Goal: Task Accomplishment & Management: Use online tool/utility

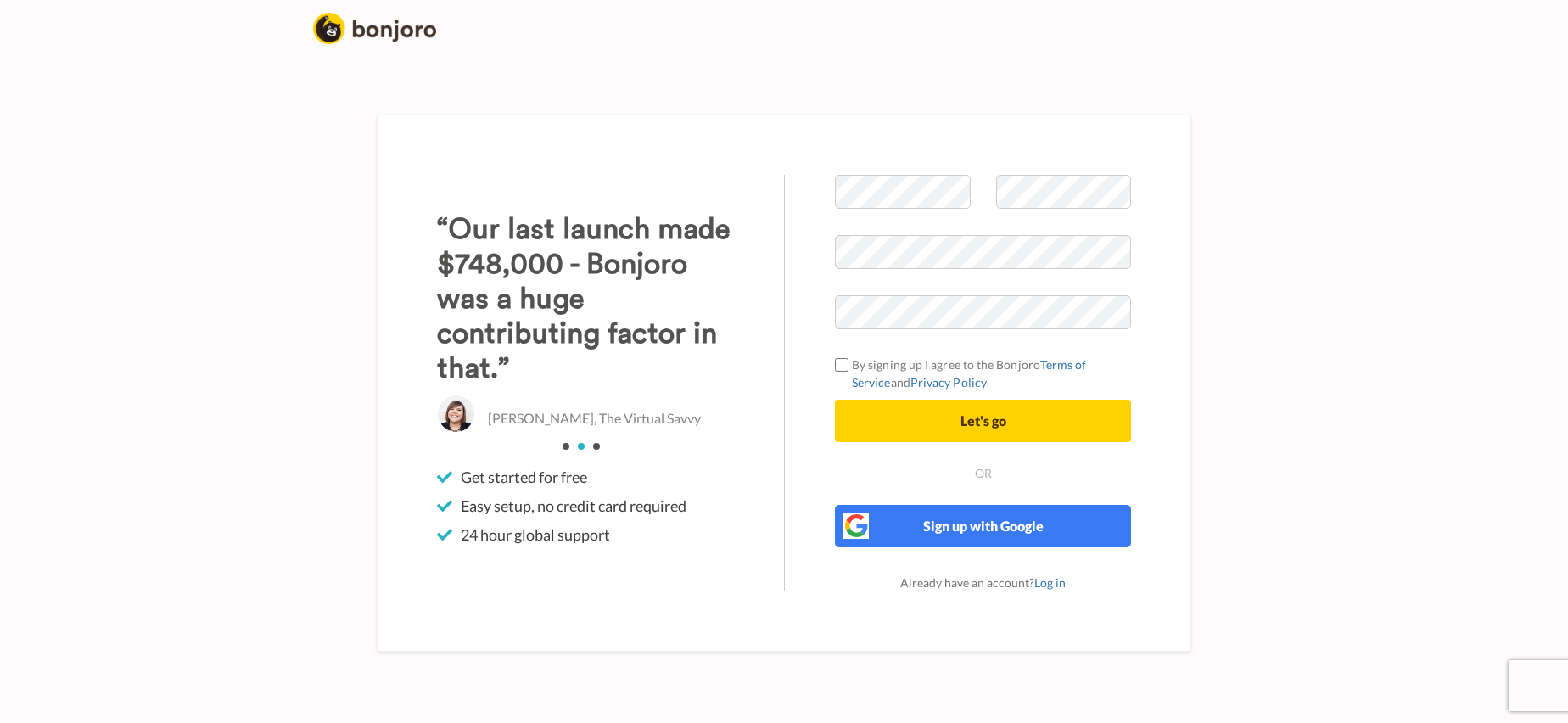
click at [790, 403] on div "Welcome to Bonjoro By signing up I agree to the Bonjoro Terms of Service and Pr…" at bounding box center [983, 383] width 398 height 417
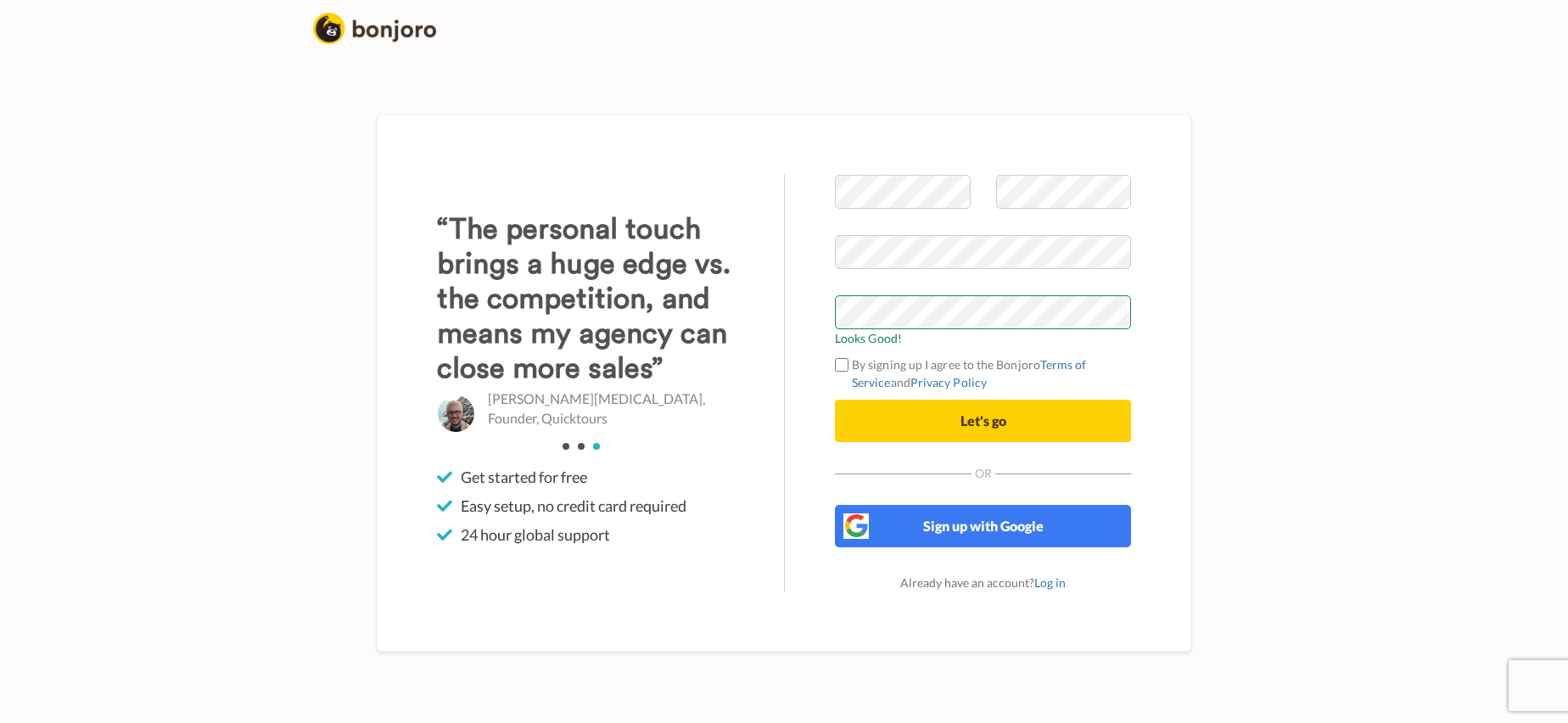
click at [803, 309] on div "Welcome to Bonjoro Looks Good! By signing up I agree to the Bonjoro Terms of Se…" at bounding box center [983, 383] width 398 height 417
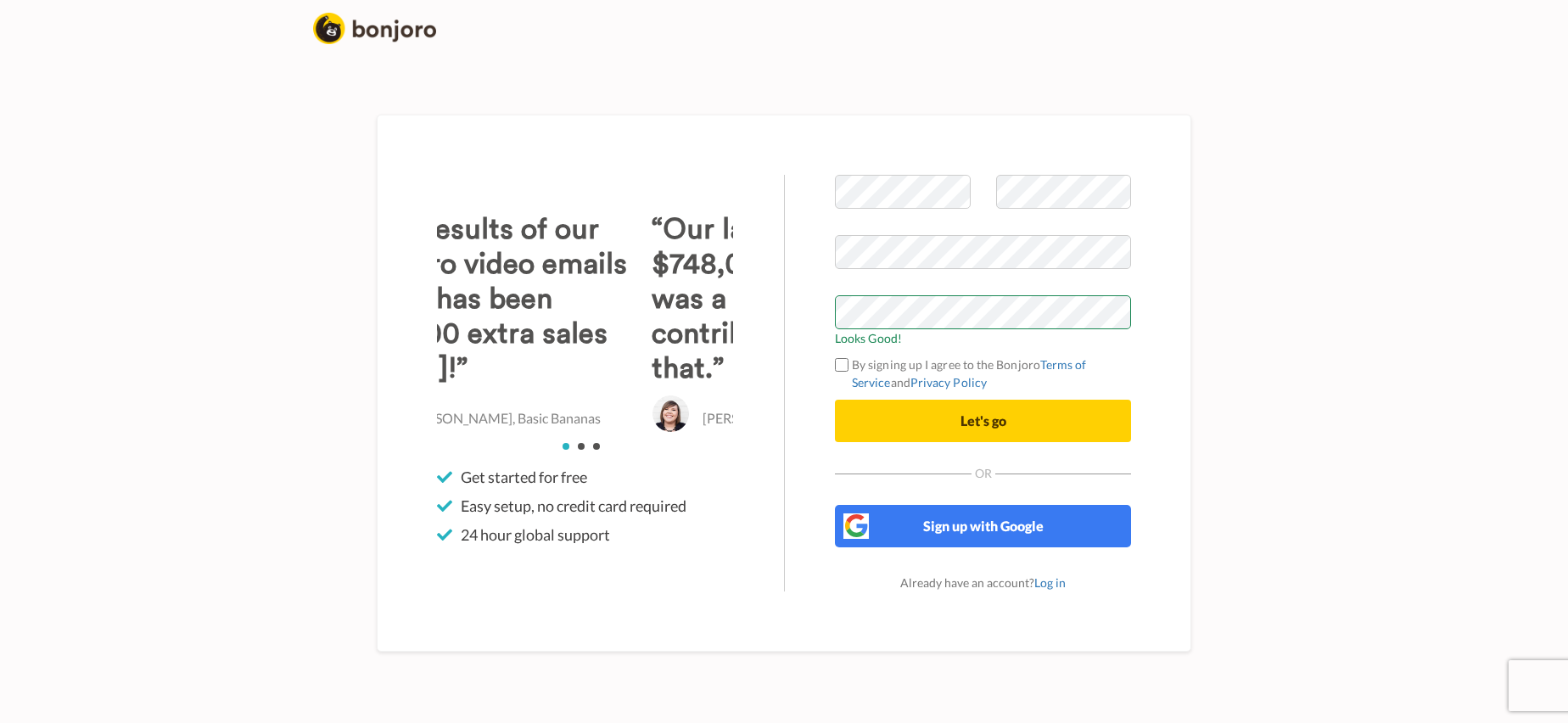
click at [851, 363] on label "By signing up I agree to the Bonjoro Terms of Service and Privacy Policy" at bounding box center [983, 374] width 296 height 36
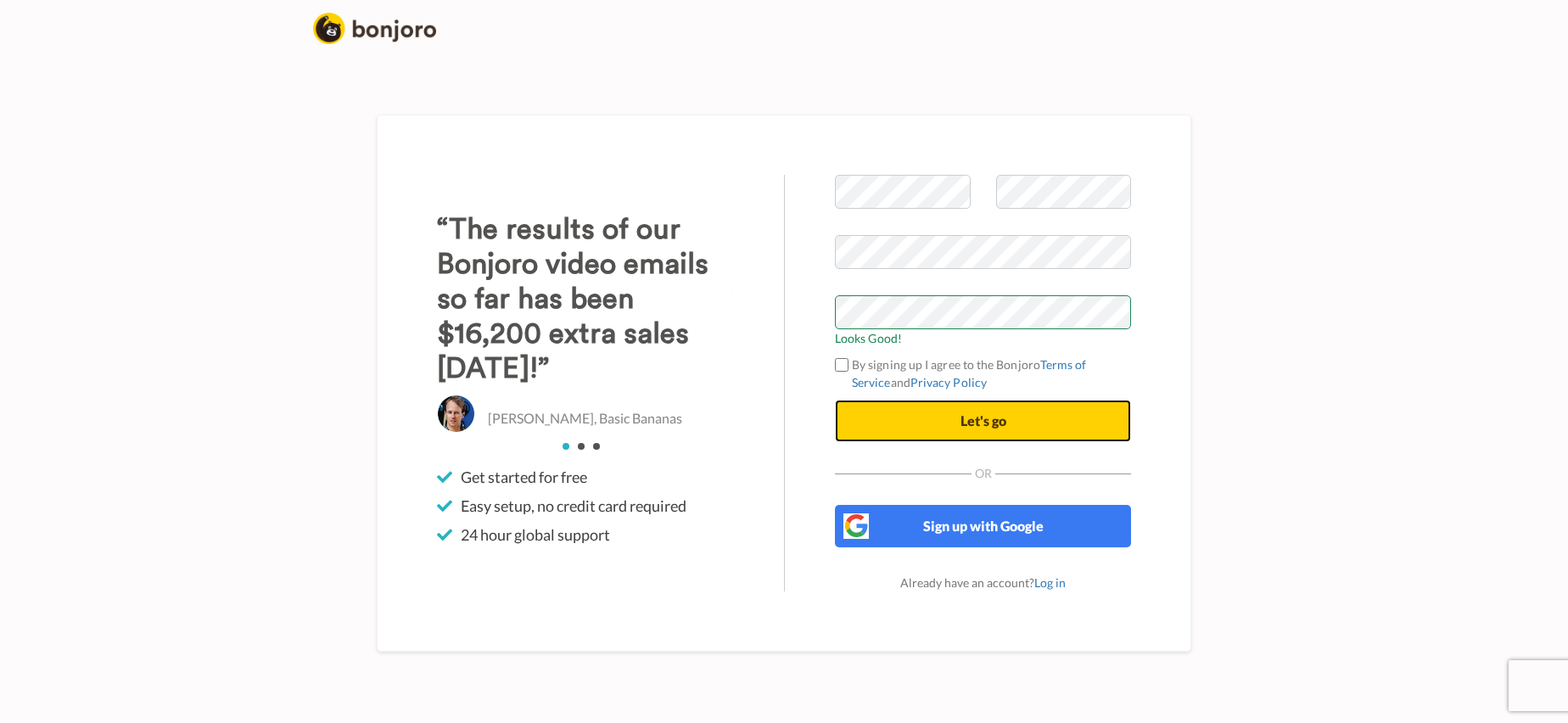
click at [962, 416] on span "Let's go" at bounding box center [983, 421] width 46 height 16
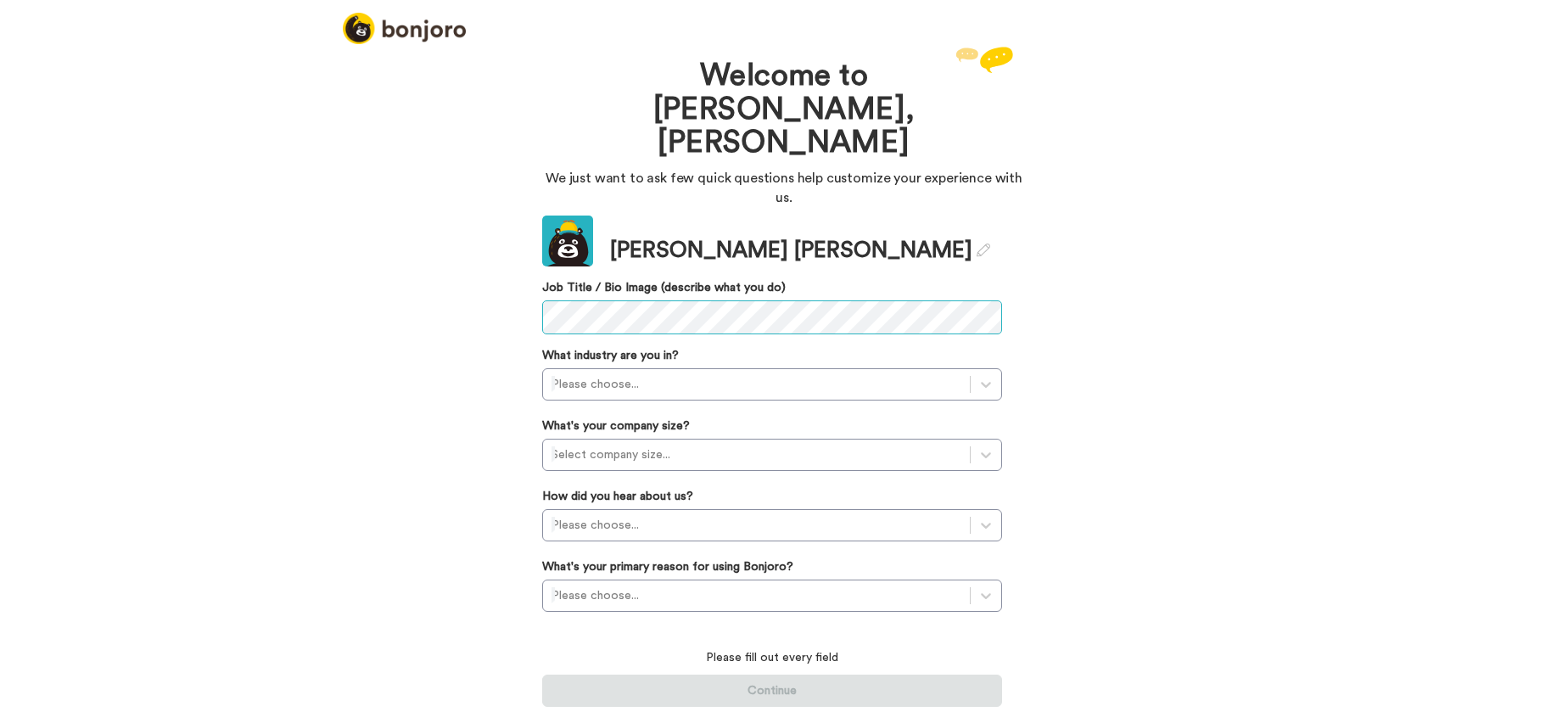
click at [525, 231] on div "Welcome to Bonjoro, Ryan We just want to ask few quick questions help customize…" at bounding box center [784, 382] width 1568 height 681
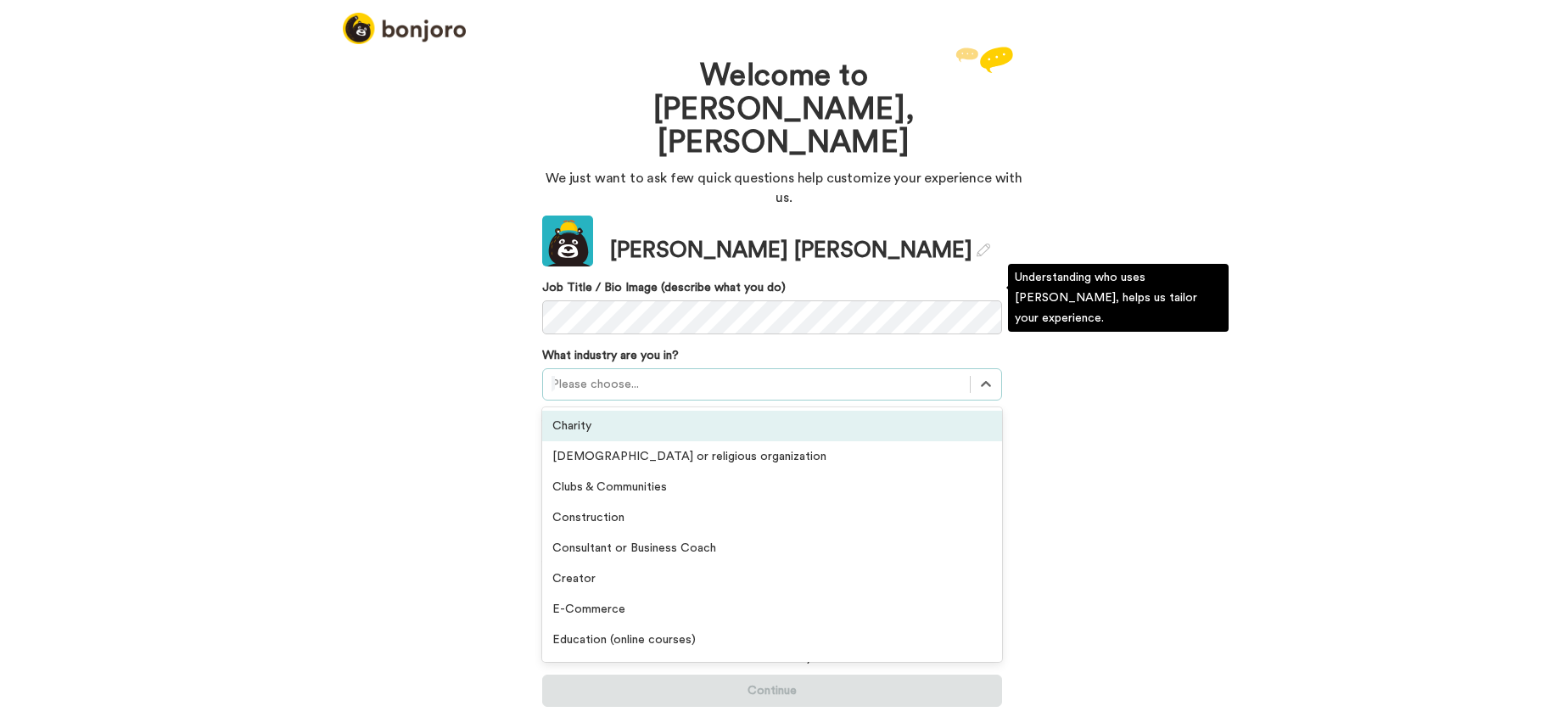
click at [680, 371] on div "Please choose..." at bounding box center [757, 385] width 427 height 27
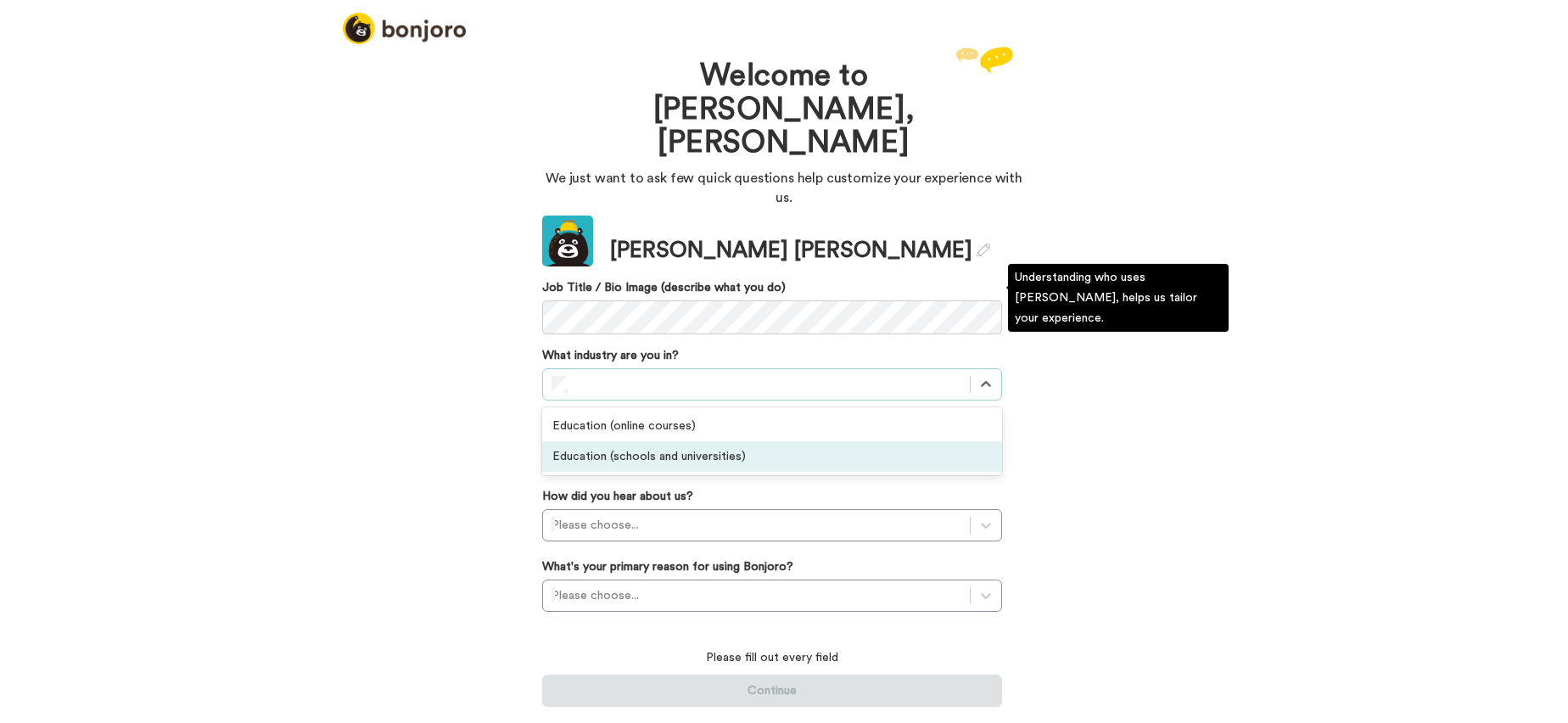
click at [688, 441] on div "Education (schools and universities)" at bounding box center [772, 457] width 460 height 30
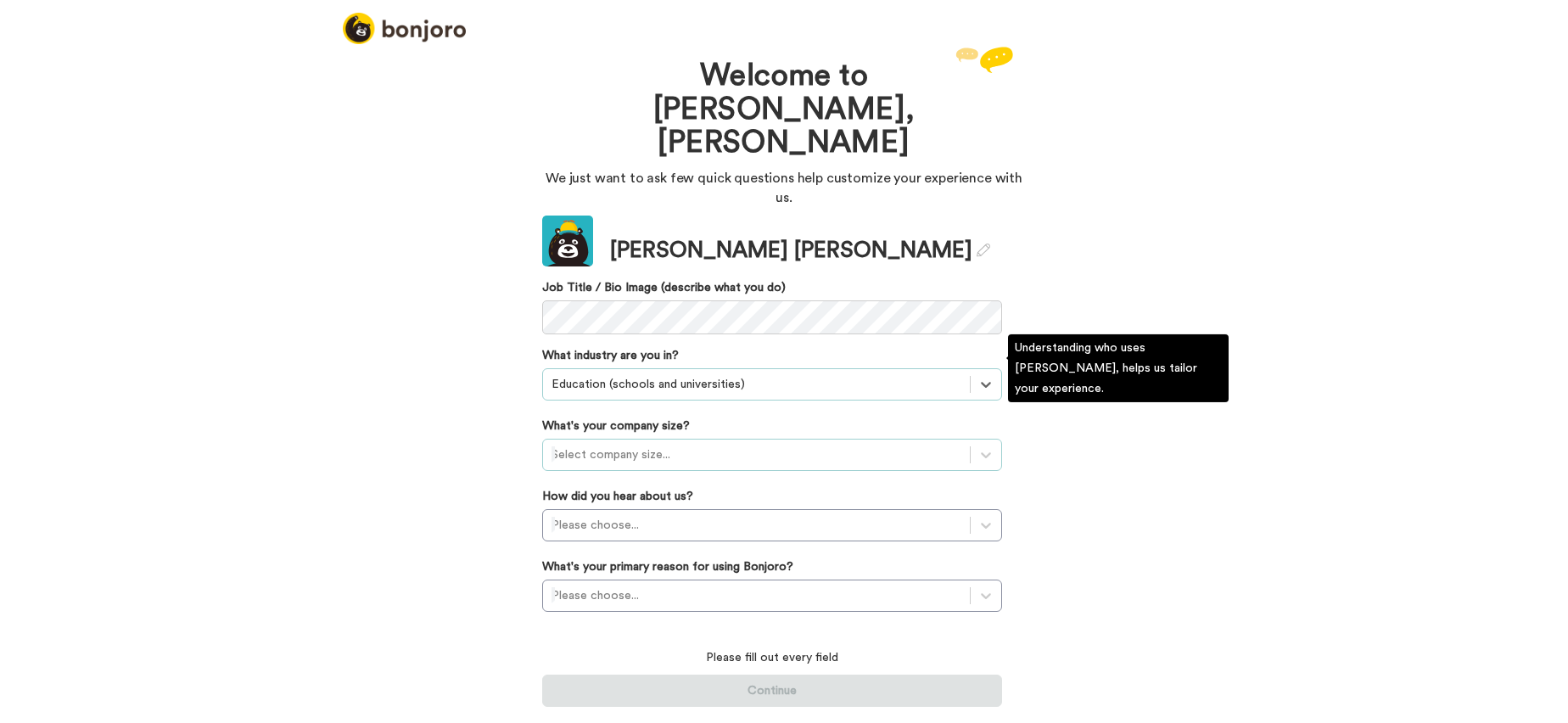
click at [837, 445] on div at bounding box center [756, 455] width 410 height 21
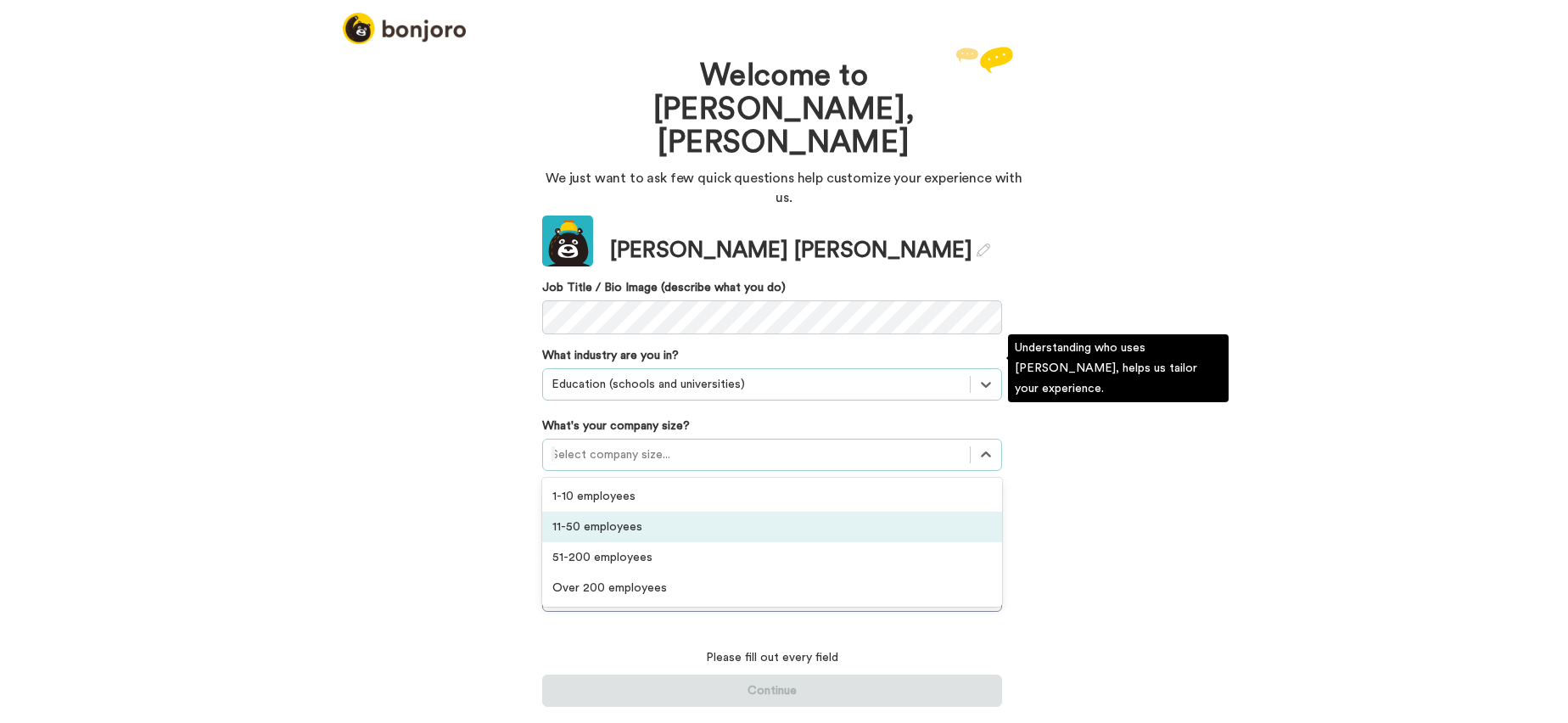
drag, startPoint x: 700, startPoint y: 441, endPoint x: 820, endPoint y: 465, distance: 122.4
click at [701, 512] on div "11-50 employees" at bounding box center [772, 527] width 460 height 30
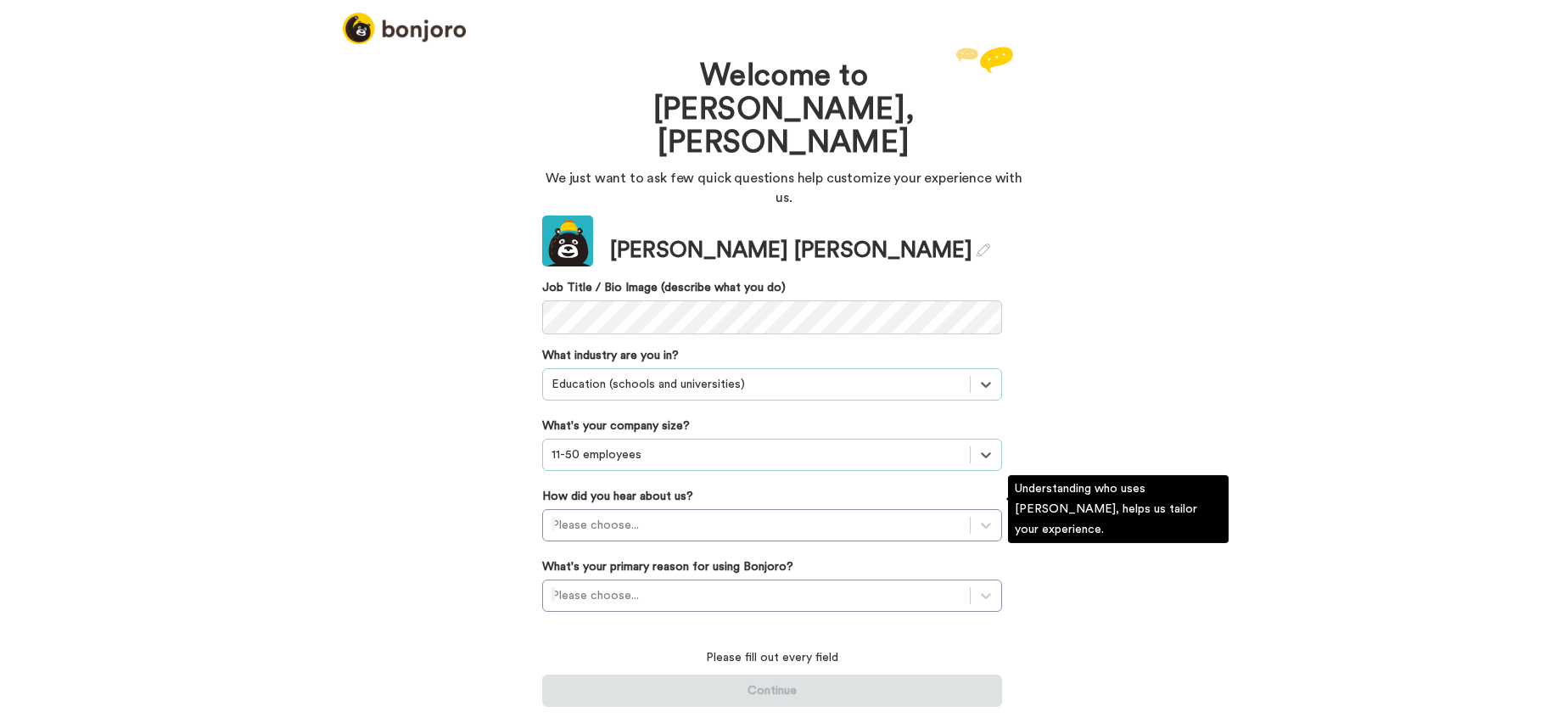
click at [1061, 489] on div "Understanding who uses Bonjoro, helps us tailor your experience." at bounding box center [1118, 510] width 221 height 68
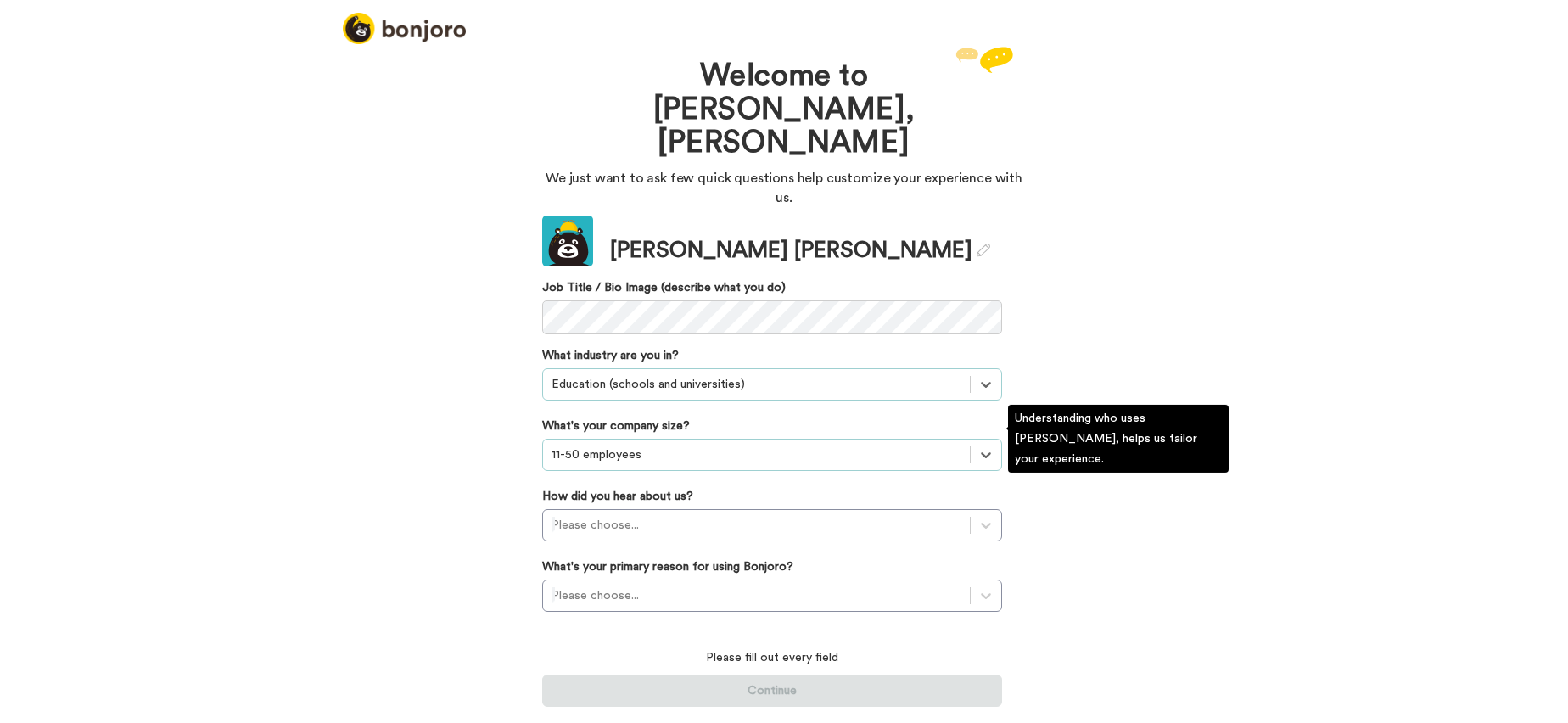
click at [753, 445] on div at bounding box center [756, 455] width 410 height 21
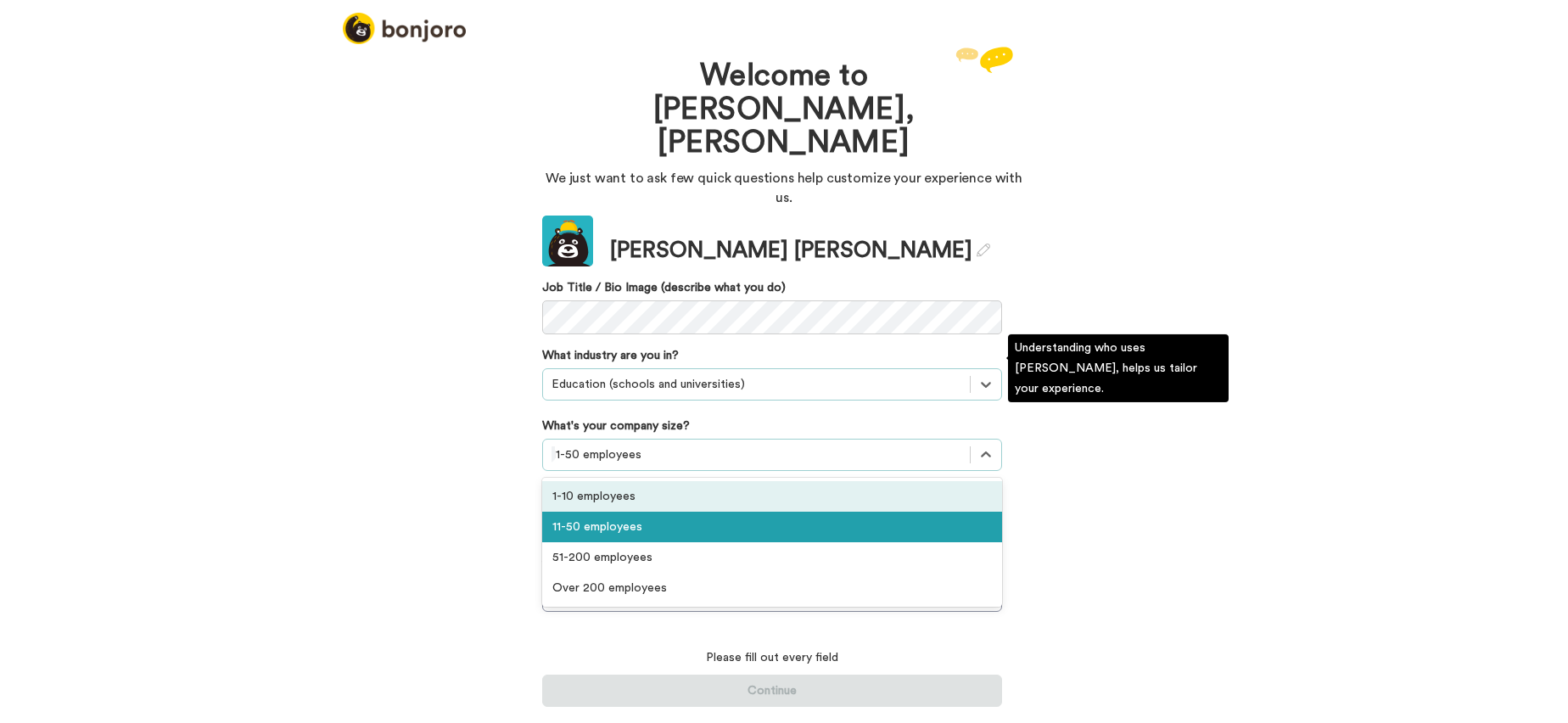
click at [653, 482] on div "1-10 employees" at bounding box center [772, 497] width 460 height 30
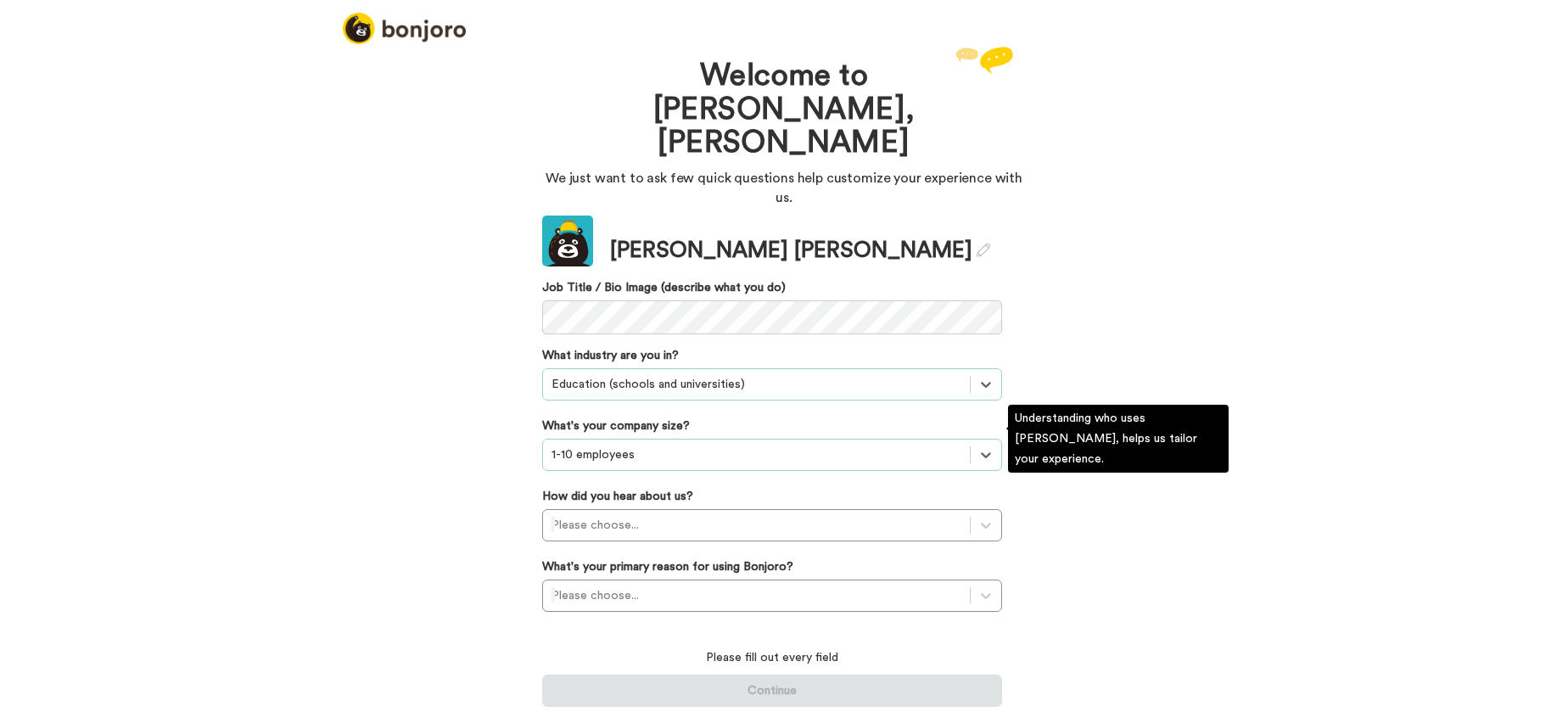
click at [1089, 422] on div "Understanding who uses Bonjoro, helps us tailor your experience." at bounding box center [1118, 439] width 221 height 68
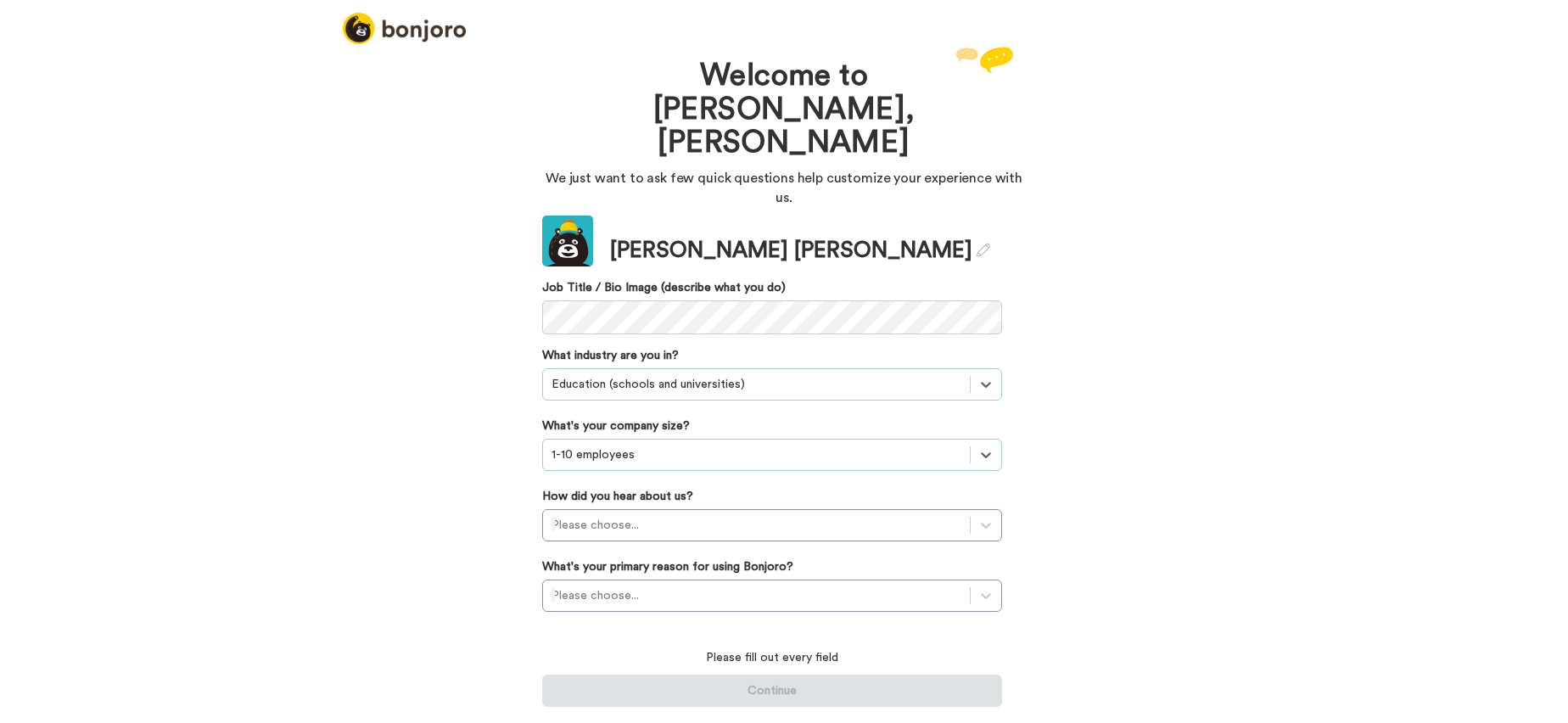
click at [1115, 338] on div "Welcome to Bonjoro, Ryan We just want to ask few quick questions help customize…" at bounding box center [784, 382] width 1568 height 681
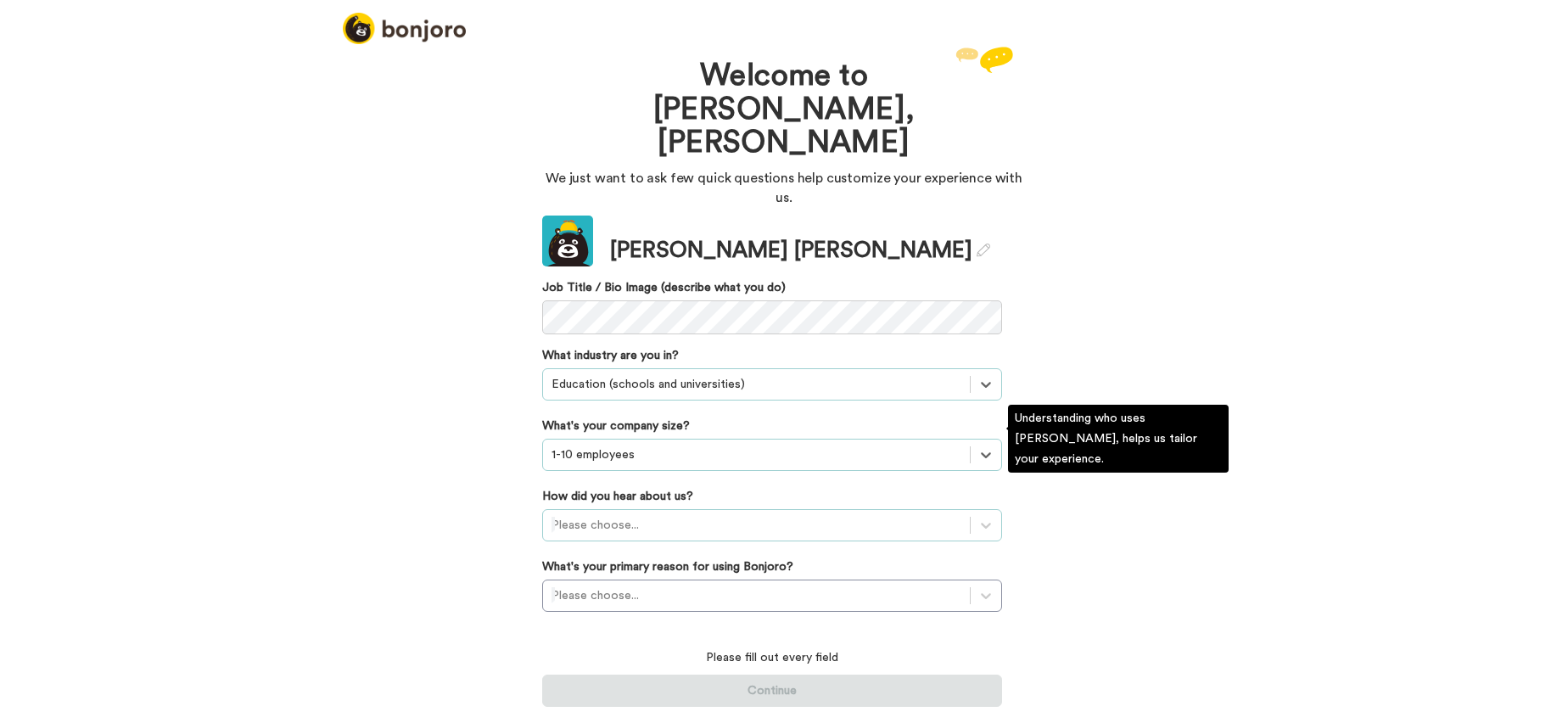
click at [961, 512] on div "Please choose..." at bounding box center [757, 526] width 427 height 27
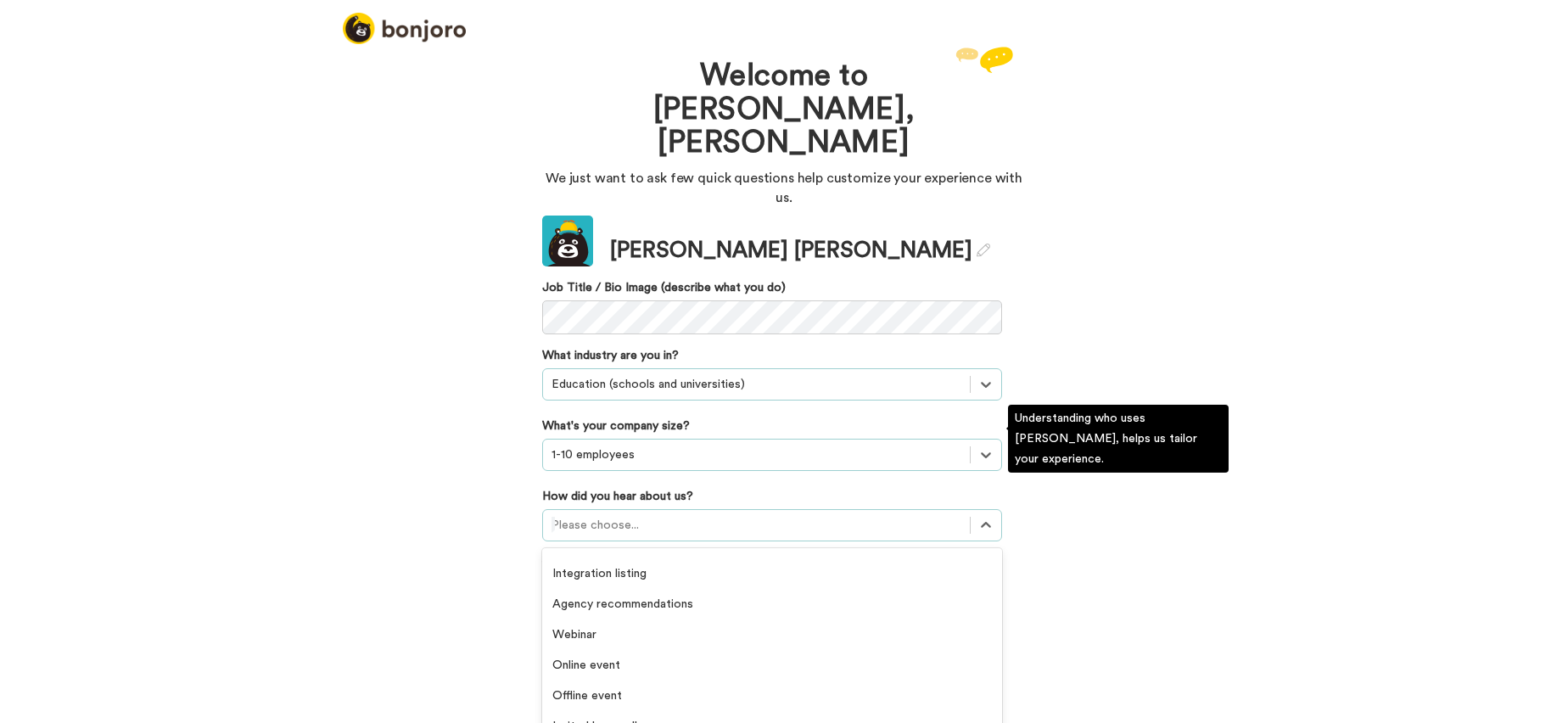
scroll to position [335, 0]
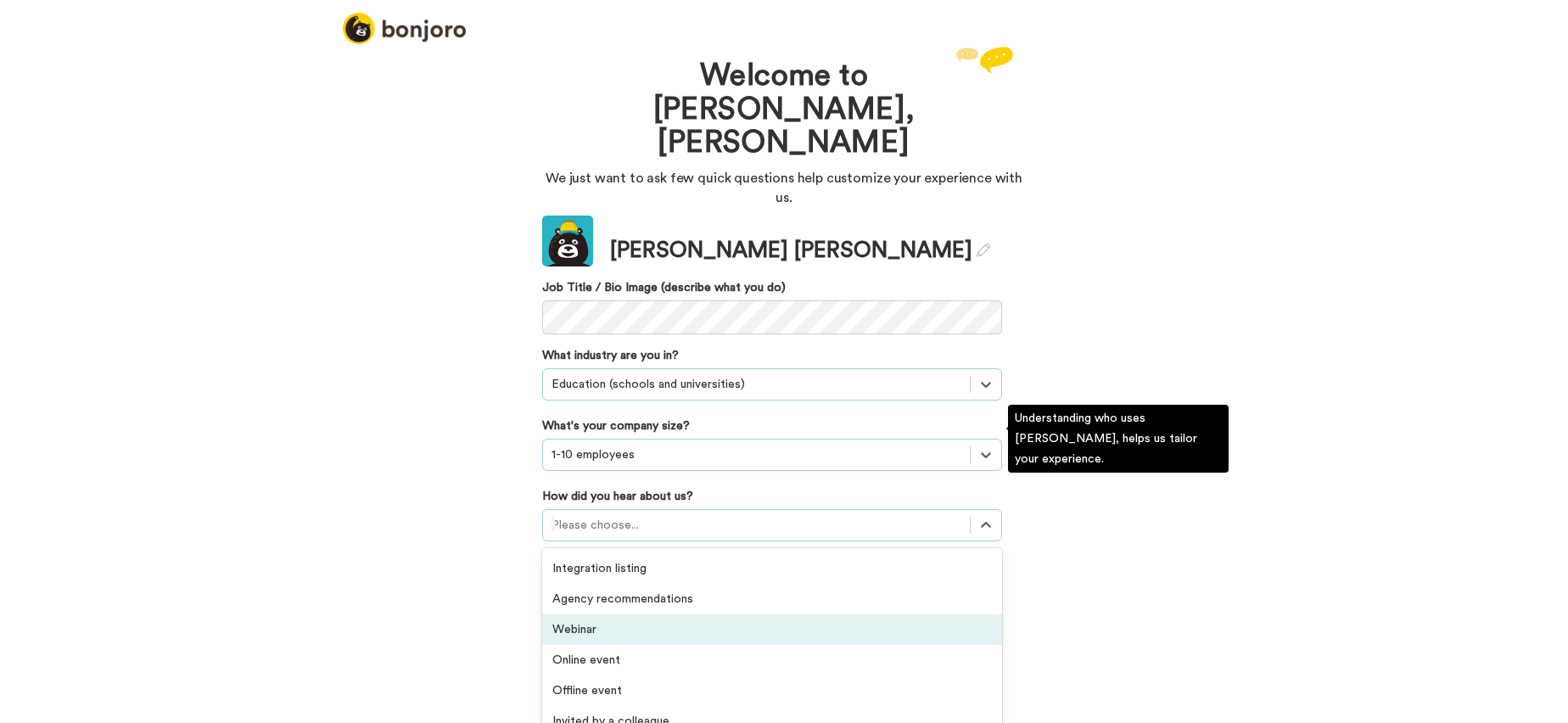
click at [615, 614] on div "Webinar" at bounding box center [772, 630] width 460 height 30
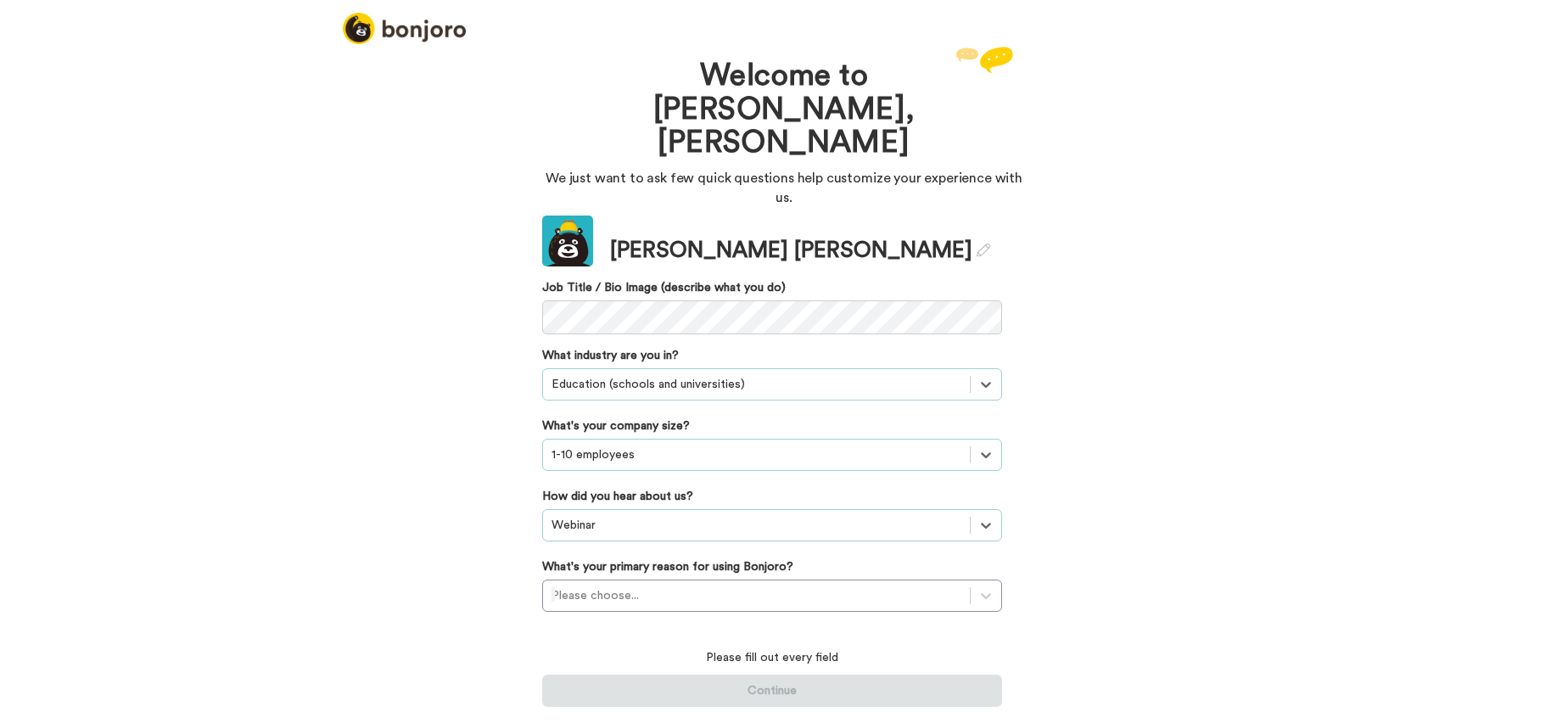
click at [1096, 558] on div "Welcome to Bonjoro, Ryan We just want to ask few quick questions help customize…" at bounding box center [784, 382] width 1568 height 681
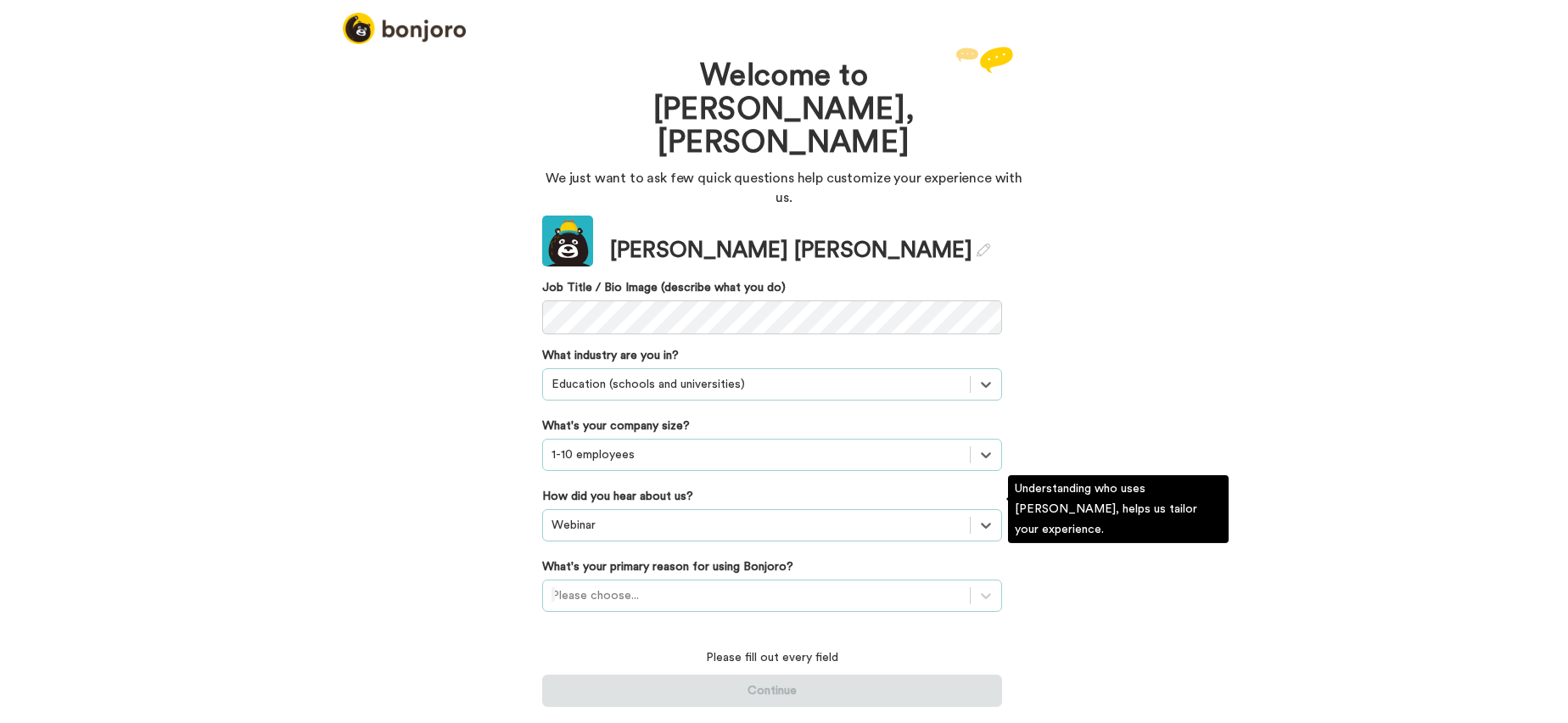
click at [768, 582] on div "Please choose..." at bounding box center [757, 596] width 427 height 27
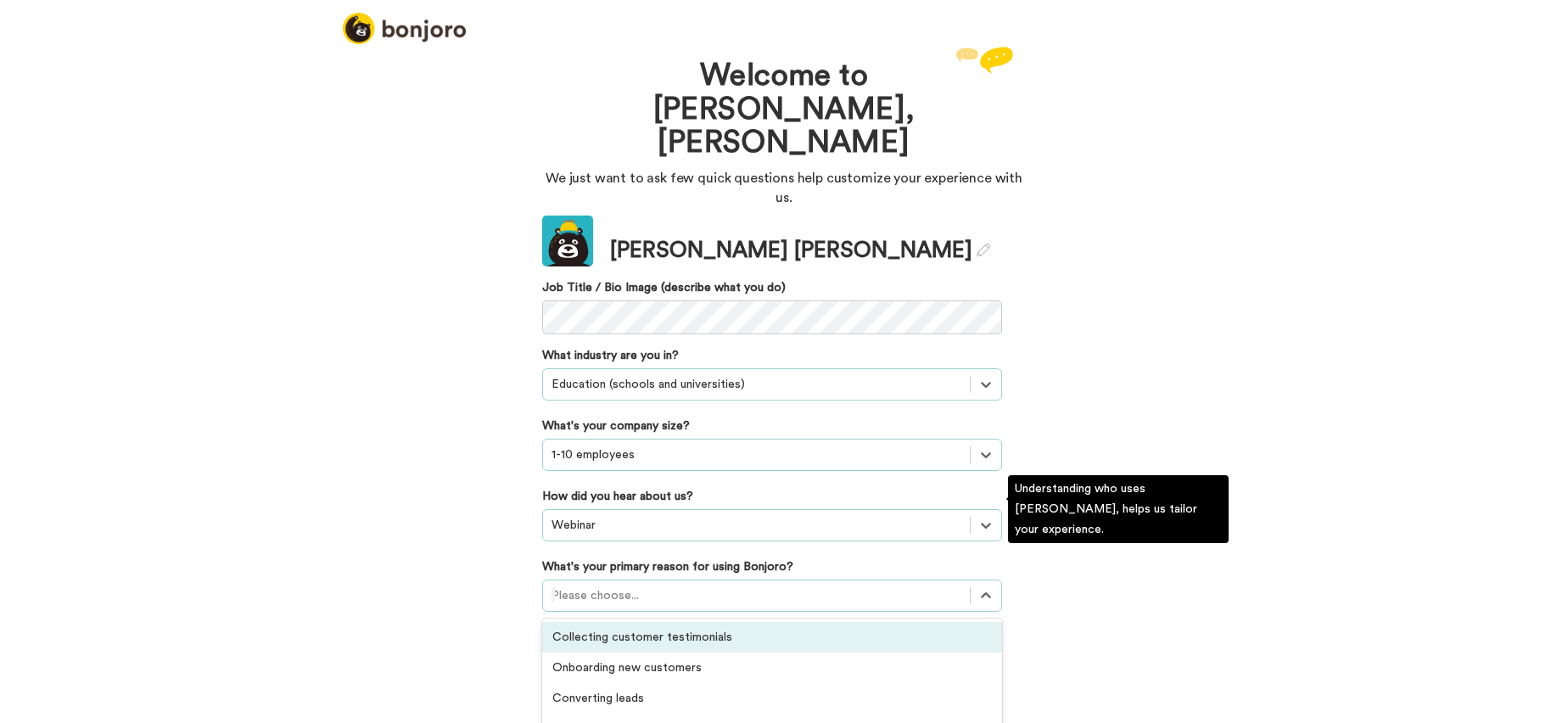
click at [706, 510] on div "Webinar" at bounding box center [772, 526] width 460 height 32
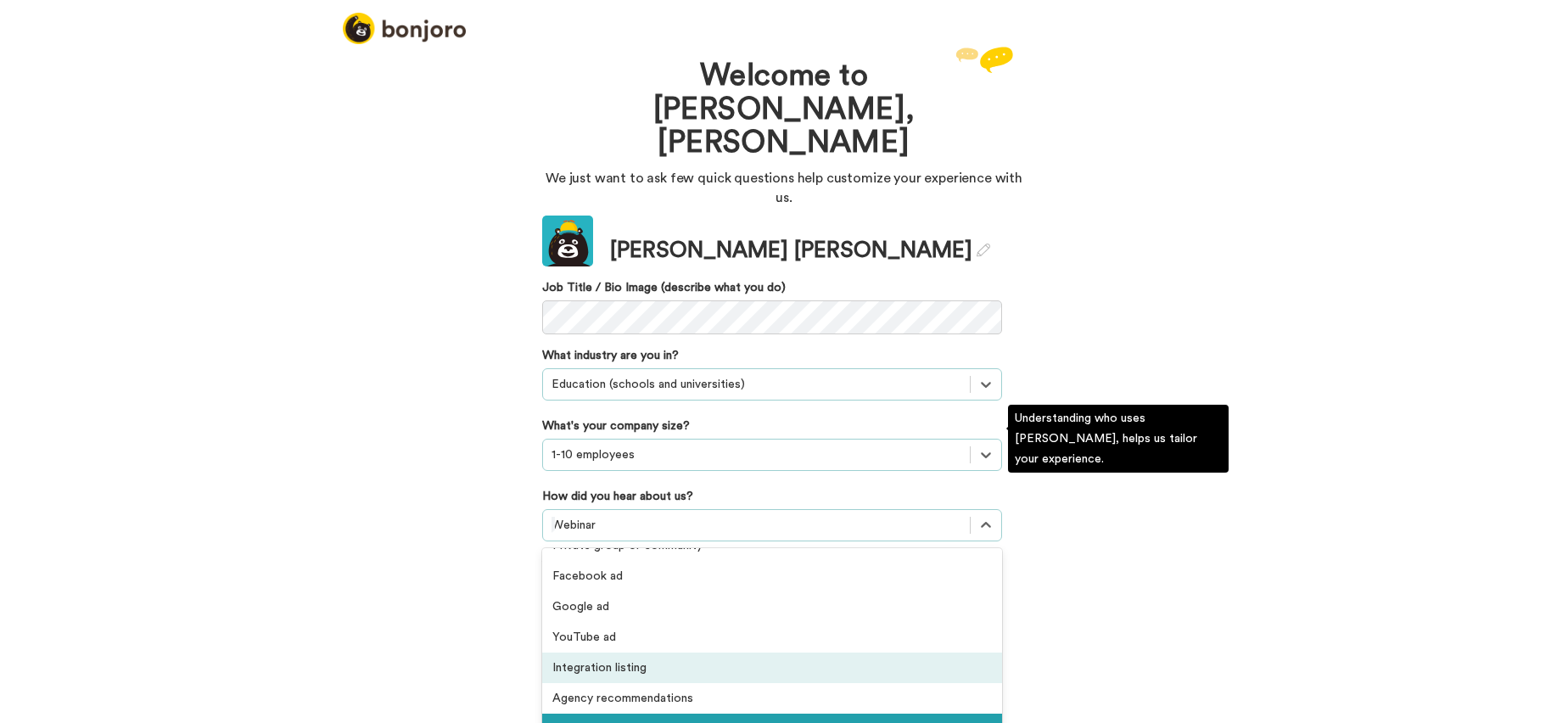
scroll to position [248, 0]
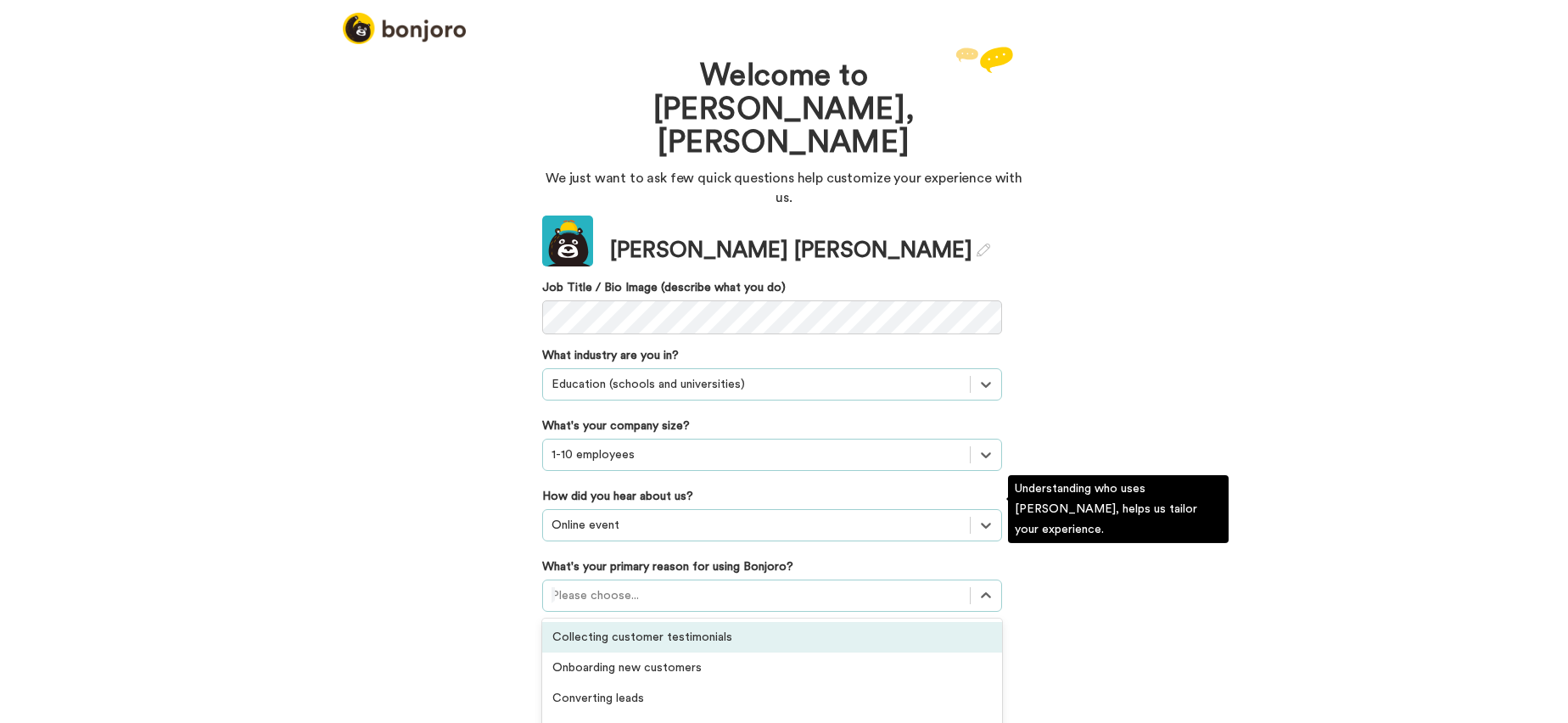
click at [780, 586] on div at bounding box center [756, 596] width 410 height 21
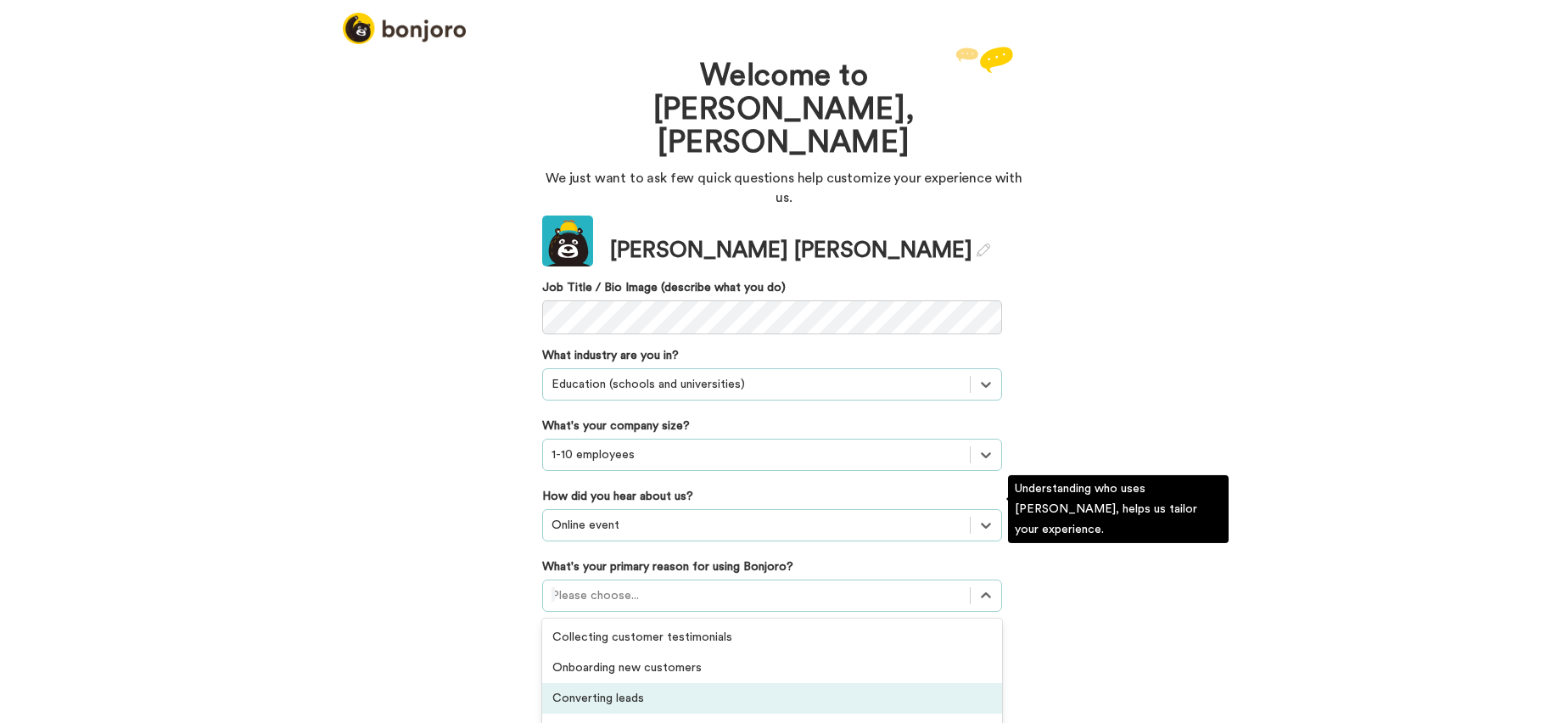
click at [640, 684] on div "Converting leads" at bounding box center [772, 699] width 460 height 30
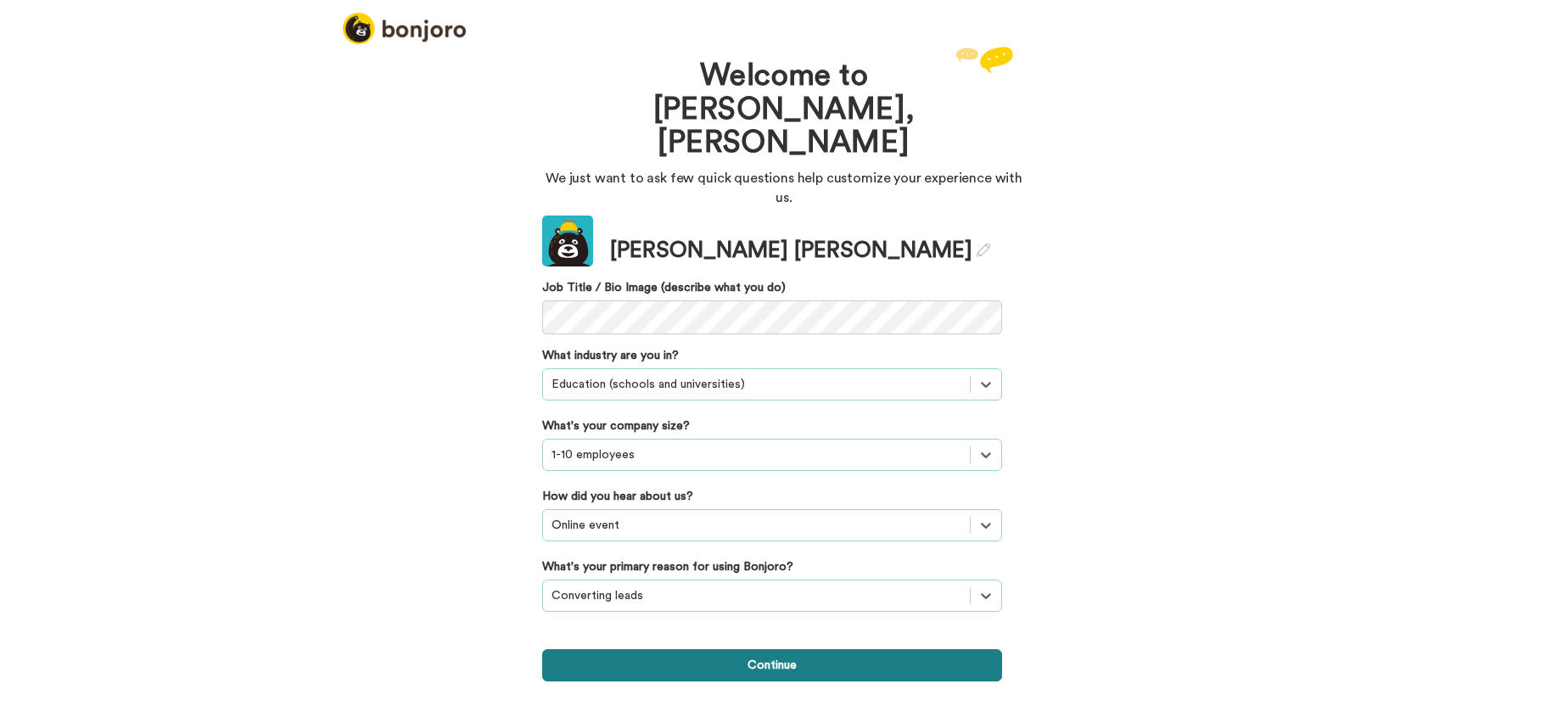
click at [744, 649] on button "Continue" at bounding box center [772, 666] width 460 height 32
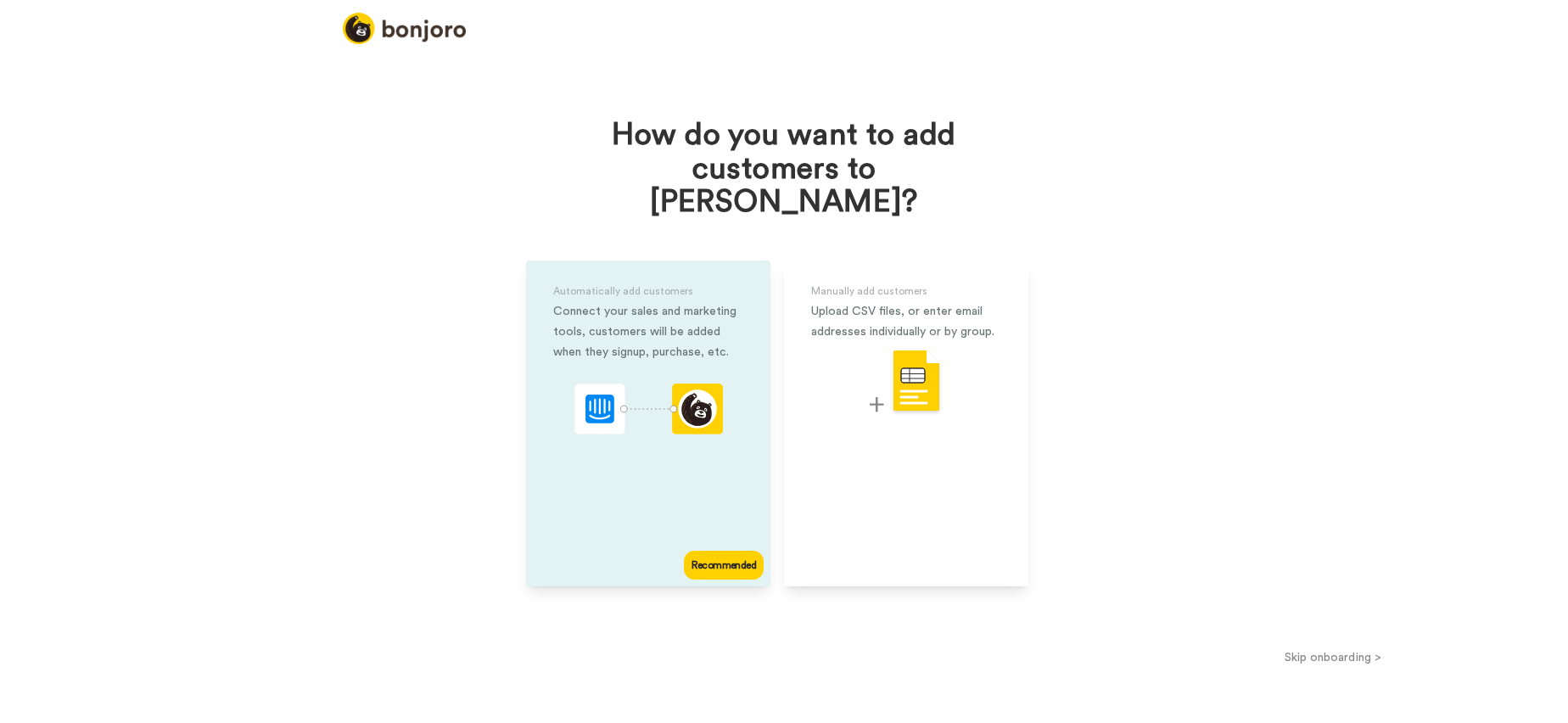
click at [712, 389] on icon "animation" at bounding box center [697, 408] width 39 height 39
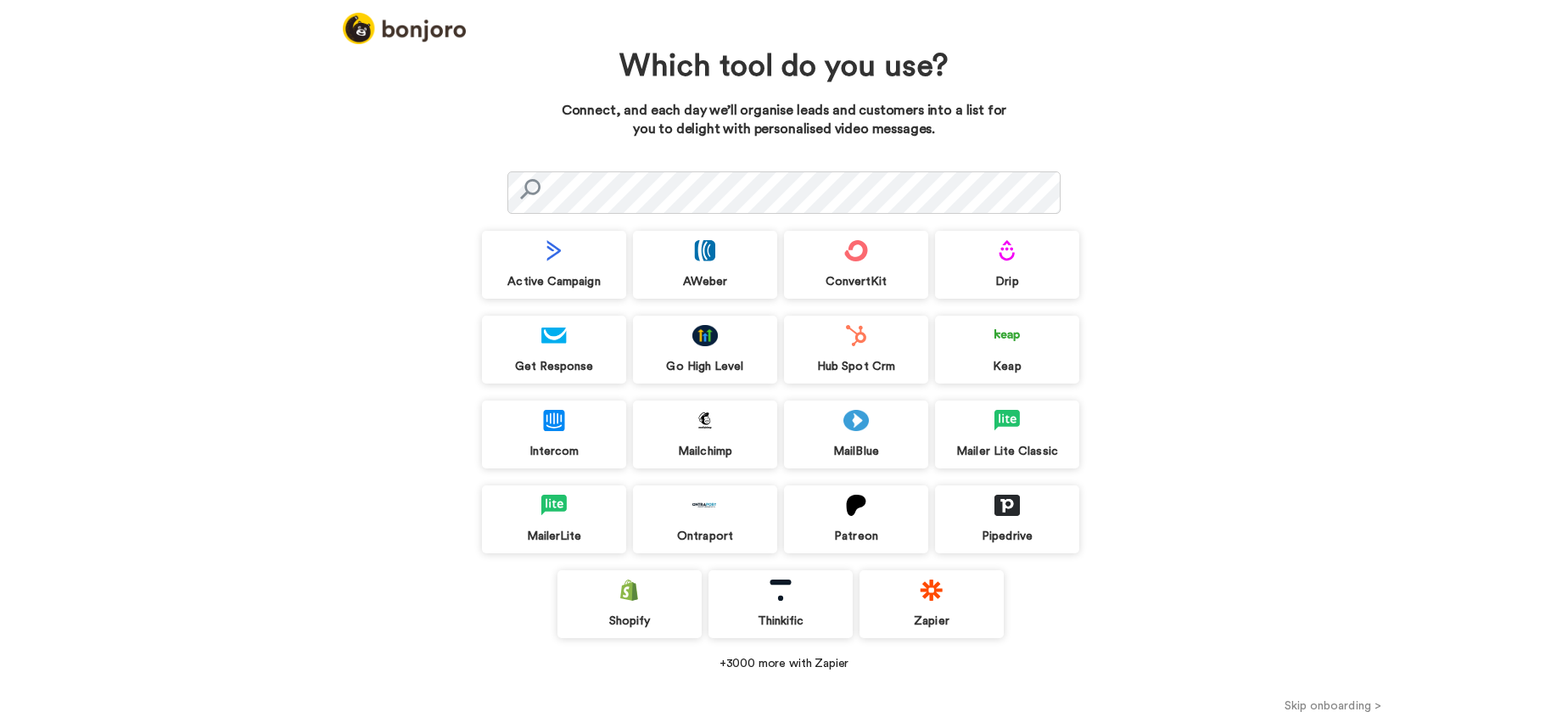
click at [860, 362] on div "Hub Spot Crm" at bounding box center [856, 366] width 144 height 15
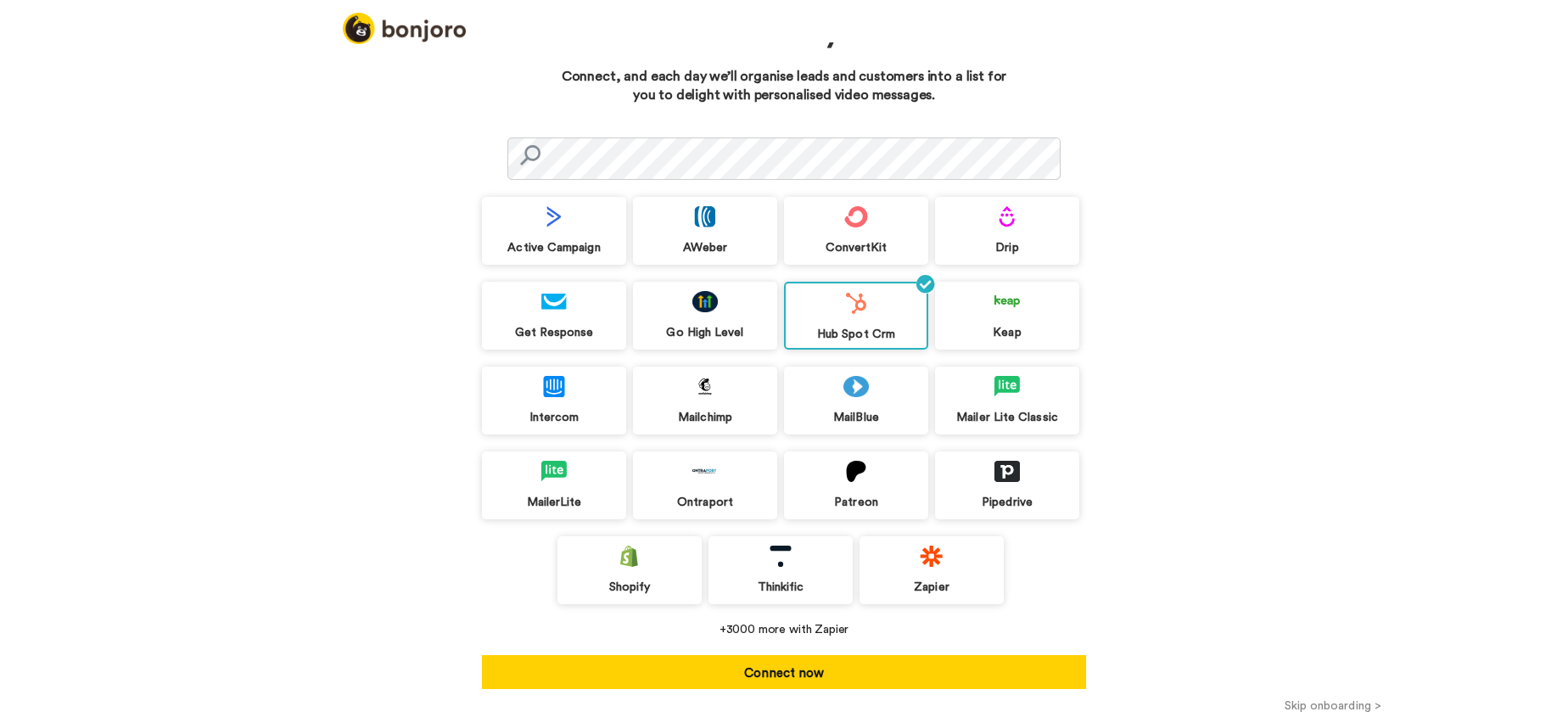
drag, startPoint x: 808, startPoint y: 675, endPoint x: 722, endPoint y: 548, distance: 153.4
click at [808, 675] on button "Connect now" at bounding box center [784, 673] width 604 height 34
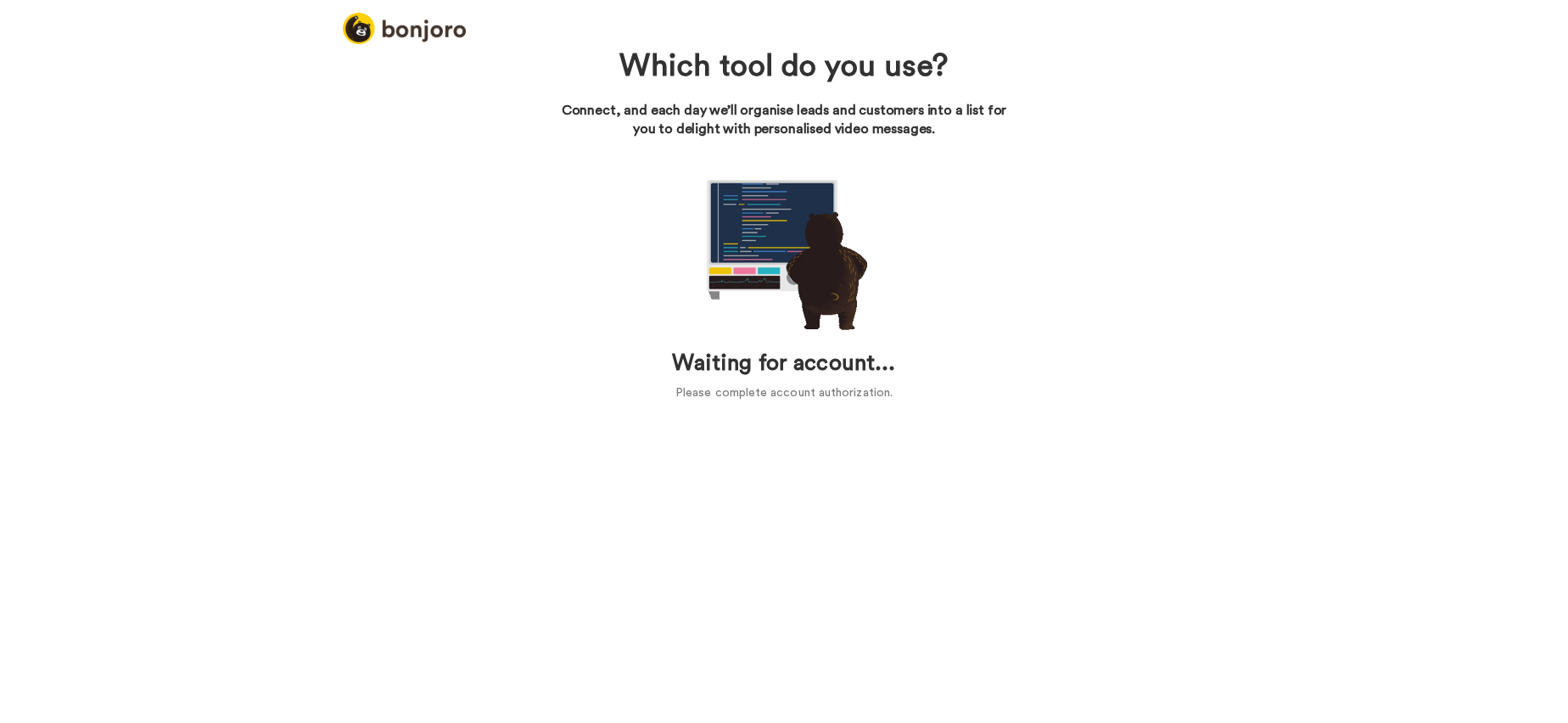
click at [913, 201] on div "Waiting for account... Please complete account authorization." at bounding box center [784, 283] width 604 height 238
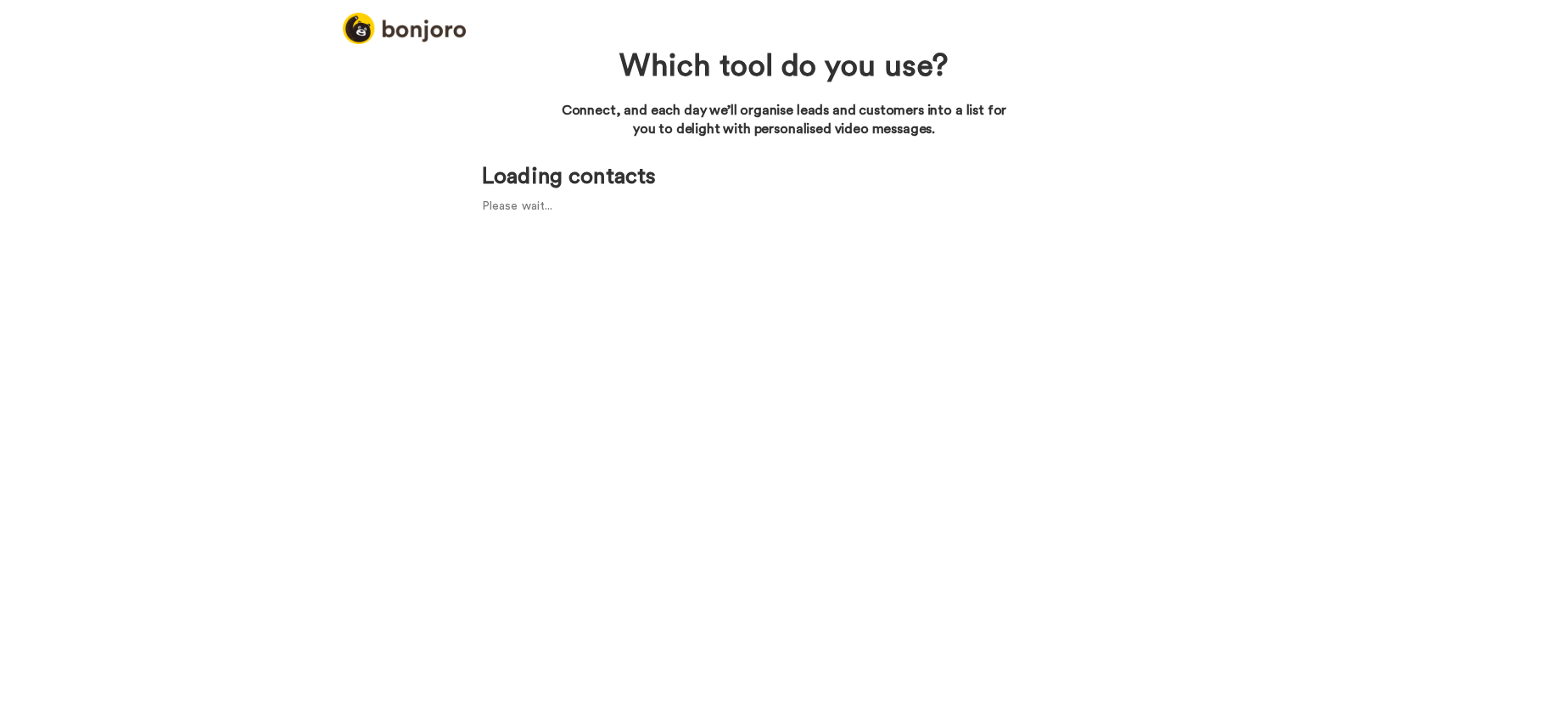
click at [539, 146] on div "Which tool do you use? Connect, and each day we’ll organise leads and customers…" at bounding box center [784, 136] width 619 height 189
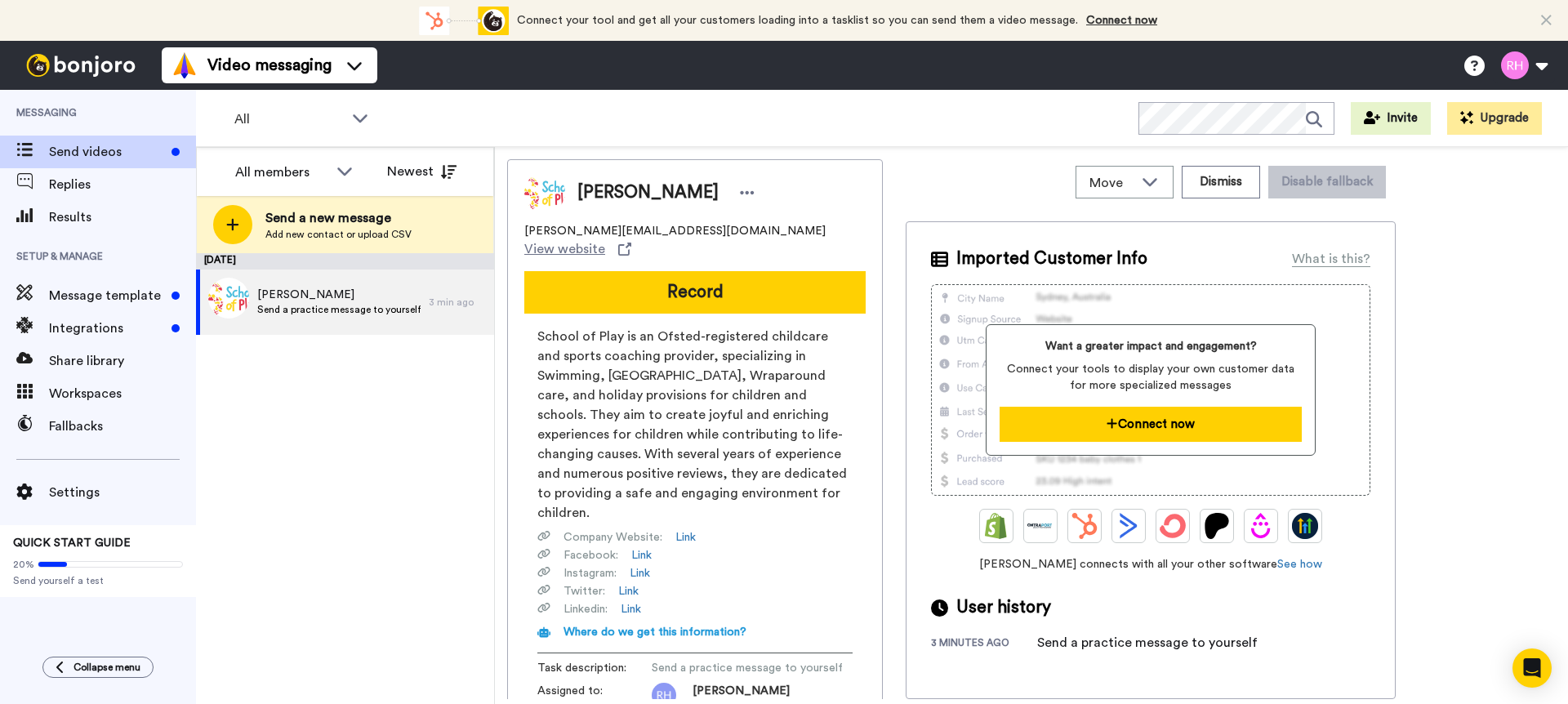
click at [652, 427] on button "Connect now" at bounding box center [1150, 424] width 301 height 35
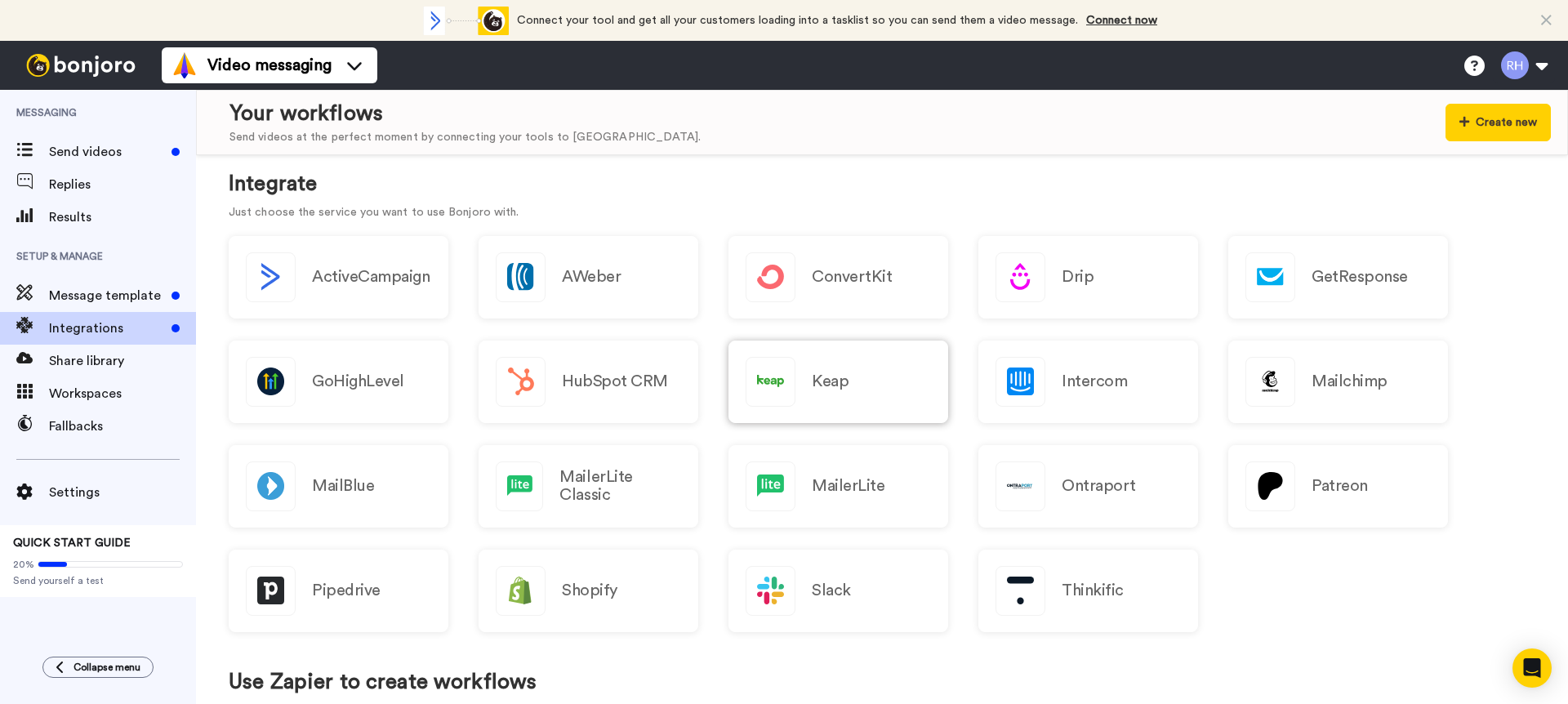
scroll to position [203, 0]
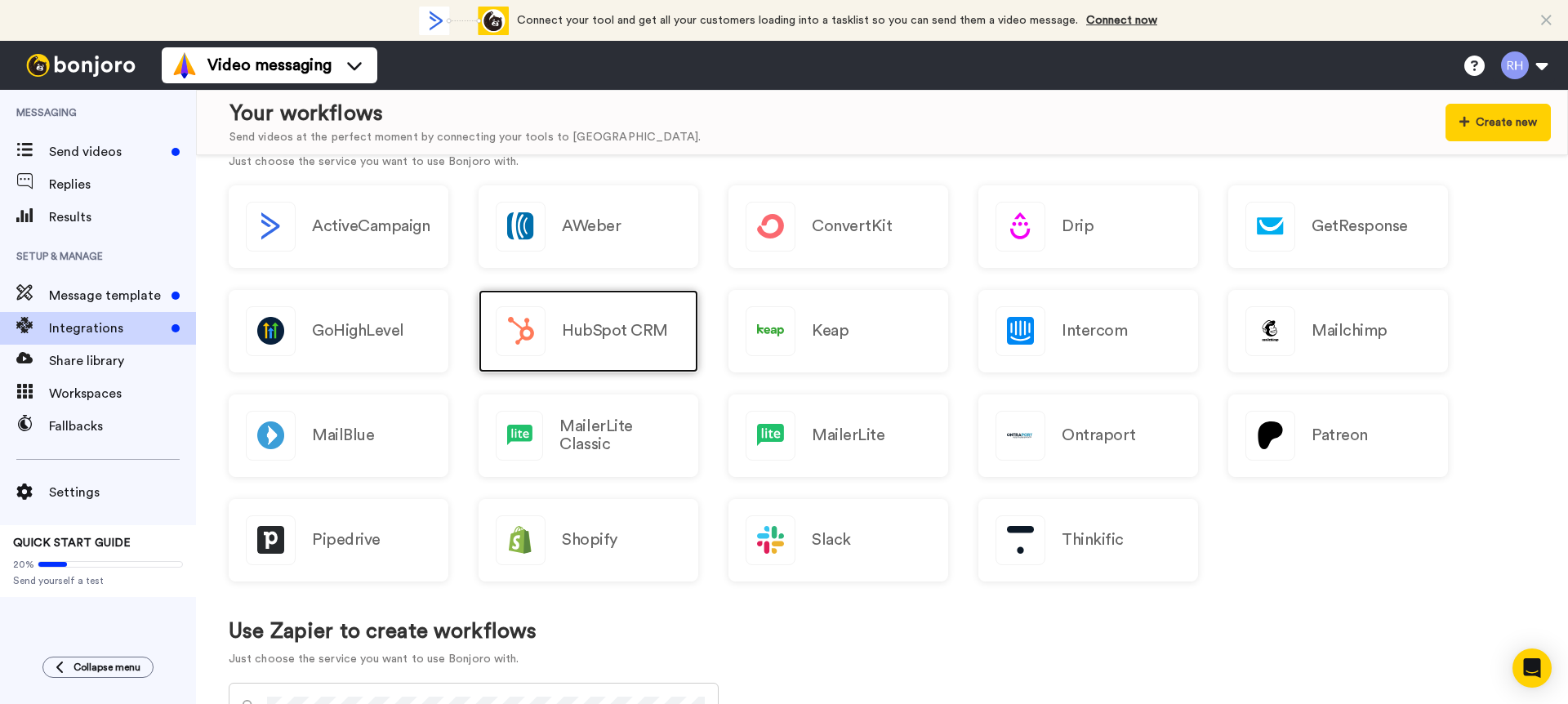
click at [652, 359] on div "HubSpot CRM" at bounding box center [589, 331] width 220 height 83
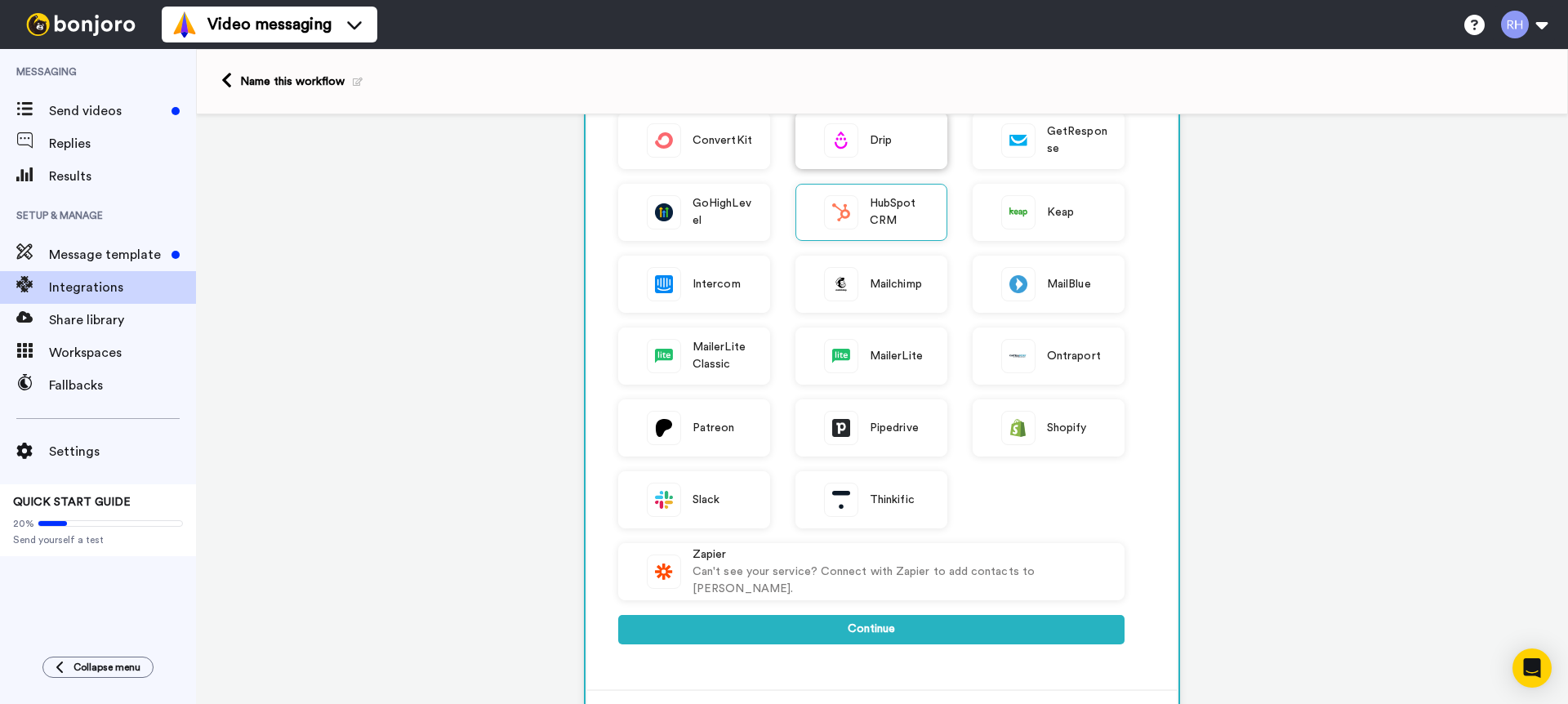
scroll to position [219, 0]
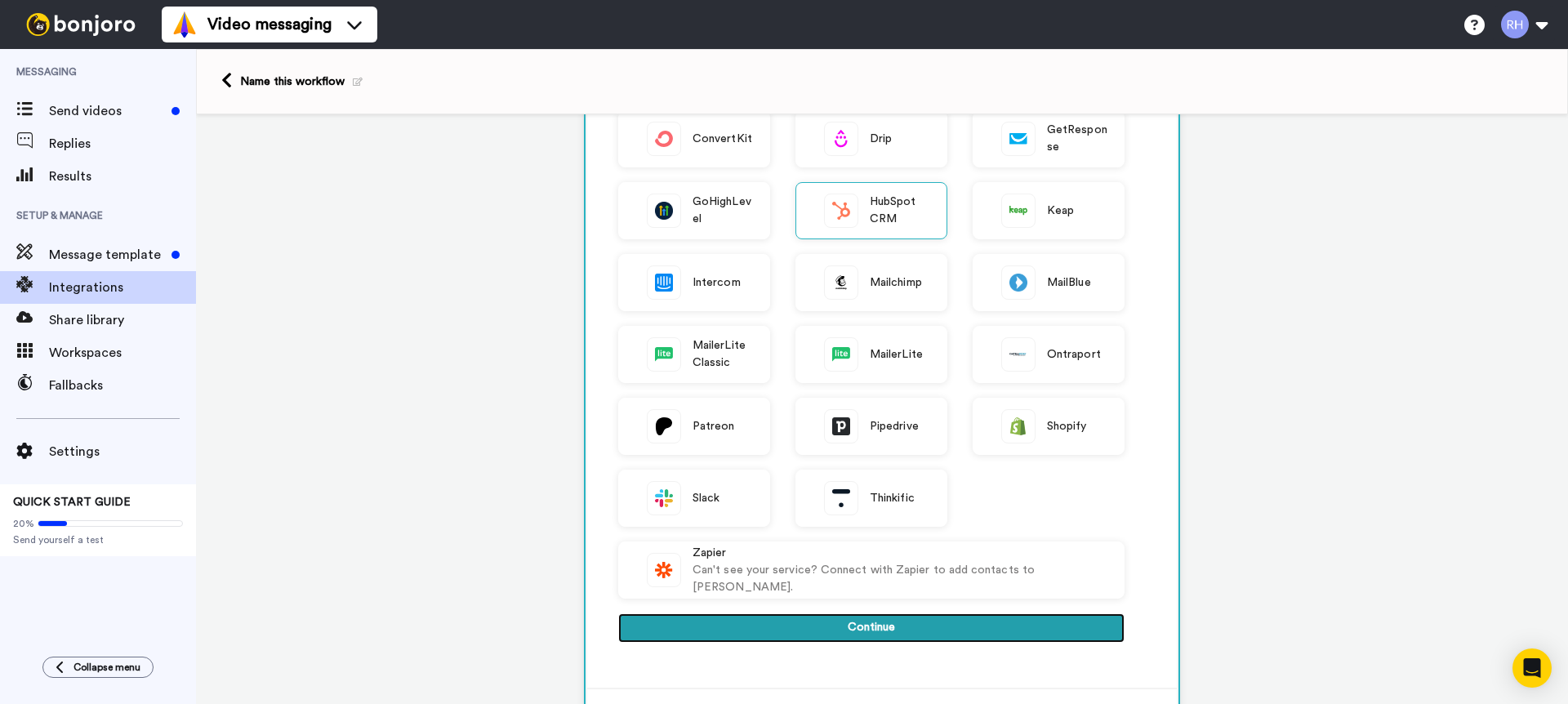
click at [923, 630] on button "Continue" at bounding box center [872, 628] width 507 height 29
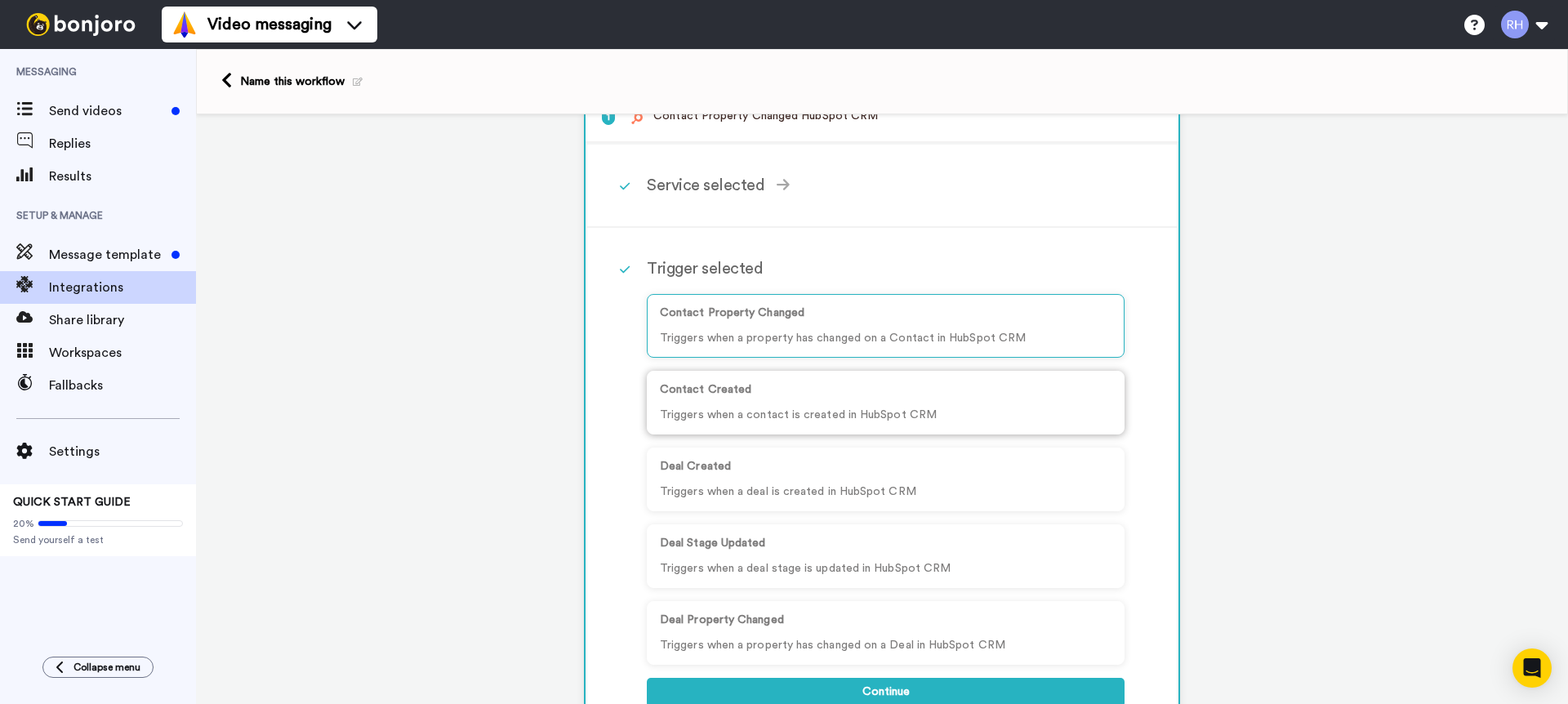
scroll to position [0, 0]
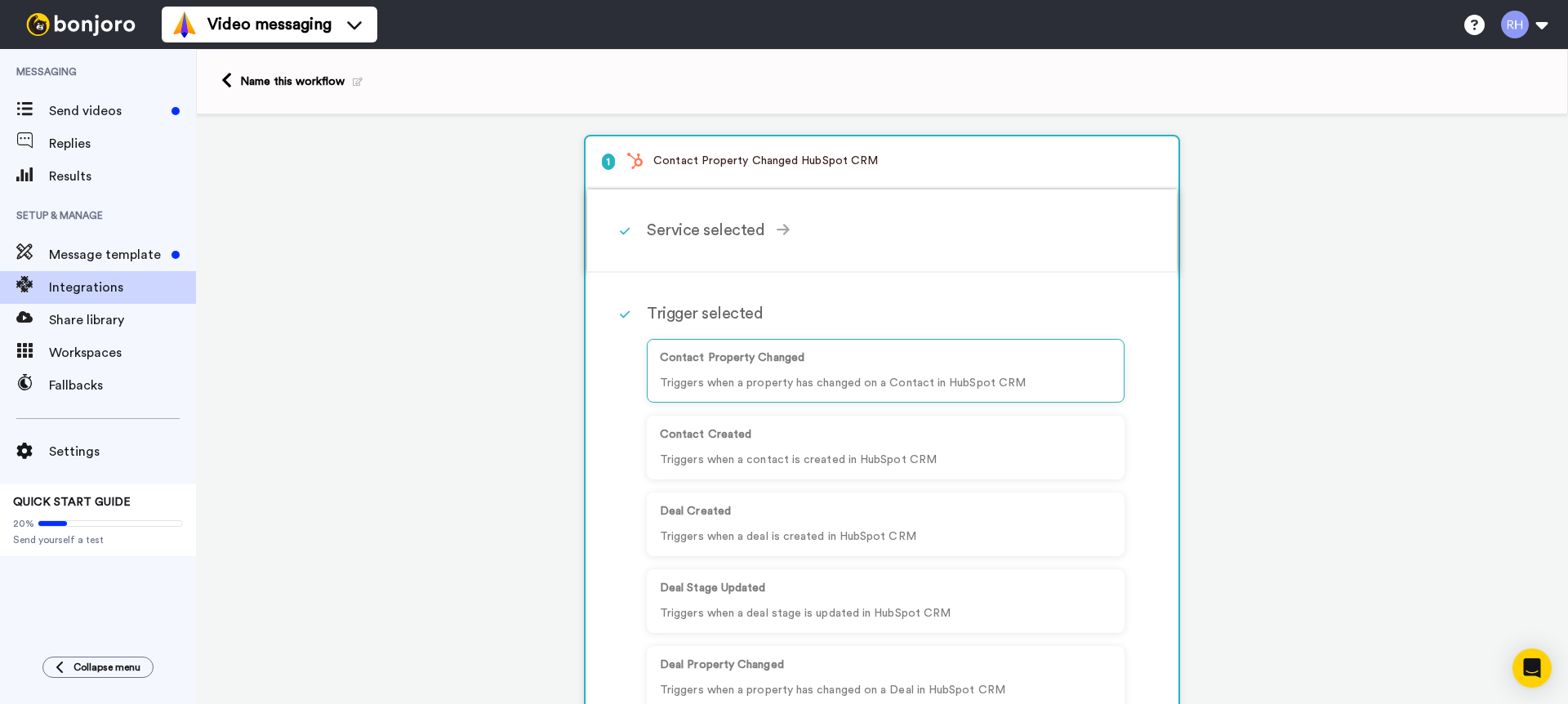
click at [705, 223] on div "Service selected" at bounding box center [886, 230] width 478 height 24
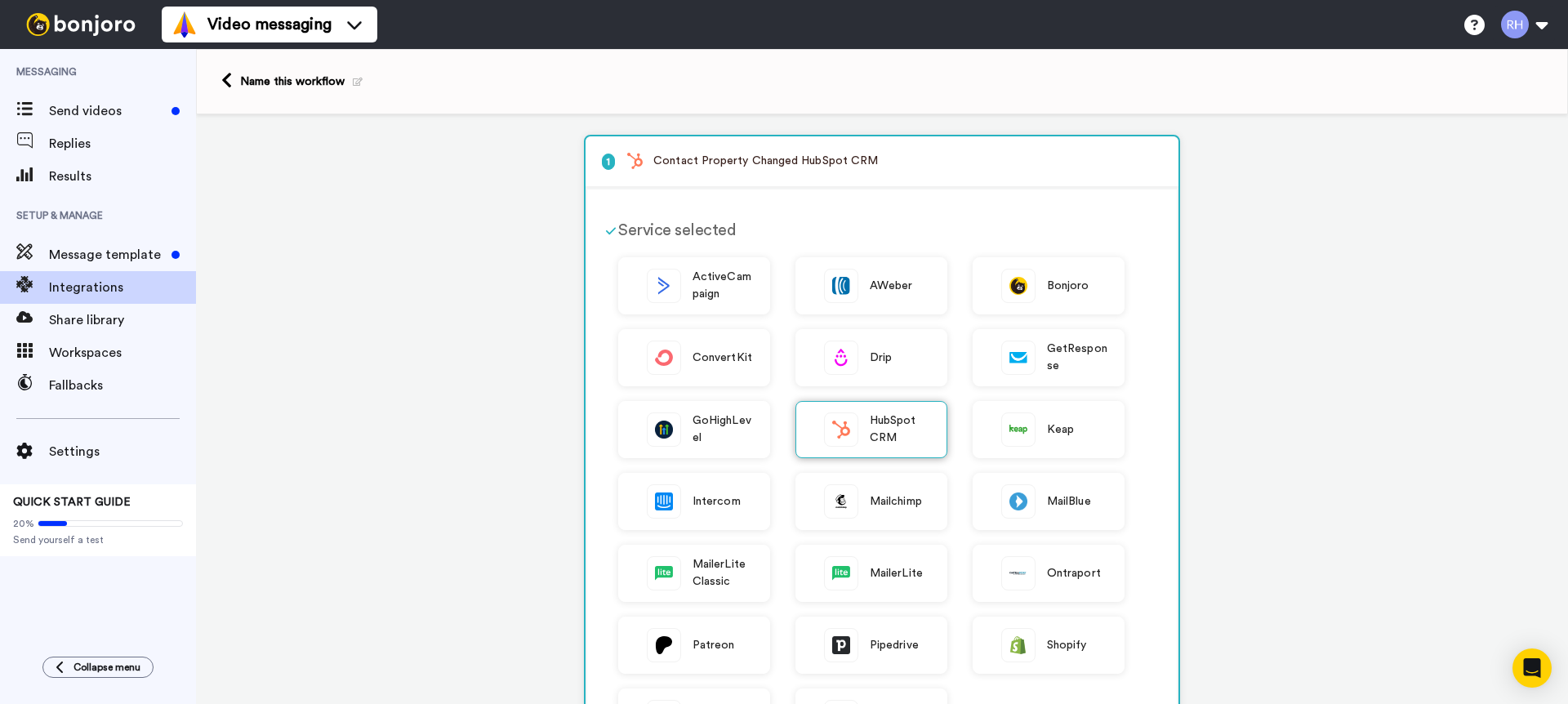
click at [875, 422] on span "HubSpot CRM" at bounding box center [900, 430] width 60 height 35
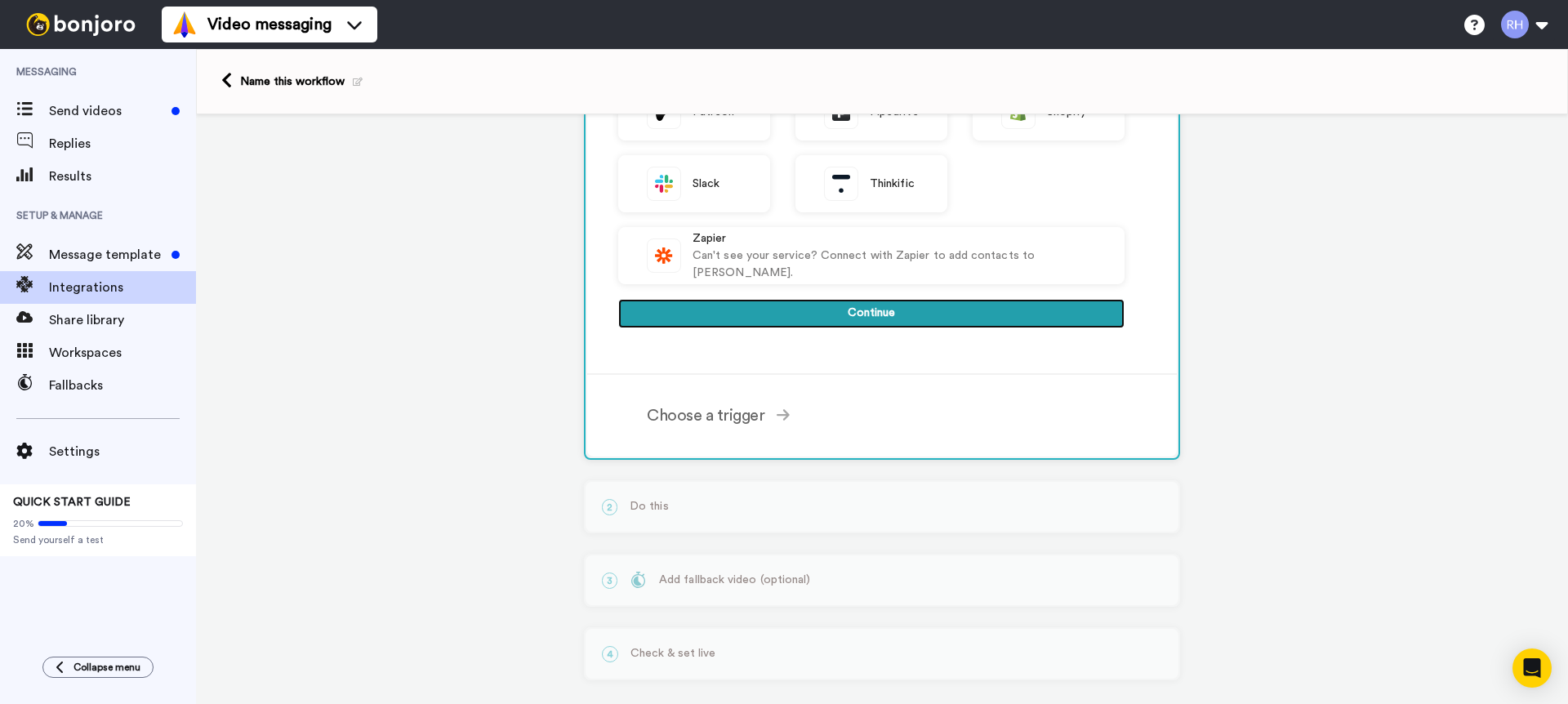
click at [846, 325] on button "Continue" at bounding box center [872, 313] width 507 height 29
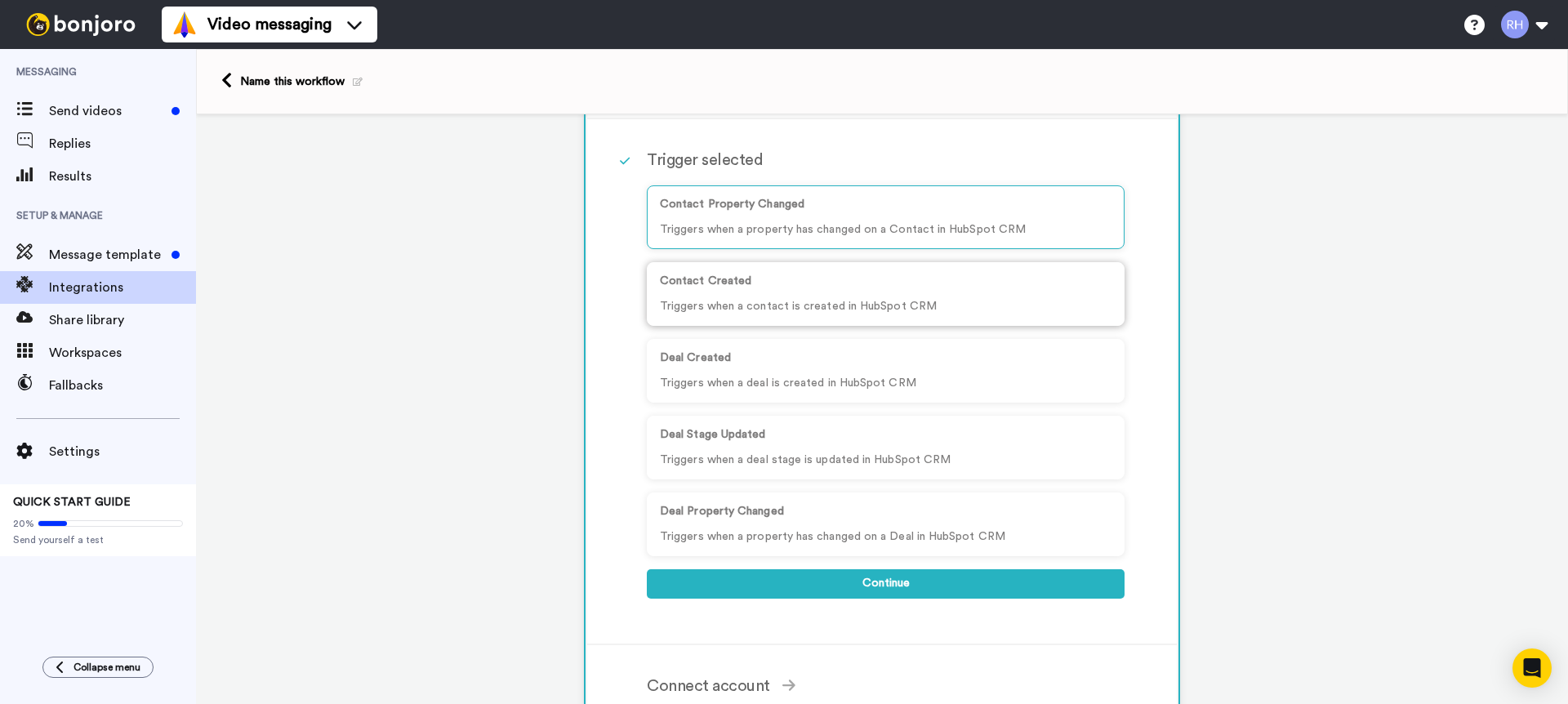
scroll to position [132, 0]
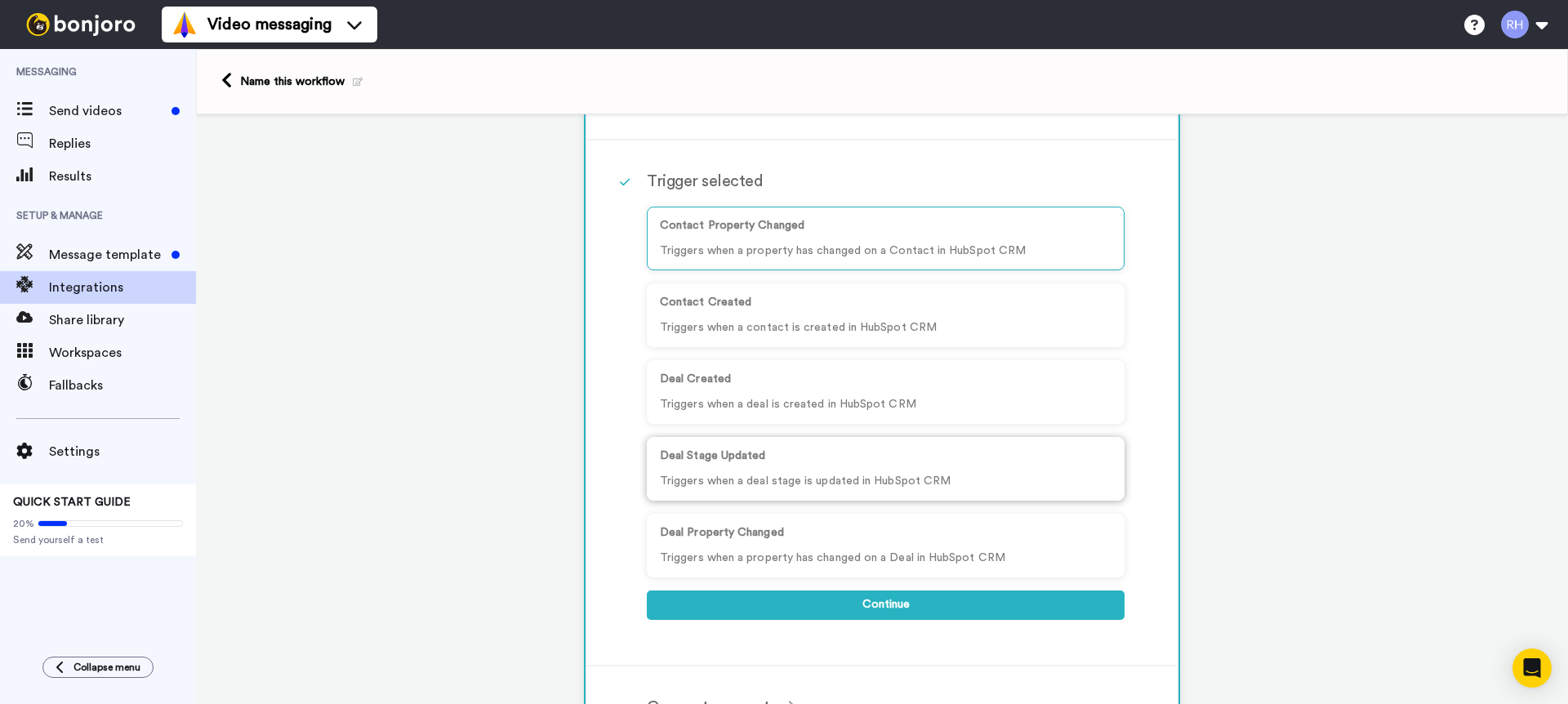
click at [782, 450] on p "Deal Stage Updated" at bounding box center [885, 456] width 451 height 17
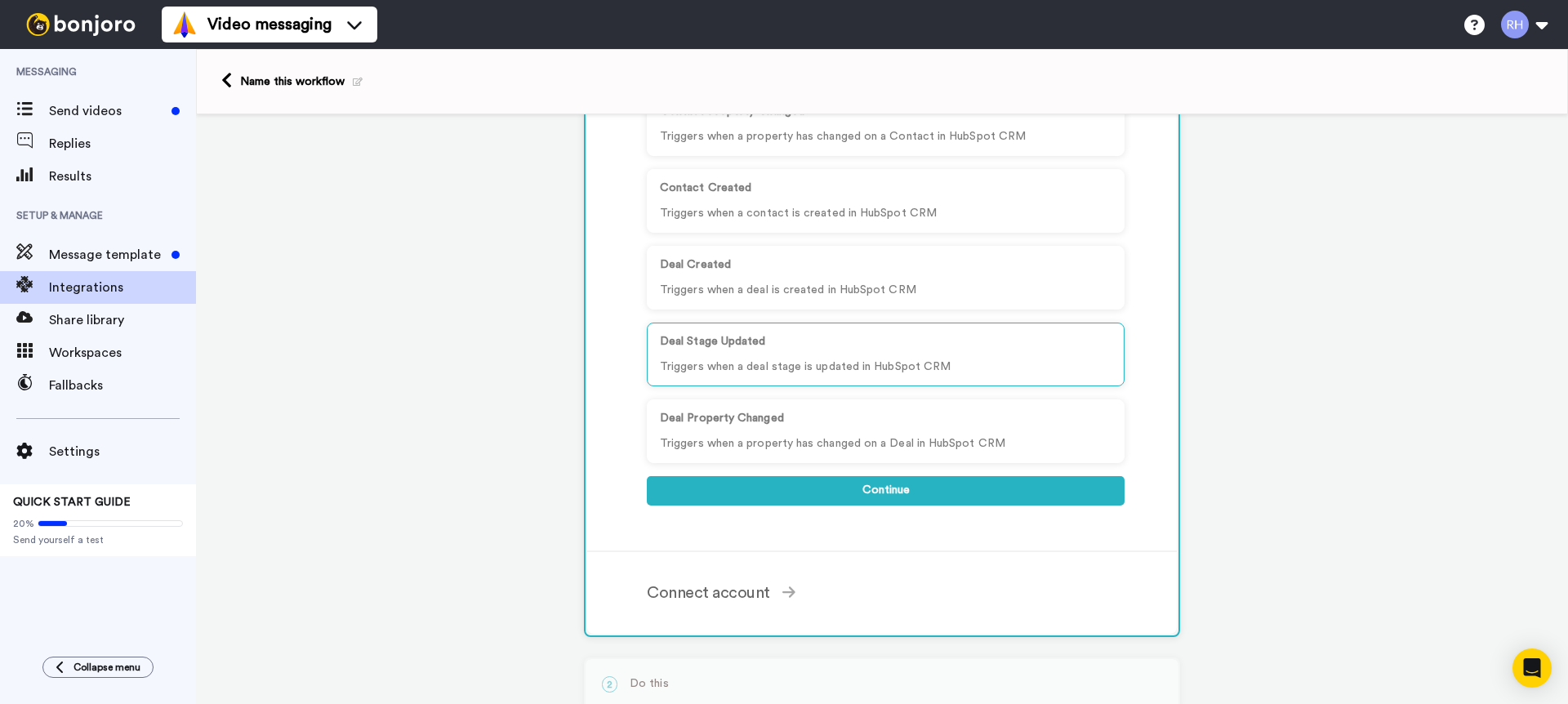
scroll to position [248, 0]
click at [872, 489] on button "Continue" at bounding box center [886, 490] width 478 height 29
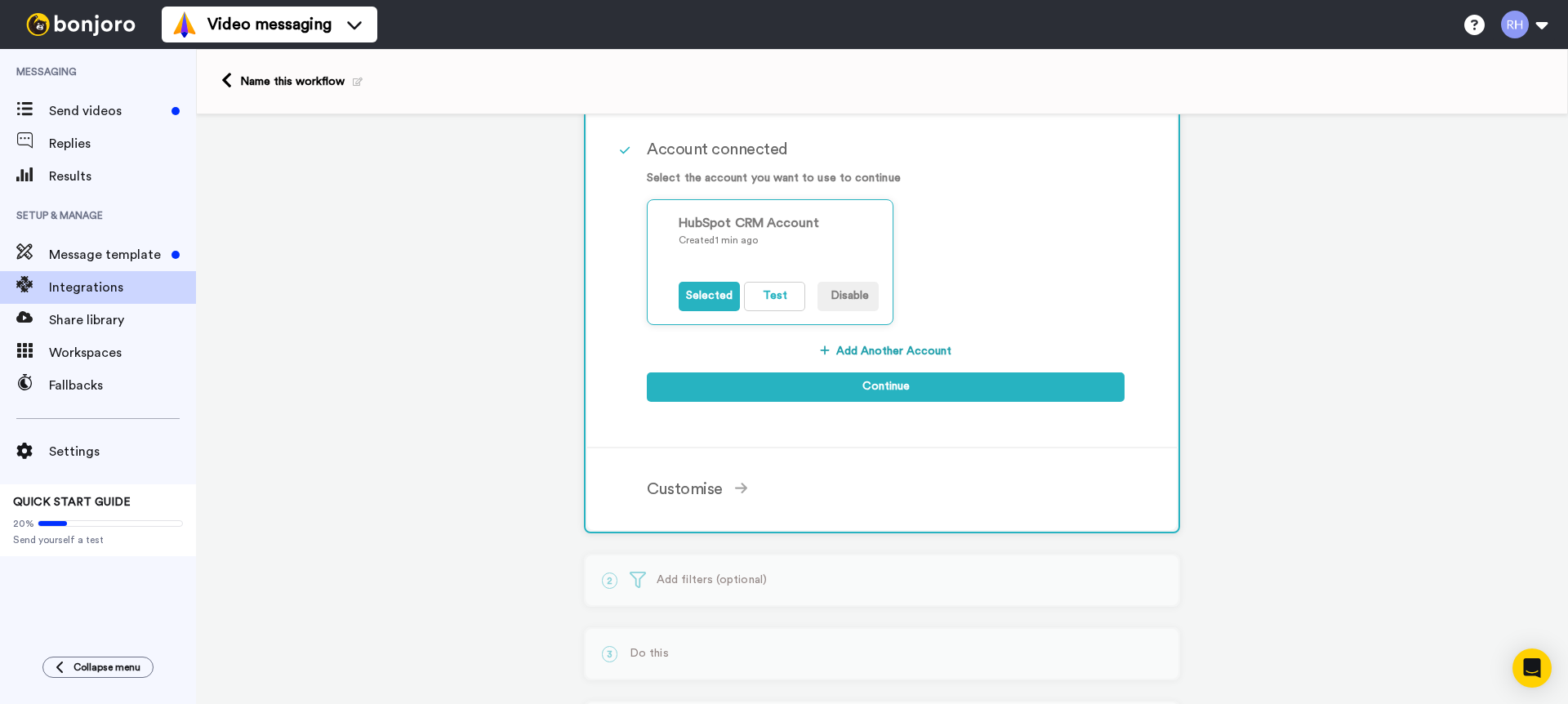
scroll to position [100, 0]
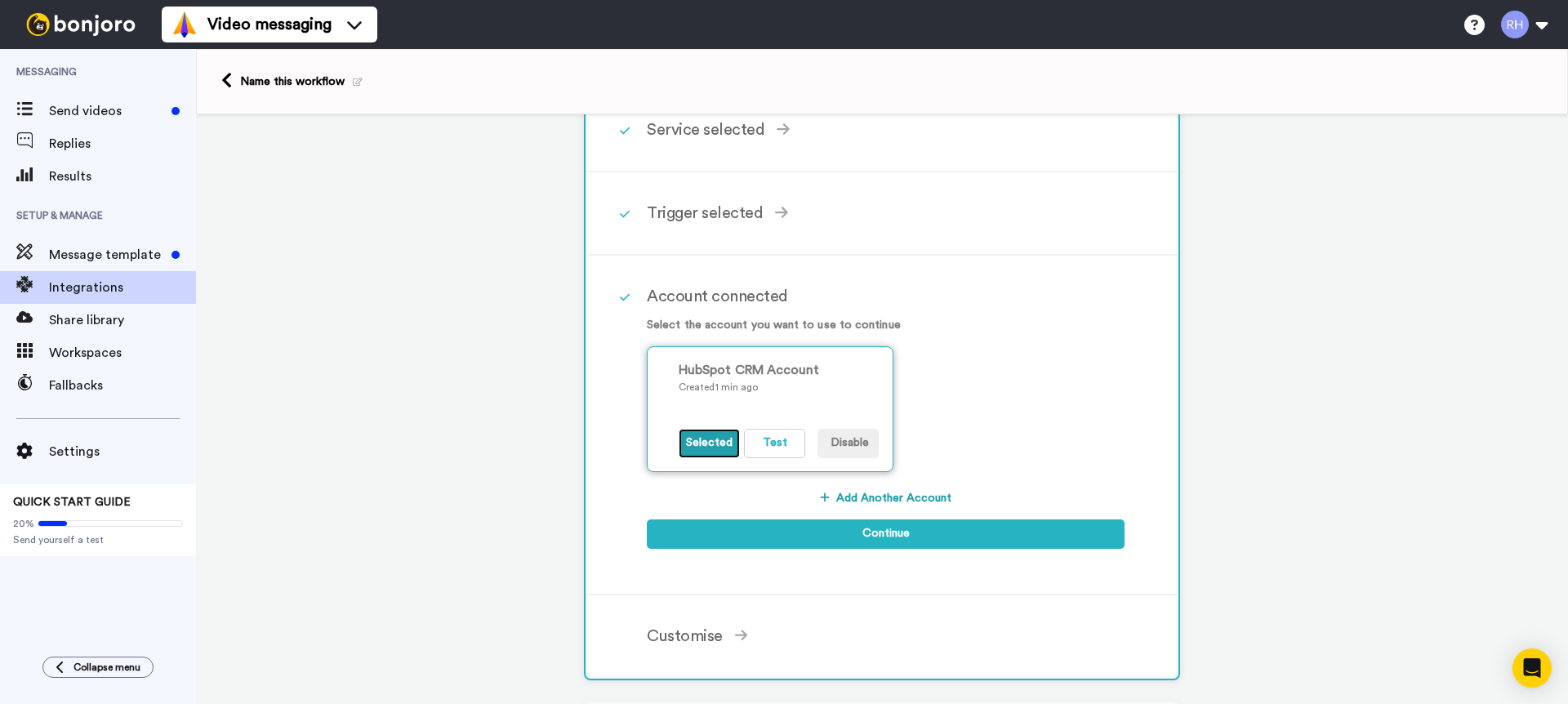
click at [726, 445] on button "Selected" at bounding box center [709, 443] width 61 height 29
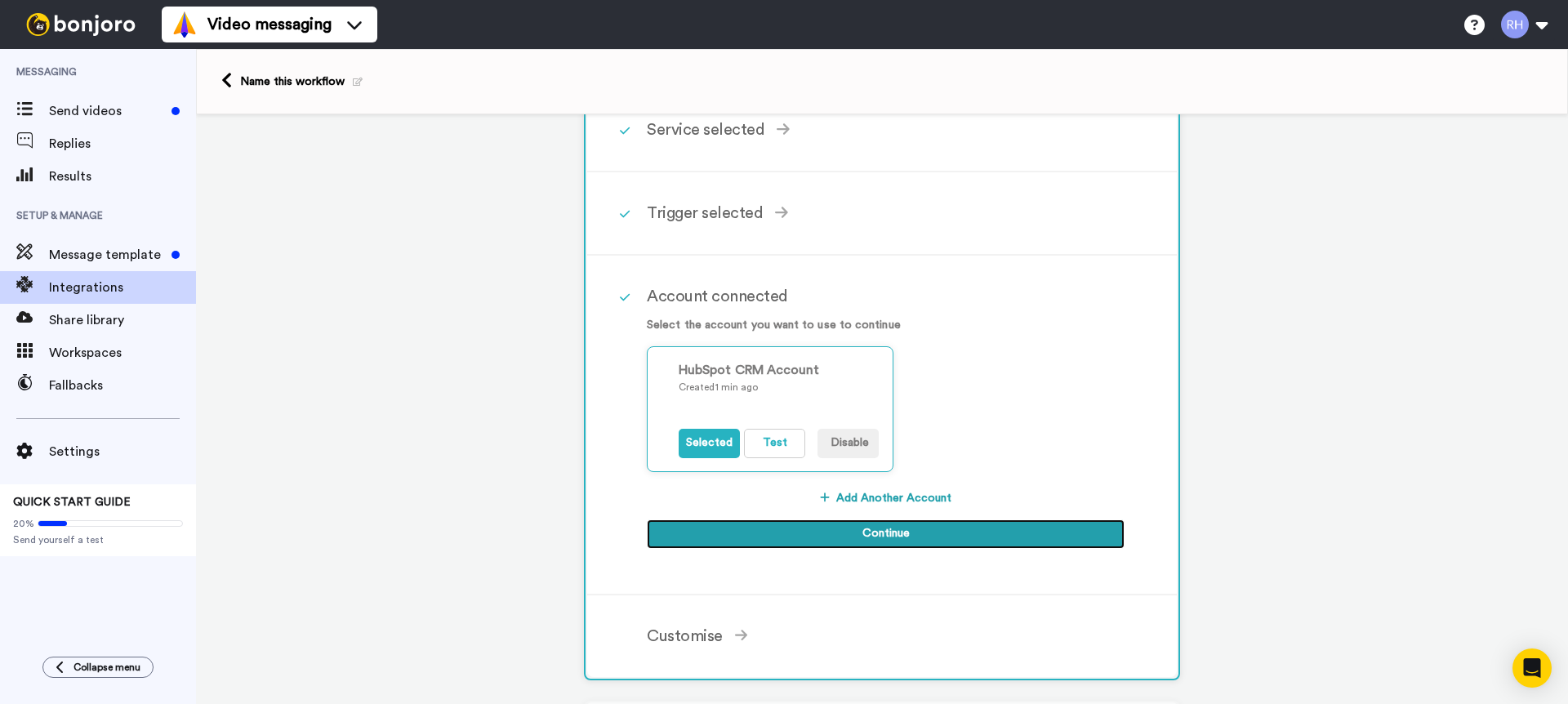
click at [921, 529] on button "Continue" at bounding box center [886, 534] width 478 height 29
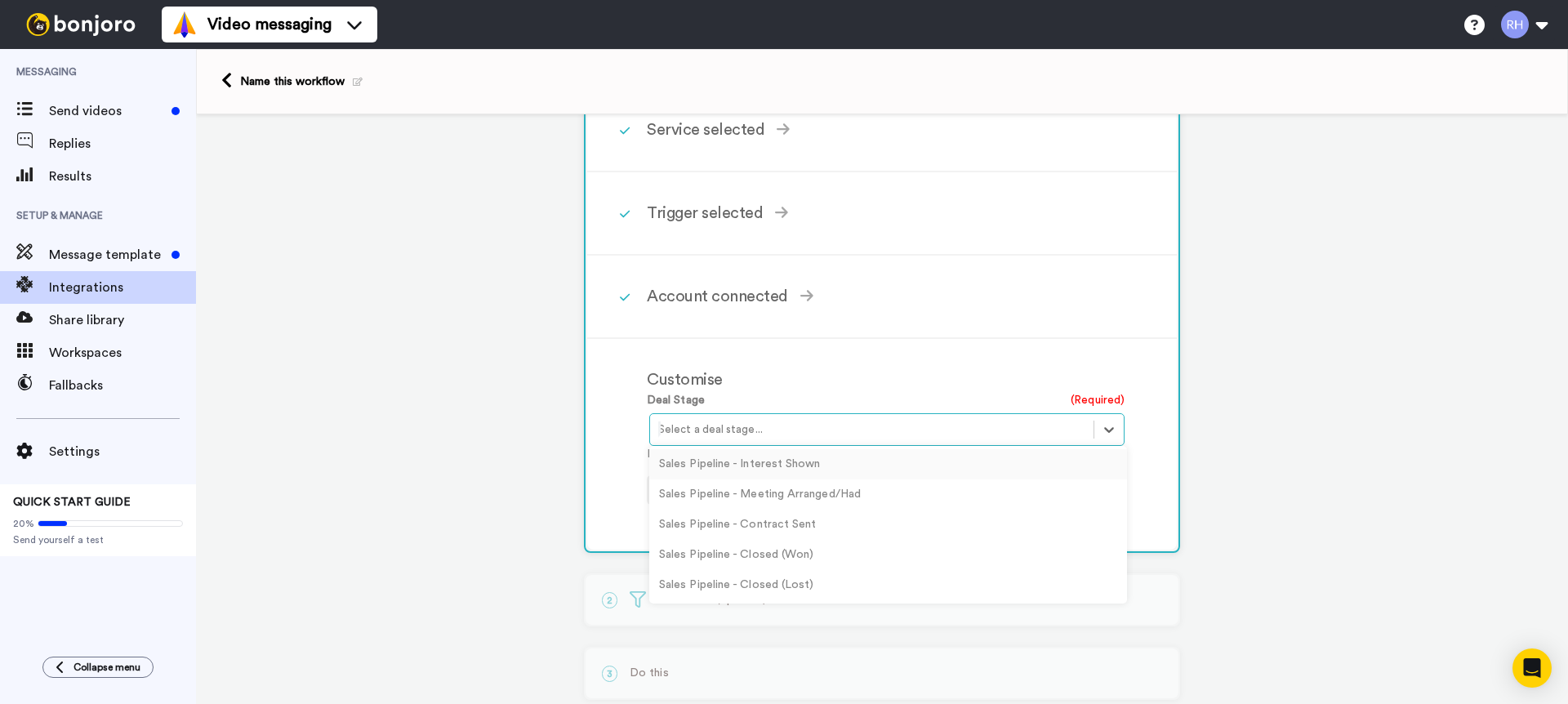
click at [745, 432] on div at bounding box center [872, 430] width 427 height 20
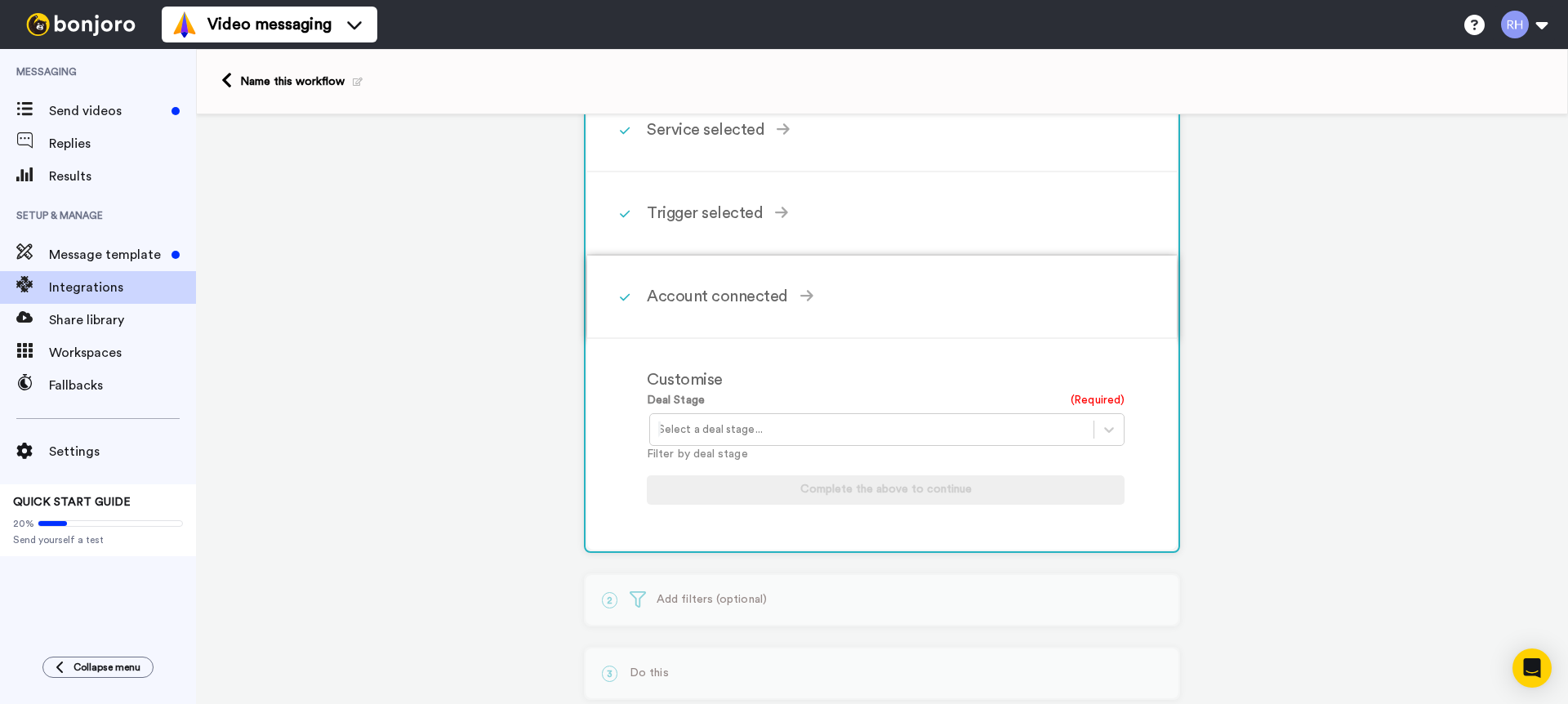
click at [808, 313] on div "Account connected Select the account you want to use to continue HubSpot CRM Ac…" at bounding box center [904, 296] width 513 height 49
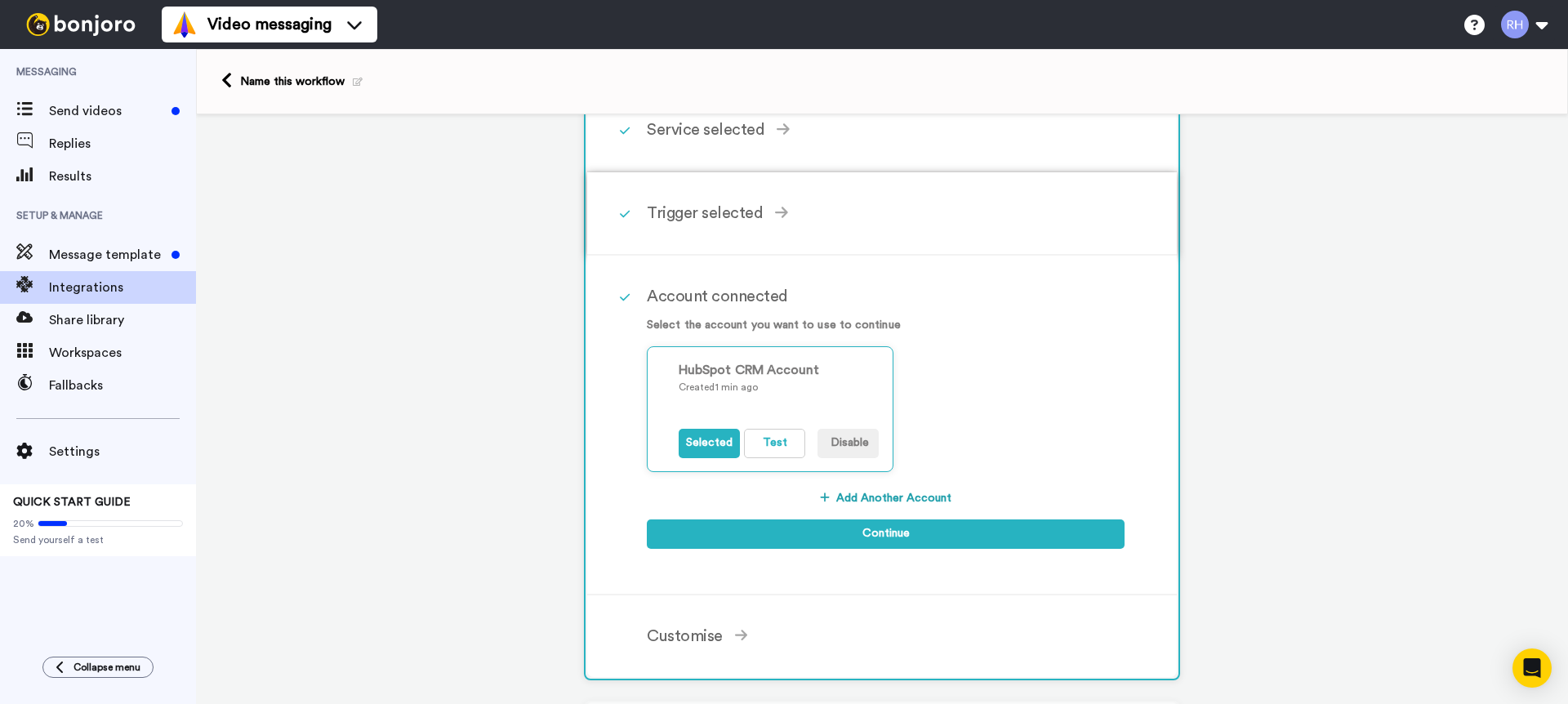
click at [768, 228] on div "Trigger selected Contact Property Changed Triggers when a property has changed …" at bounding box center [904, 213] width 513 height 49
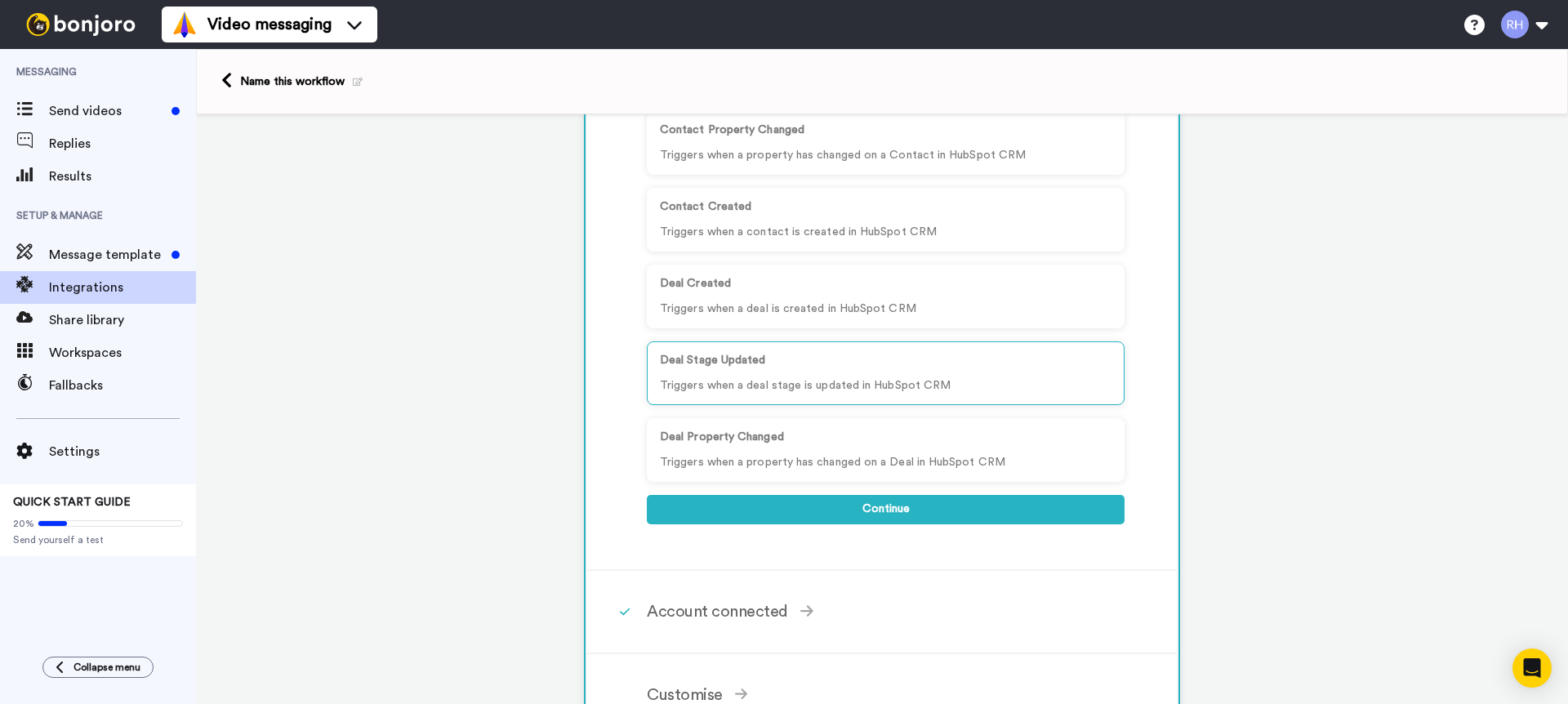
scroll to position [230, 0]
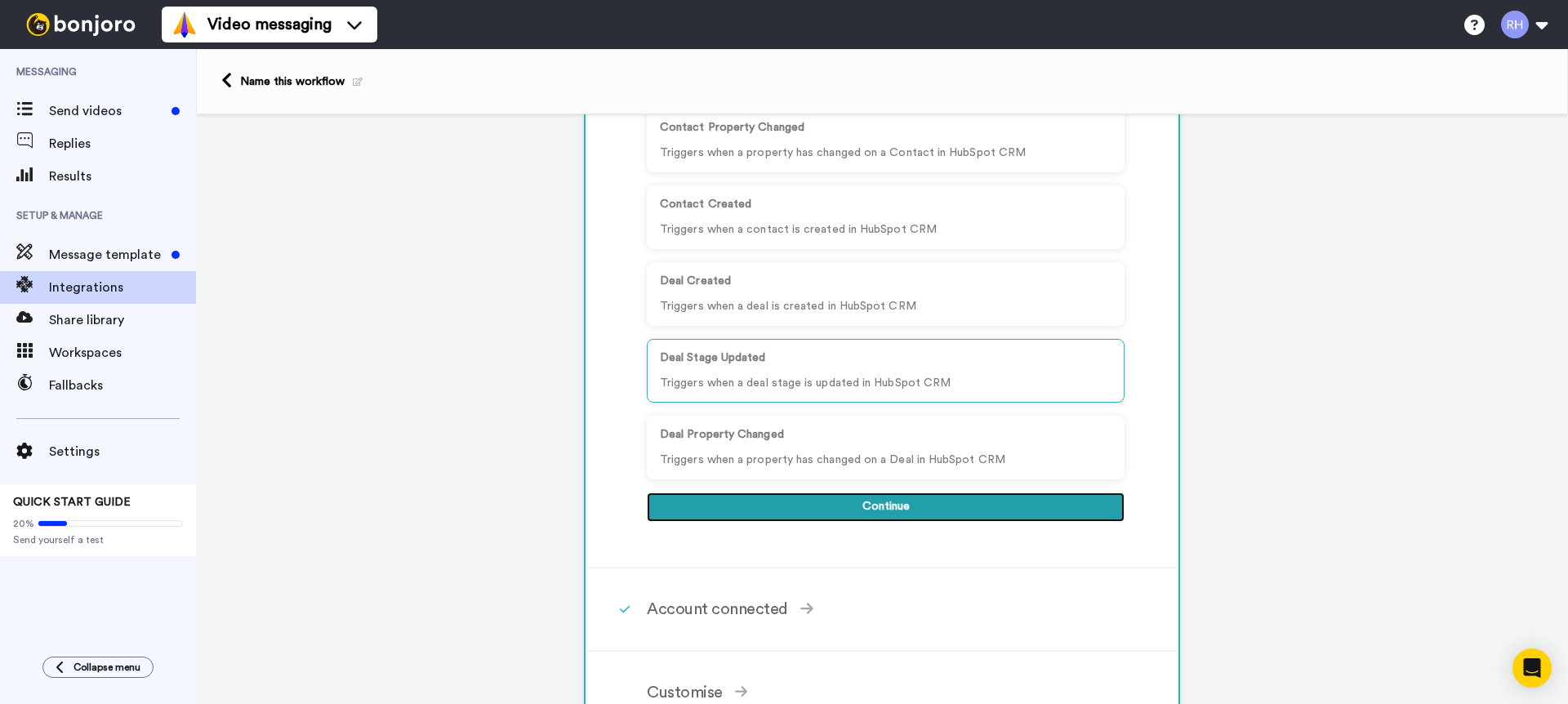
click at [939, 508] on button "Continue" at bounding box center [886, 507] width 478 height 29
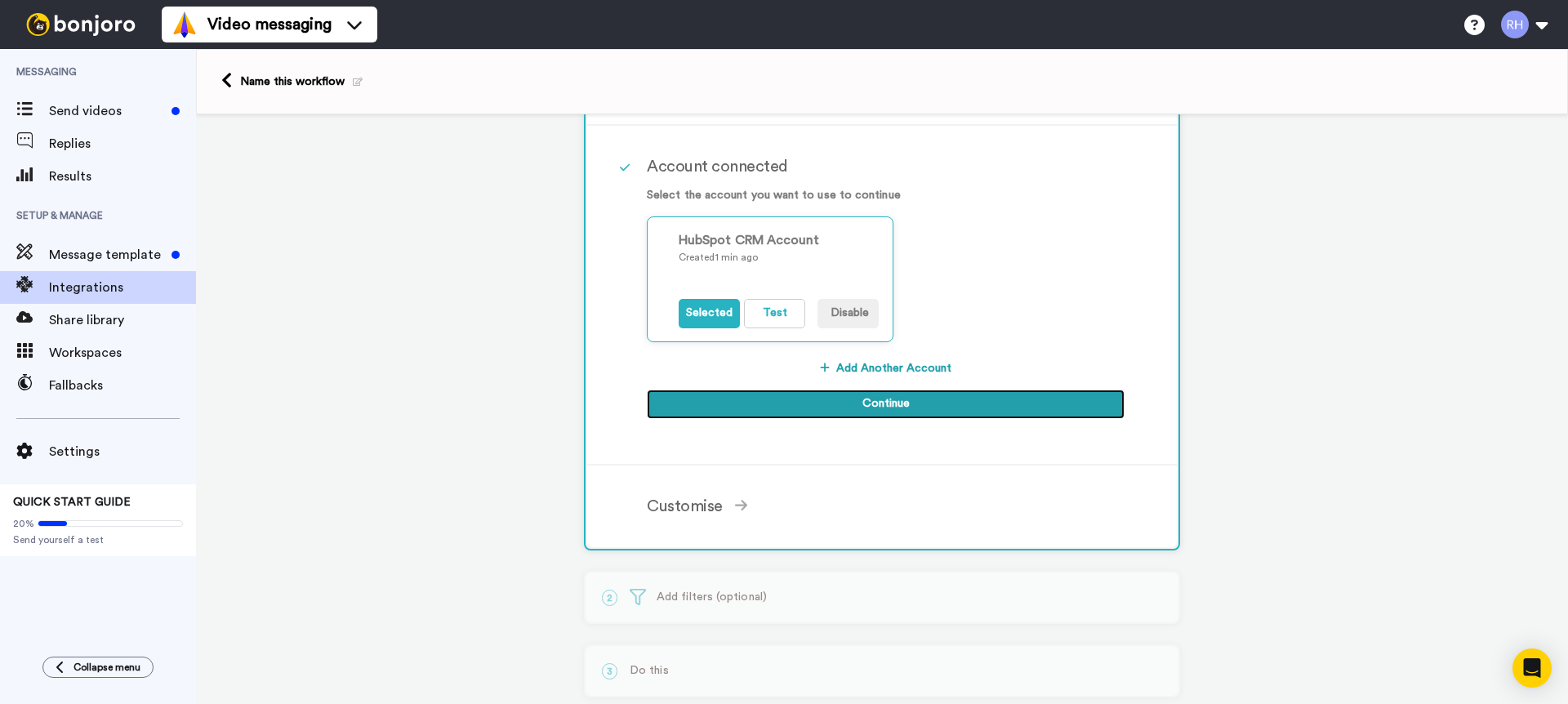
click at [860, 411] on button "Continue" at bounding box center [886, 404] width 478 height 29
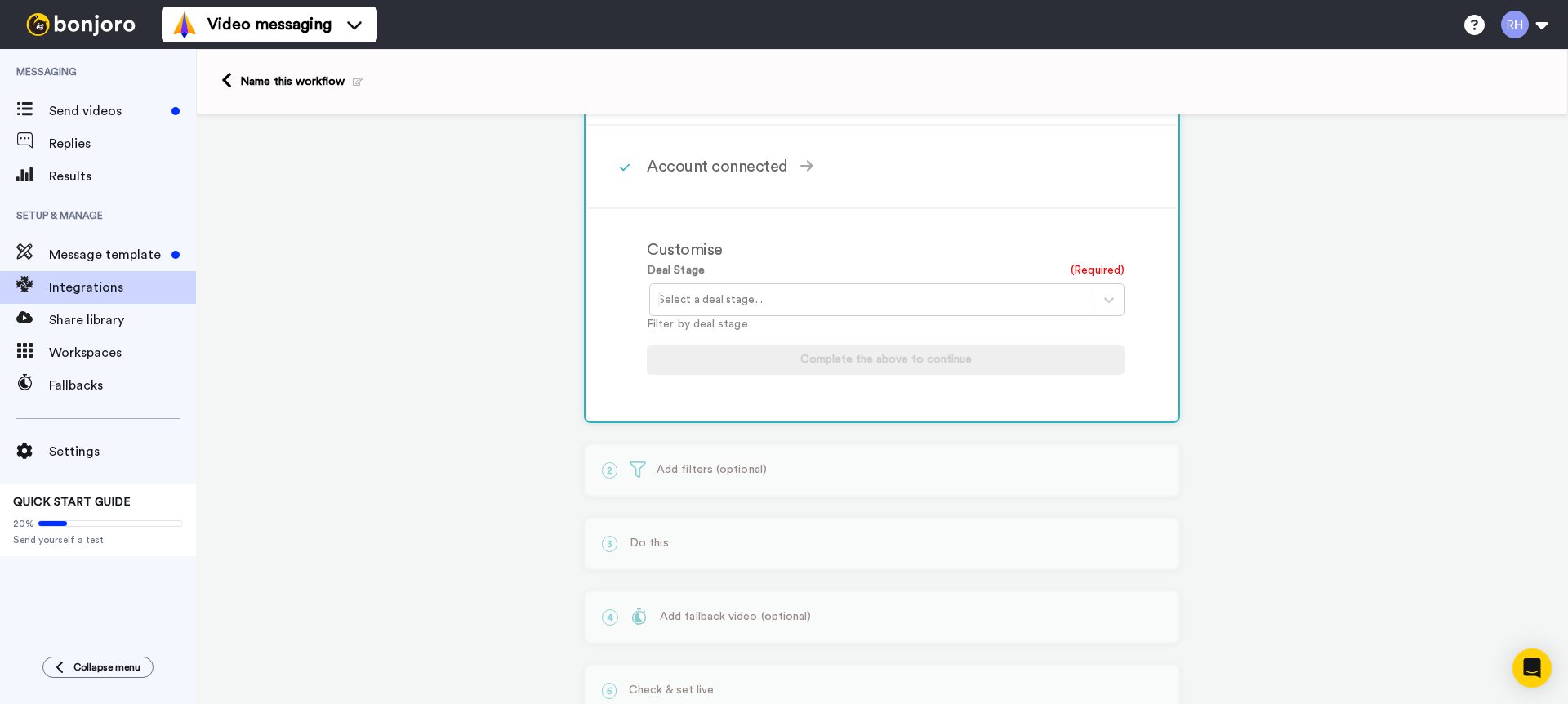
click at [807, 296] on div at bounding box center [872, 299] width 427 height 20
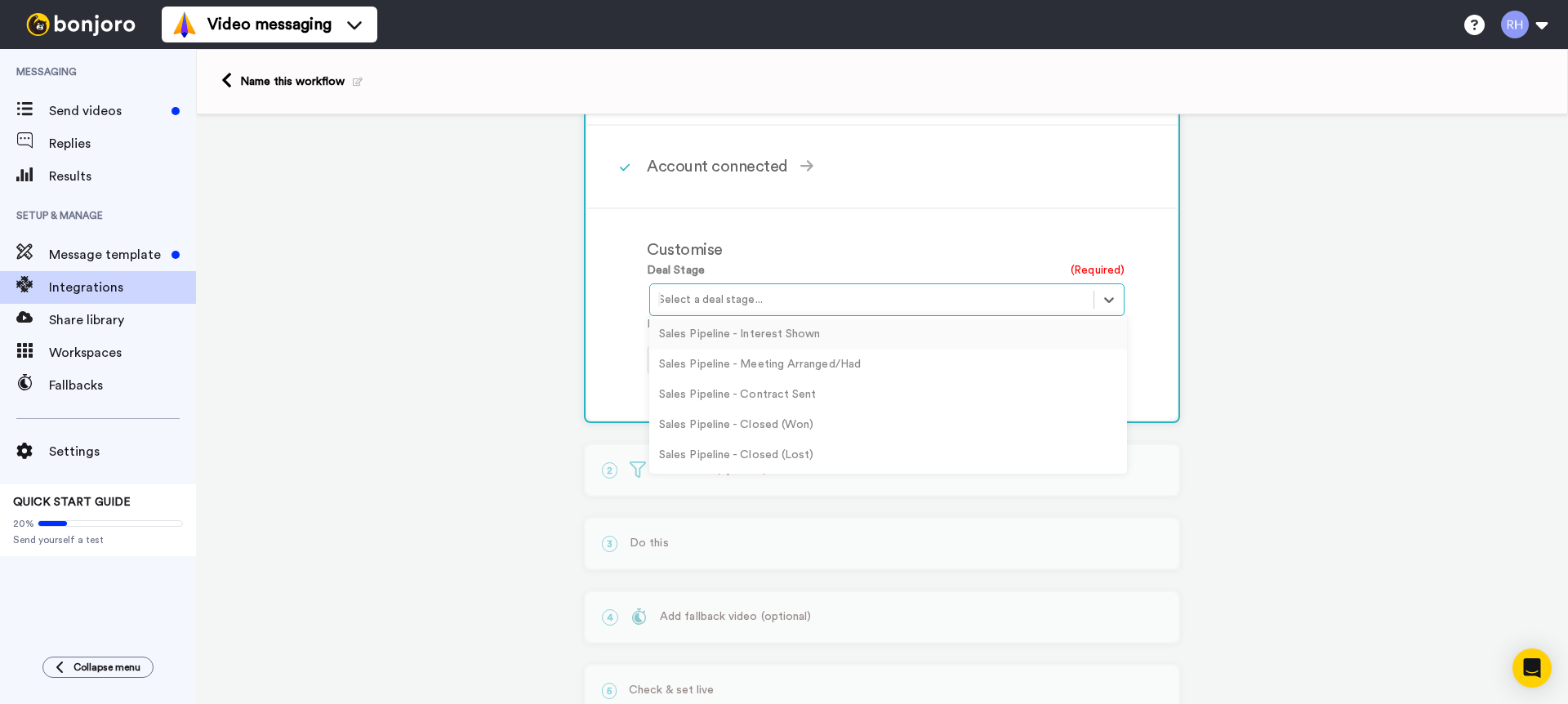
click at [790, 344] on div "Sales Pipeline - Interest Shown" at bounding box center [888, 334] width 478 height 30
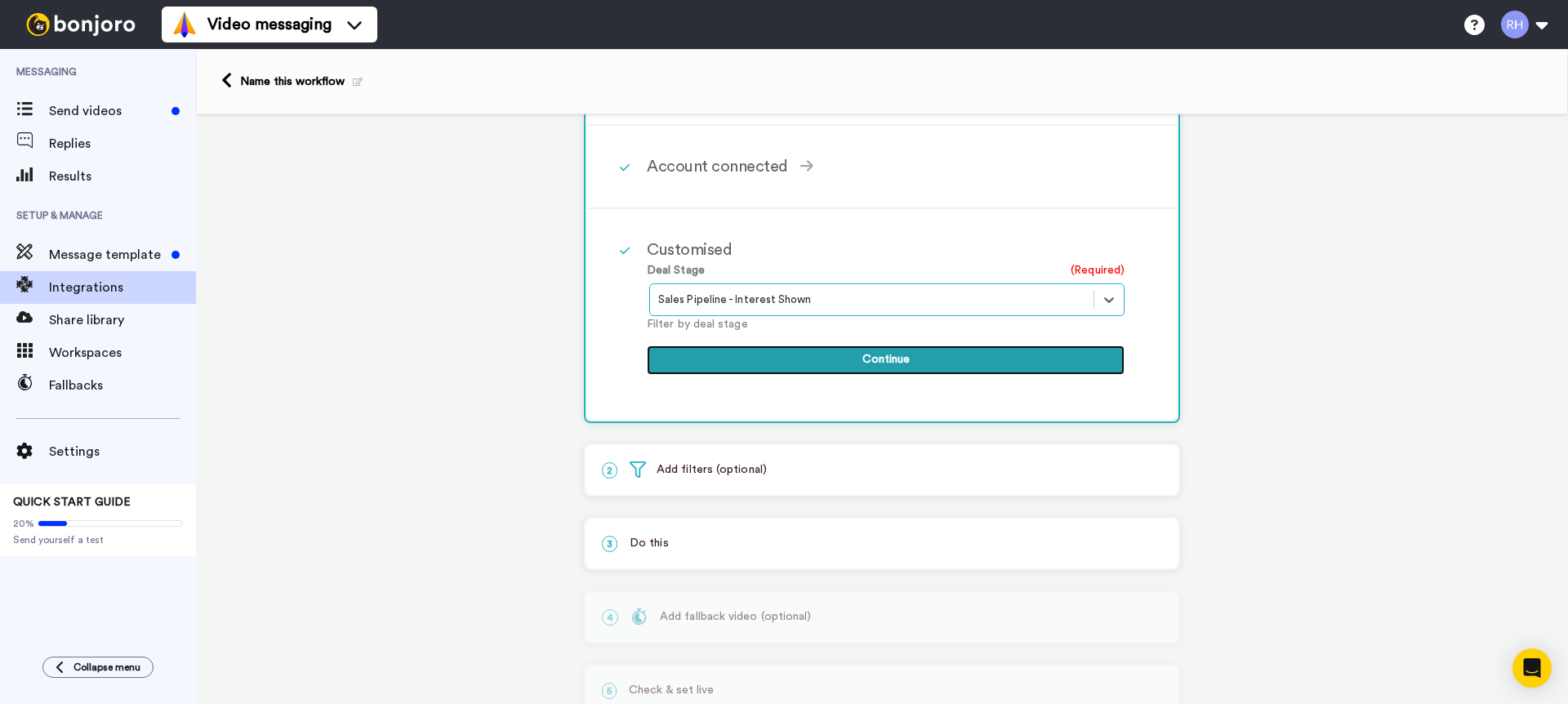
click at [916, 357] on button "Continue" at bounding box center [886, 360] width 478 height 29
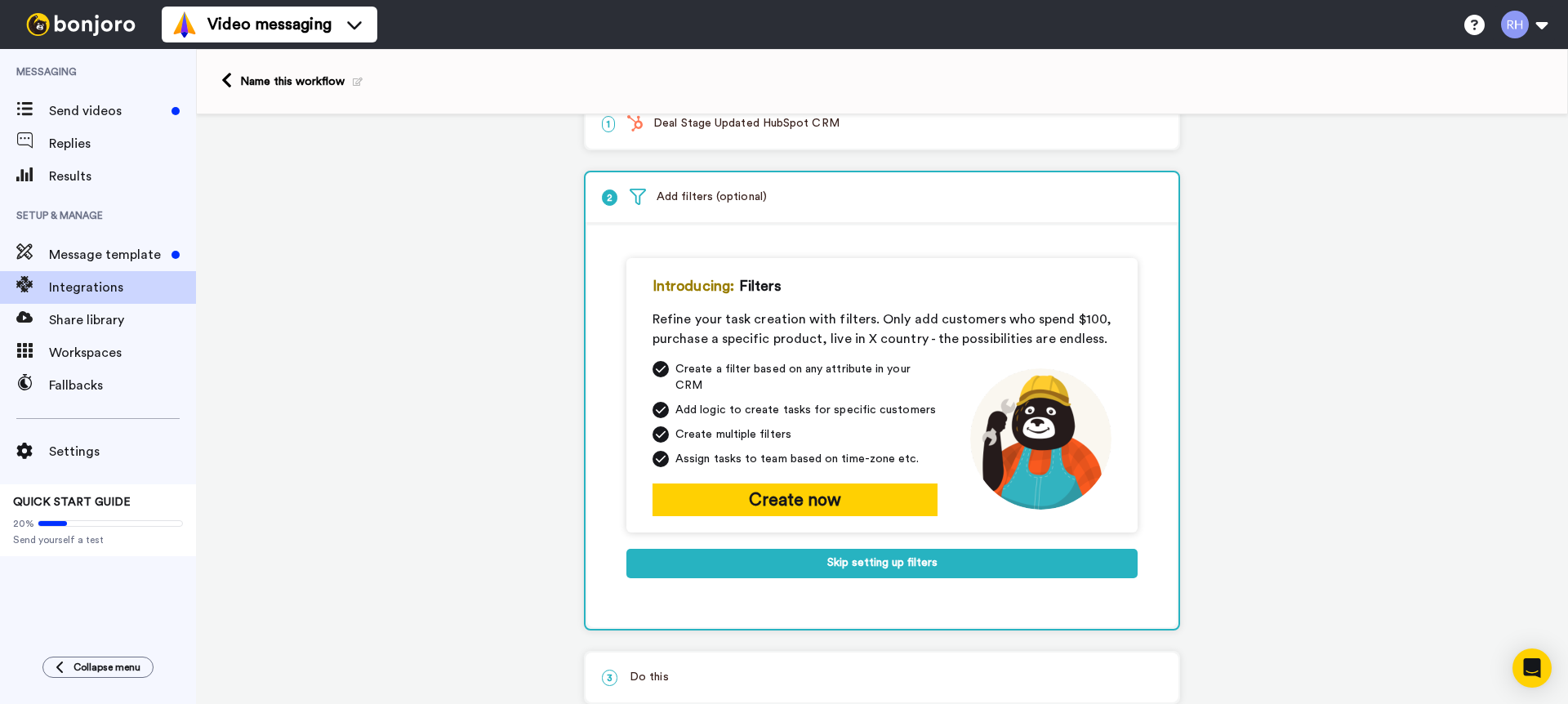
scroll to position [41, 0]
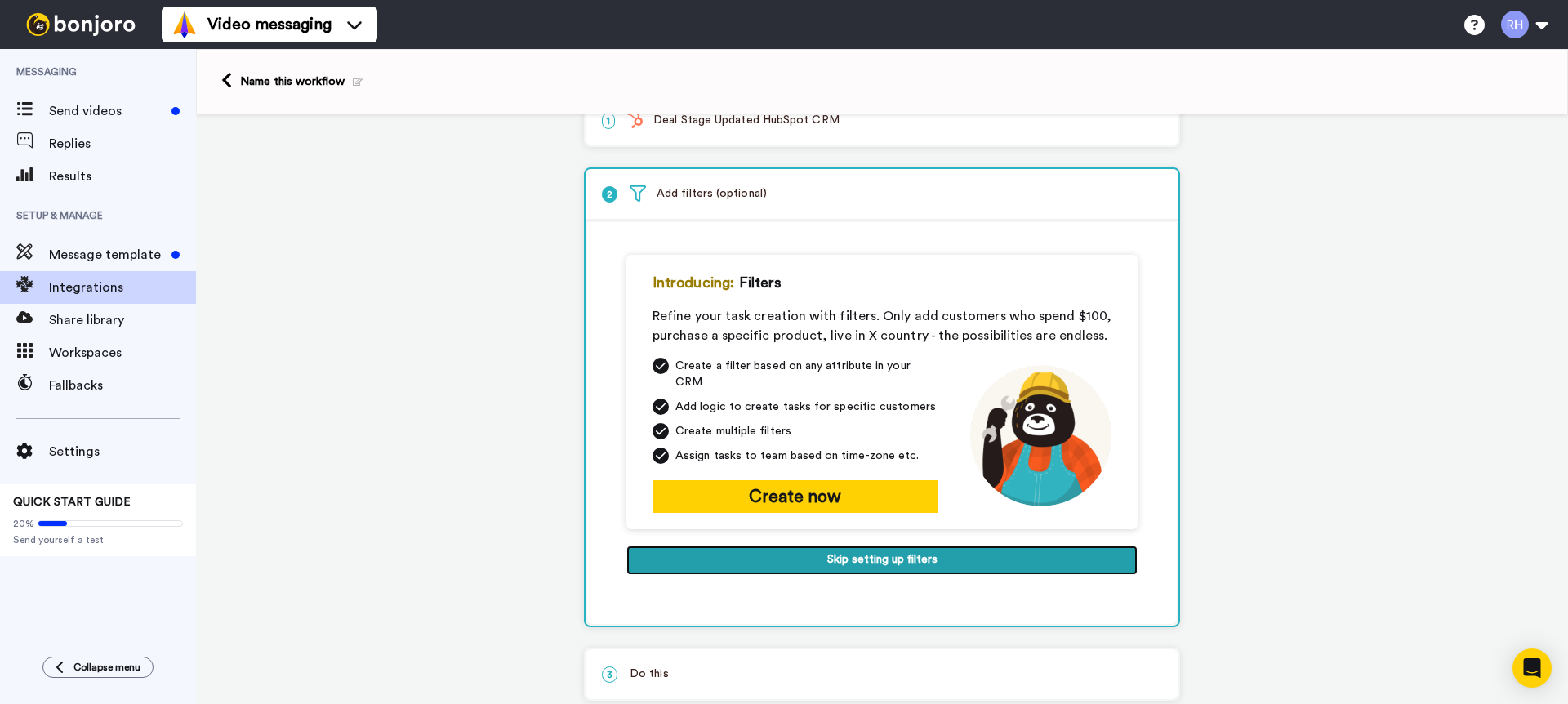
click at [966, 545] on button "Skip setting up filters" at bounding box center [882, 560] width 512 height 29
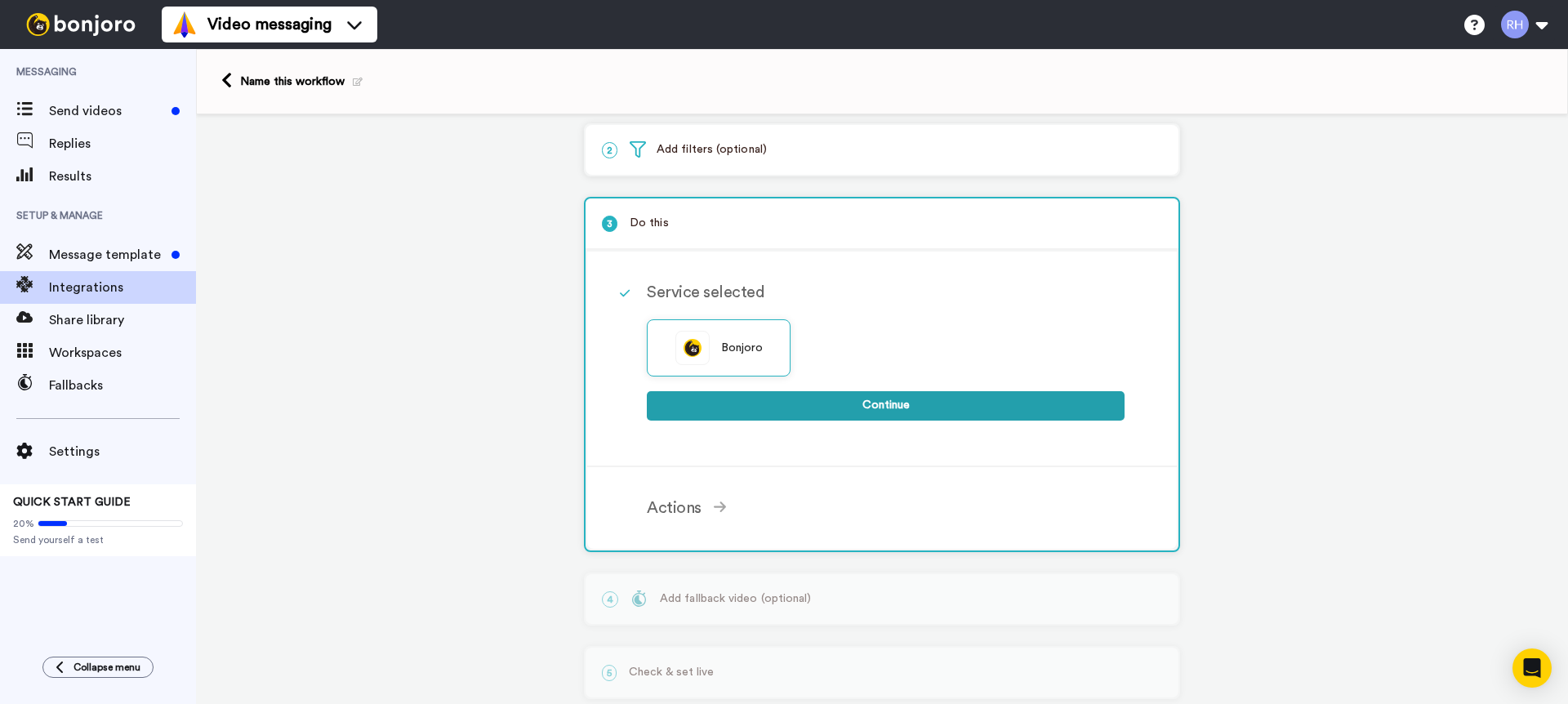
scroll to position [89, 0]
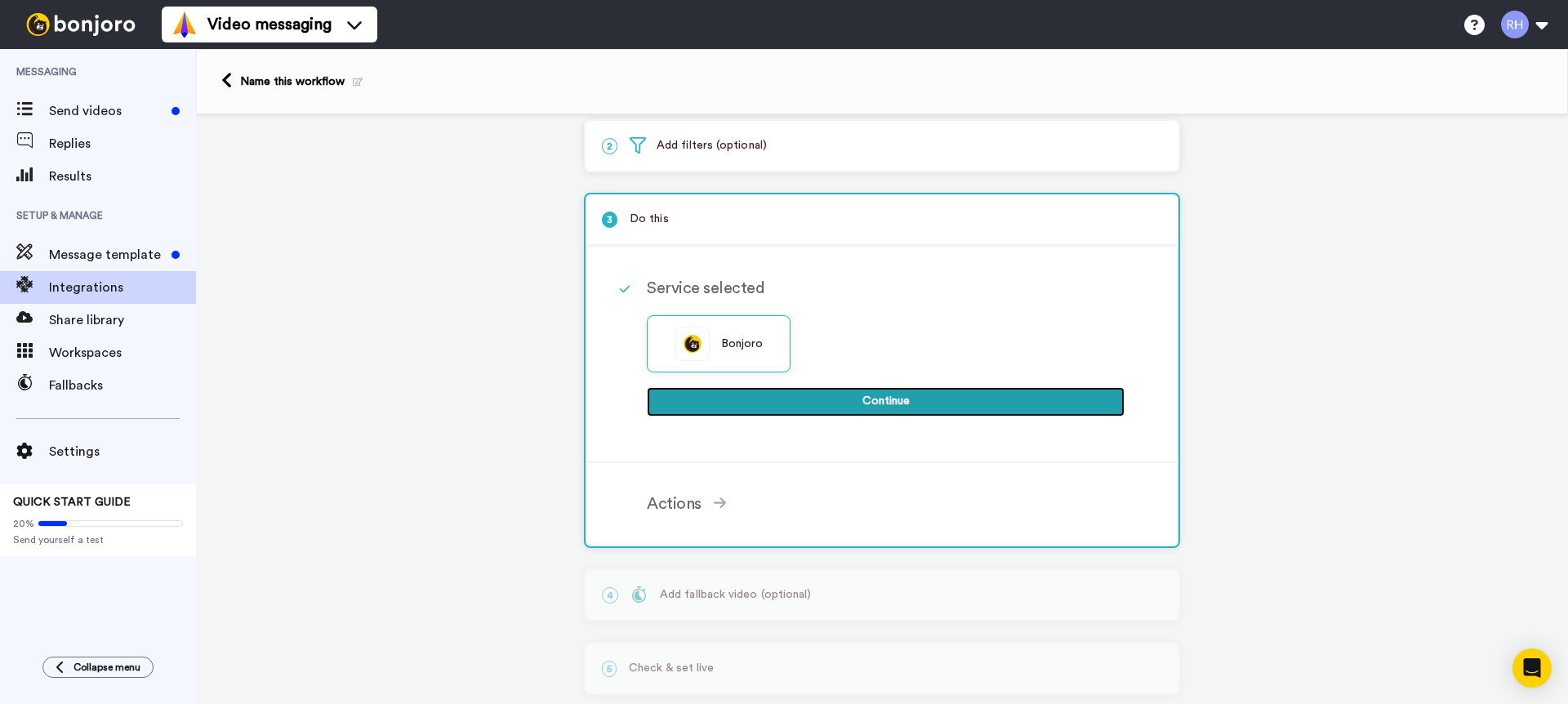
click at [893, 404] on button "Continue" at bounding box center [886, 402] width 478 height 29
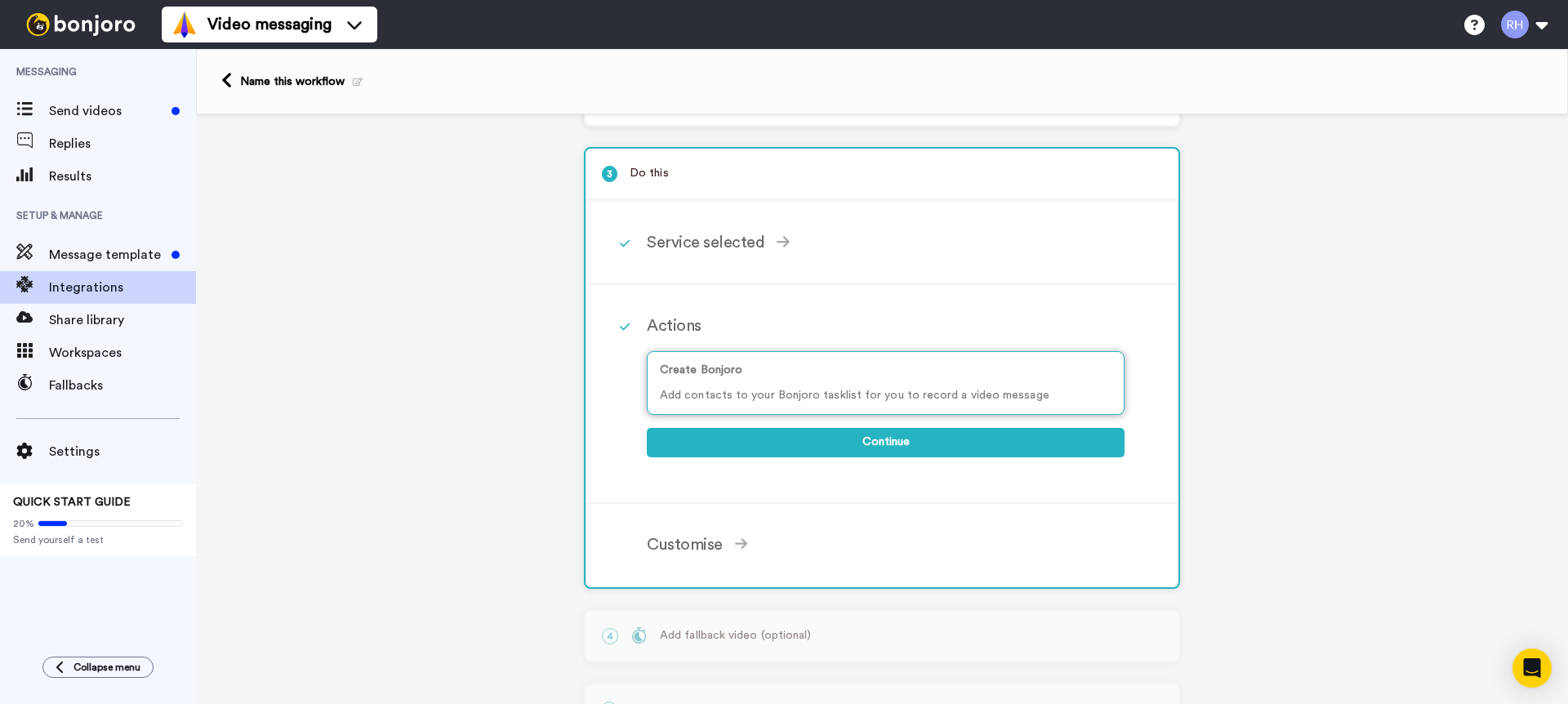
scroll to position [145, 0]
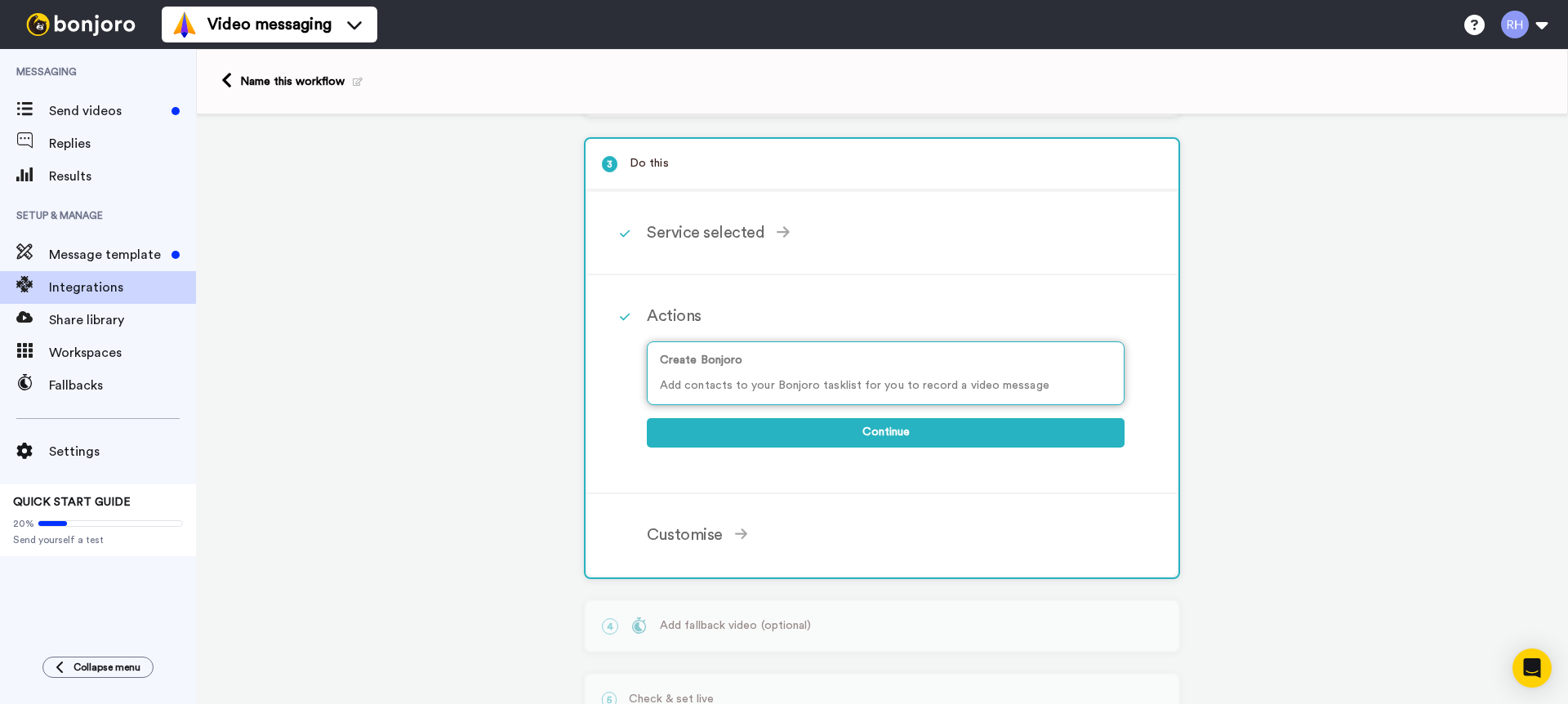
click at [926, 369] on p "Create Bonjoro" at bounding box center [885, 361] width 451 height 17
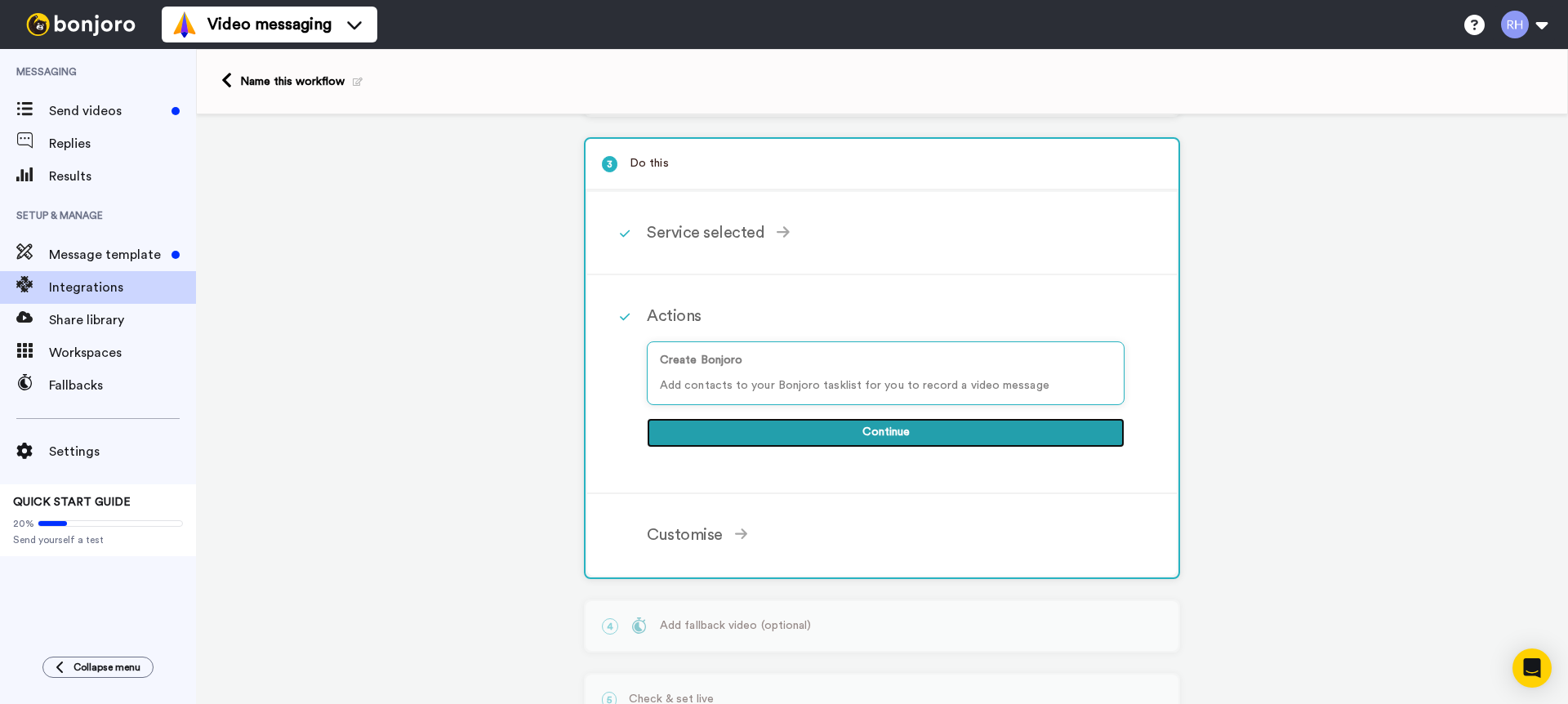
click at [950, 432] on button "Continue" at bounding box center [886, 433] width 478 height 29
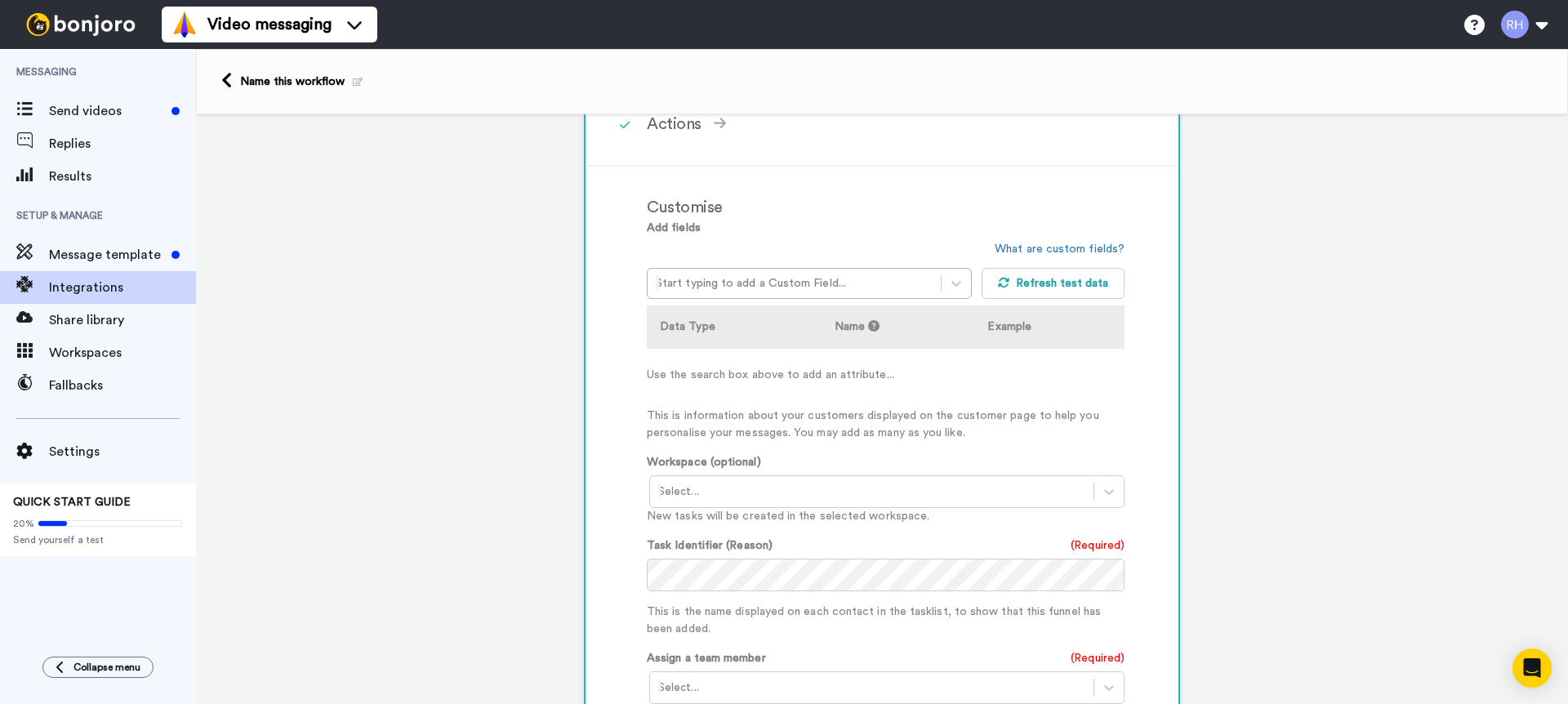
scroll to position [341, 0]
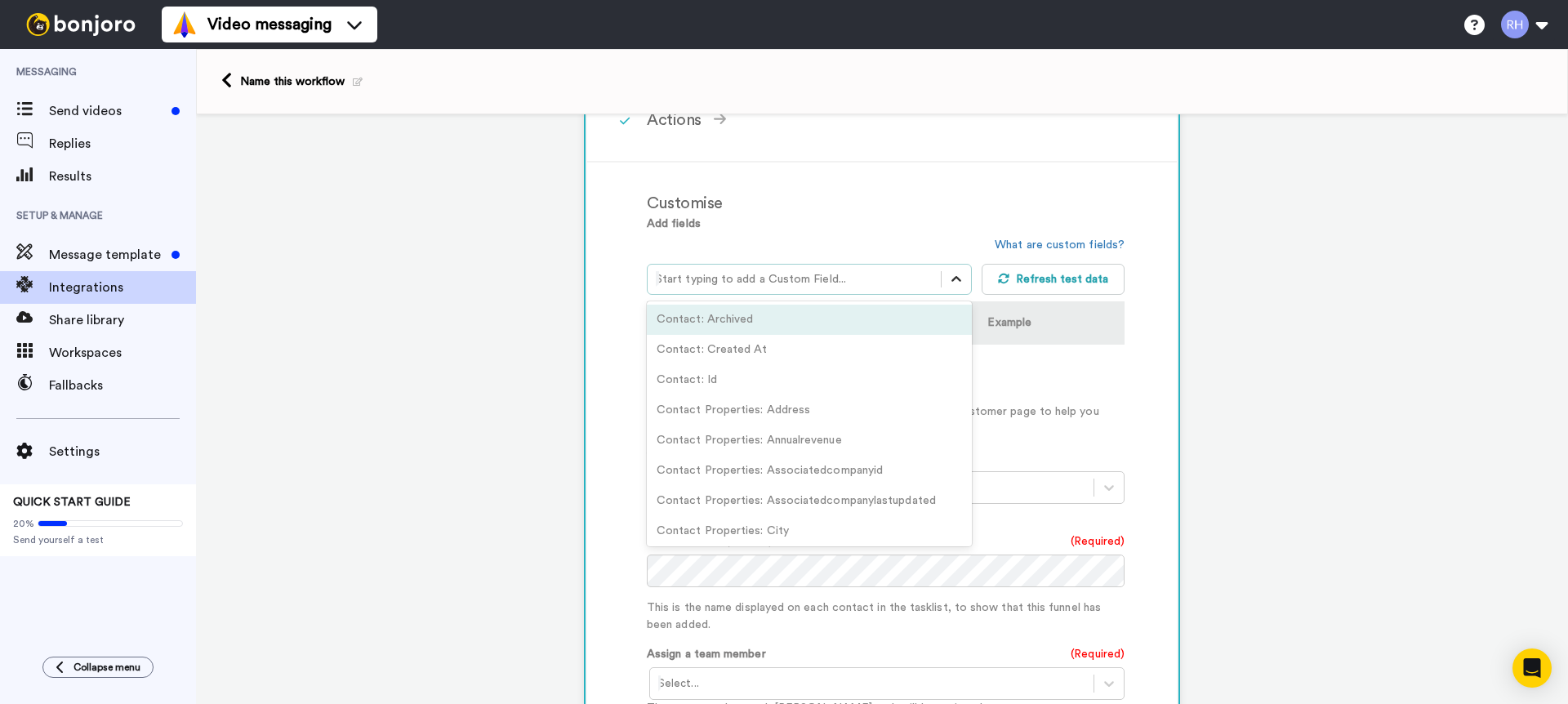
click at [946, 281] on div at bounding box center [956, 280] width 29 height 29
click at [887, 239] on div "option Contact: Archived focused, 1 of 553. 553 results available. Use Up and D…" at bounding box center [815, 265] width 335 height 58
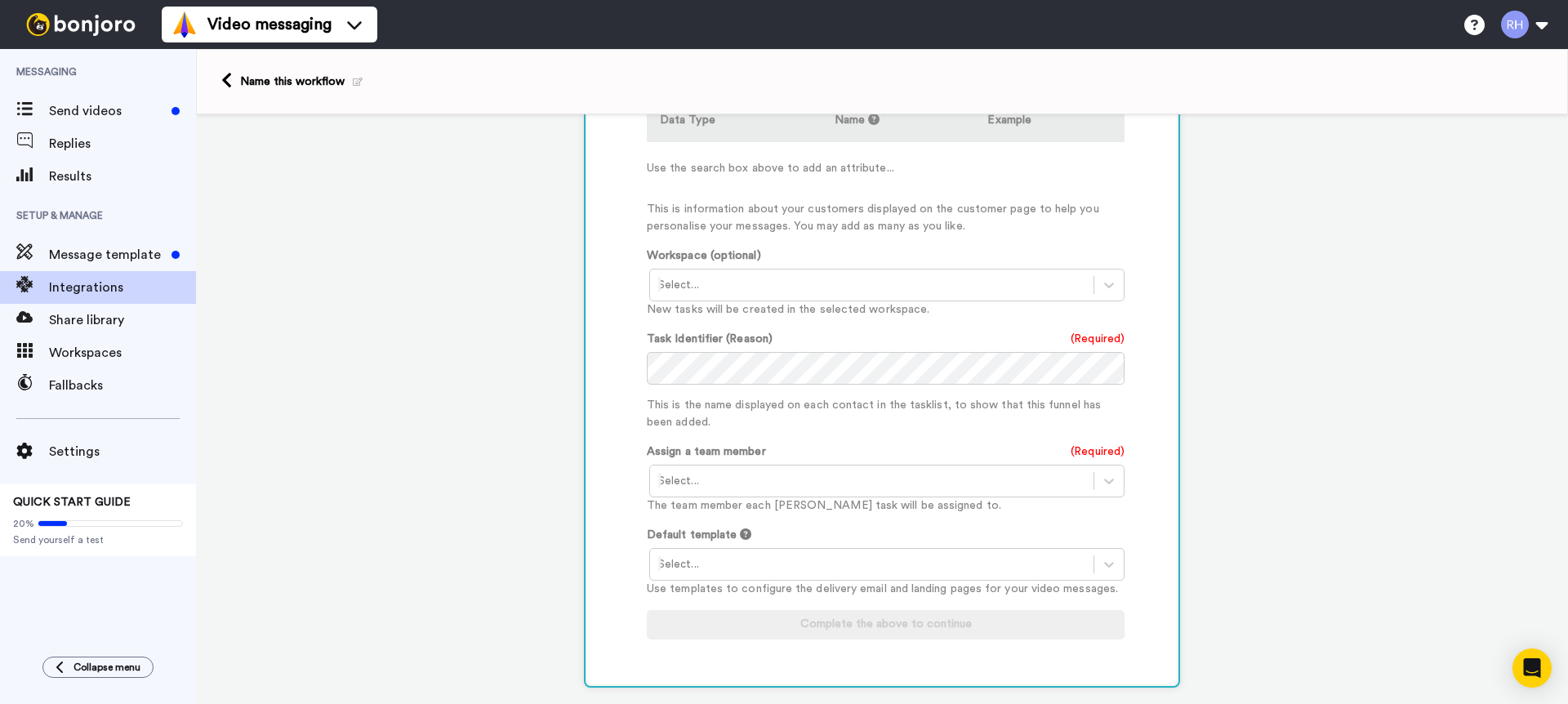
scroll to position [544, 0]
click at [863, 285] on div at bounding box center [872, 284] width 427 height 20
click at [872, 224] on p "This is information about your customers displayed on the customer page to help…" at bounding box center [886, 217] width 478 height 35
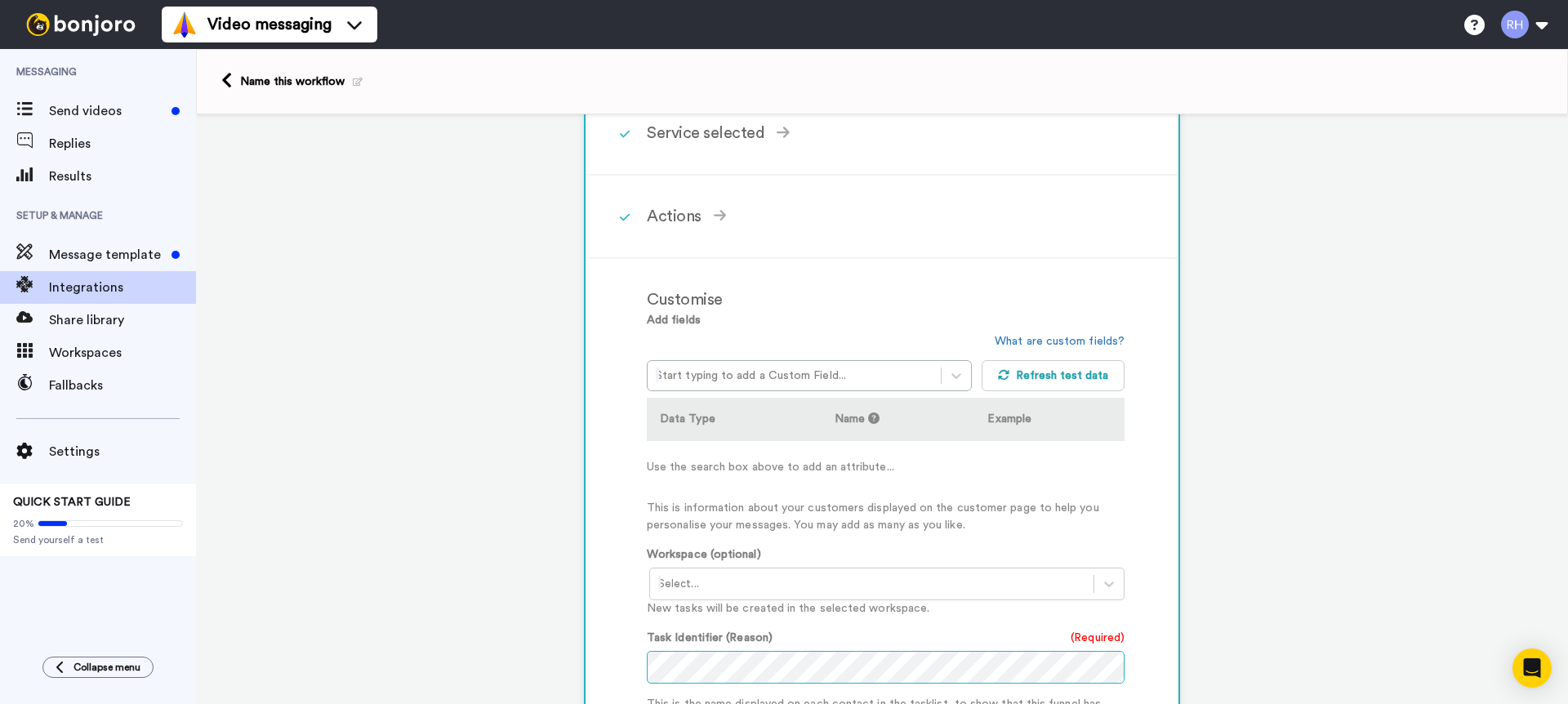
scroll to position [318, 0]
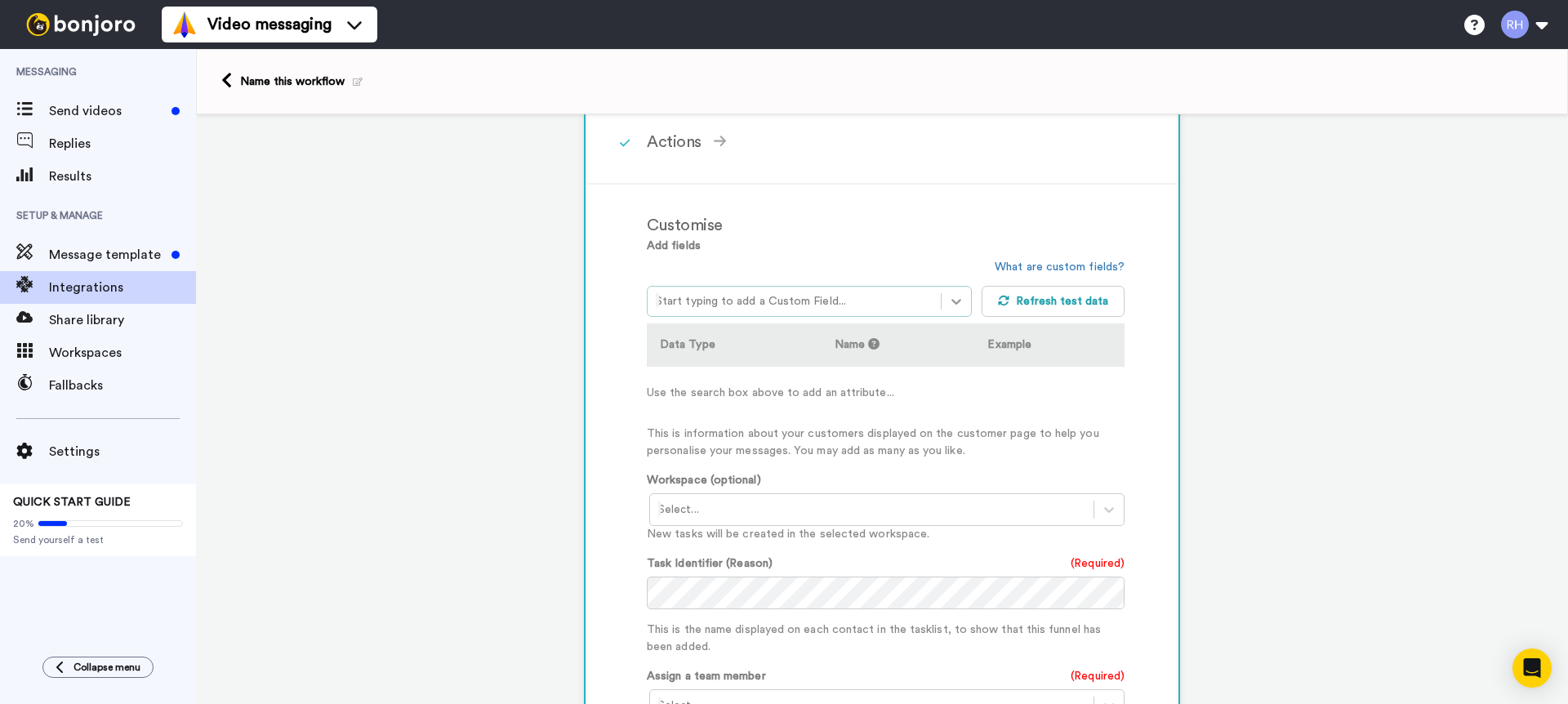
click at [945, 305] on div at bounding box center [956, 301] width 29 height 29
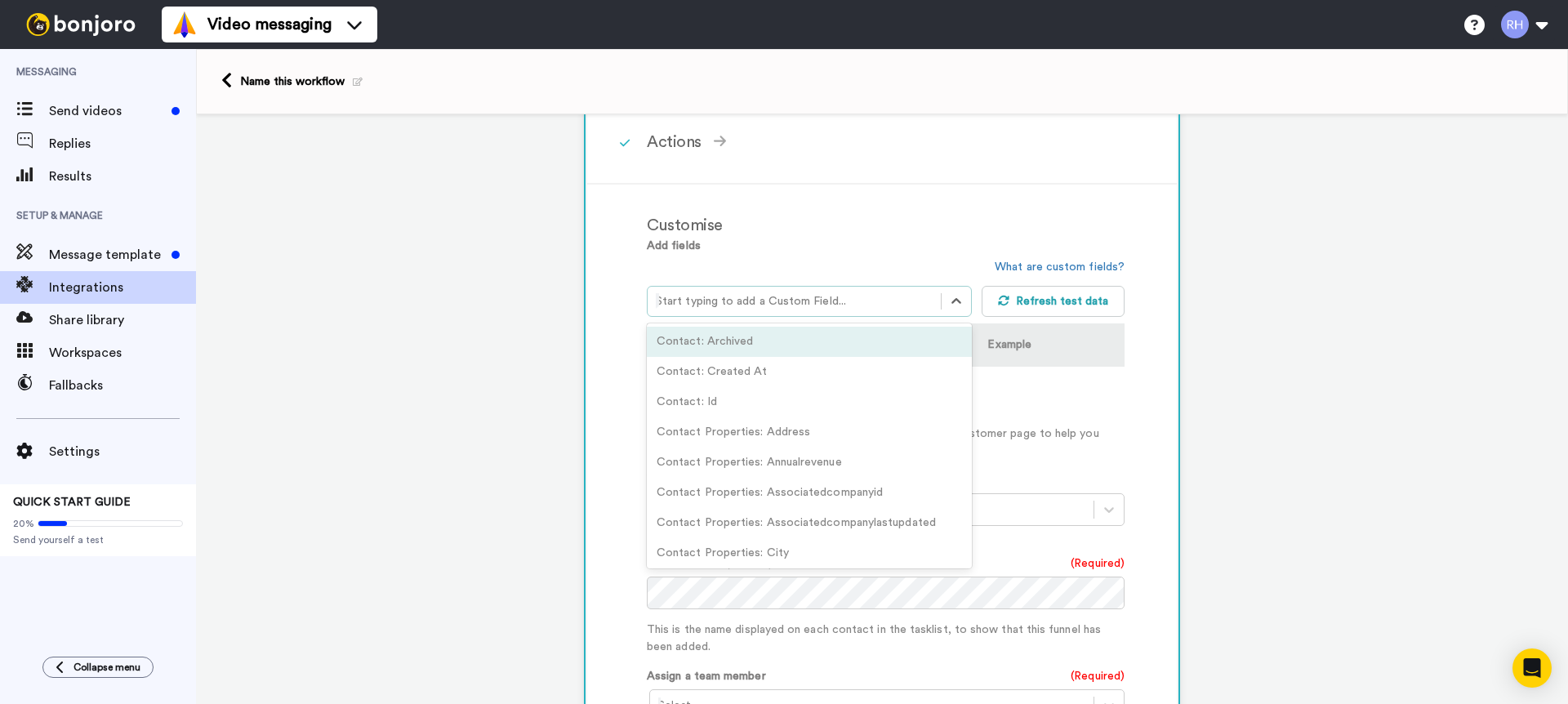
click at [810, 346] on div "Contact: Archived" at bounding box center [809, 342] width 325 height 30
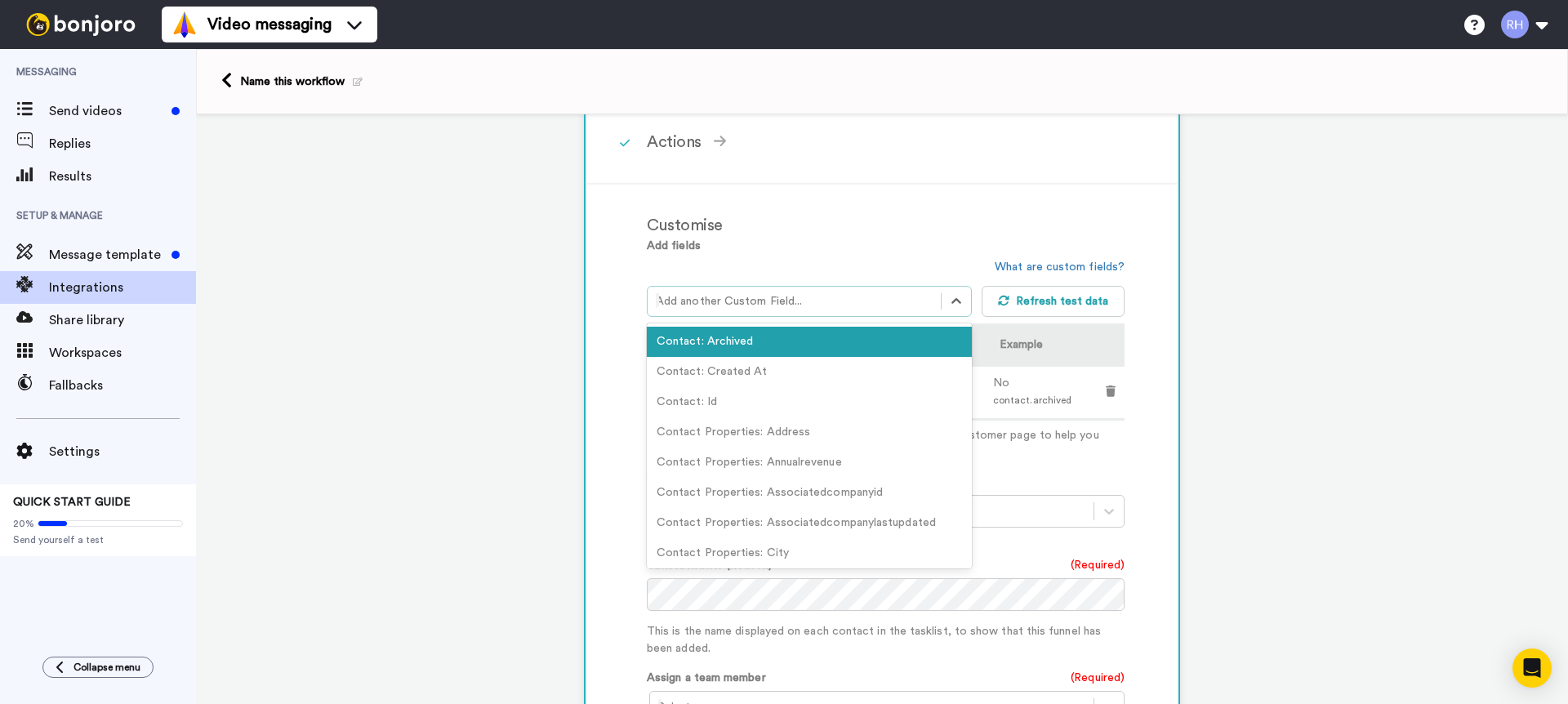
click at [957, 299] on icon at bounding box center [956, 301] width 16 height 16
click at [763, 352] on div "Contact: Archived" at bounding box center [809, 342] width 325 height 30
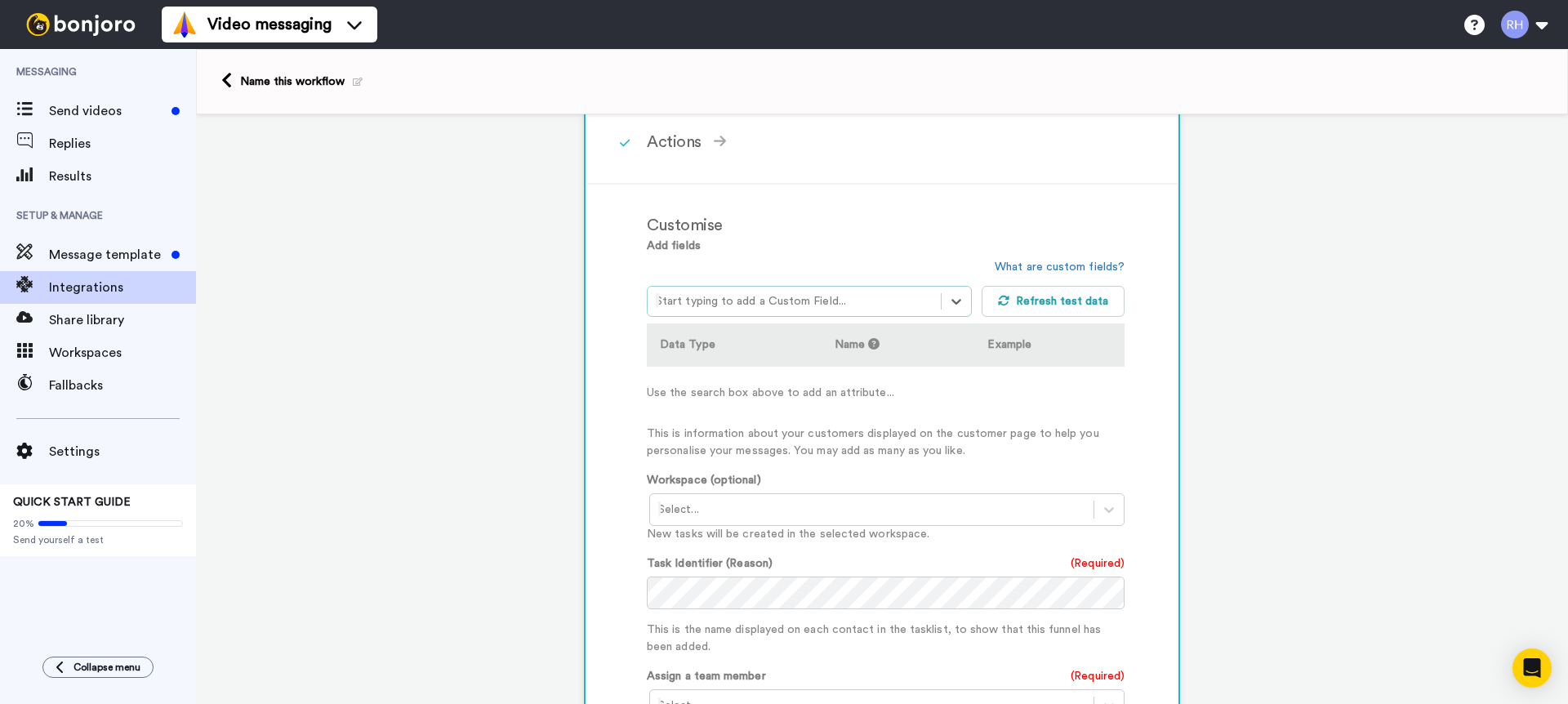
click at [777, 264] on div "option Contact: Archived, deselected. Select is focused ,type to refine list, p…" at bounding box center [815, 287] width 335 height 58
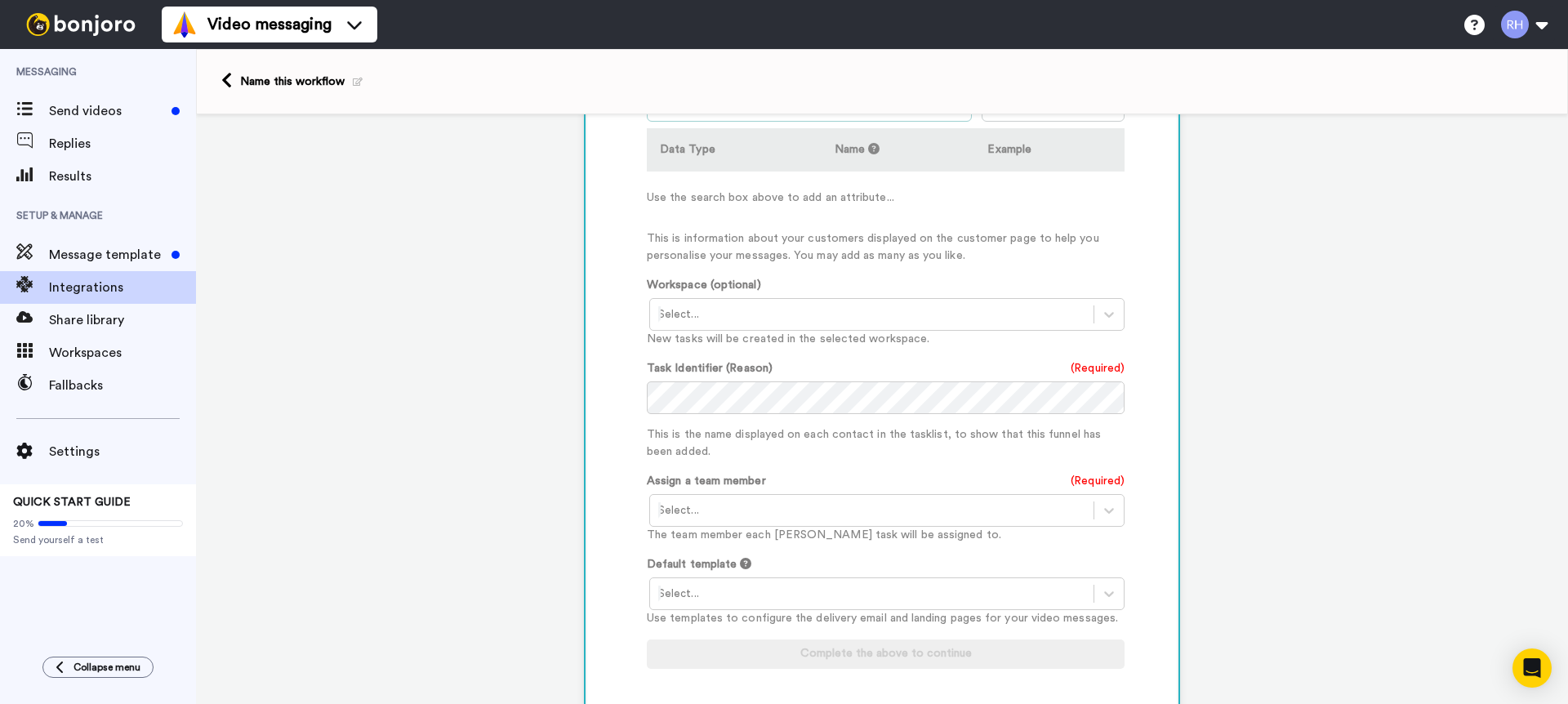
scroll to position [519, 0]
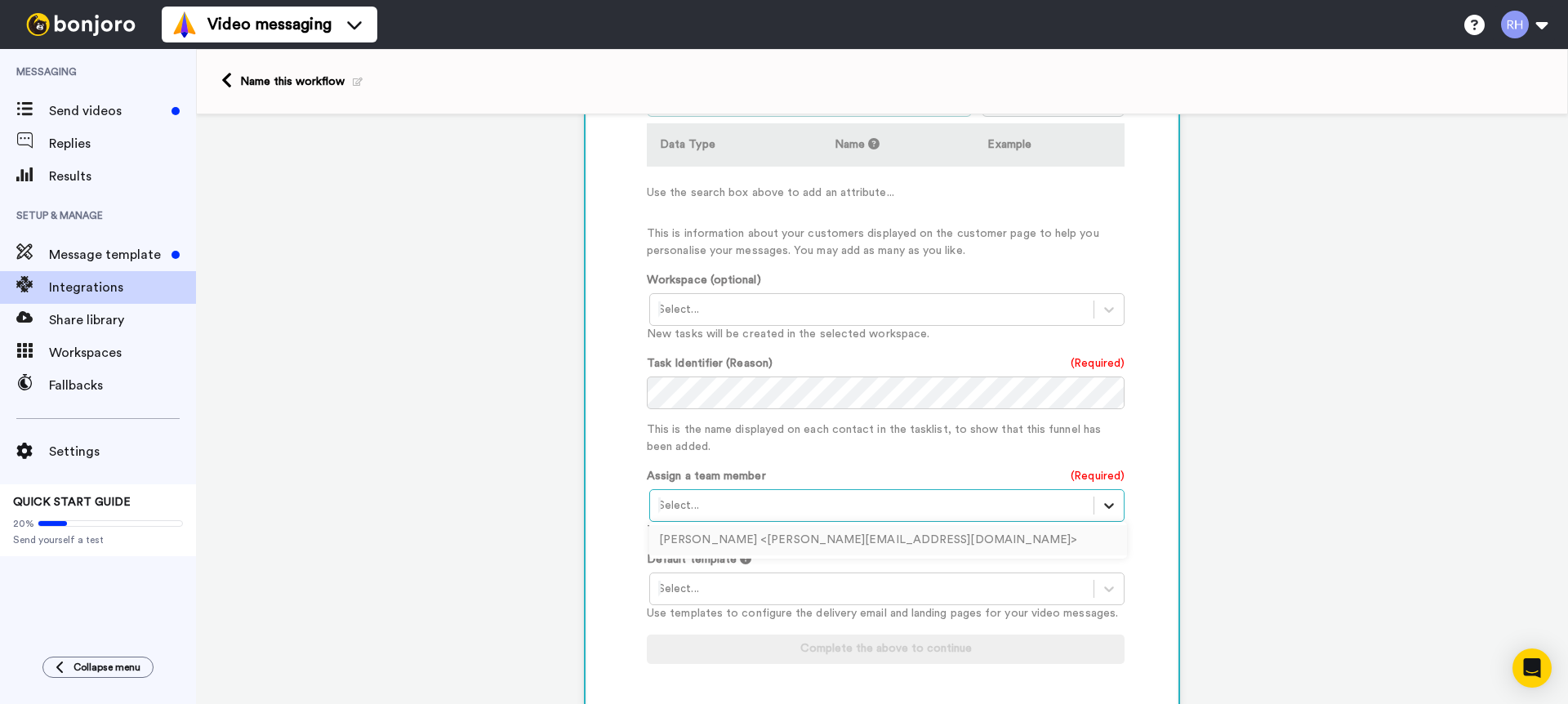
click at [1105, 520] on div at bounding box center [1109, 506] width 29 height 29
click at [785, 542] on div "Ryan Harris <ryan@schoolofplay.org.uk>" at bounding box center [888, 540] width 478 height 30
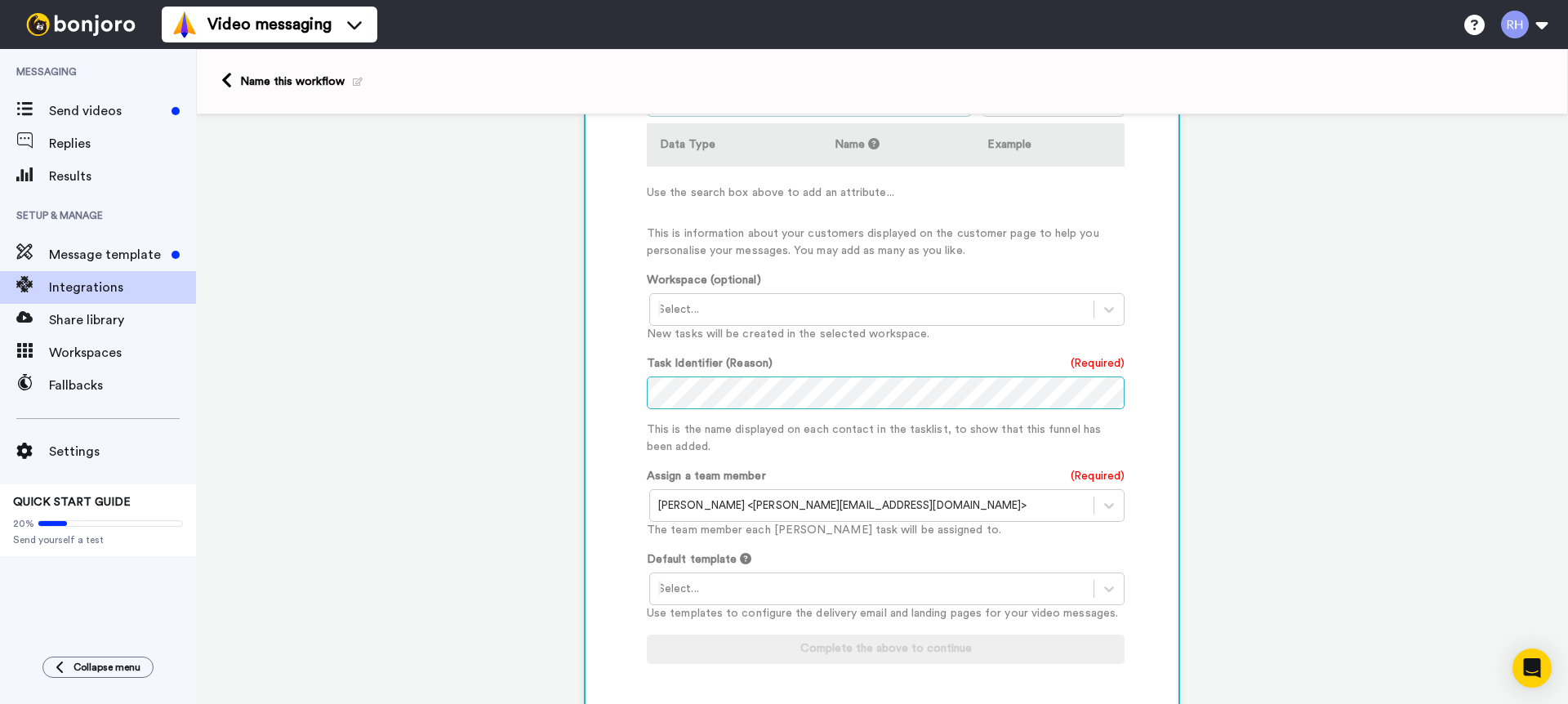
scroll to position [564, 0]
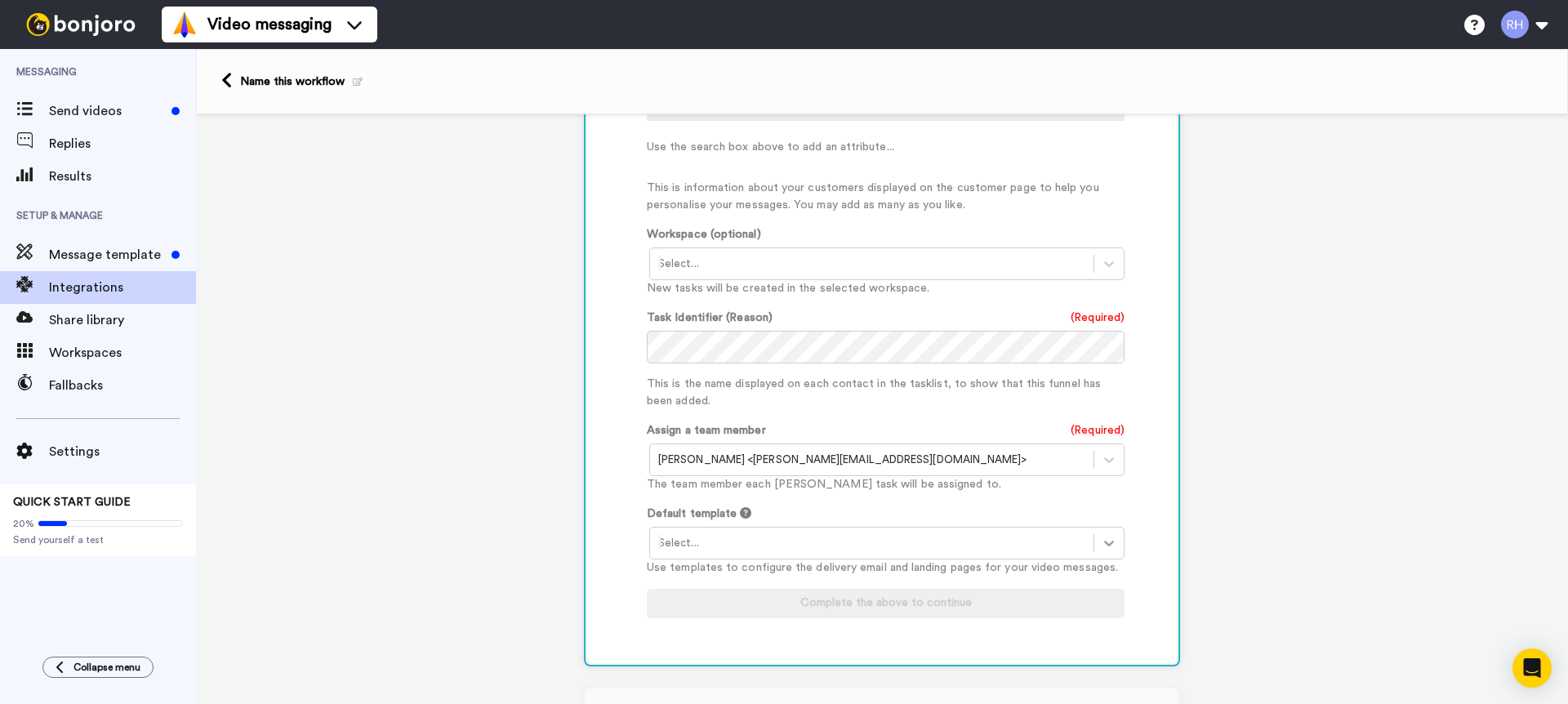
click at [1101, 545] on icon at bounding box center [1109, 543] width 16 height 16
click at [824, 521] on div "Default template option Bonjoro branded template focused, 1 of 1. 1 result avai…" at bounding box center [886, 541] width 478 height 71
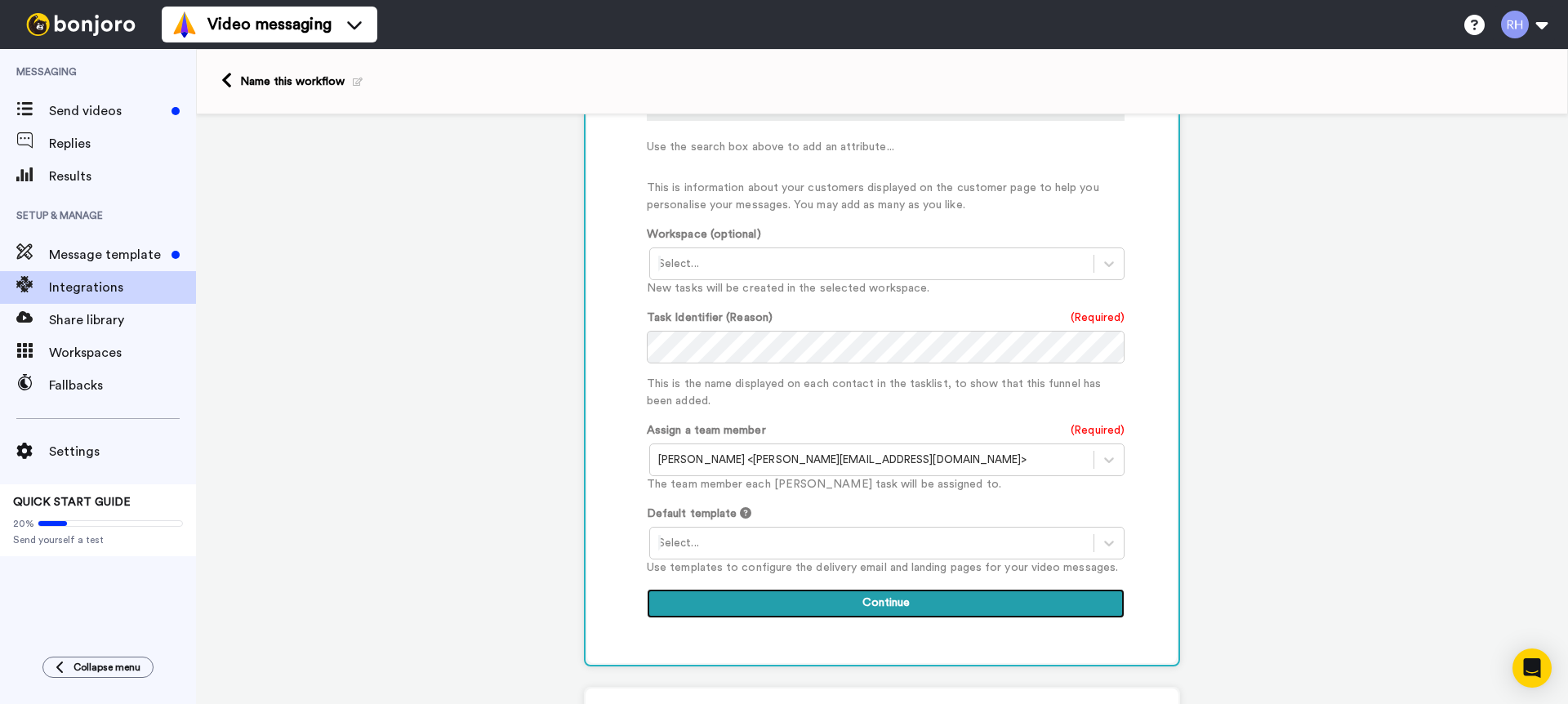
click at [960, 610] on button "Continue" at bounding box center [886, 603] width 478 height 29
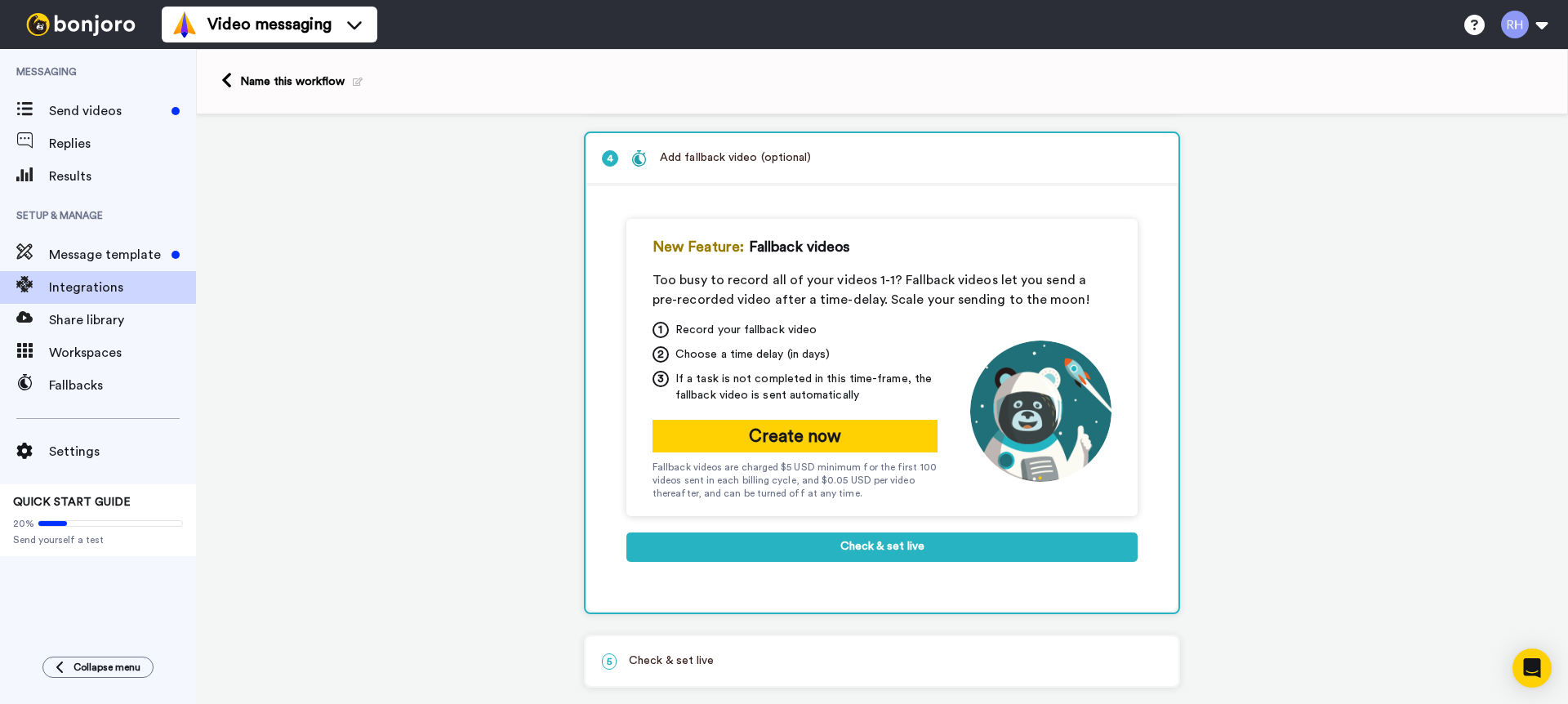
scroll to position [251, 0]
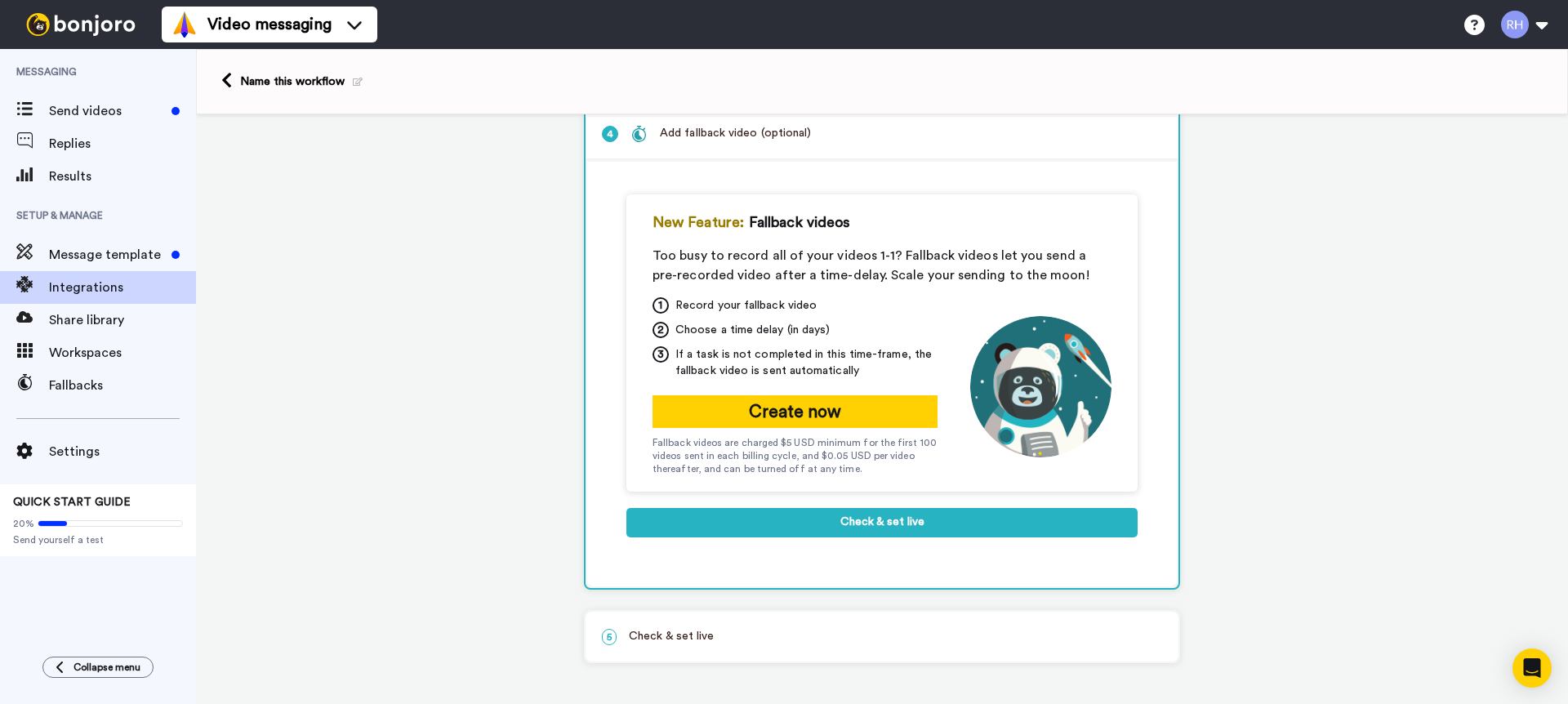
click at [702, 634] on p "5 Check & set live" at bounding box center [882, 637] width 560 height 17
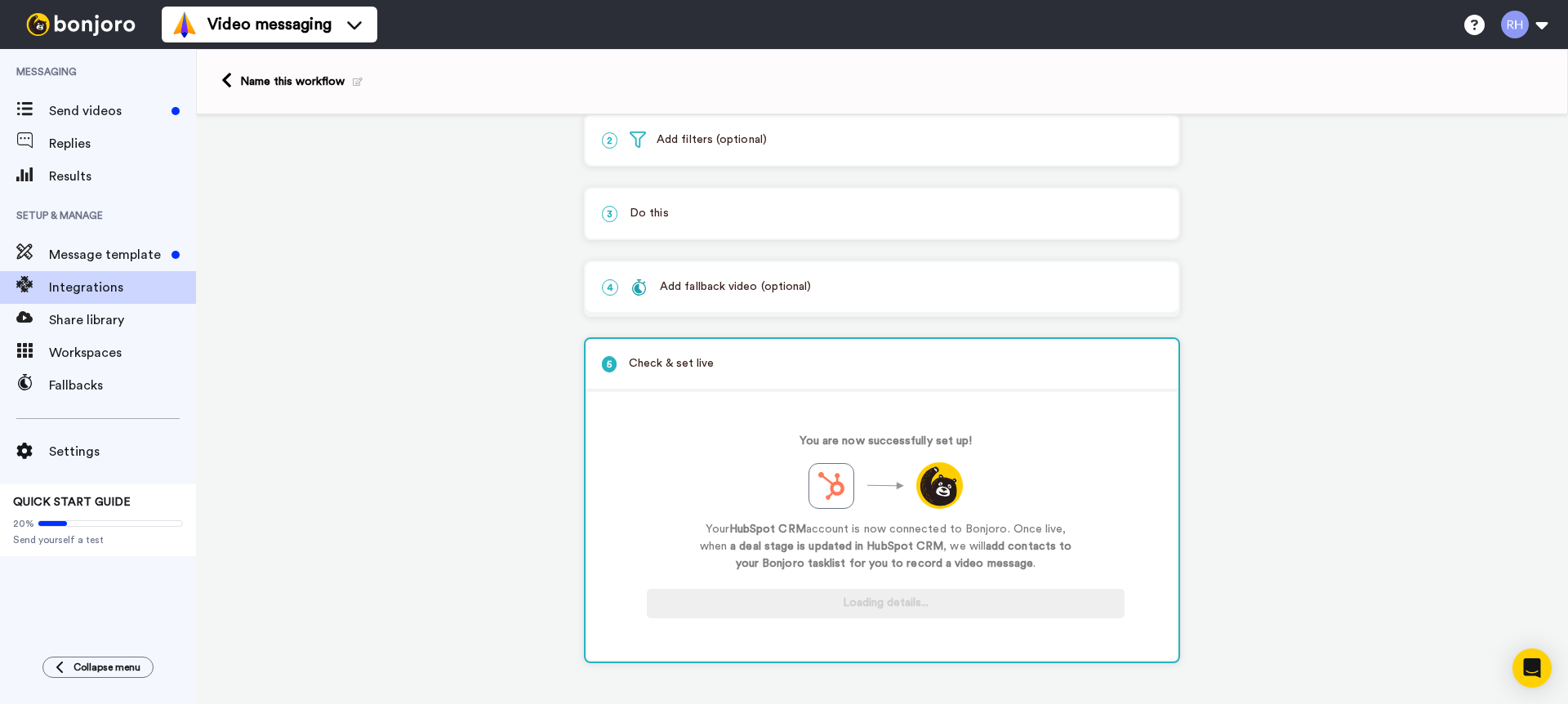
scroll to position [97, 0]
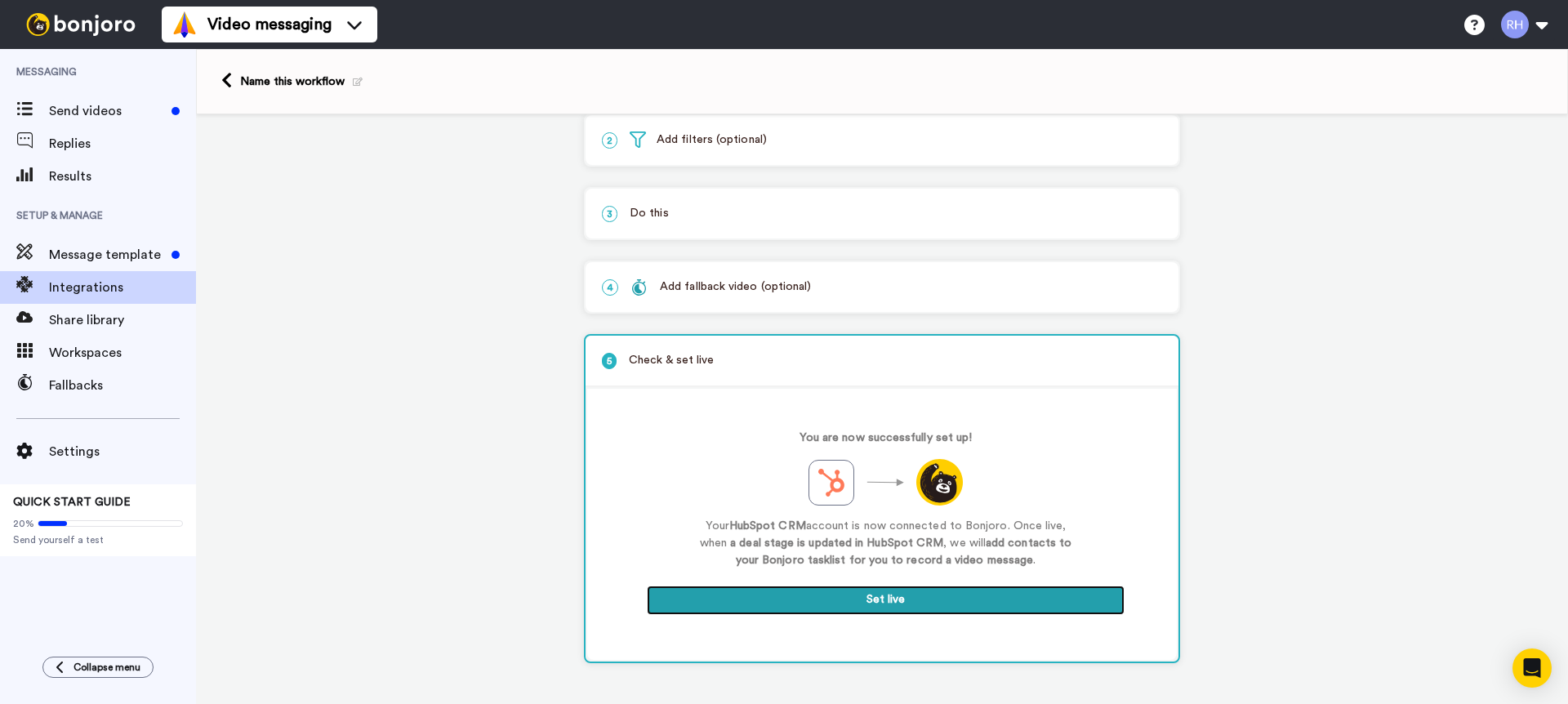
click at [898, 602] on button "Set live" at bounding box center [886, 600] width 478 height 29
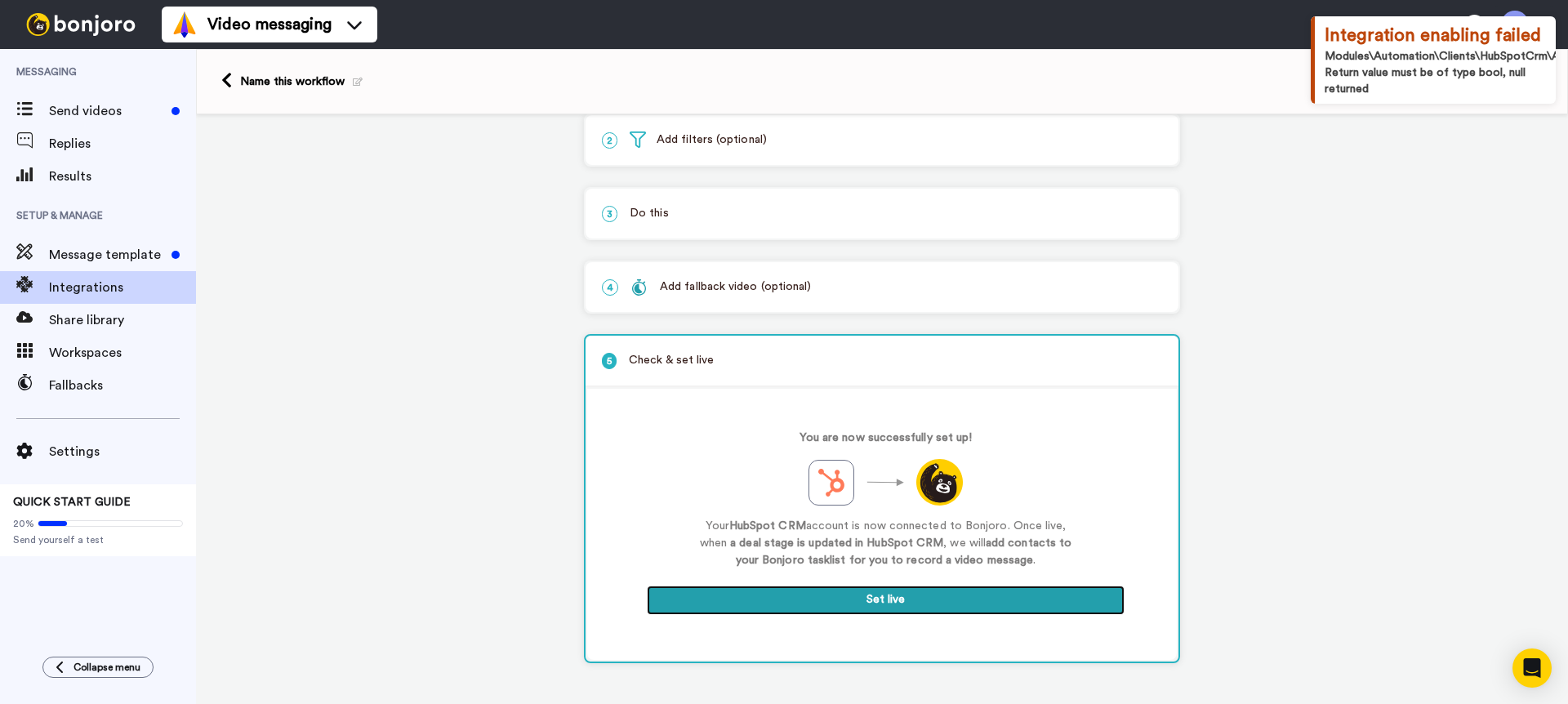
click at [909, 601] on button "Set live" at bounding box center [886, 600] width 478 height 29
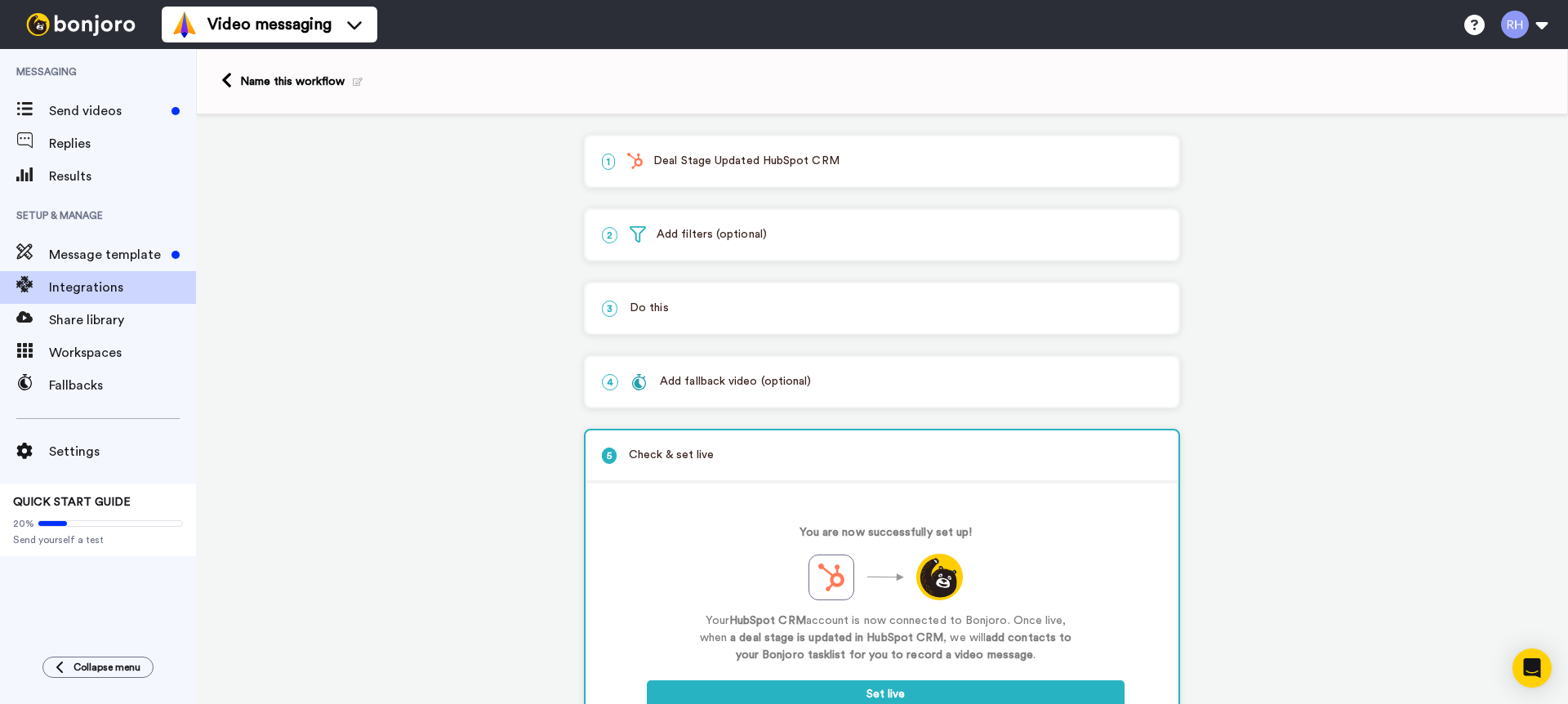
scroll to position [3, 0]
click at [765, 229] on p "2 Add filters (optional)" at bounding box center [882, 231] width 560 height 17
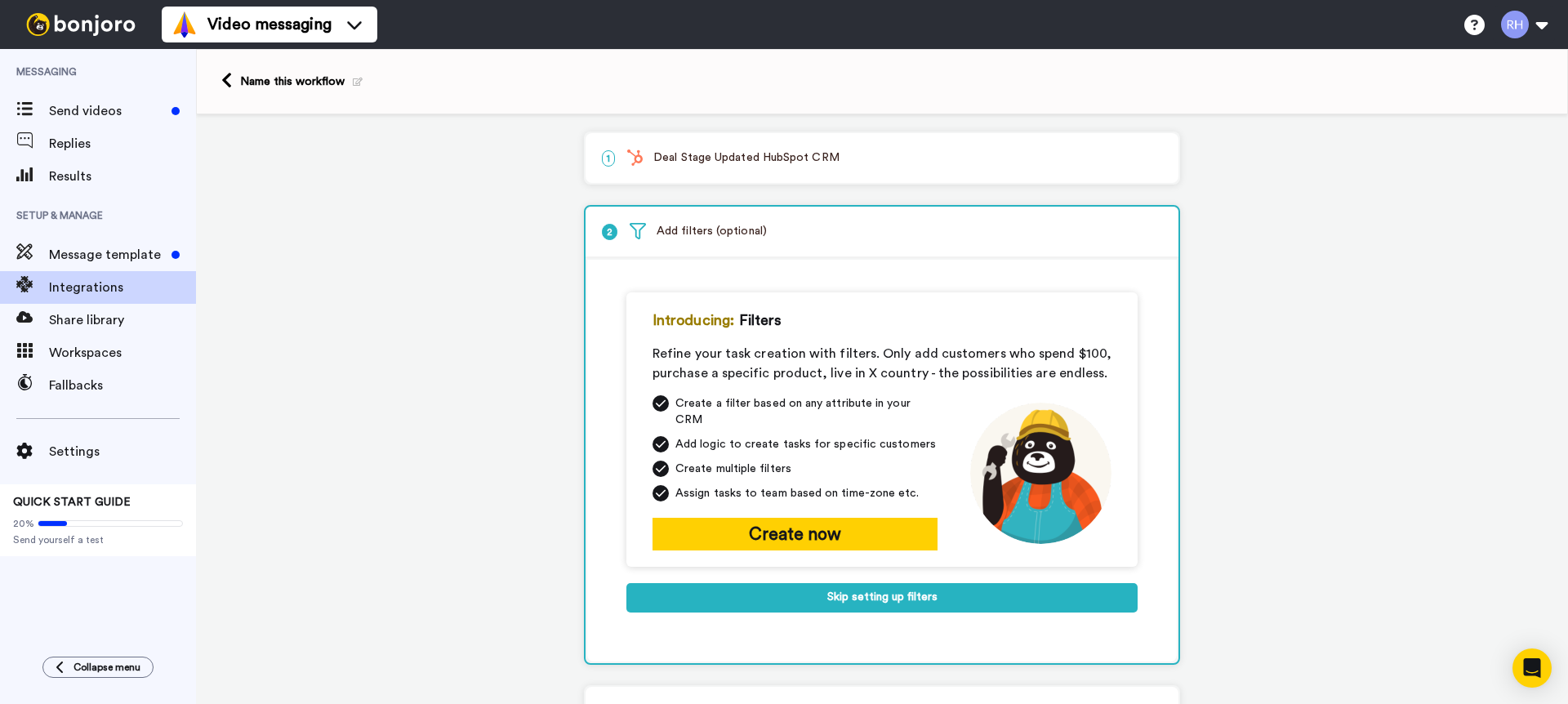
click at [767, 224] on p "2 Add filters (optional)" at bounding box center [882, 231] width 560 height 17
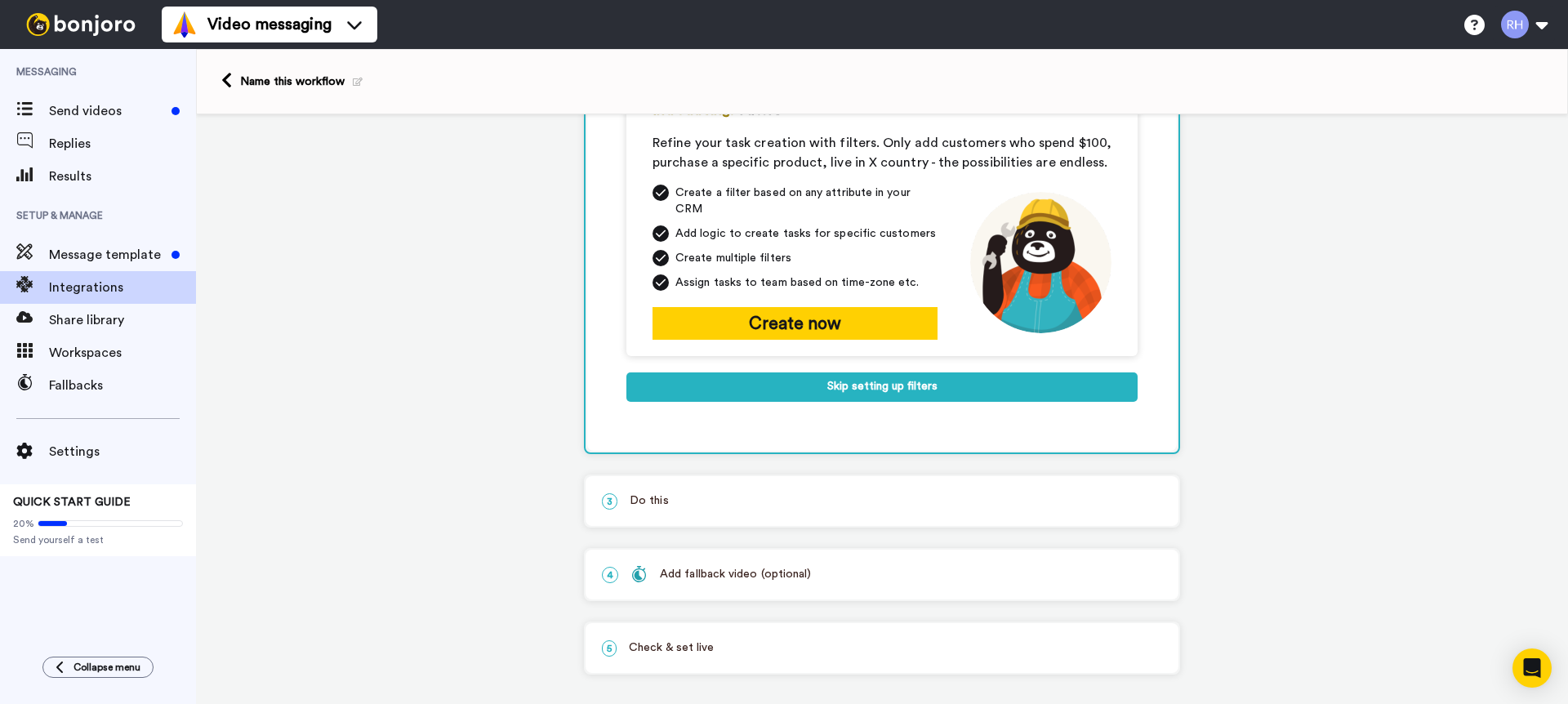
click at [761, 493] on p "3 Do this" at bounding box center [882, 501] width 560 height 17
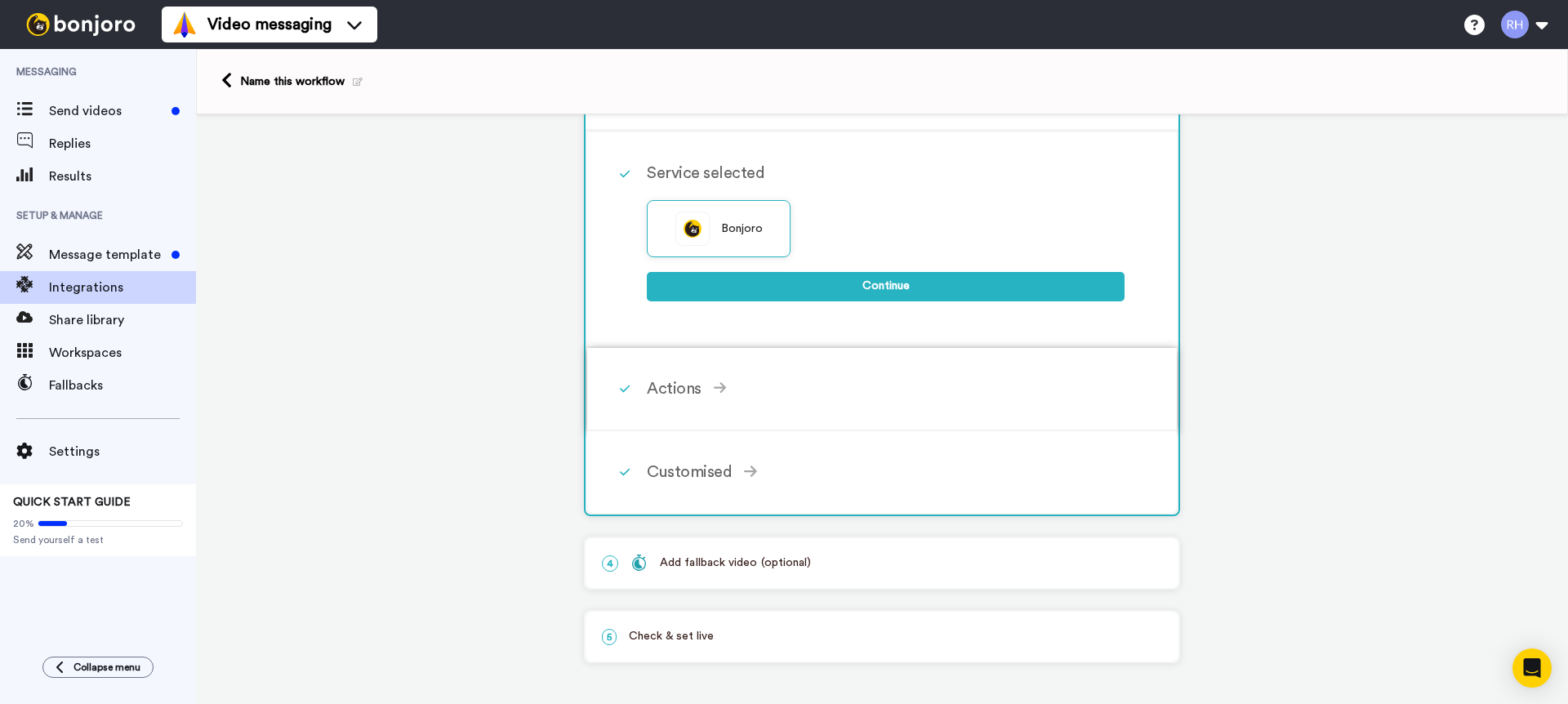
scroll to position [206, 0]
click at [738, 465] on div "Customised" at bounding box center [886, 472] width 478 height 24
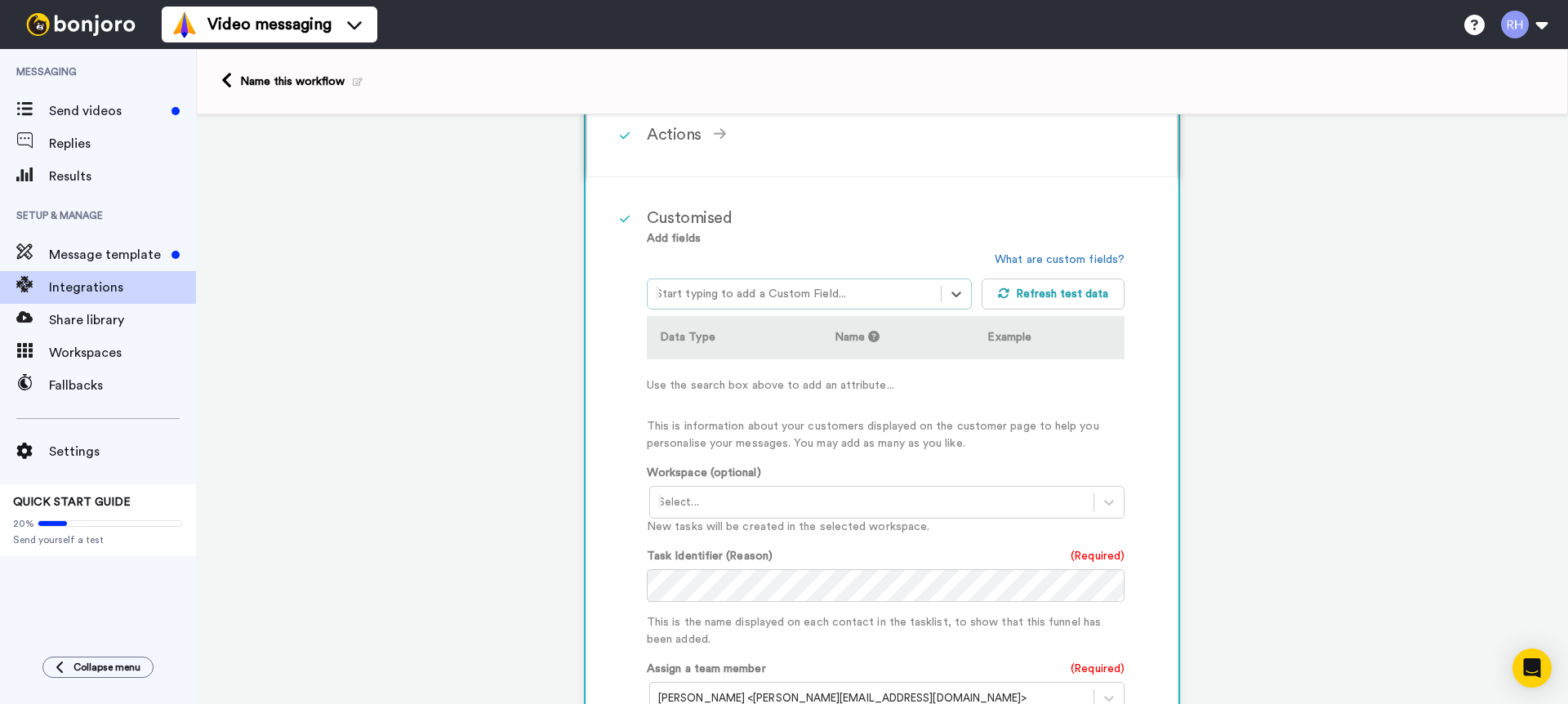
scroll to position [717, 0]
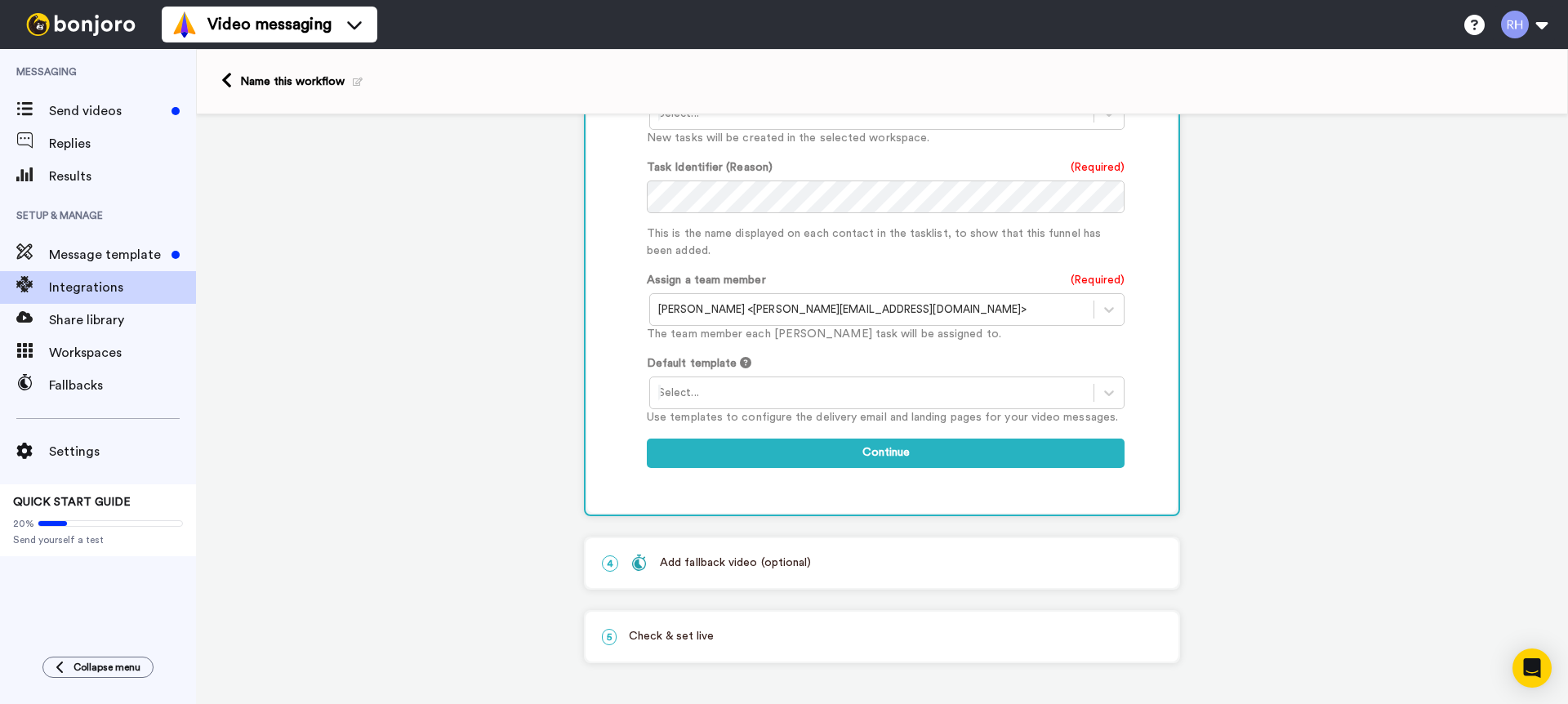
click at [759, 555] on div "Add fallback video (optional)" at bounding box center [721, 563] width 180 height 17
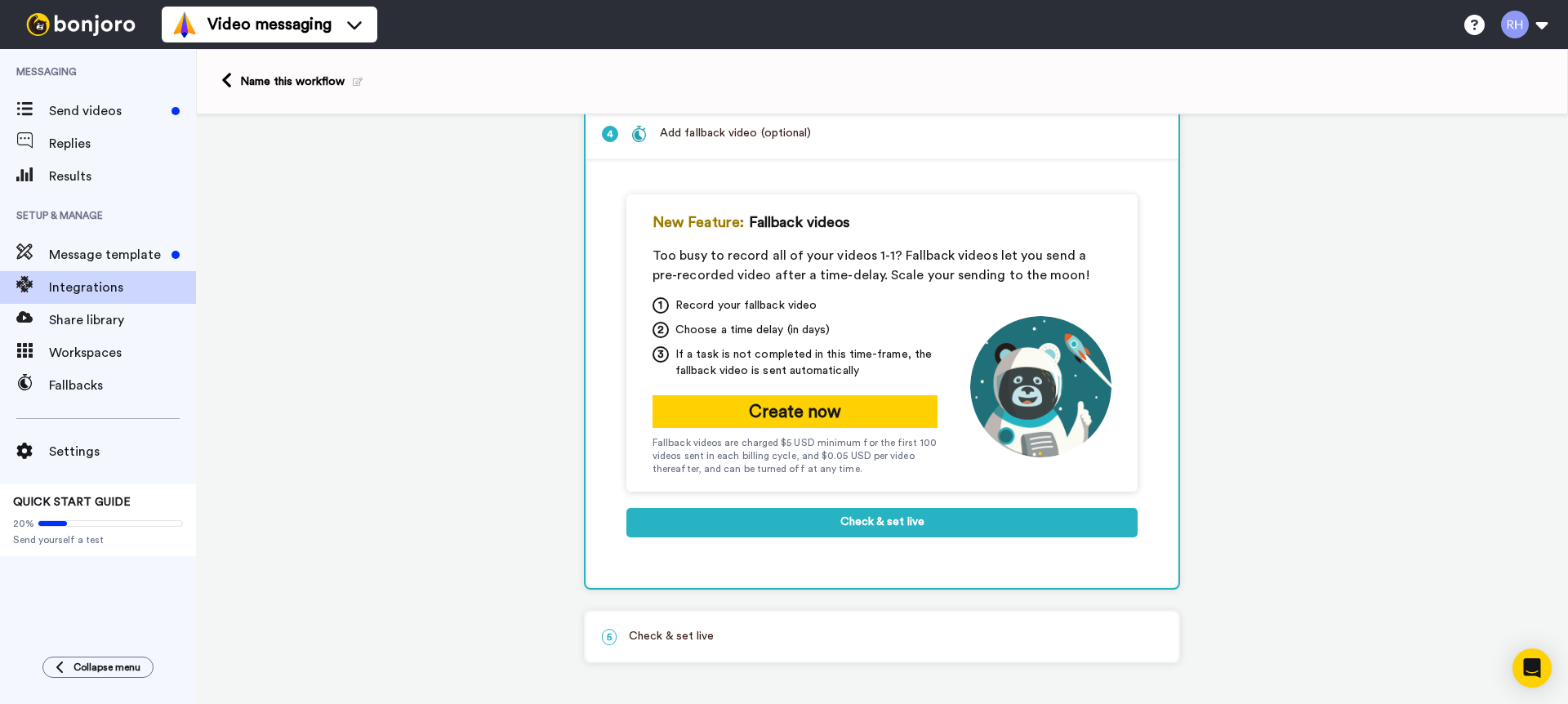
click at [811, 642] on p "5 Check & set live" at bounding box center [882, 637] width 560 height 17
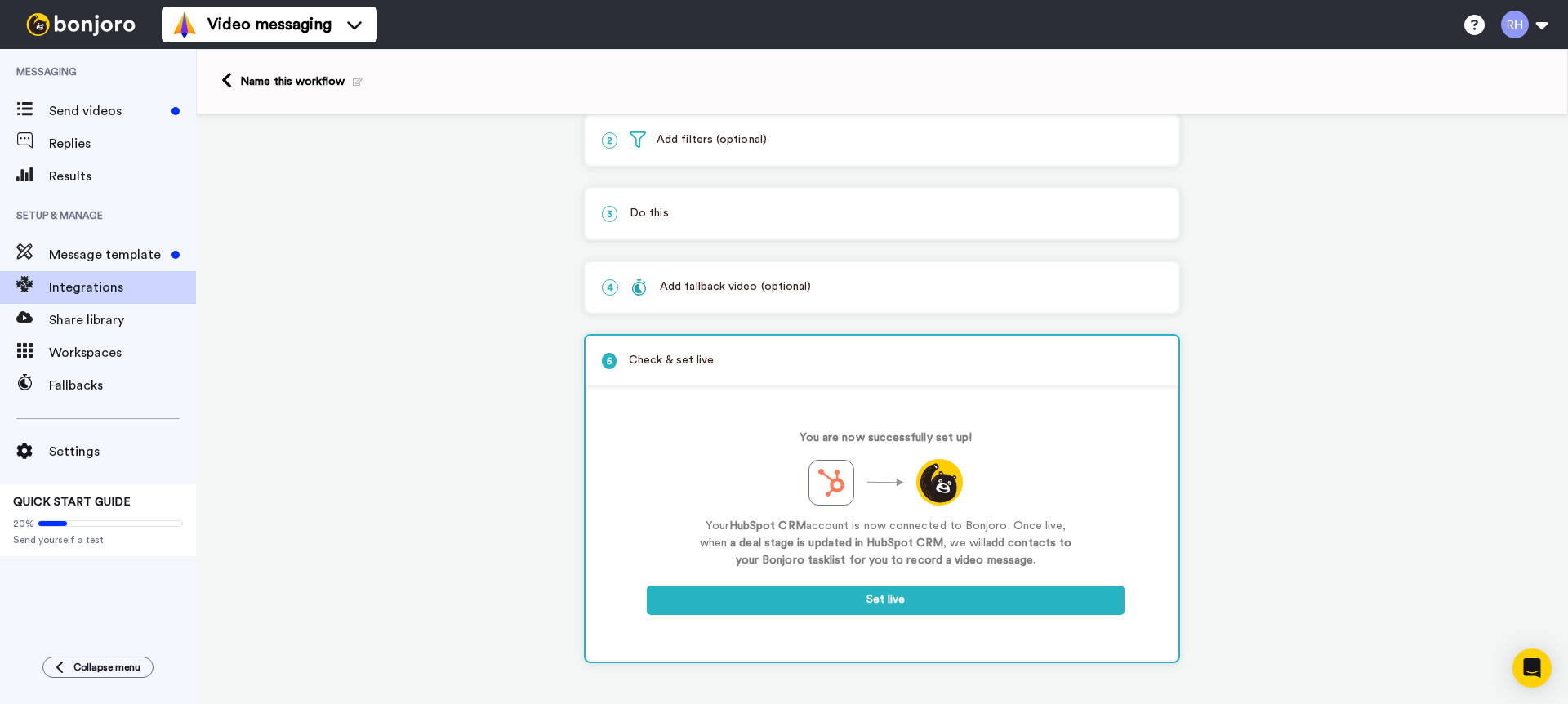
scroll to position [0, 0]
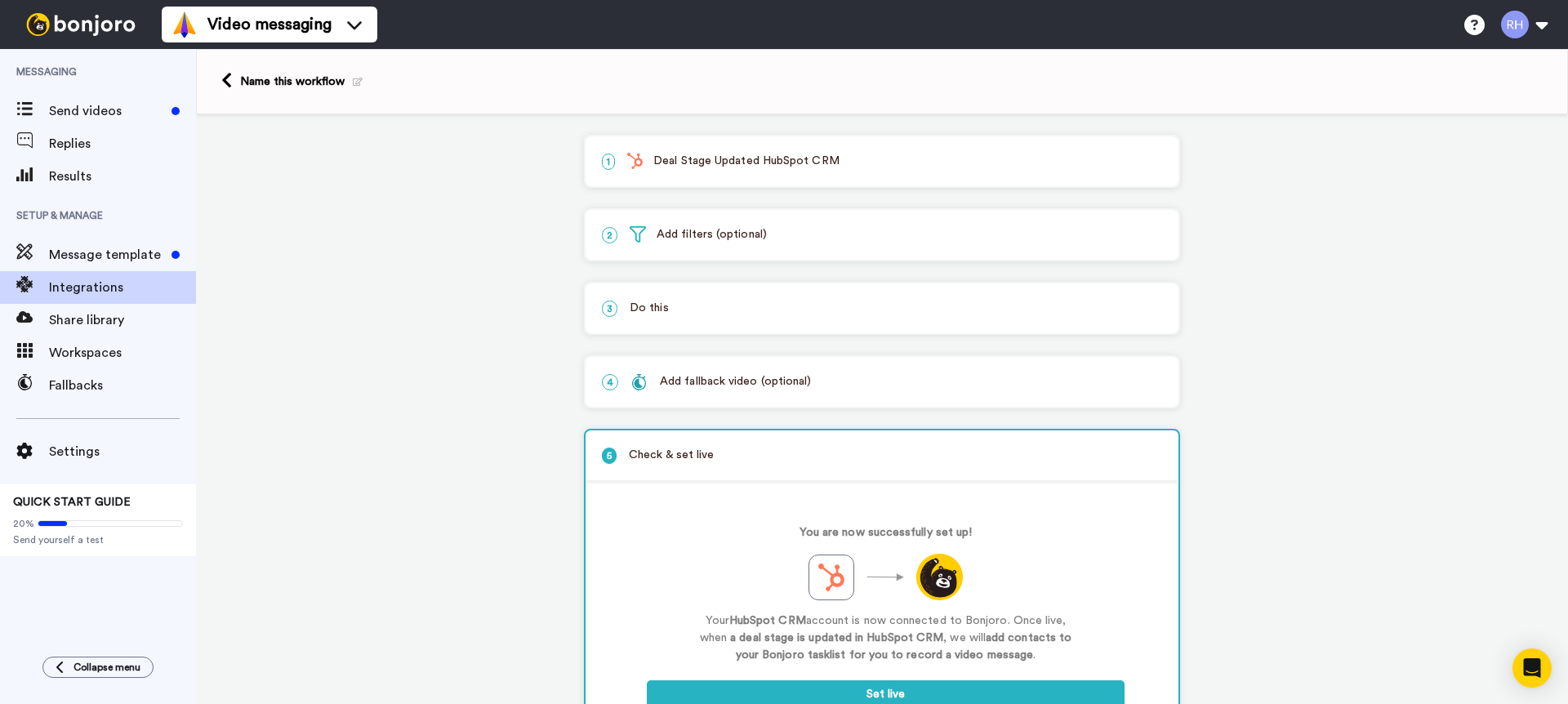
click at [709, 292] on div "3 Do this" at bounding box center [882, 308] width 593 height 50
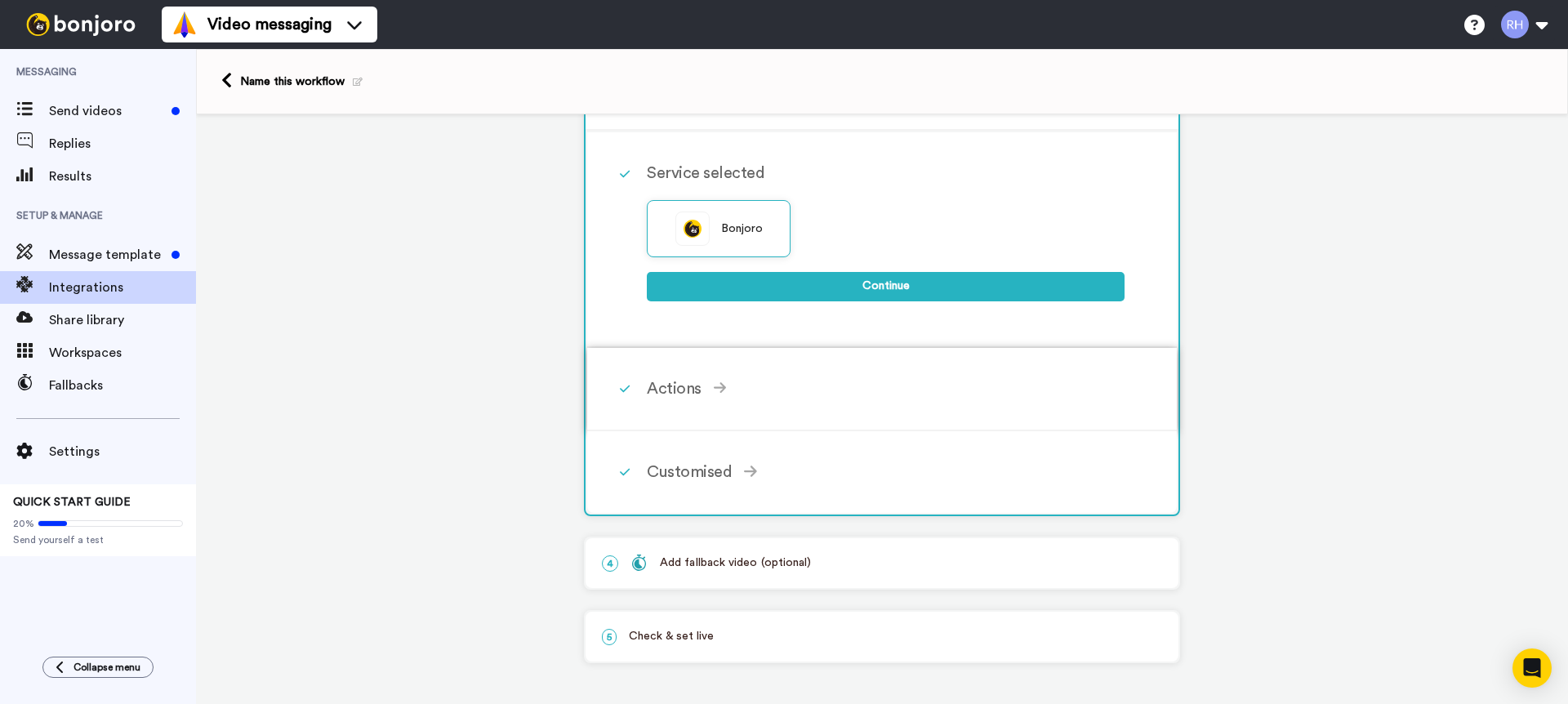
drag, startPoint x: 653, startPoint y: 383, endPoint x: 671, endPoint y: 369, distance: 22.8
click at [653, 383] on div "Actions" at bounding box center [886, 388] width 478 height 24
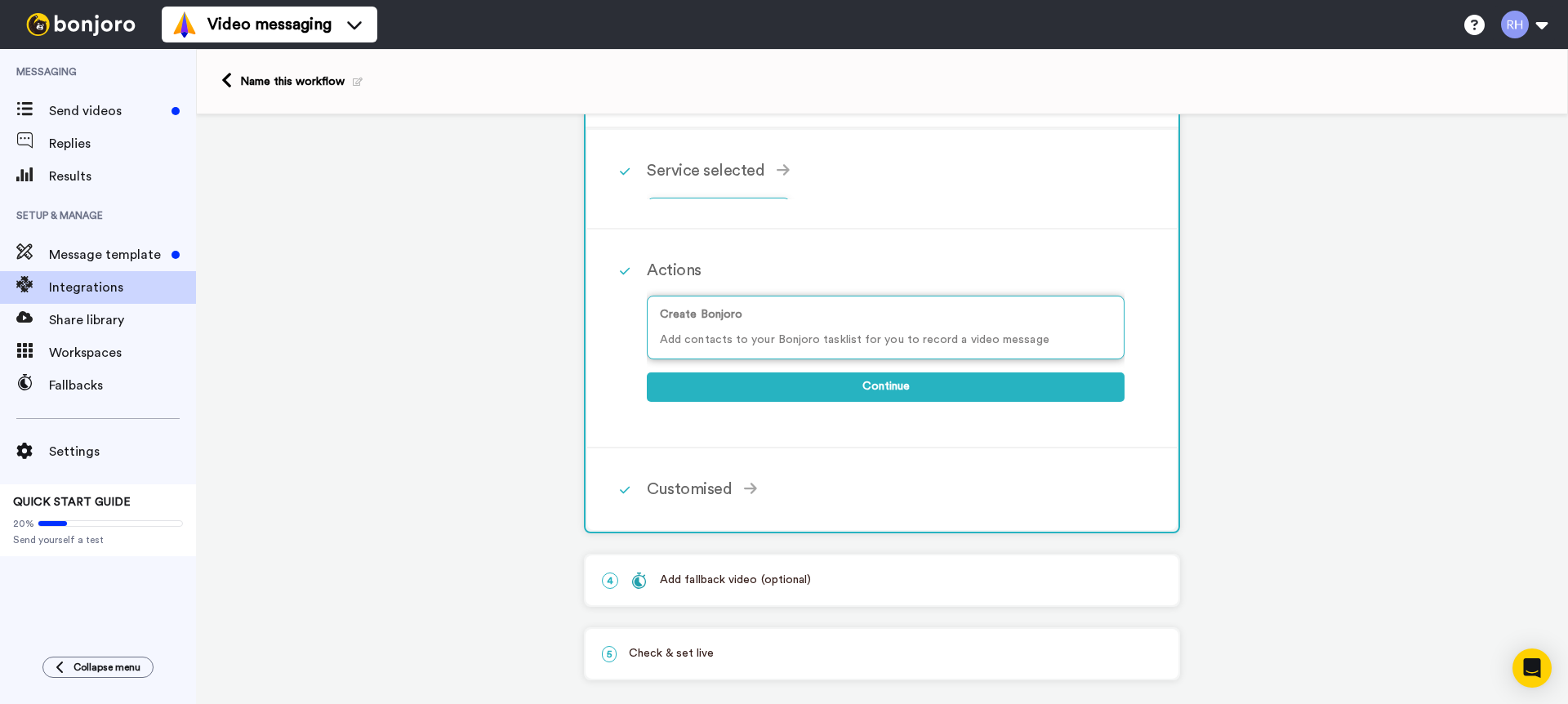
scroll to position [206, 0]
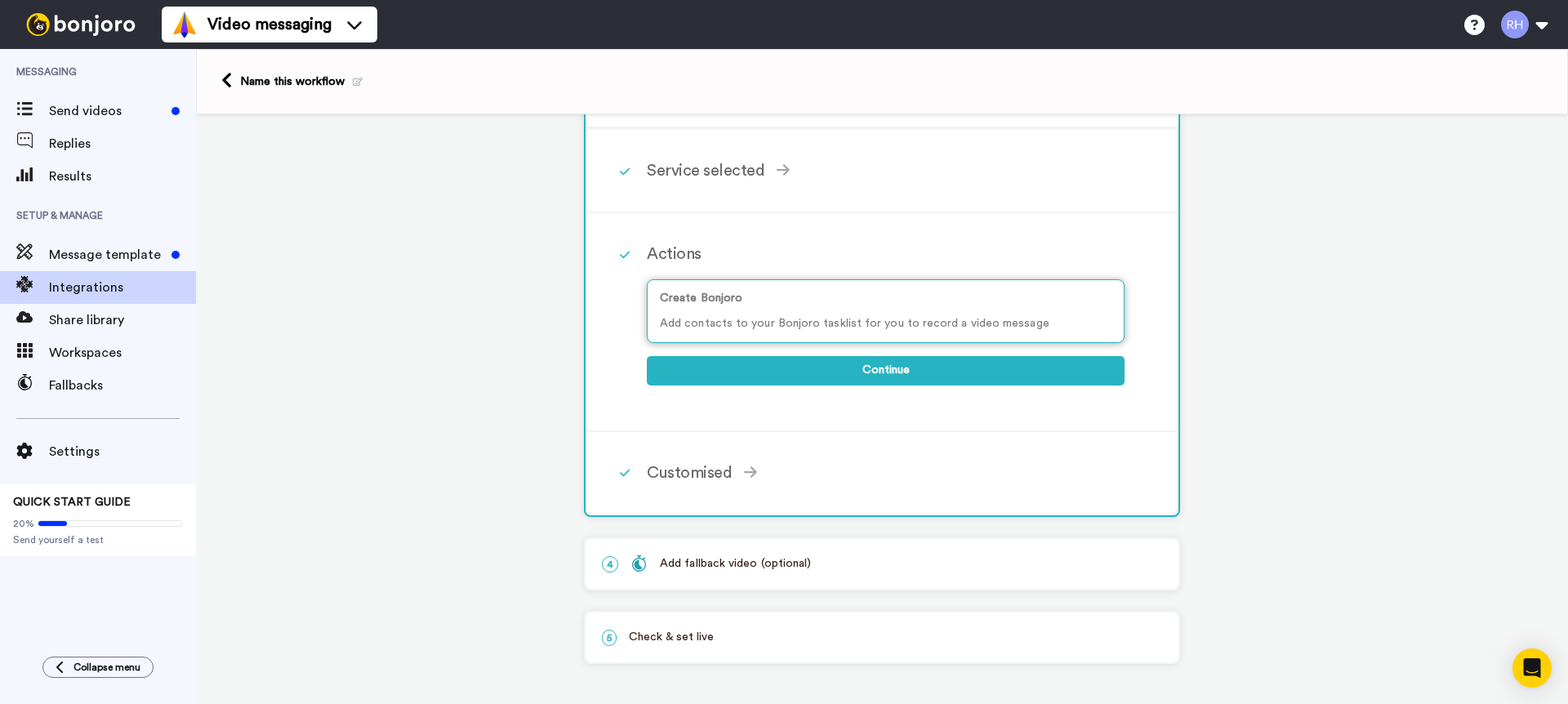
click at [797, 311] on div "Create Bonjoro Add contacts to your Bonjoro tasklist for you to record a video …" at bounding box center [886, 311] width 478 height 64
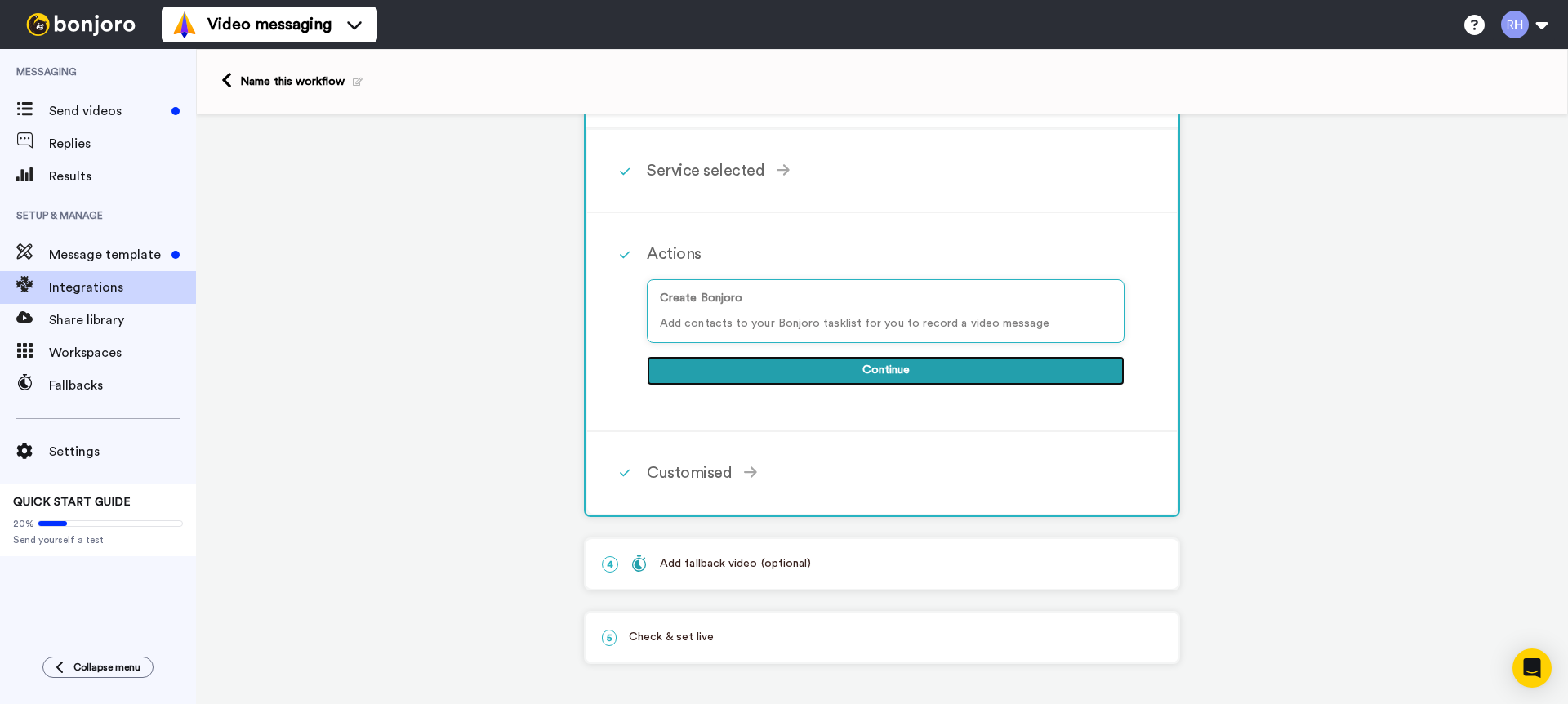
click at [893, 371] on button "Continue" at bounding box center [886, 371] width 478 height 29
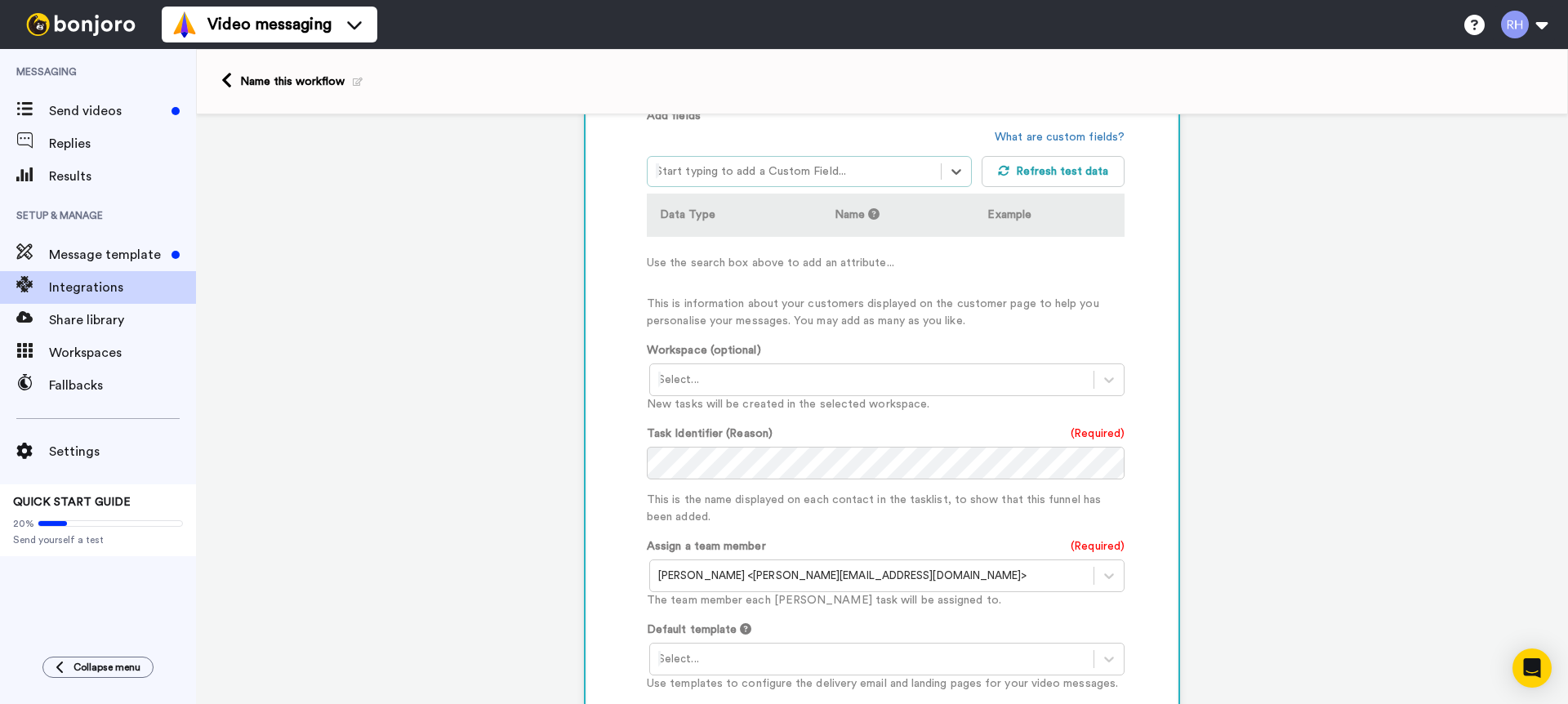
scroll to position [449, 0]
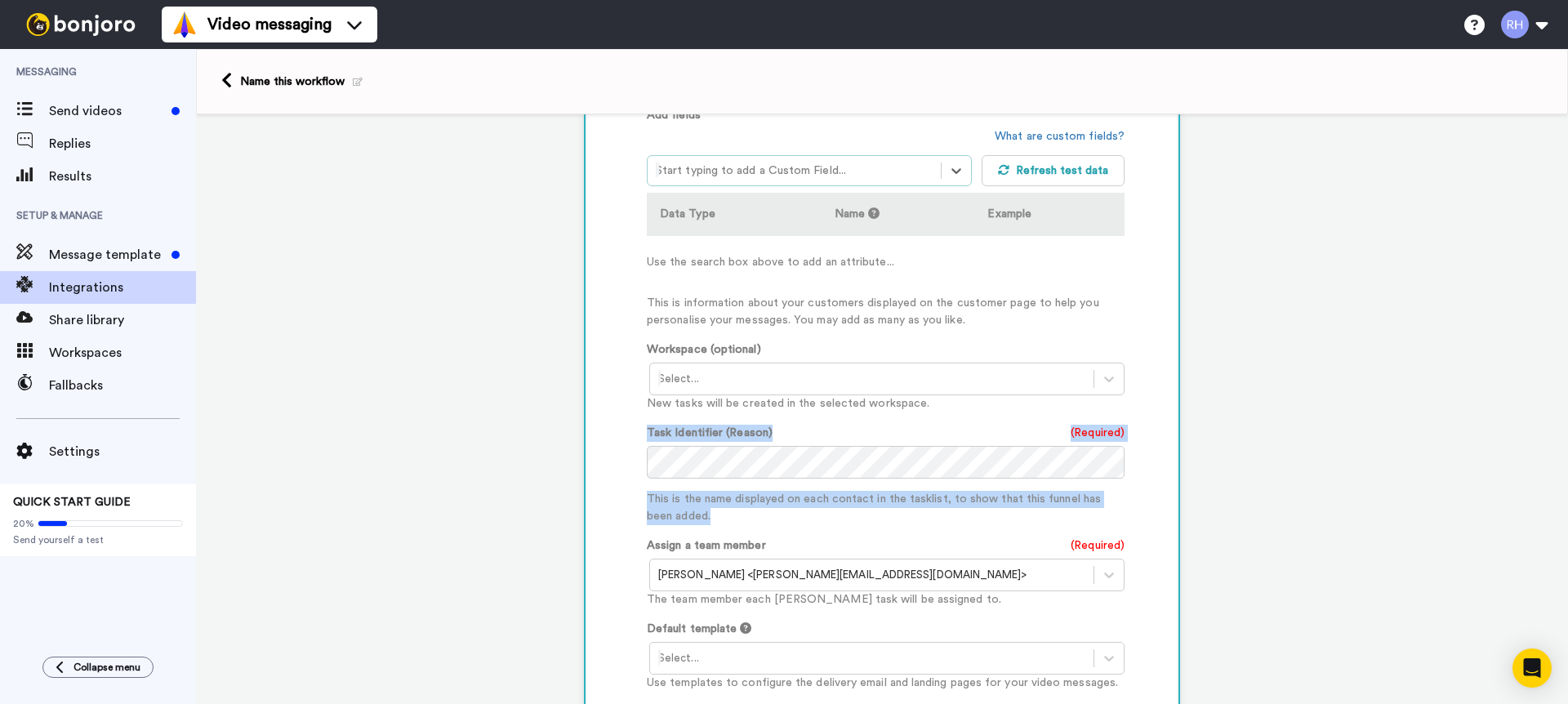
drag, startPoint x: 715, startPoint y: 522, endPoint x: 627, endPoint y: 435, distance: 123.7
click at [627, 435] on div "Customised Add fields option Contact: Archived, deselected. Select is focused ,…" at bounding box center [882, 416] width 589 height 725
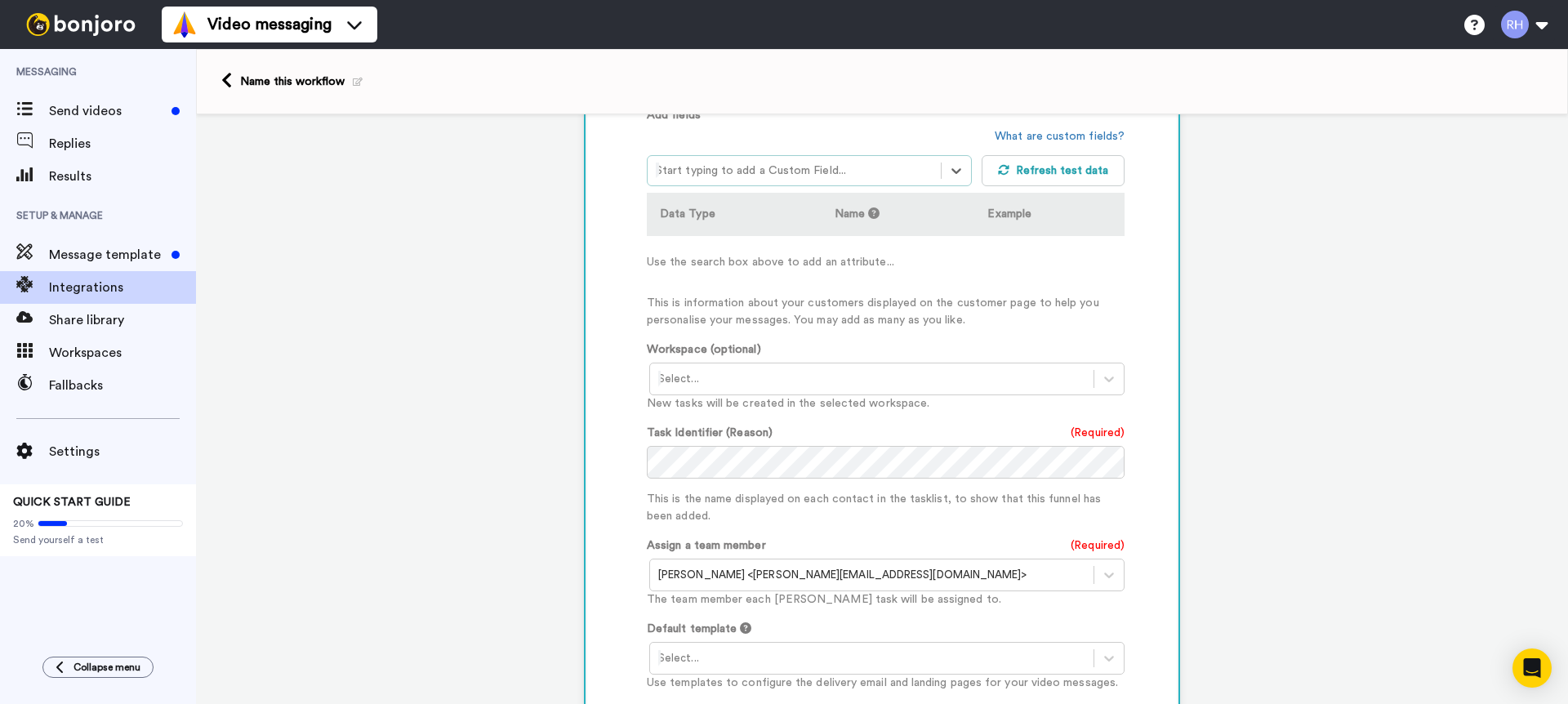
click at [702, 481] on div "Task Identifier (Reason) (Required) This is the name displayed on each contact …" at bounding box center [886, 475] width 478 height 100
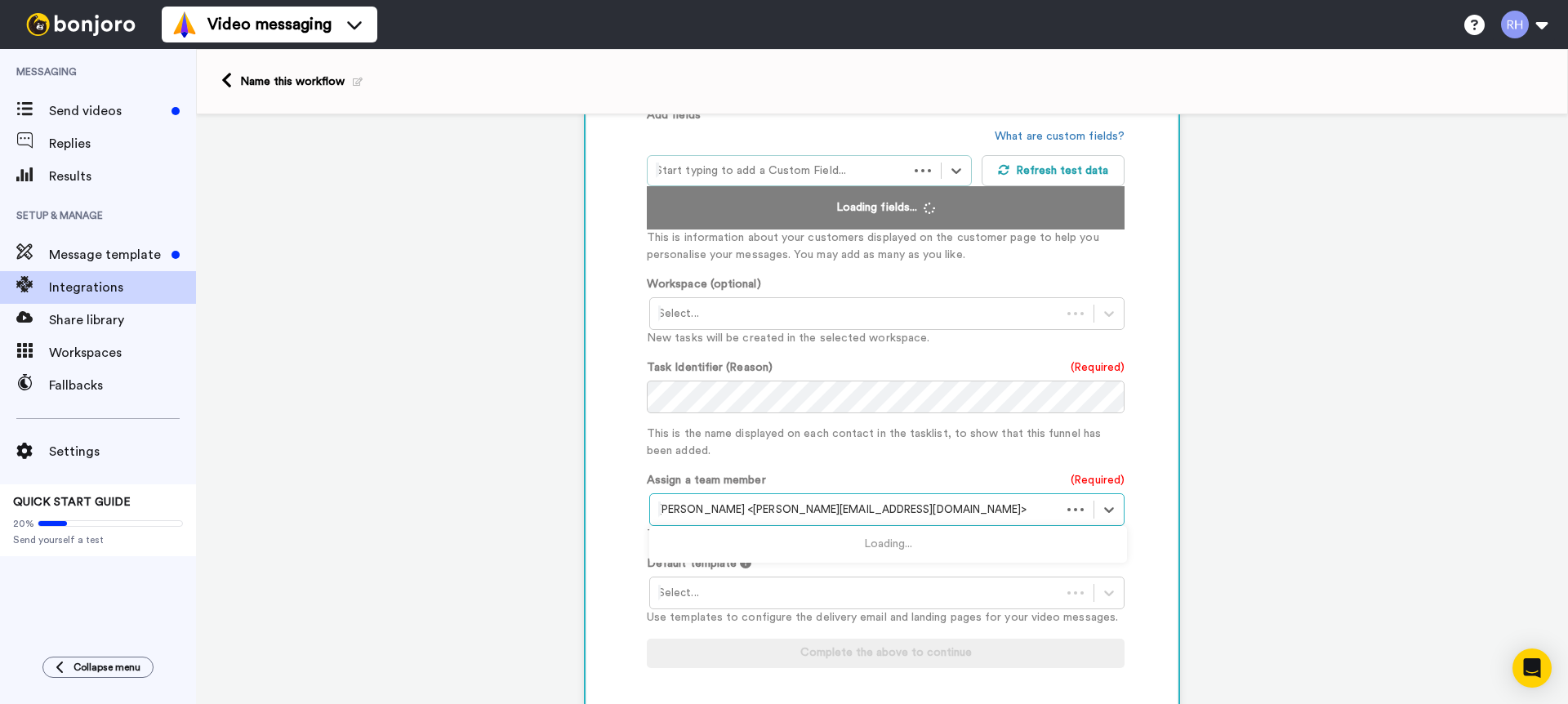
drag, startPoint x: 701, startPoint y: 521, endPoint x: 635, endPoint y: 388, distance: 148.5
click at [634, 389] on div "Customise Add fields option Contact: Archived, deselected. Select is focused ,t…" at bounding box center [882, 383] width 589 height 659
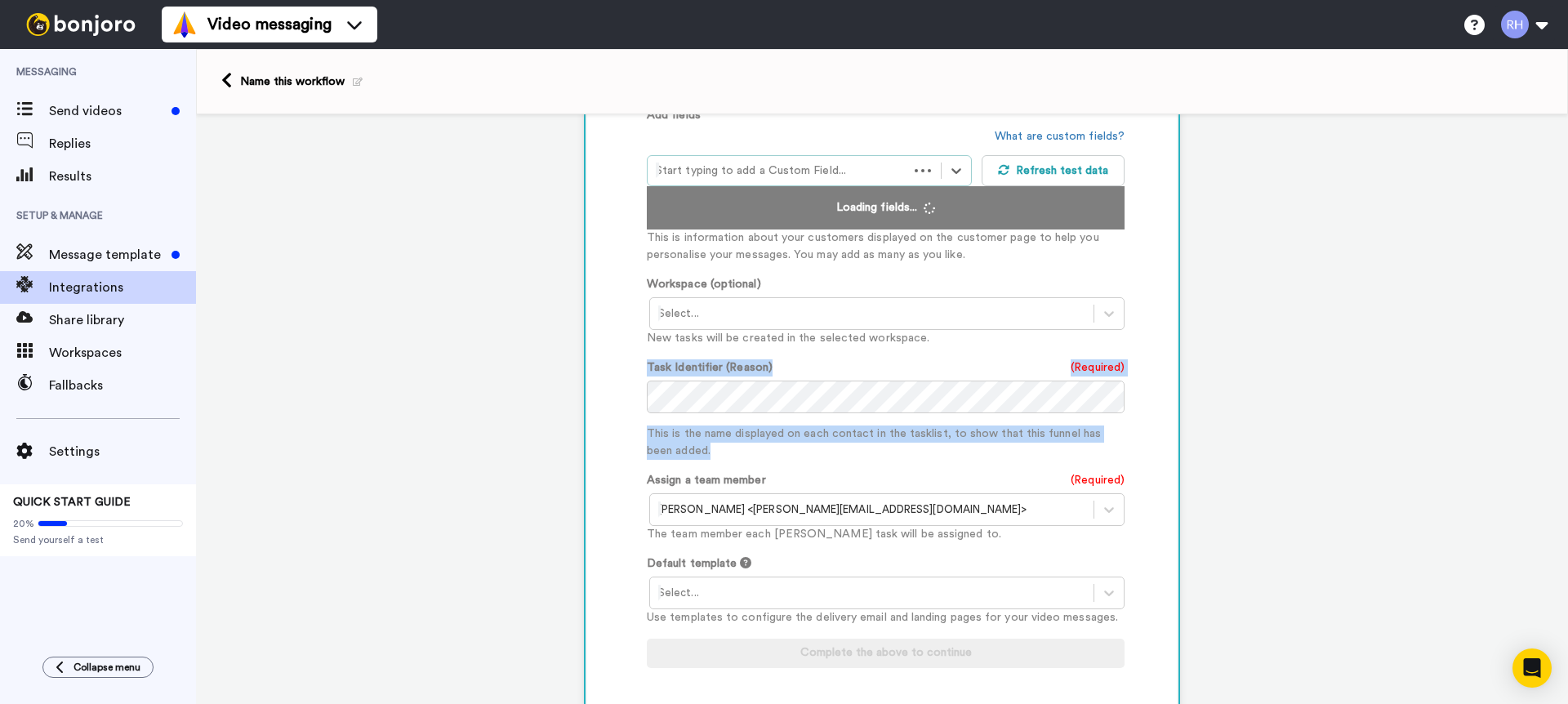
drag, startPoint x: 699, startPoint y: 449, endPoint x: 645, endPoint y: 371, distance: 94.9
click at [647, 371] on div "Task Identifier (Reason) (Required) This is the name displayed on each contact …" at bounding box center [886, 409] width 478 height 100
copy div "Task Identifier (Reason) (Required) This is the name displayed on each contact …"
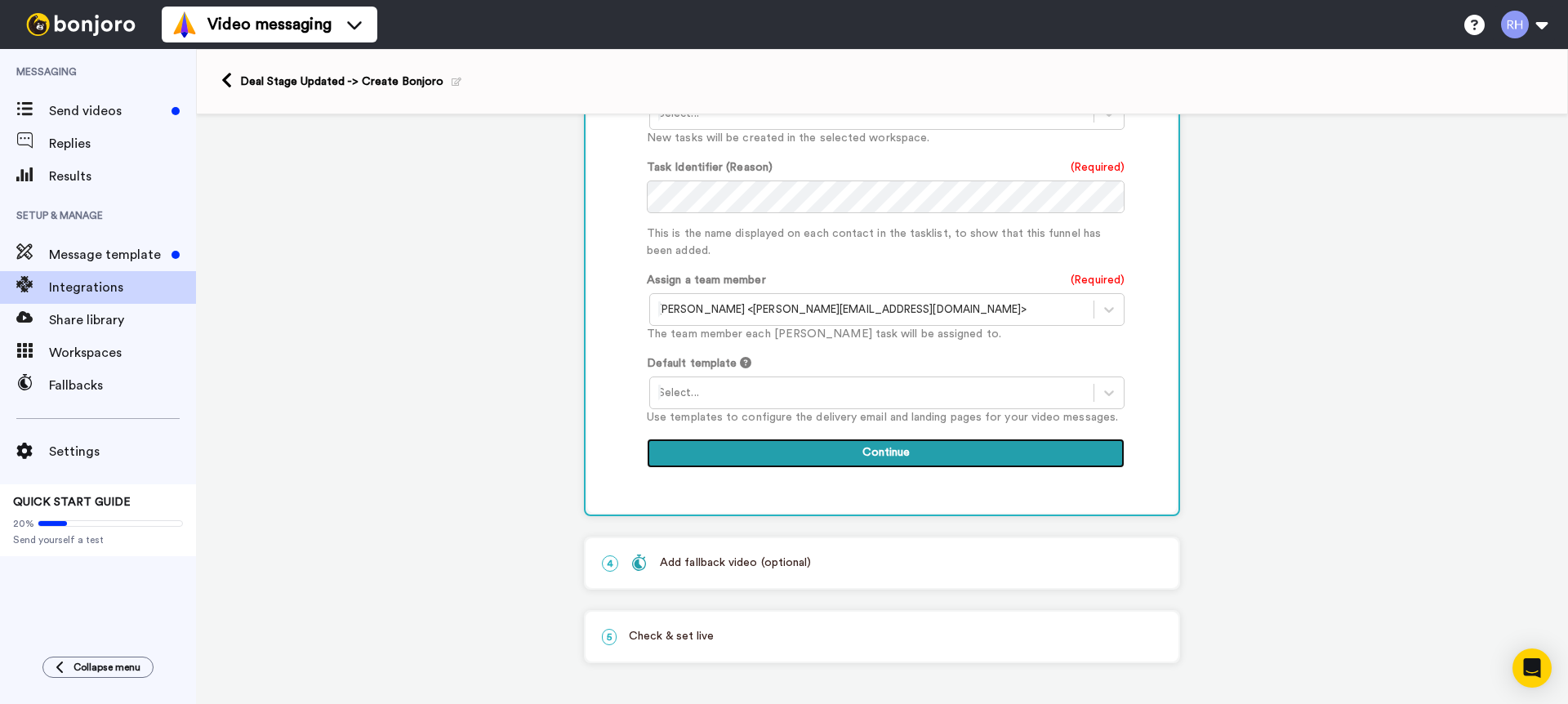
click at [876, 452] on button "Continue" at bounding box center [886, 453] width 478 height 29
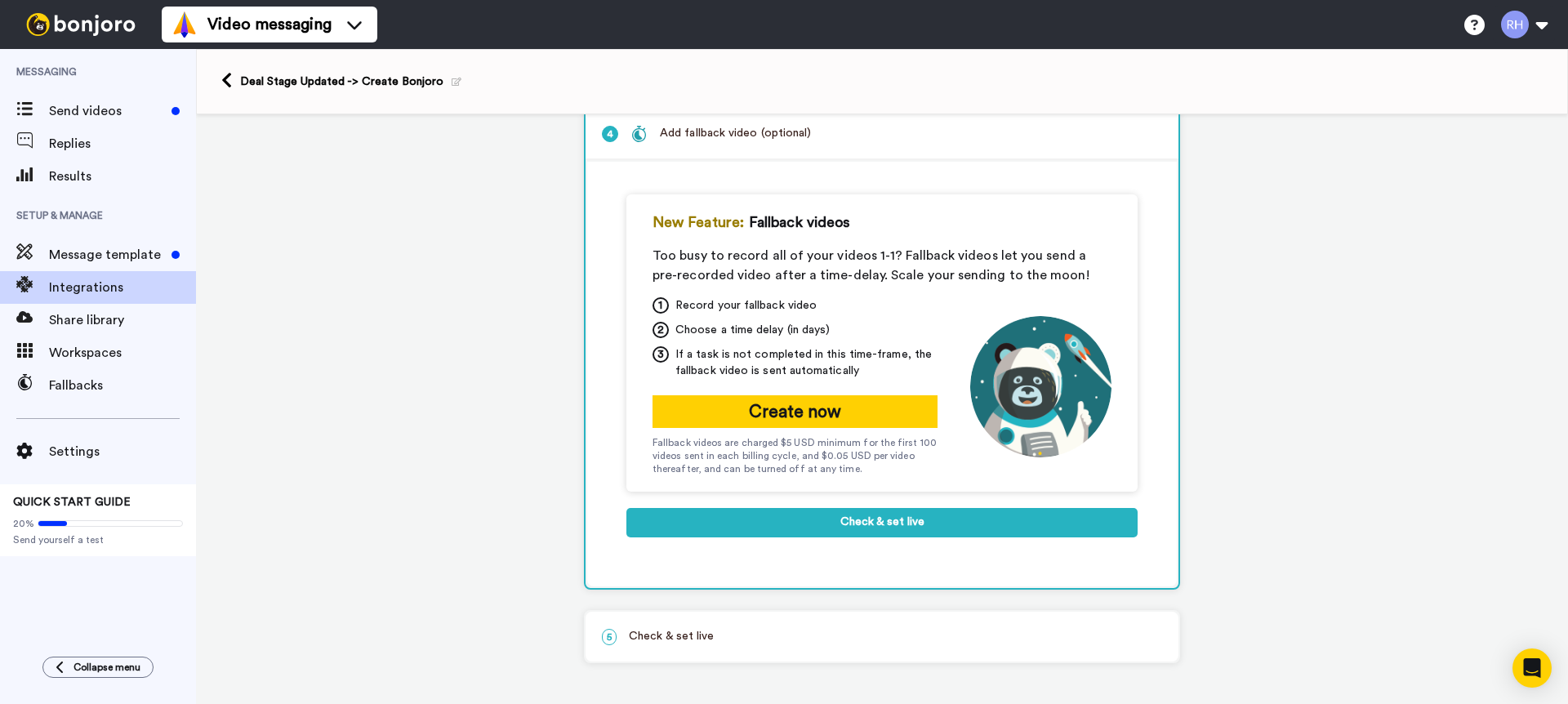
click at [853, 642] on p "5 Check & set live" at bounding box center [882, 637] width 560 height 17
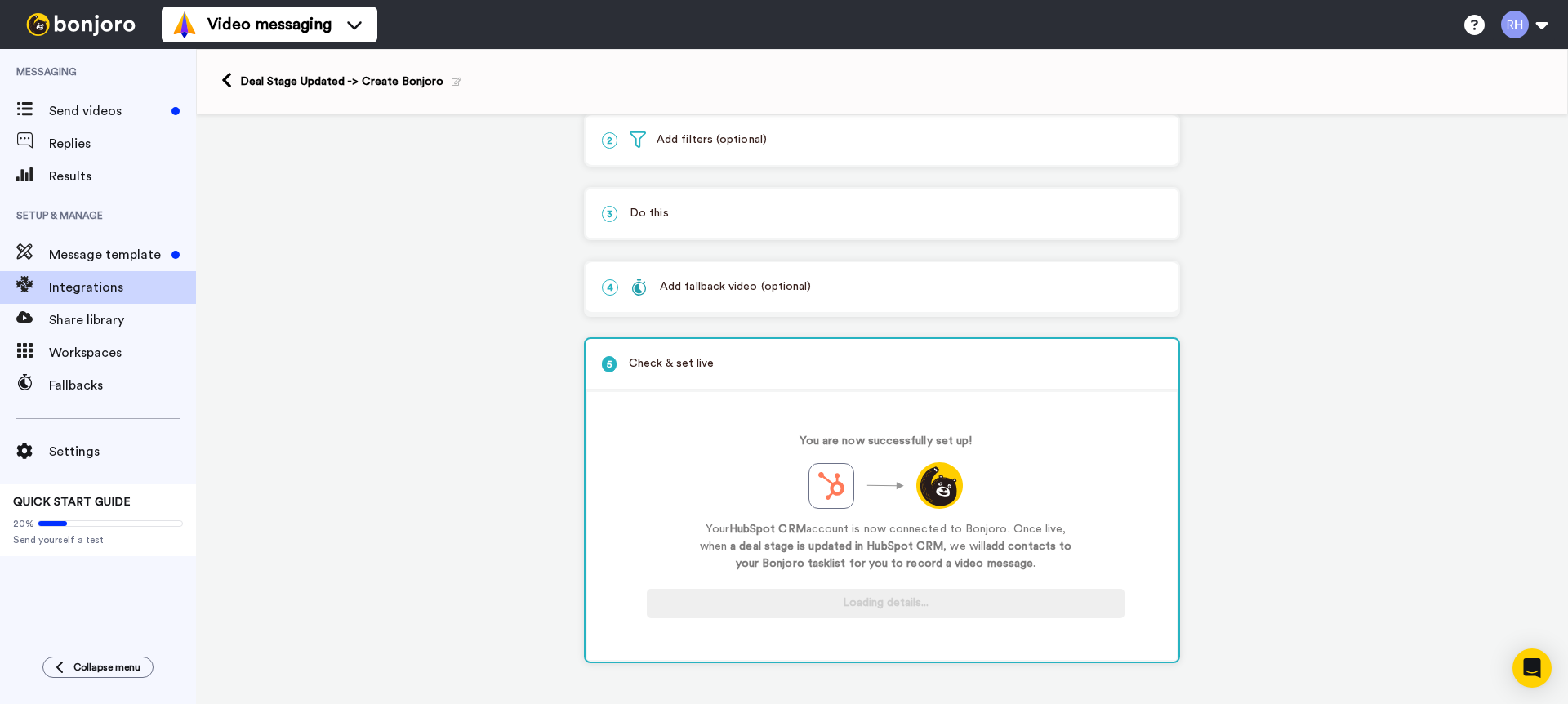
scroll to position [97, 0]
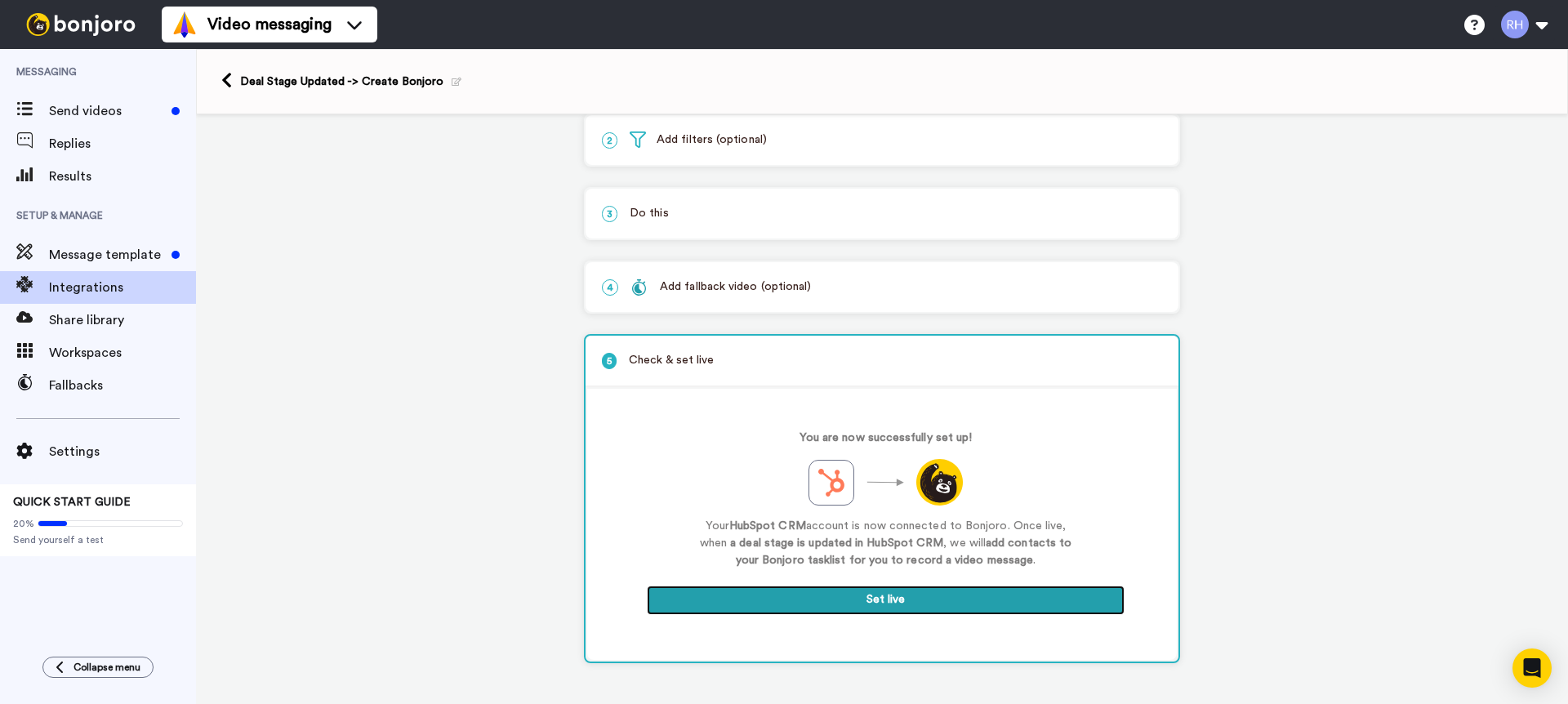
click at [854, 612] on button "Set live" at bounding box center [886, 600] width 478 height 29
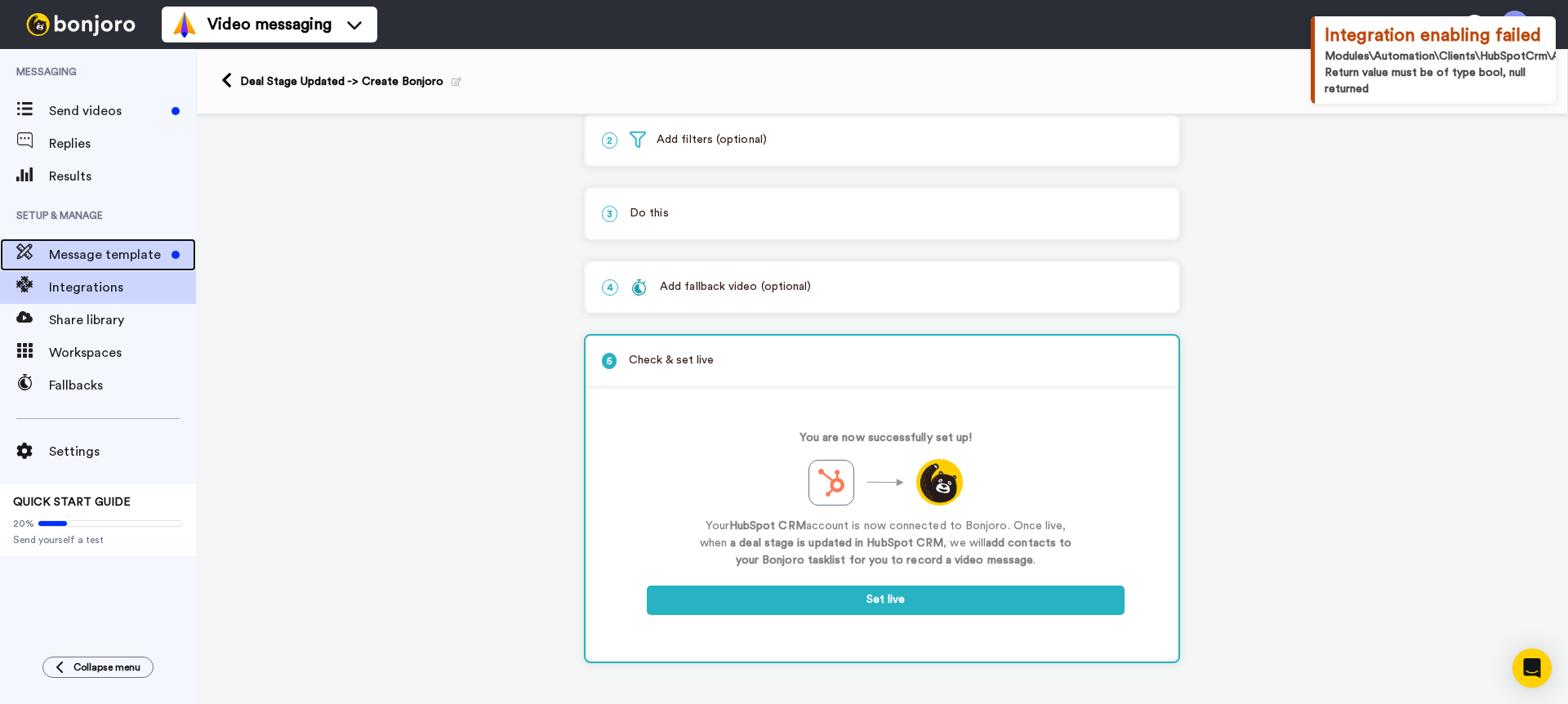
click at [103, 246] on span "Message template" at bounding box center [107, 255] width 116 height 20
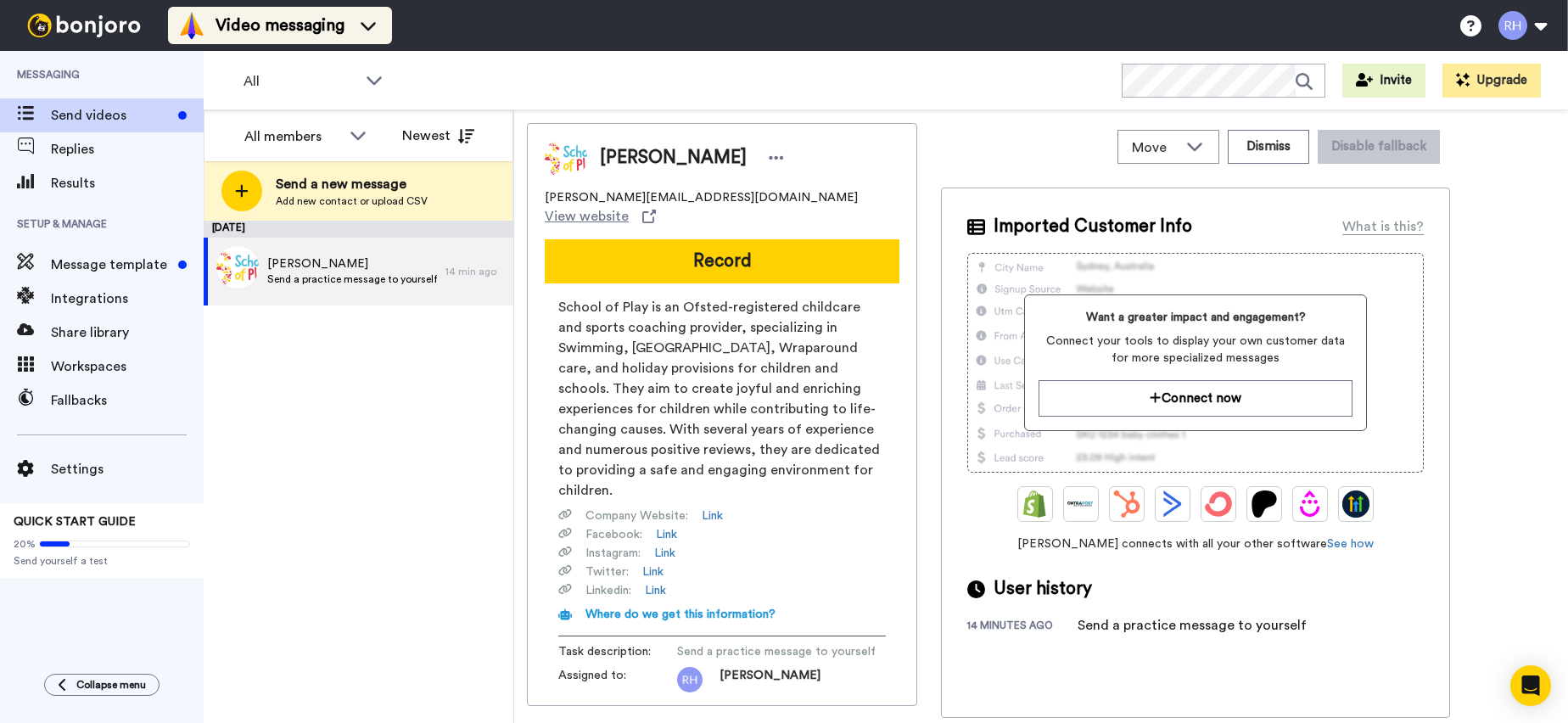
click at [360, 39] on div "Video messaging" at bounding box center [280, 25] width 204 height 27
click at [484, 348] on div "September 10 Ryan Send a practice message to yourself 14 min ago" at bounding box center [358, 472] width 309 height 502
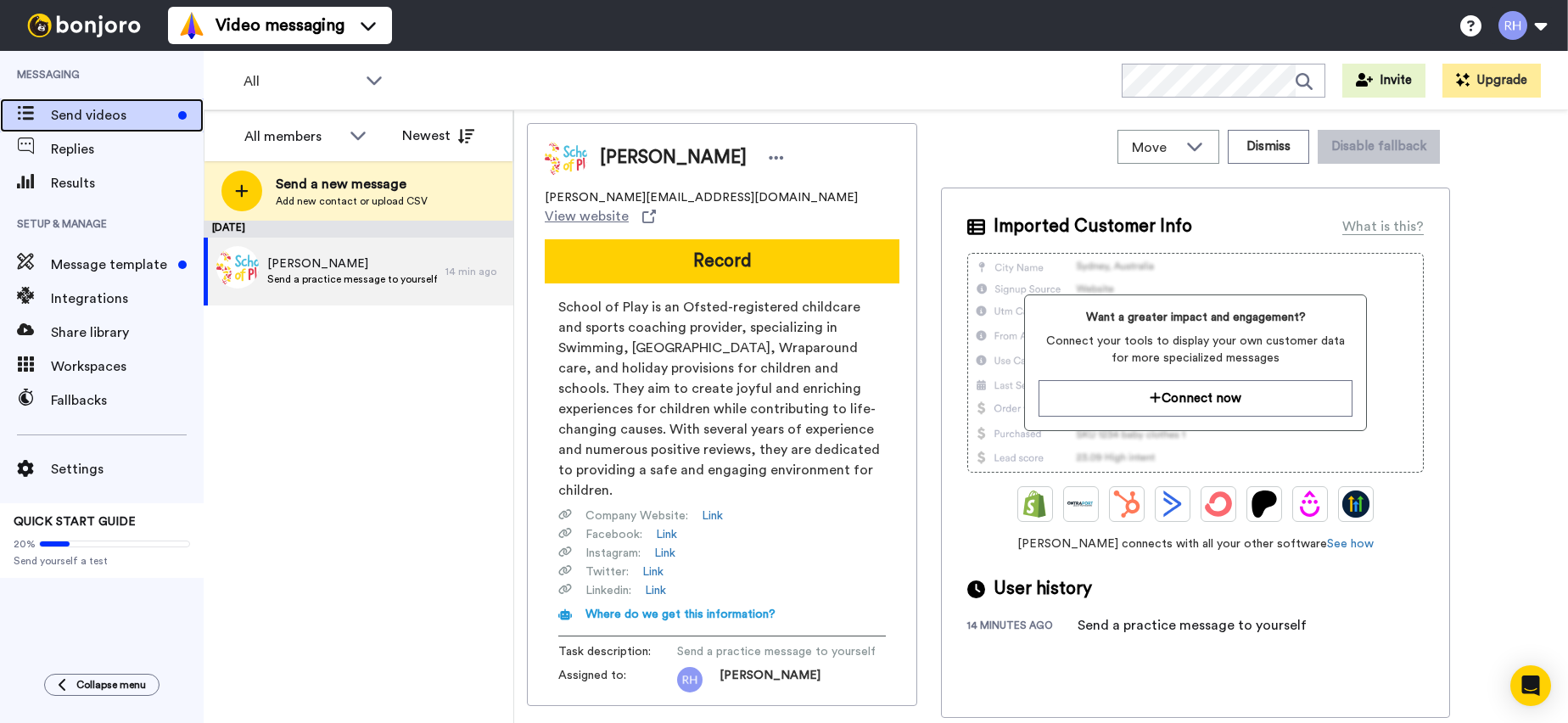
click at [81, 118] on span "Send videos" at bounding box center [111, 115] width 120 height 21
click at [585, 240] on button "Record" at bounding box center [723, 261] width 355 height 44
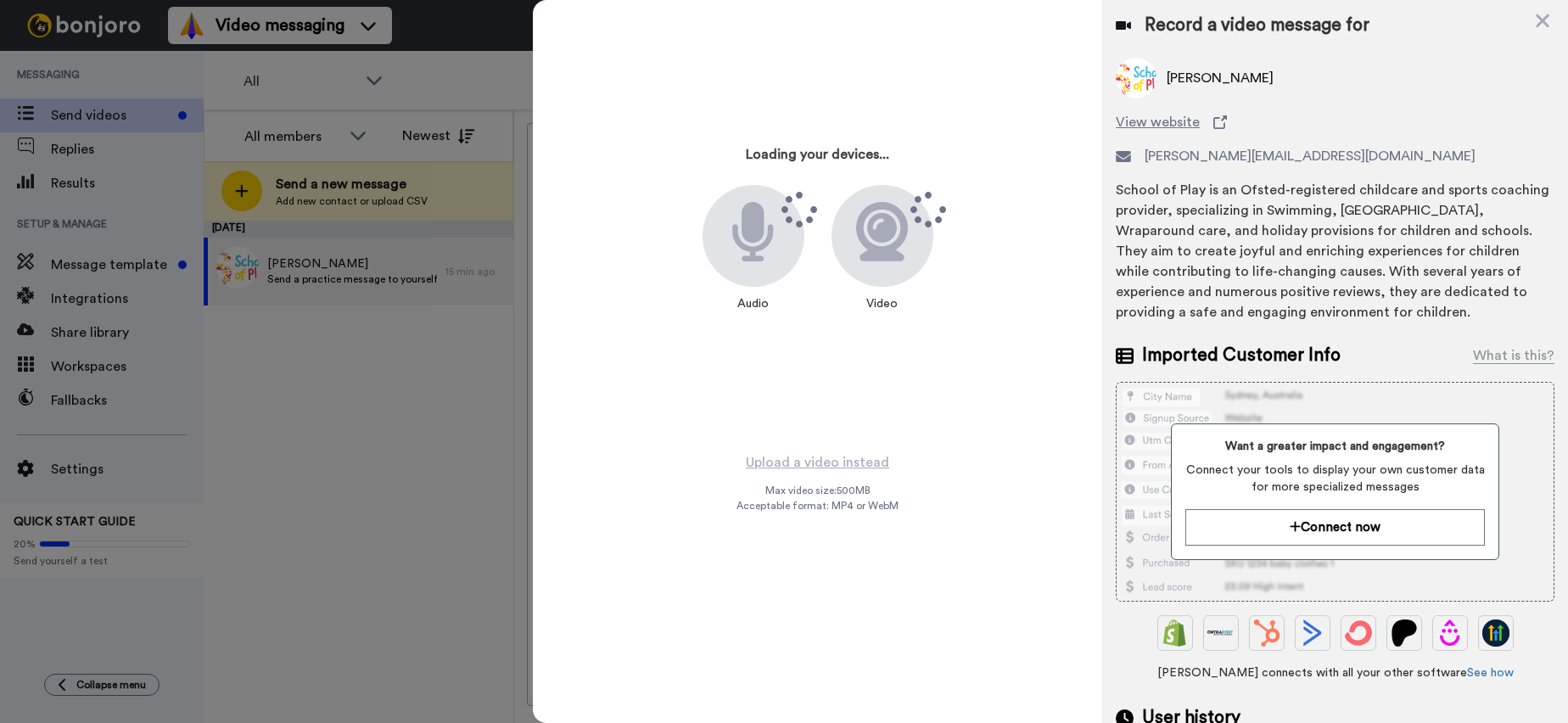
click at [1530, 24] on div "Record a video message for" at bounding box center [1335, 25] width 438 height 24
click at [1542, 23] on icon at bounding box center [1542, 21] width 17 height 22
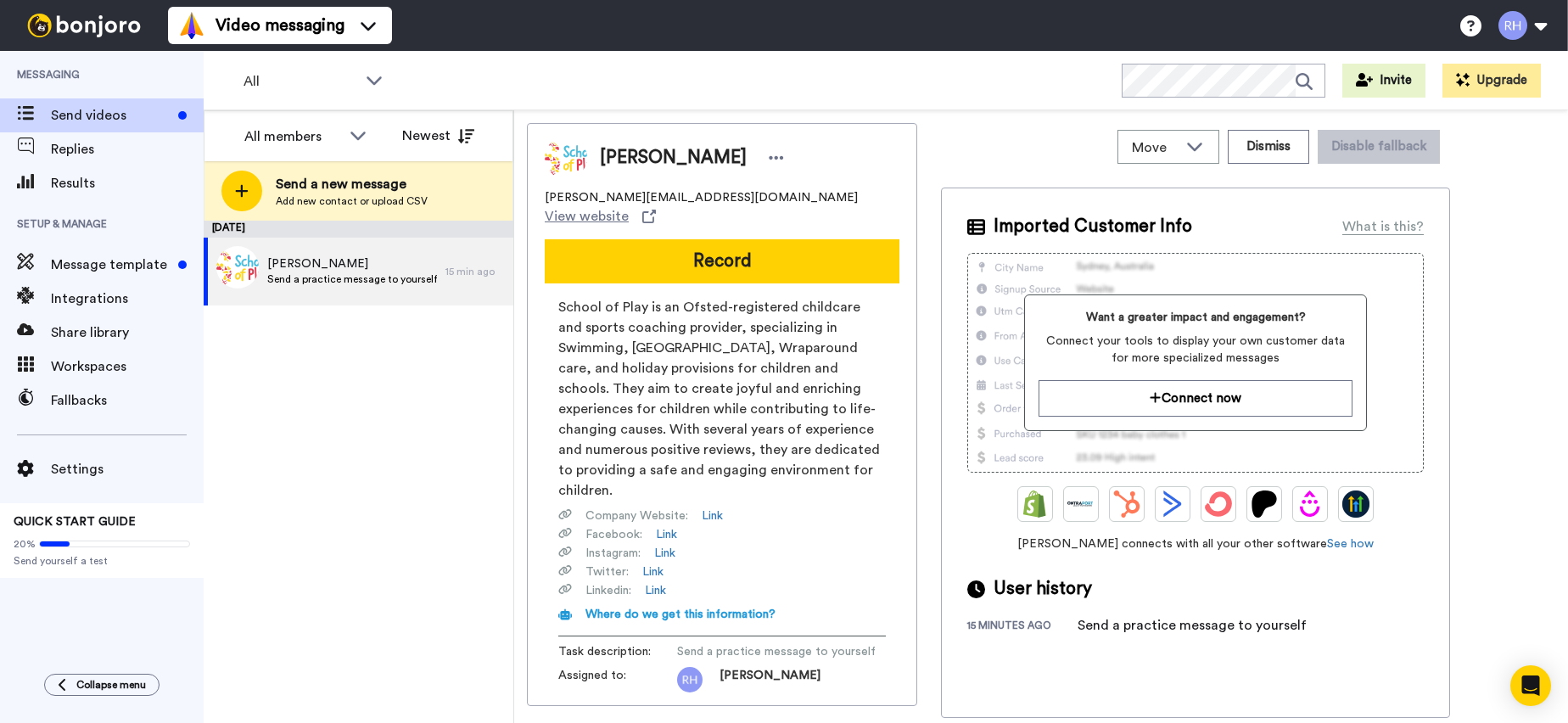
click at [418, 399] on div "[DATE] [PERSON_NAME] a practice message to yourself 15 min ago" at bounding box center [358, 472] width 309 height 502
click at [100, 541] on span at bounding box center [115, 544] width 151 height 7
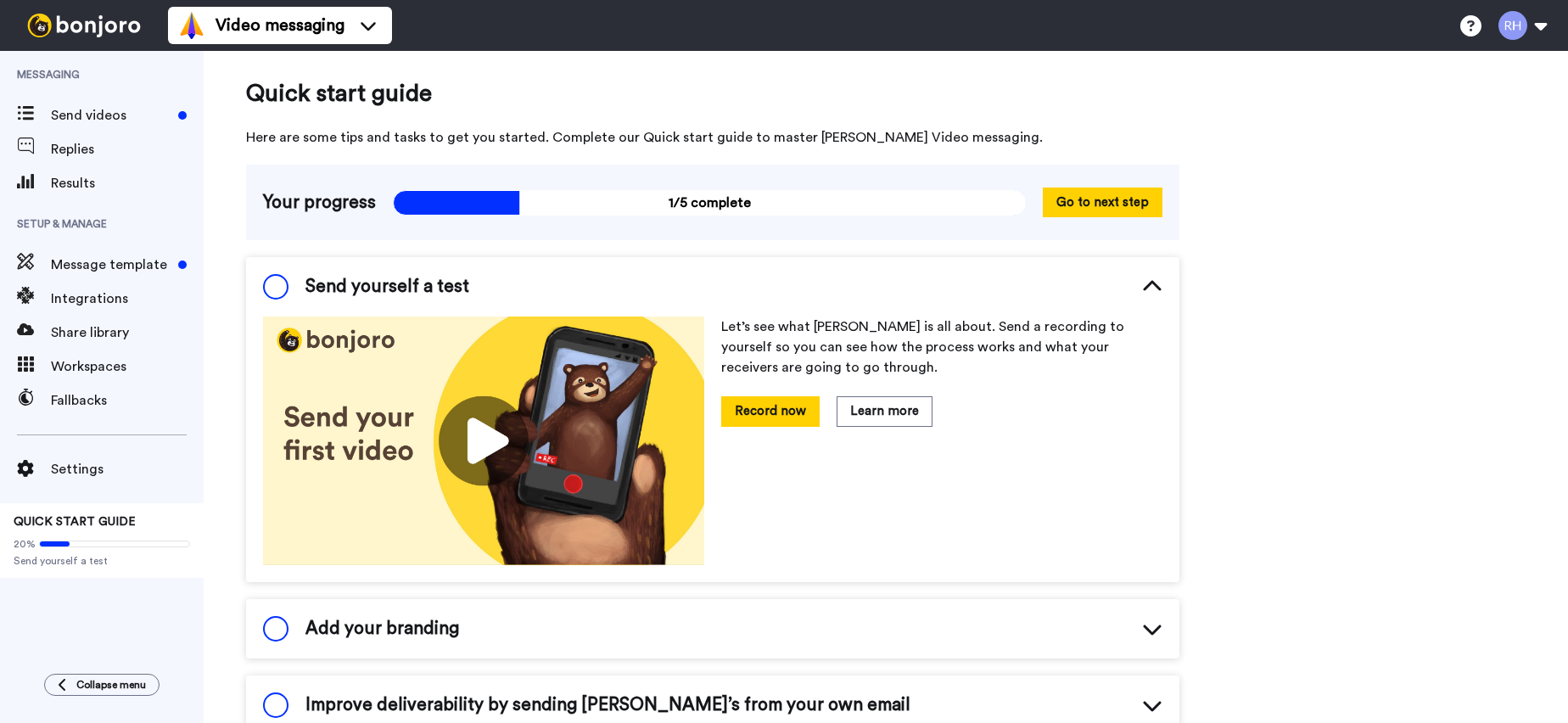
scroll to position [33, 0]
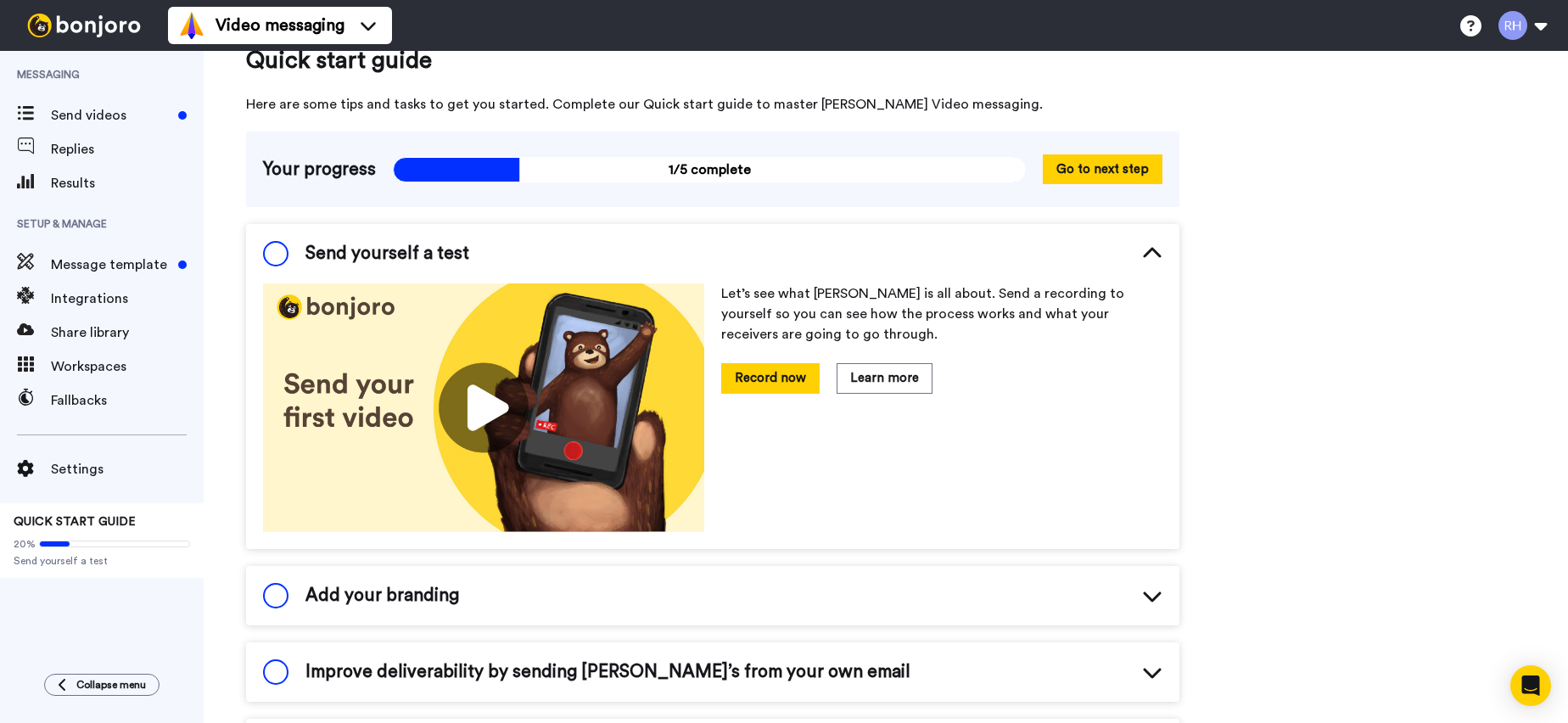
click at [273, 249] on span at bounding box center [275, 254] width 25 height 25
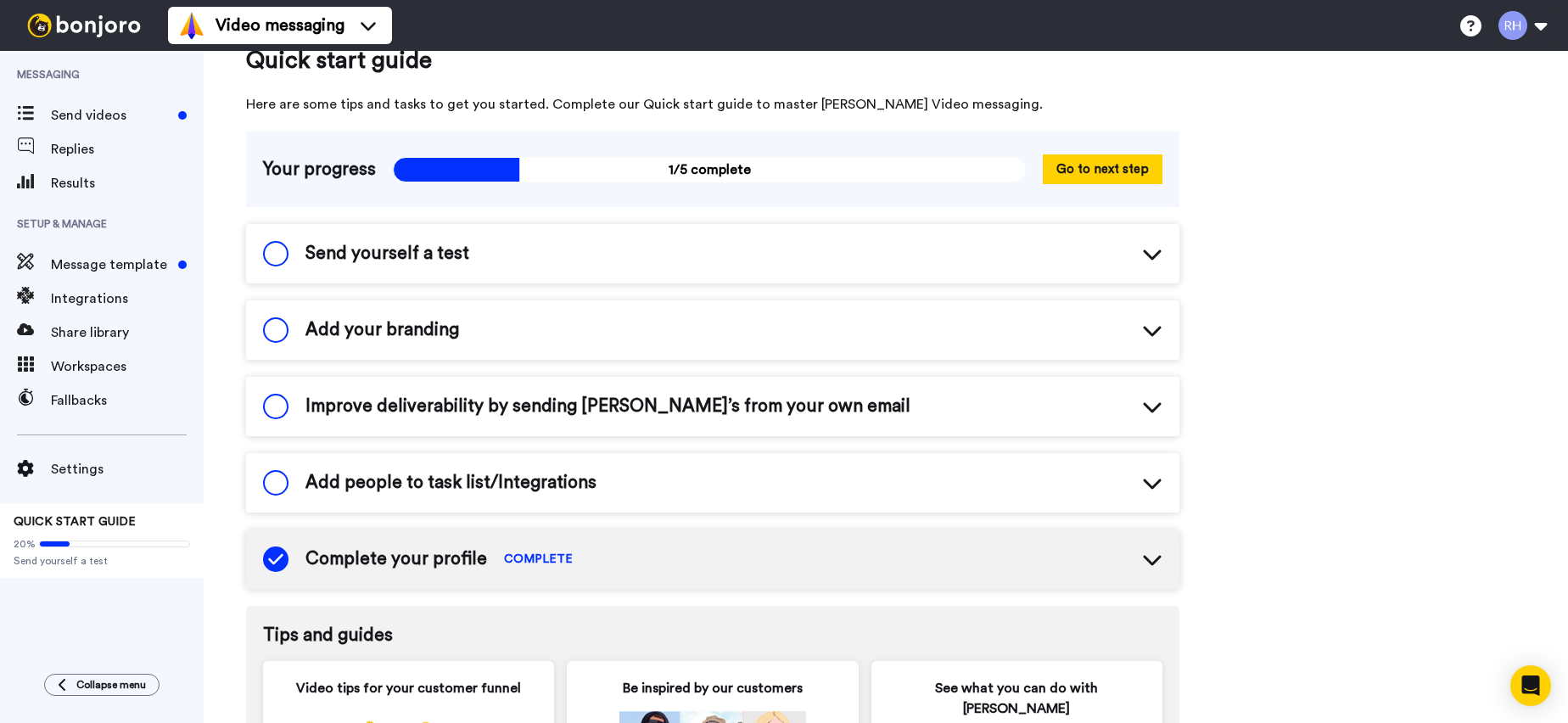
click at [498, 266] on div "Send yourself a test" at bounding box center [712, 254] width 933 height 59
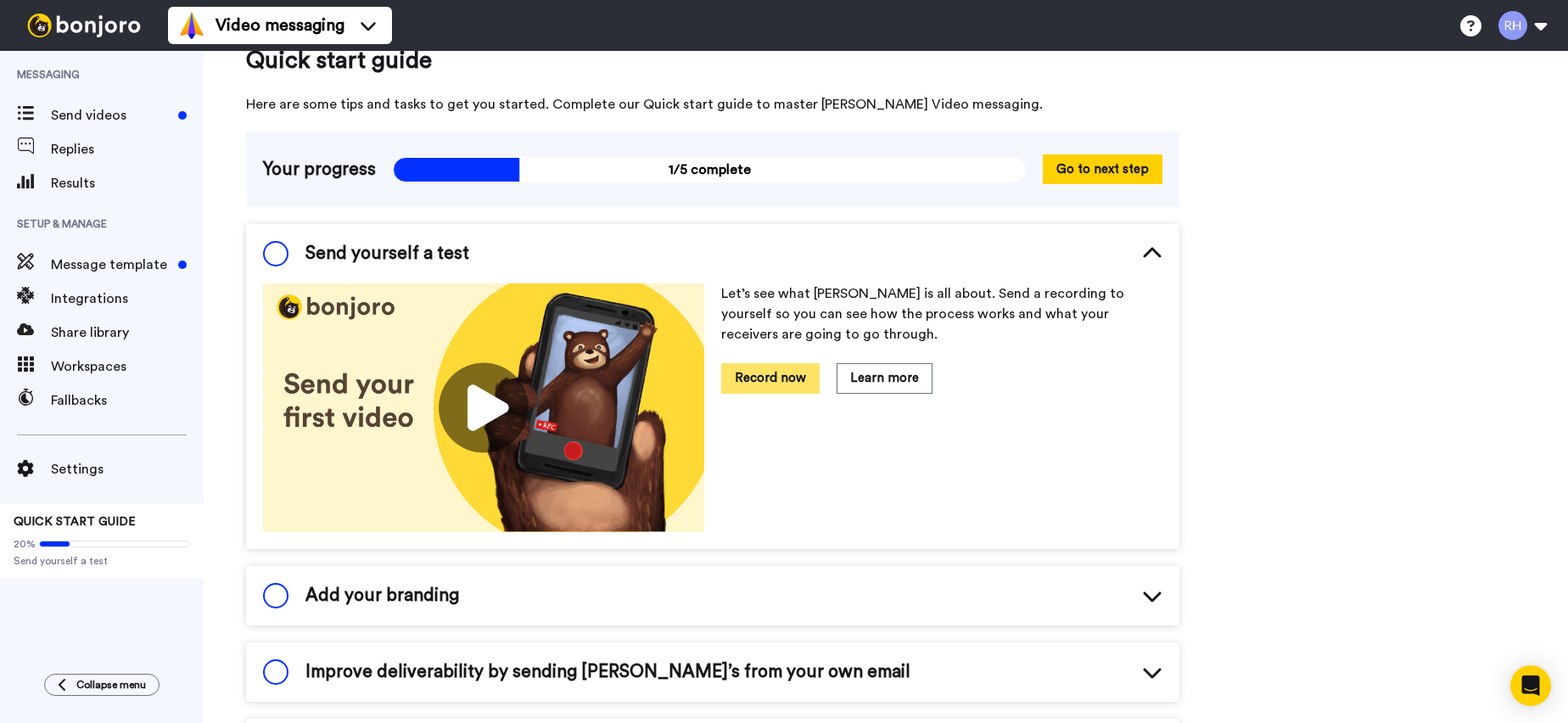
click at [778, 383] on button "Record now" at bounding box center [771, 378] width 99 height 30
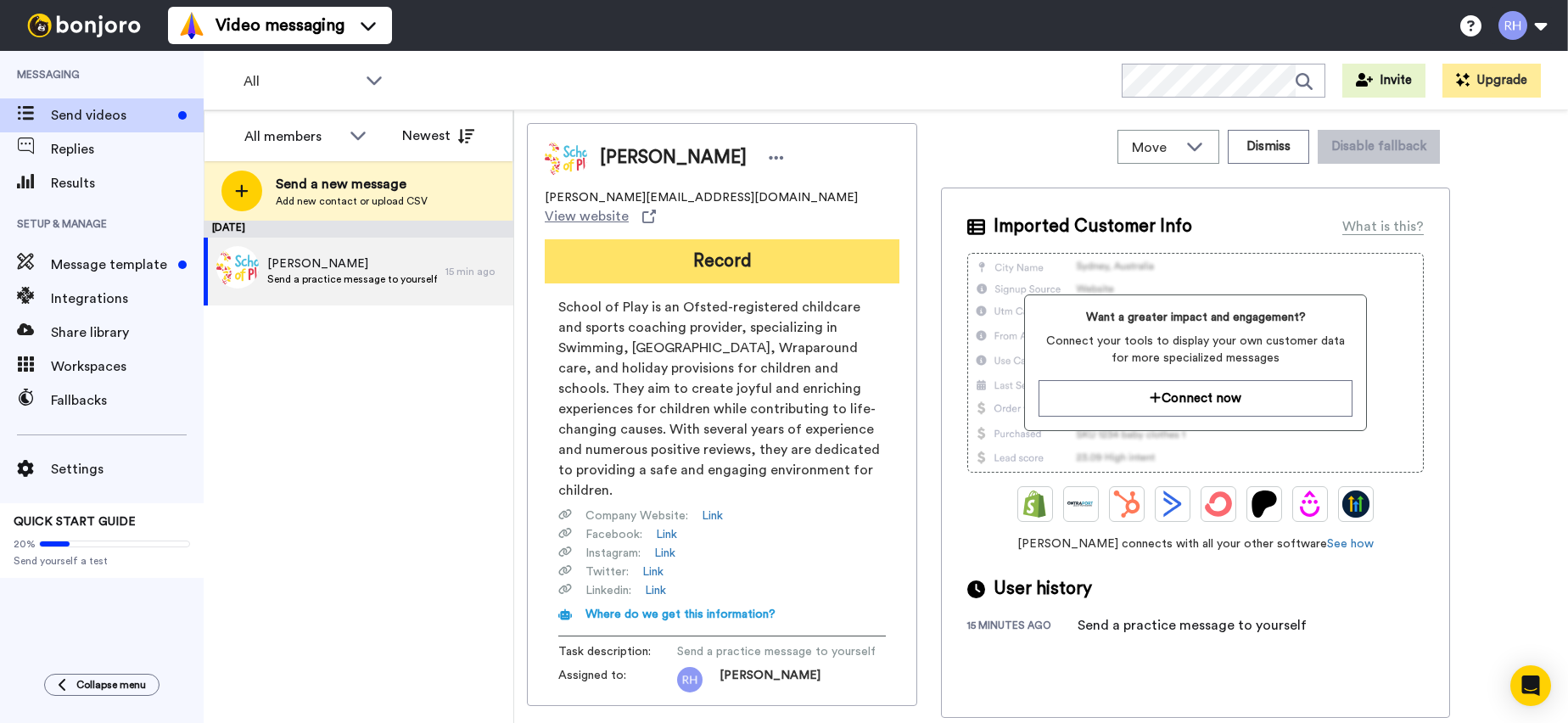
click at [681, 256] on button "Record" at bounding box center [723, 261] width 355 height 44
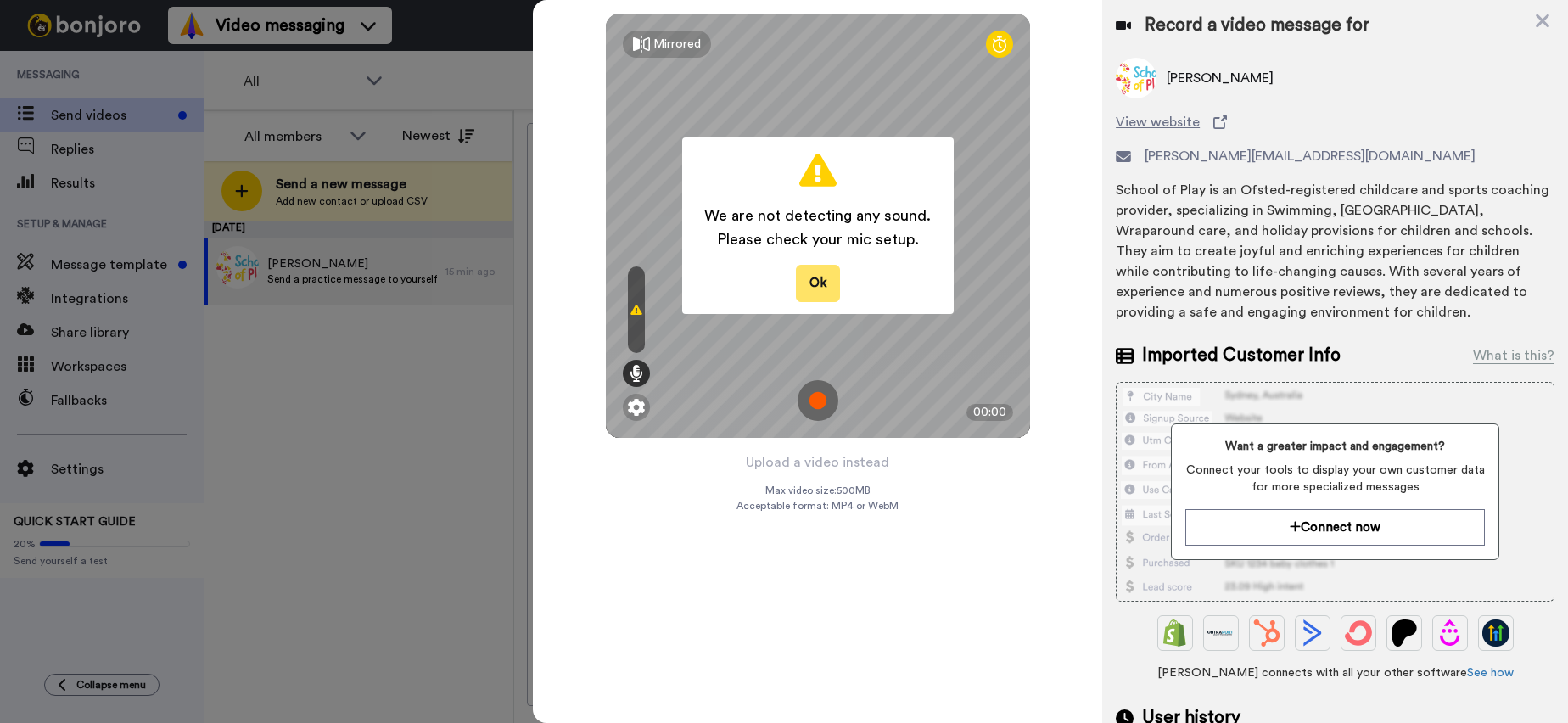
click at [825, 284] on button "Ok" at bounding box center [818, 283] width 44 height 37
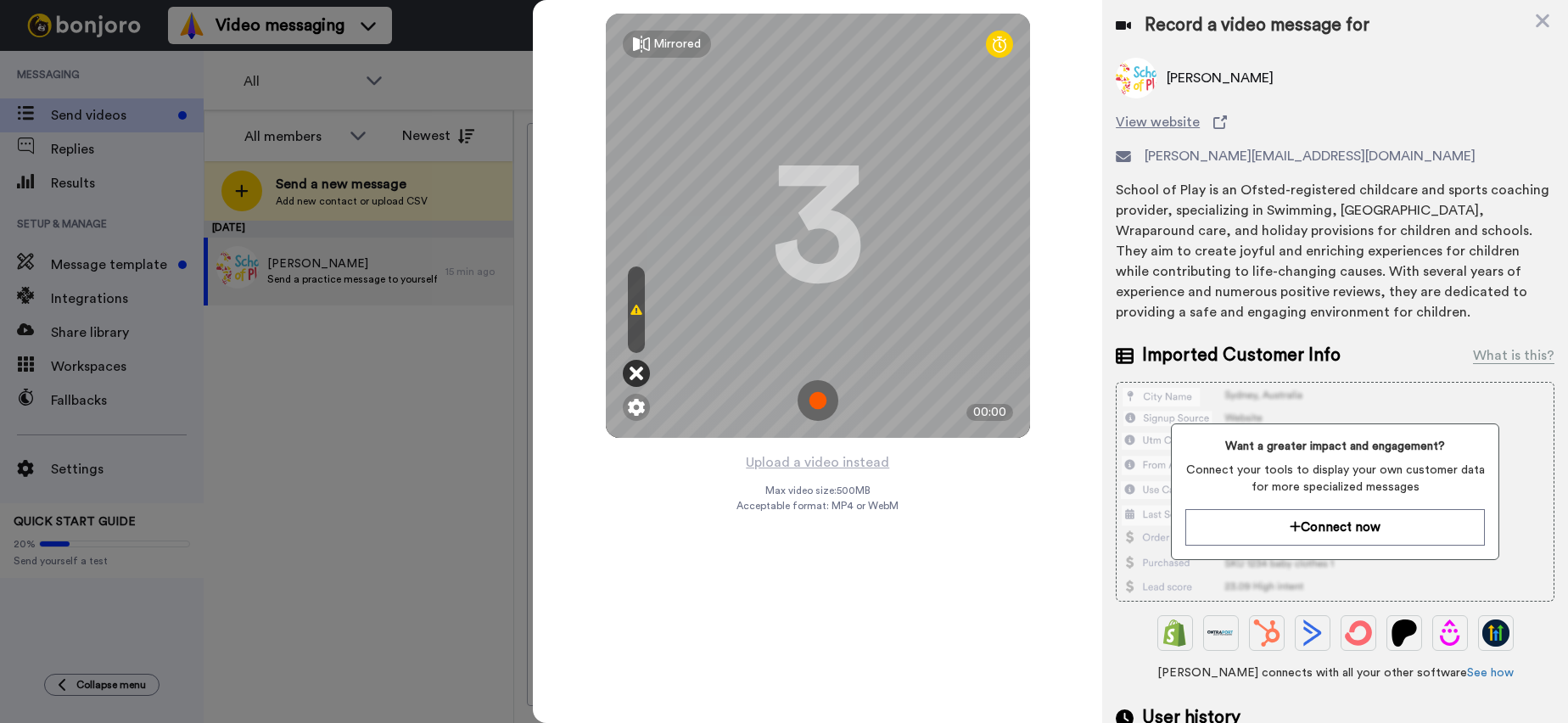
click at [636, 373] on icon at bounding box center [636, 373] width 13 height 17
click at [637, 363] on div at bounding box center [637, 373] width 27 height 27
click at [824, 413] on img at bounding box center [818, 400] width 40 height 40
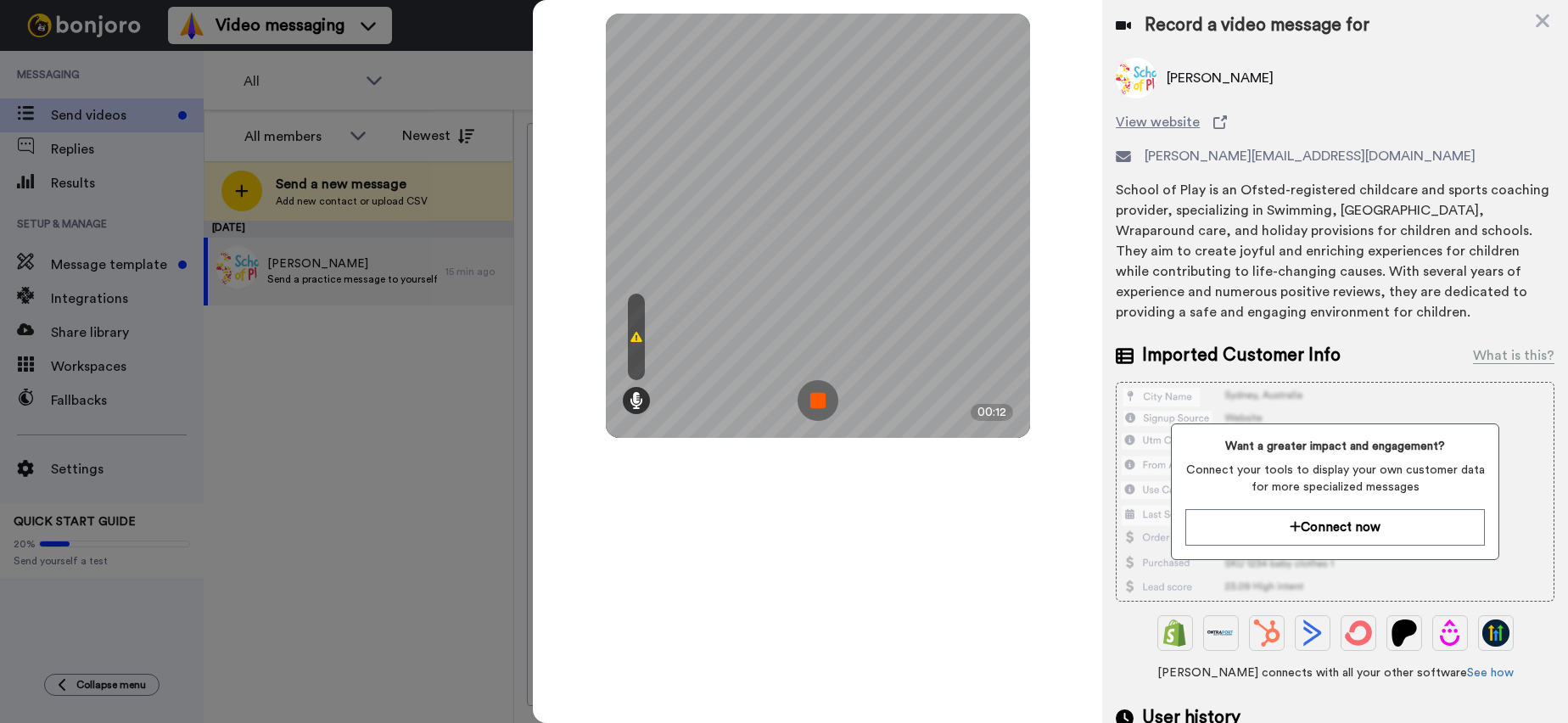
click at [823, 401] on img at bounding box center [818, 400] width 40 height 40
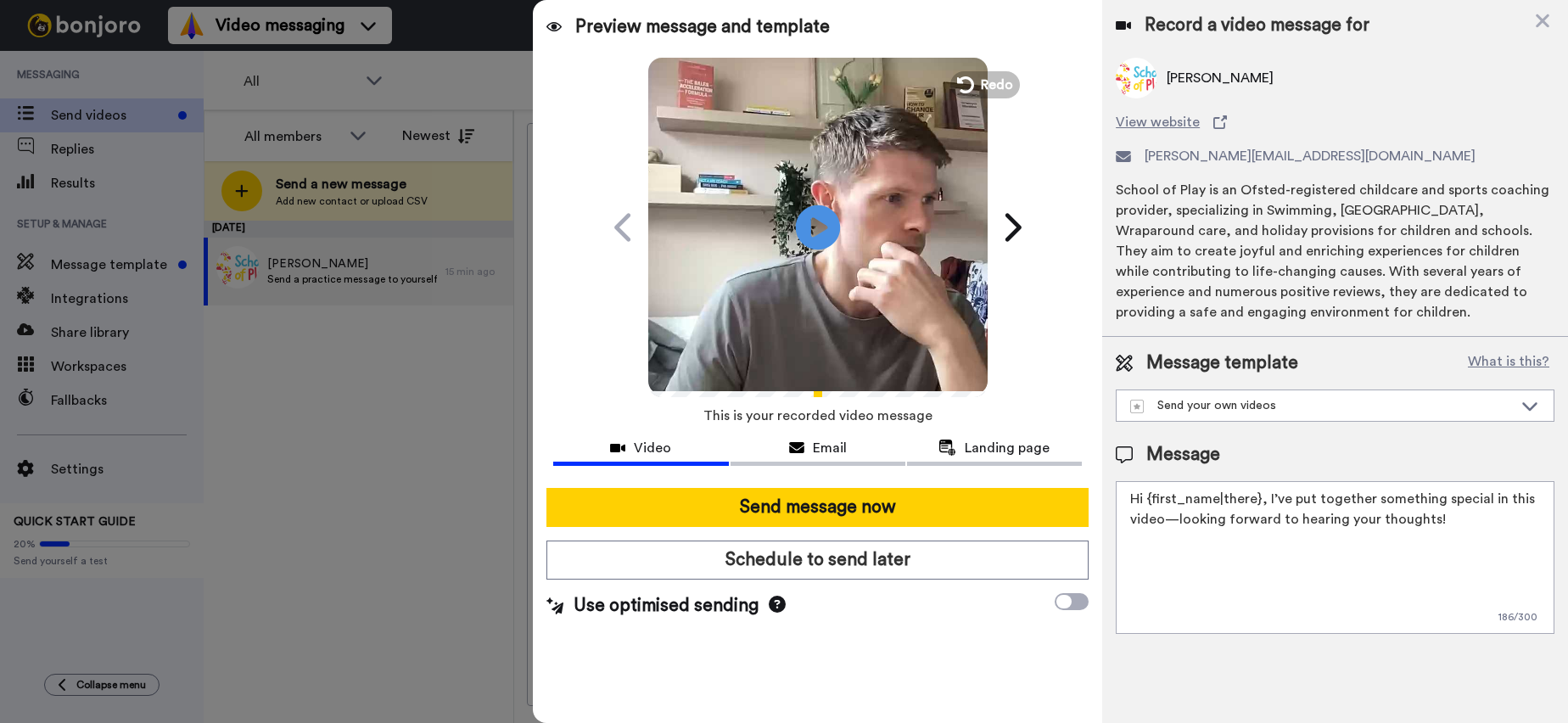
click at [807, 214] on icon at bounding box center [818, 227] width 45 height 45
click at [1387, 406] on div "Send your own videos" at bounding box center [1321, 405] width 383 height 17
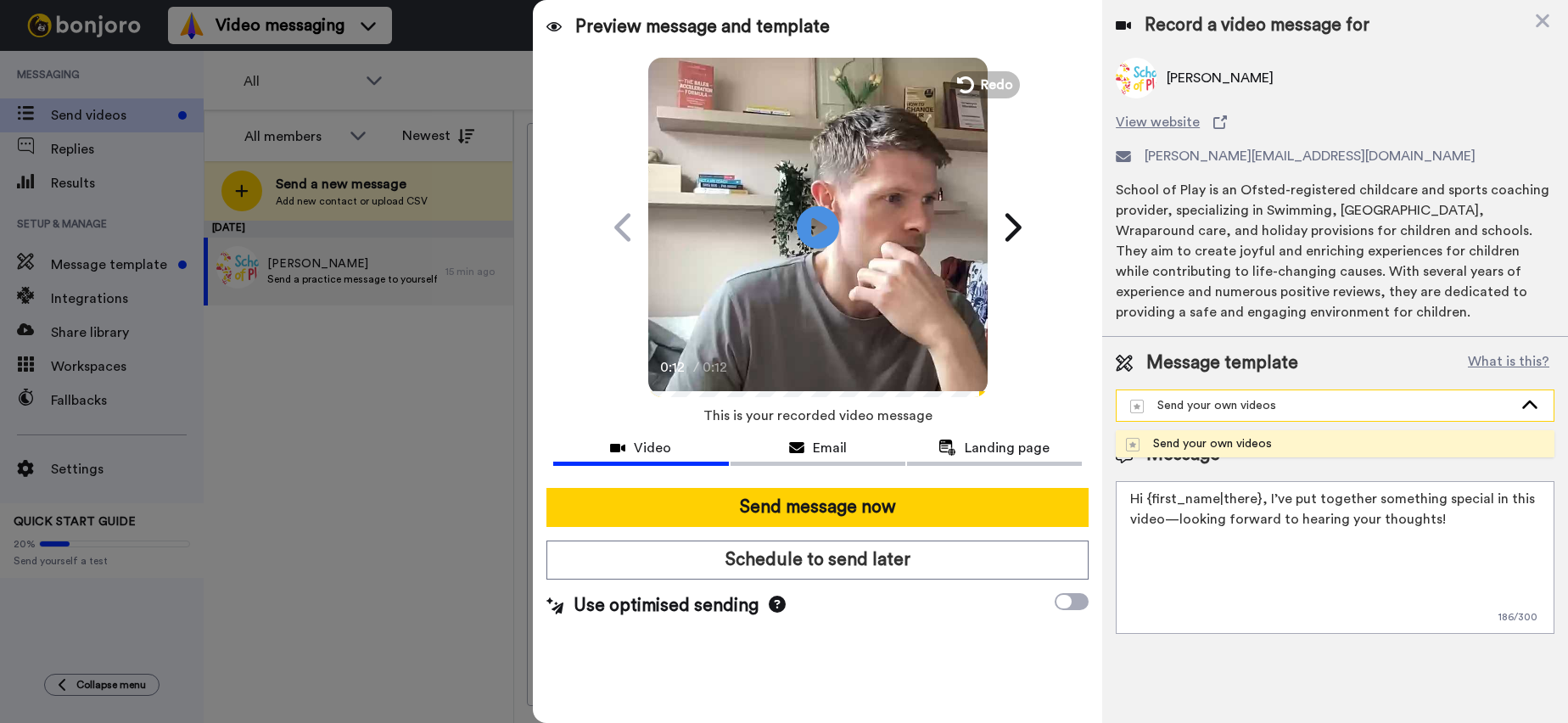
click at [1387, 406] on div "Send your own videos" at bounding box center [1321, 405] width 383 height 17
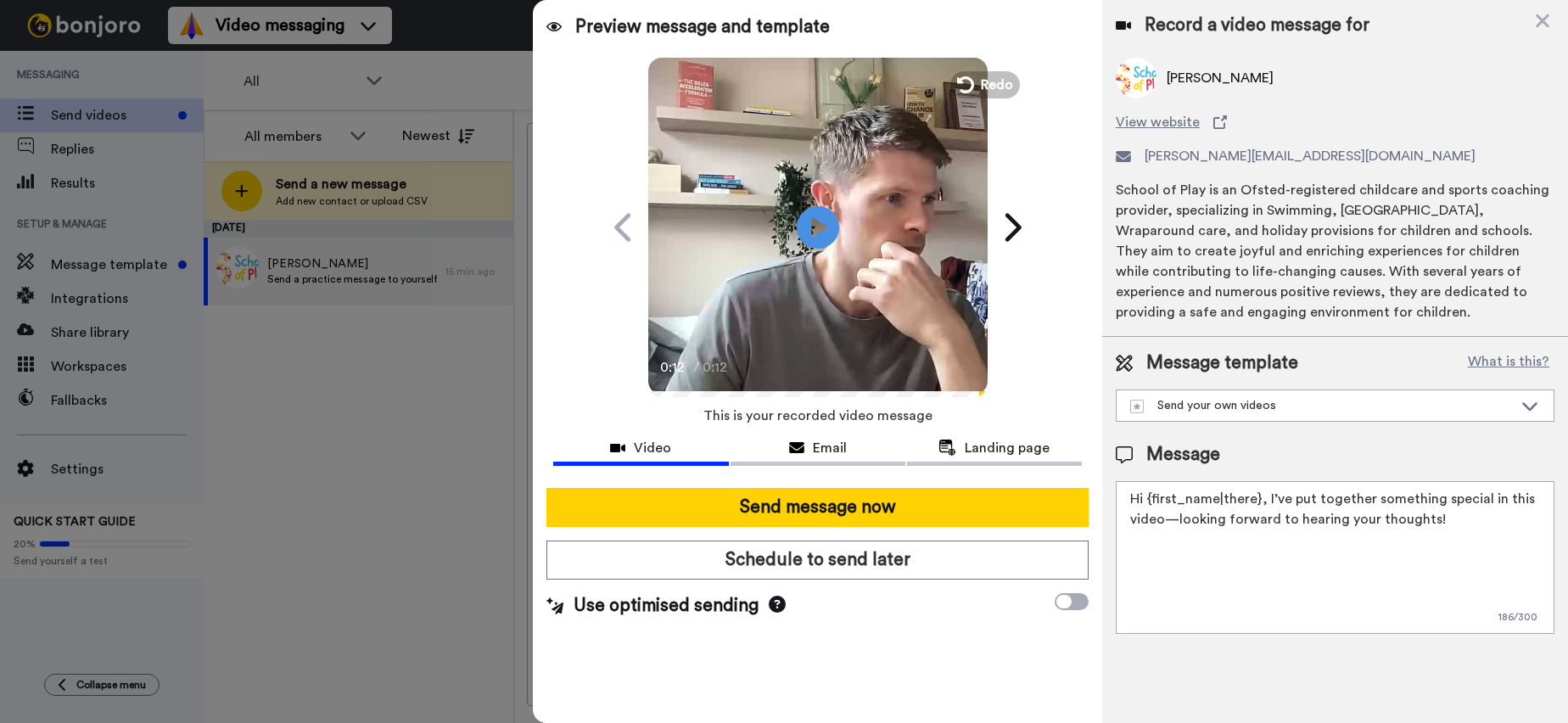
click at [1443, 527] on textarea "Hi {first_name|there}, I’ve put together something special in this video—lookin…" at bounding box center [1335, 558] width 438 height 152
drag, startPoint x: 1460, startPoint y: 525, endPoint x: 1401, endPoint y: 512, distance: 60.4
click at [1460, 525] on textarea "Hi {first_name|there}, I’ve put together something special in this video—lookin…" at bounding box center [1335, 558] width 438 height 152
click at [1220, 409] on div "Send your own videos" at bounding box center [1321, 405] width 383 height 17
click at [1221, 438] on div "Send your own videos" at bounding box center [1199, 444] width 146 height 17
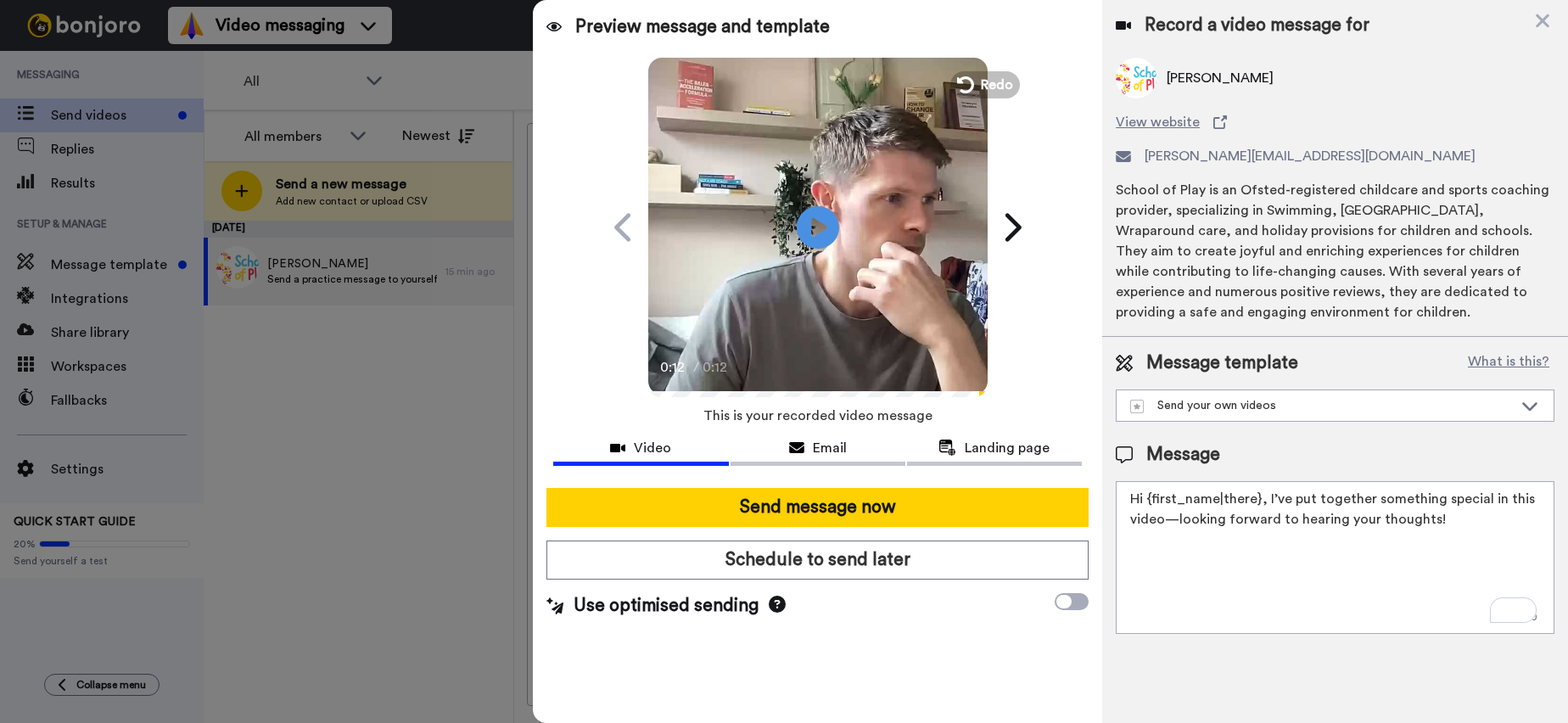
click at [1411, 513] on textarea "Hi {first_name|there}, I’ve put together something special in this video—lookin…" at bounding box center [1335, 558] width 438 height 152
click at [982, 74] on span "Redo" at bounding box center [998, 83] width 36 height 22
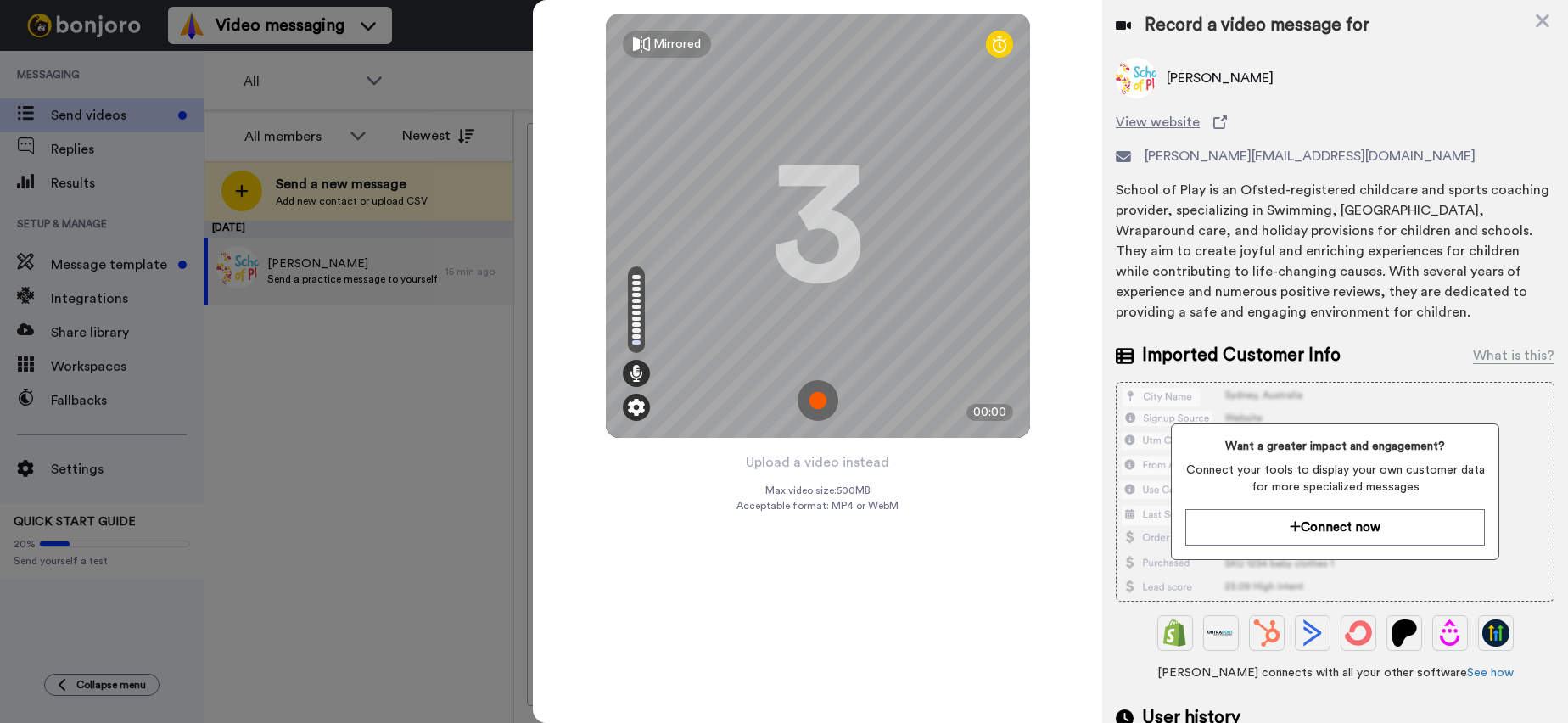
click at [641, 403] on img at bounding box center [636, 407] width 17 height 17
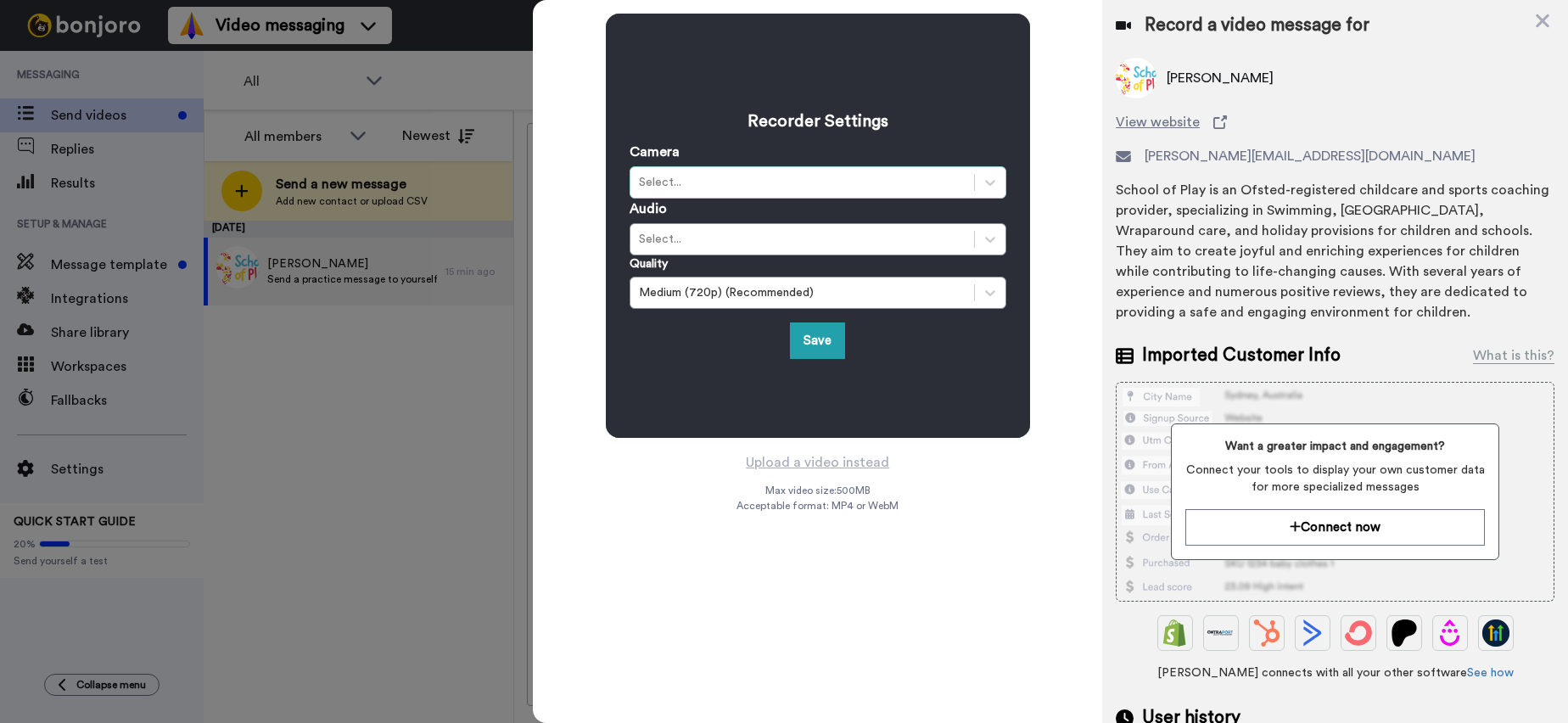
click at [725, 189] on div "Select..." at bounding box center [802, 182] width 326 height 17
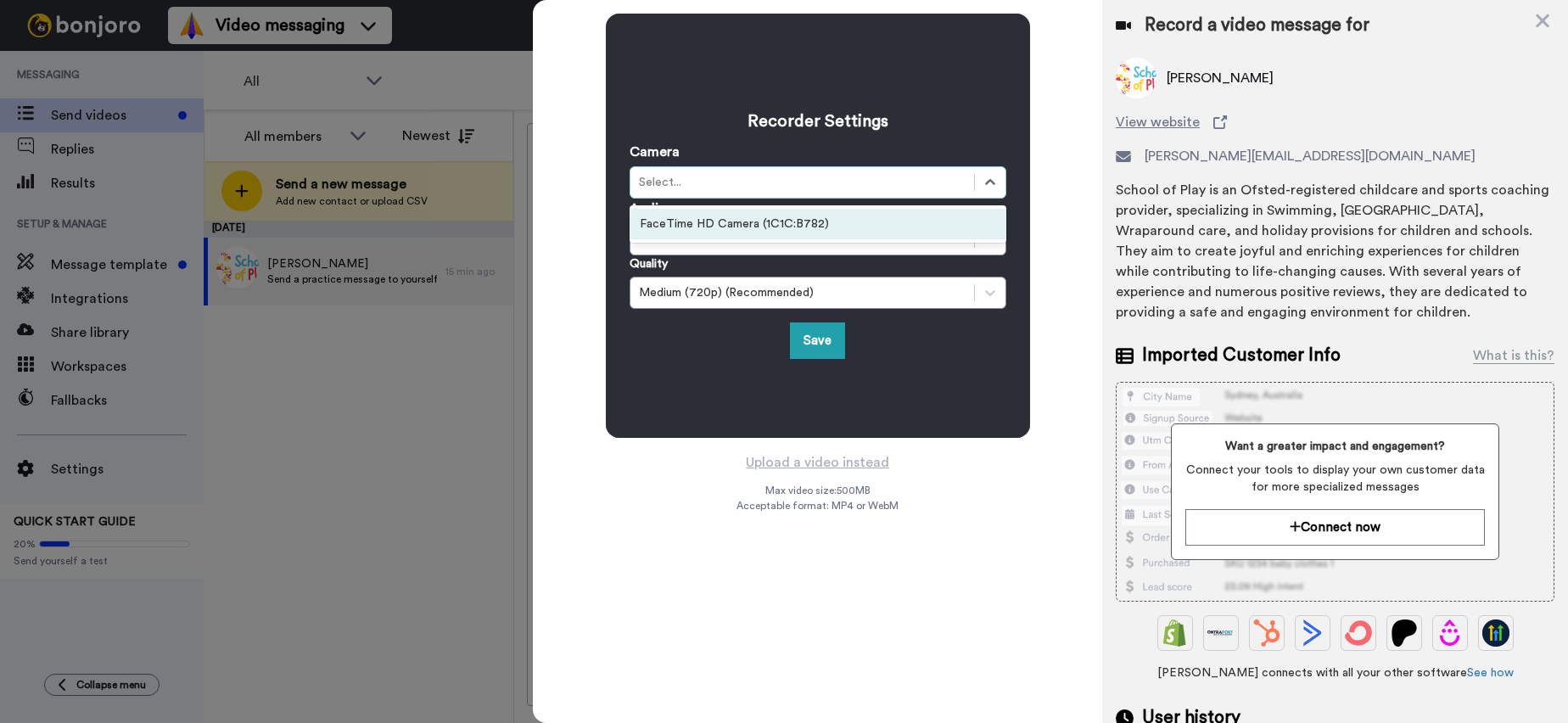
click at [746, 224] on div "FaceTime HD Camera (1C1C:B782)" at bounding box center [818, 224] width 377 height 30
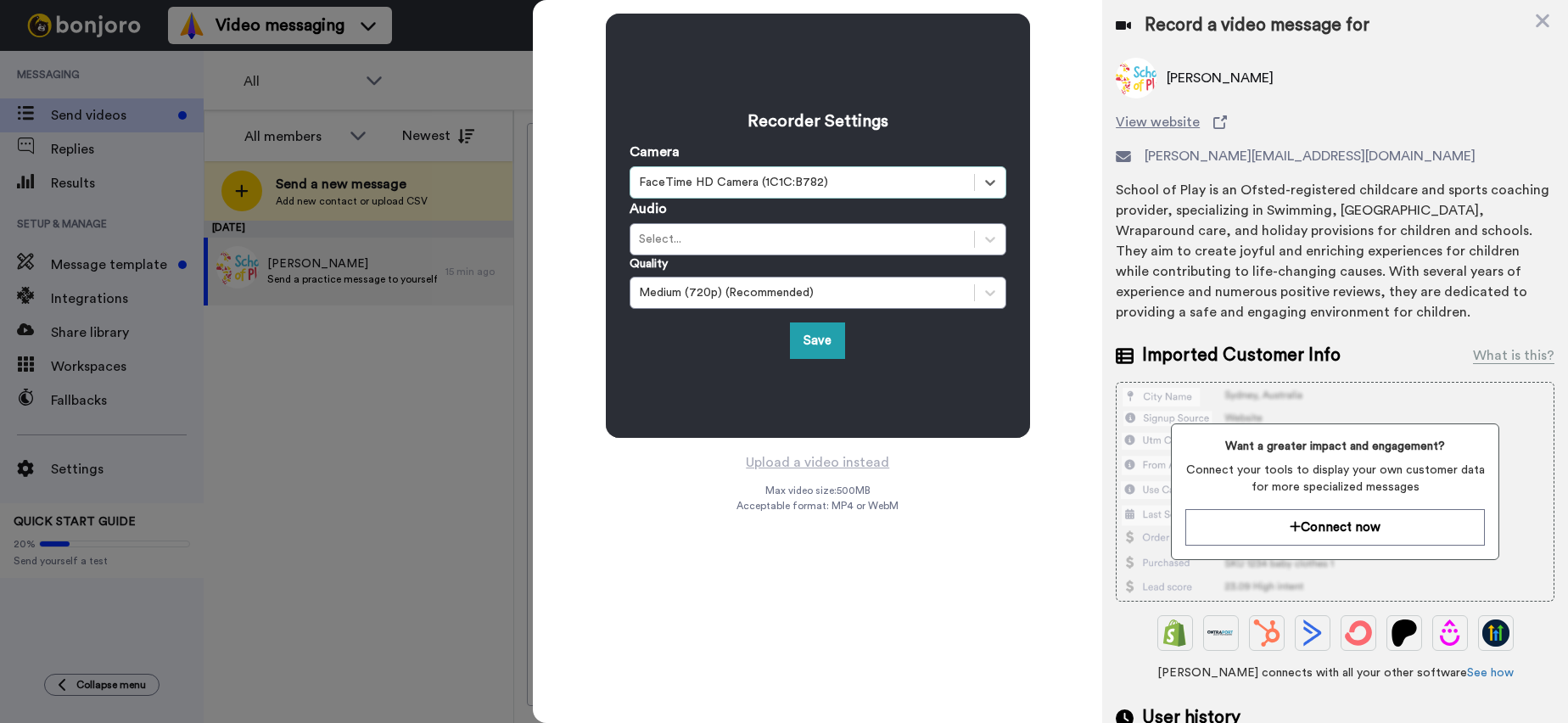
click at [776, 230] on div "Select..." at bounding box center [801, 240] width 343 height 21
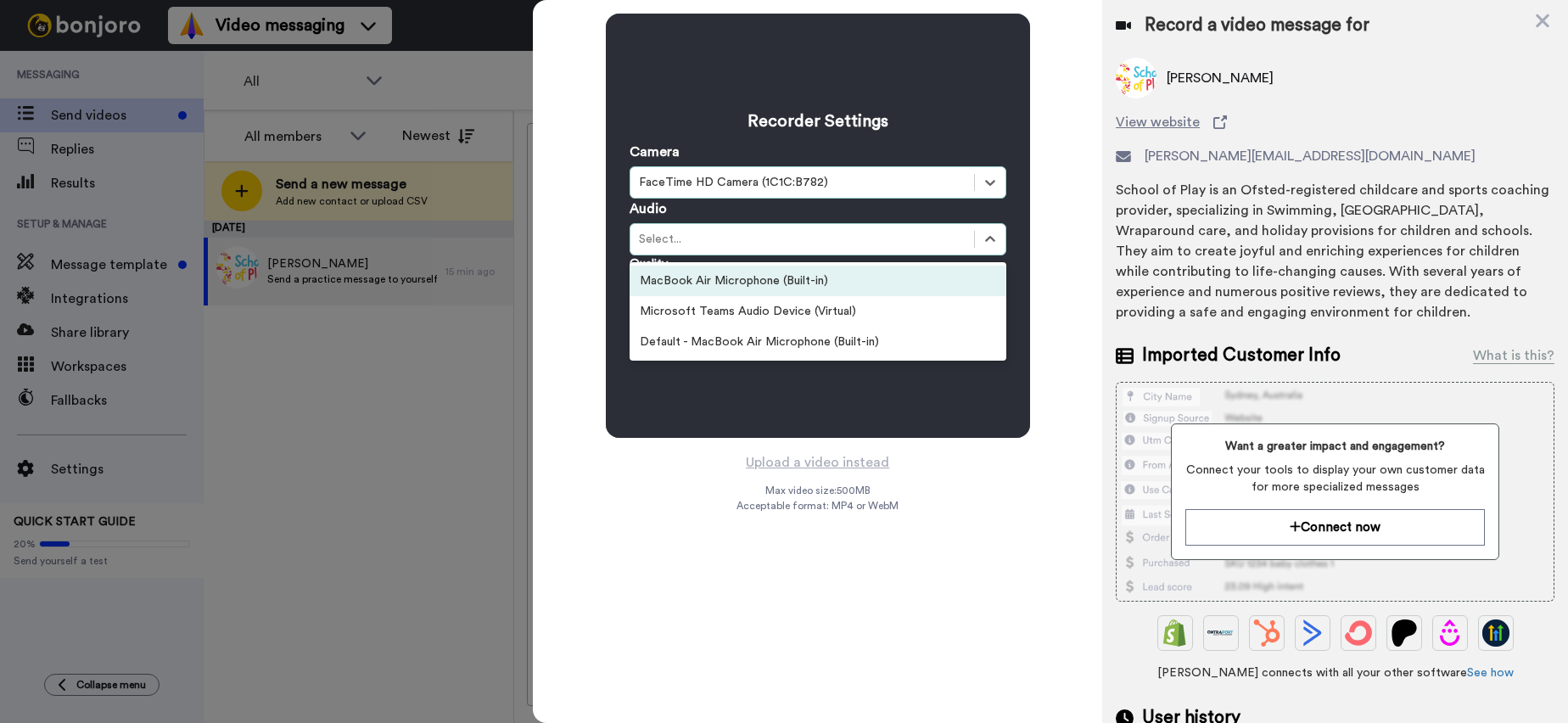
click at [769, 277] on div "MacBook Air Microphone (Built-in)" at bounding box center [818, 281] width 377 height 30
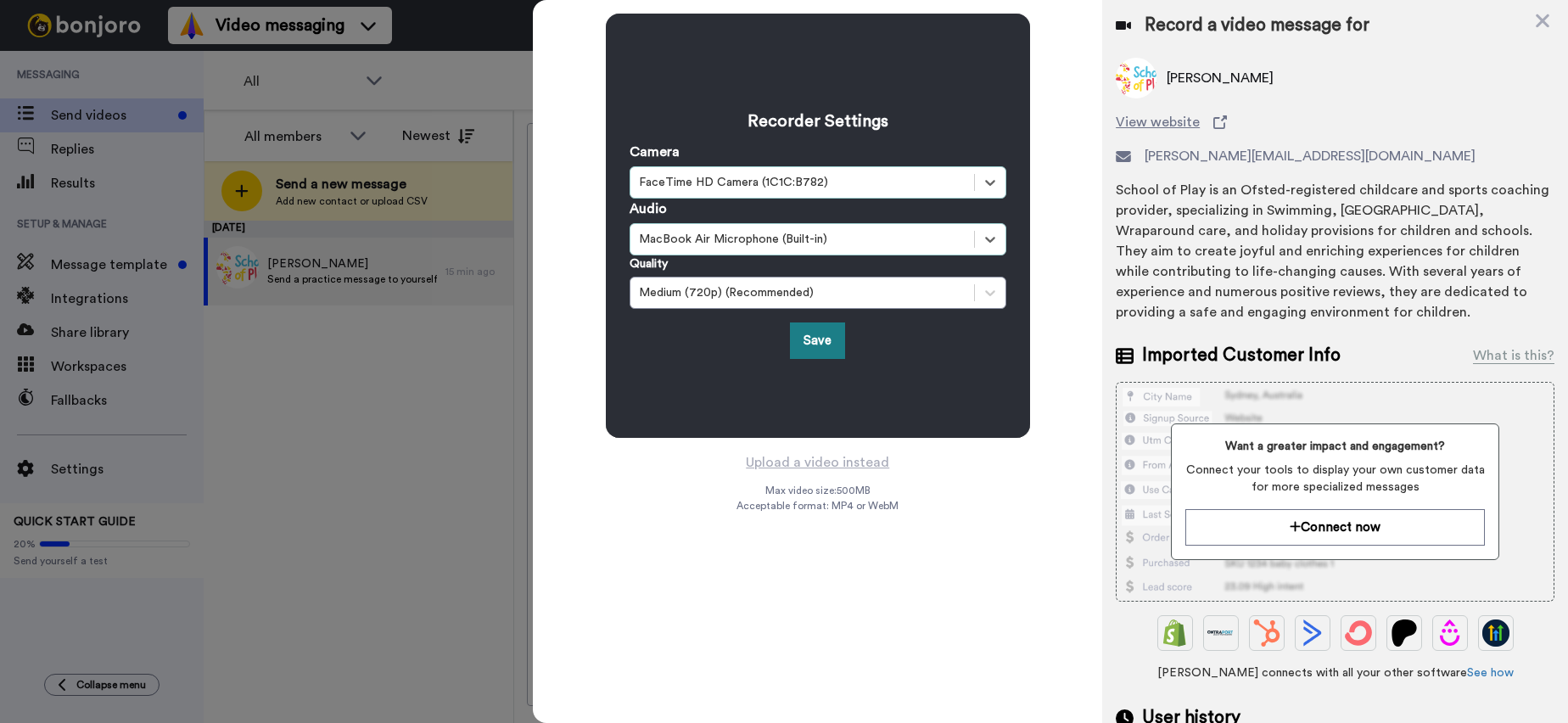
click at [805, 333] on button "Save" at bounding box center [818, 341] width 56 height 37
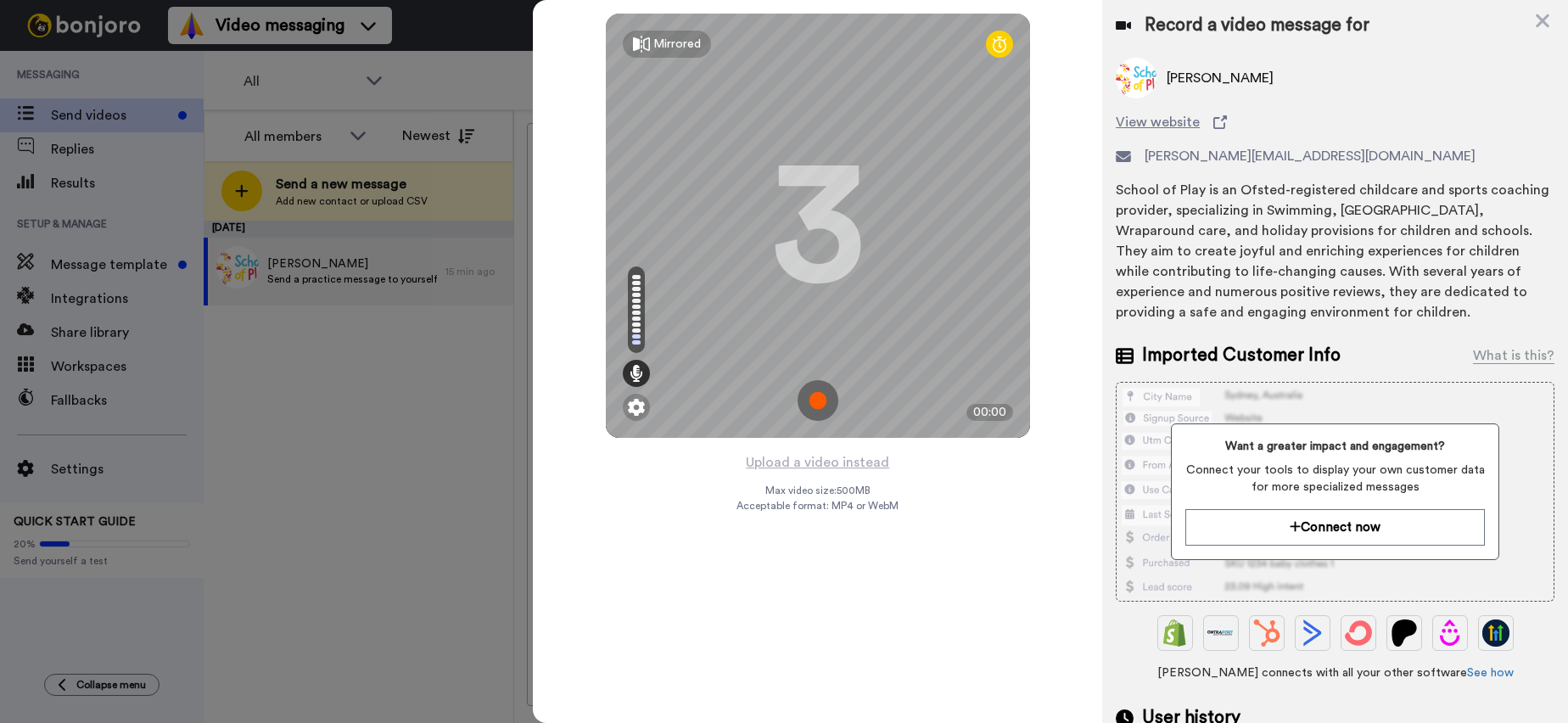
click at [829, 404] on img at bounding box center [818, 400] width 40 height 40
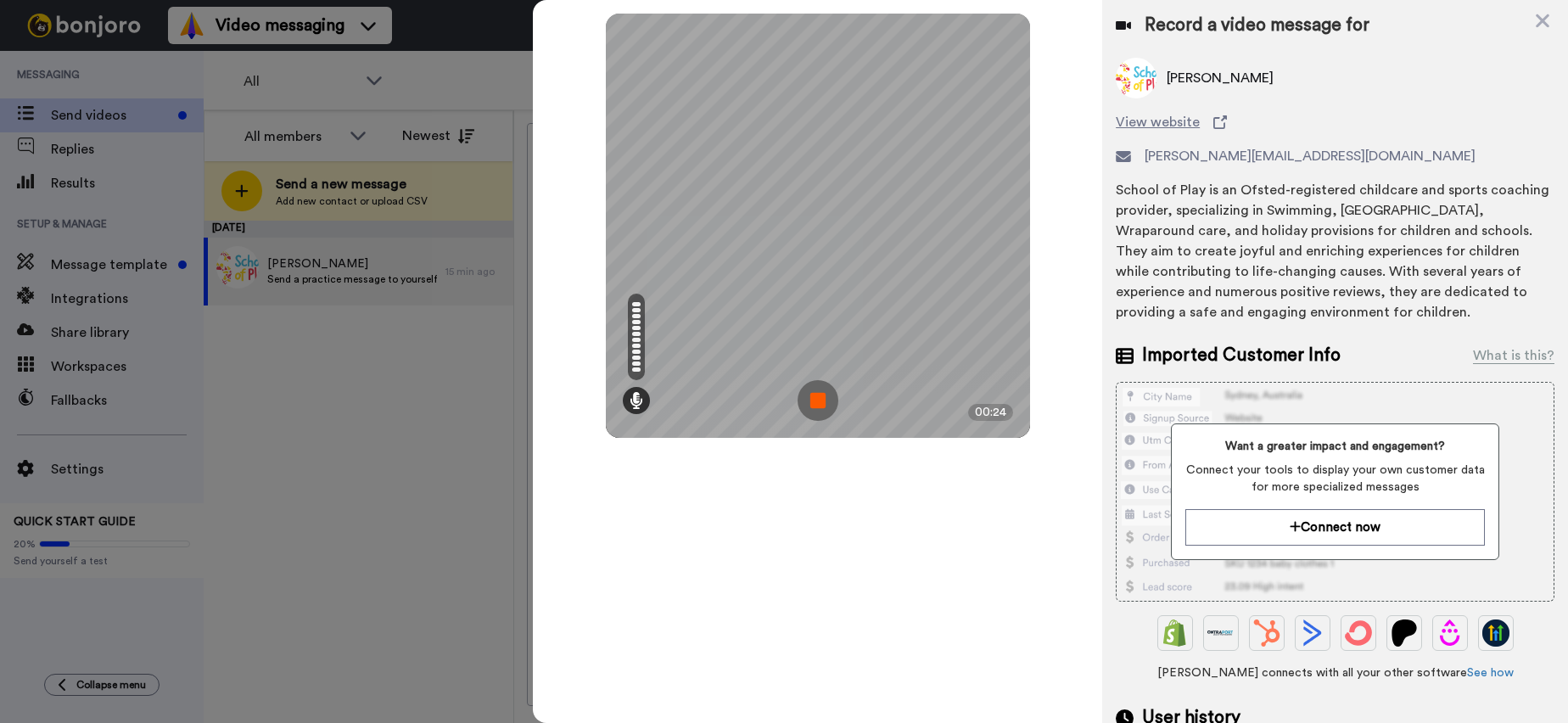
click at [821, 400] on img at bounding box center [818, 400] width 40 height 40
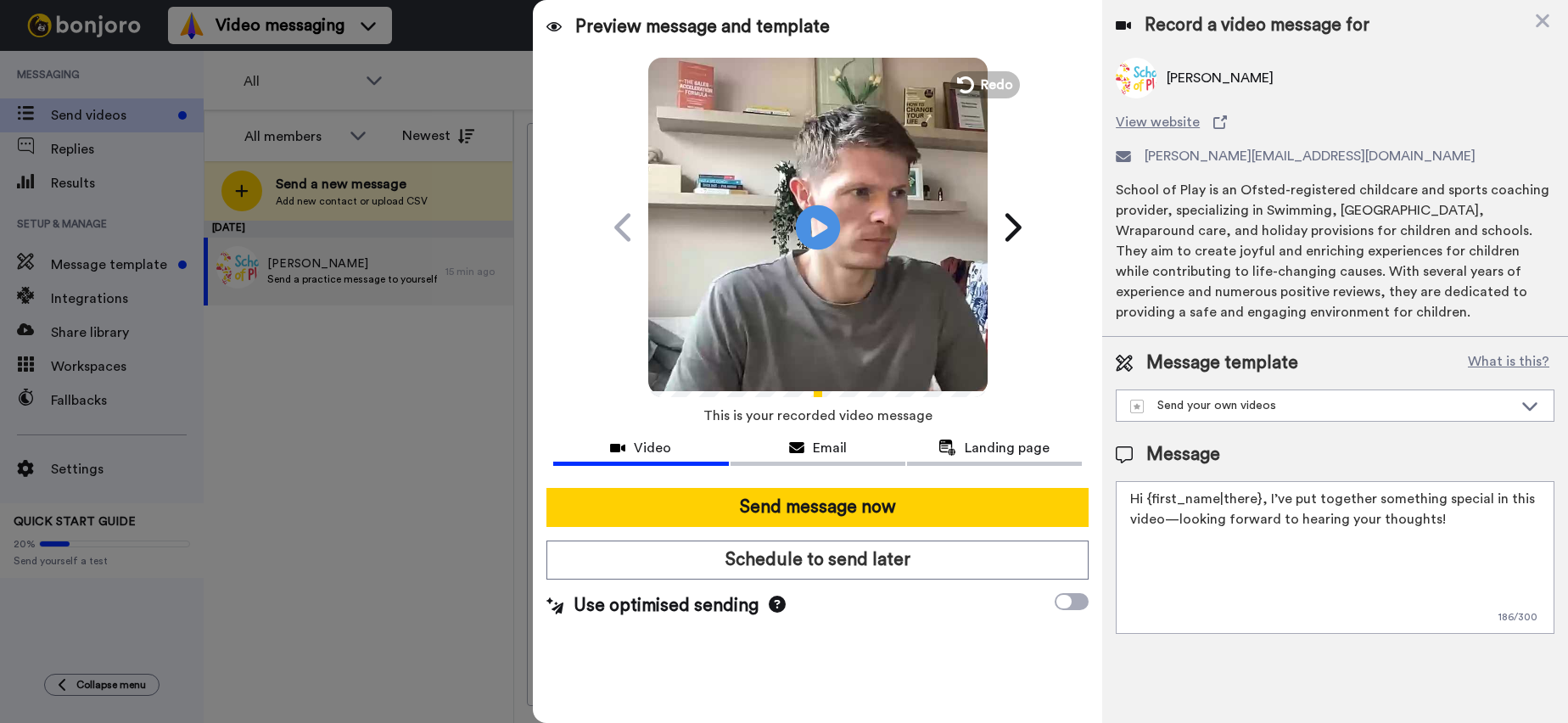
click at [805, 230] on icon at bounding box center [818, 227] width 45 height 45
click at [1338, 532] on textarea "Hi {first_name|there}, I’ve put together something special in this video—lookin…" at bounding box center [1335, 558] width 438 height 152
click at [1258, 405] on div "Send your own videos" at bounding box center [1321, 405] width 383 height 17
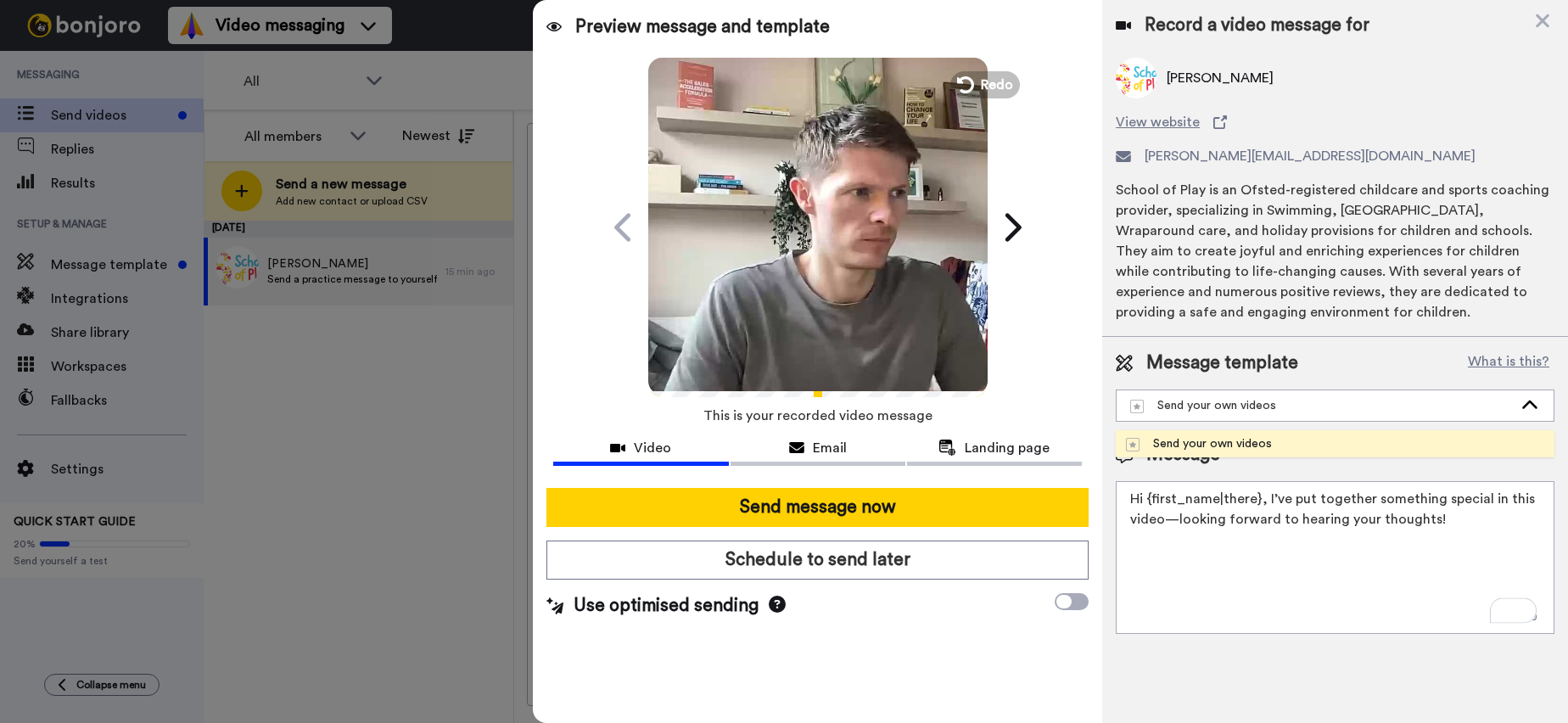
click at [1353, 535] on textarea "Hi {first_name|there}, I’ve put together something special in this video—lookin…" at bounding box center [1335, 558] width 438 height 152
click at [1482, 513] on textarea "Hi {first_name|there}, I’ve put together something special in this video—lookin…" at bounding box center [1335, 558] width 438 height 152
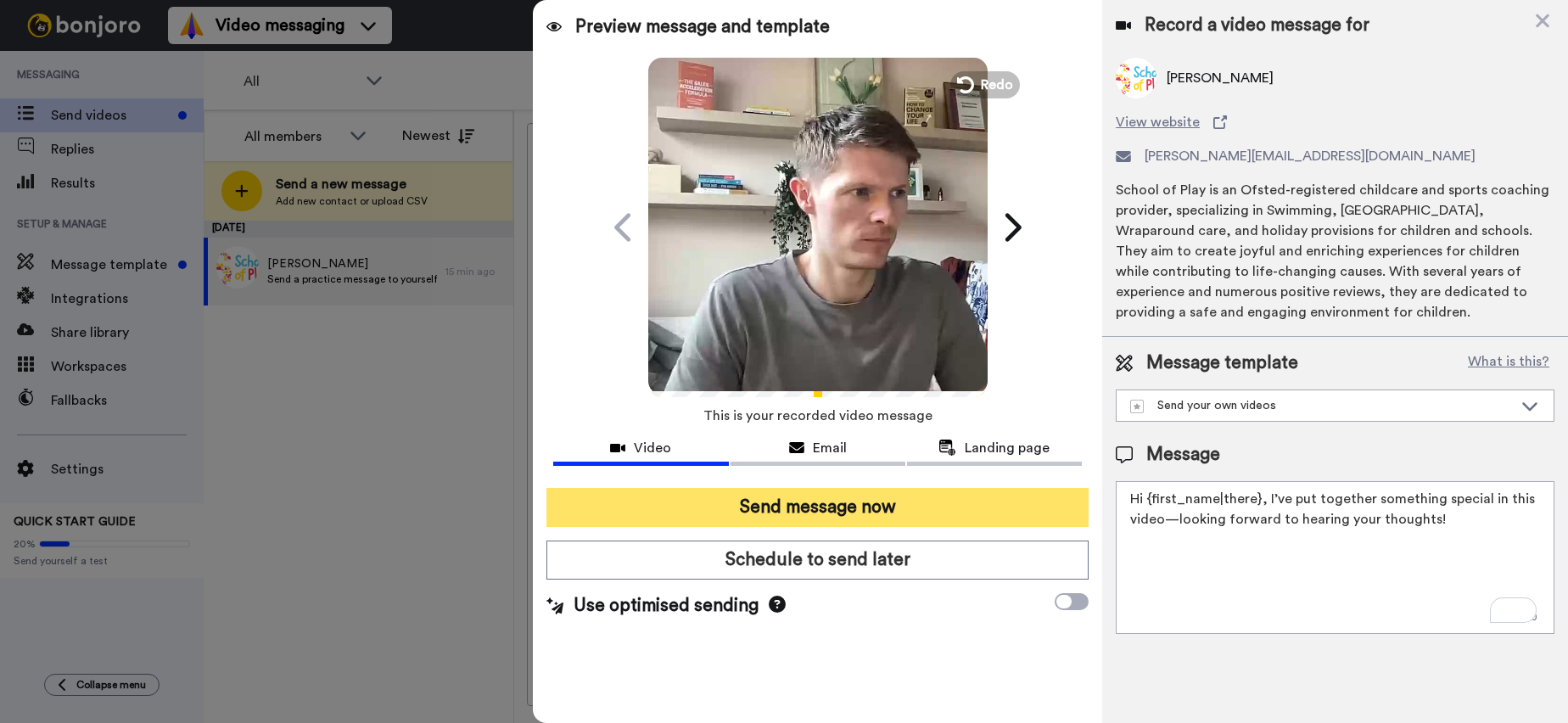
click at [905, 505] on button "Send message now" at bounding box center [818, 508] width 542 height 39
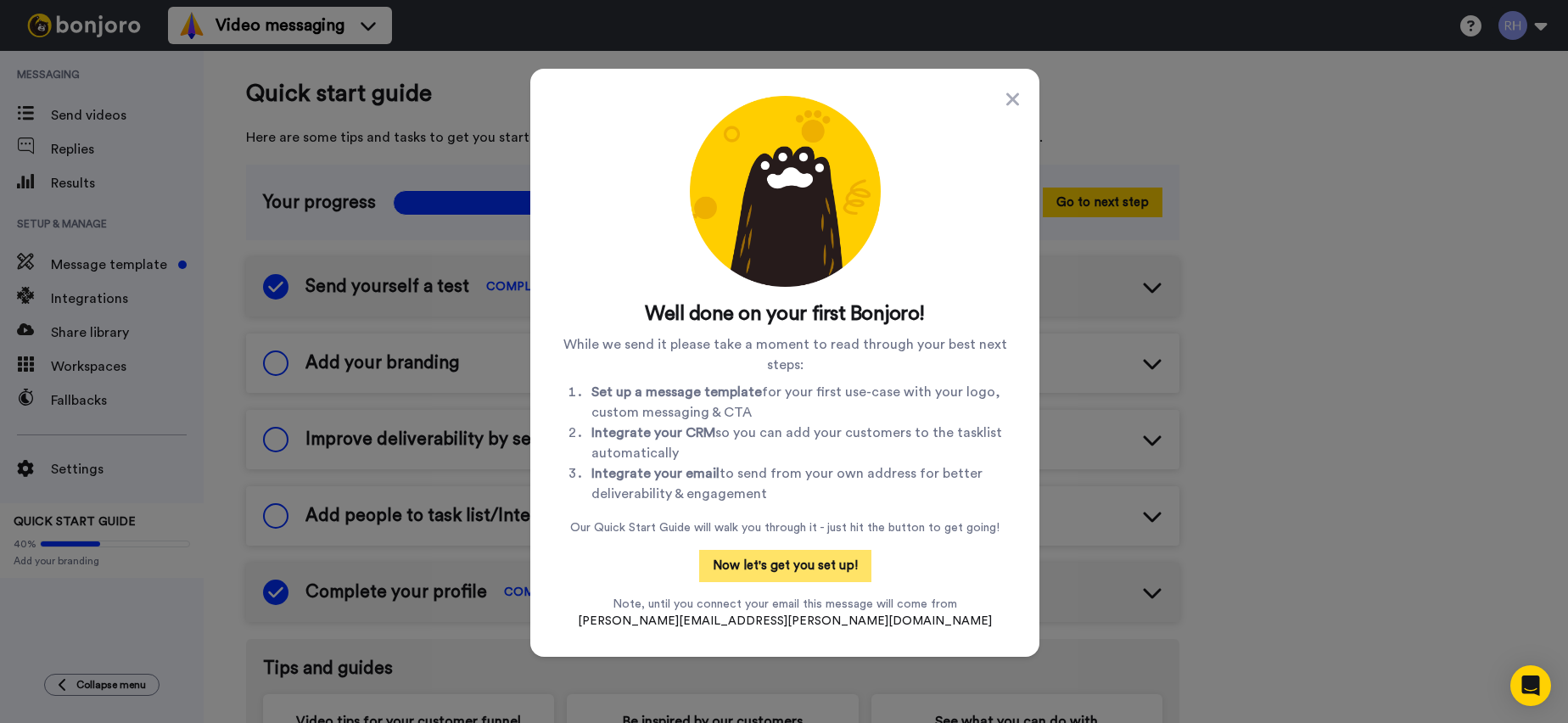
click at [830, 561] on button "Now let's get you set up!" at bounding box center [785, 566] width 172 height 32
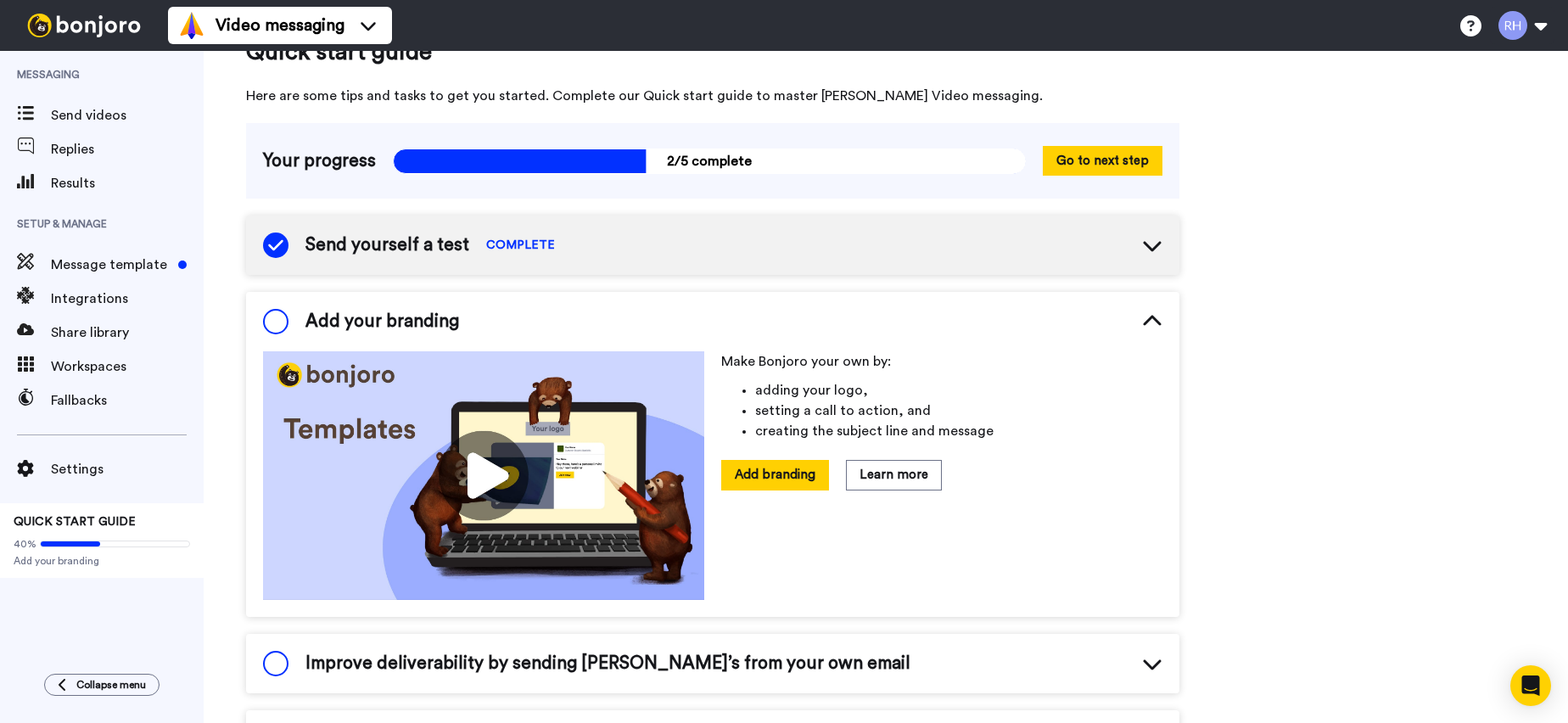
scroll to position [55, 0]
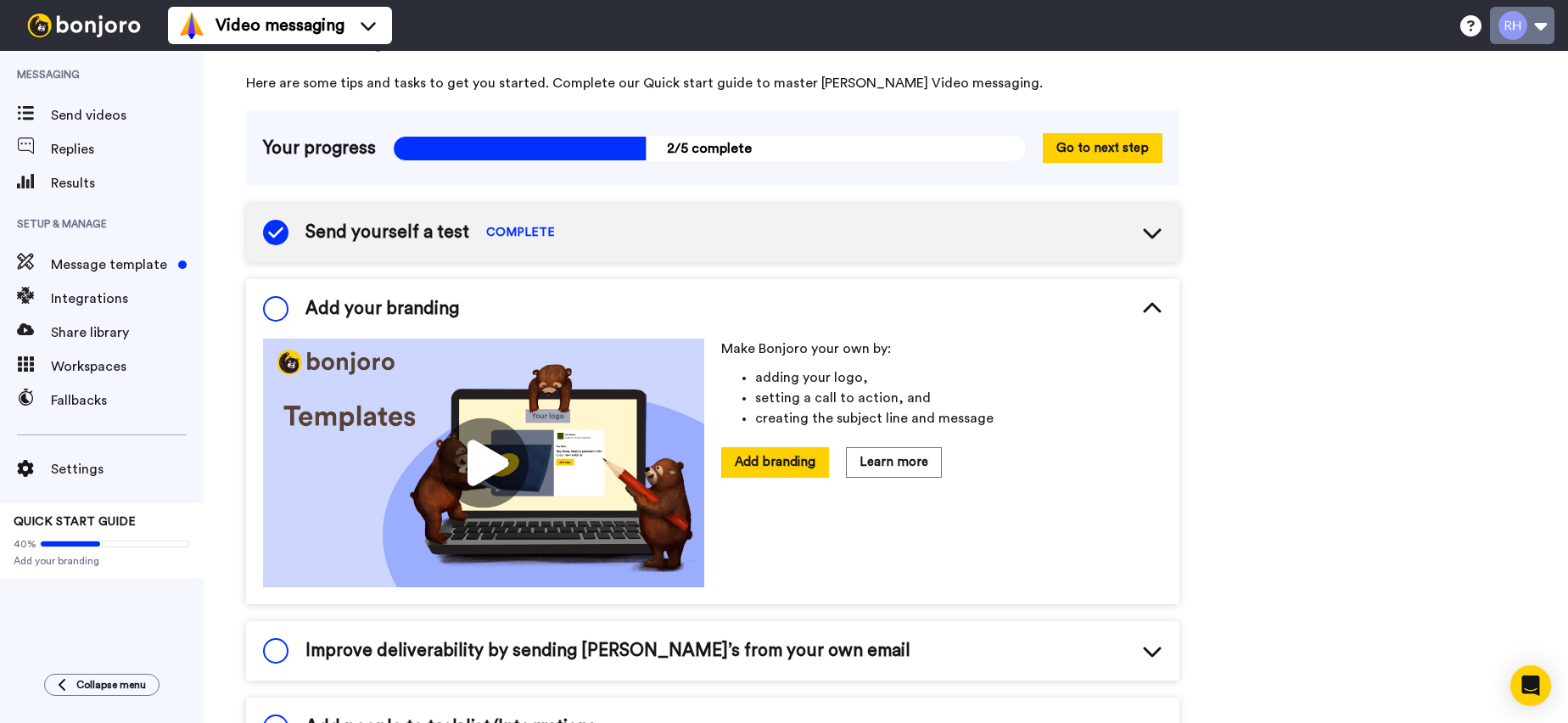
click at [1547, 27] on button at bounding box center [1522, 26] width 65 height 38
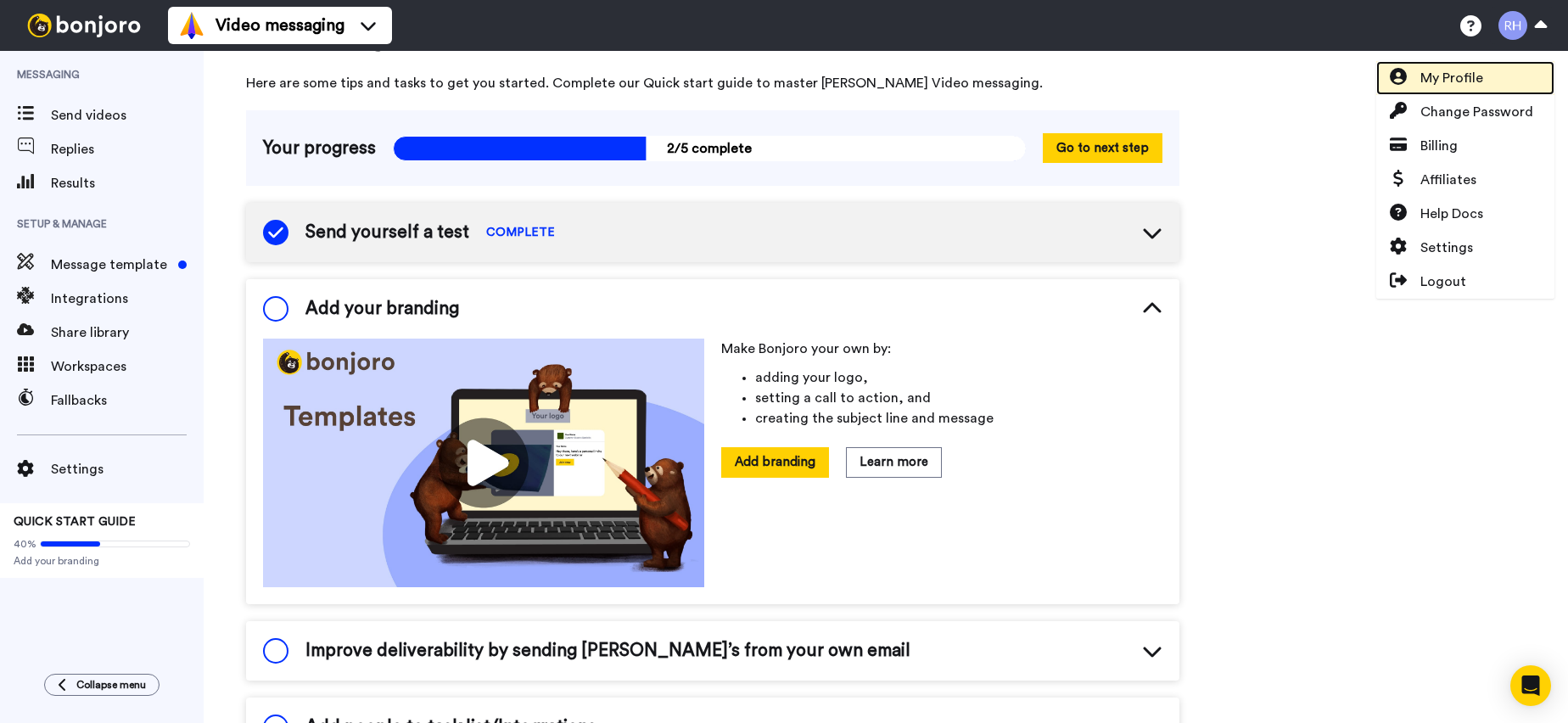
click at [1484, 79] on link "My Profile" at bounding box center [1465, 78] width 178 height 34
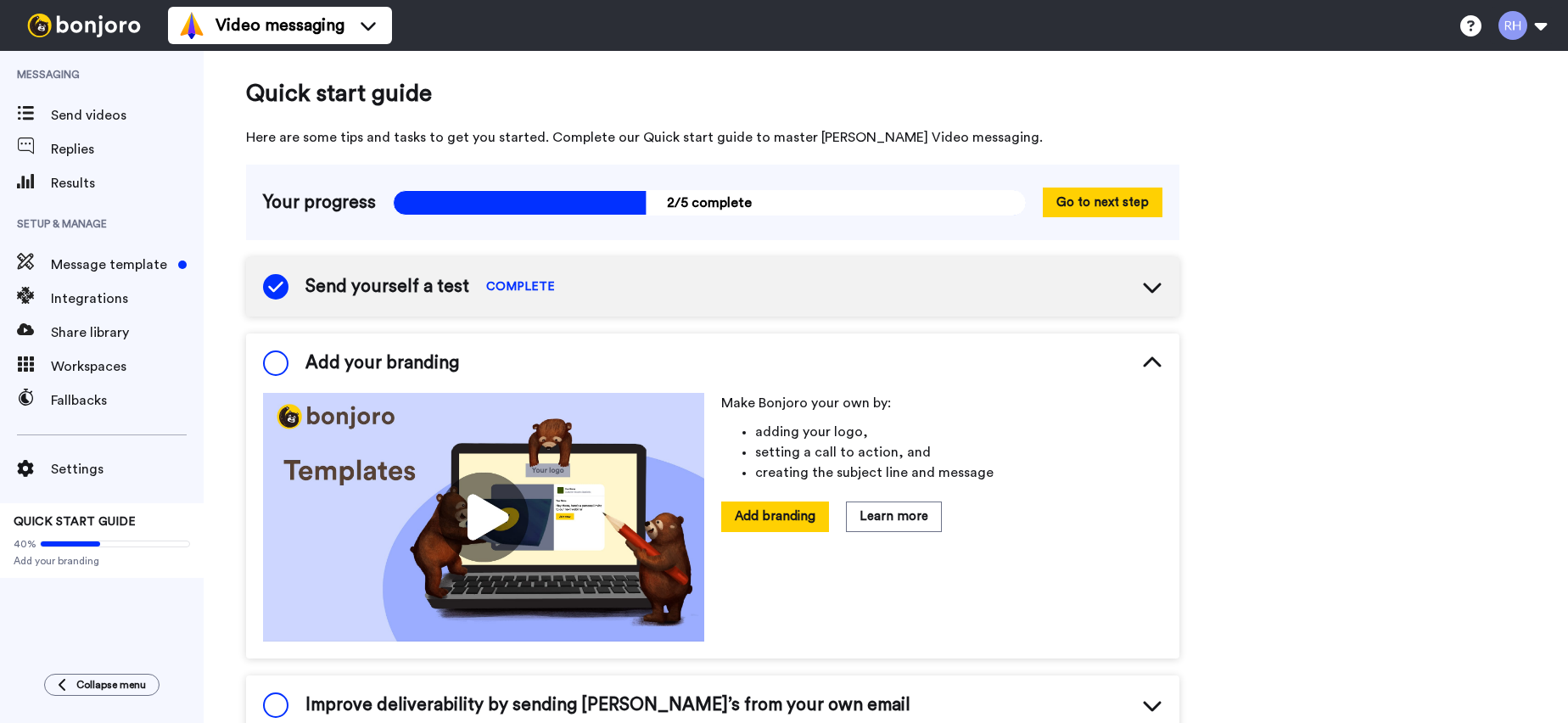
scroll to position [109, 0]
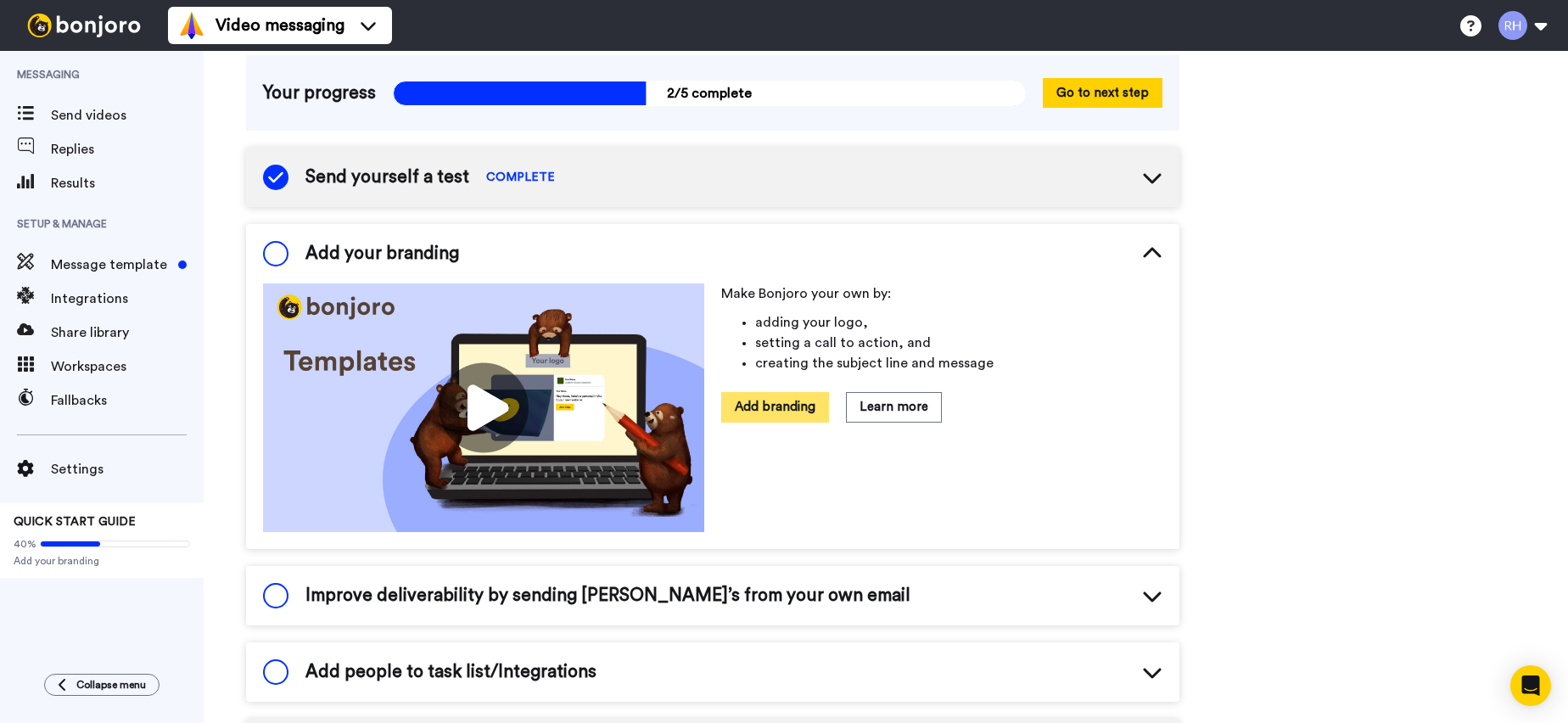
click at [777, 421] on button "Add branding" at bounding box center [775, 406] width 108 height 30
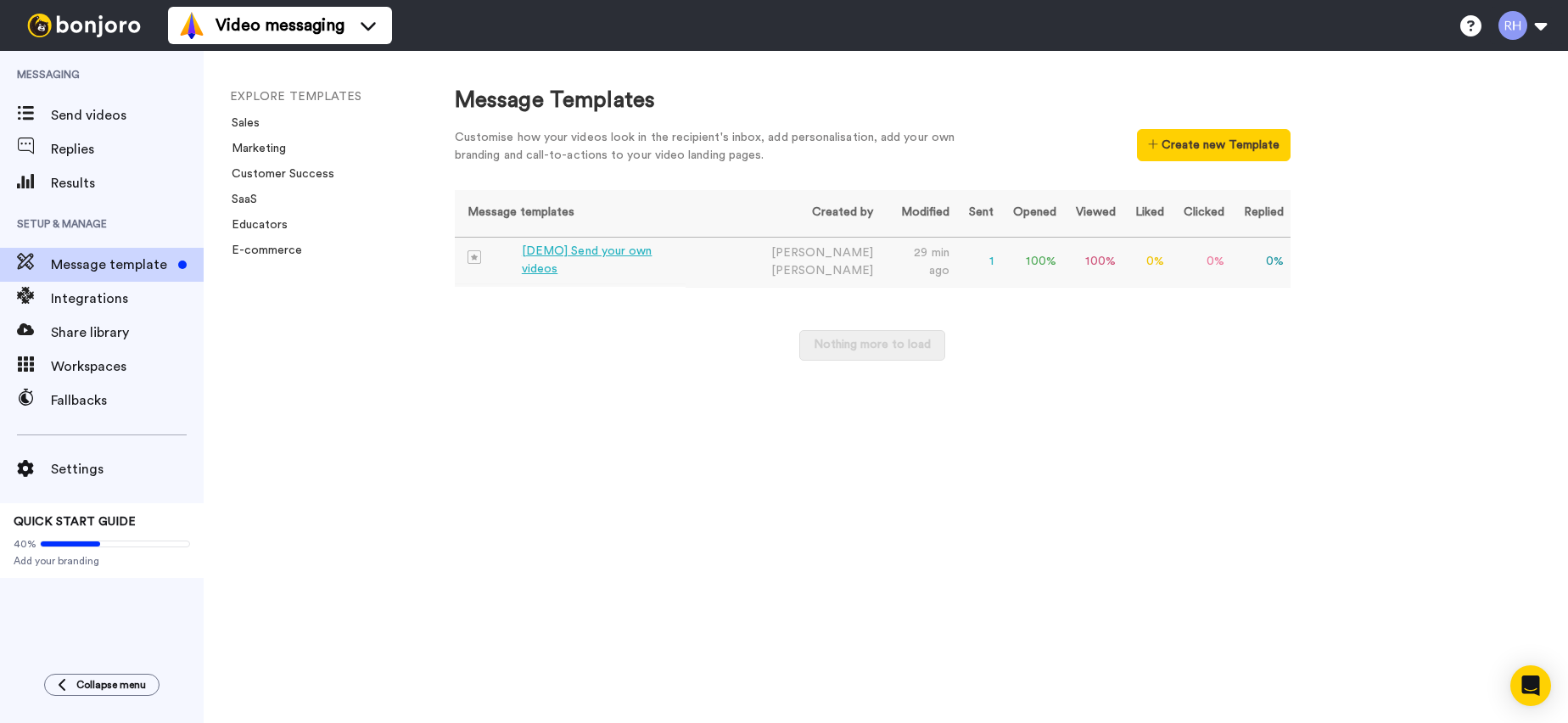
click at [733, 255] on td "[PERSON_NAME]" at bounding box center [783, 262] width 195 height 50
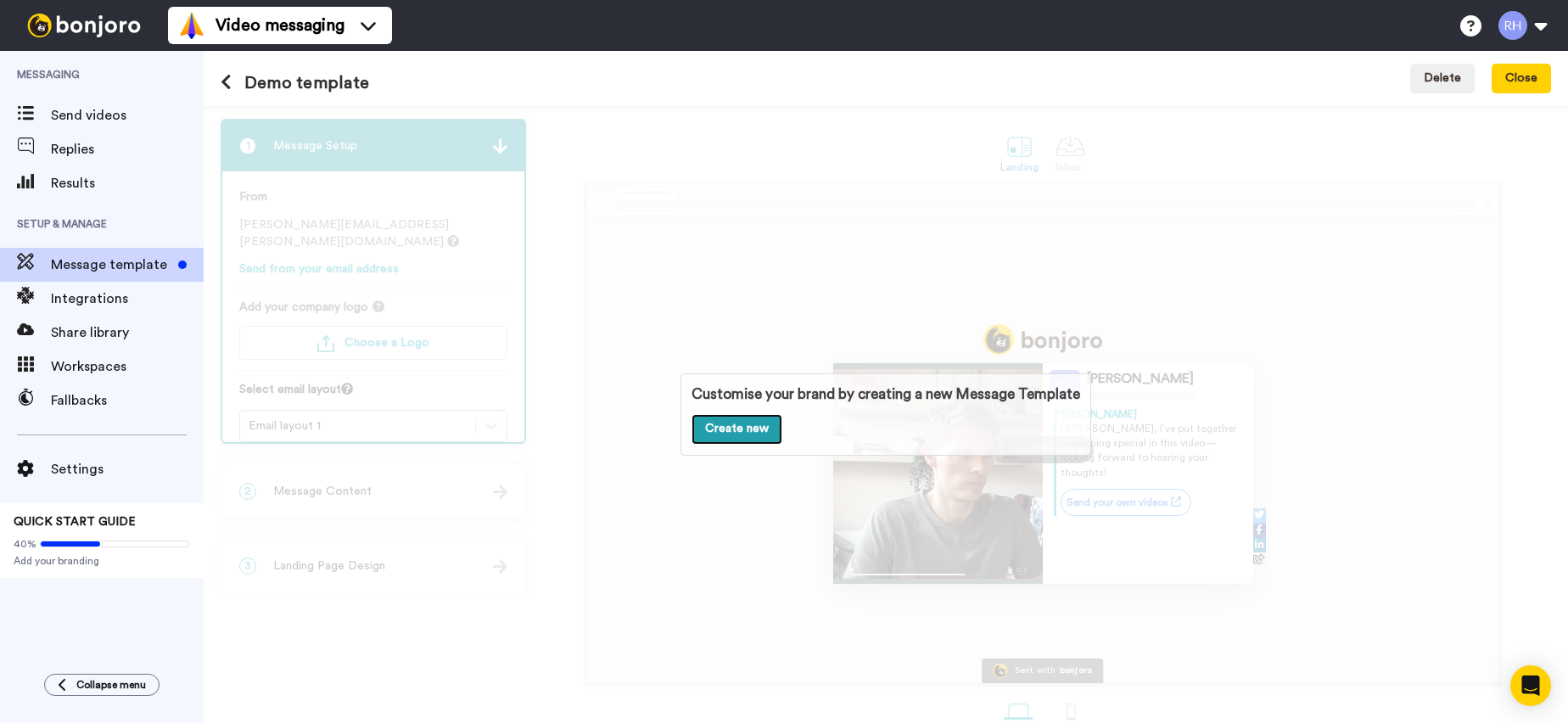
drag, startPoint x: 747, startPoint y: 437, endPoint x: 735, endPoint y: 430, distance: 13.9
click at [747, 437] on link "Create new" at bounding box center [736, 430] width 91 height 30
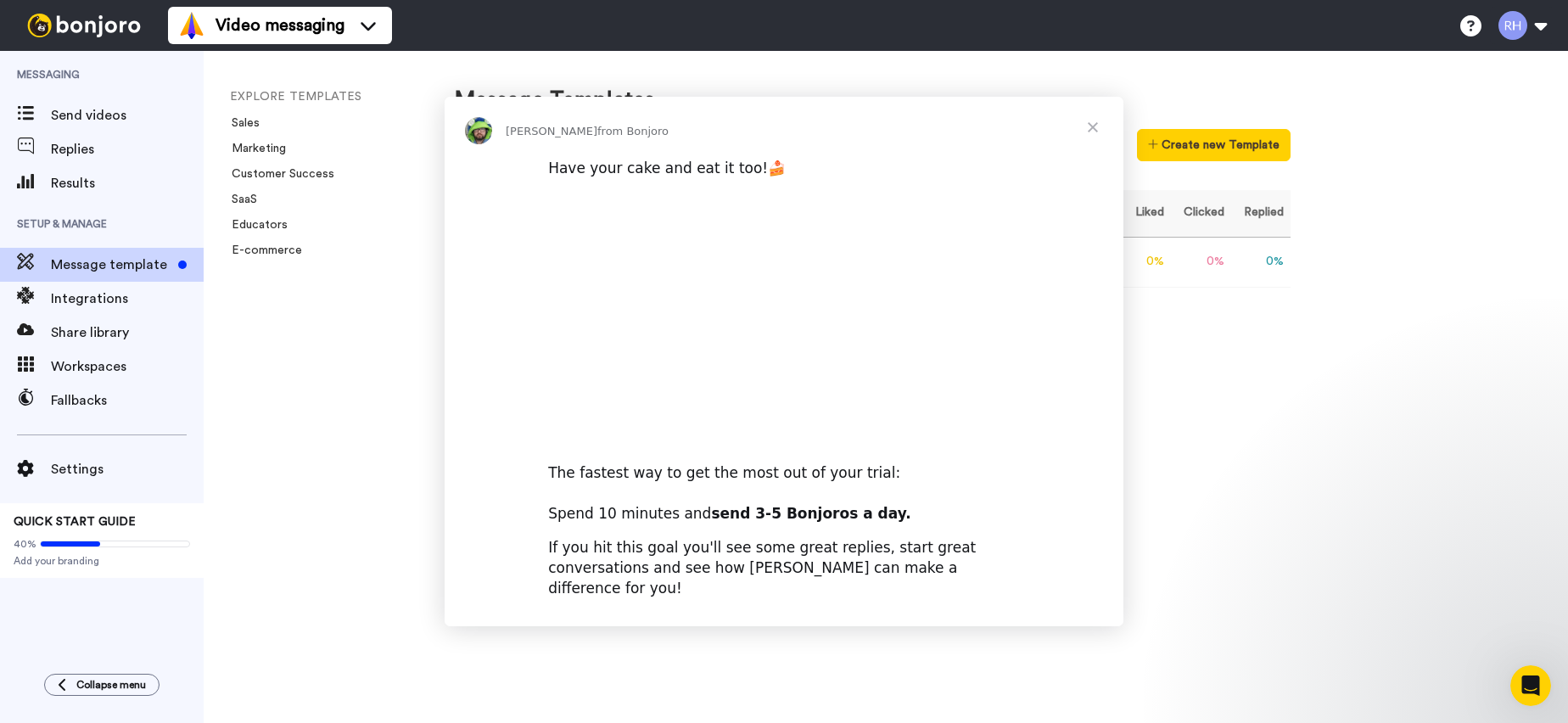
drag, startPoint x: 1151, startPoint y: 109, endPoint x: 1183, endPoint y: 136, distance: 41.9
click at [1183, 136] on div "Intercom messenger" at bounding box center [784, 362] width 1568 height 723
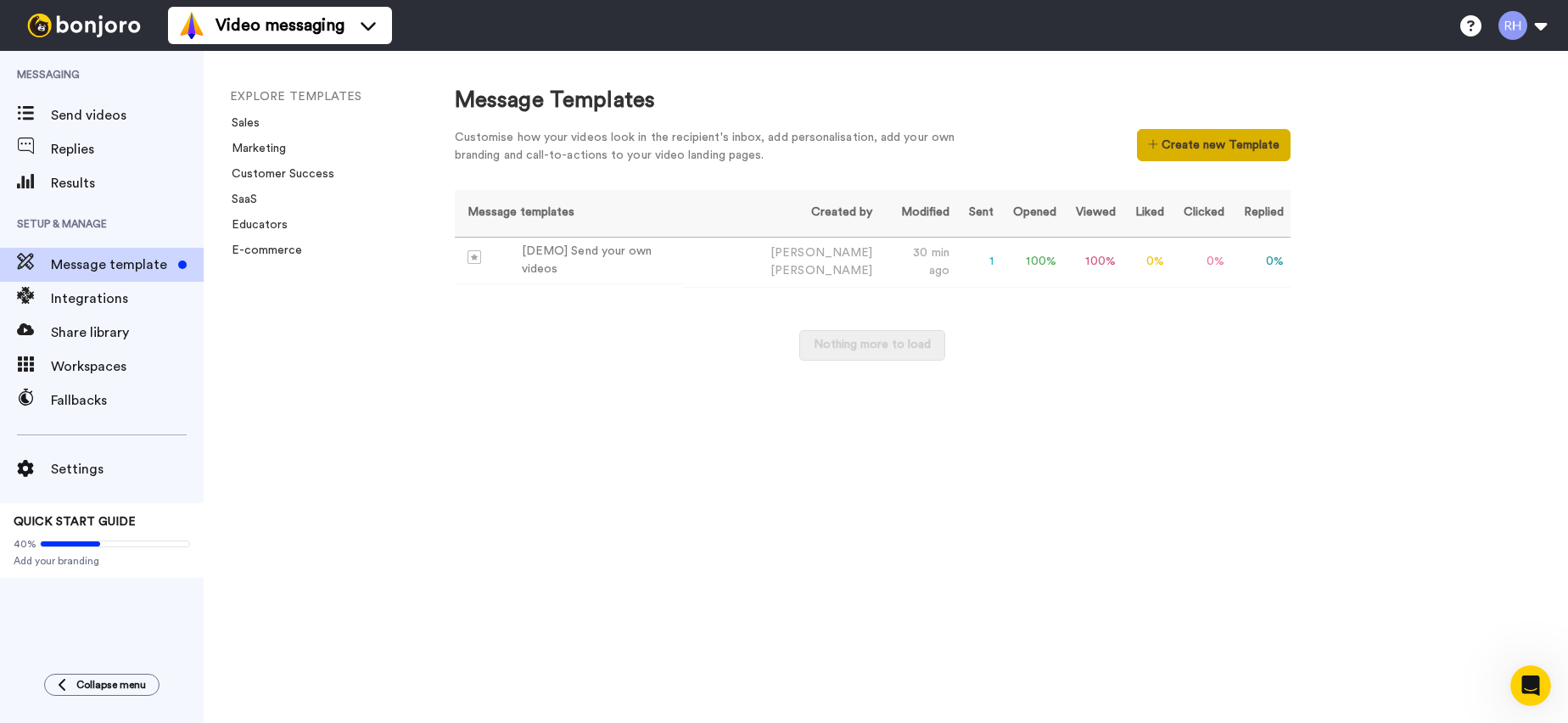
click at [1182, 135] on button "Create new Template" at bounding box center [1213, 145] width 153 height 32
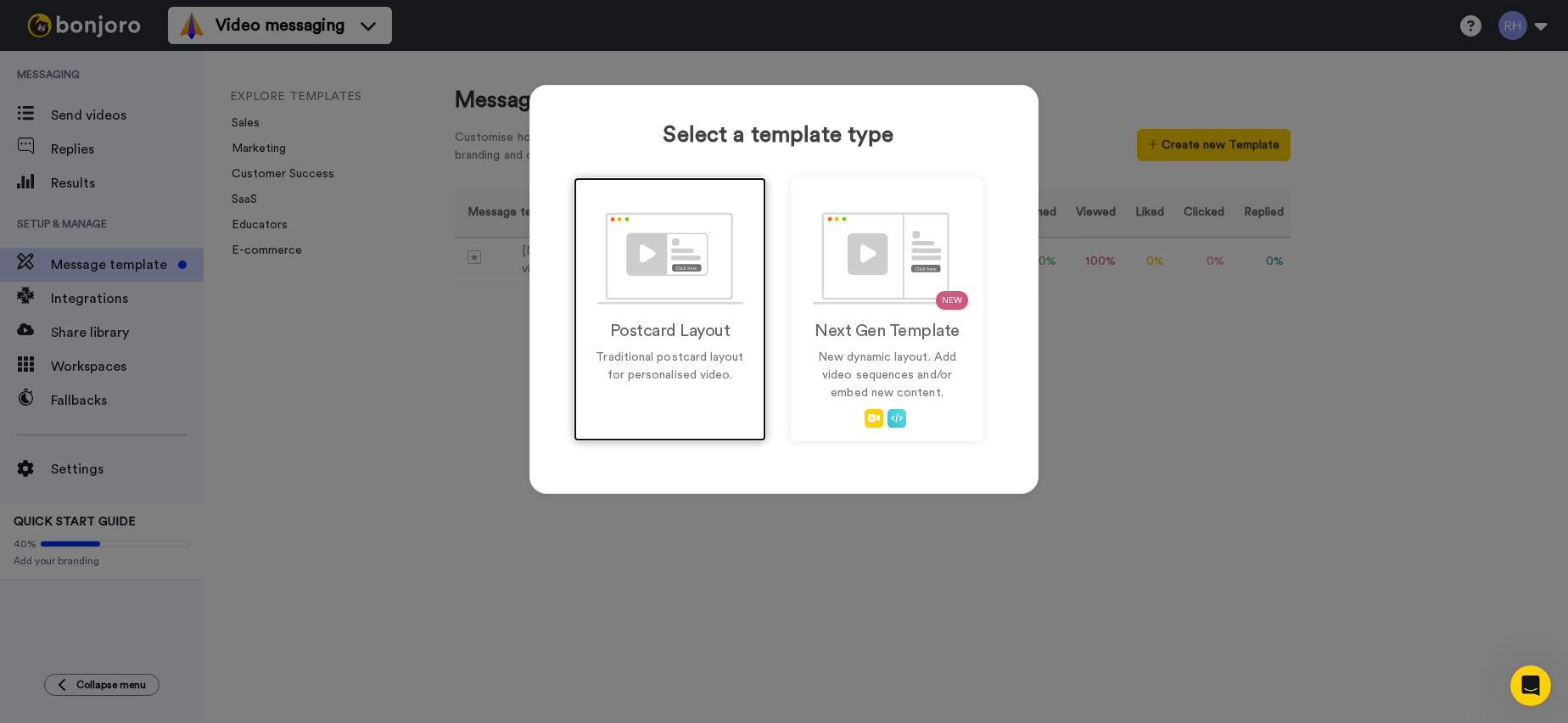
click at [671, 262] on img at bounding box center [670, 258] width 146 height 92
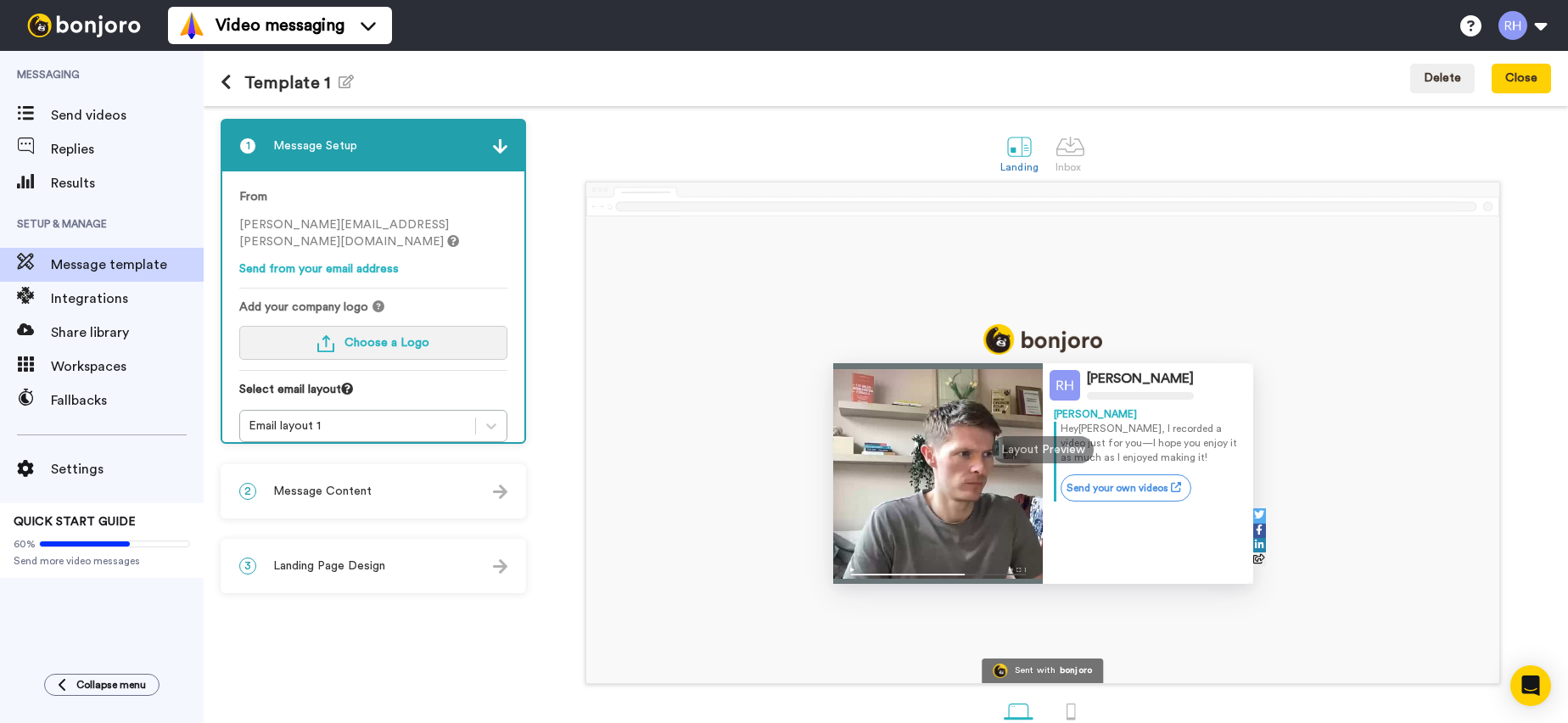
click at [418, 337] on span "Choose a Logo" at bounding box center [386, 343] width 85 height 12
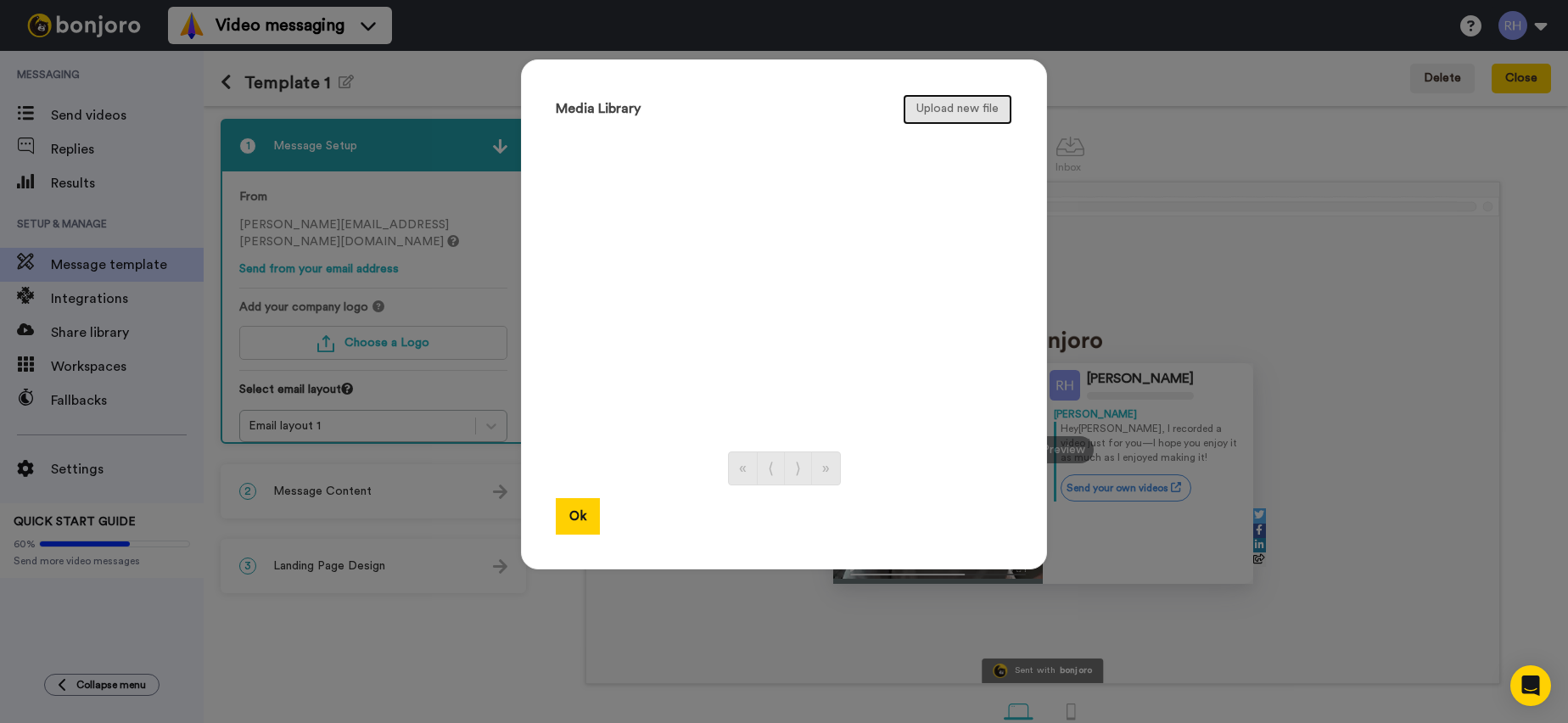
click at [968, 106] on button "Upload new file" at bounding box center [957, 109] width 109 height 30
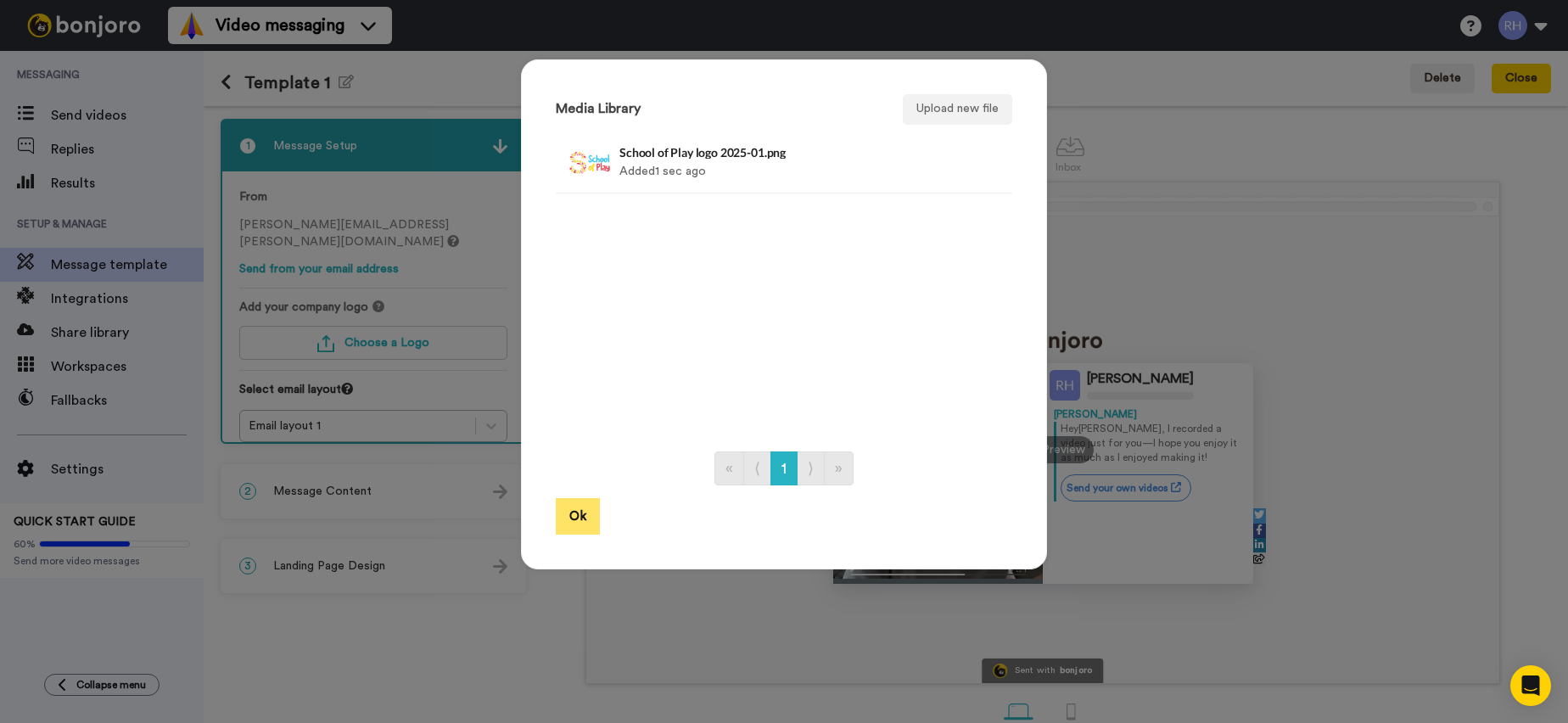
click at [579, 516] on button "Ok" at bounding box center [577, 517] width 44 height 37
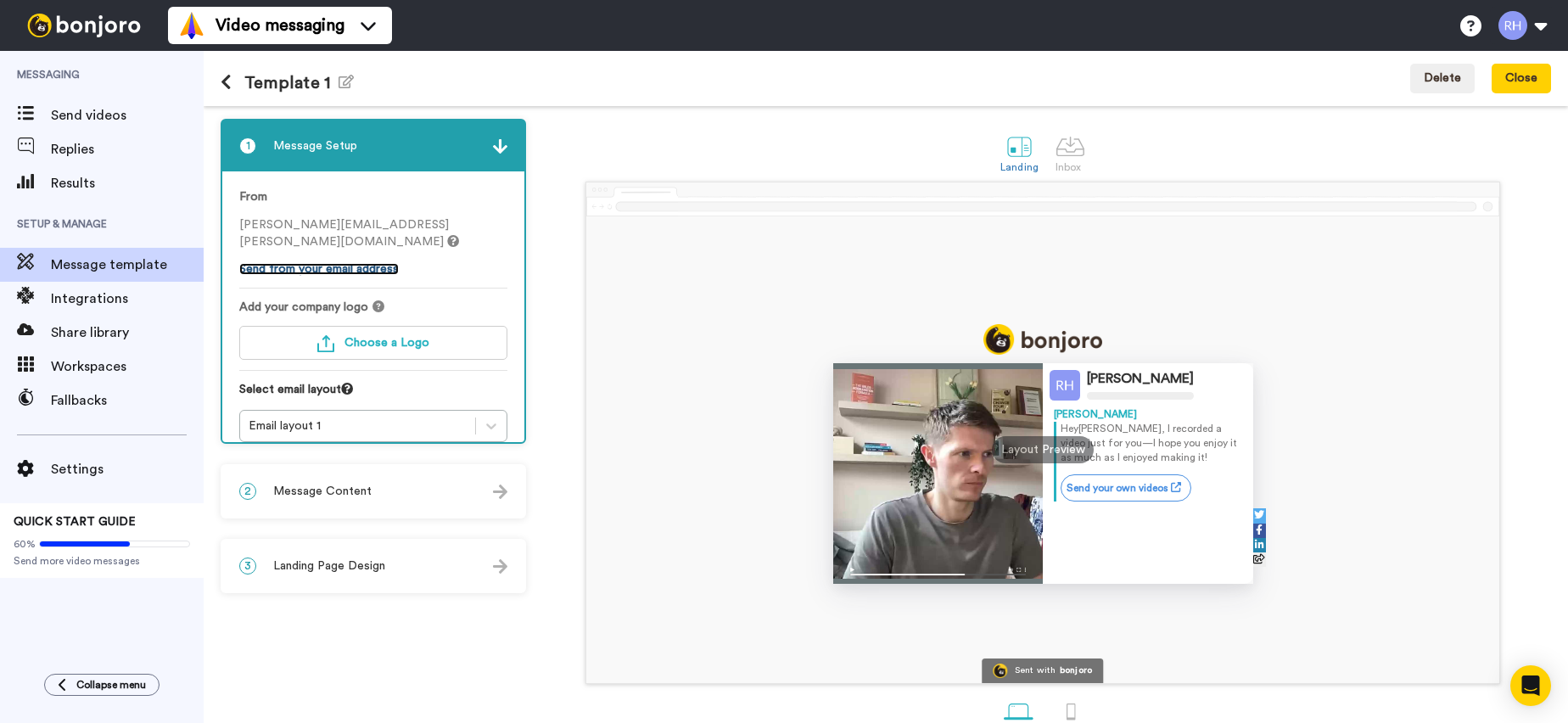
click at [374, 263] on link "Send from your email address" at bounding box center [319, 268] width 160 height 12
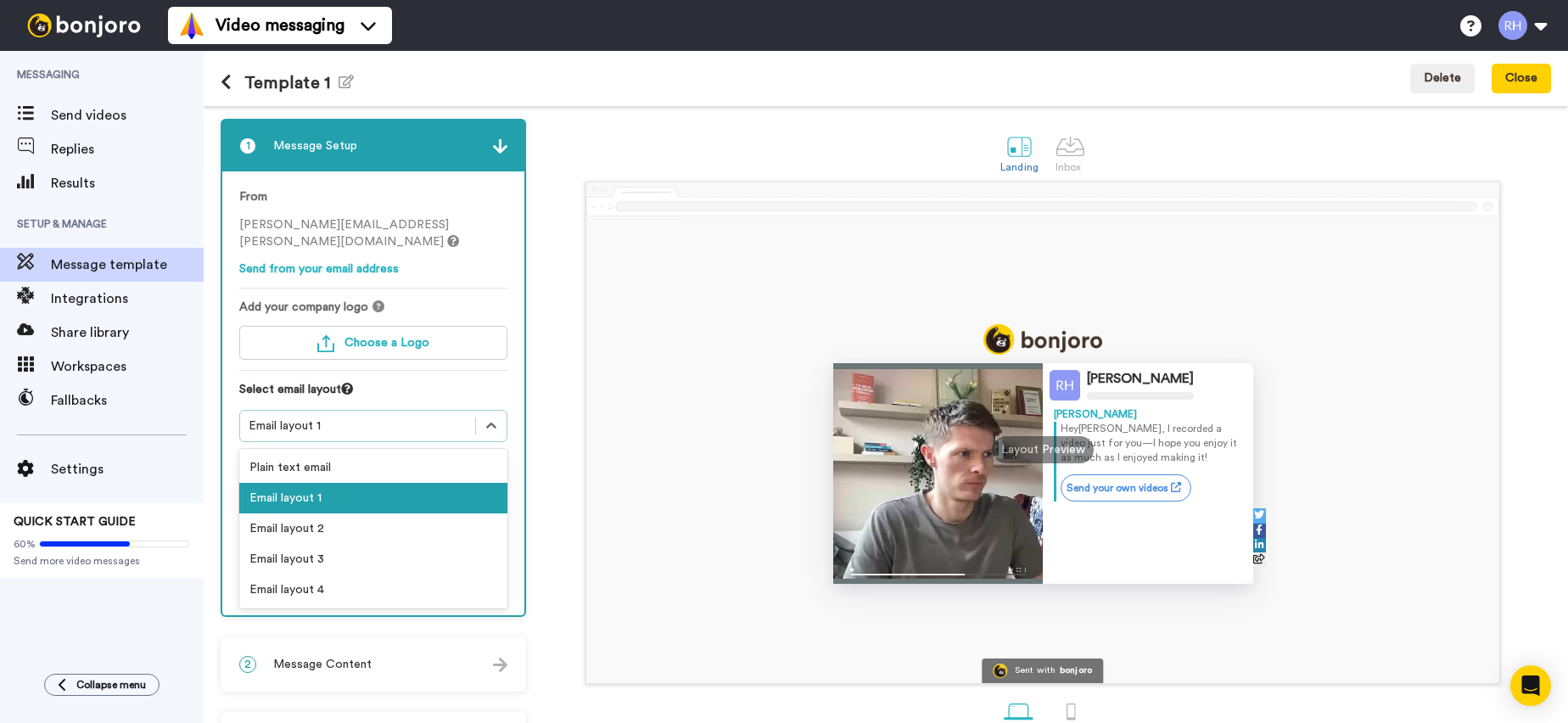
click at [471, 416] on div "Email layout 1" at bounding box center [358, 426] width 235 height 21
click at [489, 418] on icon at bounding box center [491, 426] width 17 height 17
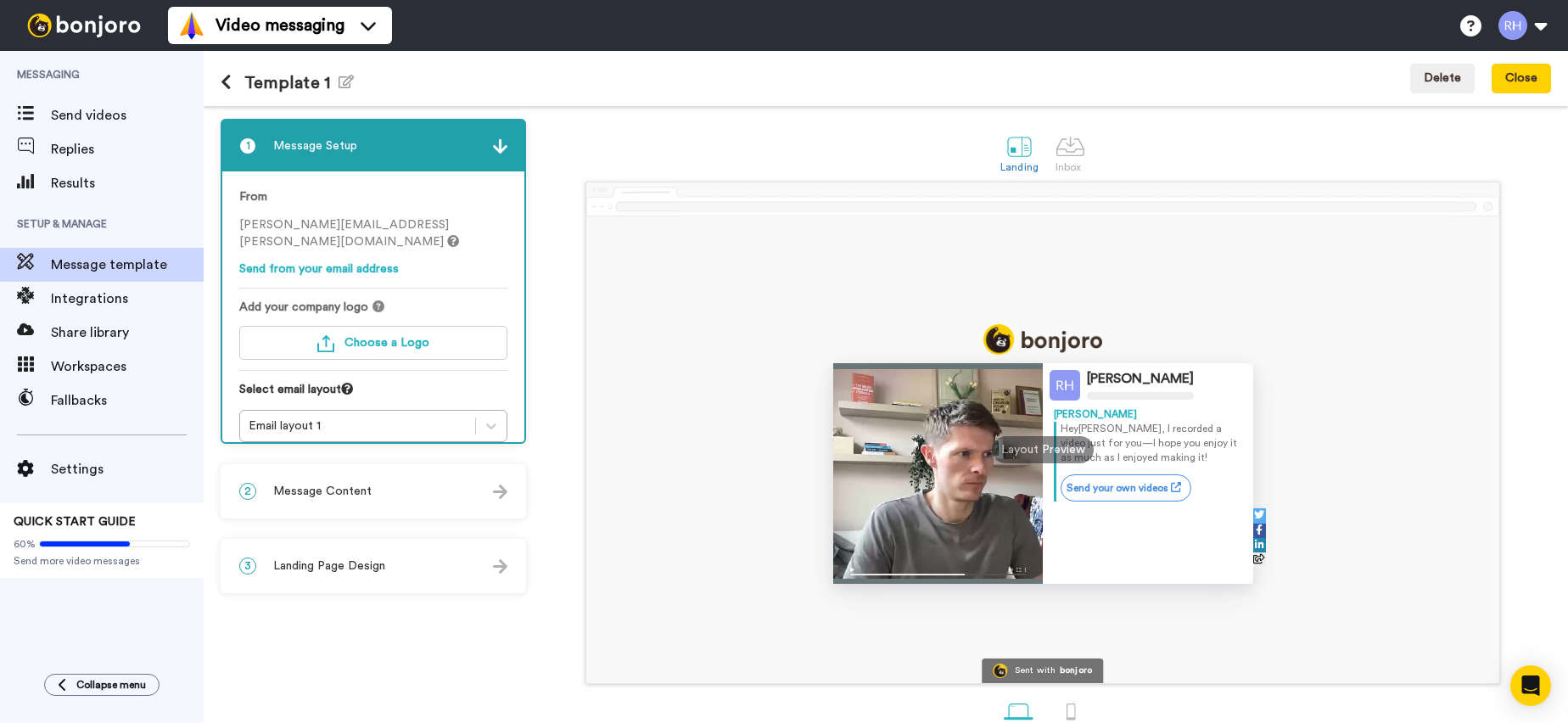
click at [502, 146] on img at bounding box center [500, 146] width 14 height 14
click at [228, 85] on icon at bounding box center [226, 82] width 11 height 17
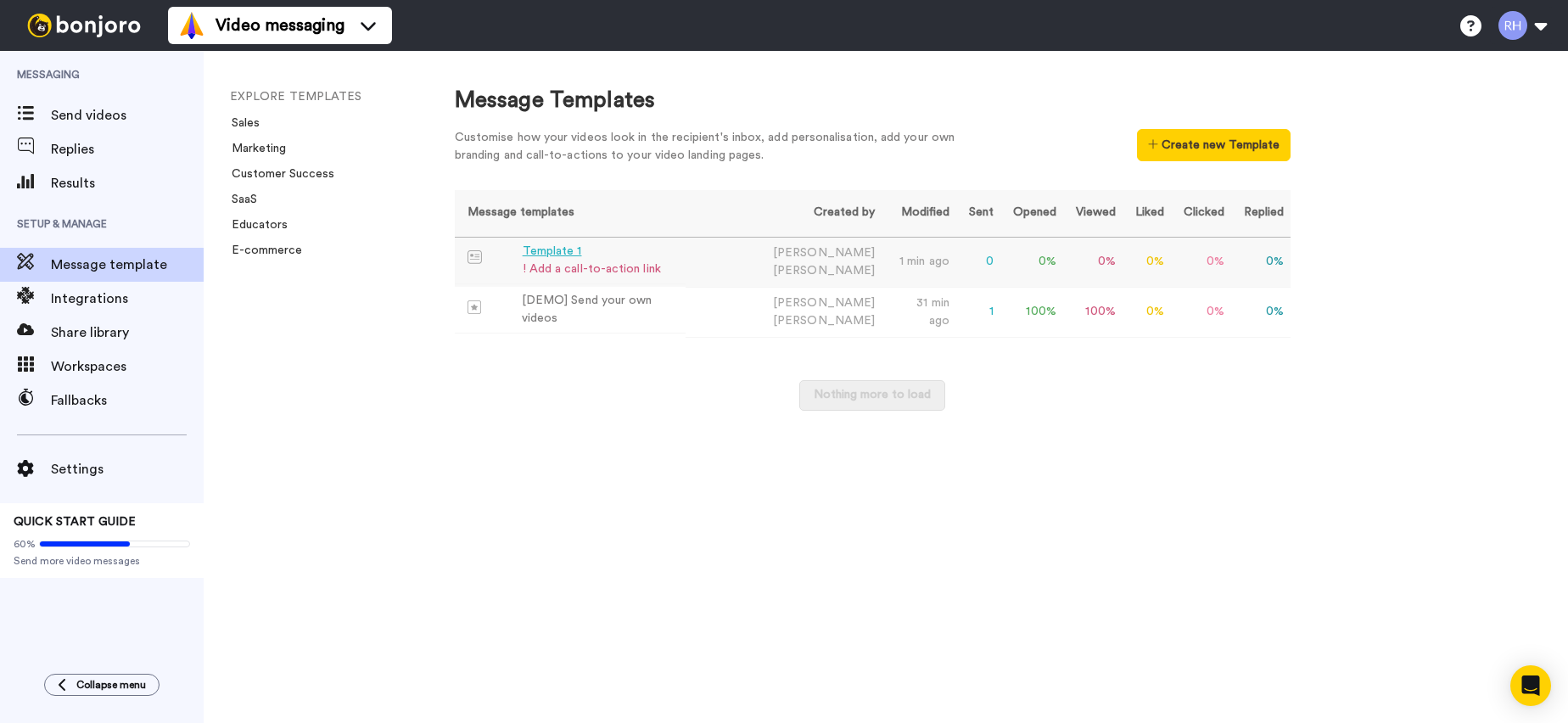
click at [663, 252] on td "Template 1 ! Add a call-to-action link" at bounding box center [570, 261] width 231 height 47
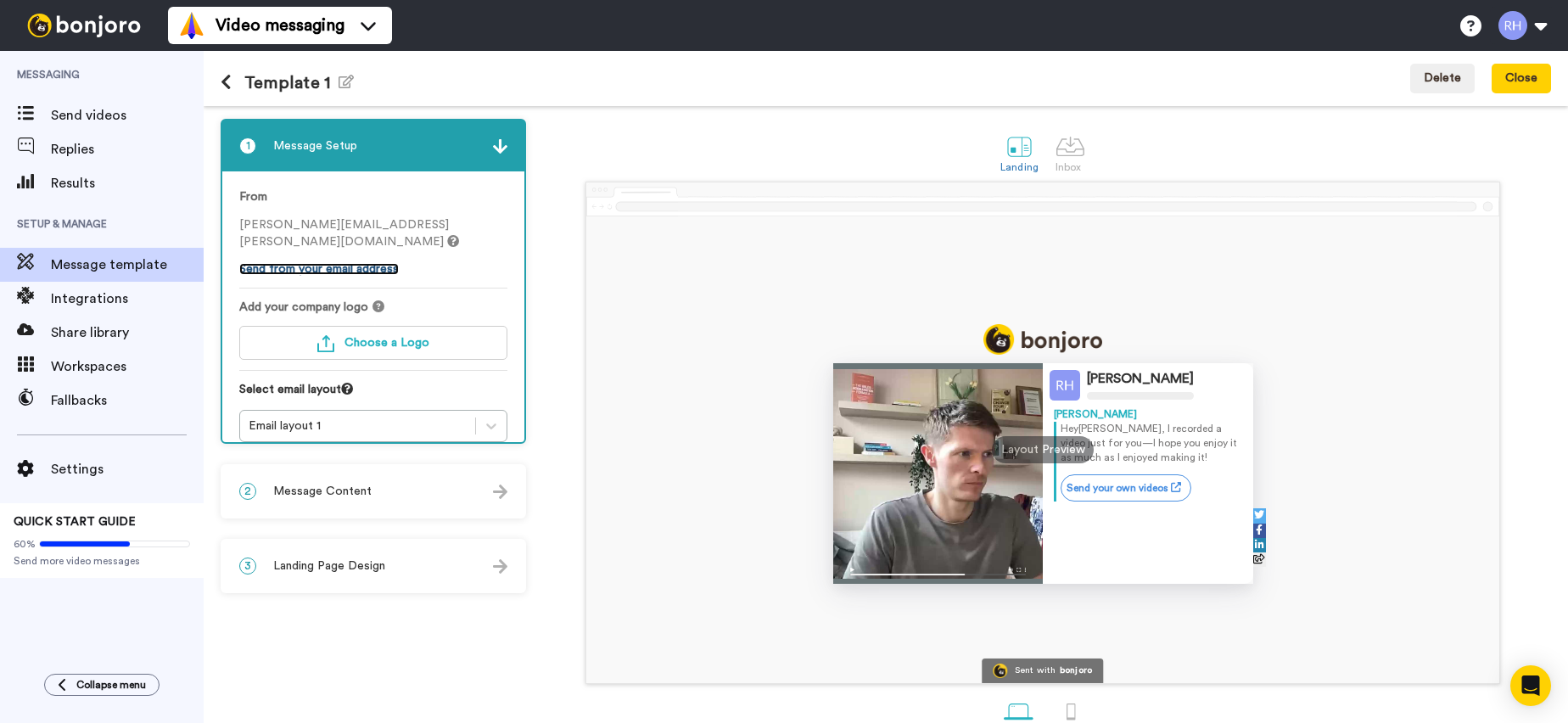
click at [357, 263] on link "Send from your email address" at bounding box center [319, 268] width 160 height 12
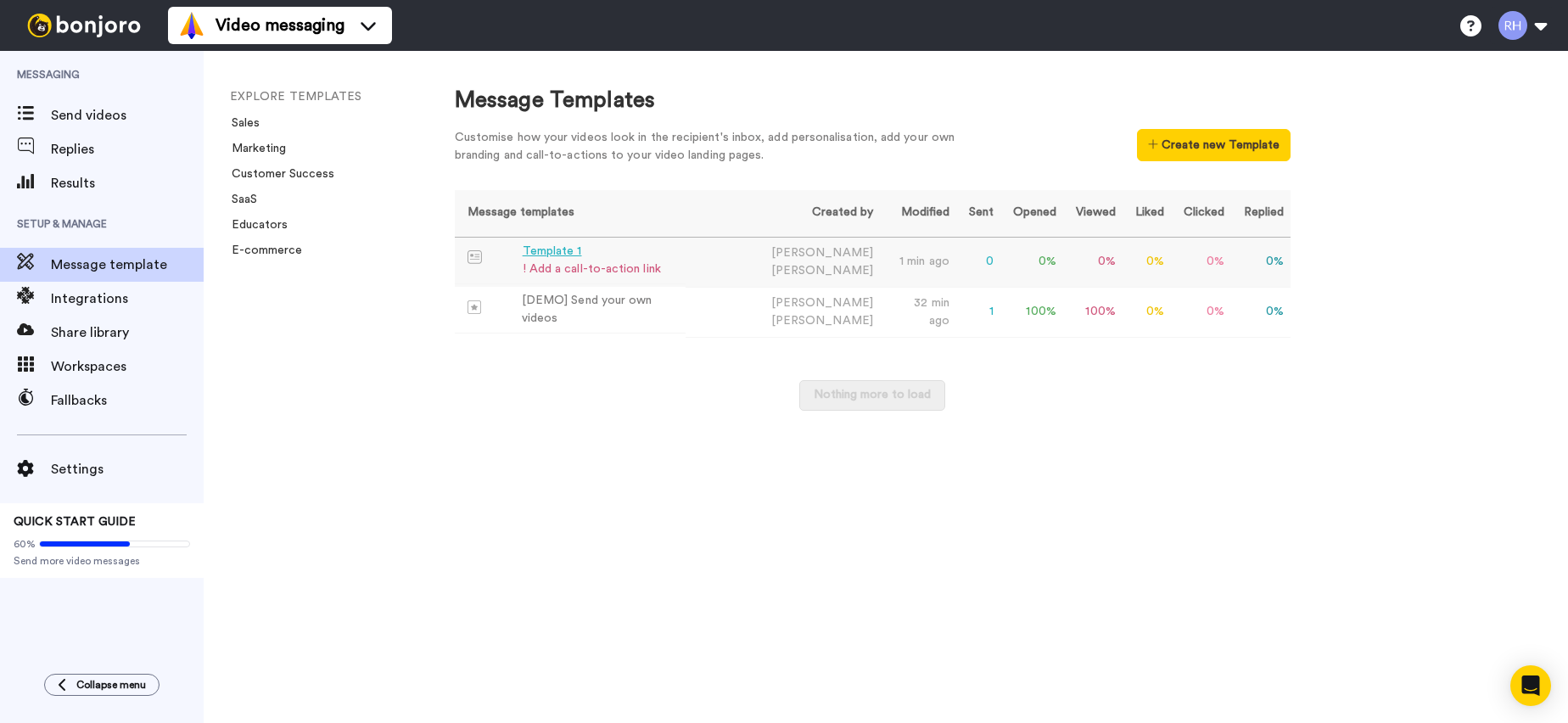
click at [668, 266] on td "Template 1 ! Add a call-to-action link" at bounding box center [569, 261] width 230 height 47
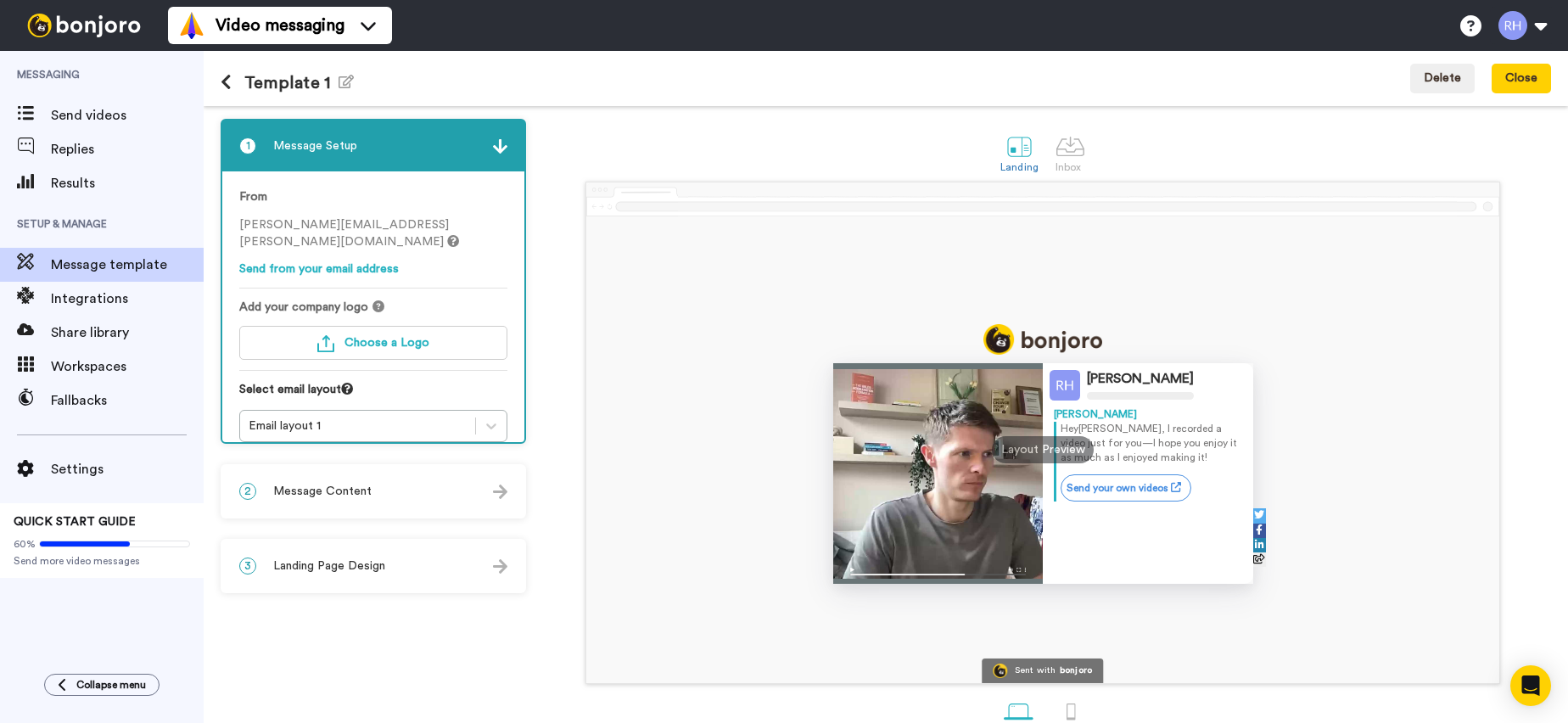
click at [1411, 97] on div "Template 1 Edit name Delete Close" at bounding box center [886, 79] width 1364 height 56
click at [1419, 83] on button "Delete" at bounding box center [1442, 79] width 65 height 30
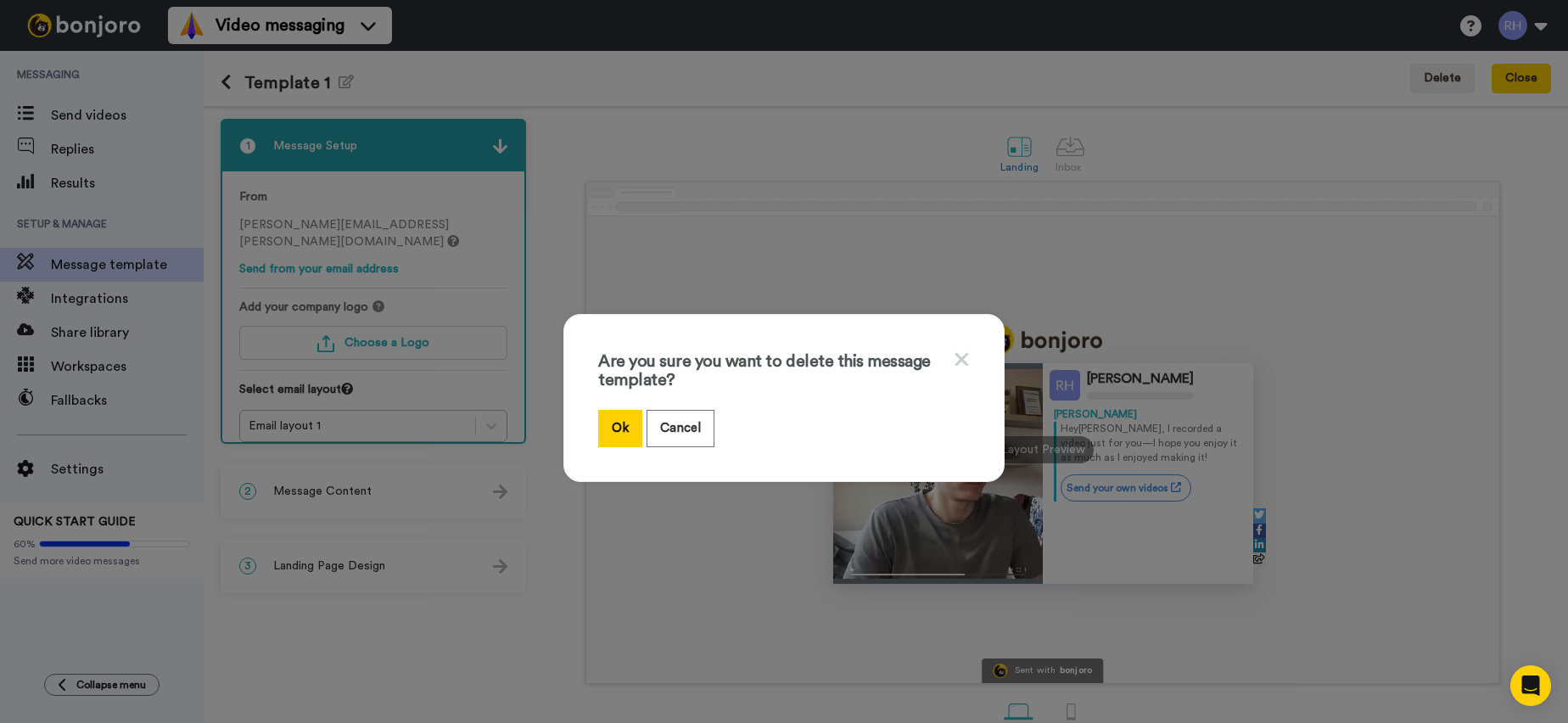
drag, startPoint x: 624, startPoint y: 411, endPoint x: 614, endPoint y: 398, distance: 16.4
click at [624, 411] on button "Ok" at bounding box center [619, 428] width 44 height 37
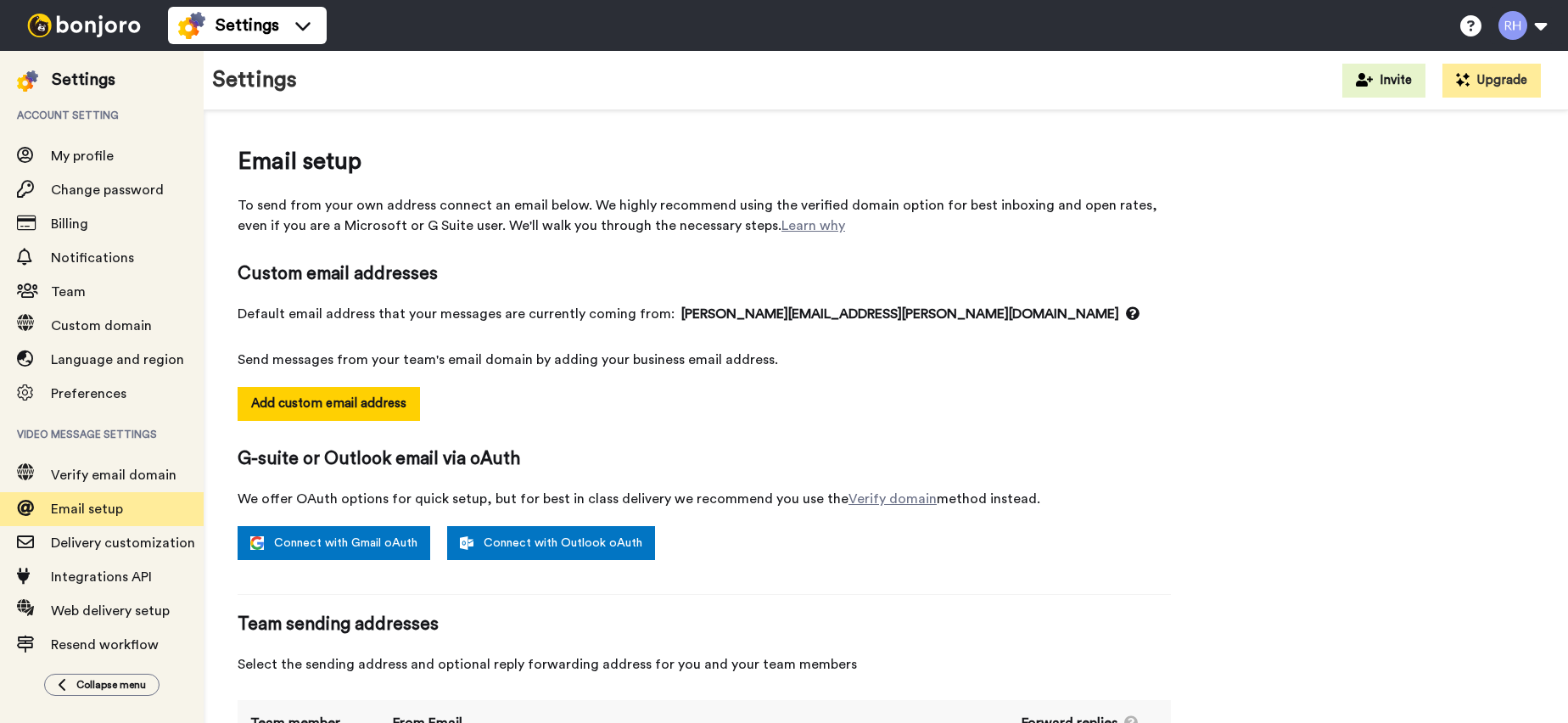
scroll to position [76, 0]
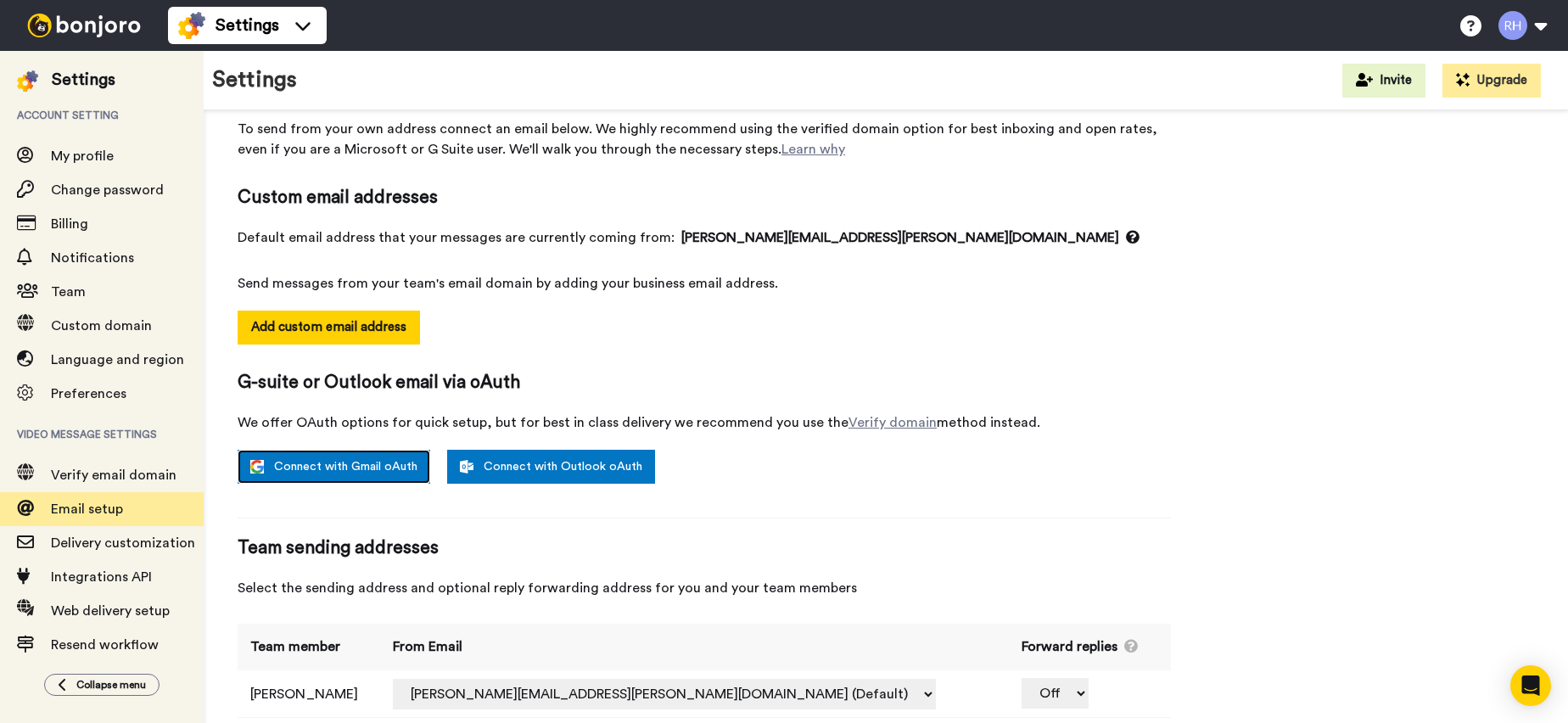
click at [366, 463] on link "Connect with Gmail oAuth" at bounding box center [334, 467] width 193 height 34
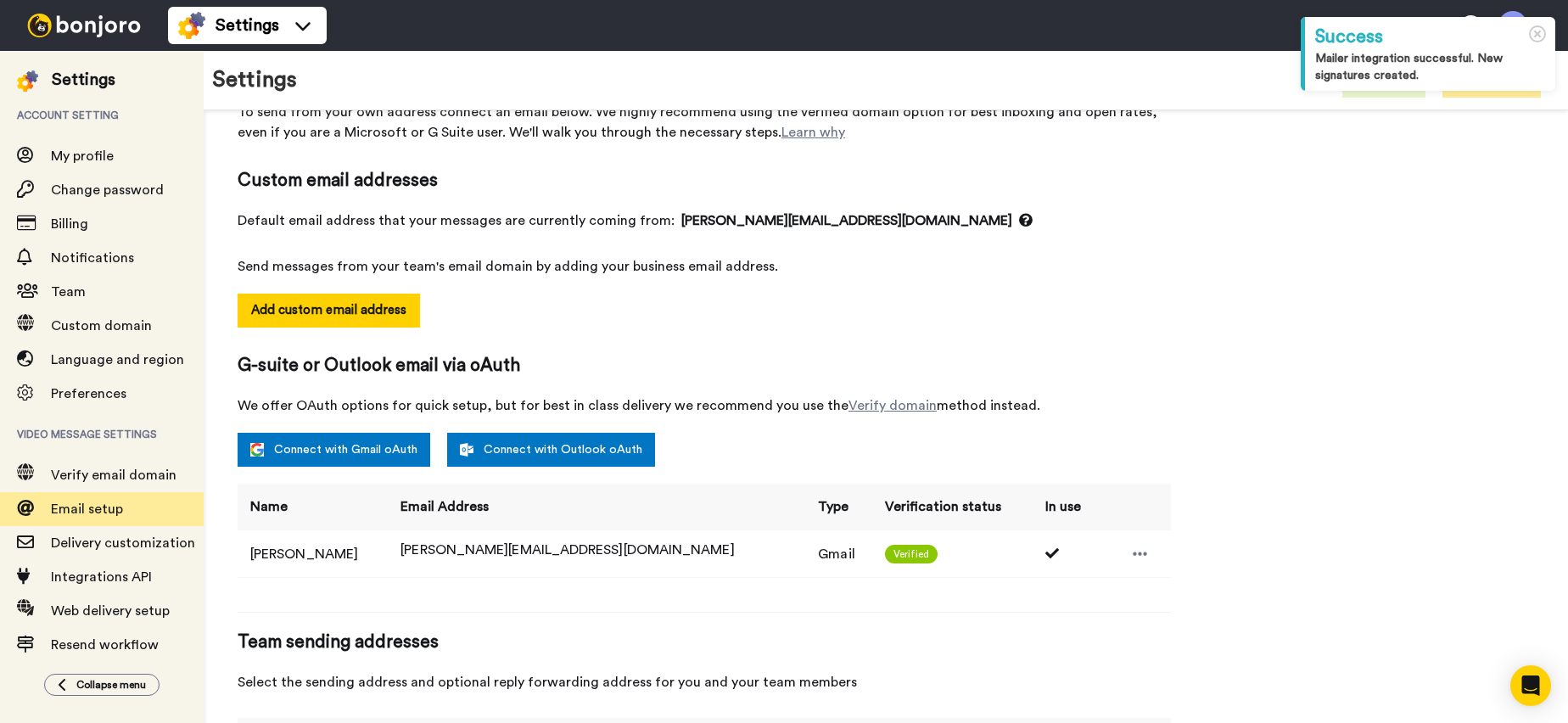
scroll to position [110, 0]
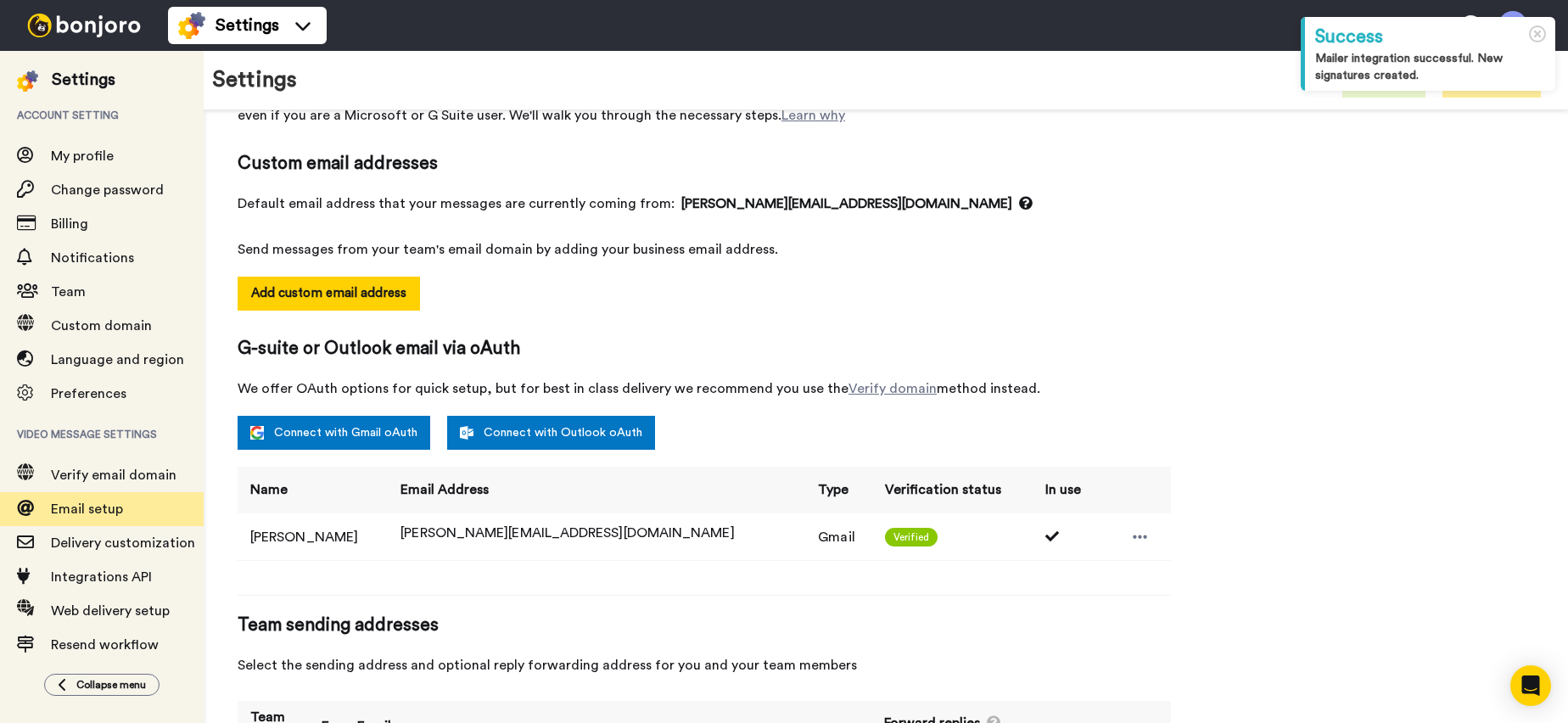
click at [1129, 530] on td at bounding box center [1134, 537] width 73 height 47
click at [1133, 537] on icon at bounding box center [1140, 536] width 14 height 4
click at [1156, 557] on li "Delete" at bounding box center [1146, 566] width 91 height 24
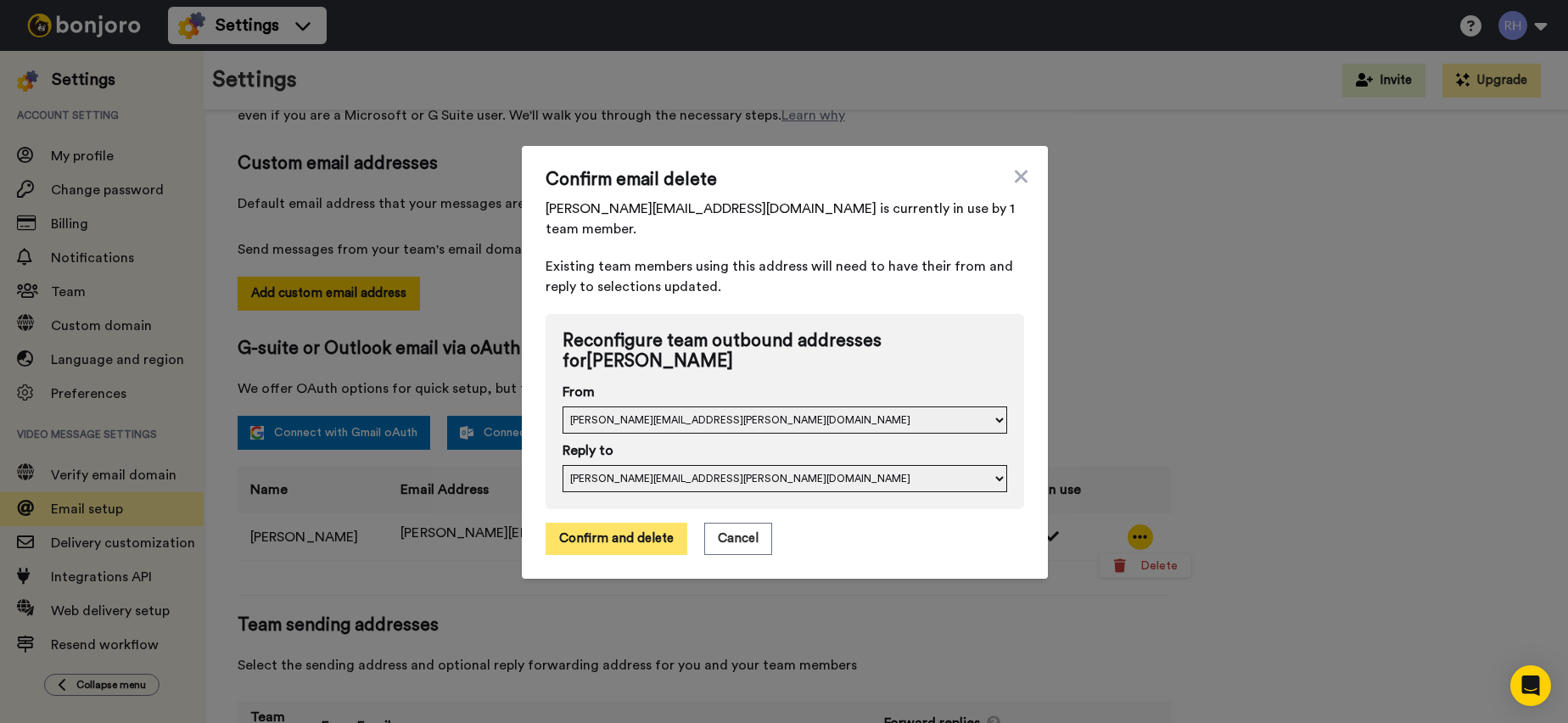
click at [658, 523] on button "Confirm and delete" at bounding box center [617, 539] width 142 height 32
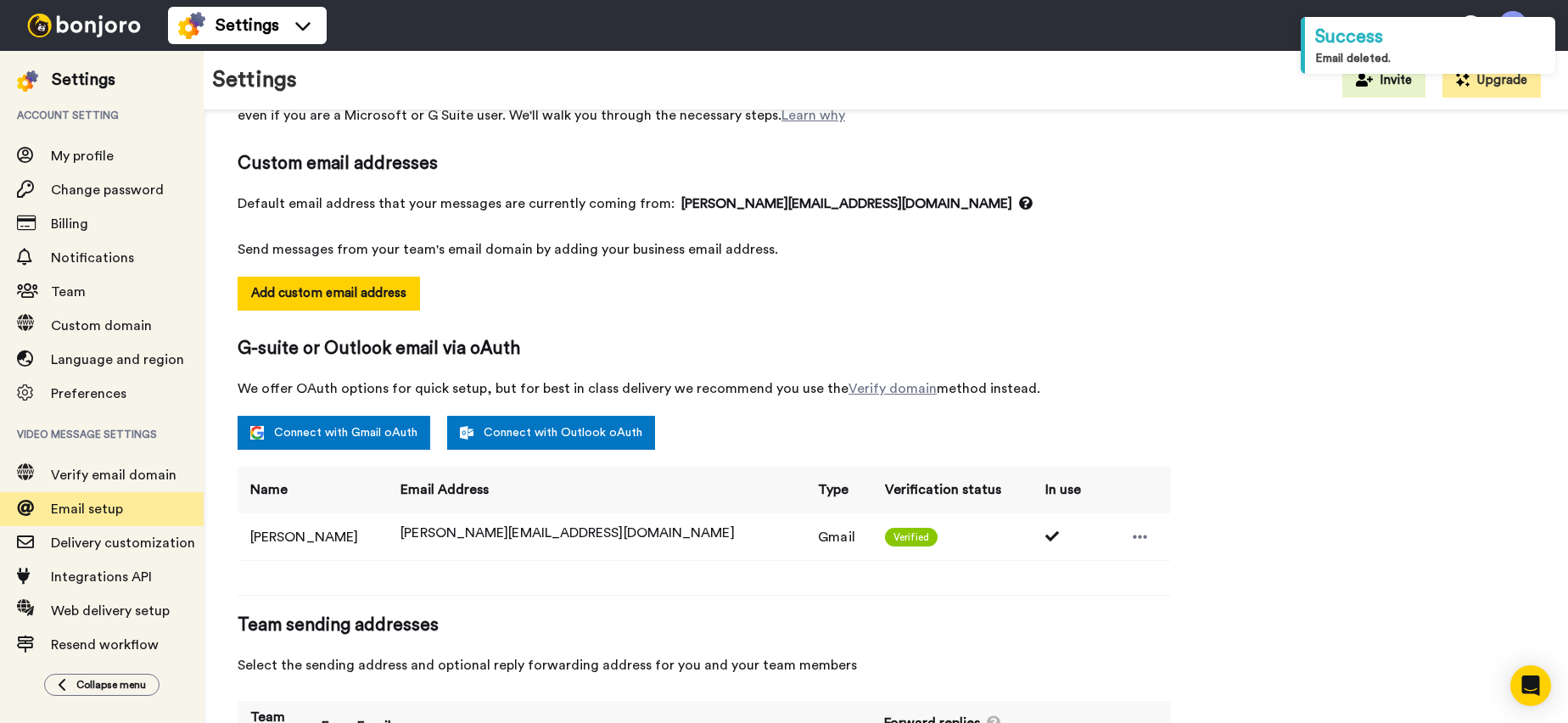
select select "164228"
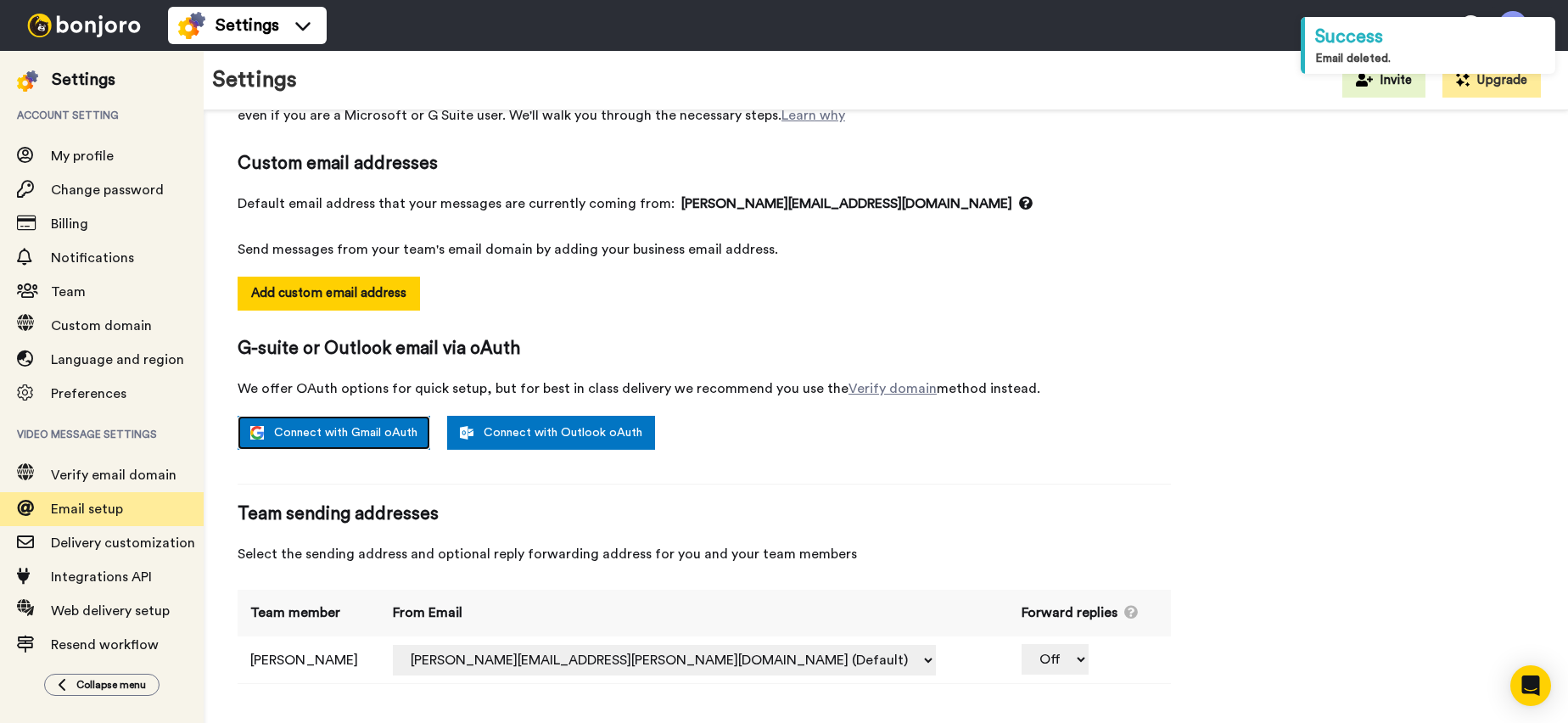
click at [342, 419] on link "Connect with Gmail oAuth" at bounding box center [334, 433] width 193 height 34
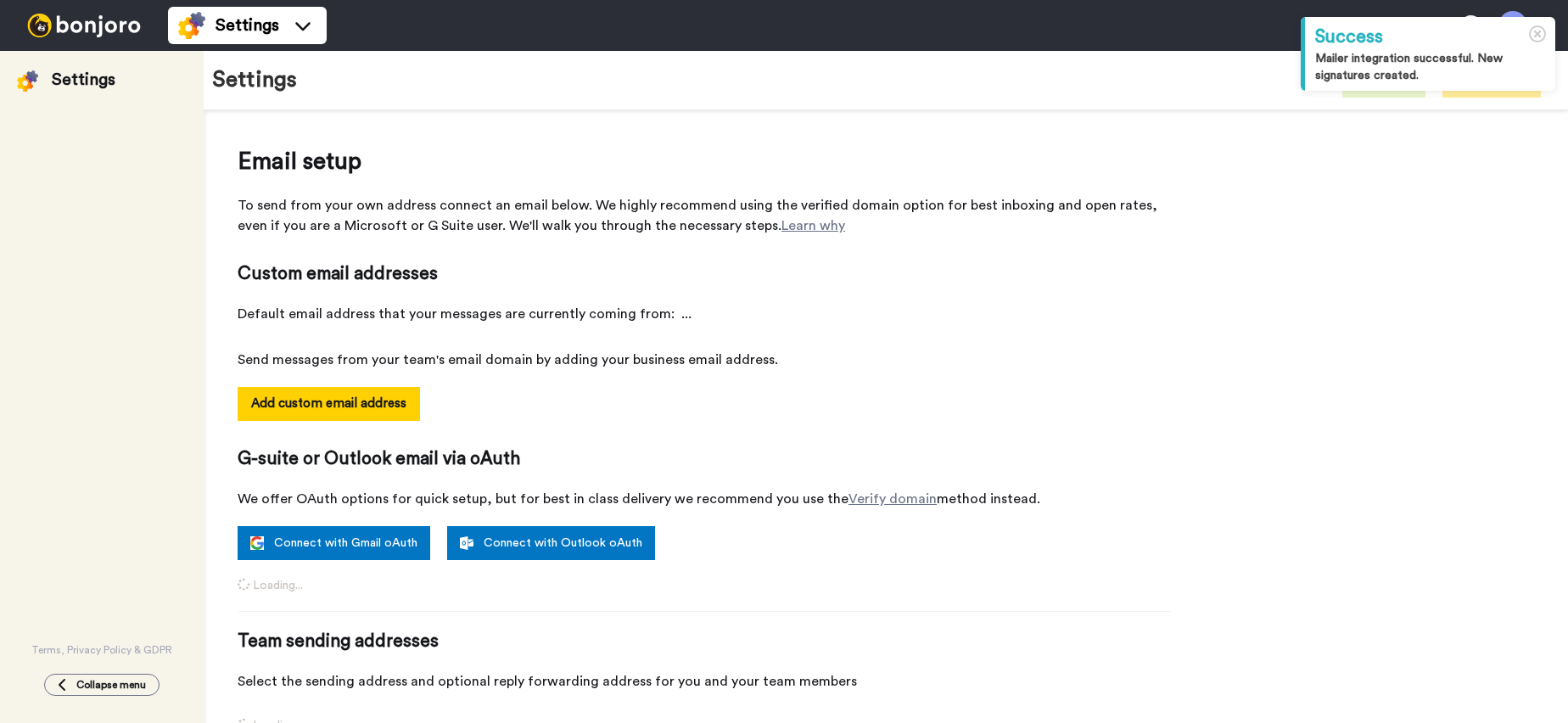
select select "164230"
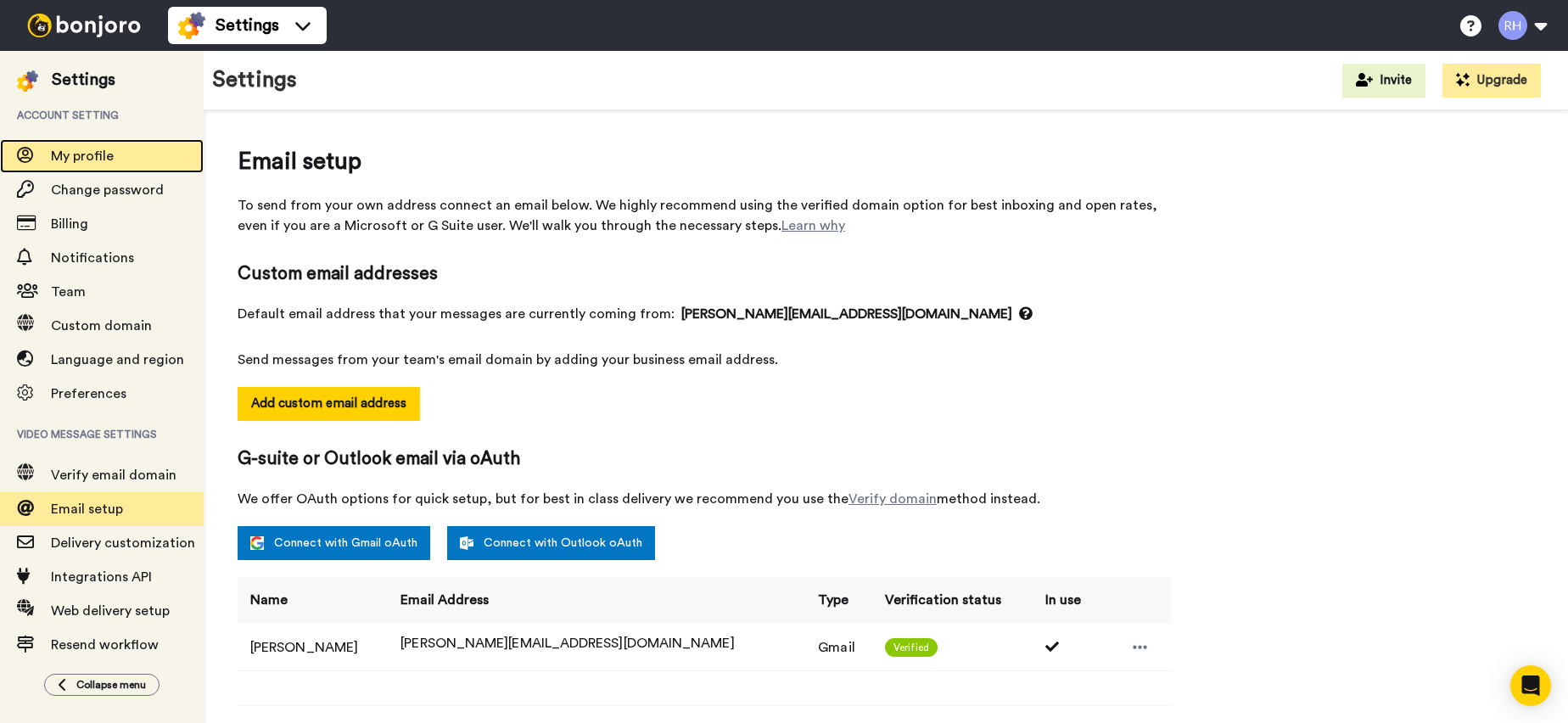
click at [114, 162] on span "My profile" at bounding box center [127, 156] width 152 height 21
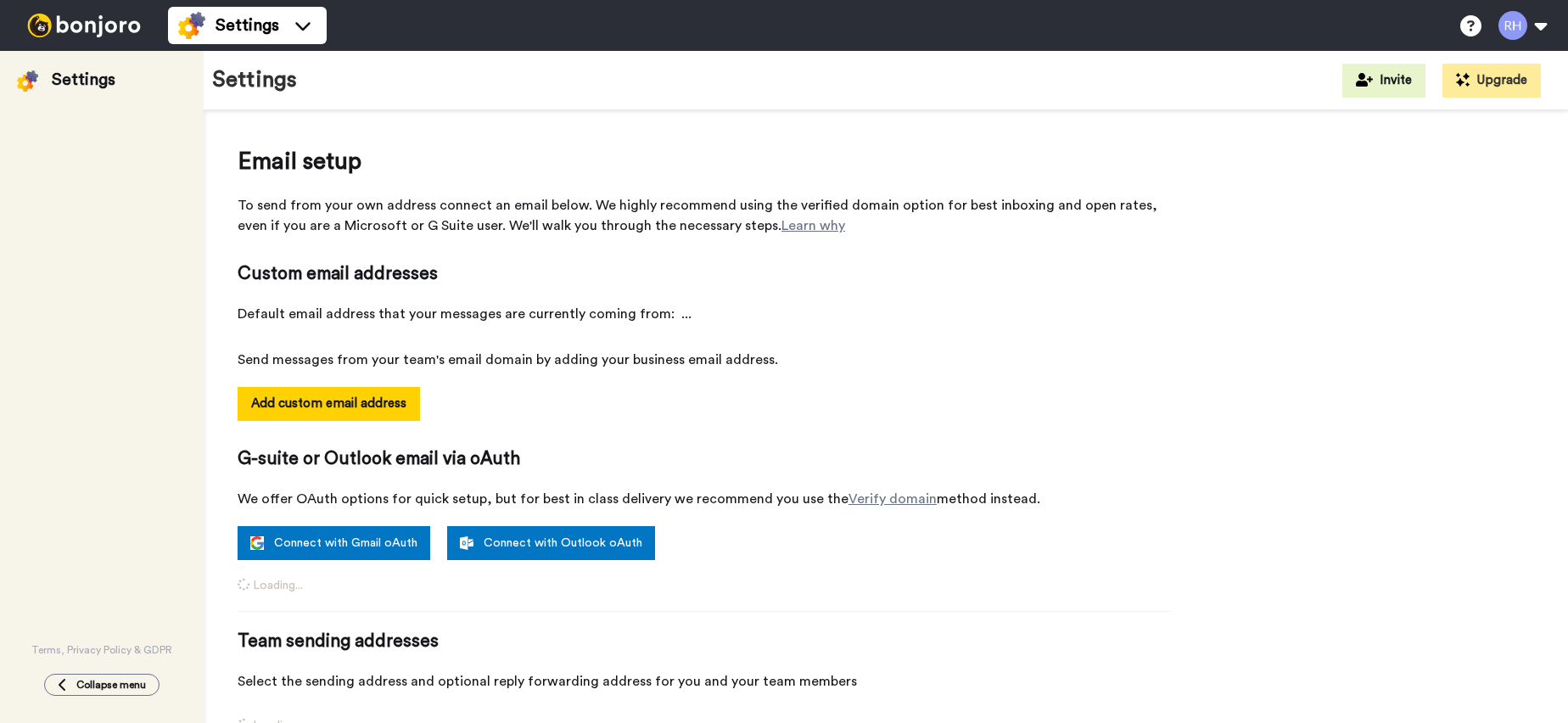
select select "164230"
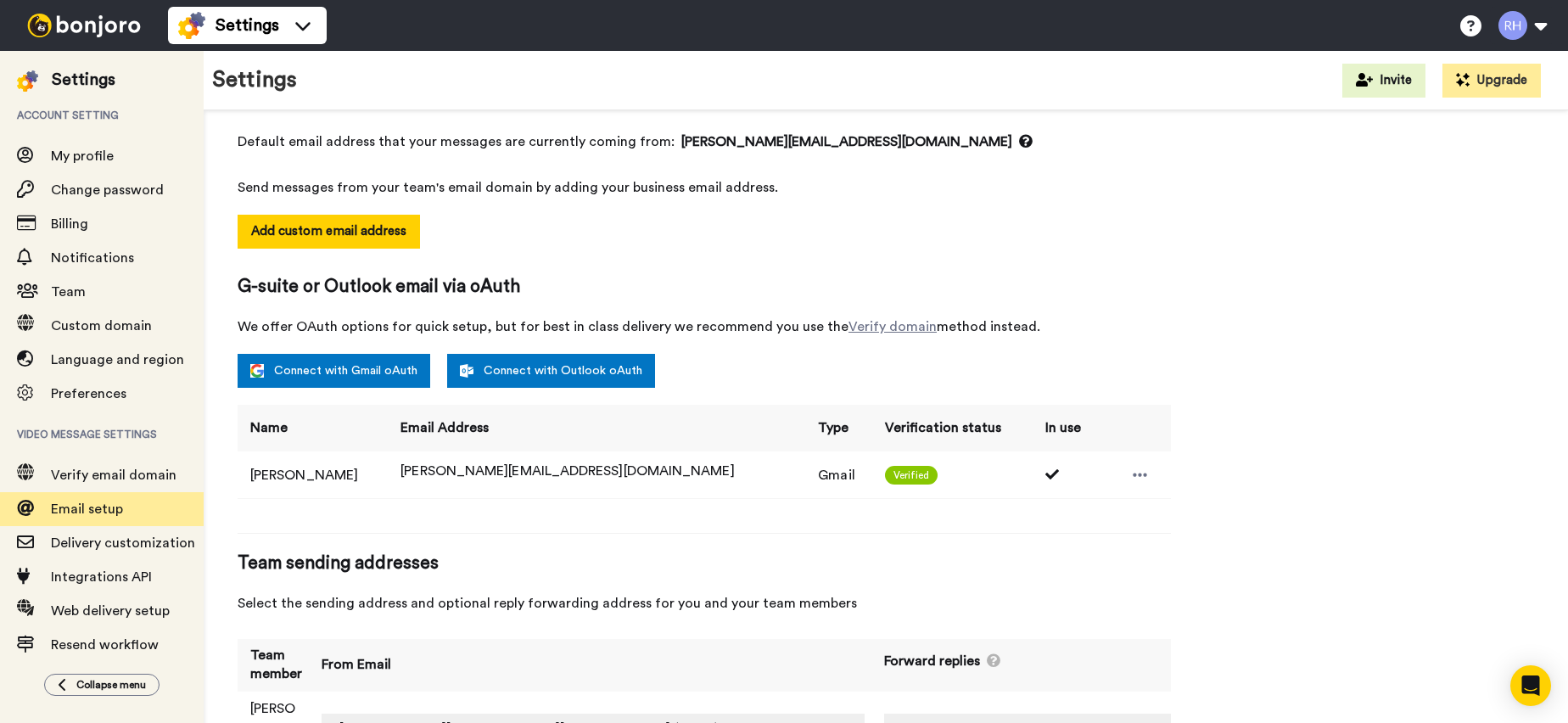
scroll to position [176, 0]
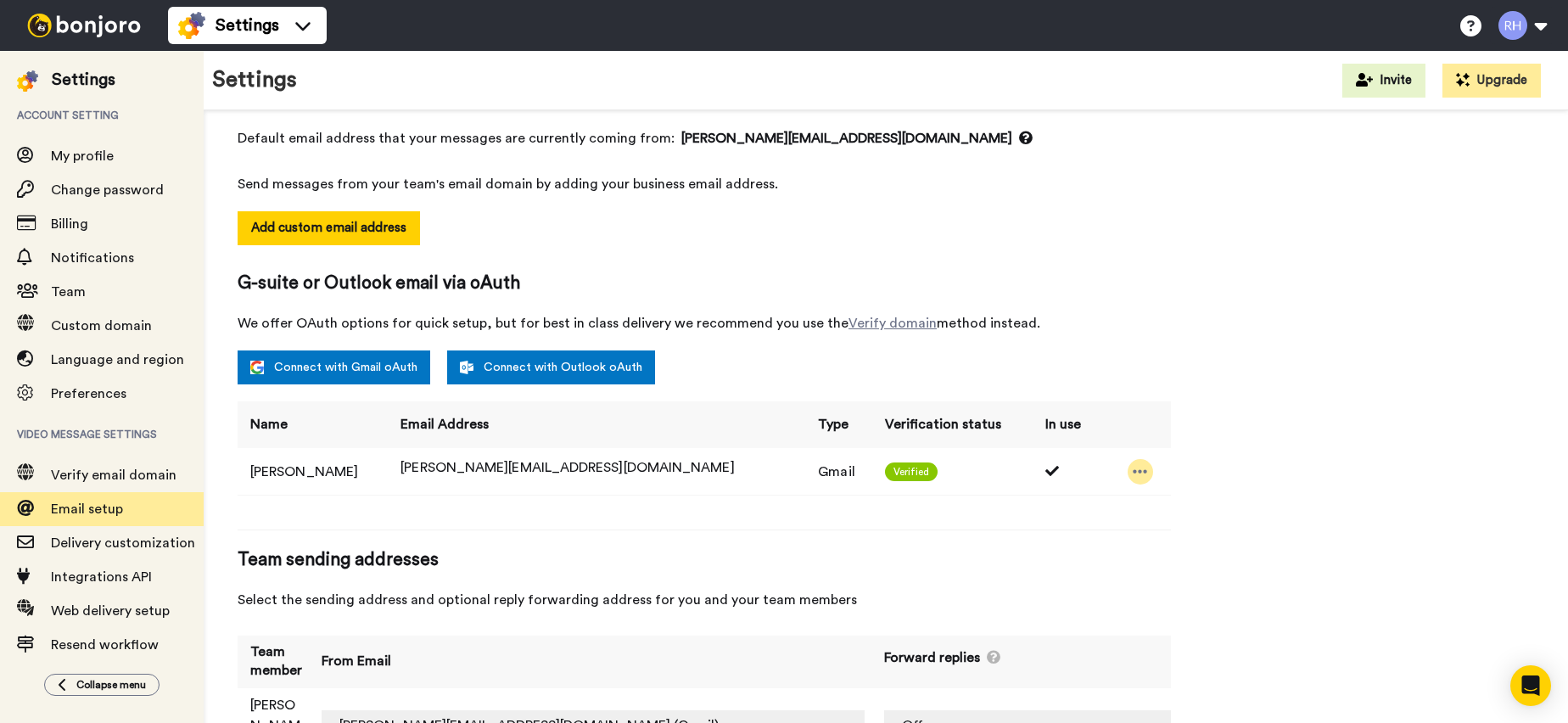
click at [1133, 474] on icon at bounding box center [1140, 472] width 15 height 17
click at [1133, 469] on icon at bounding box center [1140, 472] width 15 height 17
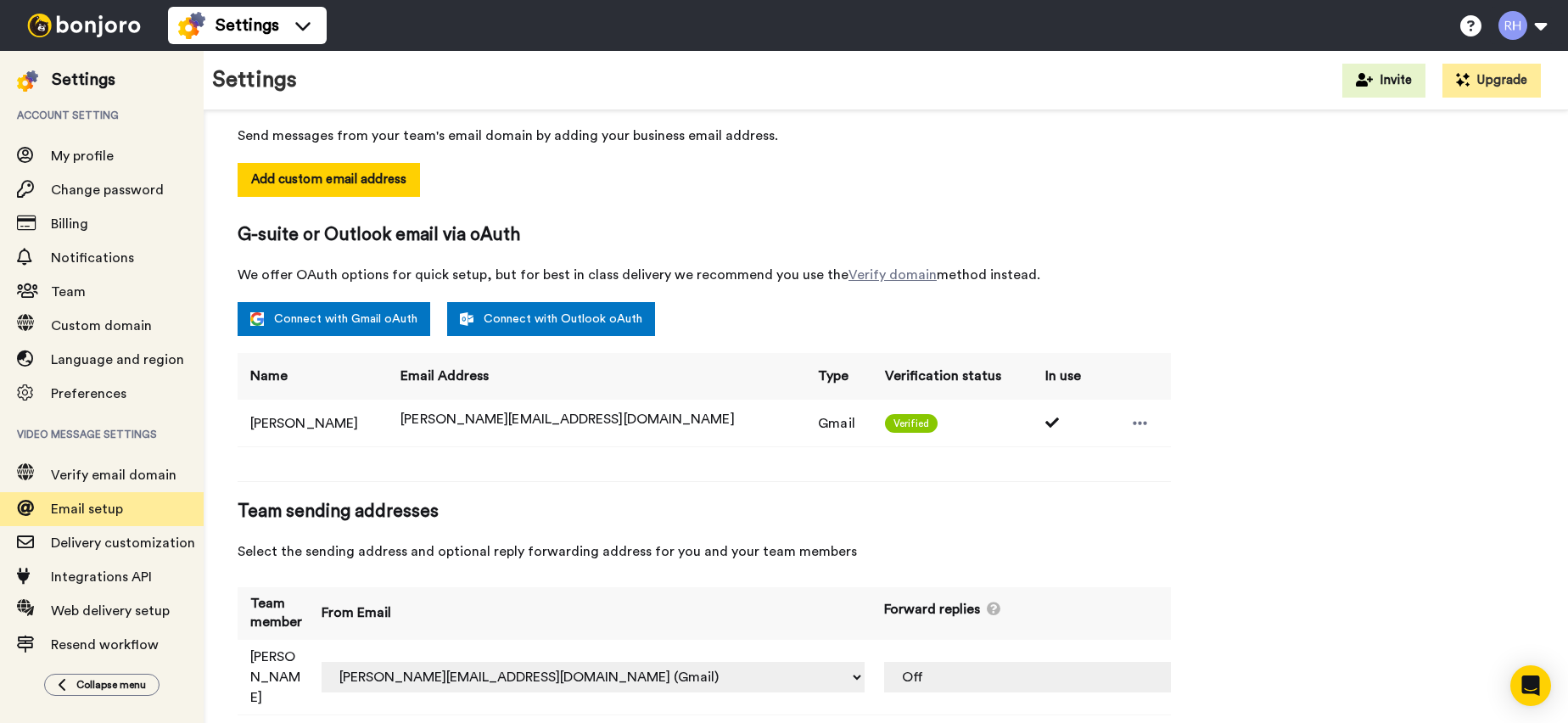
scroll to position [0, 0]
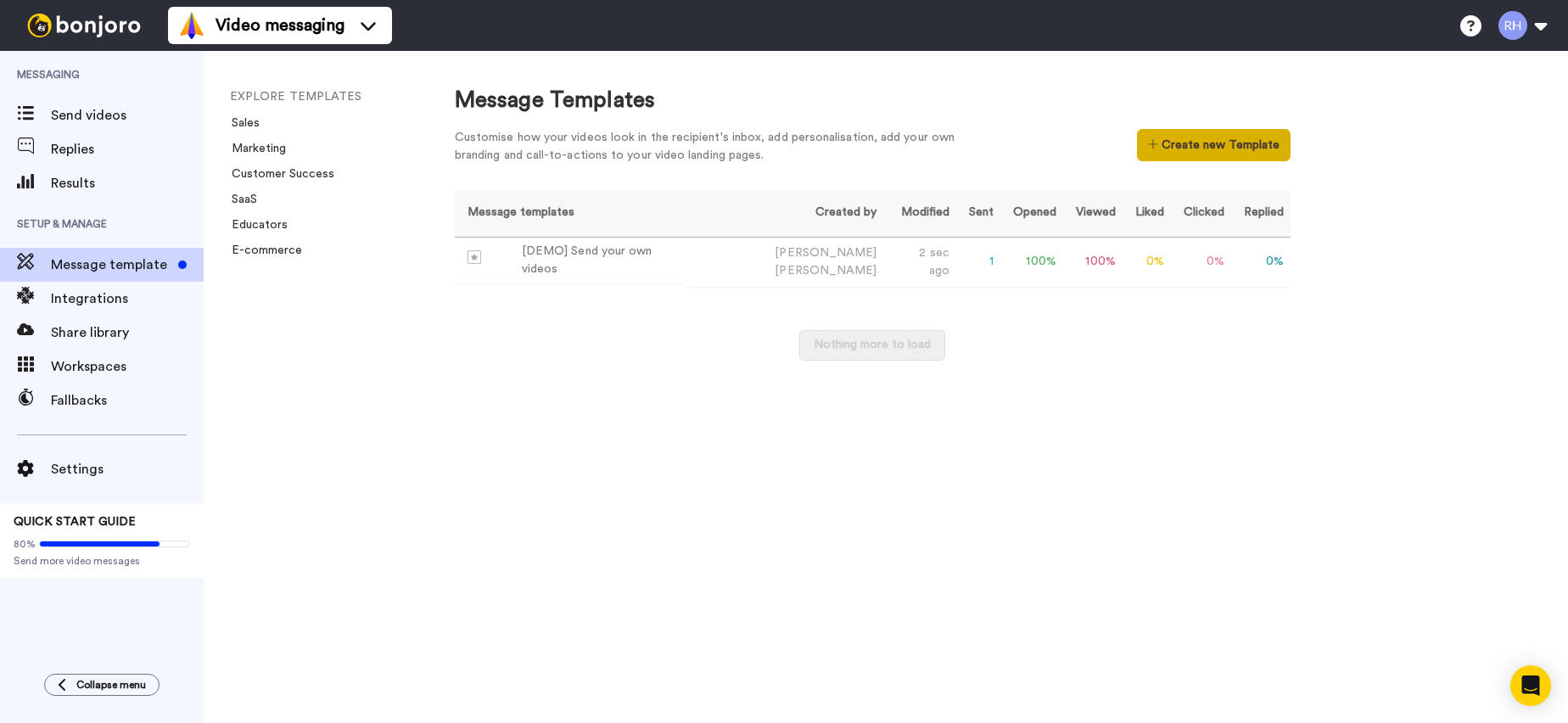
click at [1236, 142] on button "Create new Template" at bounding box center [1213, 145] width 153 height 32
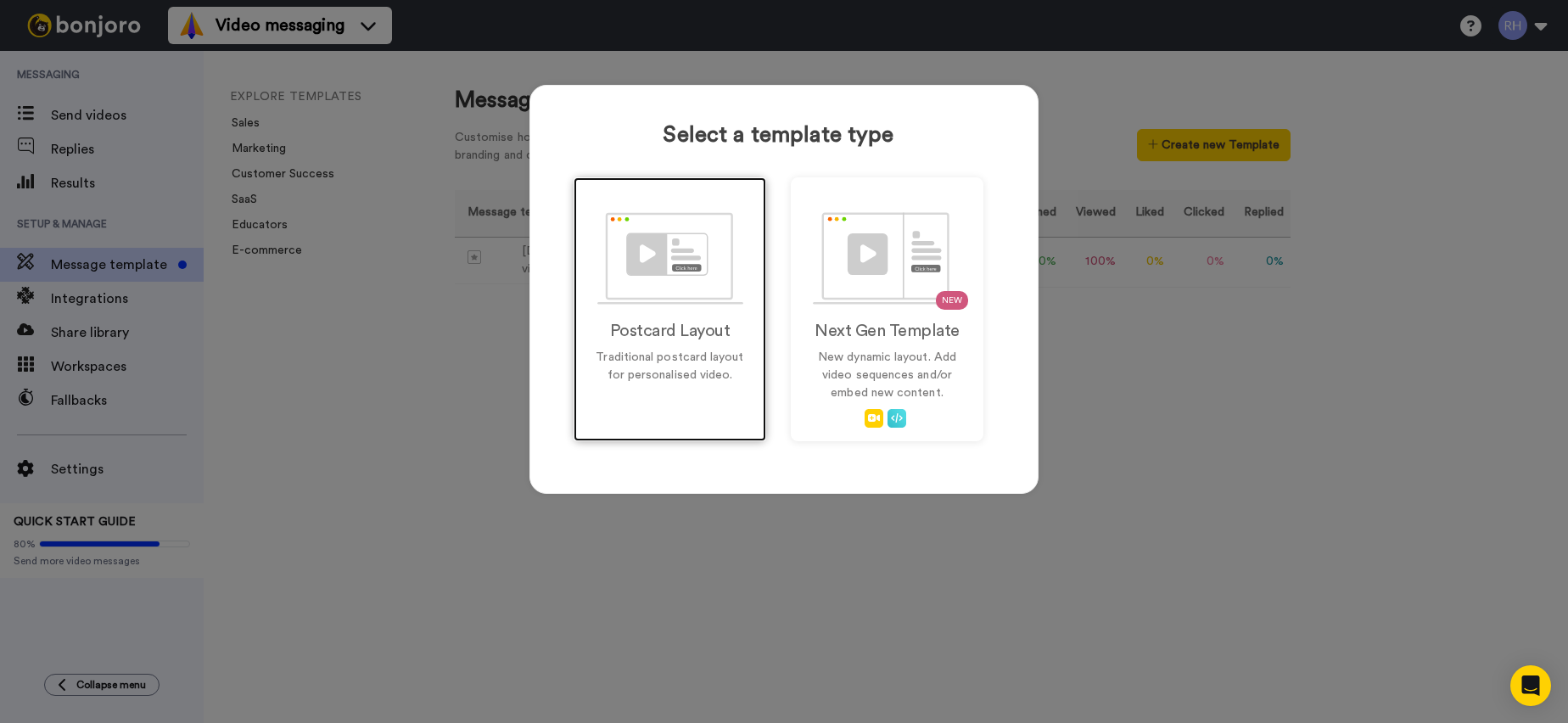
click at [672, 213] on img at bounding box center [670, 258] width 146 height 92
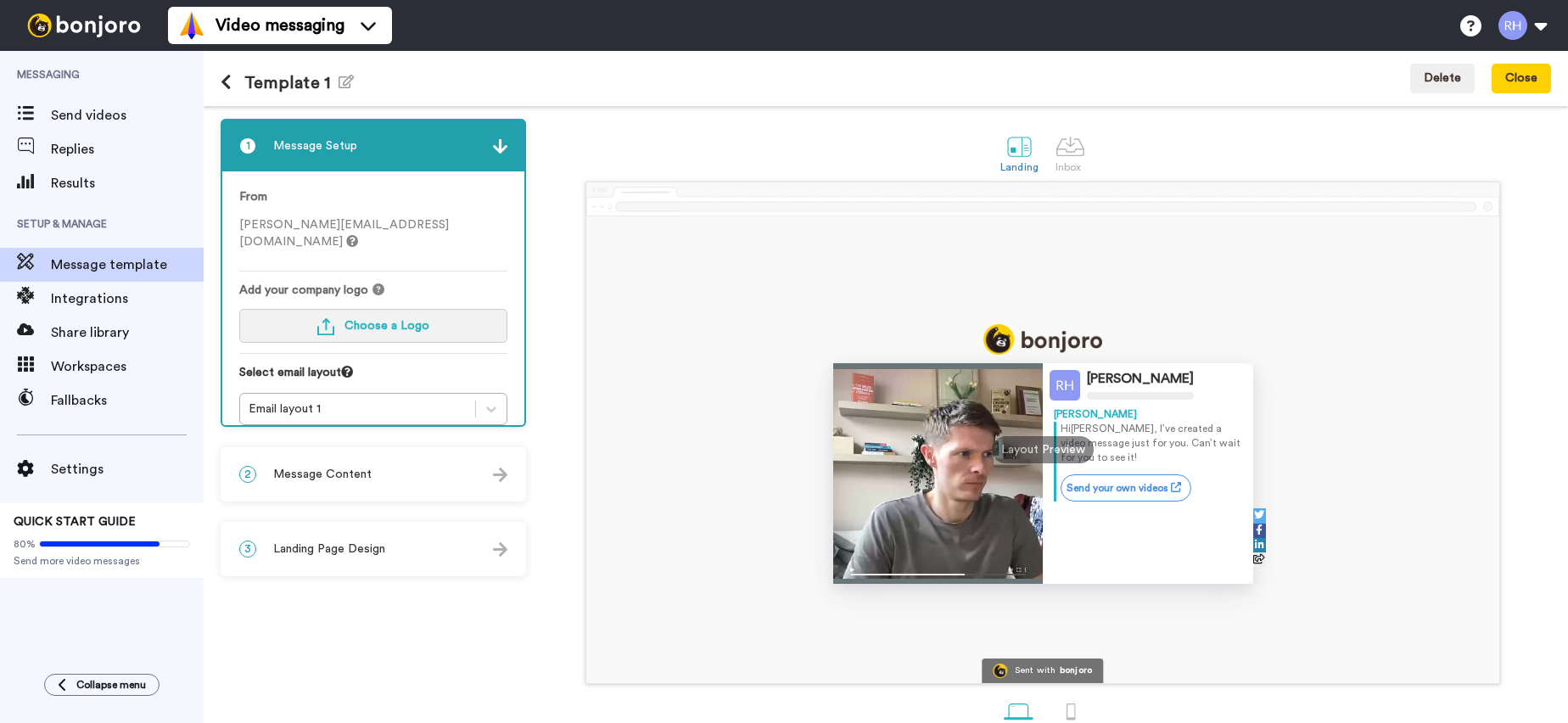
click at [402, 320] on span "Choose a Logo" at bounding box center [386, 326] width 85 height 12
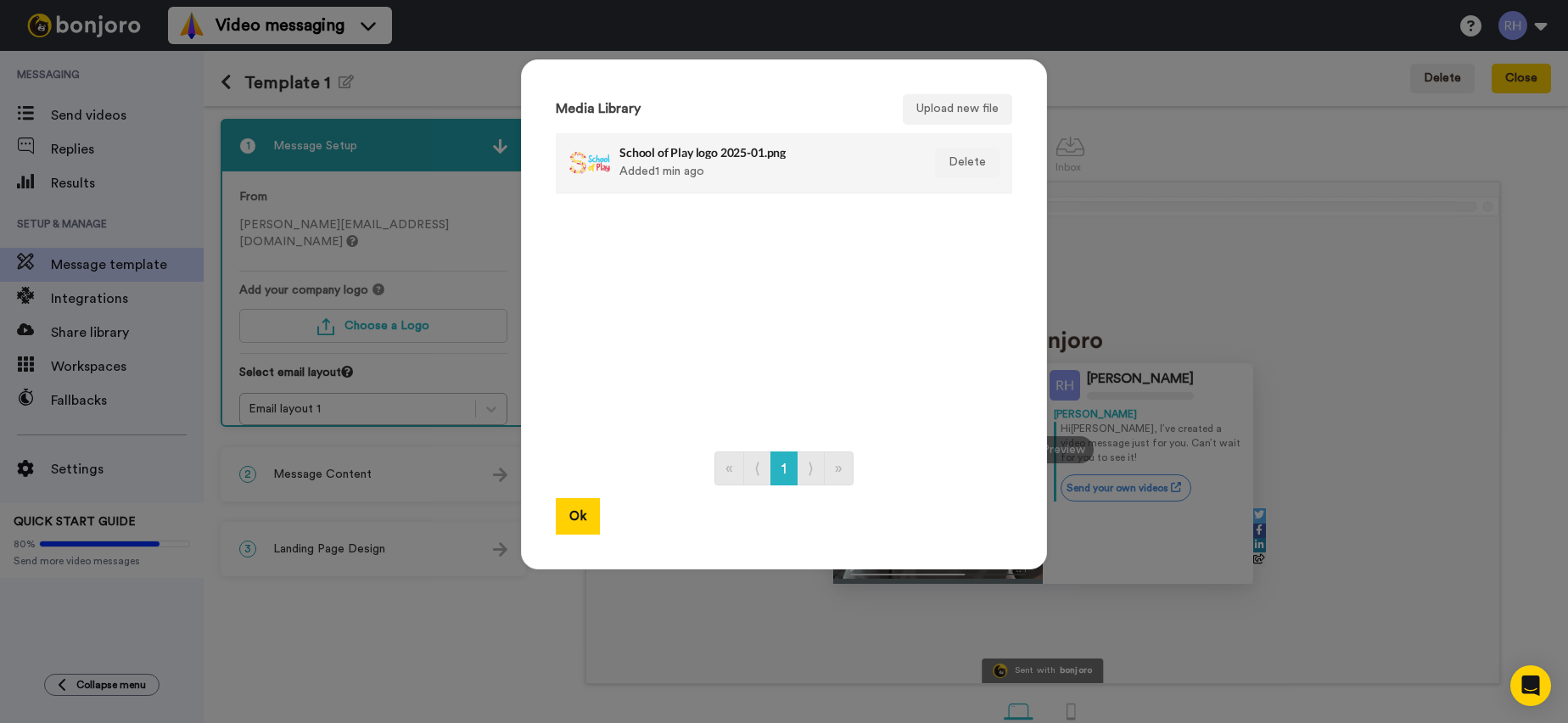
click at [691, 135] on li "School of Play logo 2025-01.png Added 1 min ago Delete" at bounding box center [784, 163] width 456 height 60
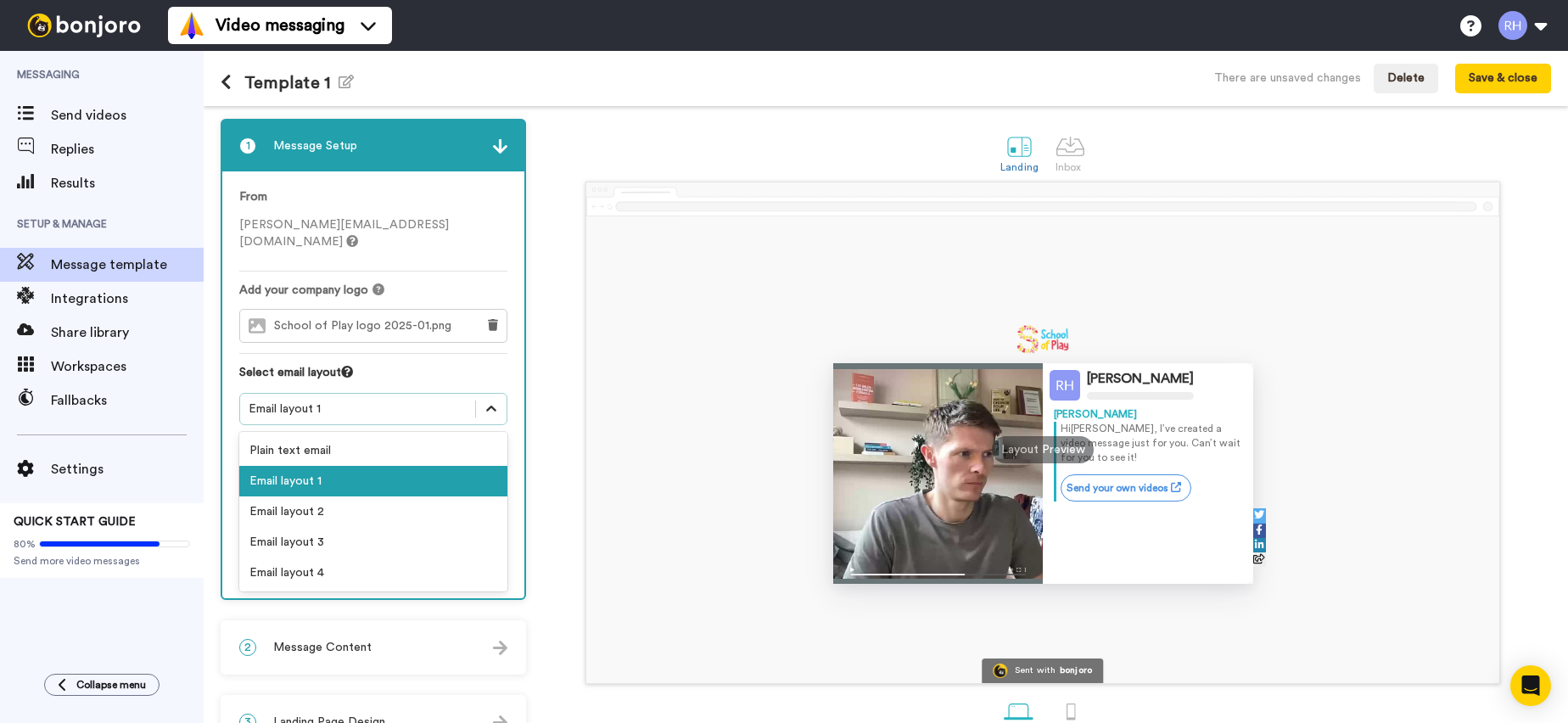
click at [503, 394] on div at bounding box center [491, 409] width 30 height 30
click at [327, 439] on div "Plain text email" at bounding box center [373, 451] width 268 height 30
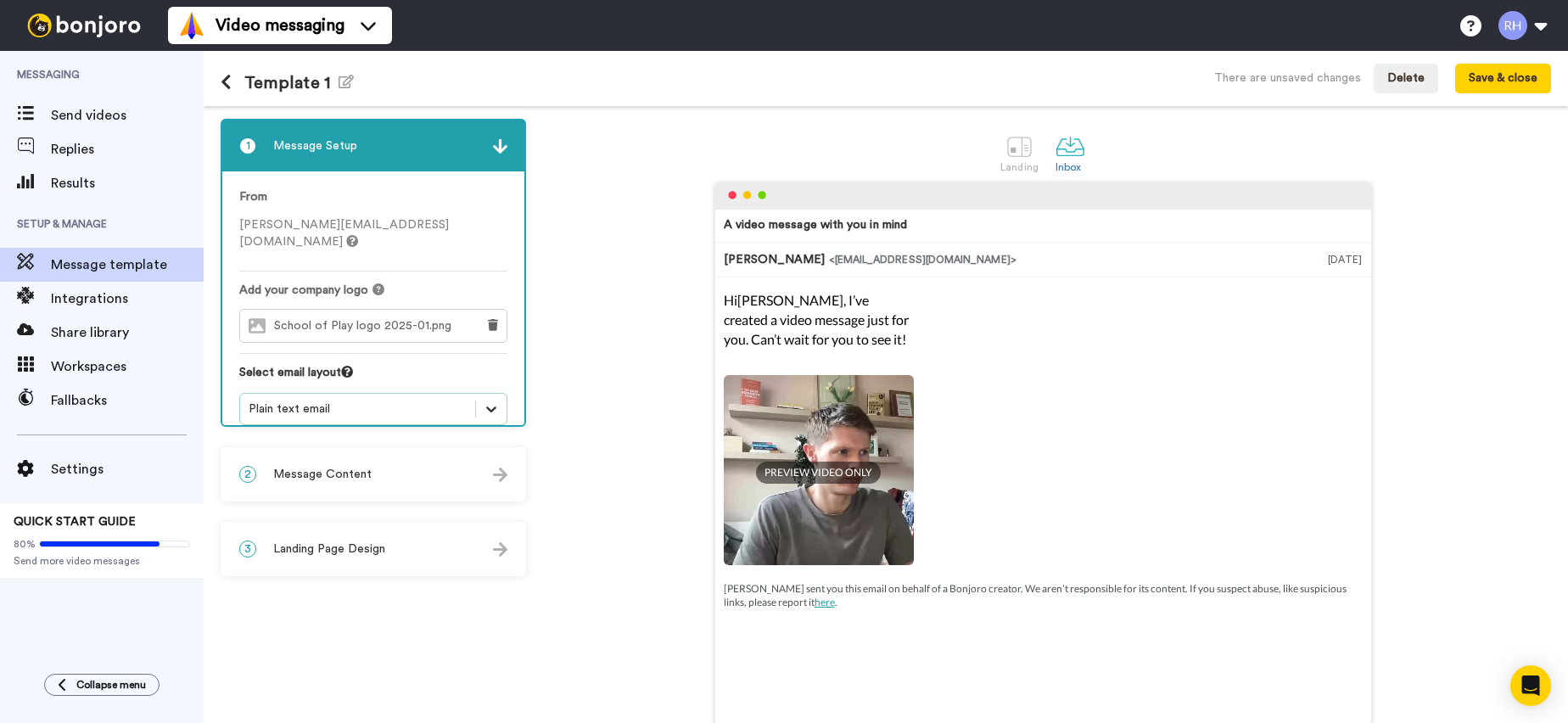
click at [481, 394] on div at bounding box center [491, 409] width 30 height 30
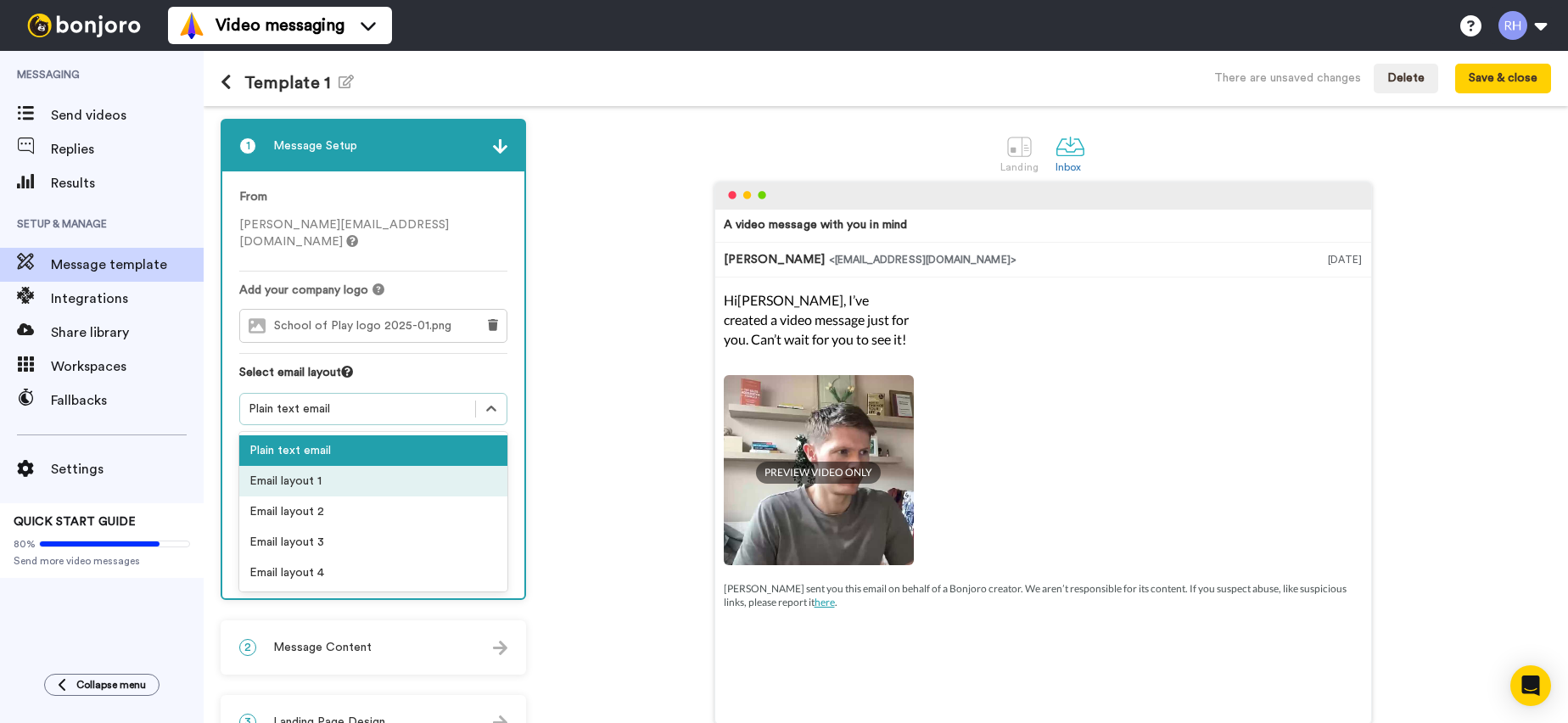
click at [370, 466] on div "Email layout 1" at bounding box center [373, 482] width 268 height 30
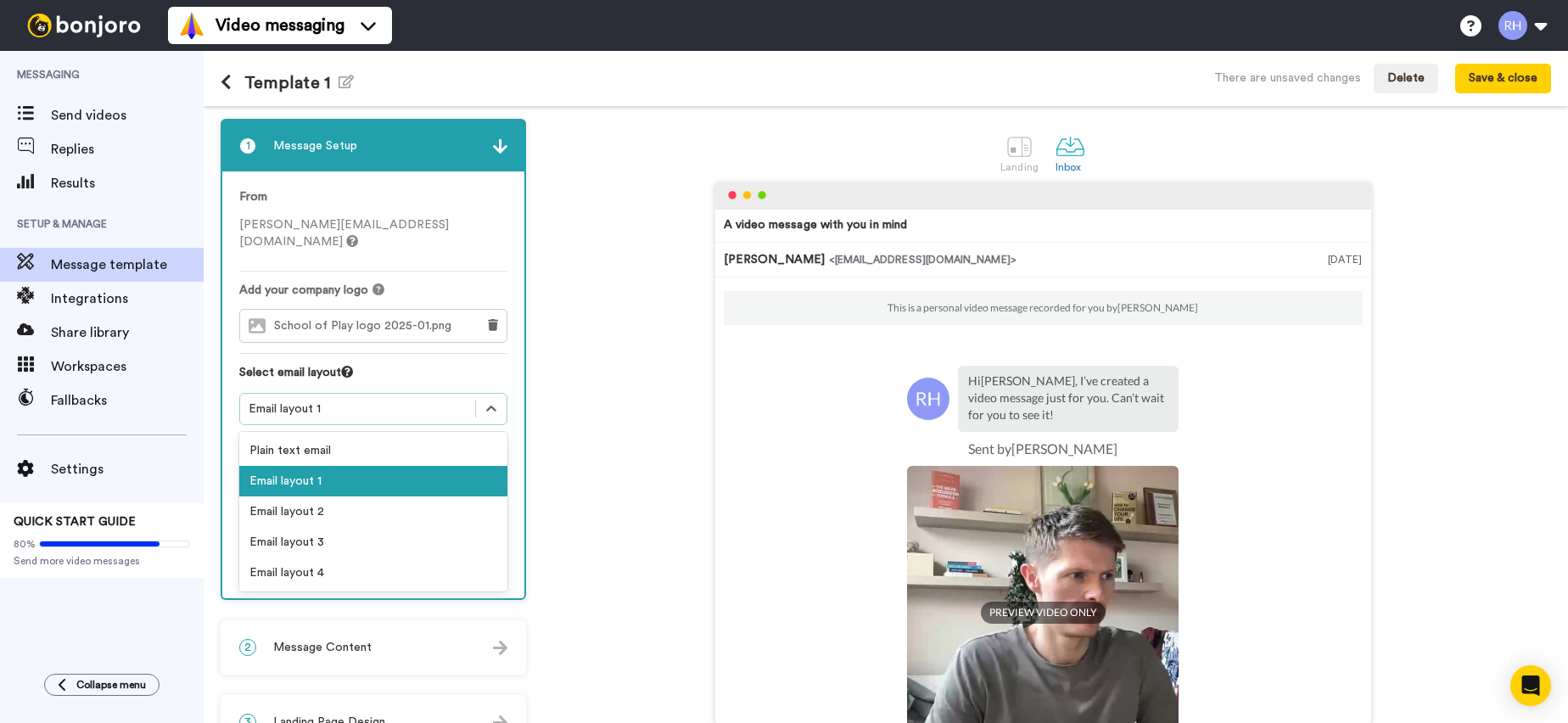
drag, startPoint x: 489, startPoint y: 398, endPoint x: 468, endPoint y: 401, distance: 21.2
click at [489, 401] on icon at bounding box center [491, 409] width 17 height 17
click at [322, 436] on div "Plain text email" at bounding box center [373, 451] width 268 height 30
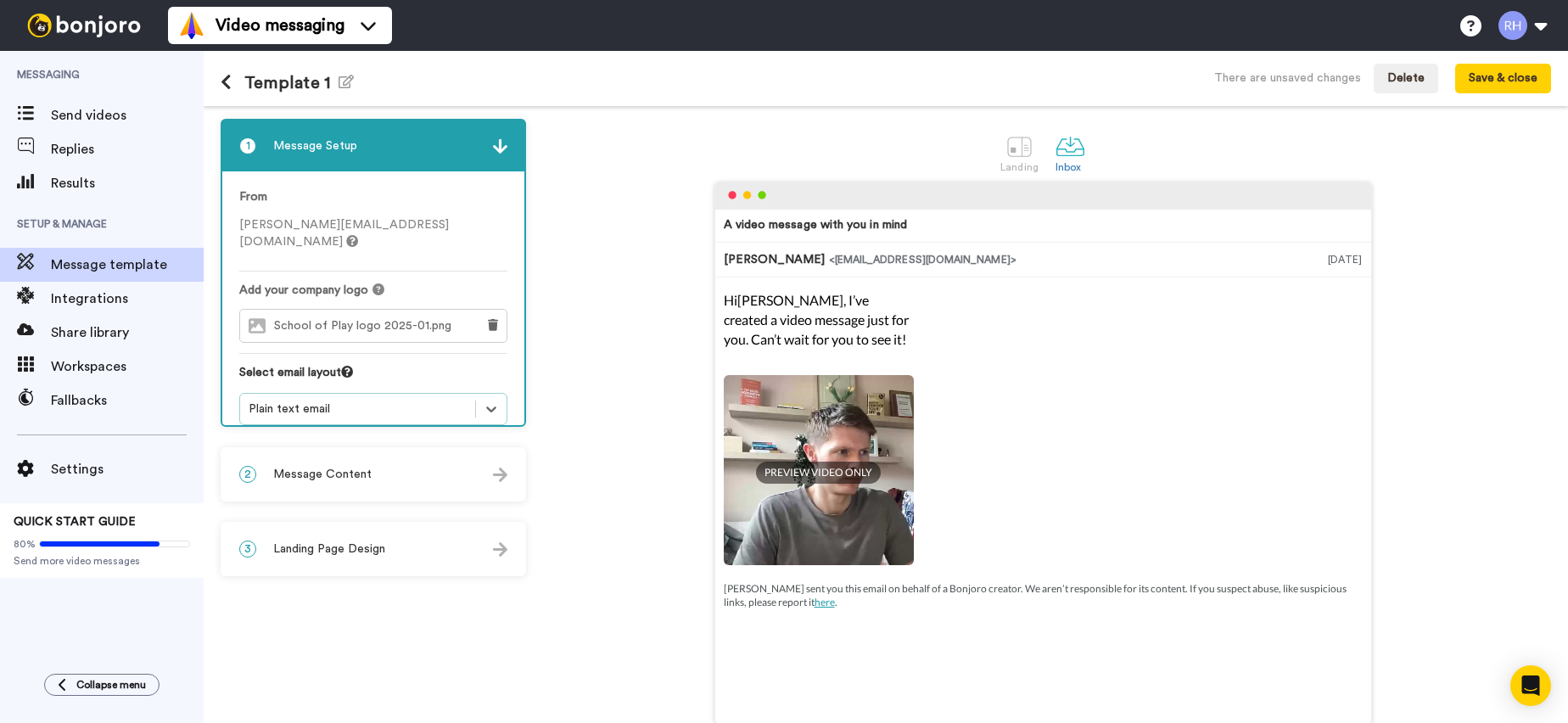
scroll to position [79, 0]
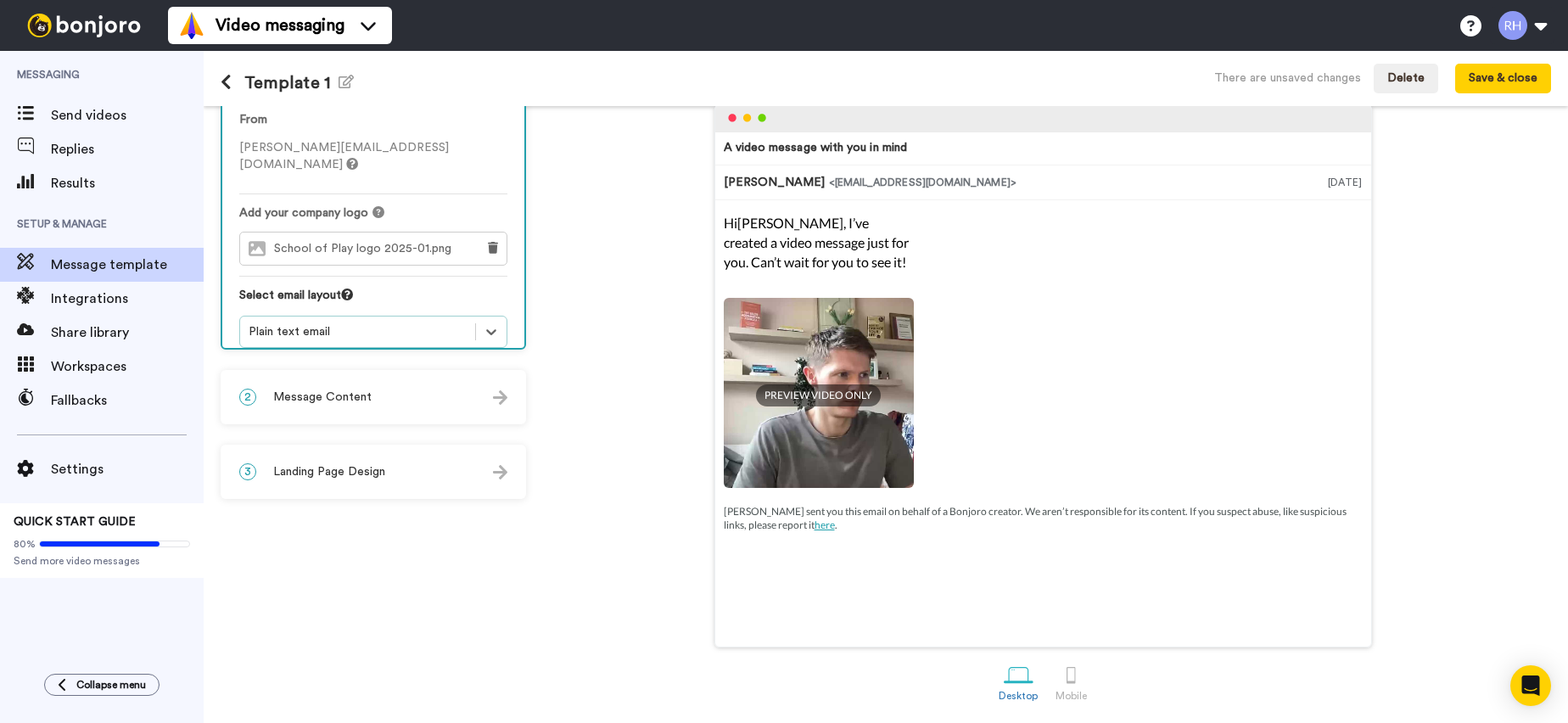
click at [503, 396] on img at bounding box center [500, 397] width 14 height 14
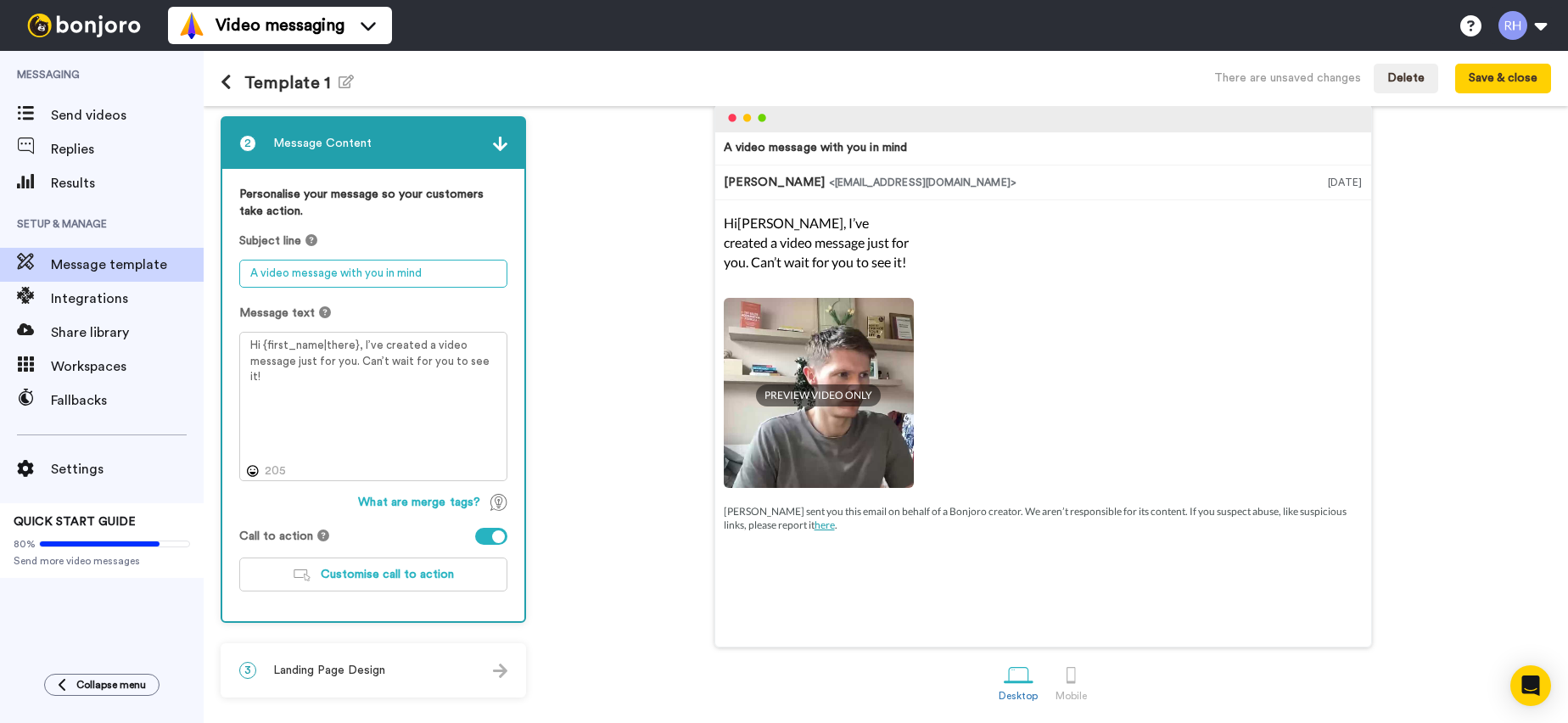
click at [437, 267] on textarea "A video message with you in mind" at bounding box center [373, 274] width 268 height 28
drag, startPoint x: 447, startPoint y: 269, endPoint x: 232, endPoint y: 274, distance: 215.1
click at [232, 274] on div "Personalise your message so your customers take action. Subject line A video me…" at bounding box center [373, 395] width 302 height 452
click at [403, 256] on div "Subject line A video message with you in mind" at bounding box center [373, 260] width 268 height 56
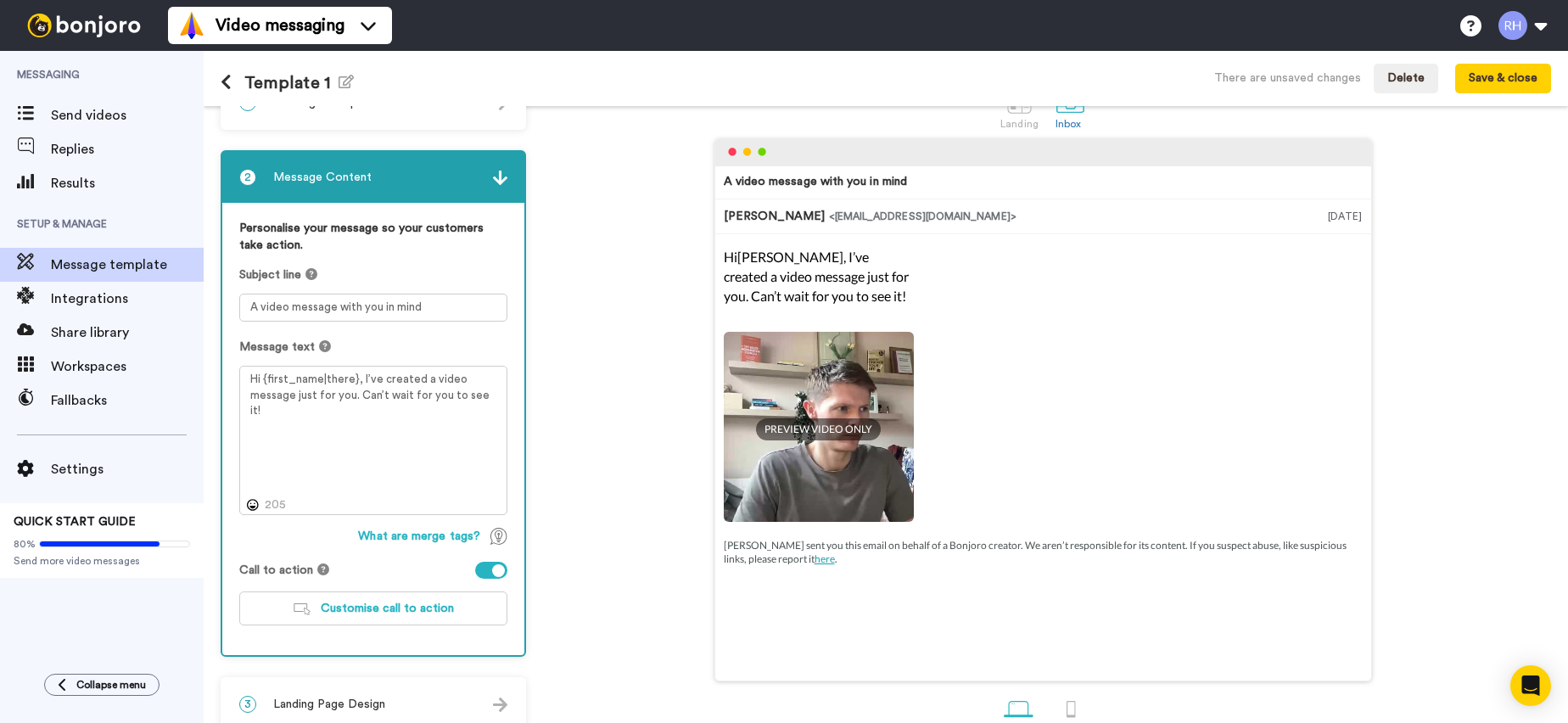
scroll to position [30, 0]
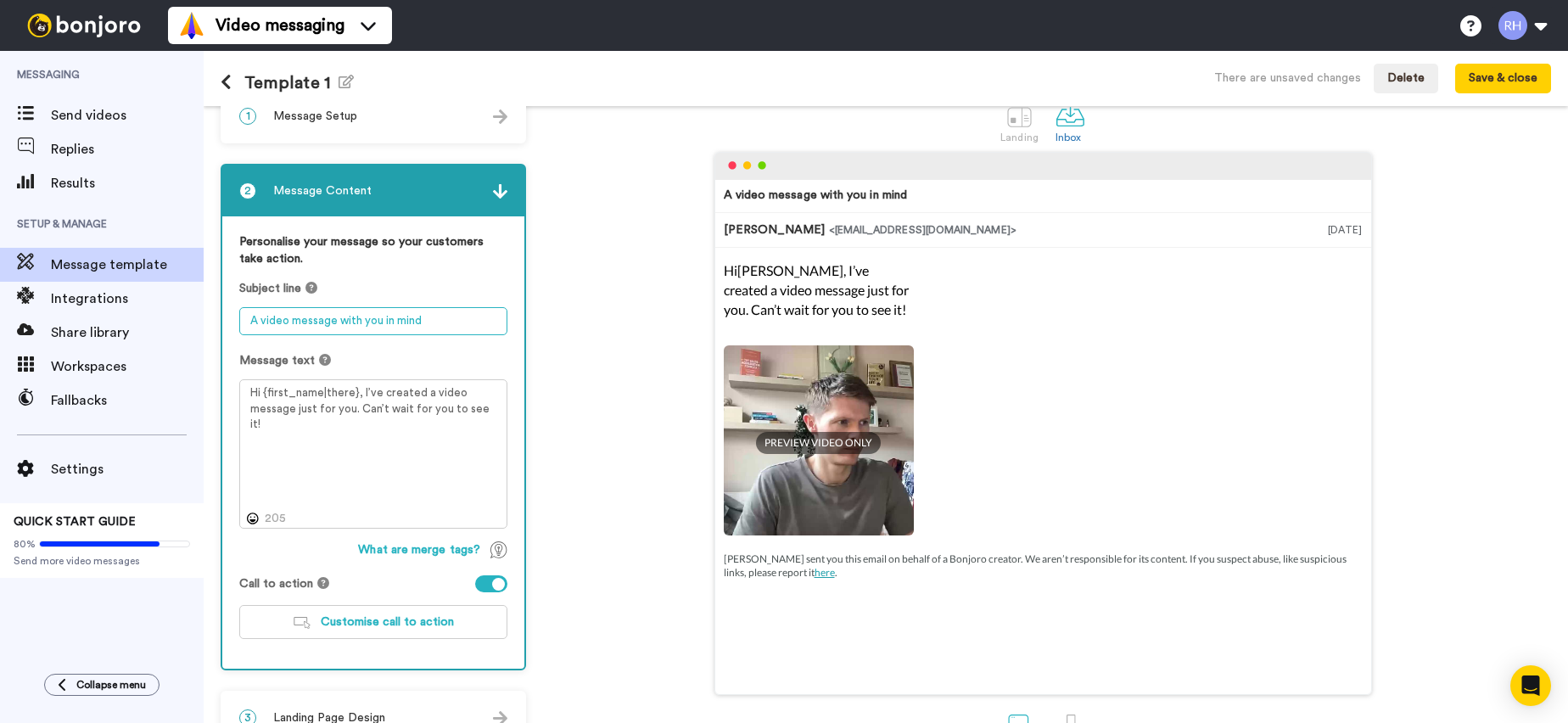
drag, startPoint x: 420, startPoint y: 322, endPoint x: 260, endPoint y: 318, distance: 160.0
click at [260, 318] on textarea "A video message with you in mind" at bounding box center [373, 321] width 268 height 28
type textarea "A"
type textarea "I've prepared this short video for you"
click at [380, 427] on textarea "Hi {first_name|there}, I’ve created a video message just for you. Can’t wait fo…" at bounding box center [373, 454] width 268 height 150
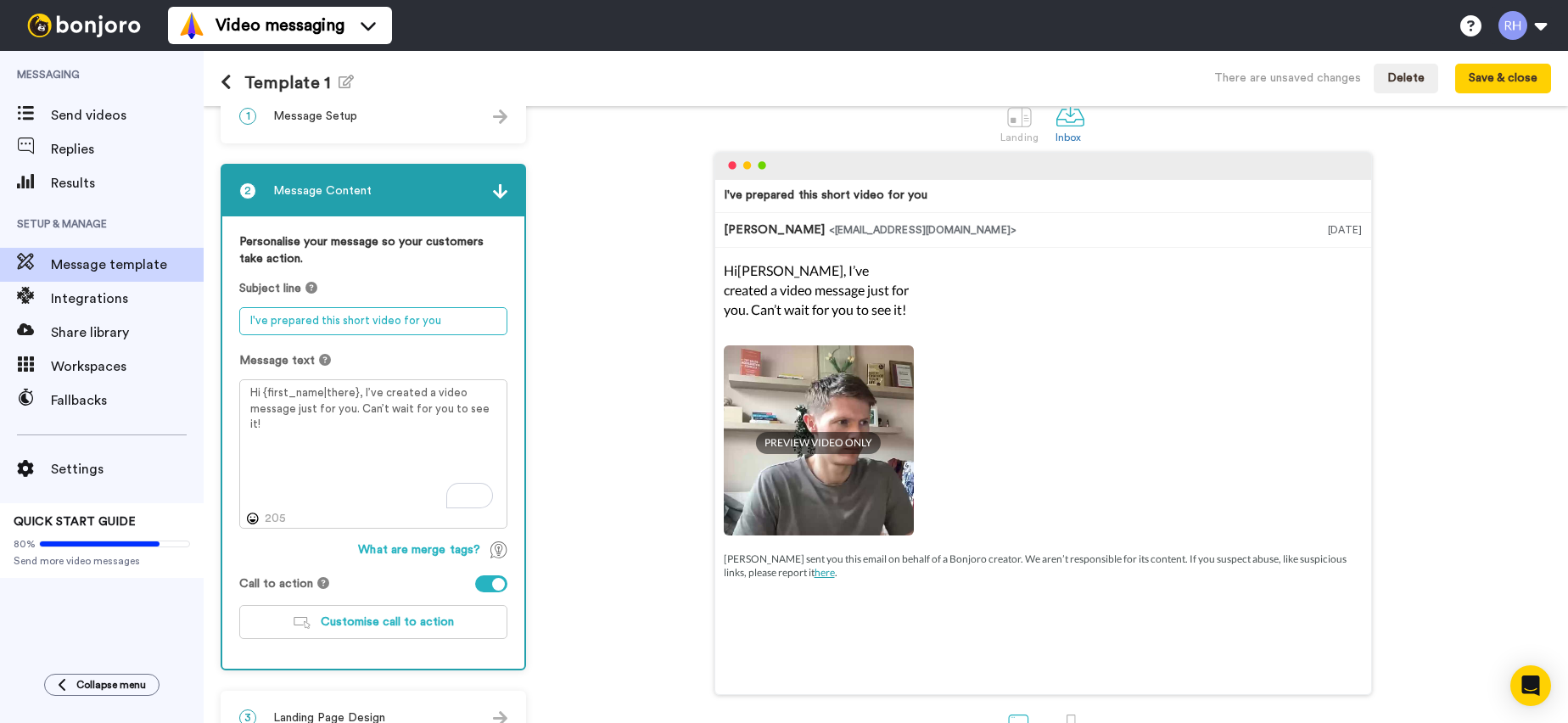
drag, startPoint x: 337, startPoint y: 319, endPoint x: 230, endPoint y: 310, distance: 107.4
click at [230, 310] on div "Personalise your message so your customers take action. Subject line I've prepa…" at bounding box center [373, 442] width 302 height 452
click at [407, 305] on div "Subject line I've prepared this short video for you" at bounding box center [373, 308] width 268 height 56
click at [468, 317] on textarea "I've prepared this short video for you" at bounding box center [373, 321] width 268 height 28
click at [437, 324] on textarea "I've prepared this short video for you" at bounding box center [373, 321] width 268 height 28
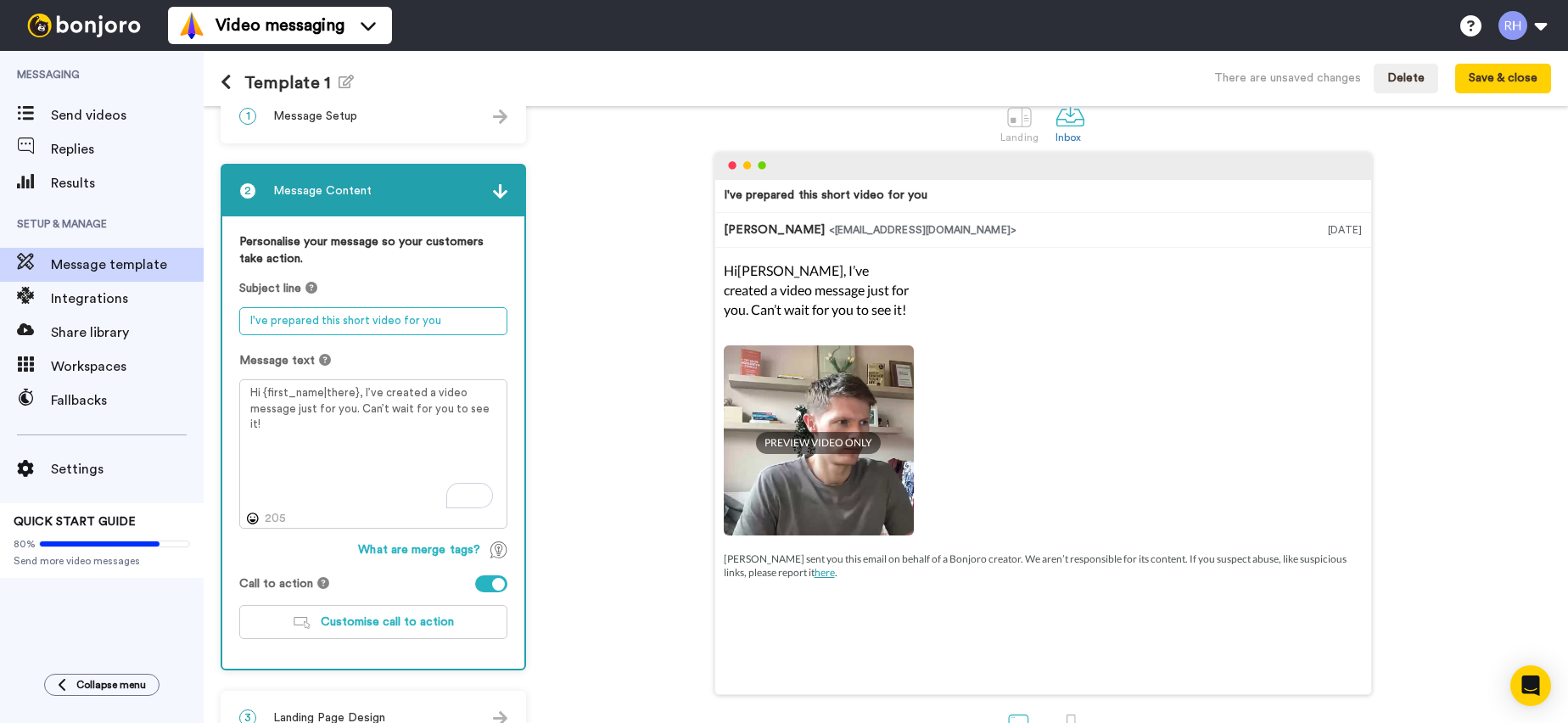
drag, startPoint x: 343, startPoint y: 319, endPoint x: 251, endPoint y: 318, distance: 92.0
click at [251, 318] on textarea "I've prepared this short video for you" at bounding box center [373, 321] width 268 height 28
click at [368, 327] on textarea "I've prepared this short video for you" at bounding box center [373, 321] width 268 height 28
click at [436, 318] on textarea "I've prepared this short video for you" at bounding box center [373, 321] width 268 height 28
click at [481, 413] on textarea "Hi {first_name|there}, I’ve created a video message just for you. Can’t wait fo…" at bounding box center [373, 454] width 268 height 150
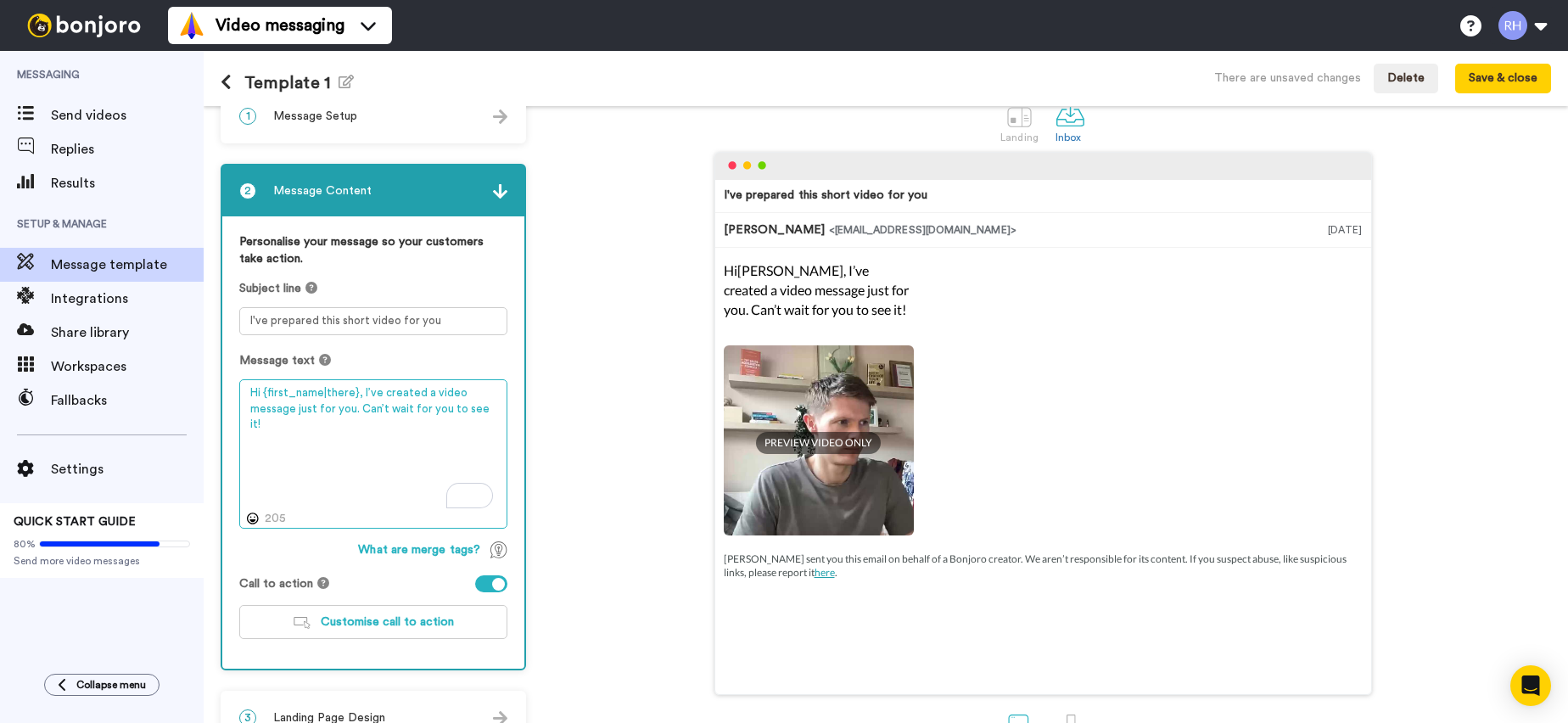
drag, startPoint x: 379, startPoint y: 415, endPoint x: 353, endPoint y: 410, distance: 26.5
click at [376, 414] on textarea "Hi {first_name|there}, I’ve created a video message just for you. Can’t wait fo…" at bounding box center [373, 454] width 268 height 150
click at [351, 408] on textarea "Hi {first_name|there}, I’ve created a video message just for you. Can’t wait fo…" at bounding box center [373, 454] width 268 height 150
click at [340, 408] on textarea "Hi {first_name|there}, I’ve created a video message for you. Can’t wait for you…" at bounding box center [373, 454] width 268 height 150
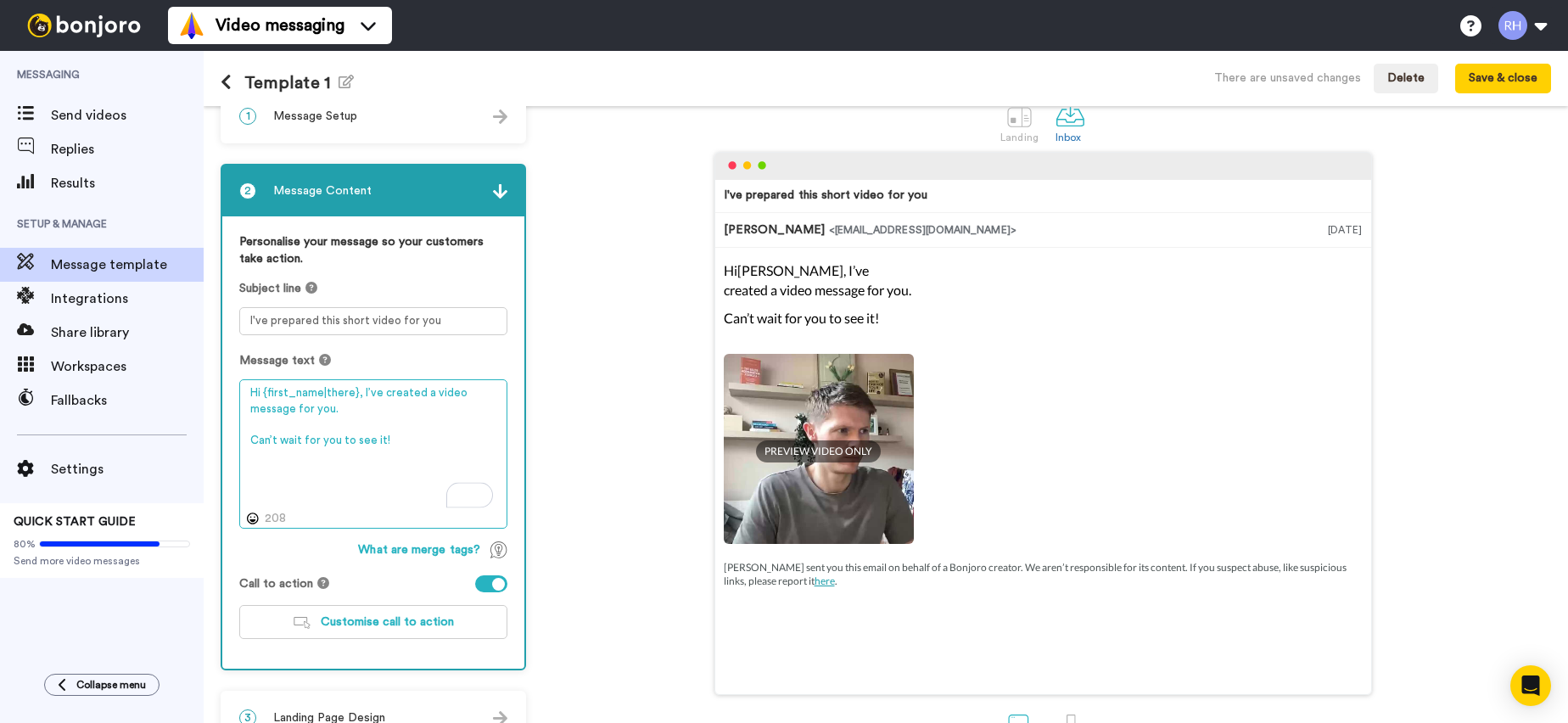
drag, startPoint x: 351, startPoint y: 440, endPoint x: 249, endPoint y: 436, distance: 102.1
click at [249, 436] on textarea "Hi {first_name|there}, I’ve created a video message for you. Can’t wait for you…" at bounding box center [373, 454] width 268 height 150
drag, startPoint x: 275, startPoint y: 431, endPoint x: 328, endPoint y: 406, distance: 58.6
click at [277, 429] on textarea "Hi {first_name|there}, I’ve created a video message for you. Can’t wait for you…" at bounding box center [373, 454] width 268 height 150
click at [359, 394] on textarea "Hi {first_name|there}, I’ve created a video message for you. Can’t wait for you…" at bounding box center [373, 454] width 268 height 150
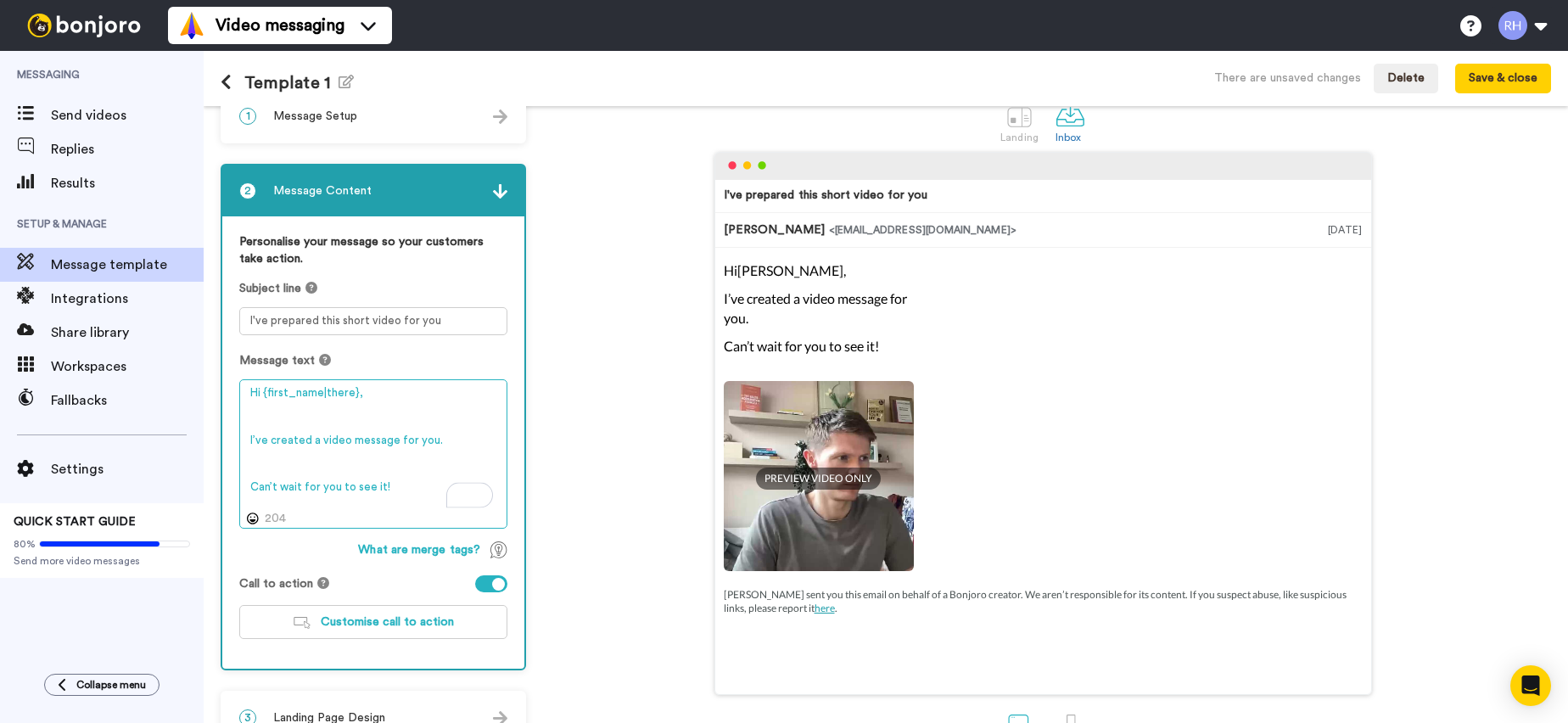
click at [389, 491] on textarea "Hi {first_name|there}, I’ve created a video message for you. Can’t wait for you…" at bounding box center [373, 454] width 268 height 150
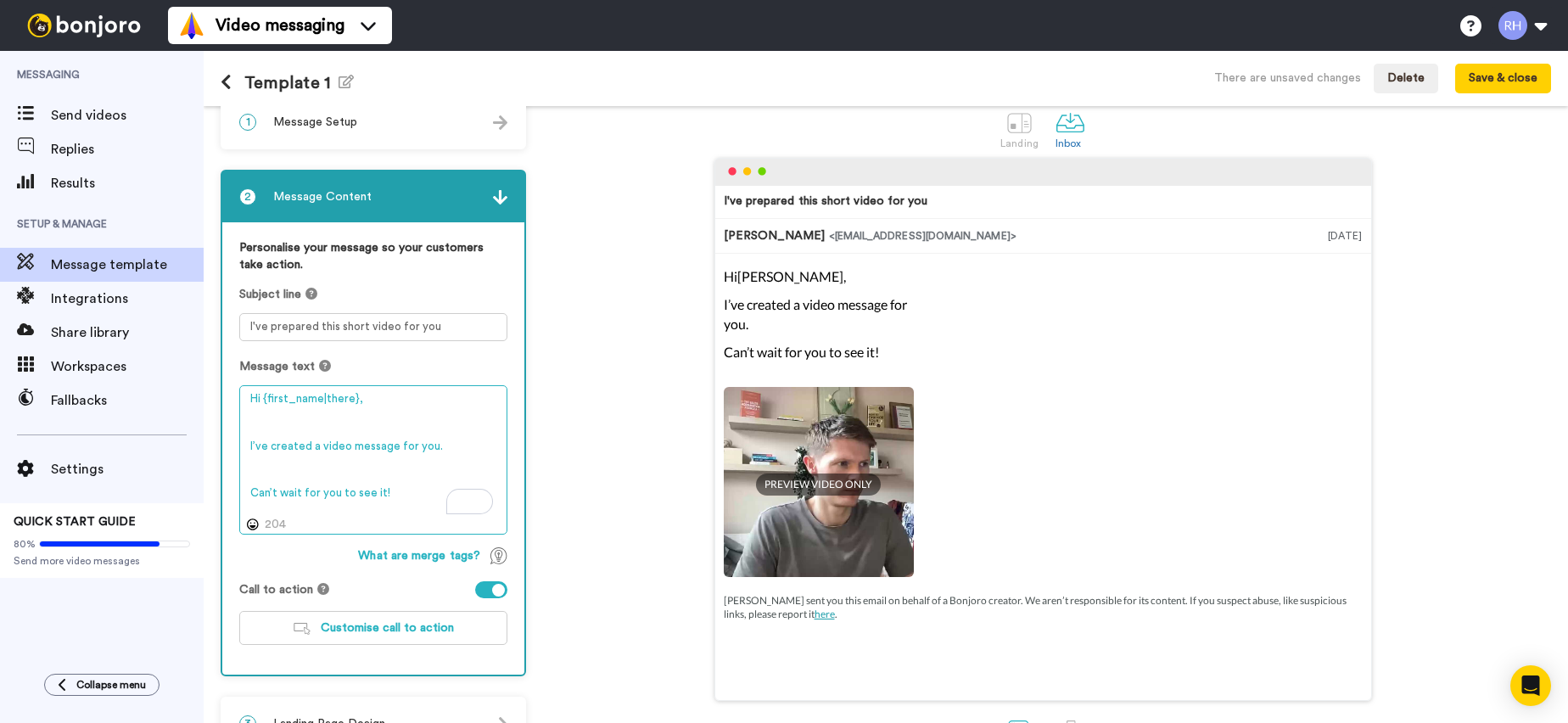
scroll to position [23, 0]
click at [252, 448] on textarea "Hi {first_name|there}, I’ve created a video message for you. Can’t wait for you…" at bounding box center [373, 461] width 268 height 150
click at [383, 496] on textarea "Hi {first_name|there}, I’ve created a video message for you. Can’t wait for you…" at bounding box center [373, 461] width 268 height 150
drag, startPoint x: 394, startPoint y: 491, endPoint x: 260, endPoint y: 486, distance: 134.1
click at [259, 486] on textarea "Hi {first_name|there}, I’ve created a video message for you. Can’t wait for you…" at bounding box center [373, 461] width 268 height 150
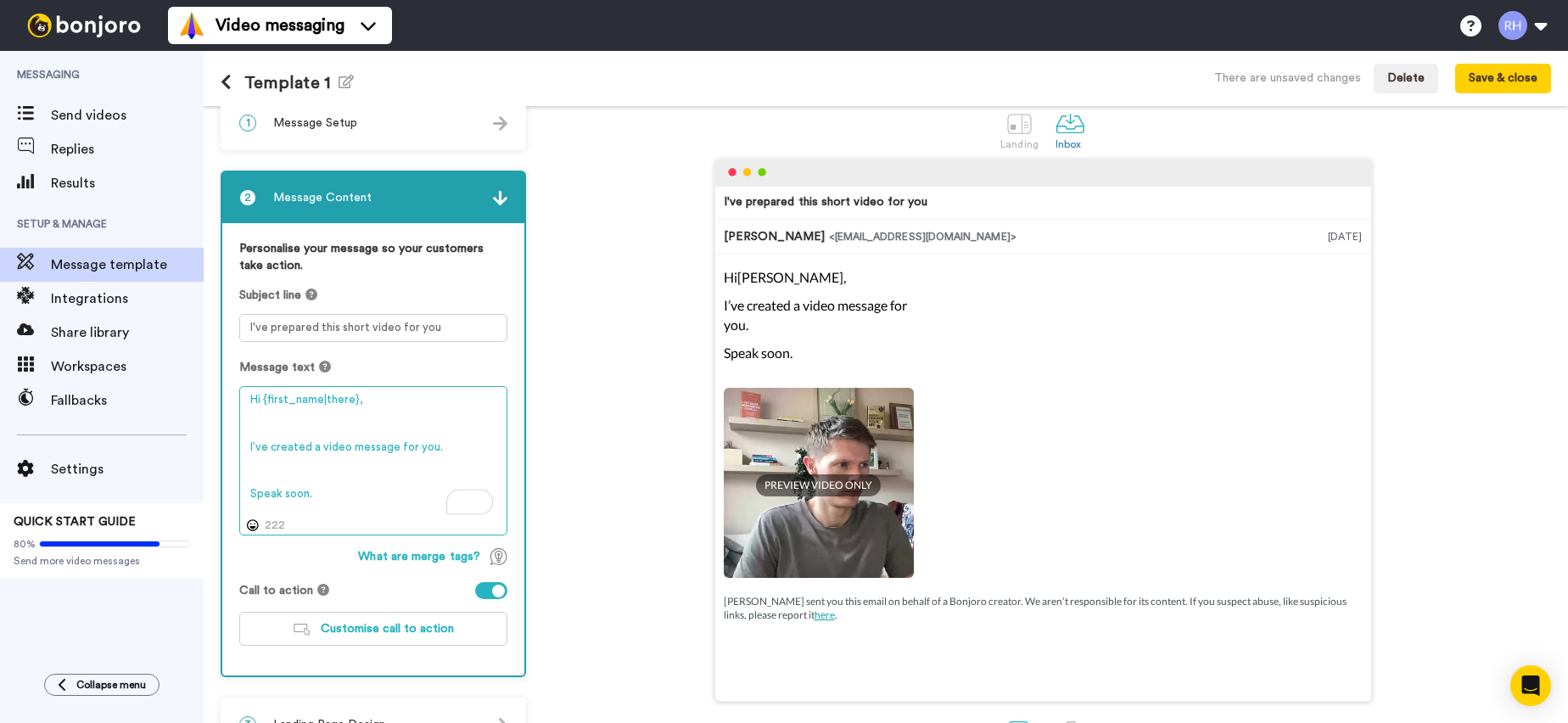
click at [332, 493] on textarea "Hi {first_name|there}, I’ve created a video message for you. Speak soon." at bounding box center [373, 461] width 268 height 150
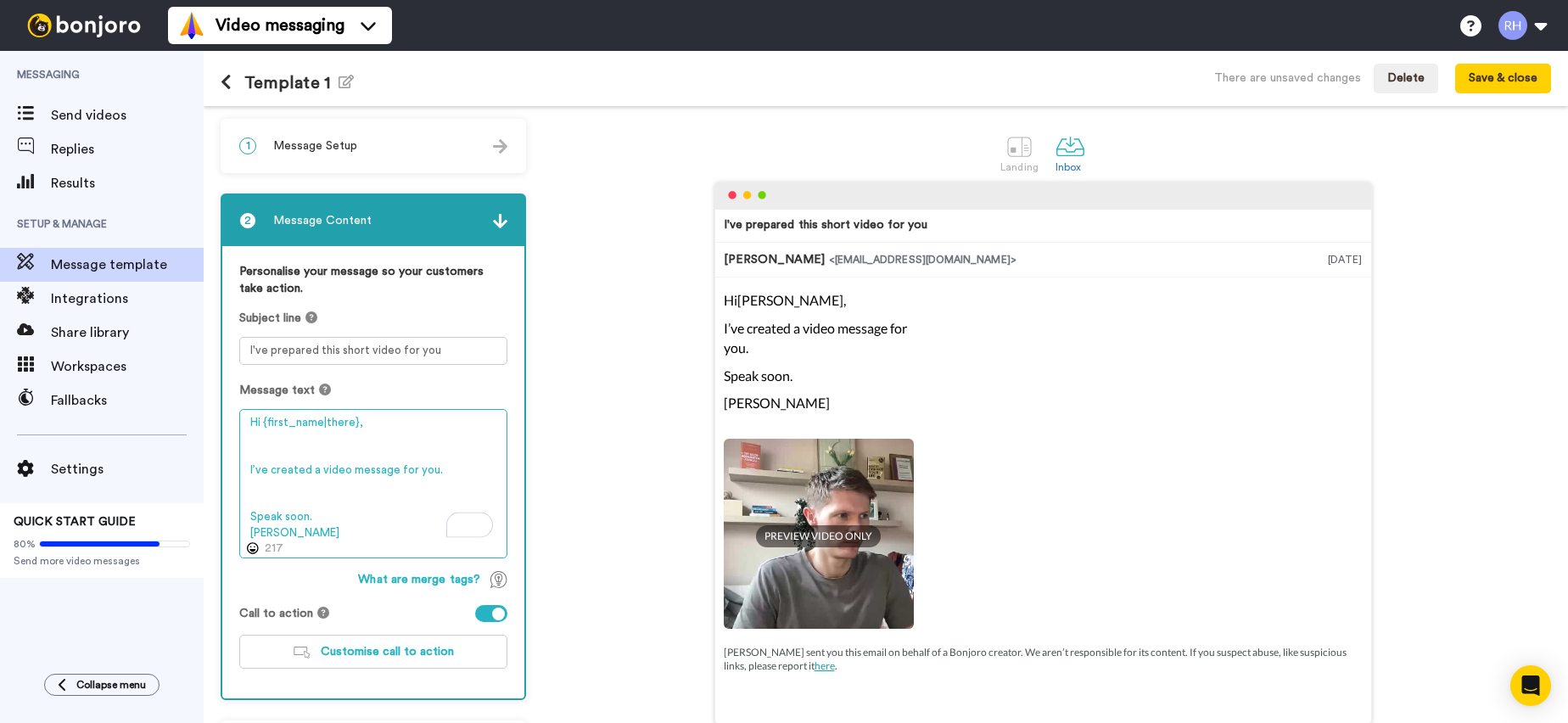
scroll to position [79, 0]
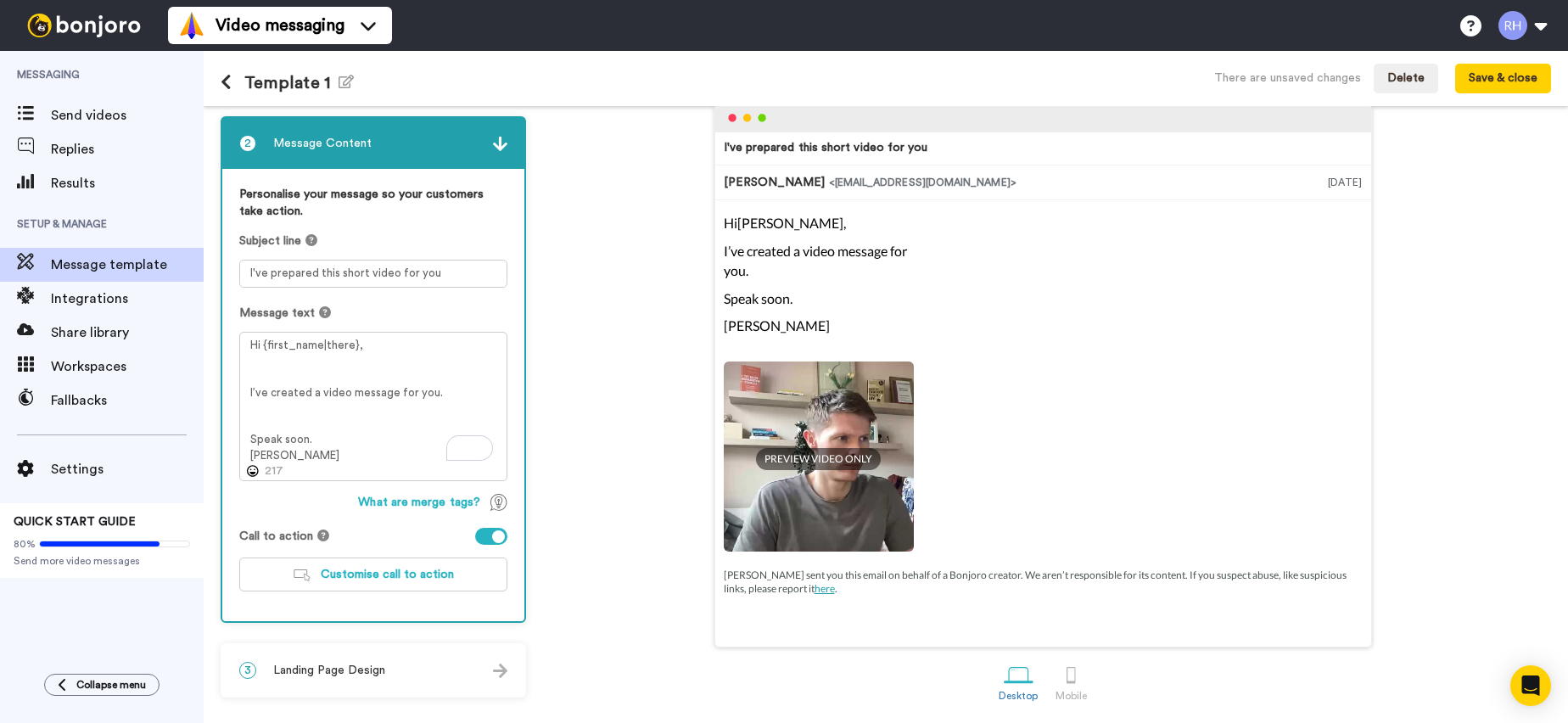
click at [367, 670] on span "Landing Page Design" at bounding box center [329, 670] width 112 height 17
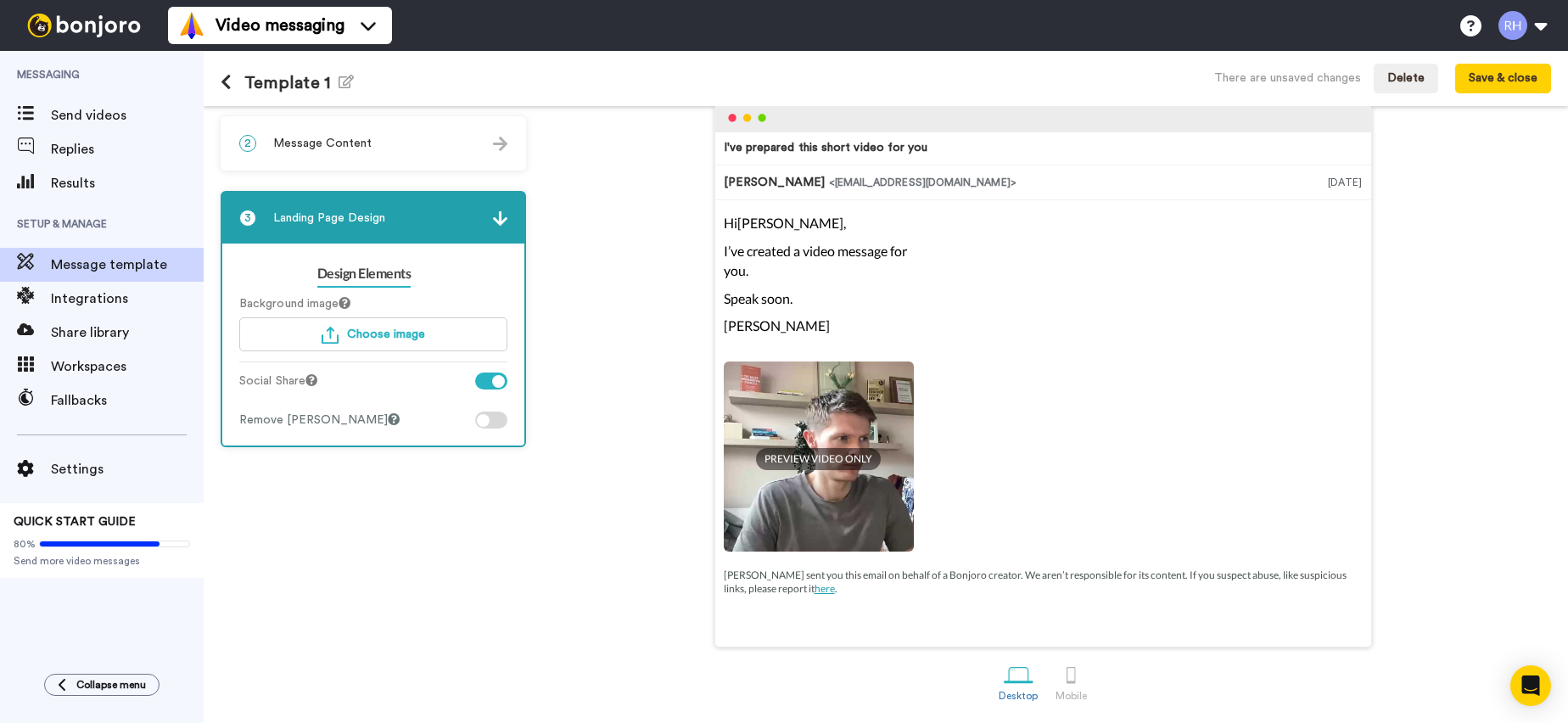
click at [486, 414] on div at bounding box center [483, 421] width 13 height 13
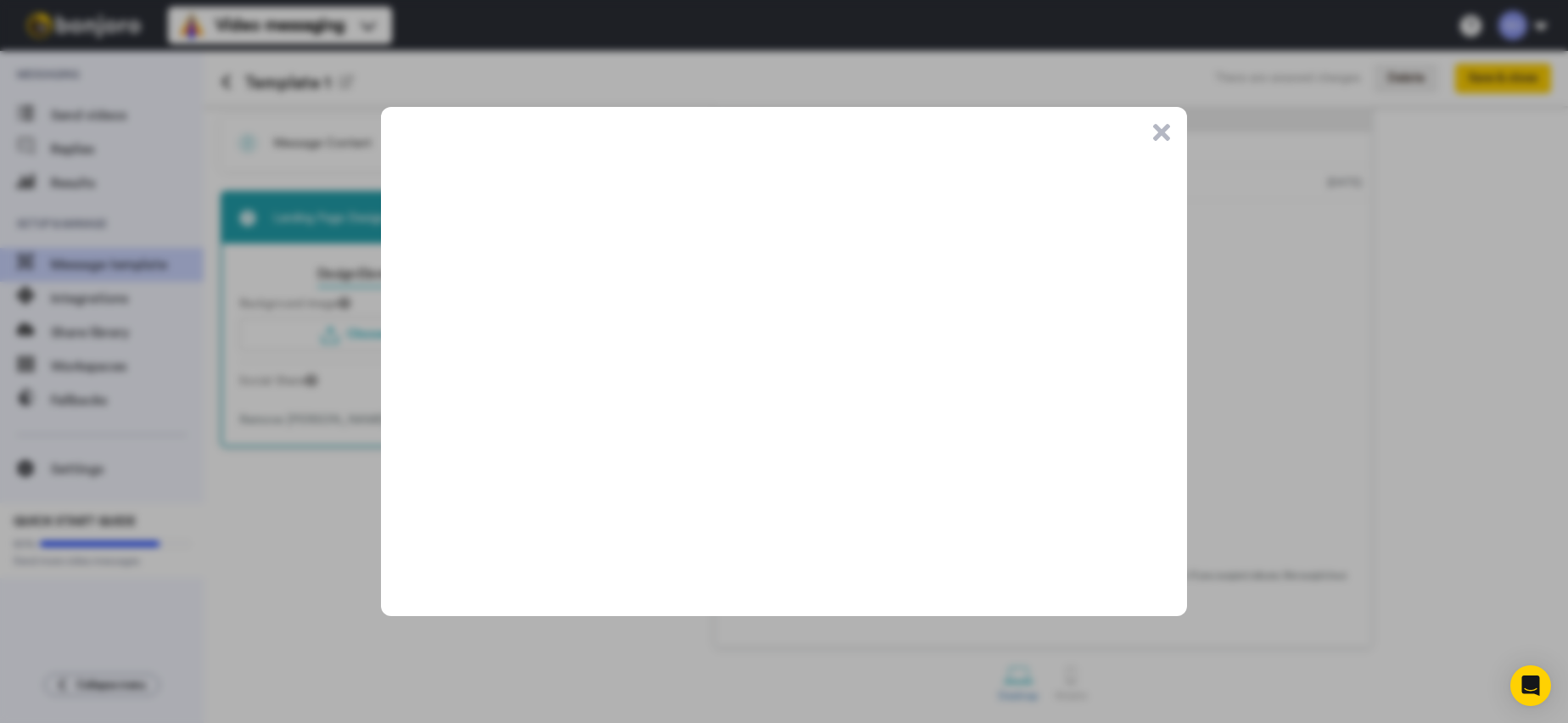
click at [1159, 135] on button ".cls-1{stroke-width:0px;}" at bounding box center [1161, 132] width 17 height 17
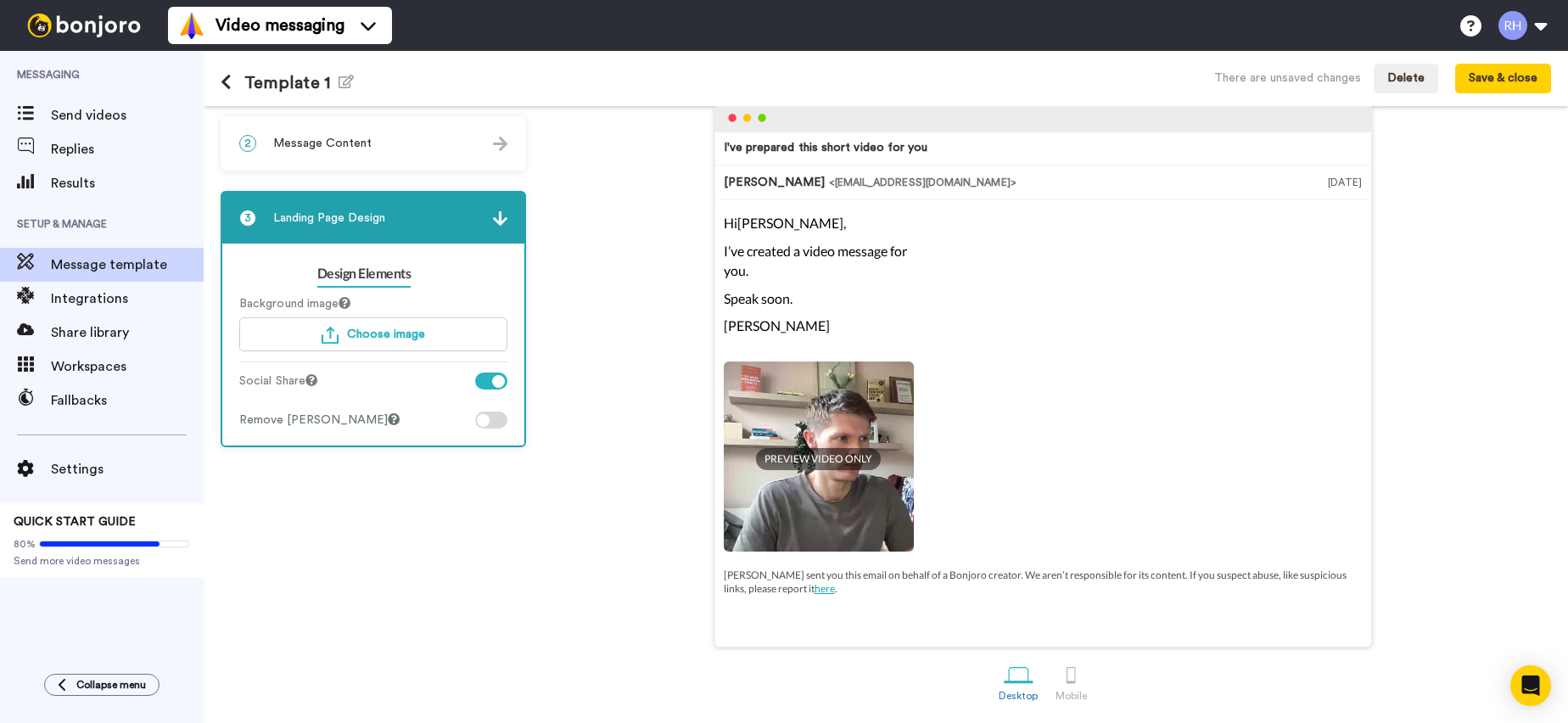
click at [493, 376] on div at bounding box center [498, 381] width 13 height 13
click at [493, 376] on div at bounding box center [491, 381] width 32 height 17
click at [317, 380] on icon at bounding box center [311, 379] width 12 height 12
click at [497, 382] on div at bounding box center [498, 381] width 13 height 13
click at [484, 380] on div at bounding box center [483, 381] width 13 height 13
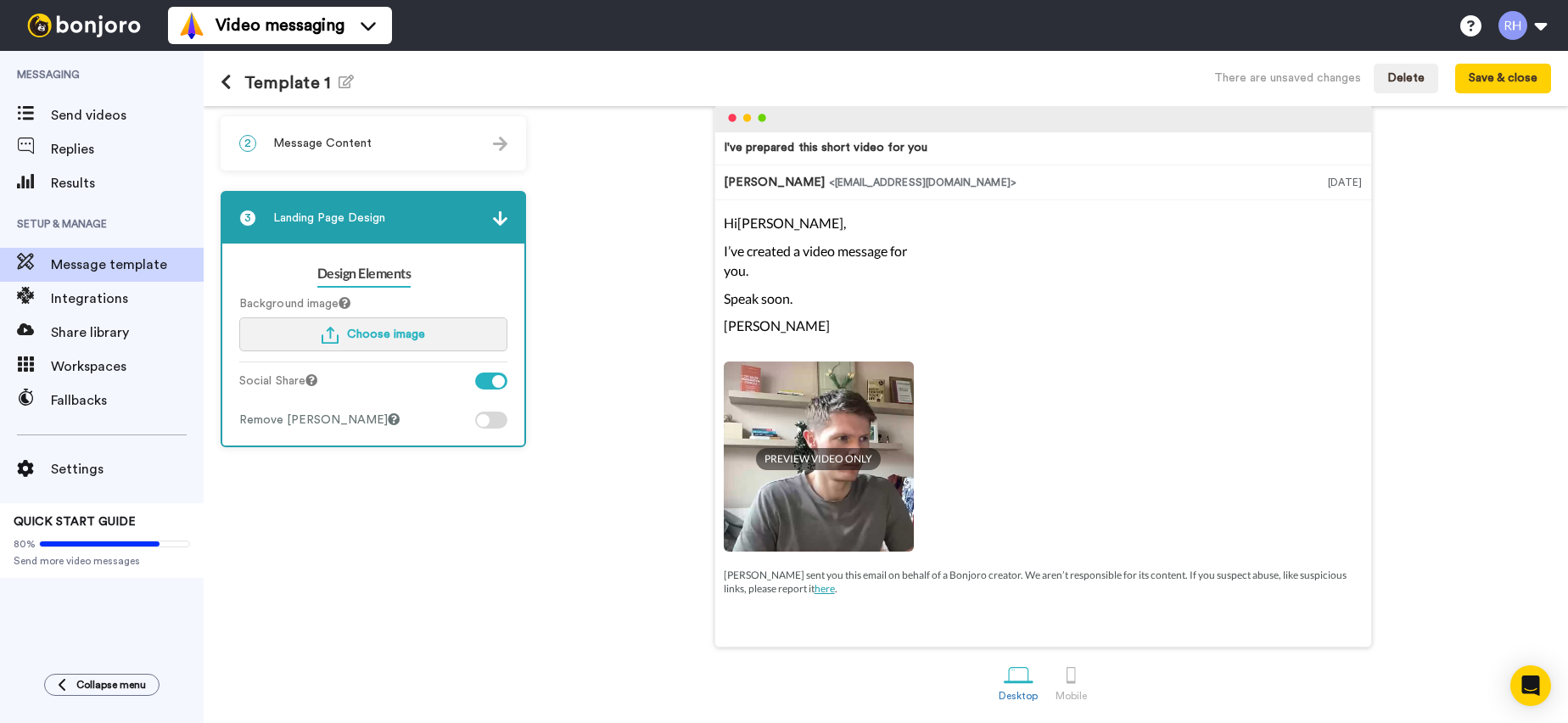
click at [401, 329] on span "Choose image" at bounding box center [386, 334] width 78 height 12
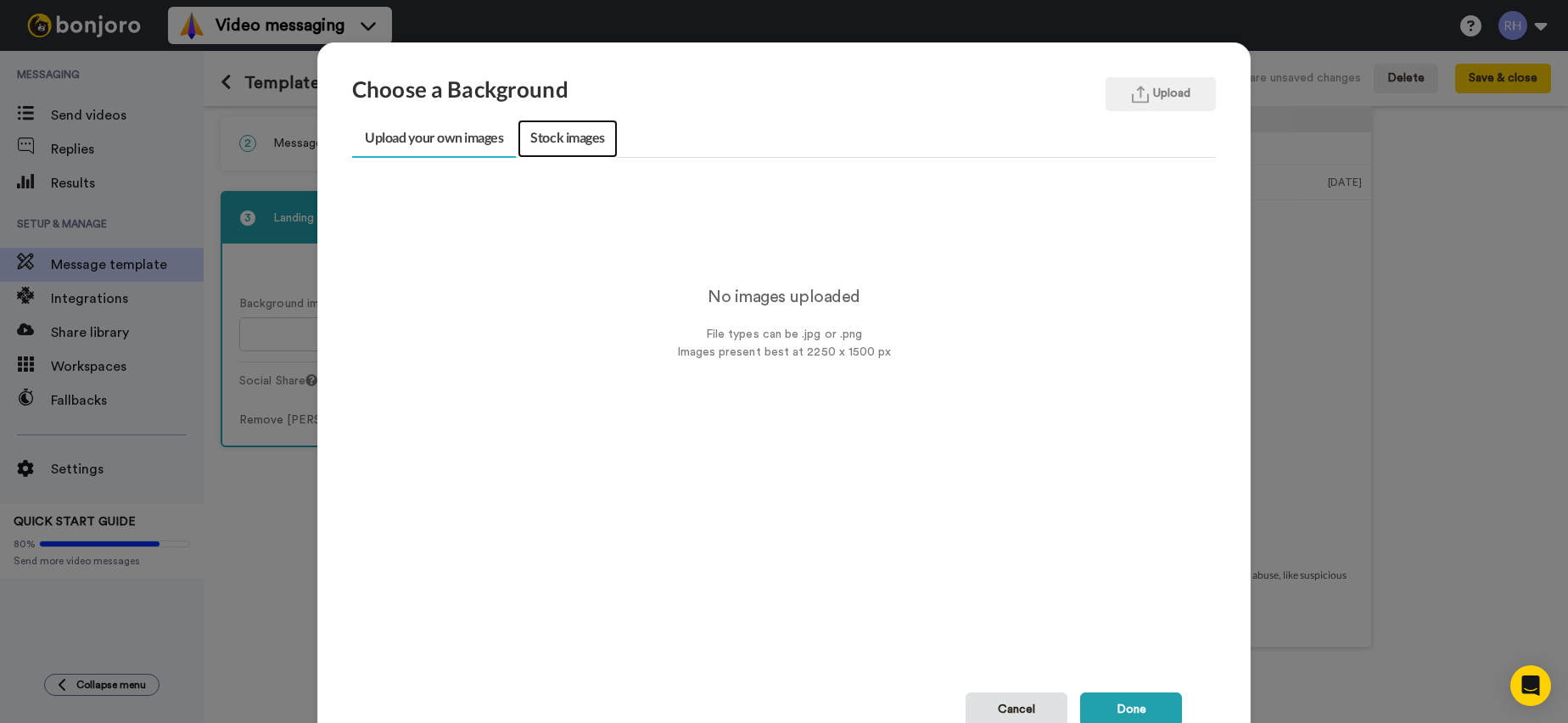
click at [593, 121] on link "Stock images" at bounding box center [567, 138] width 100 height 39
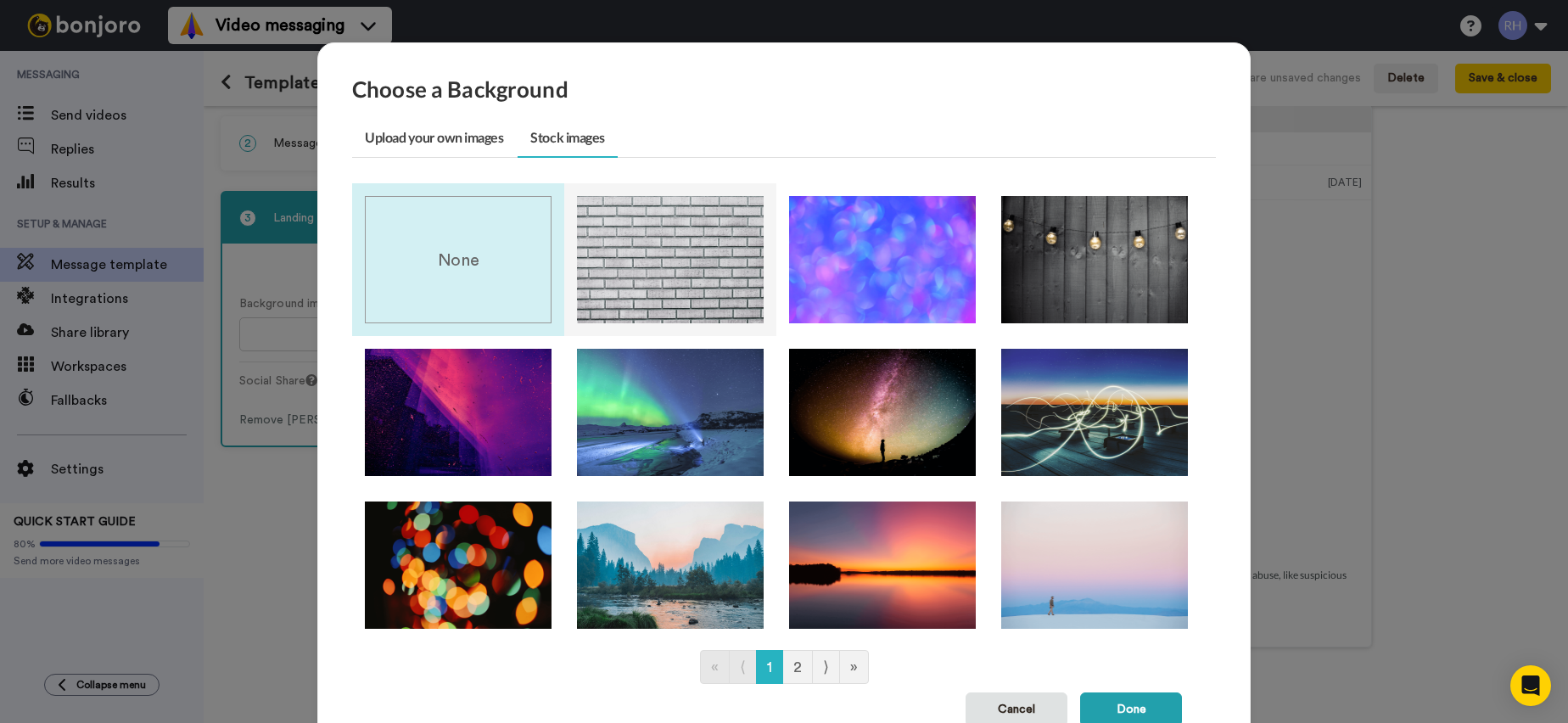
click at [649, 219] on img at bounding box center [671, 260] width 186 height 127
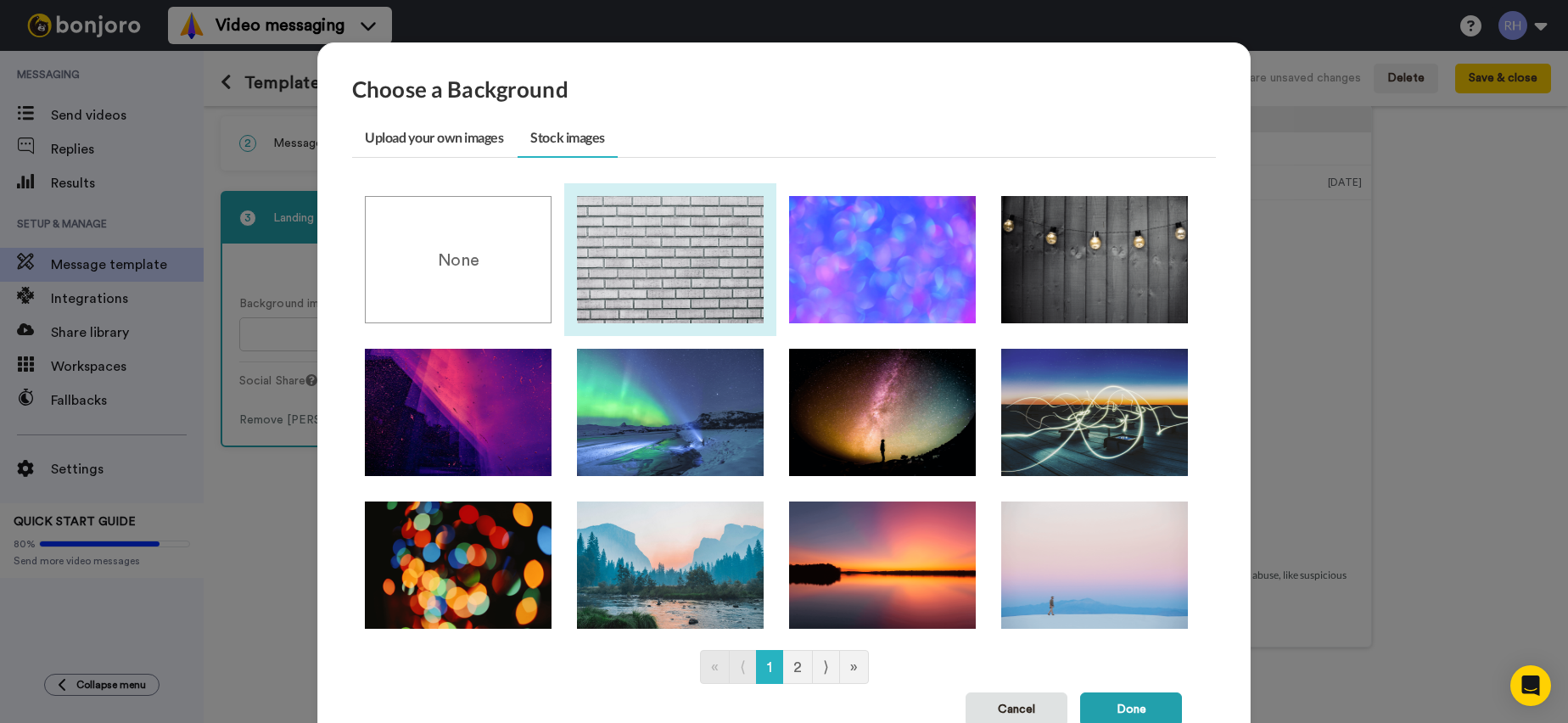
drag, startPoint x: 1134, startPoint y: 700, endPoint x: 1108, endPoint y: 676, distance: 35.4
click at [1134, 699] on button "Done" at bounding box center [1131, 710] width 102 height 34
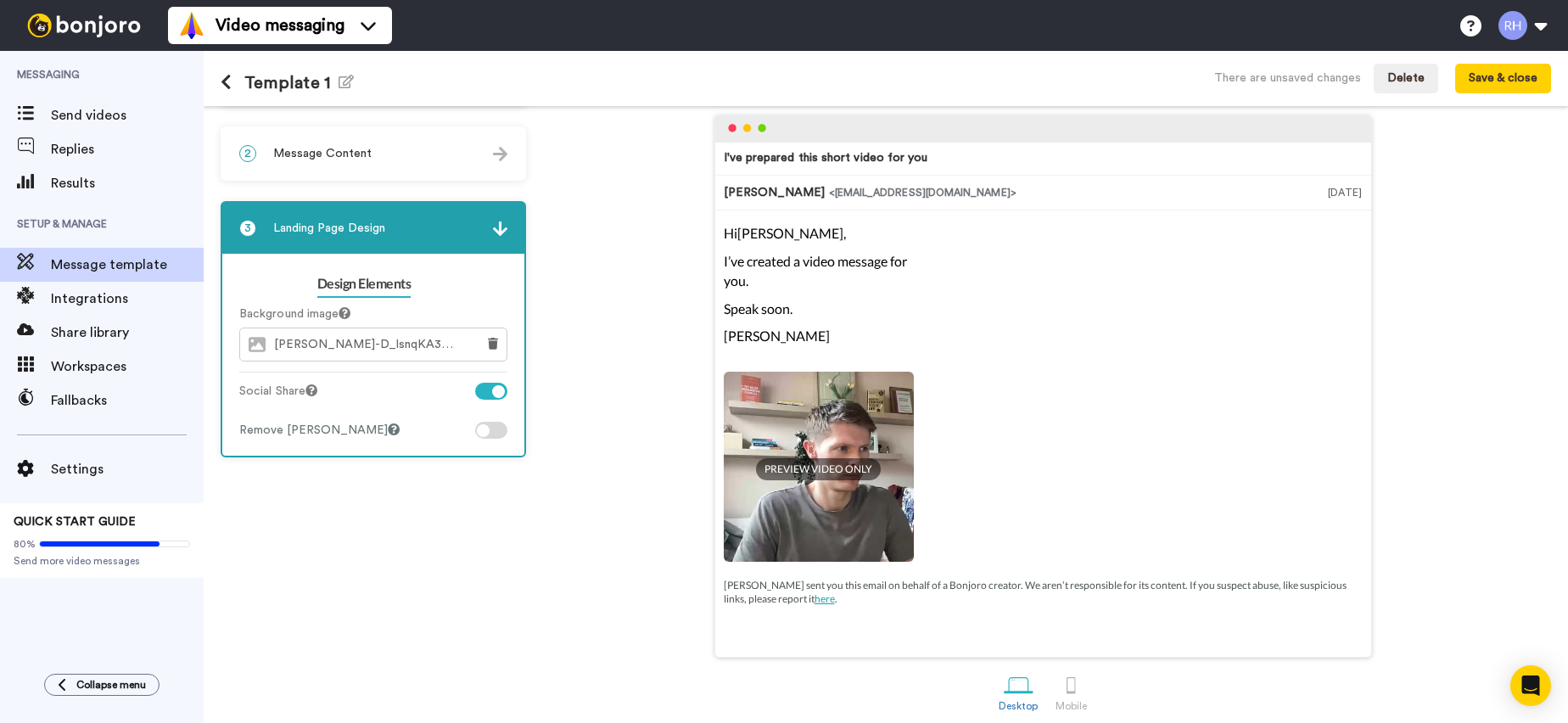
scroll to position [0, 0]
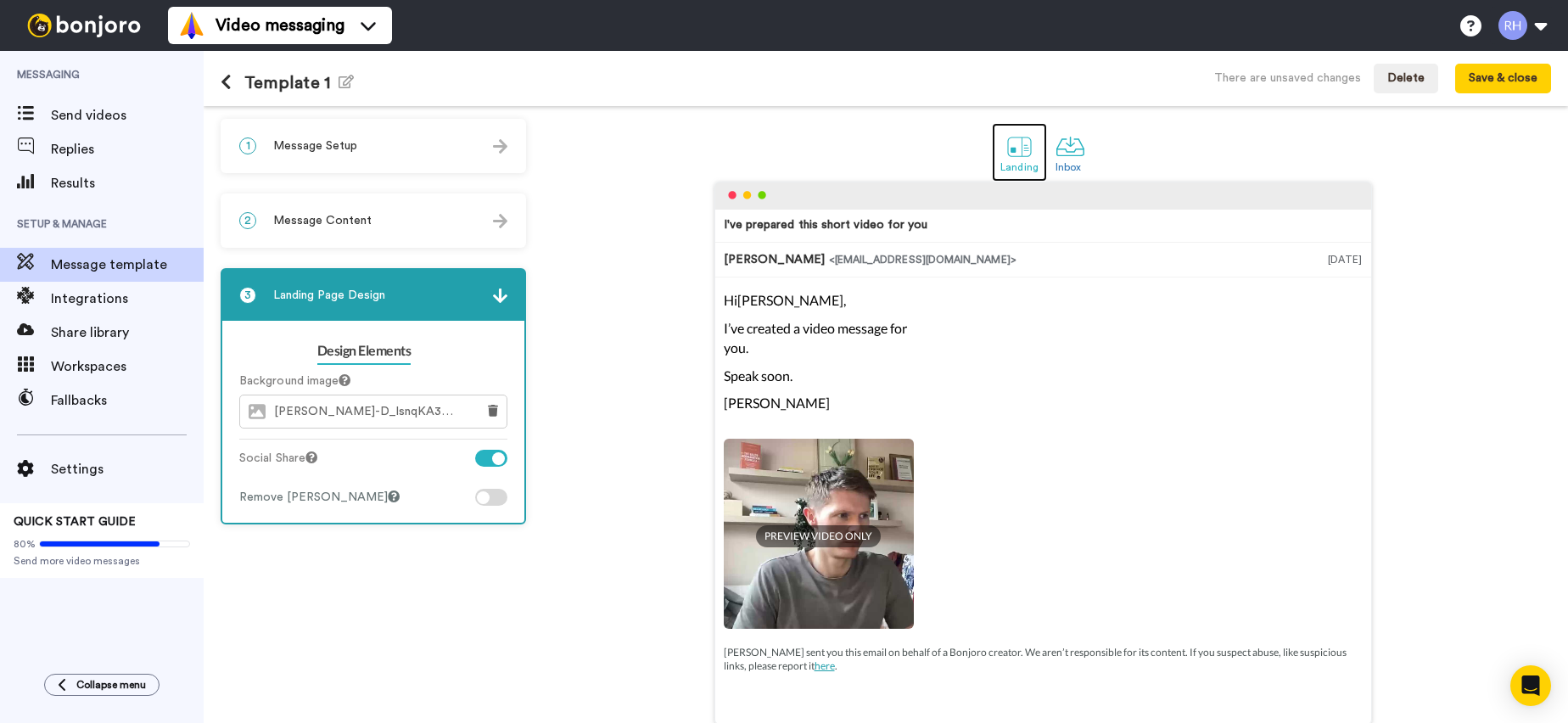
click at [1027, 144] on div at bounding box center [1019, 146] width 30 height 30
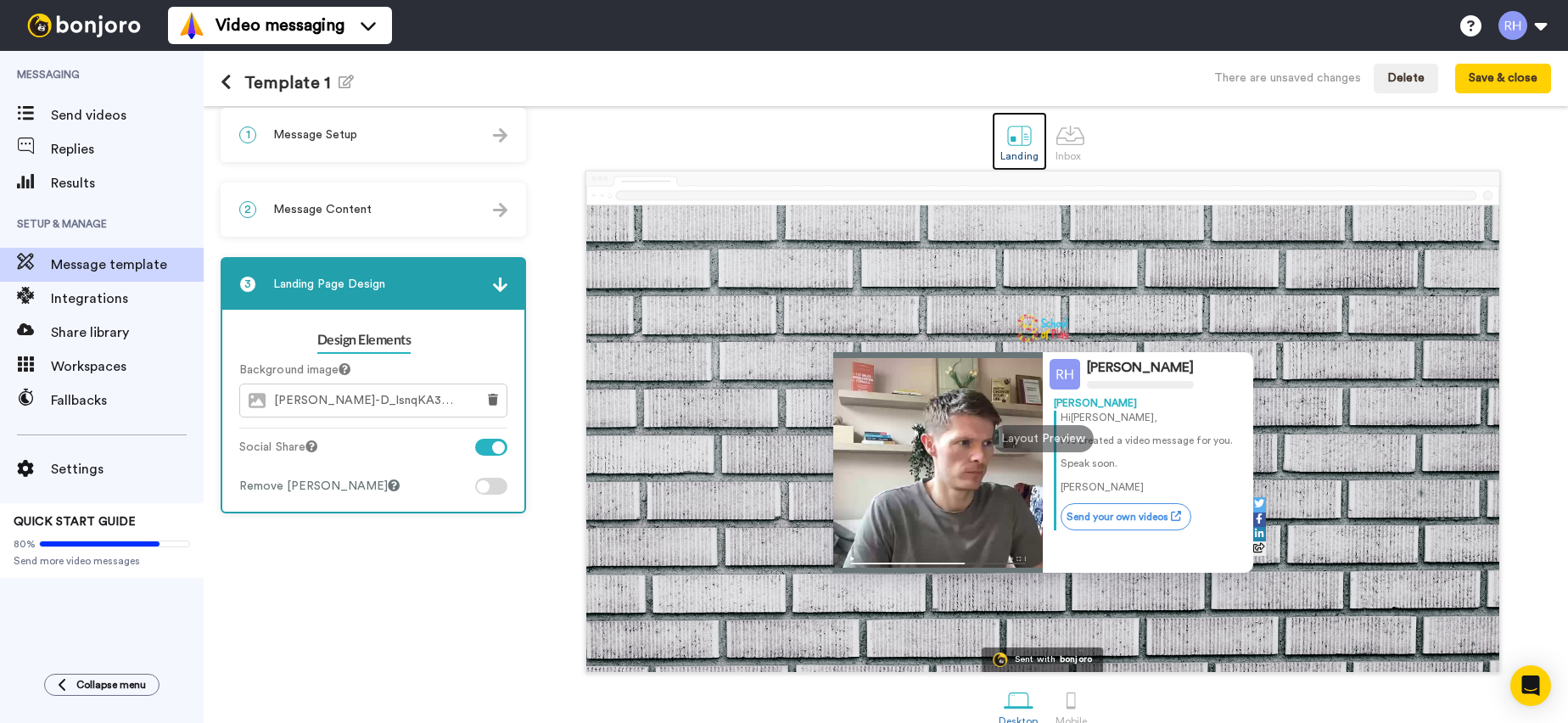
scroll to position [10, 0]
click at [499, 398] on button at bounding box center [493, 402] width 27 height 32
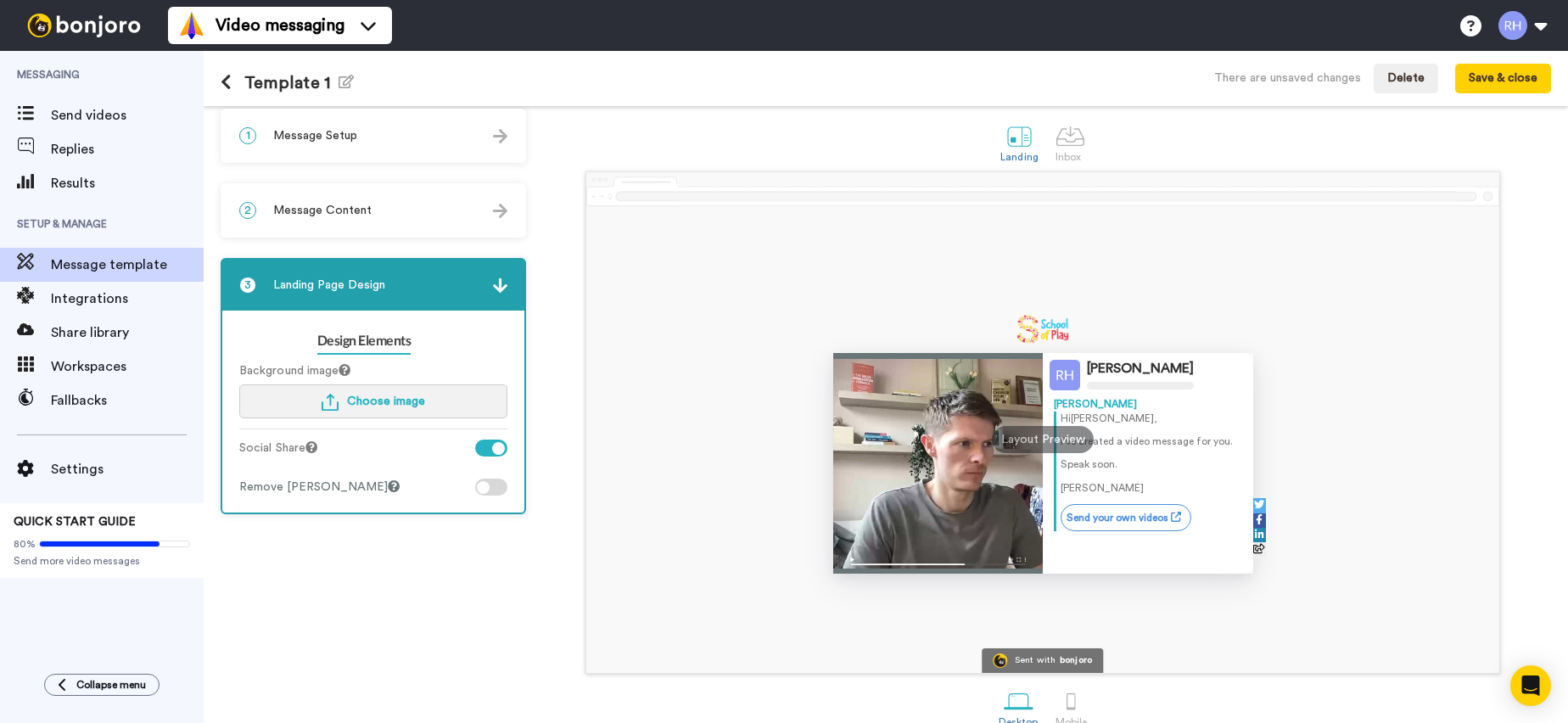
click at [392, 397] on span "Choose image" at bounding box center [386, 401] width 78 height 12
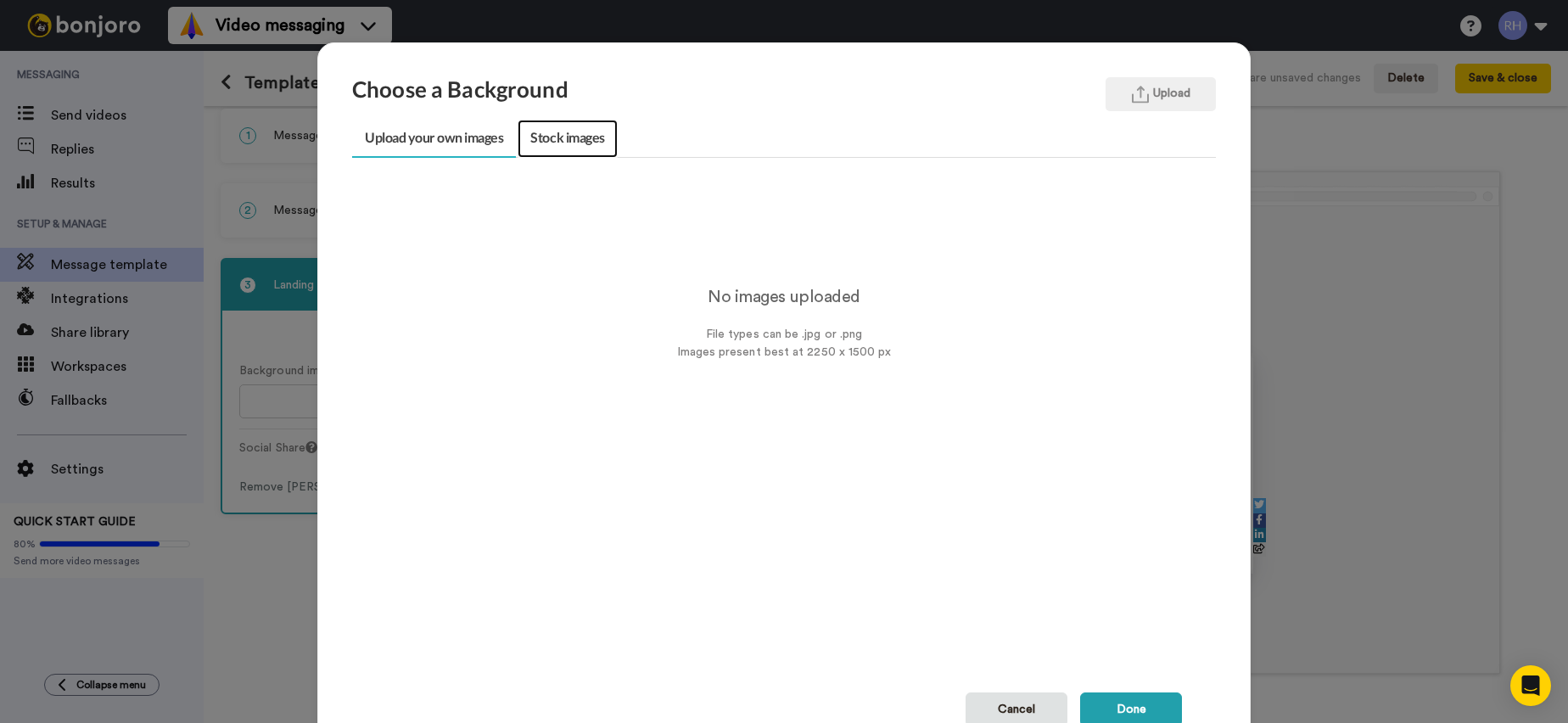
click at [558, 136] on link "Stock images" at bounding box center [567, 138] width 100 height 39
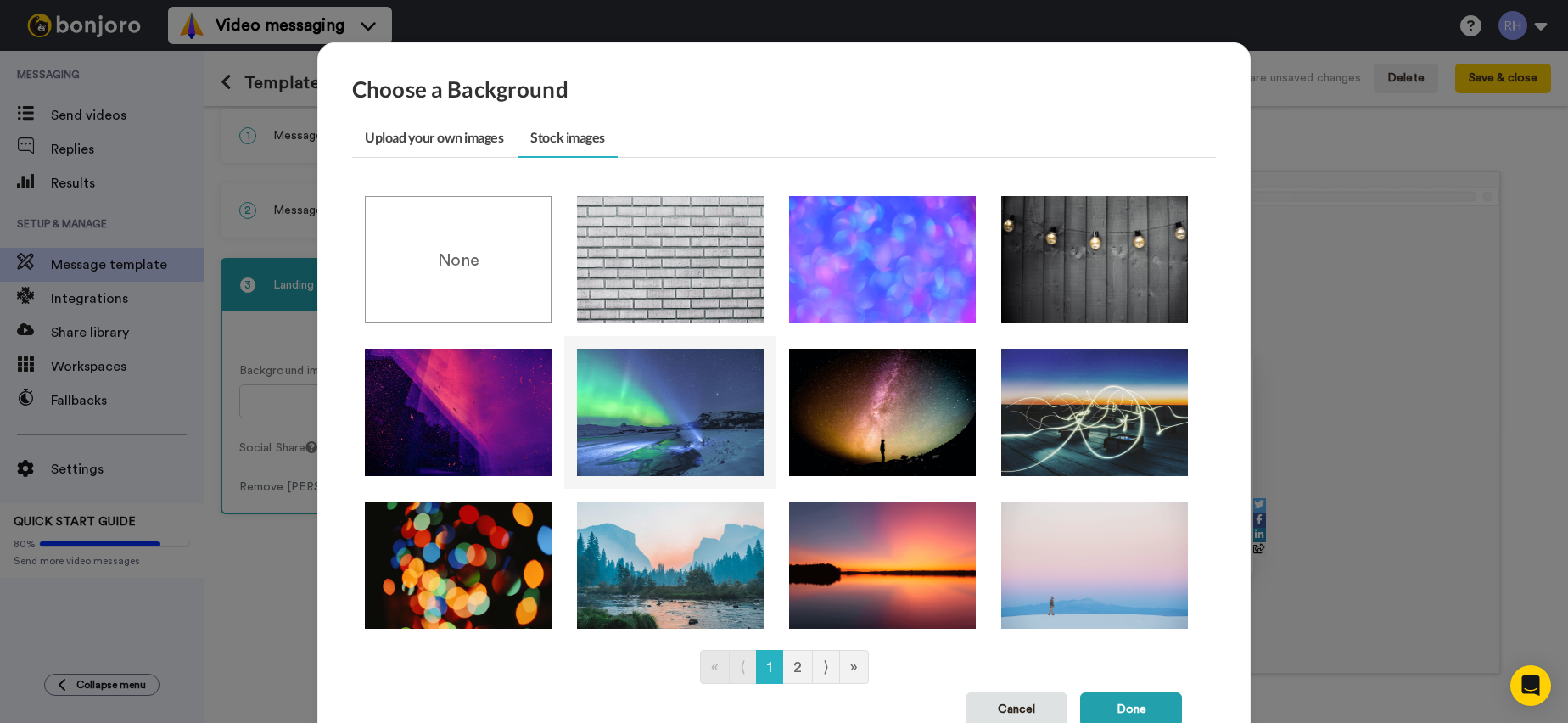
click at [703, 401] on img at bounding box center [671, 413] width 186 height 127
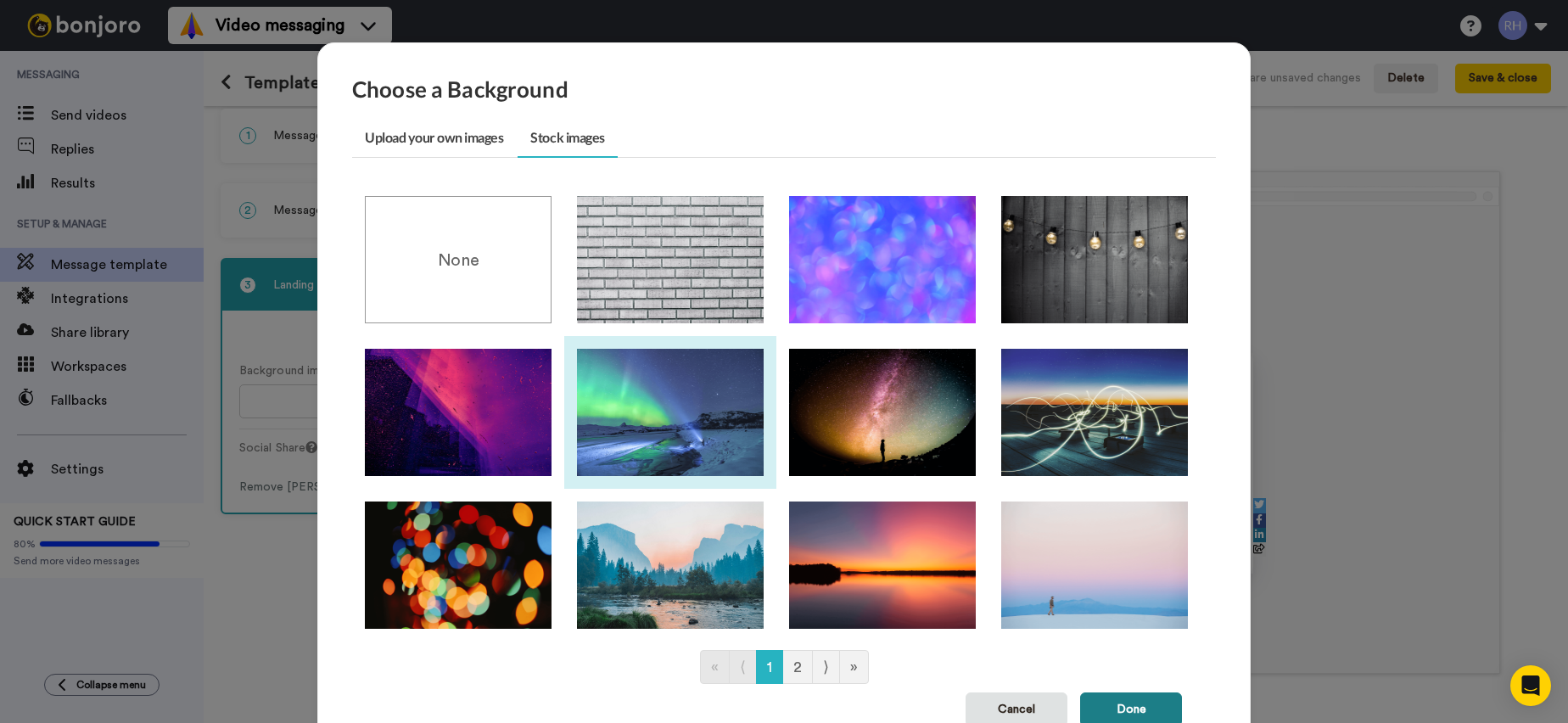
click at [1153, 707] on button "Done" at bounding box center [1131, 710] width 102 height 34
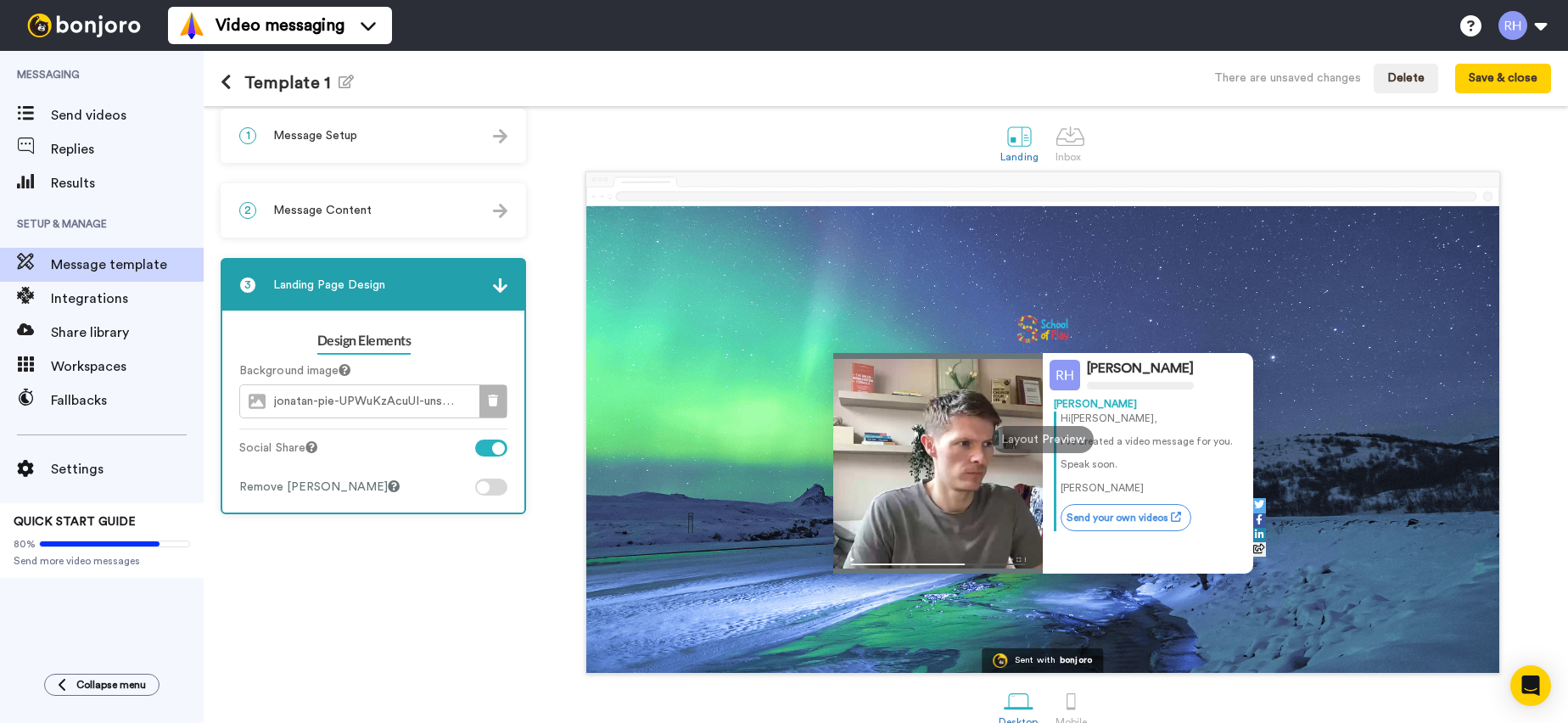
click at [488, 400] on icon at bounding box center [492, 400] width 10 height 12
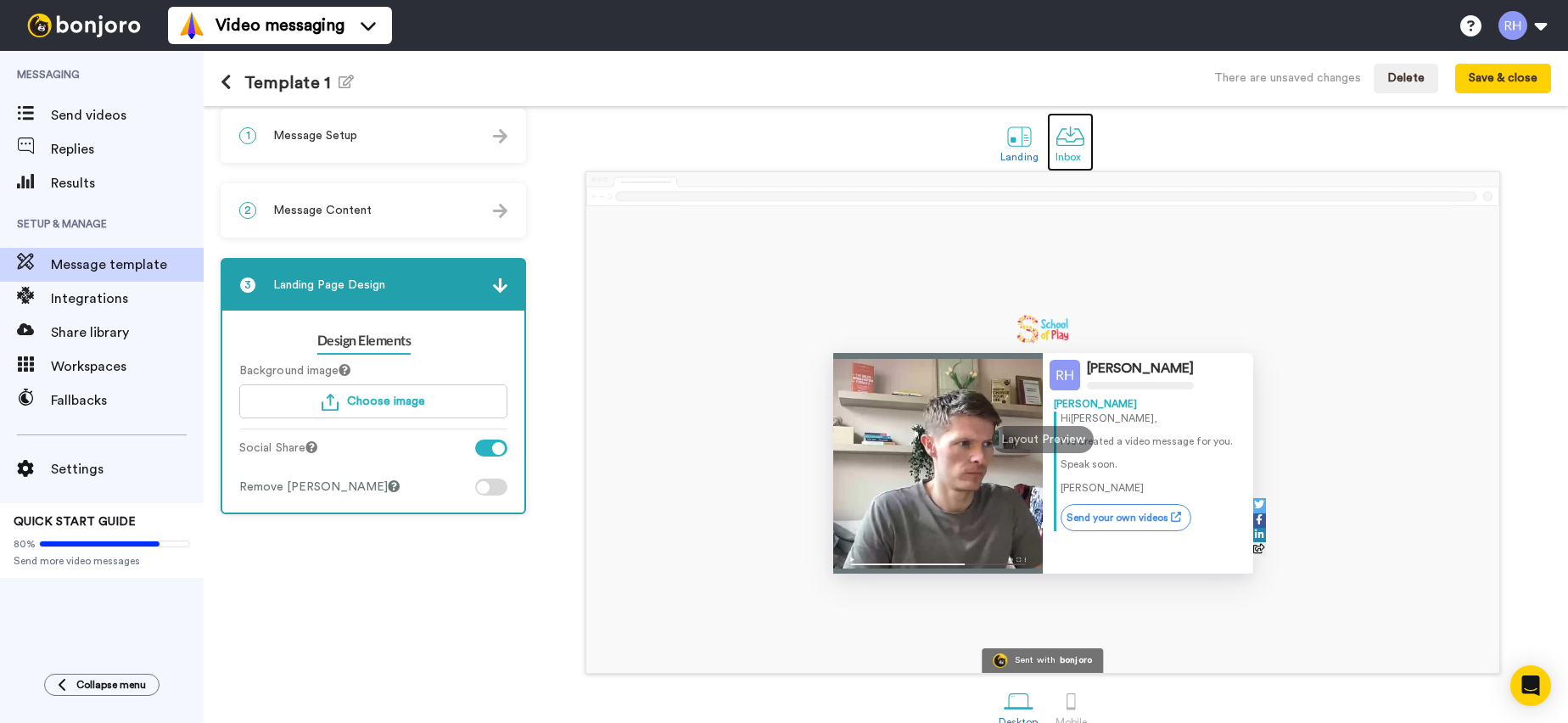
click at [1089, 151] on link "Inbox" at bounding box center [1070, 142] width 47 height 58
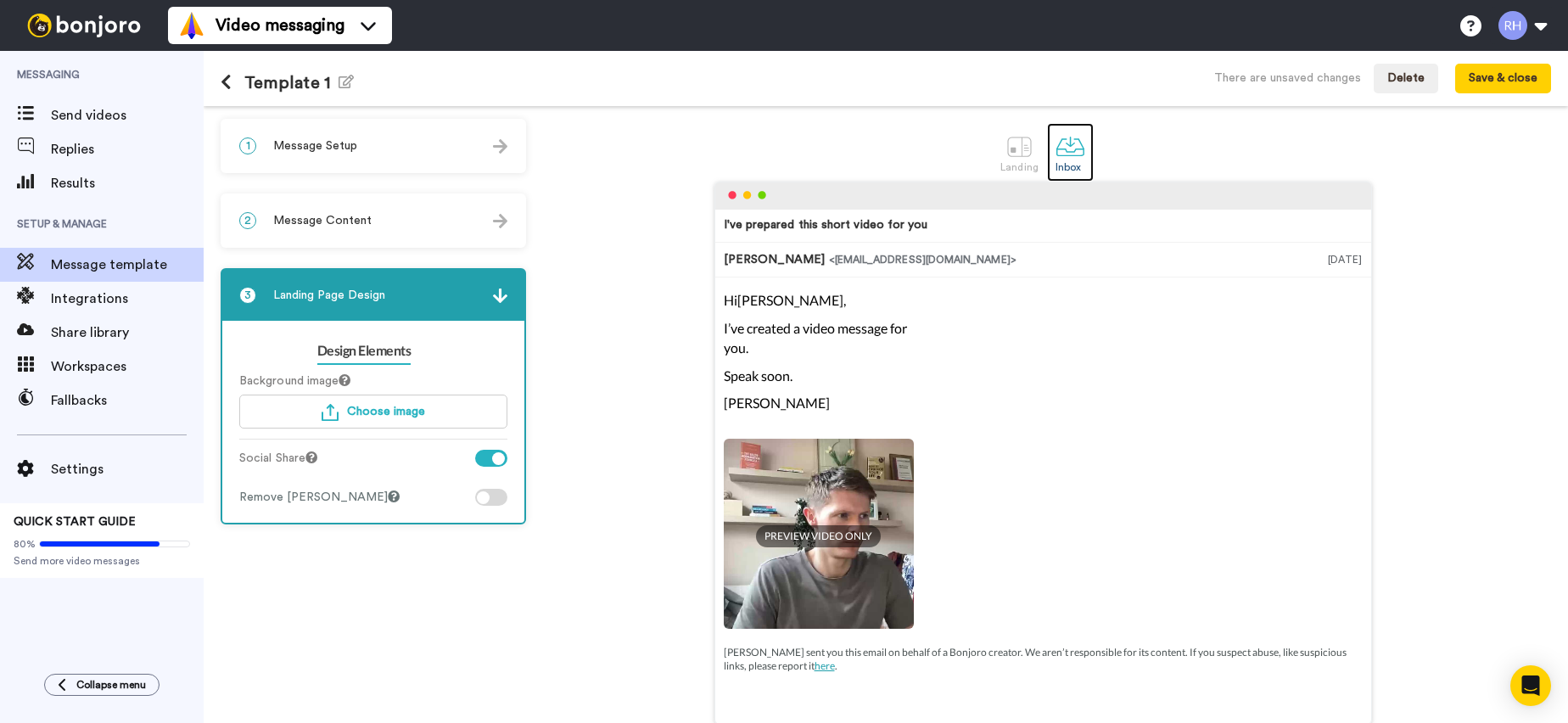
scroll to position [79, 0]
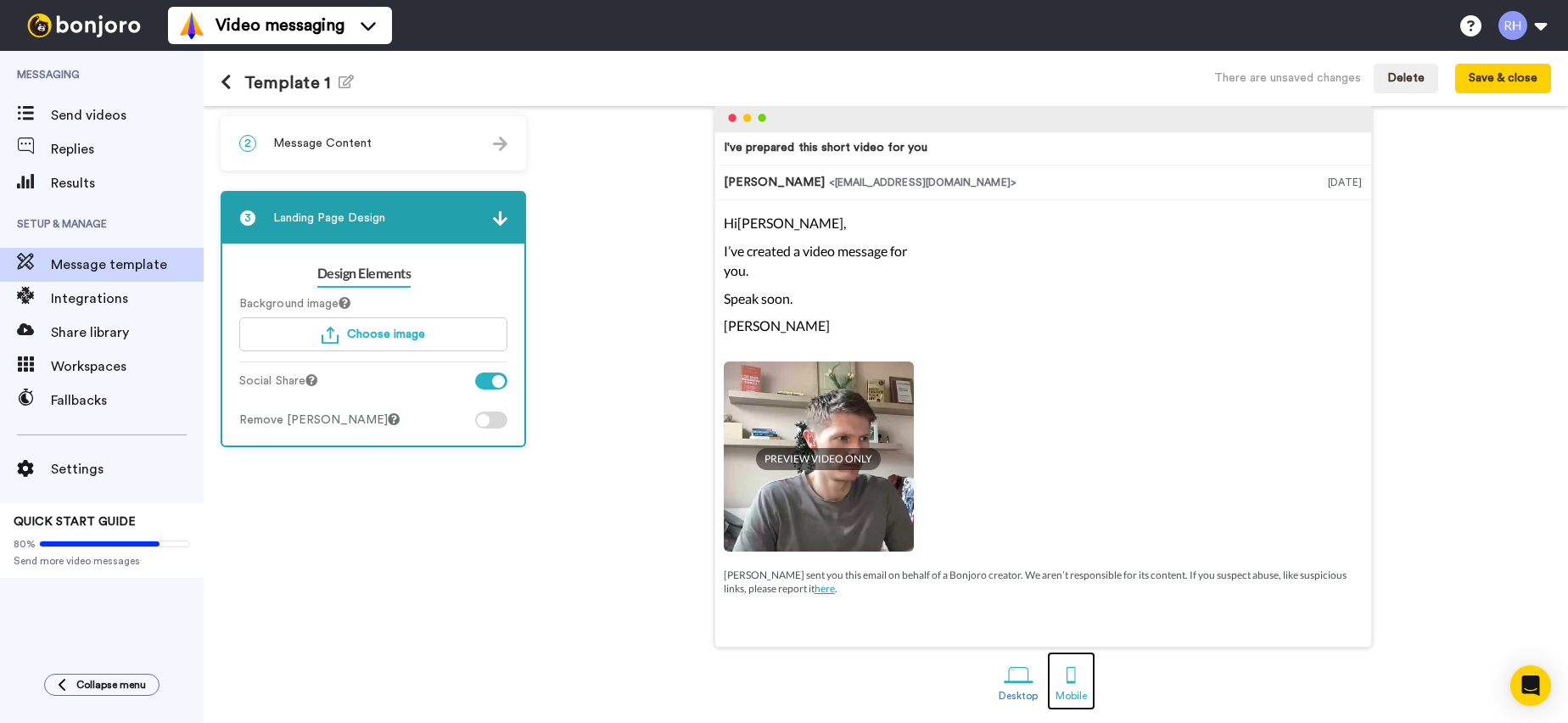
click at [1063, 688] on div at bounding box center [1070, 675] width 30 height 30
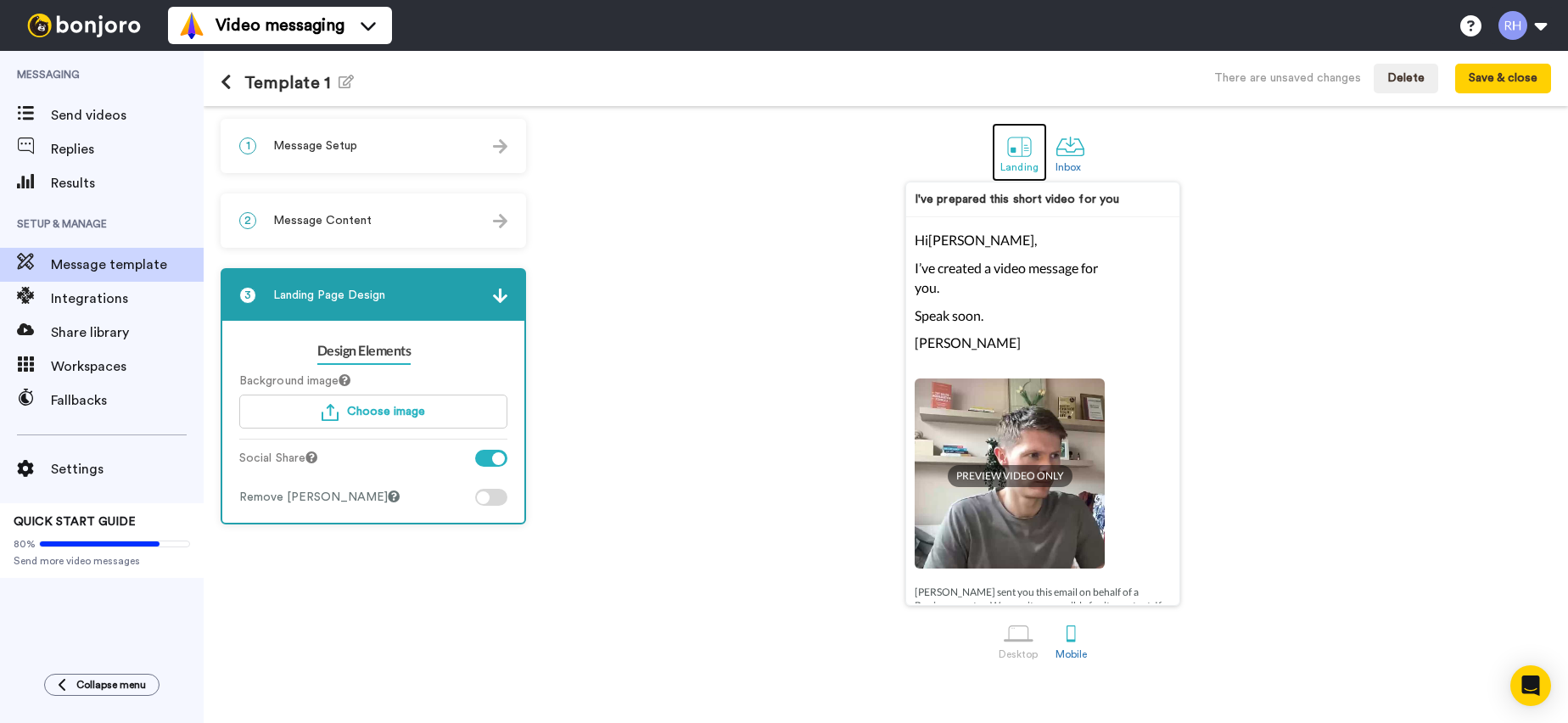
click at [1026, 147] on div at bounding box center [1019, 146] width 30 height 30
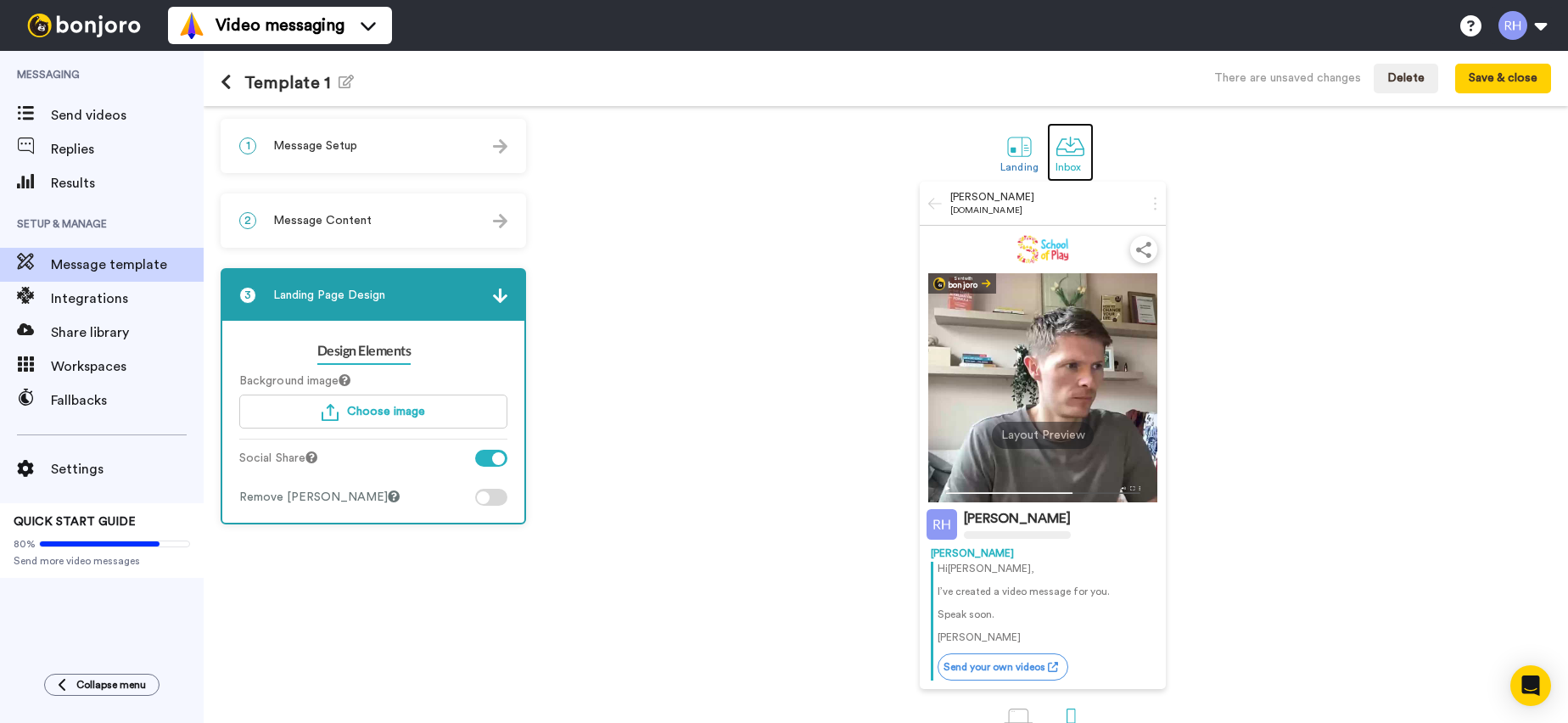
click at [1066, 150] on div at bounding box center [1070, 146] width 30 height 30
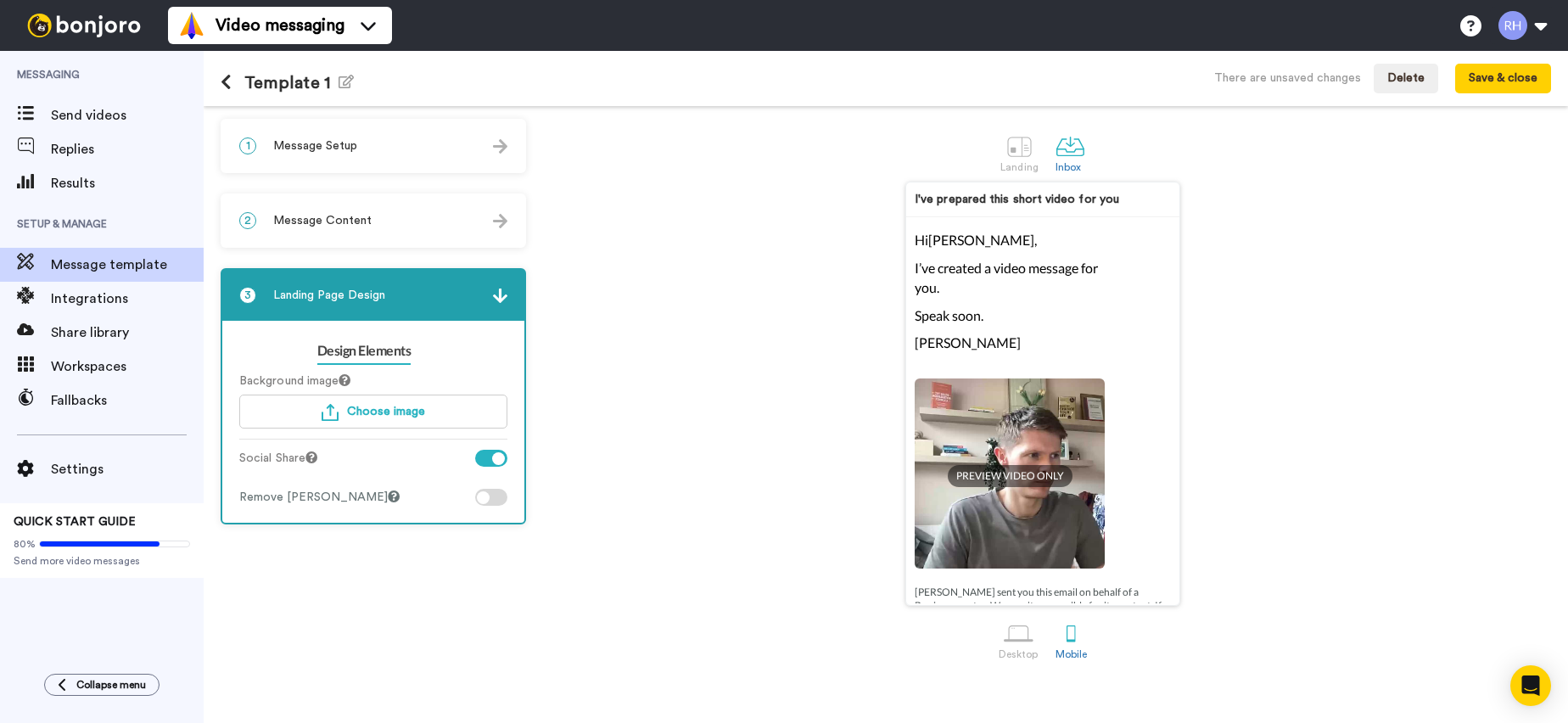
click at [337, 238] on div "2 Message Content" at bounding box center [373, 221] width 302 height 51
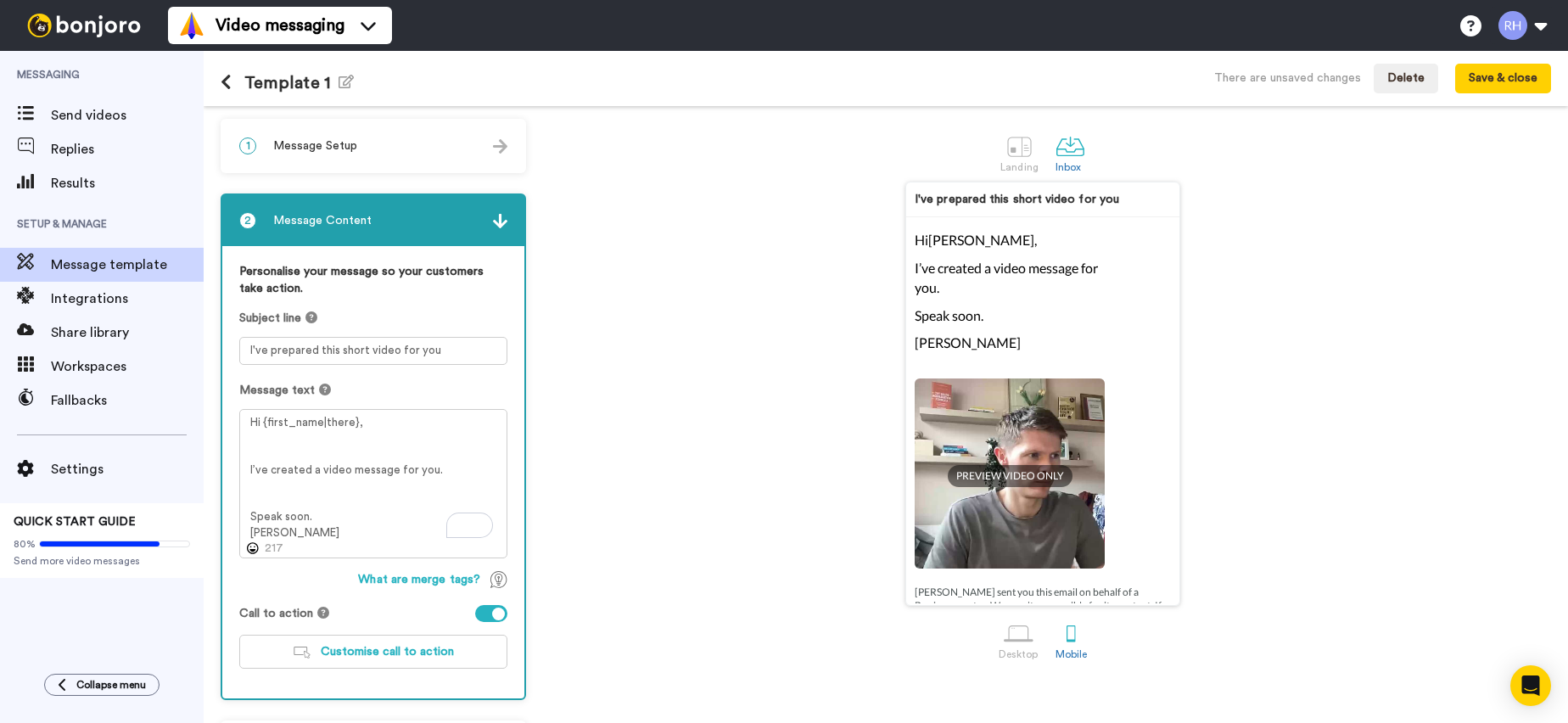
scroll to position [65, 0]
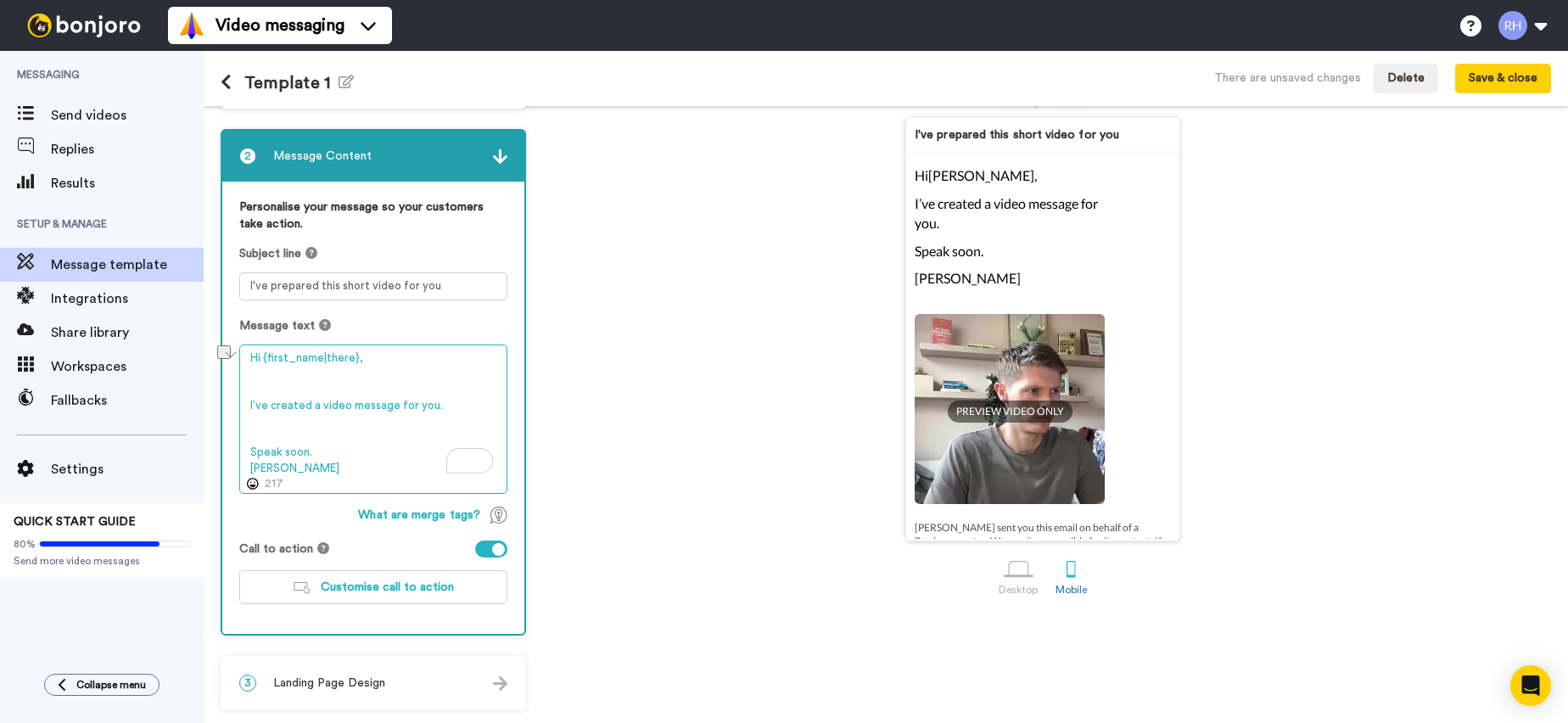
drag, startPoint x: 319, startPoint y: 451, endPoint x: 243, endPoint y: 450, distance: 76.0
click at [242, 450] on div "1 Message Setup From ryan@schoolofplay.org.uk Add your company logo School of P…" at bounding box center [886, 414] width 1364 height 617
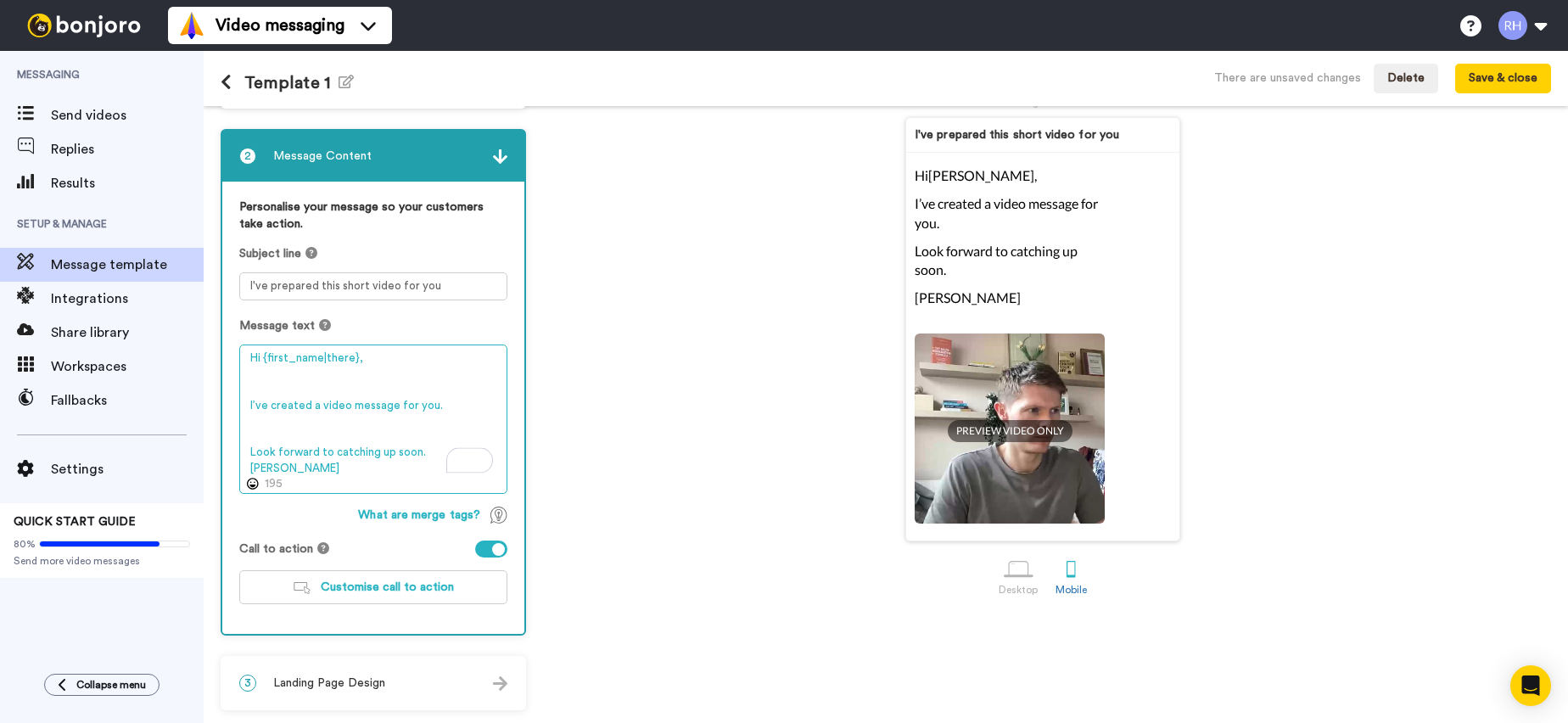
type textarea "Hi {first_name|there}, I’ve created a video message for you. Look forward to ca…"
drag, startPoint x: 378, startPoint y: 678, endPoint x: 674, endPoint y: 514, distance: 338.4
click at [378, 678] on span "Landing Page Design" at bounding box center [329, 683] width 112 height 17
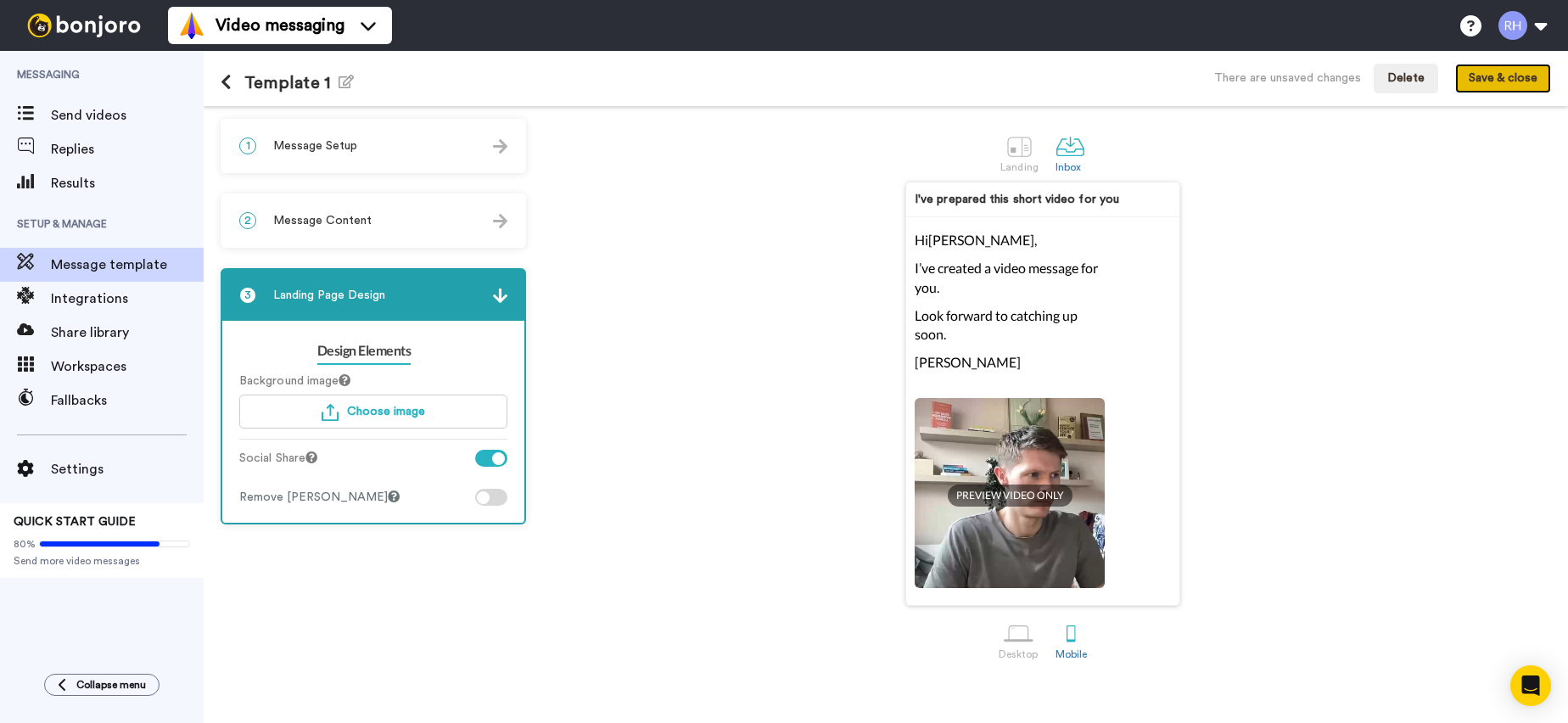
click at [1497, 72] on button "Save & close" at bounding box center [1503, 79] width 96 height 30
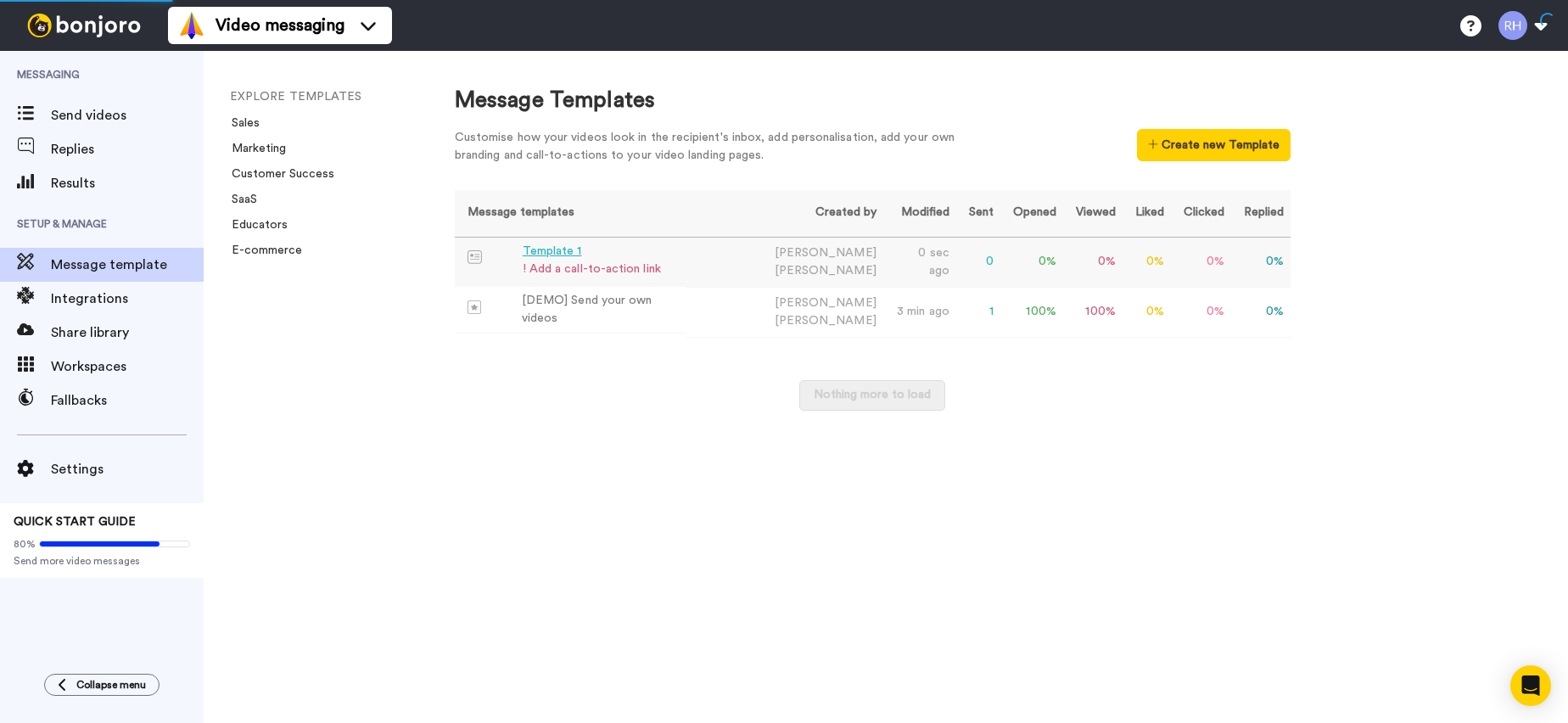
click at [643, 265] on div "! Add a call-to-action link" at bounding box center [592, 270] width 138 height 18
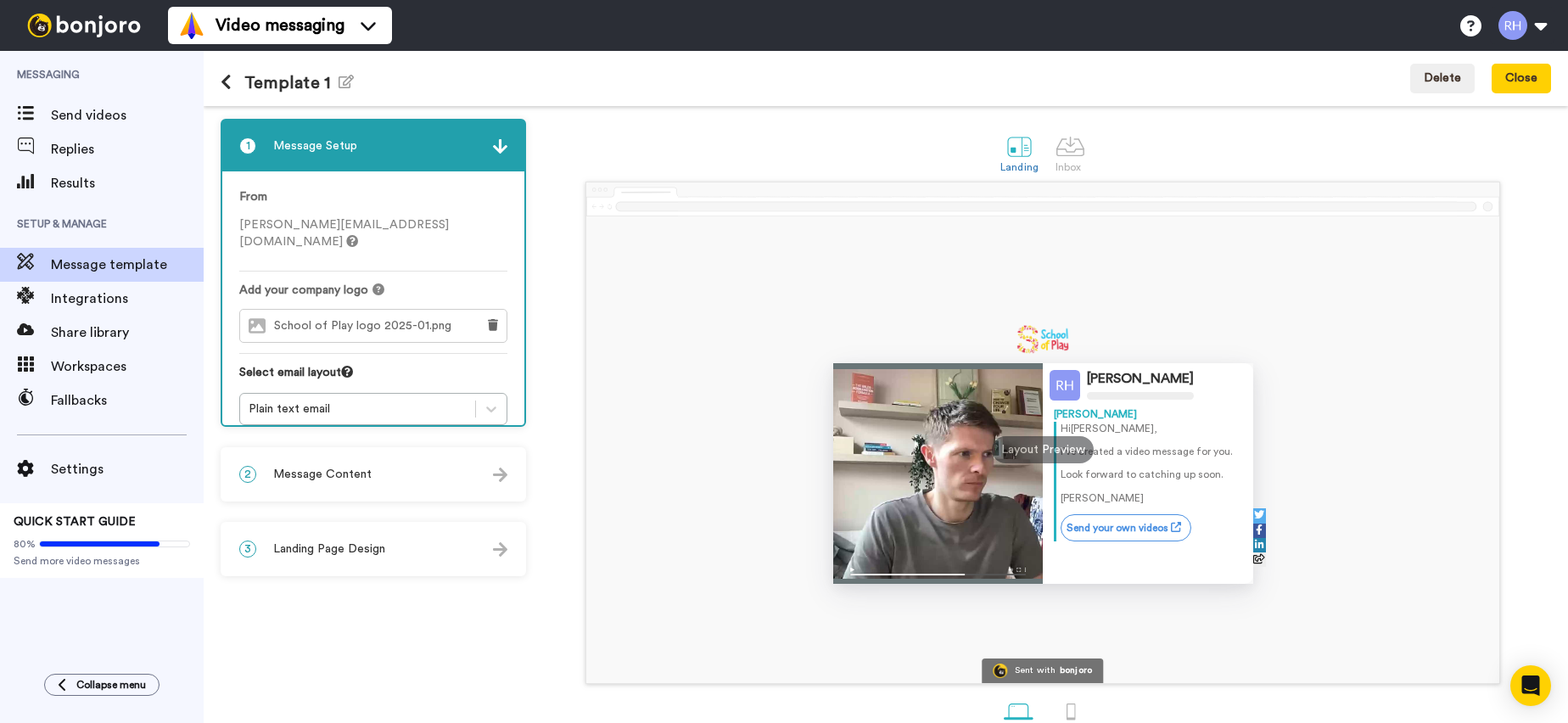
scroll to position [39, 0]
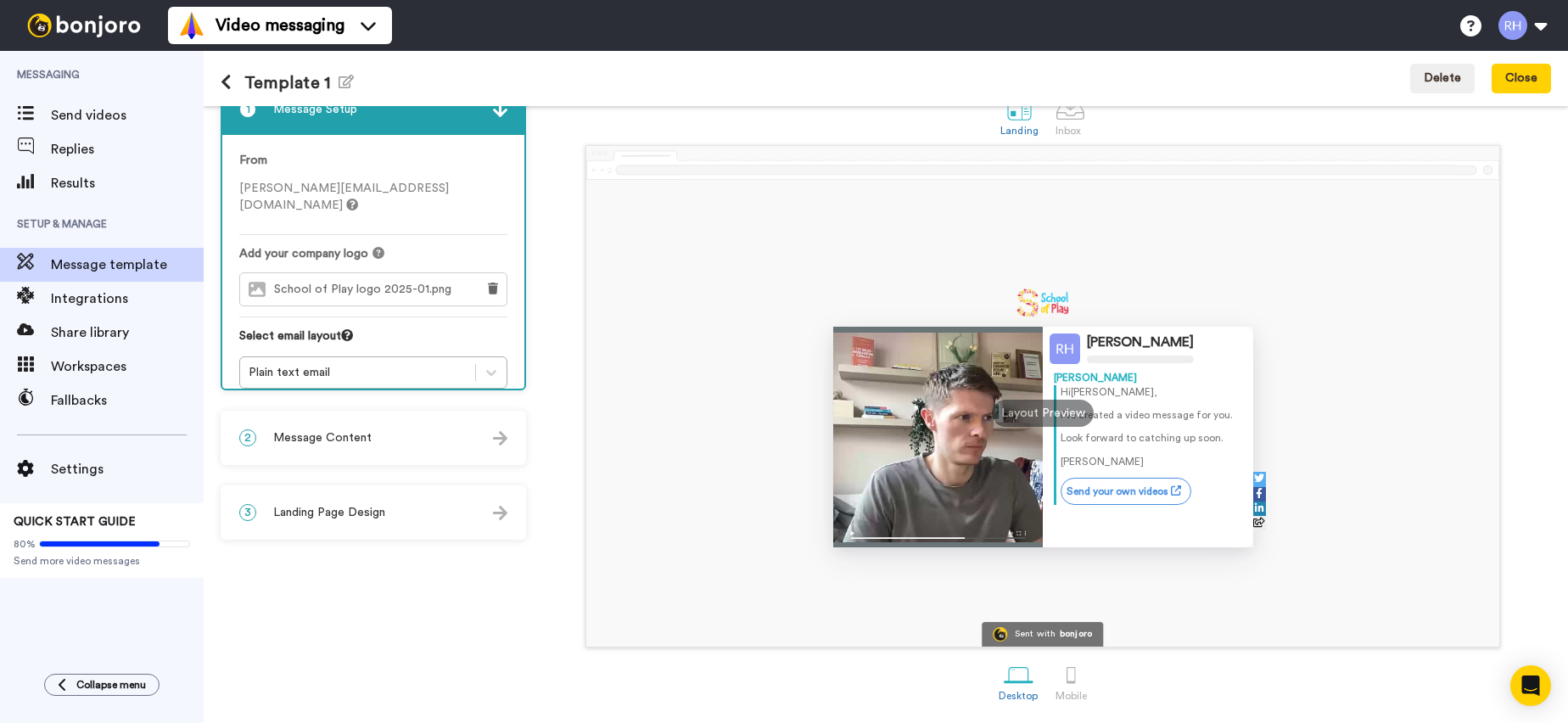
click at [426, 507] on div "3 Landing Page Design" at bounding box center [373, 512] width 302 height 51
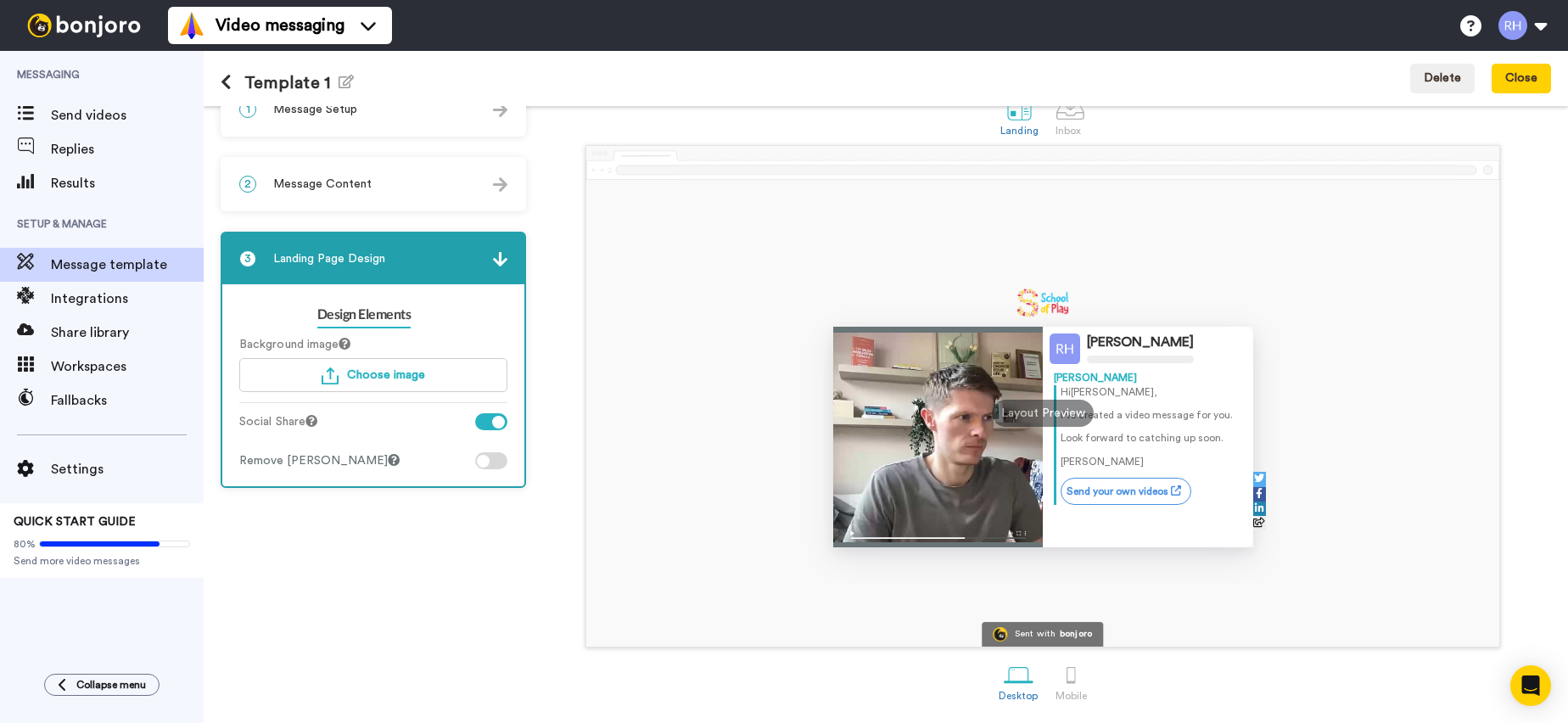
click at [369, 196] on div "2 Message Content" at bounding box center [373, 184] width 302 height 51
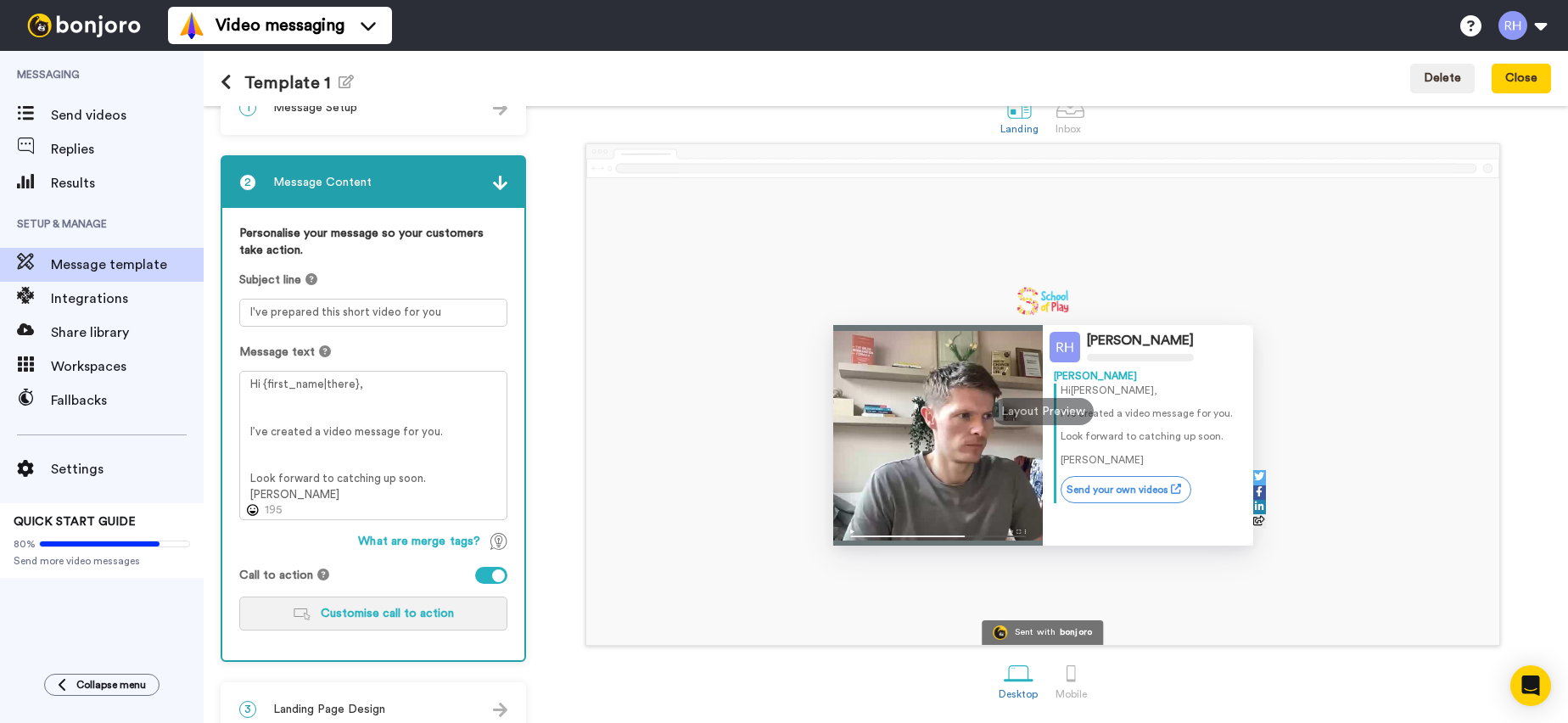
click at [411, 616] on span "Customise call to action" at bounding box center [387, 614] width 134 height 12
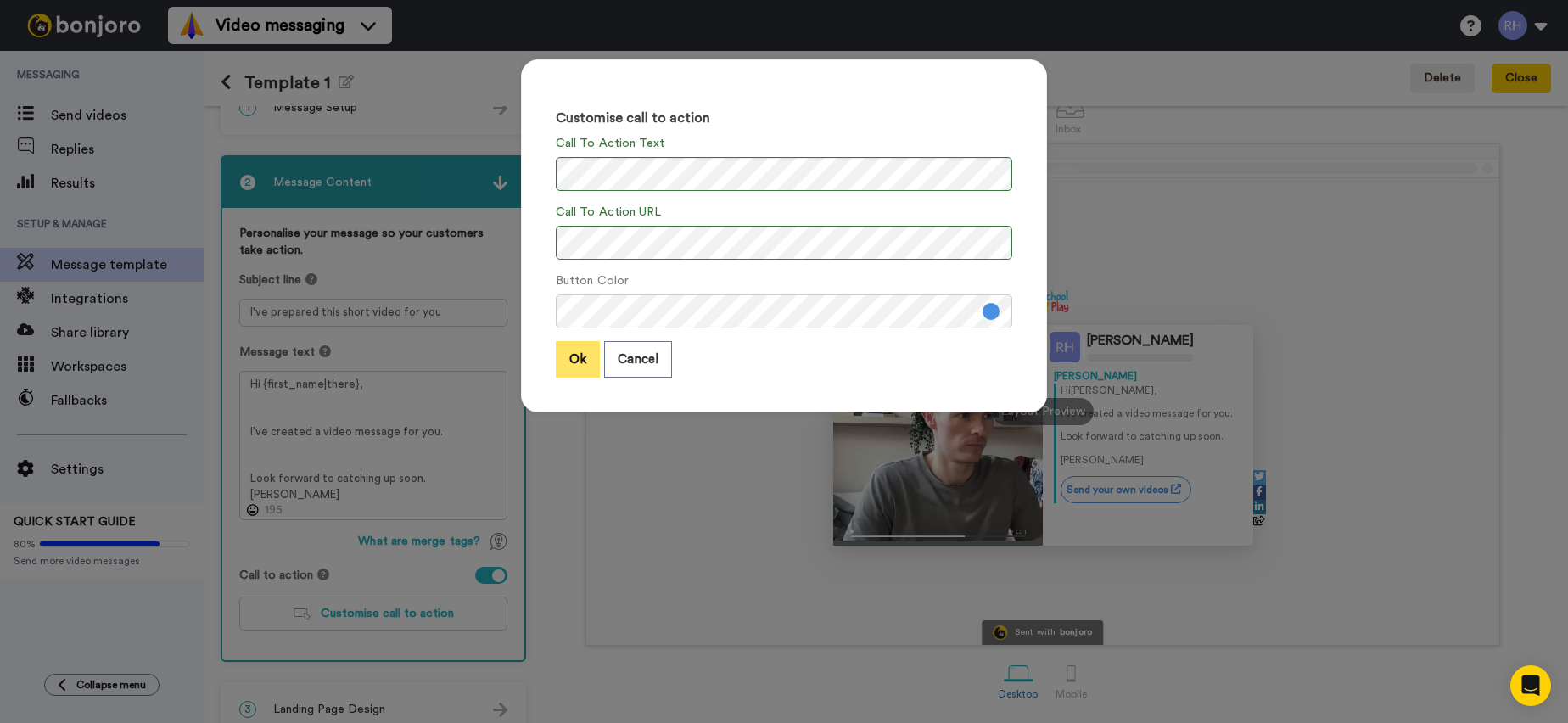
click at [582, 363] on button "Ok" at bounding box center [577, 359] width 44 height 37
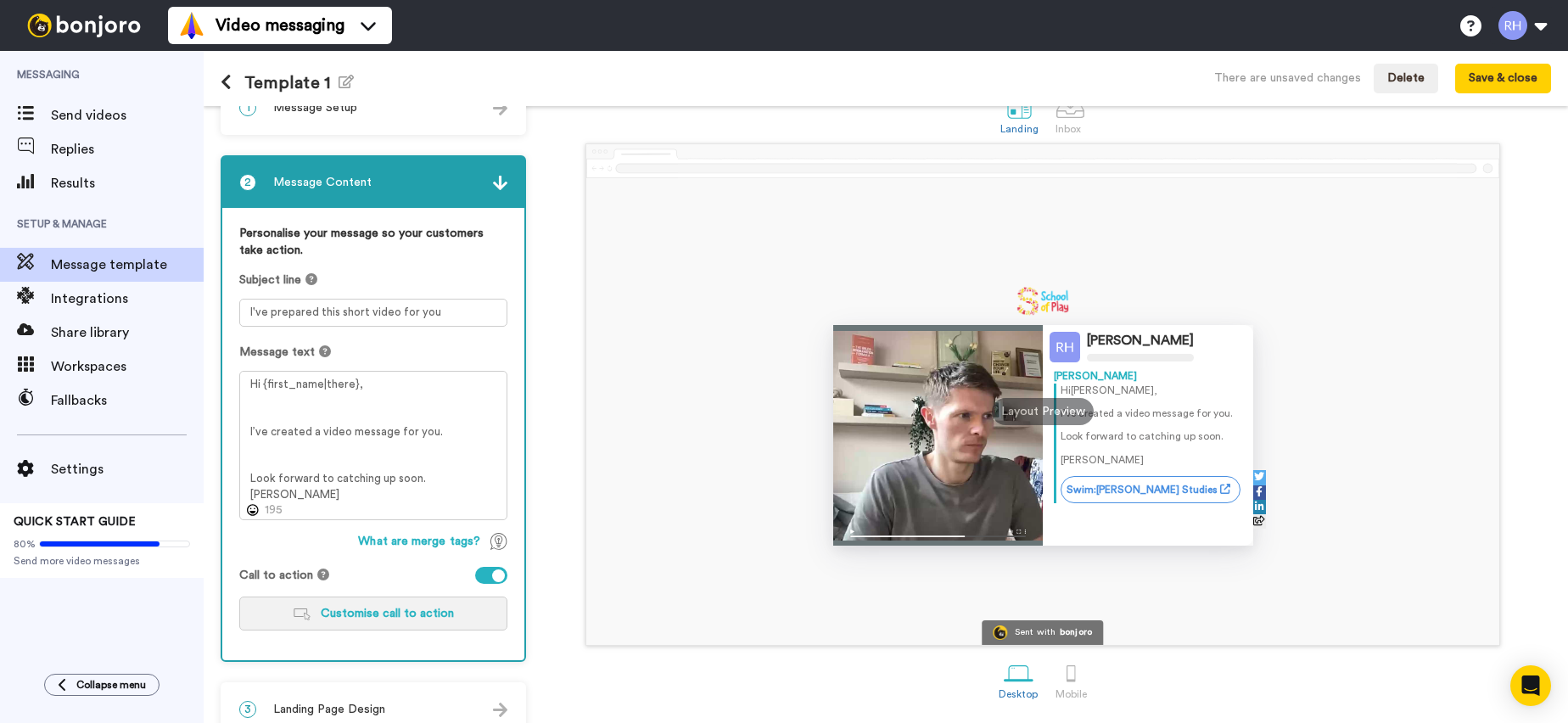
click at [379, 615] on span "Customise call to action" at bounding box center [387, 614] width 134 height 12
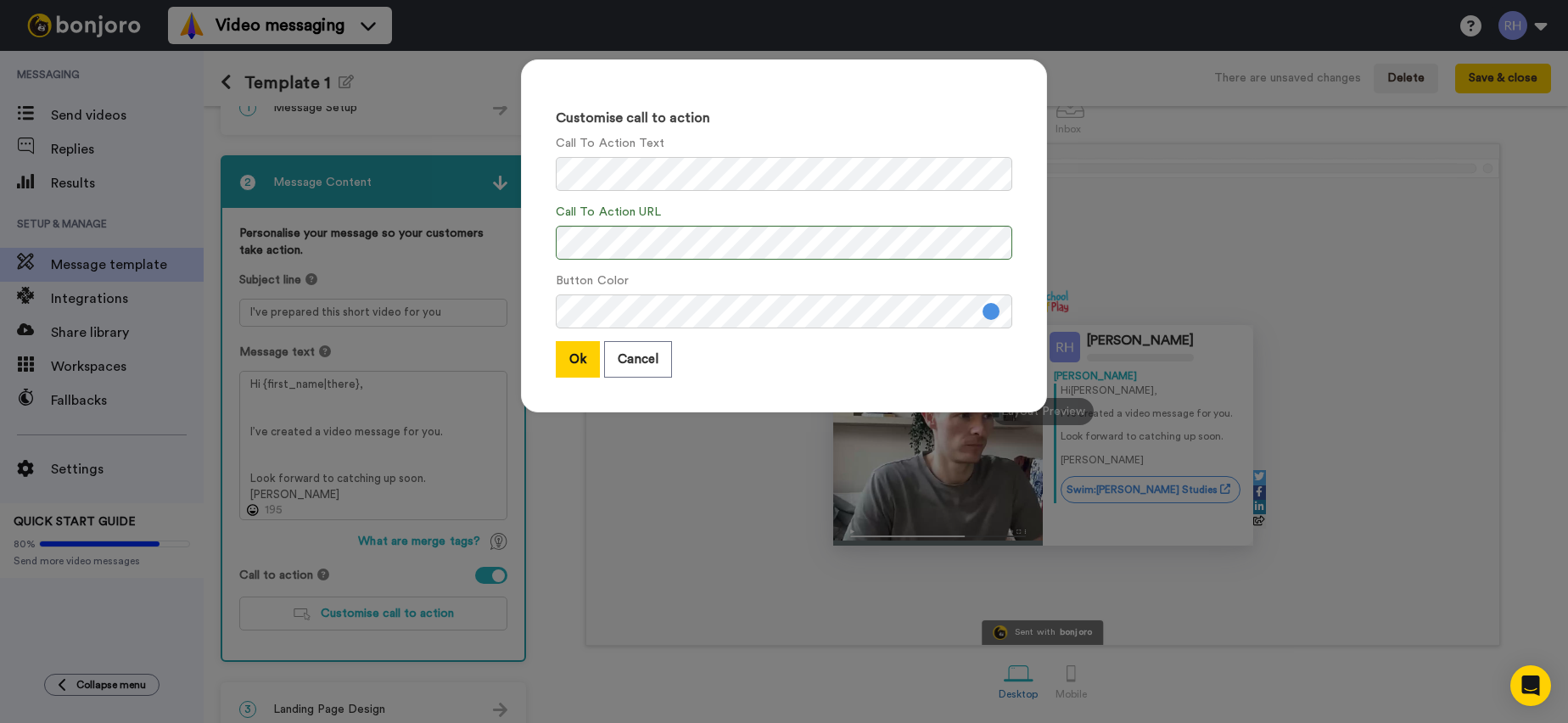
click at [771, 208] on div "Call To Action URL" at bounding box center [784, 231] width 456 height 56
click at [578, 369] on button "Ok" at bounding box center [577, 359] width 44 height 37
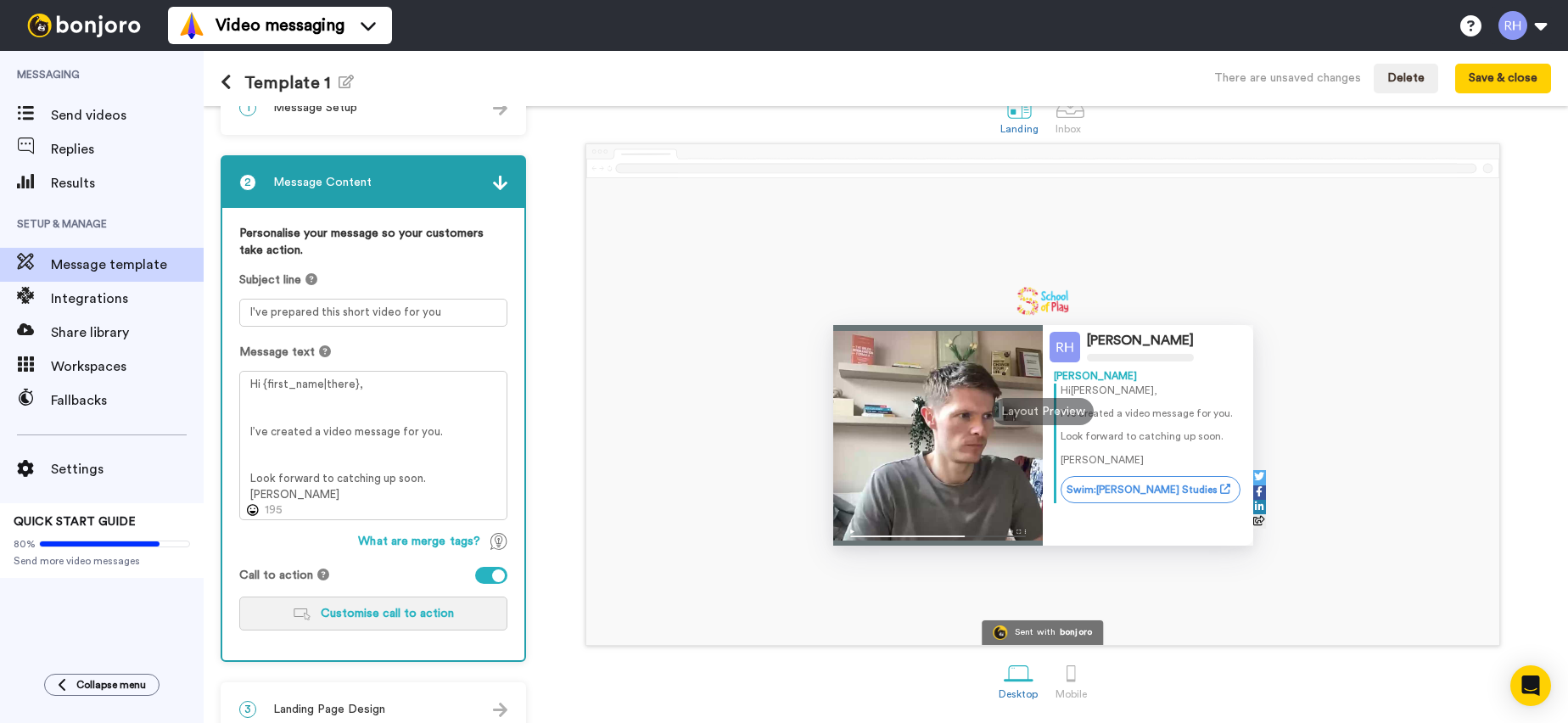
scroll to position [0, 0]
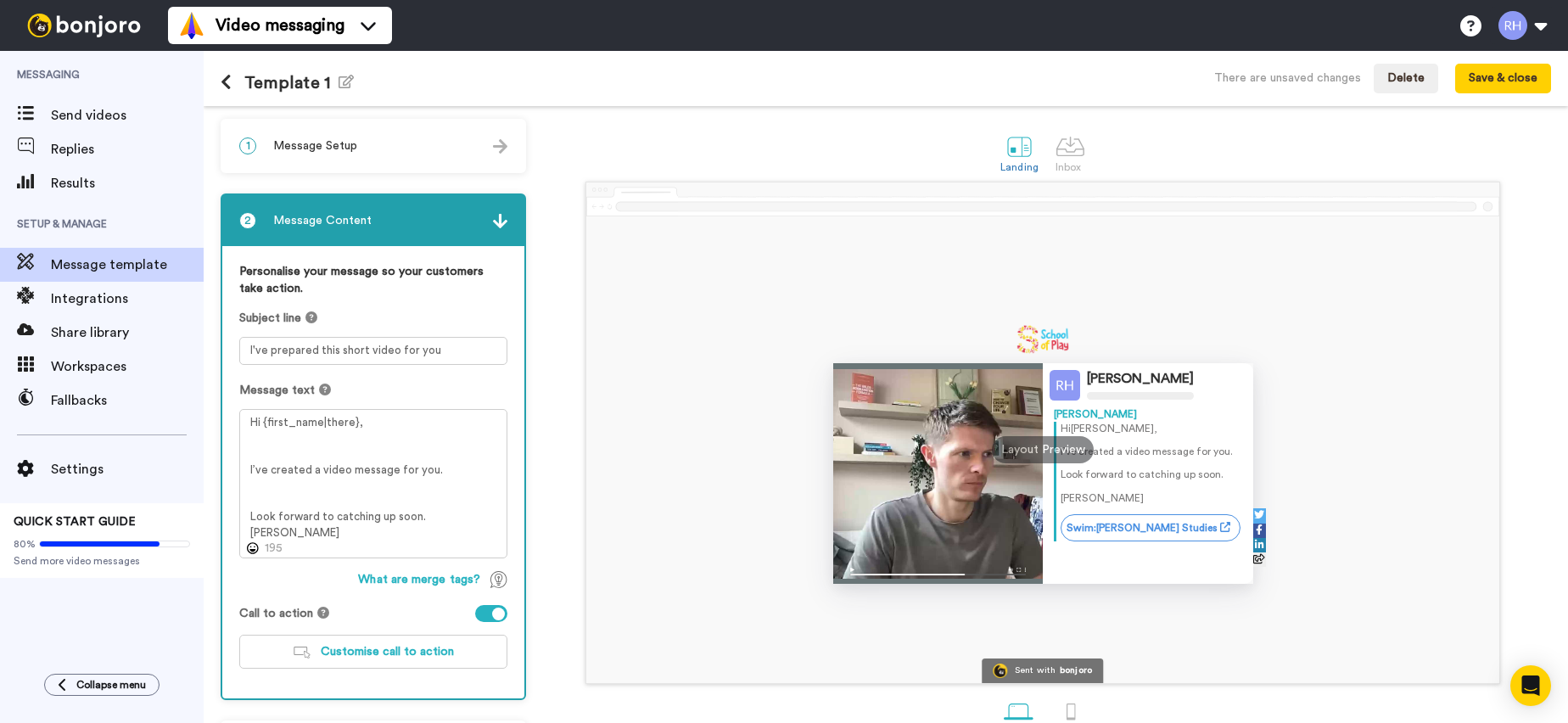
click at [352, 137] on span "Message Setup" at bounding box center [316, 145] width 84 height 17
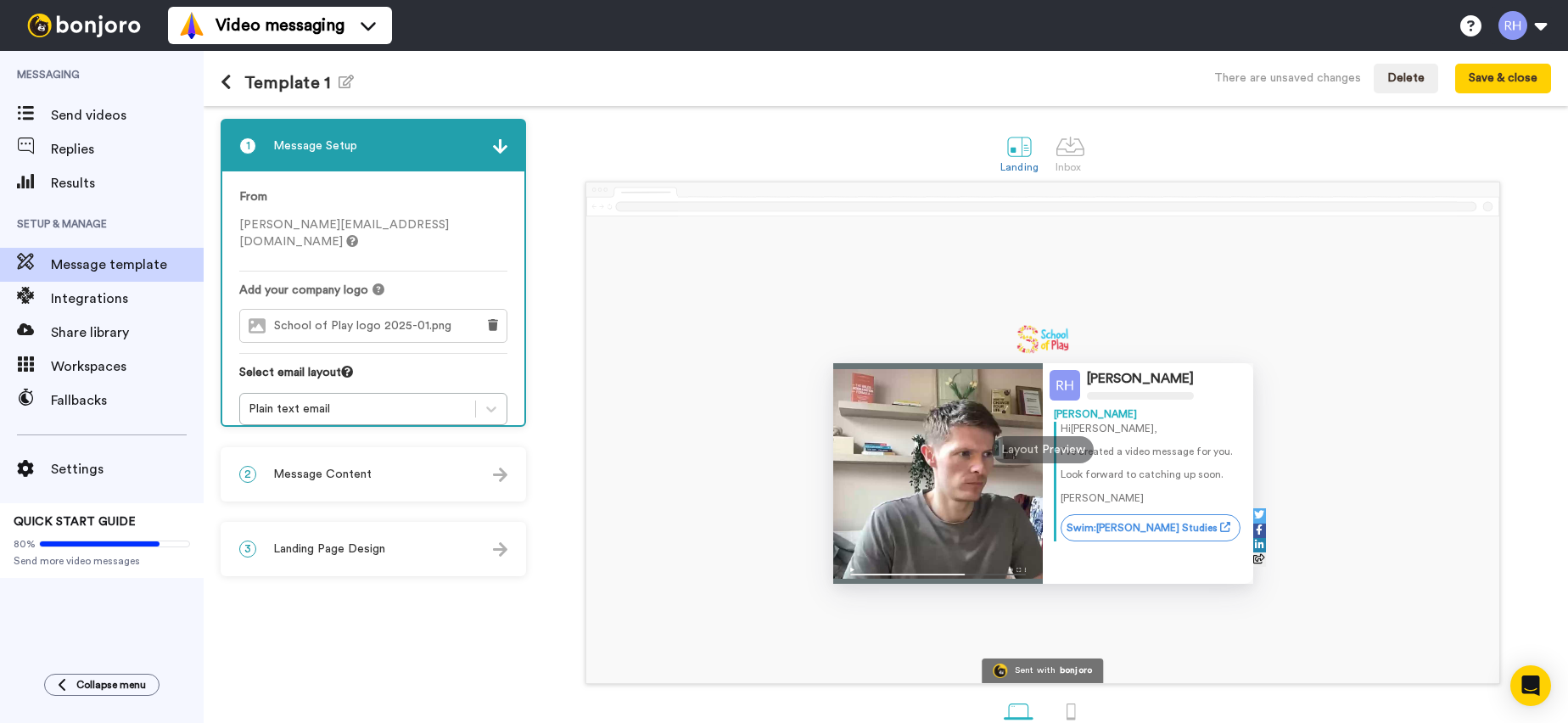
click at [234, 81] on button at bounding box center [232, 83] width 24 height 19
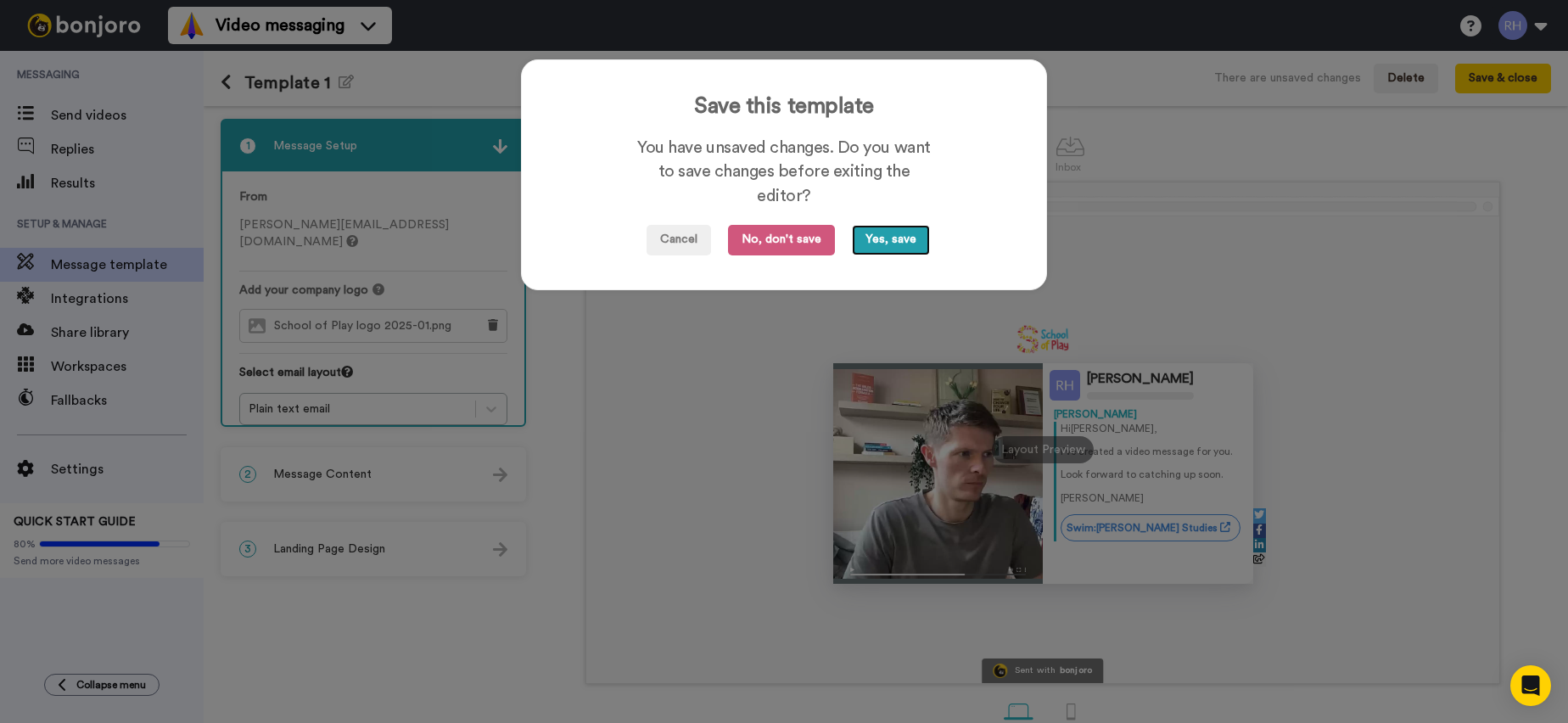
click at [895, 235] on button "Yes, save" at bounding box center [890, 240] width 78 height 30
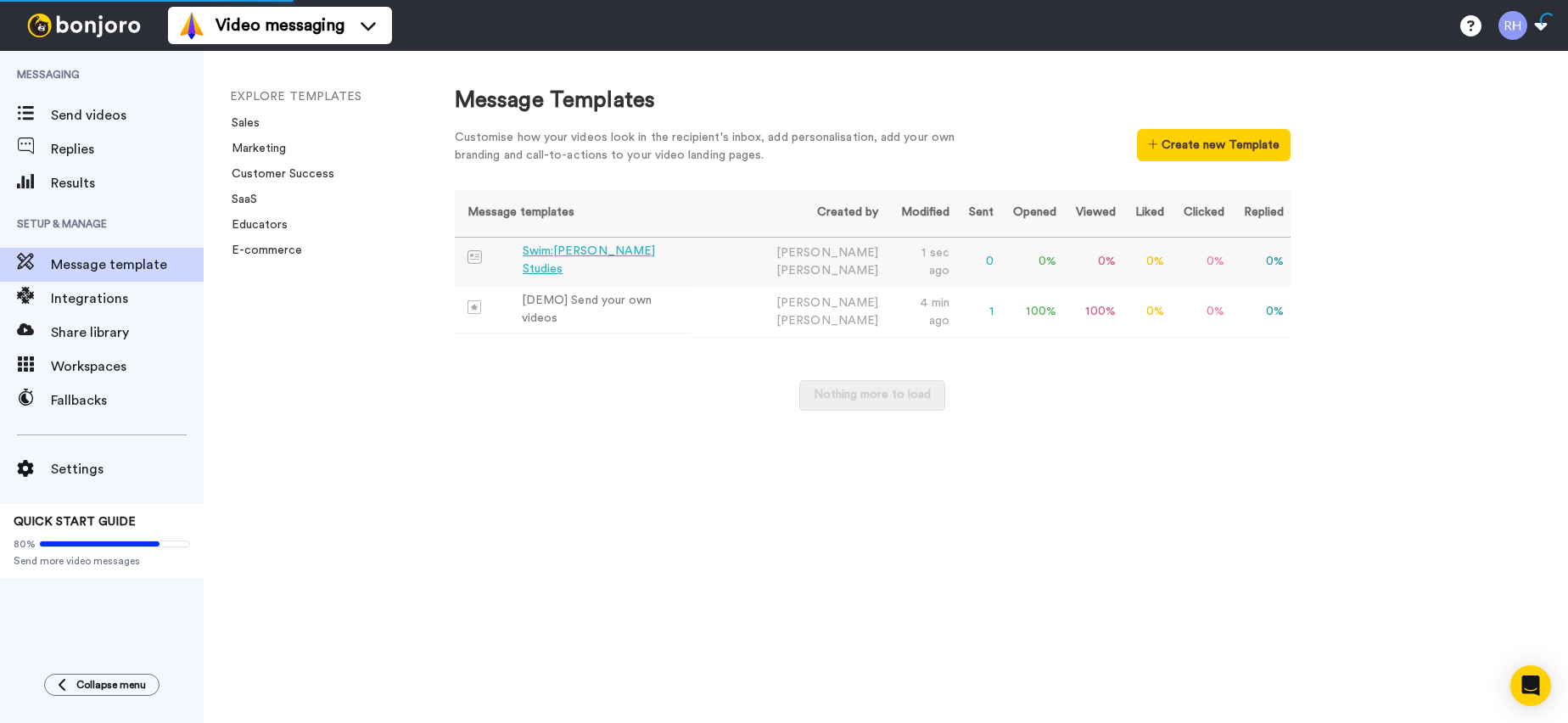
click at [691, 263] on td "Swim:[PERSON_NAME] Studies" at bounding box center [573, 261] width 237 height 47
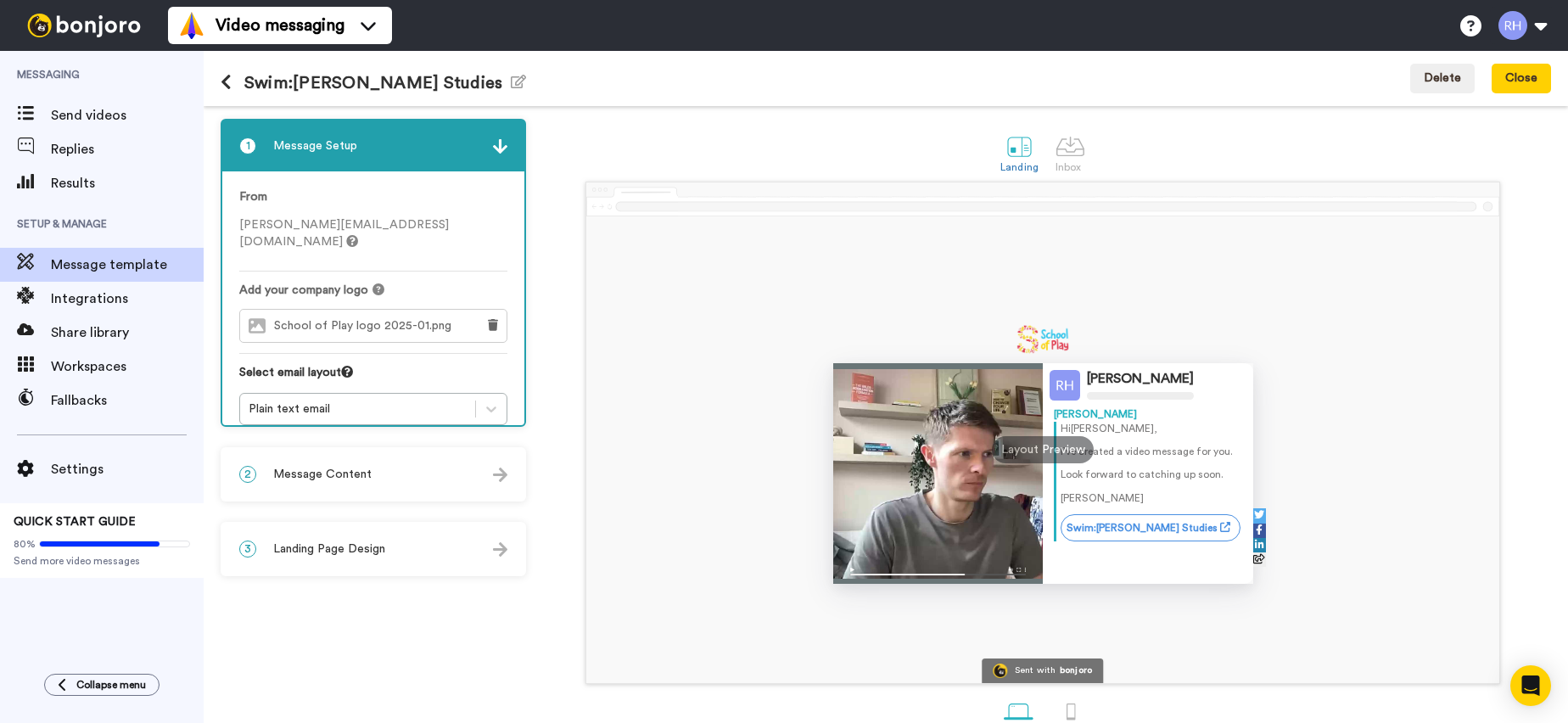
click at [375, 78] on h1 "Swim:ED Case Studies Edit name" at bounding box center [373, 83] width 306 height 20
click at [511, 85] on icon "button" at bounding box center [518, 81] width 15 height 13
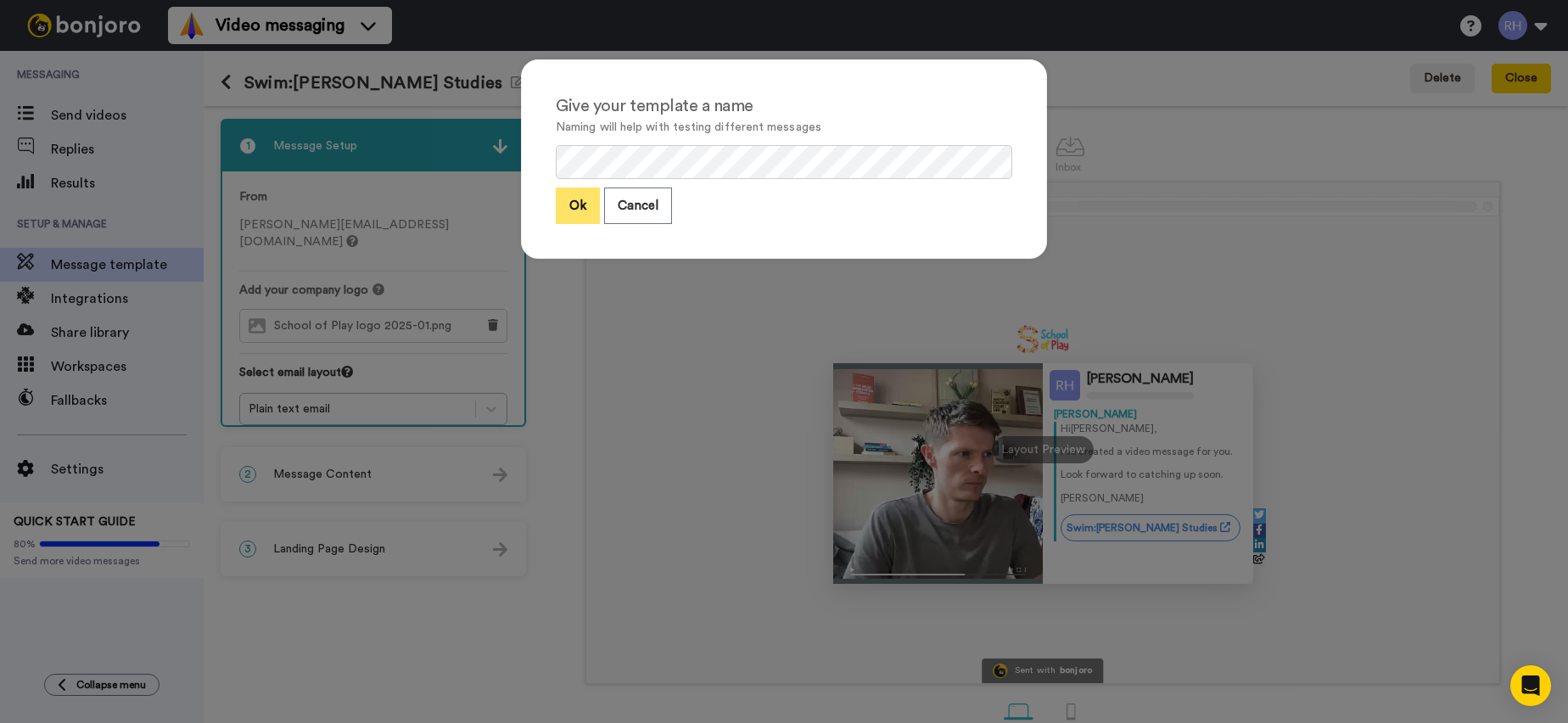
click at [576, 199] on button "Ok" at bounding box center [577, 205] width 44 height 37
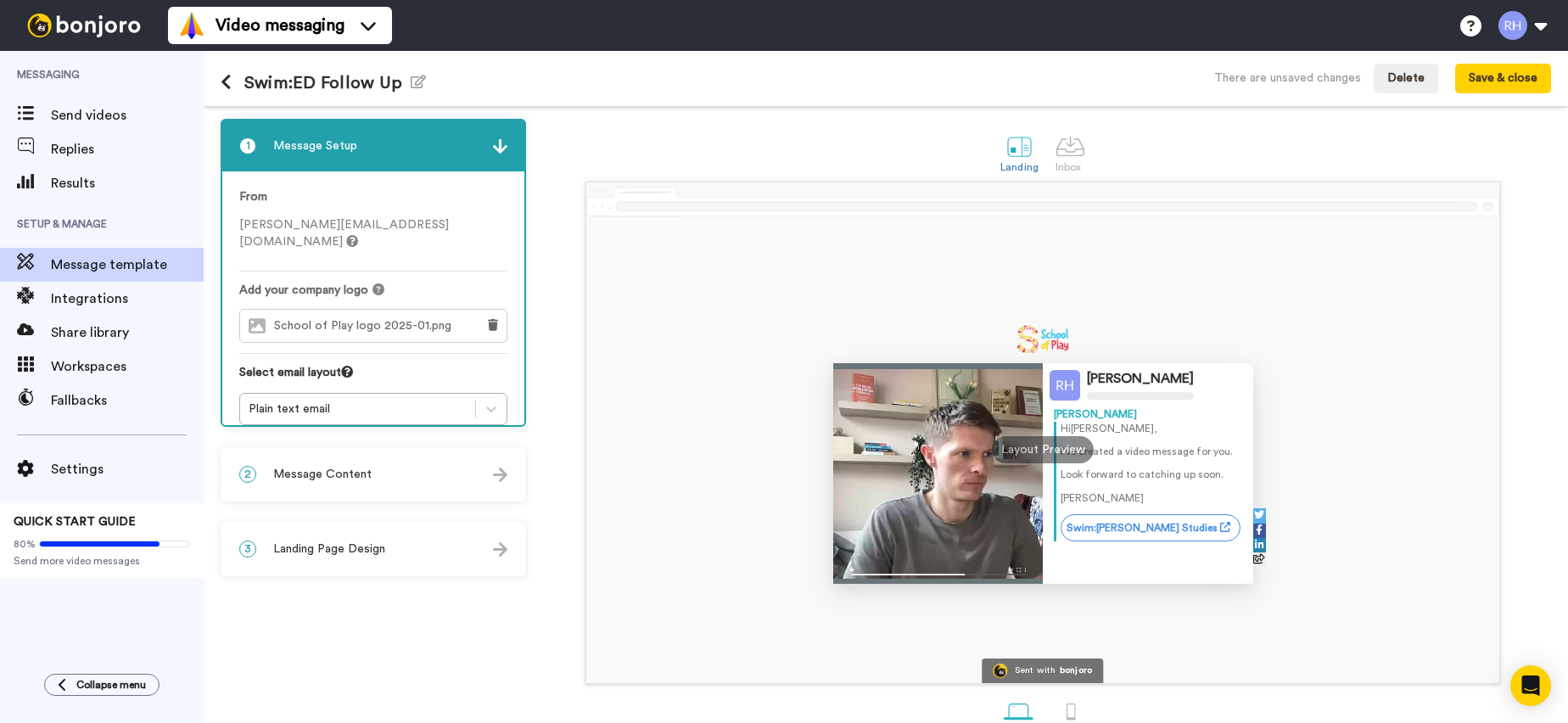
click at [215, 79] on div "Swim:ED Follow Up Edit name There are unsaved changes Delete Save & close" at bounding box center [886, 79] width 1364 height 56
click at [228, 79] on icon at bounding box center [226, 82] width 11 height 17
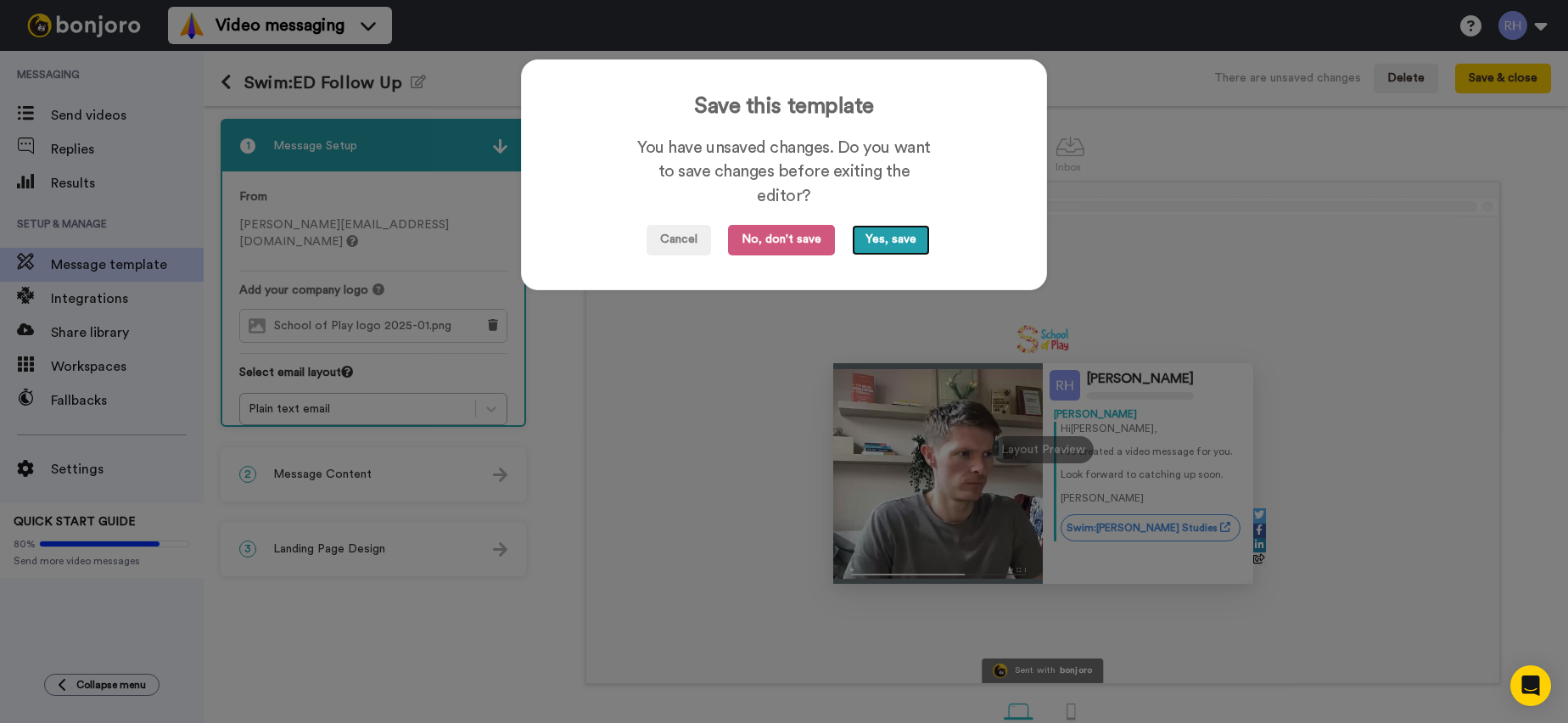
click at [893, 248] on button "Yes, save" at bounding box center [890, 240] width 78 height 30
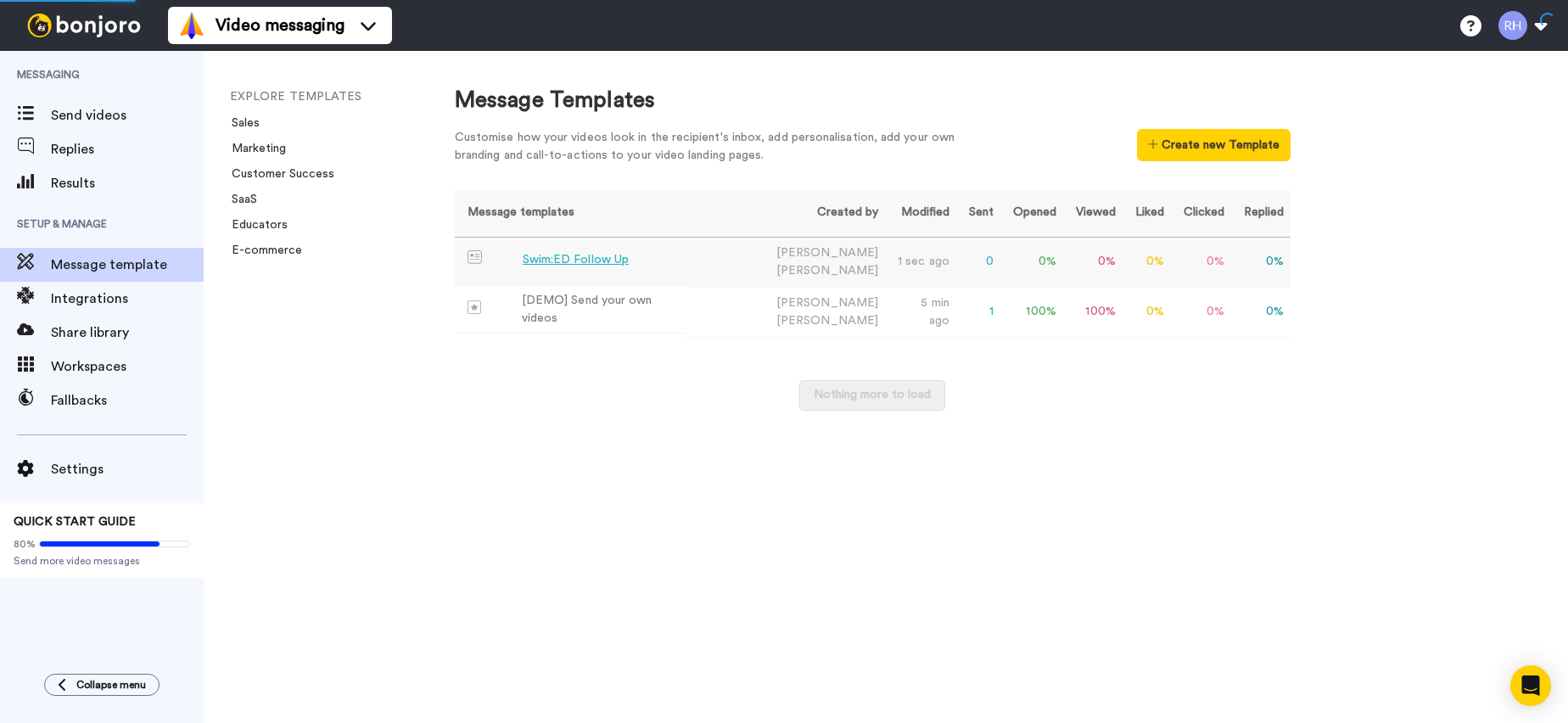
click at [688, 257] on td "Swim:ED Follow Up" at bounding box center [570, 261] width 232 height 47
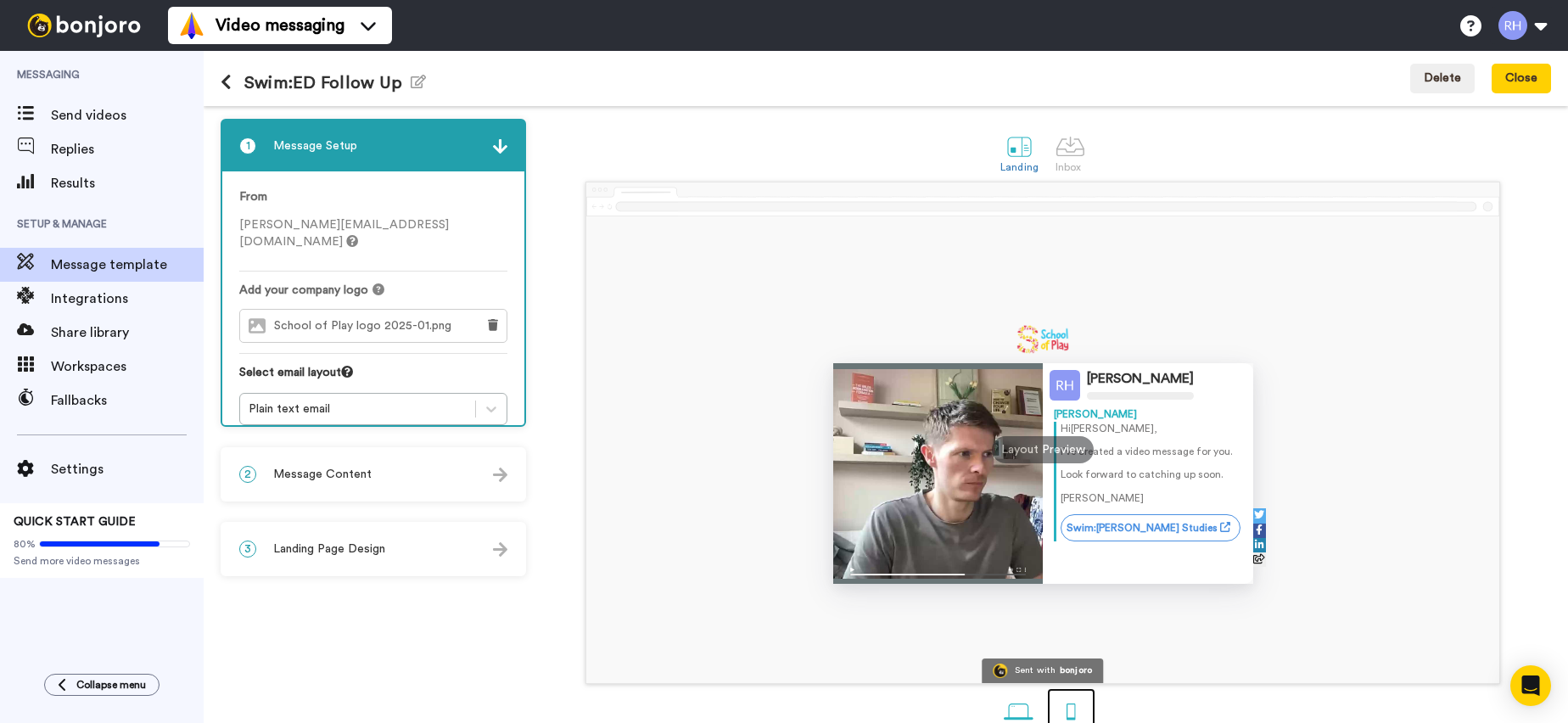
click at [1066, 707] on div at bounding box center [1070, 711] width 30 height 30
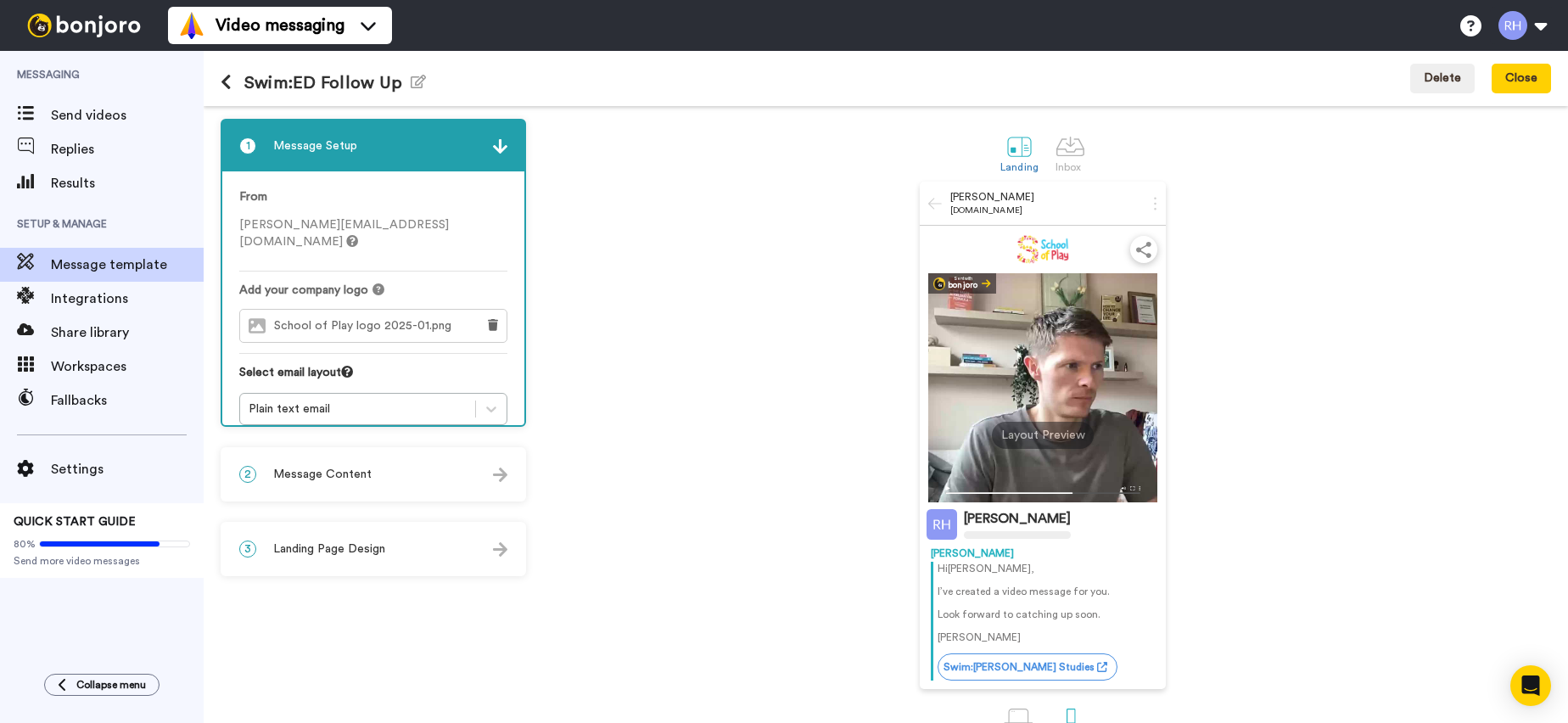
click at [1041, 390] on div at bounding box center [1043, 388] width 230 height 230
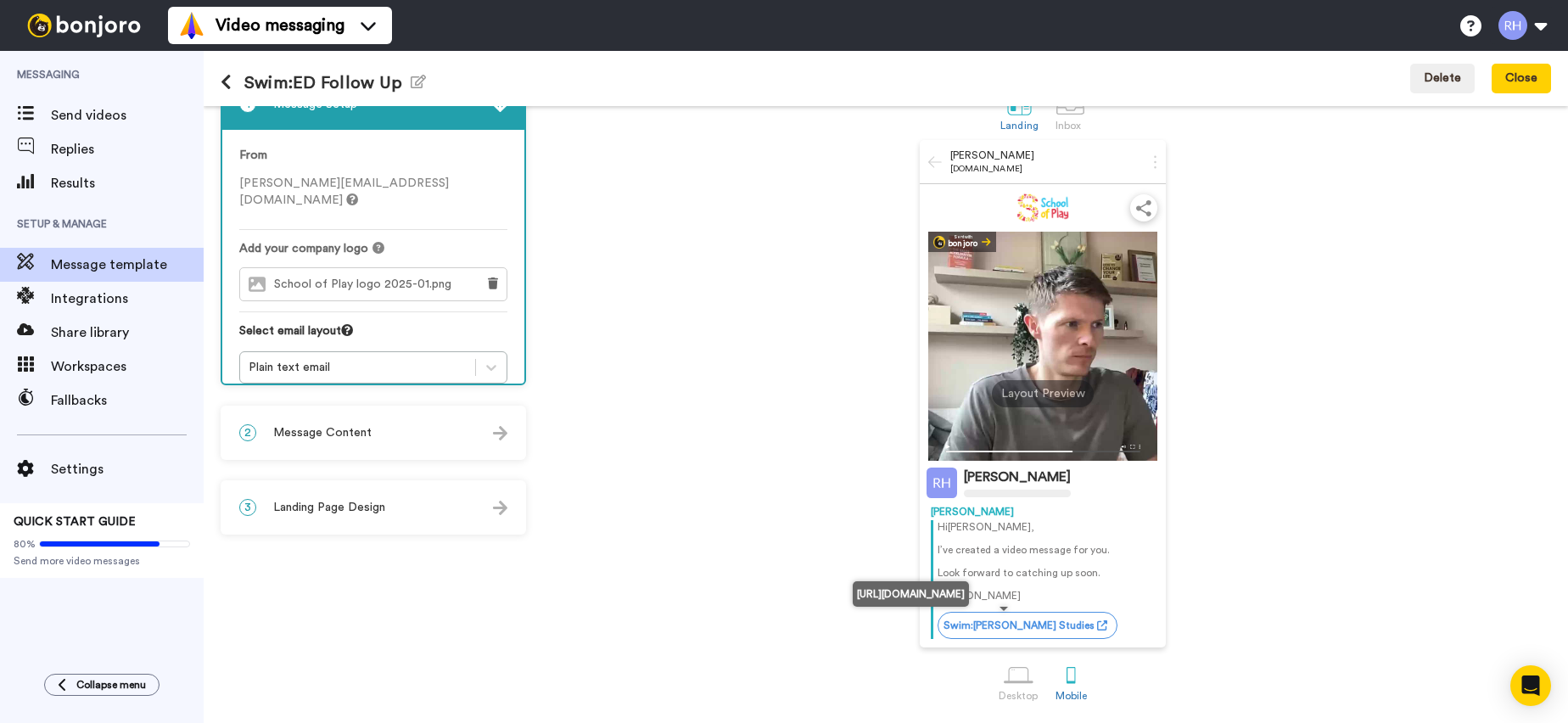
click at [998, 627] on link "Swim:ED Case Studies" at bounding box center [1027, 625] width 180 height 27
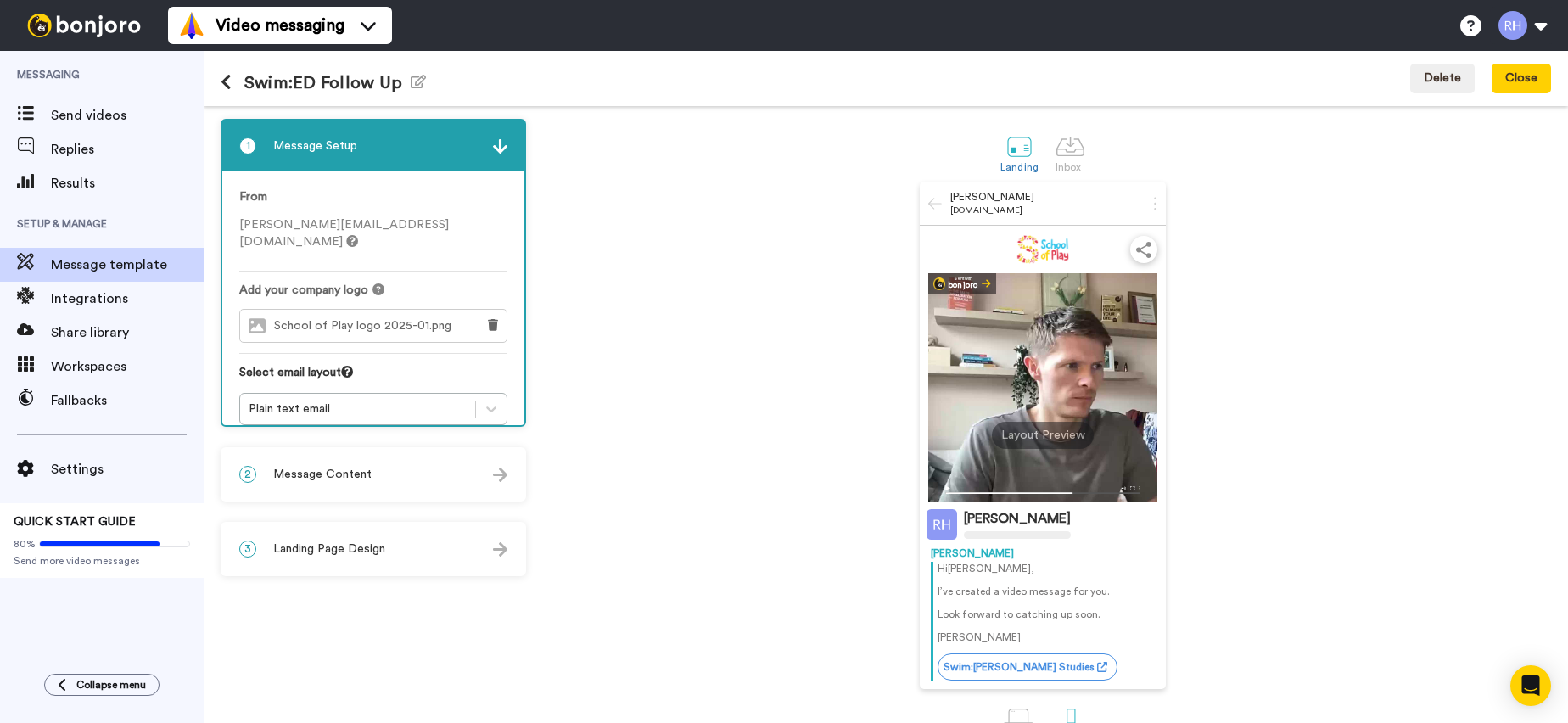
click at [236, 80] on button at bounding box center [232, 83] width 24 height 19
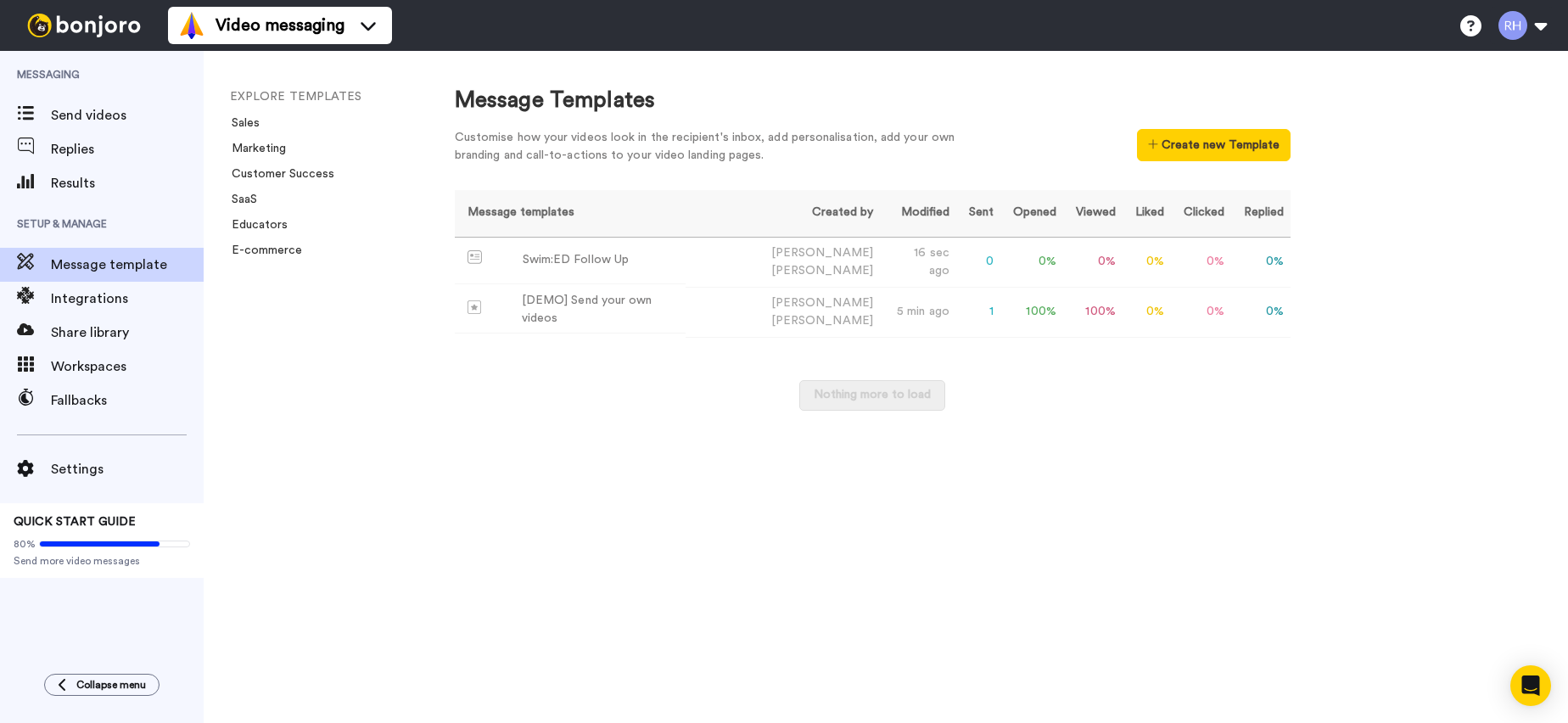
click at [693, 440] on div "Message Templates Customise how your videos look in the recipient's inbox, add …" at bounding box center [994, 388] width 1148 height 673
click at [686, 262] on td "Swim:ED Follow Up" at bounding box center [569, 261] width 230 height 47
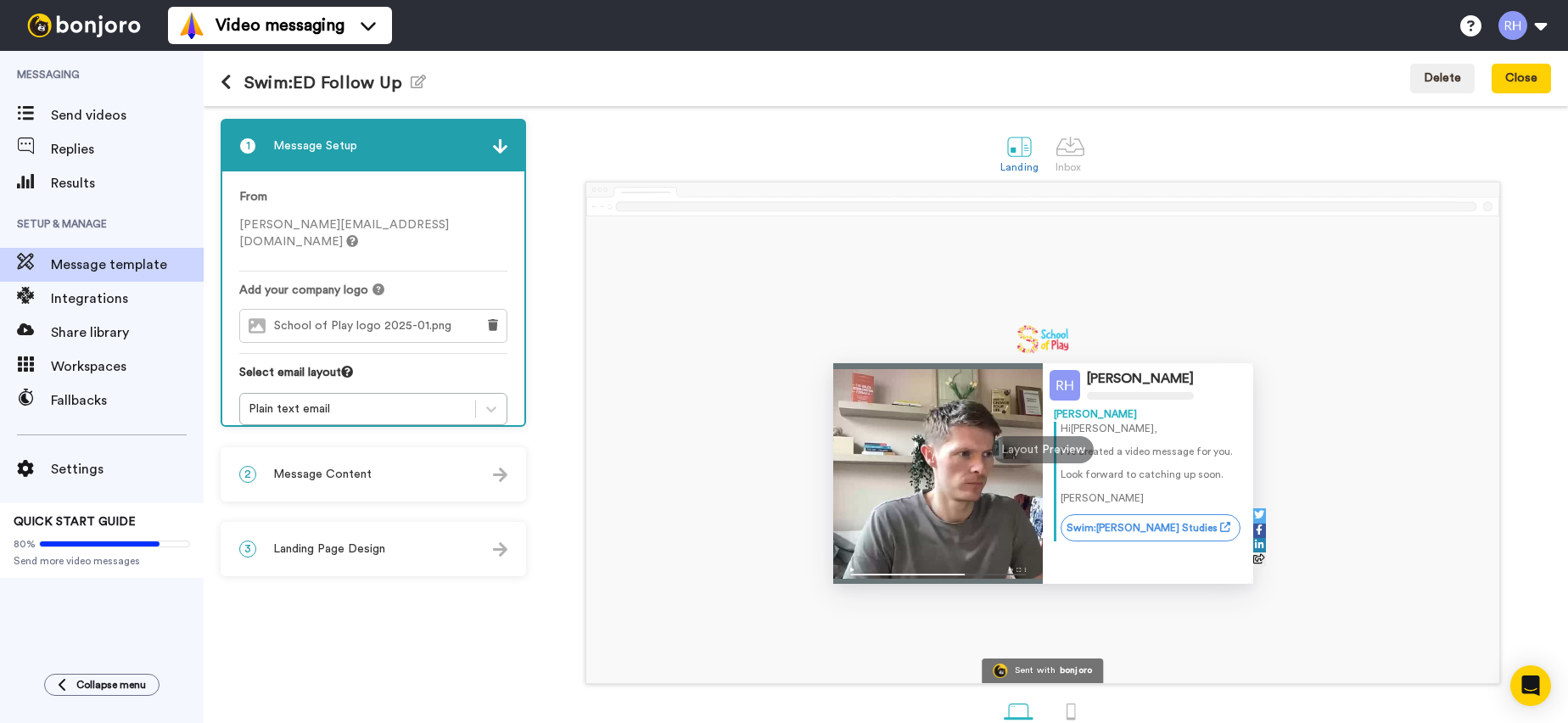
drag, startPoint x: 363, startPoint y: 481, endPoint x: 373, endPoint y: 467, distance: 17.2
click at [363, 481] on span "Message Content" at bounding box center [323, 475] width 99 height 17
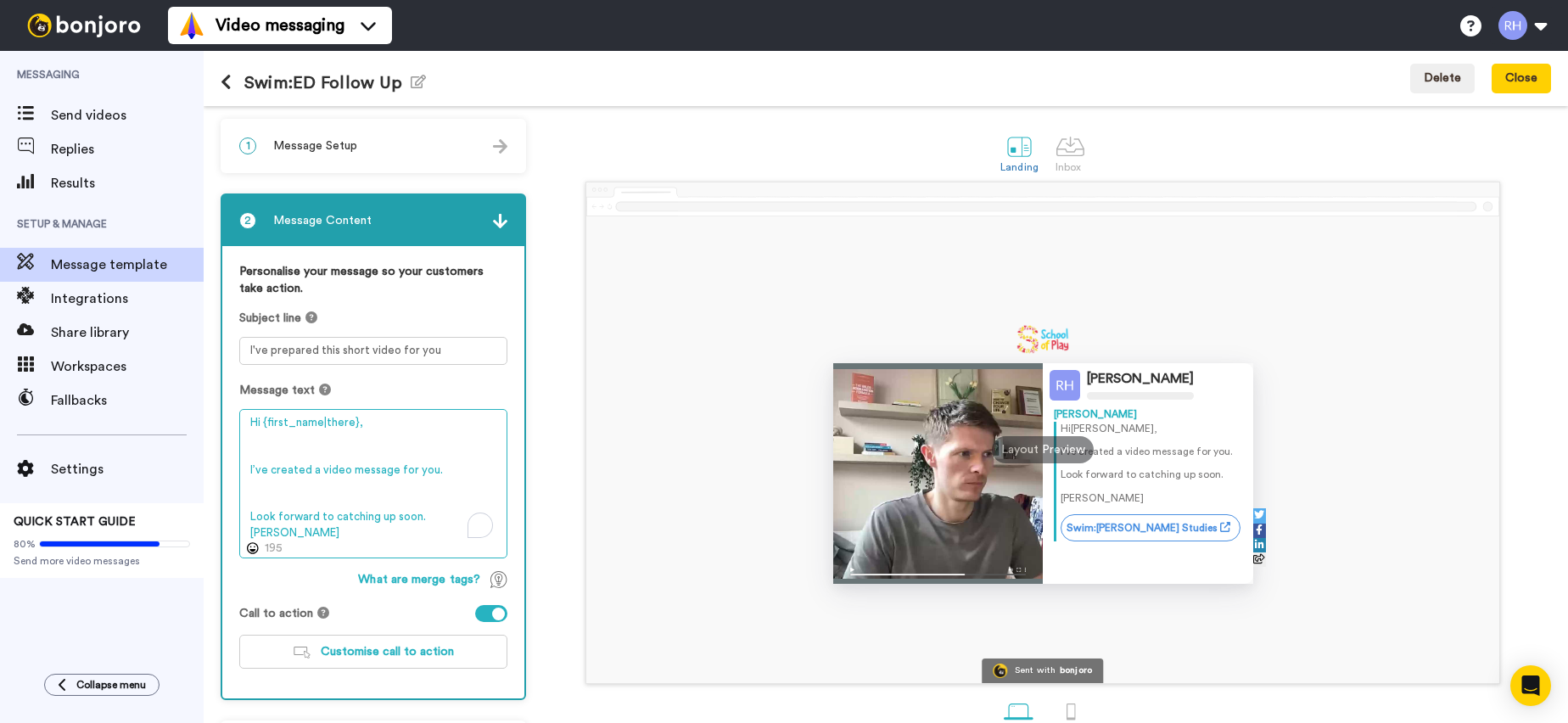
drag, startPoint x: 347, startPoint y: 527, endPoint x: 249, endPoint y: 421, distance: 144.4
click at [249, 421] on textarea "Hi {first_name|there}, I’ve created a video message for you. Look forward to ca…" at bounding box center [373, 483] width 268 height 150
click at [230, 84] on icon at bounding box center [226, 82] width 11 height 17
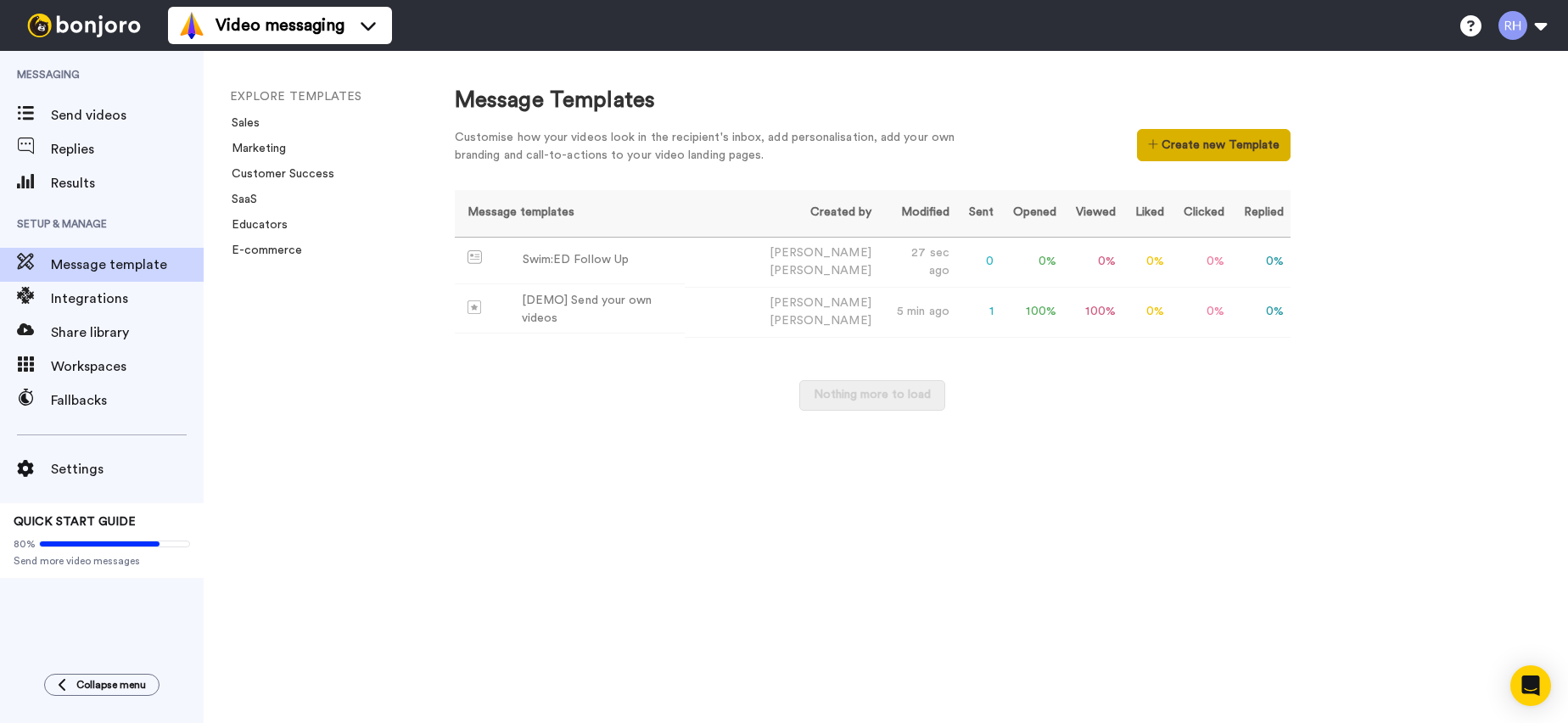
click at [1165, 149] on button "Create new Template" at bounding box center [1213, 145] width 153 height 32
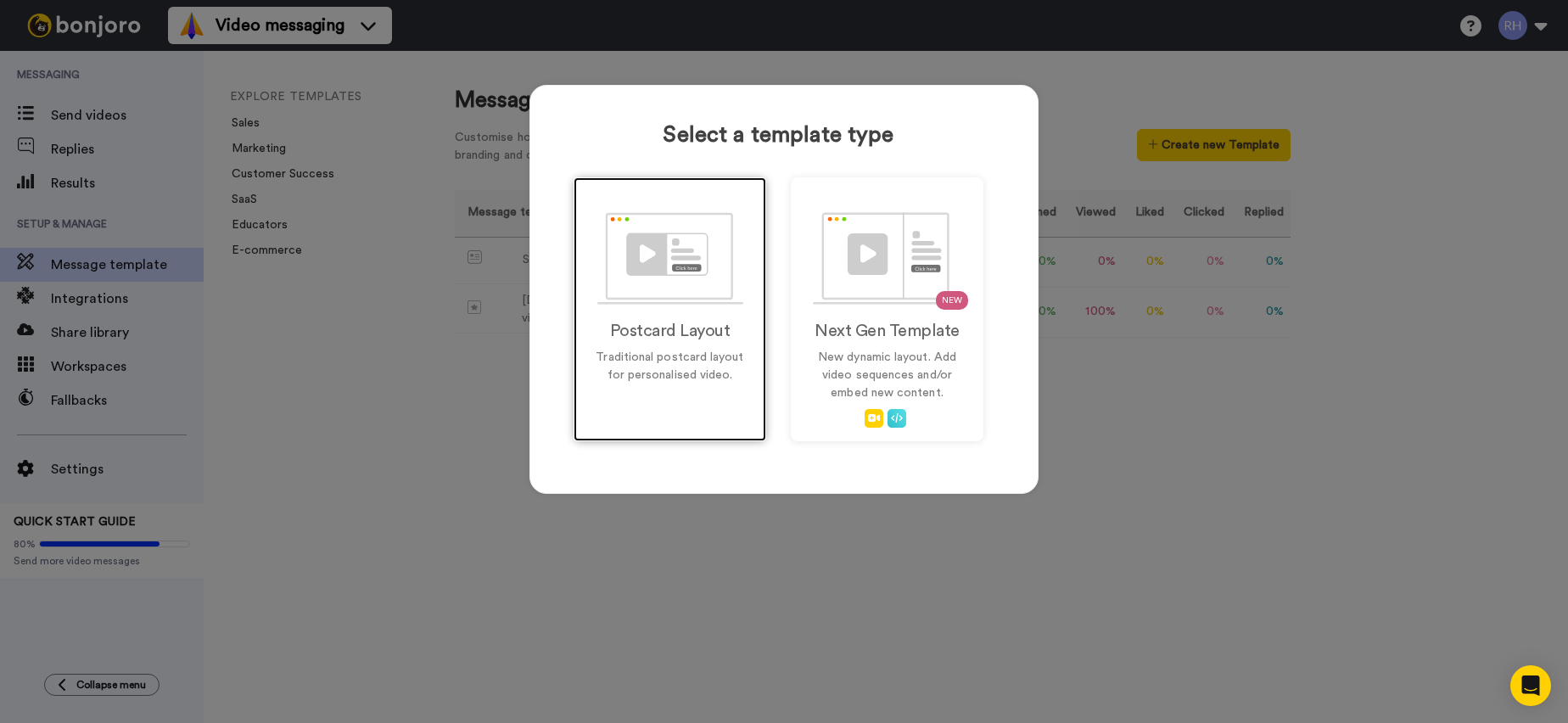
click at [706, 285] on img at bounding box center [670, 258] width 146 height 92
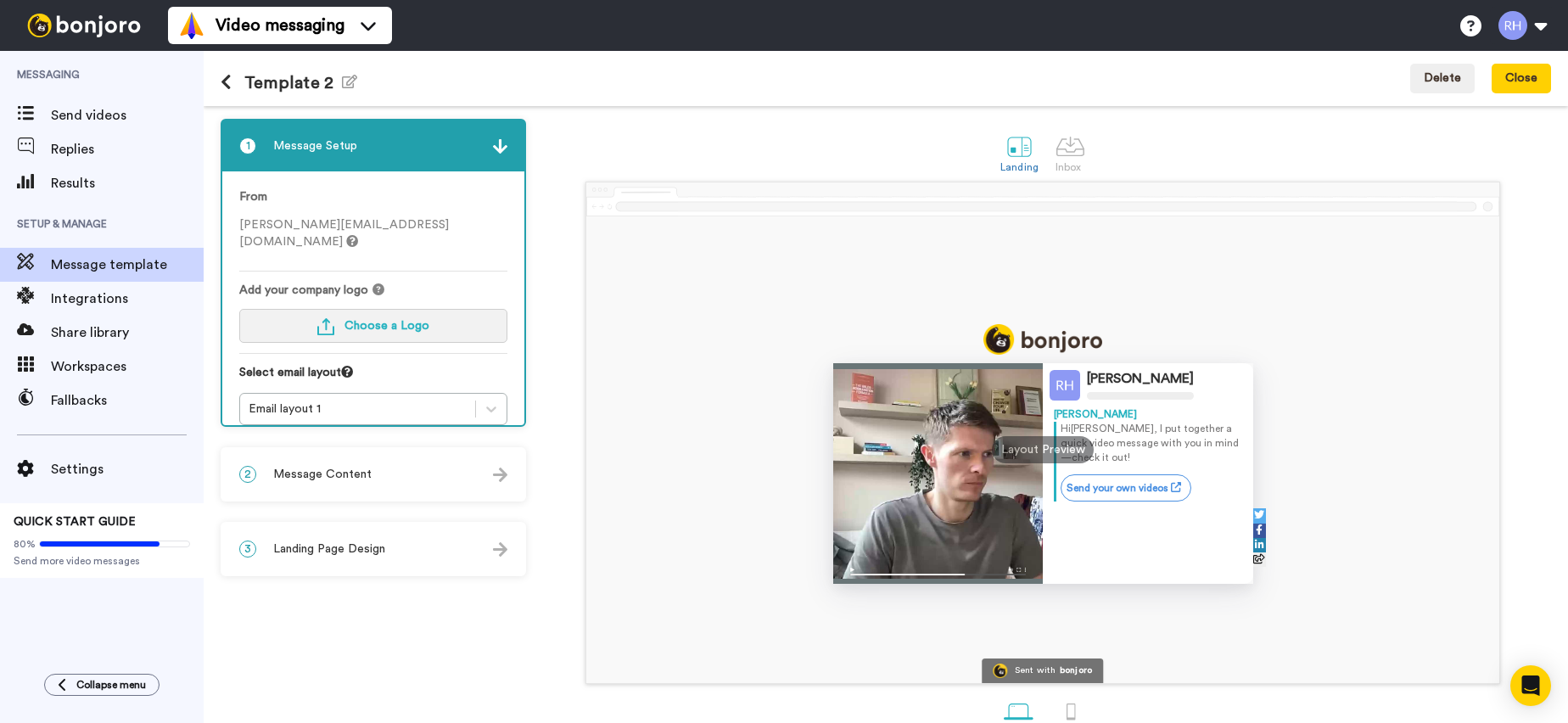
click at [388, 320] on span "Choose a Logo" at bounding box center [386, 326] width 85 height 12
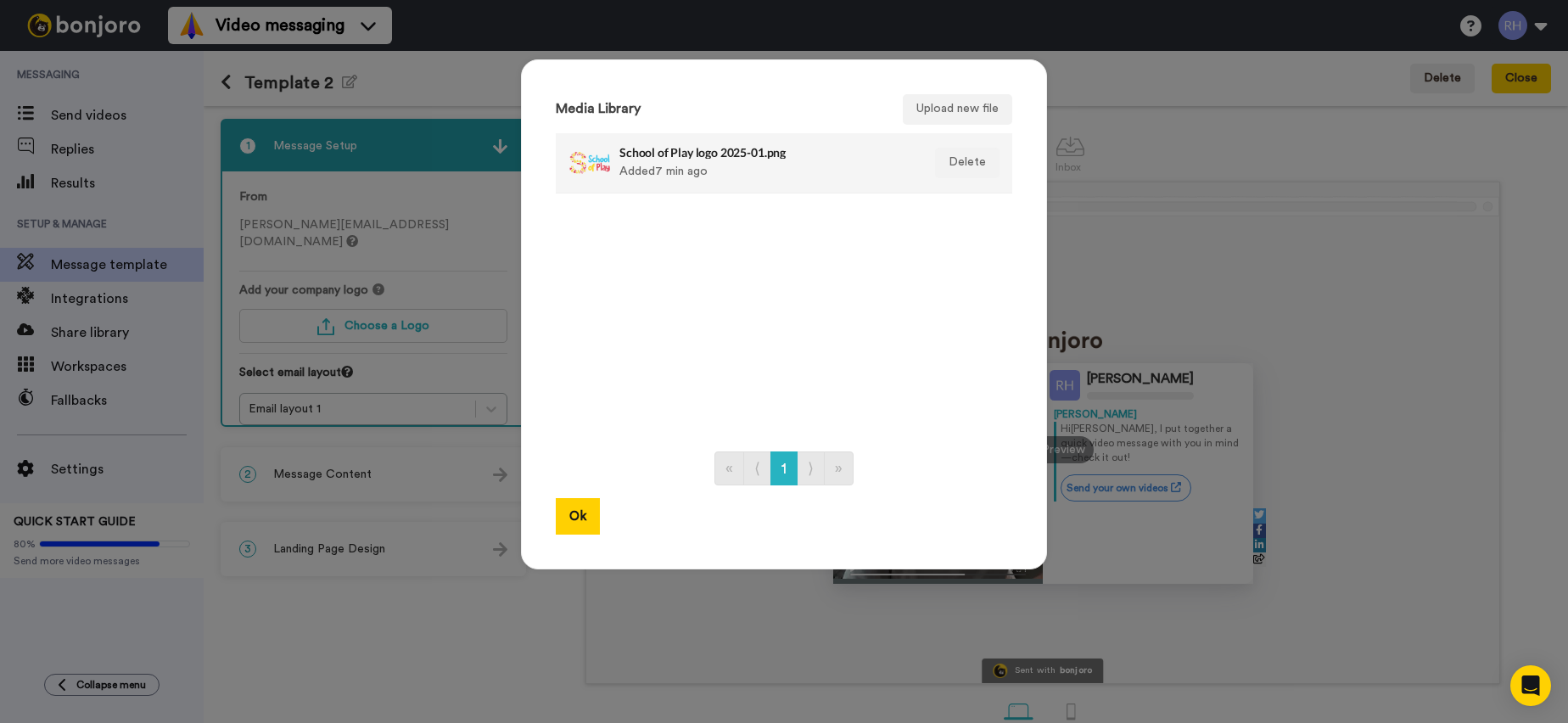
click at [672, 169] on div "School of Play logo 2025-01.png Added 7 min ago" at bounding box center [766, 162] width 293 height 42
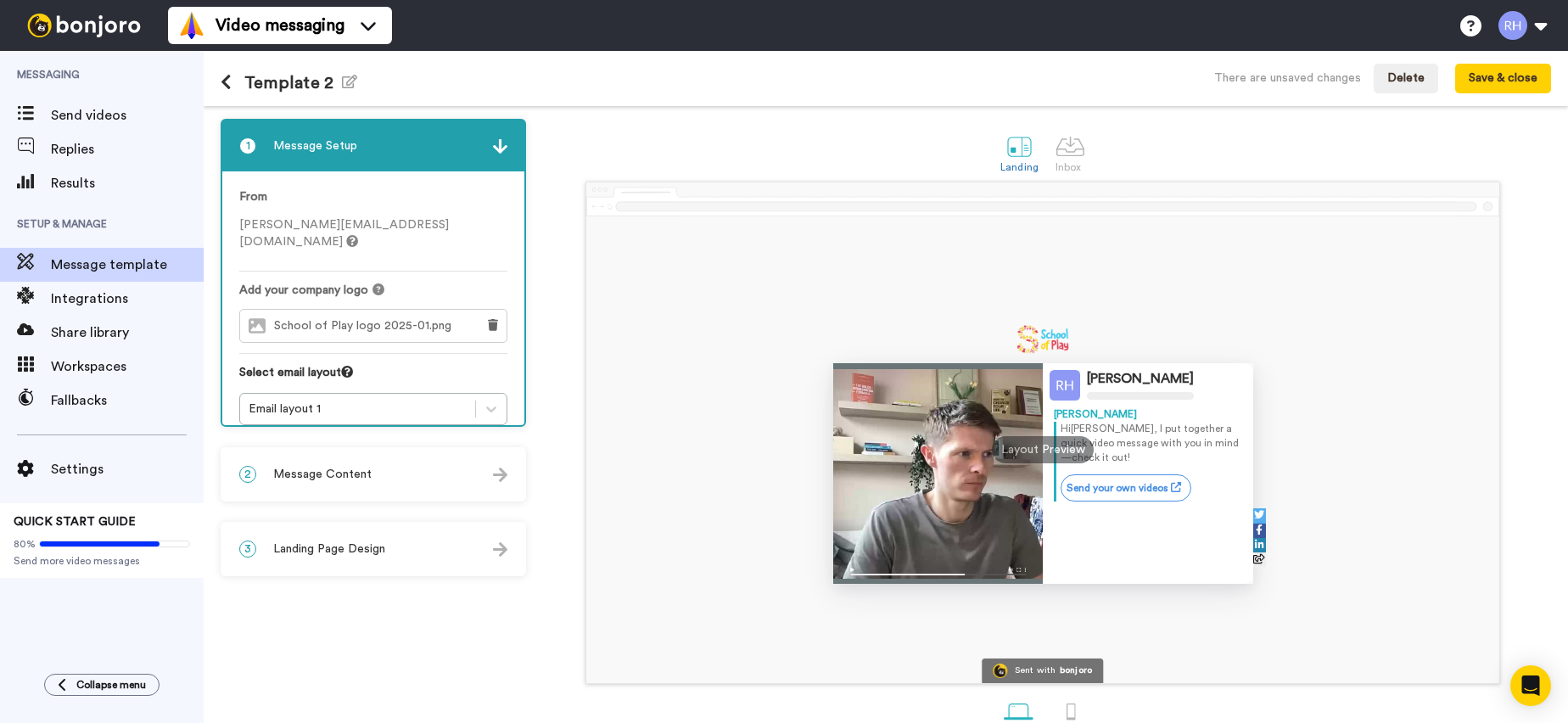
scroll to position [39, 0]
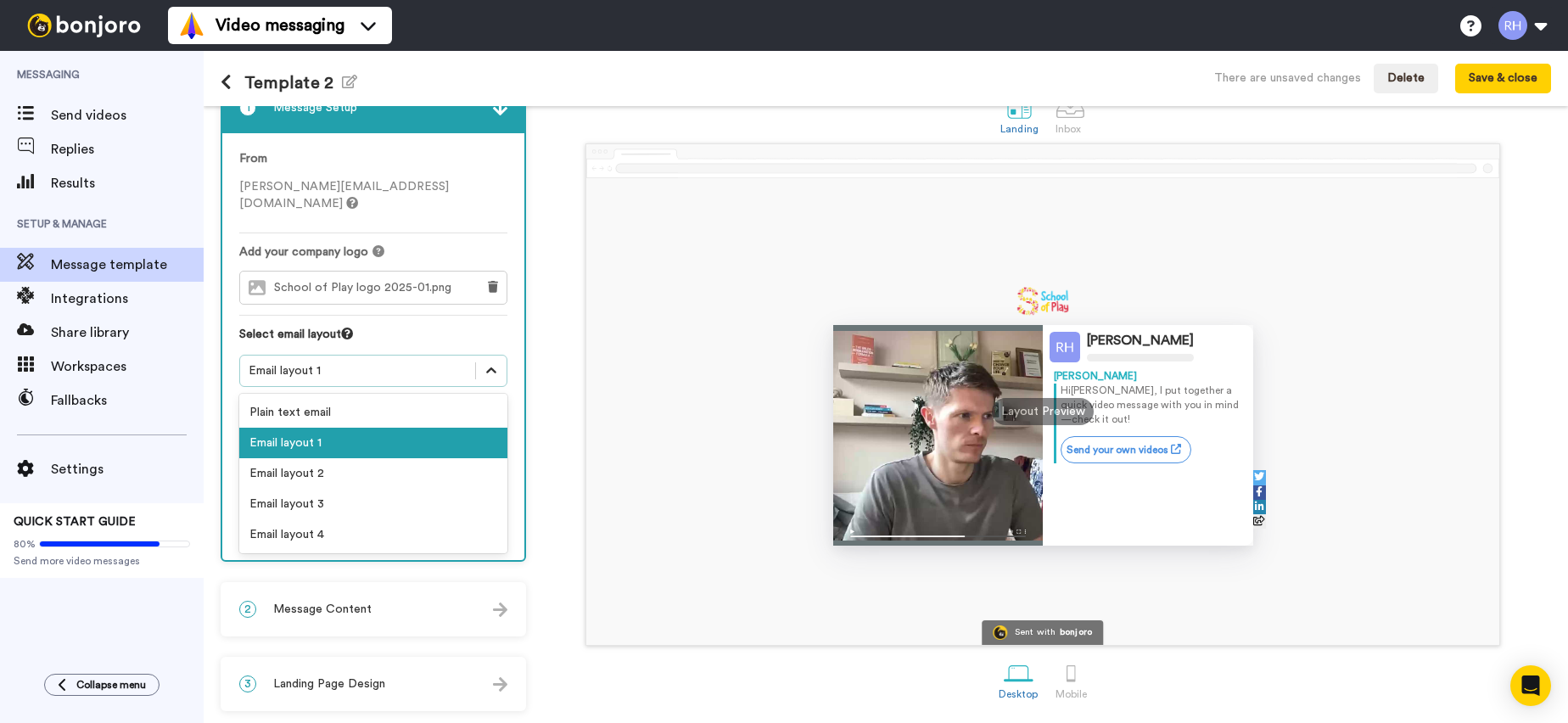
drag, startPoint x: 496, startPoint y: 350, endPoint x: 481, endPoint y: 359, distance: 17.5
click at [496, 362] on icon at bounding box center [491, 370] width 17 height 17
click at [323, 405] on div "Plain text email" at bounding box center [373, 413] width 268 height 30
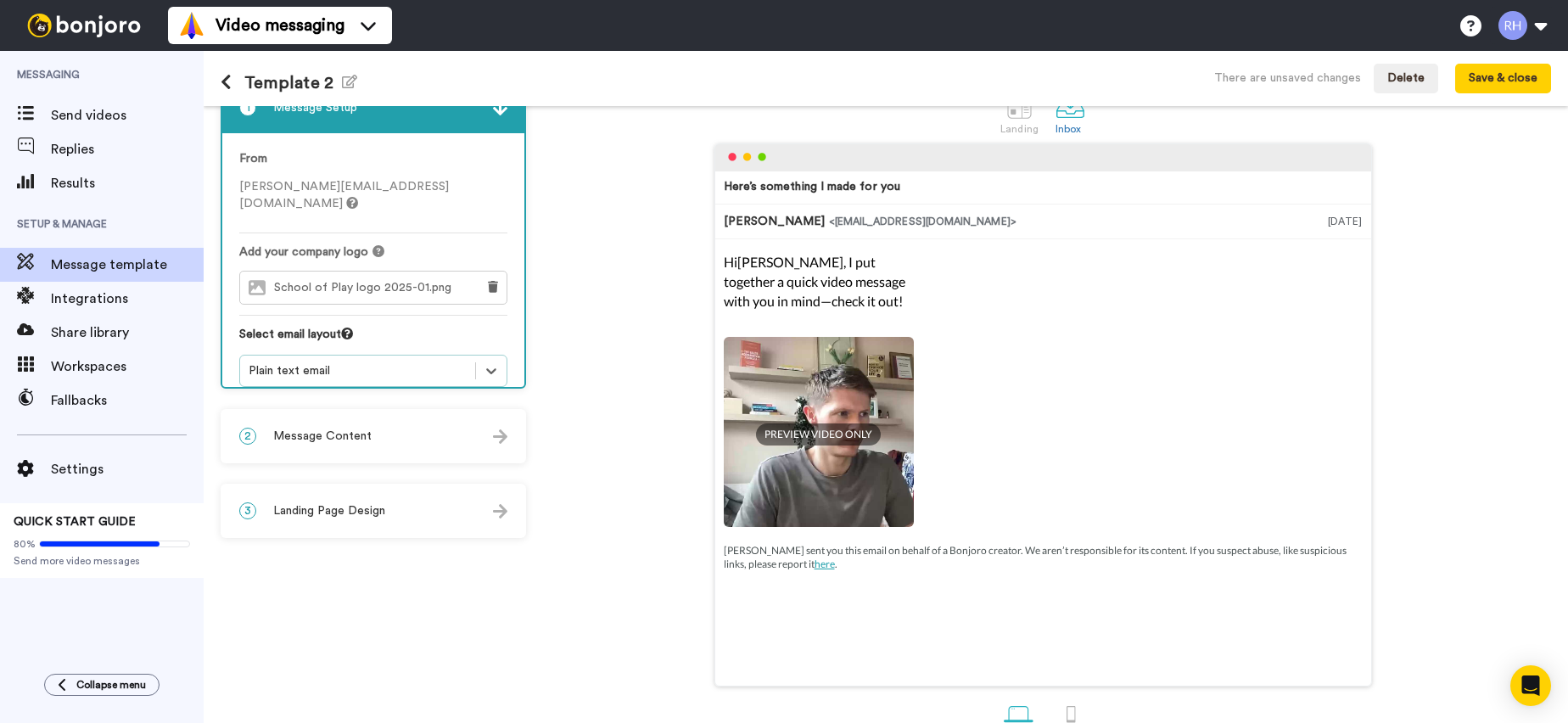
click at [358, 442] on span "Message Content" at bounding box center [323, 436] width 99 height 17
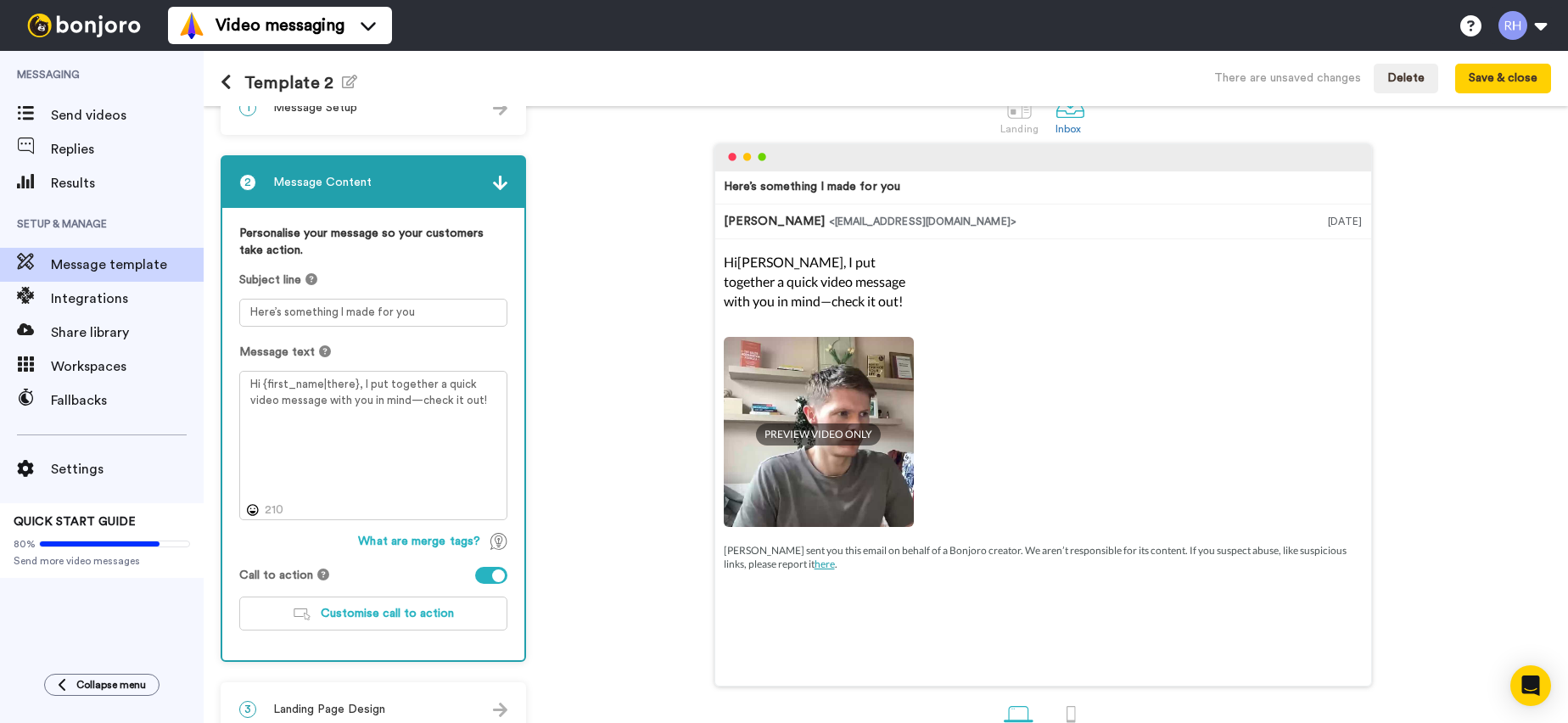
scroll to position [79, 0]
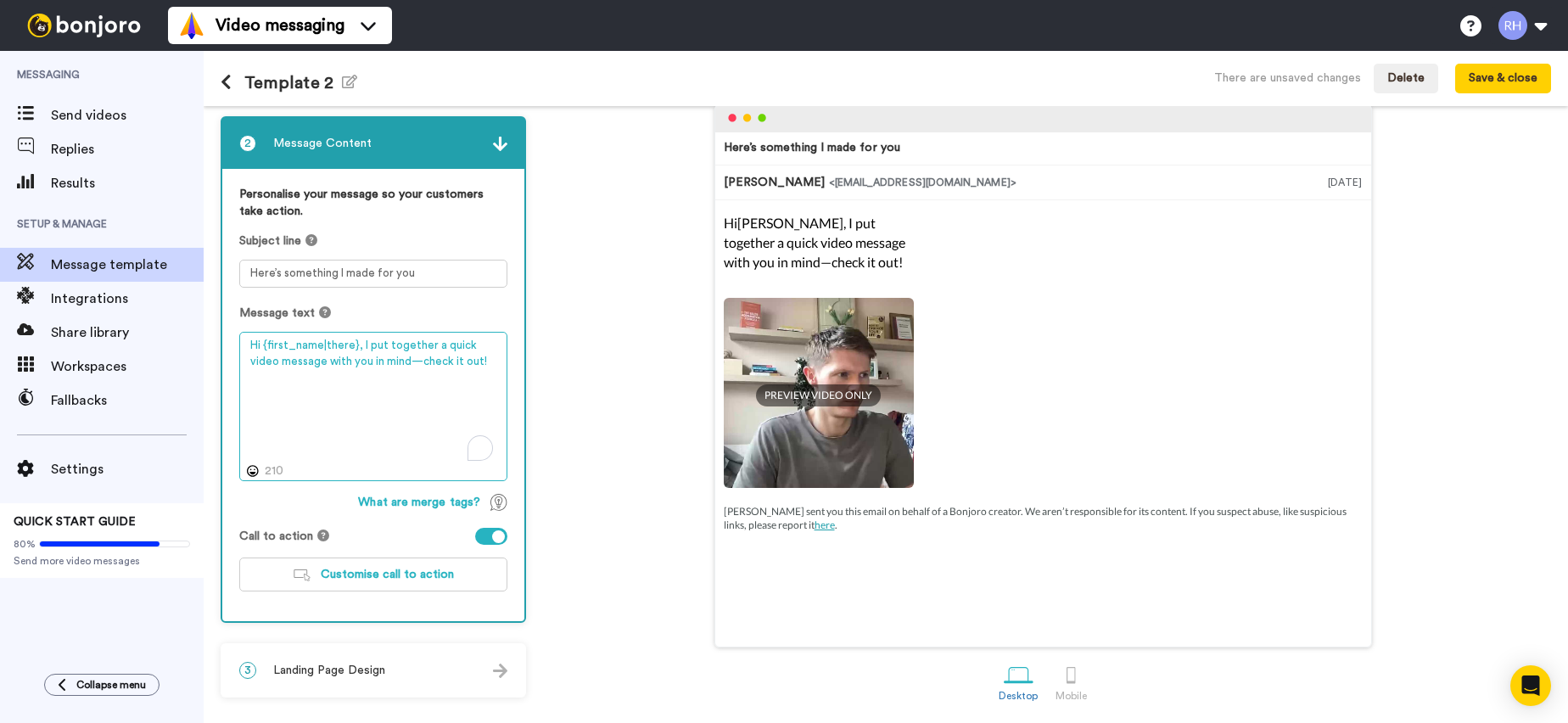
drag, startPoint x: 353, startPoint y: 342, endPoint x: 246, endPoint y: 310, distance: 111.7
click at [242, 309] on div "Message text Hi {first_name|there}, I put together a quick video message with y…" at bounding box center [373, 393] width 268 height 177
paste textarea "I’ve created a video message for you. Look forward to catching up soon. [PERSON…"
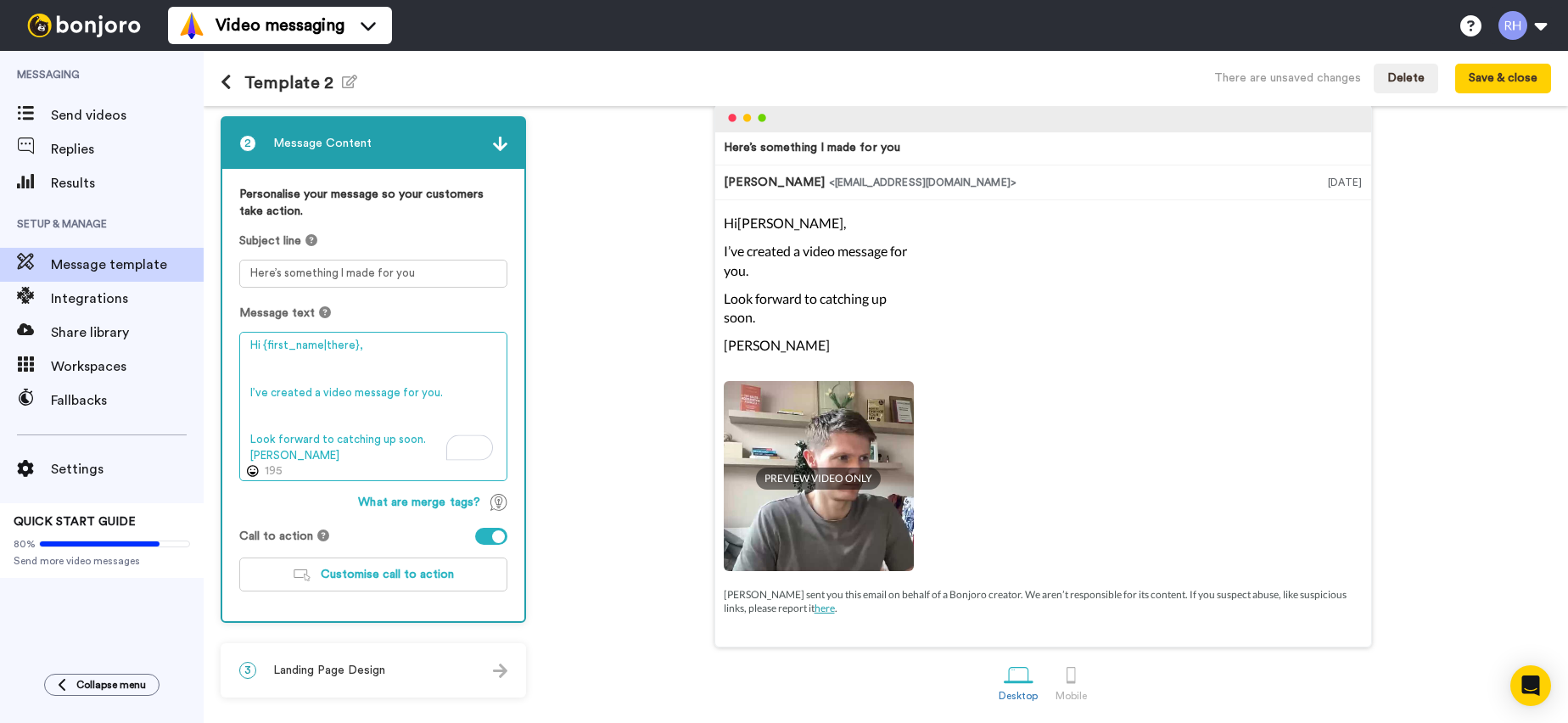
type textarea "Hi {first_name|there}, I’ve created a video message for you. Look forward to ca…"
drag, startPoint x: 424, startPoint y: 274, endPoint x: 230, endPoint y: 277, distance: 194.0
click at [230, 277] on div "Personalise your message so your customers take action. Subject line Here’s som…" at bounding box center [373, 395] width 302 height 452
type textarea "R"
type textarea "V"
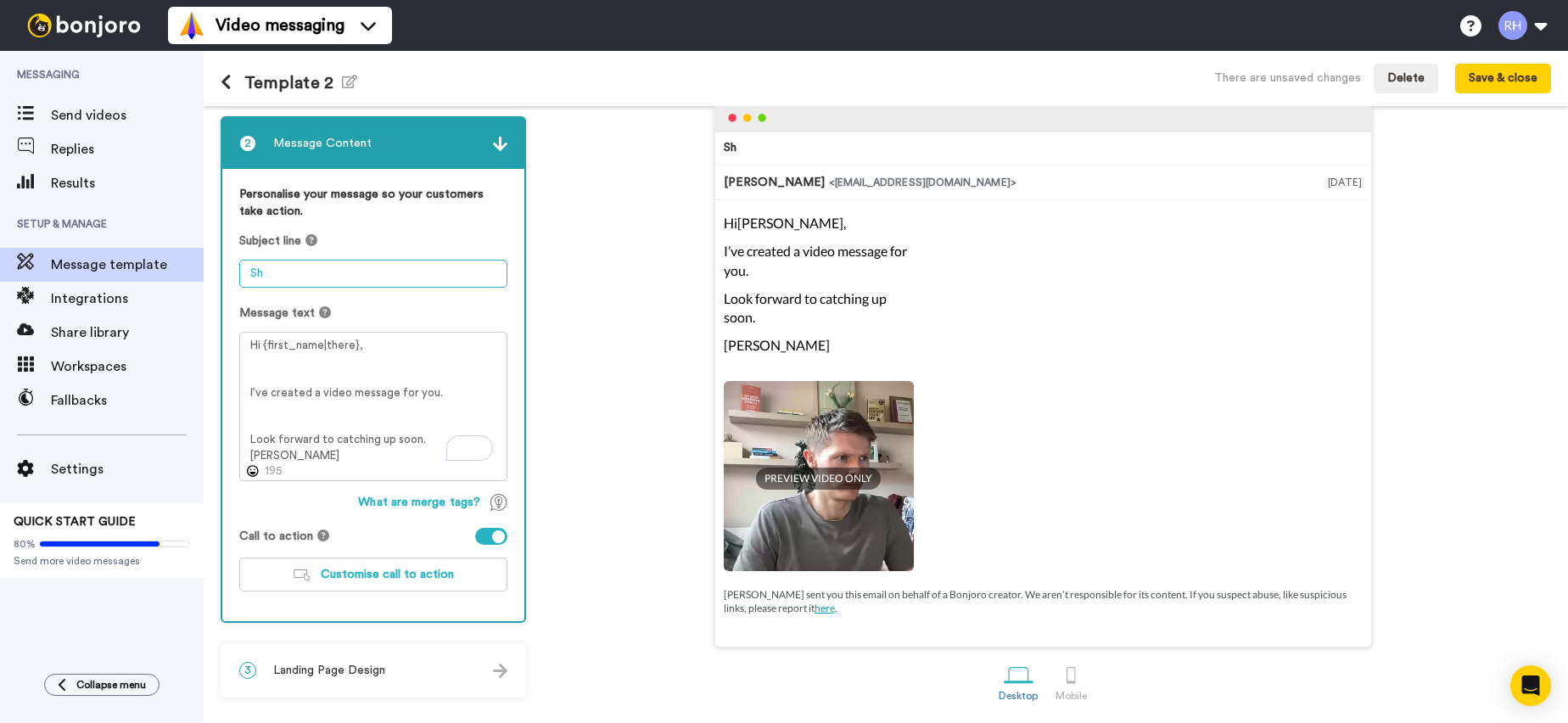
type textarea "S"
drag, startPoint x: 405, startPoint y: 274, endPoint x: 246, endPoint y: 276, distance: 159.0
click at [246, 276] on textarea "I've prepared a video for you" at bounding box center [373, 274] width 268 height 28
type textarea "W"
type textarea "B"
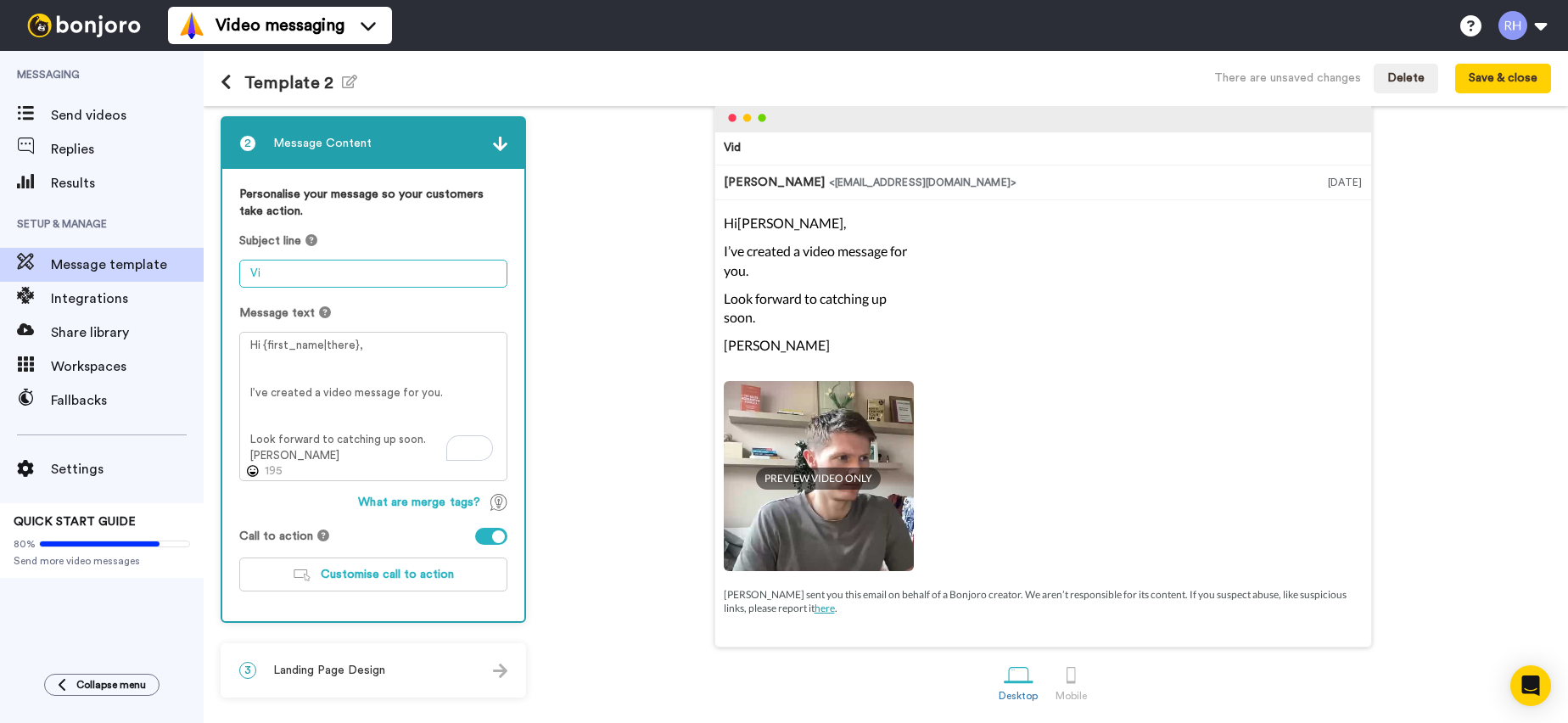
type textarea "V"
type textarea "r"
click at [384, 678] on div "3 Landing Page Design" at bounding box center [373, 670] width 302 height 51
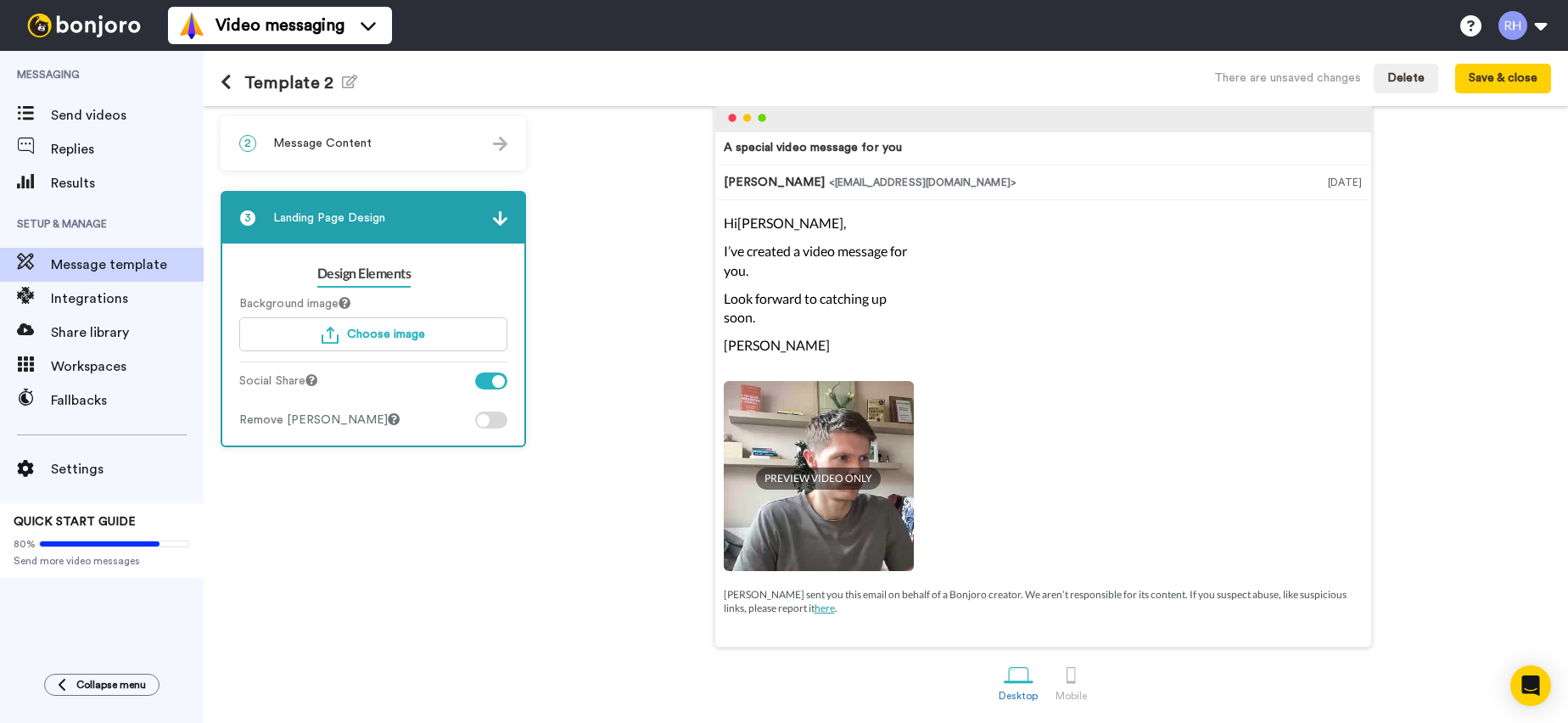
click at [367, 153] on div "2 Message Content" at bounding box center [373, 144] width 302 height 51
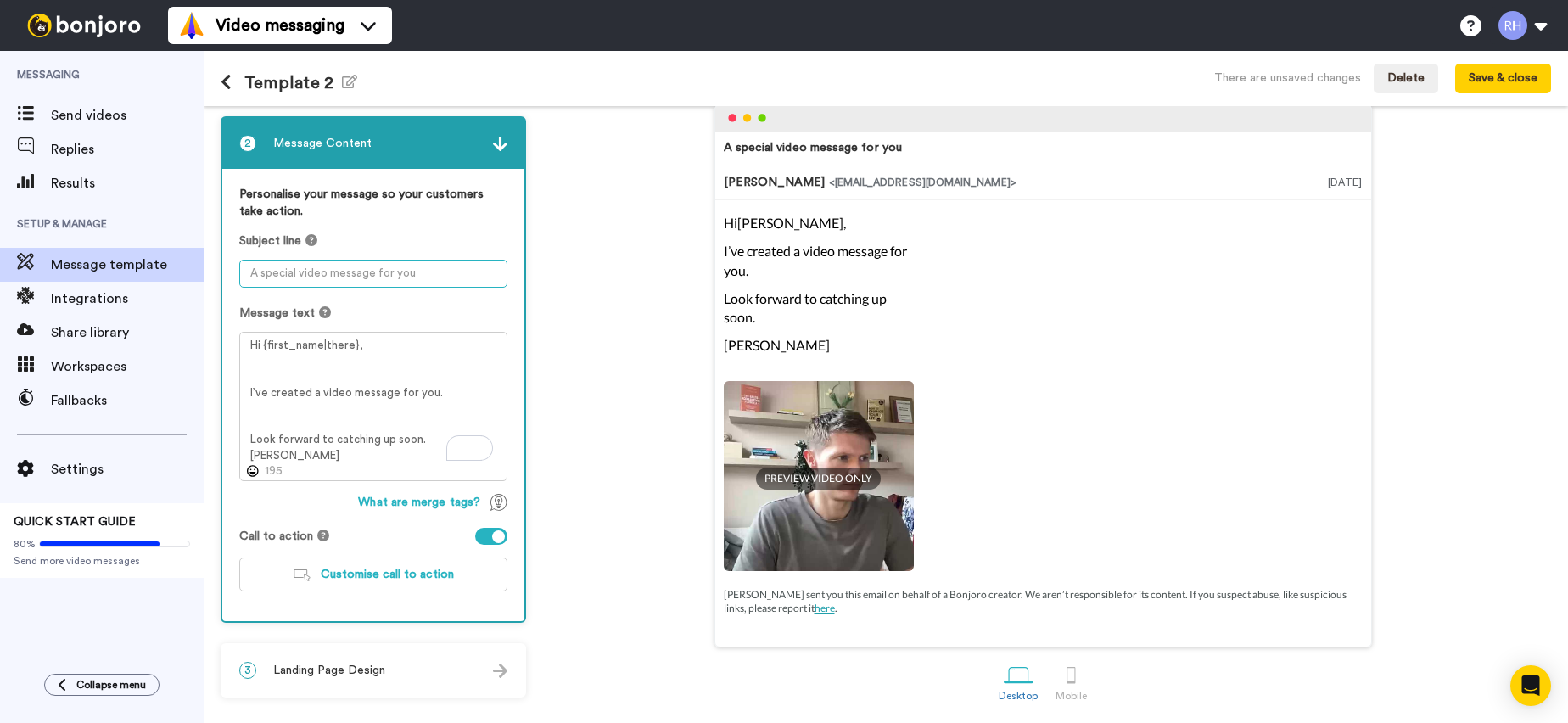
click at [313, 265] on textarea at bounding box center [373, 274] width 268 height 28
type textarea "V"
type textarea "I've prepared a video for you"
click at [444, 569] on span "Customise call to action" at bounding box center [387, 574] width 134 height 12
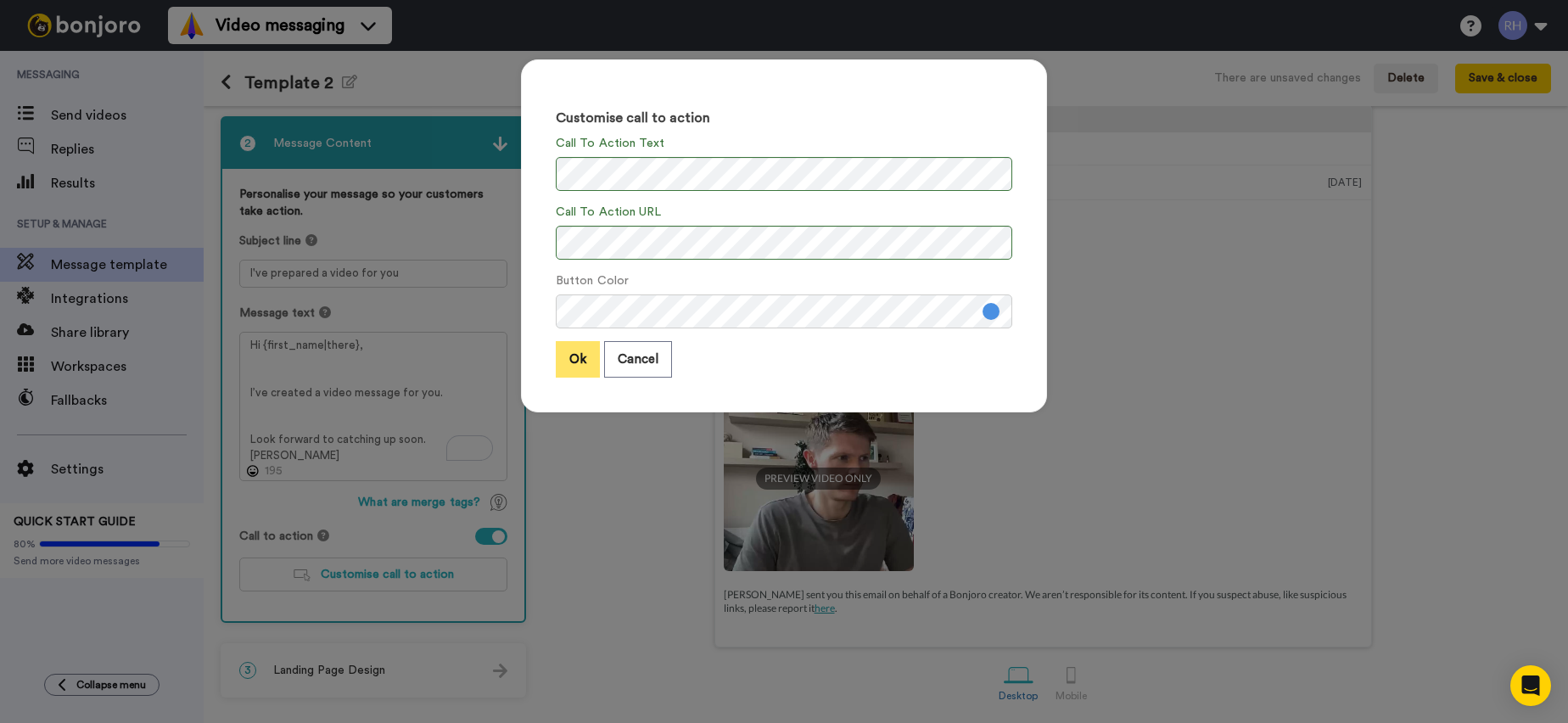
drag, startPoint x: 587, startPoint y: 356, endPoint x: 594, endPoint y: 350, distance: 9.2
click at [587, 356] on button "Ok" at bounding box center [577, 359] width 44 height 37
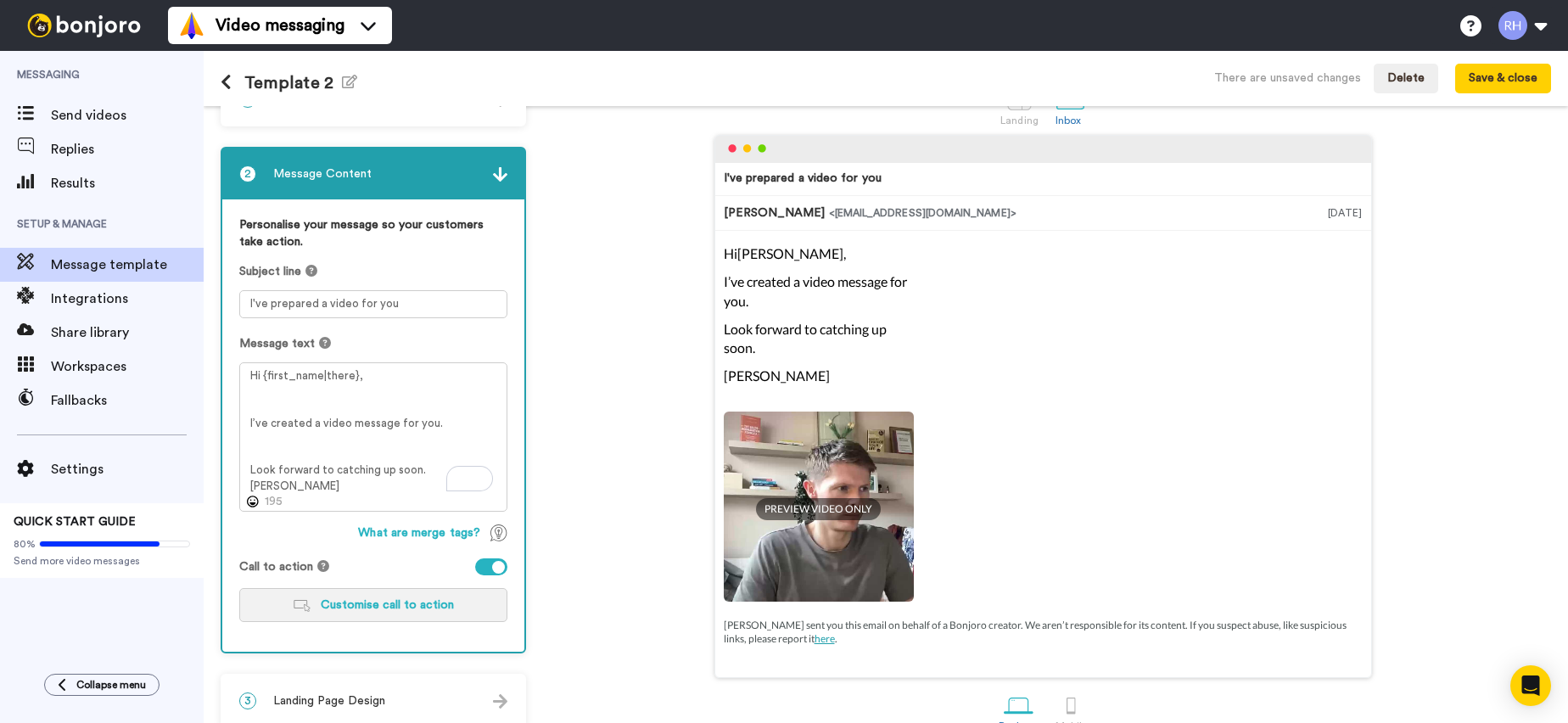
scroll to position [0, 0]
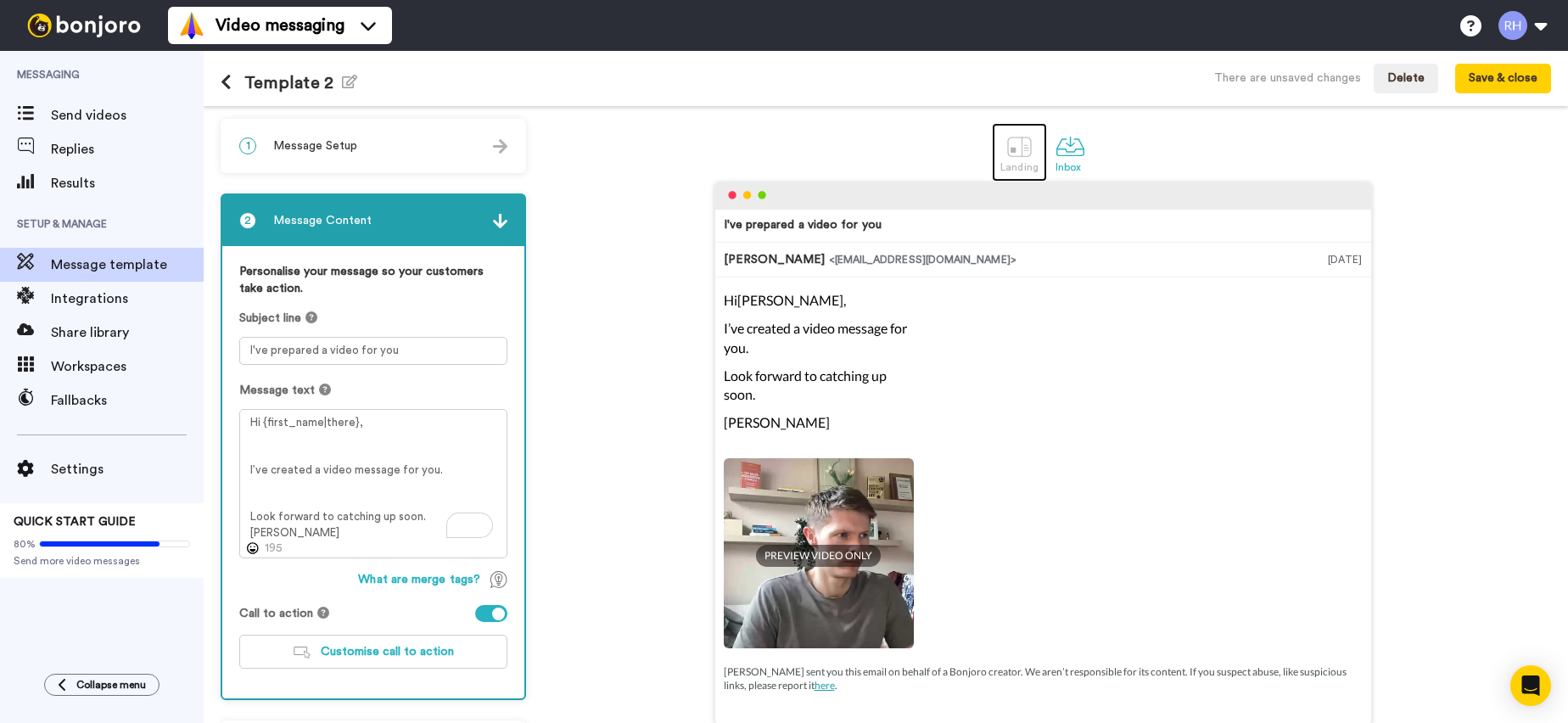
drag, startPoint x: 1009, startPoint y: 150, endPoint x: 1047, endPoint y: 147, distance: 38.1
click at [1011, 150] on div at bounding box center [1019, 146] width 30 height 30
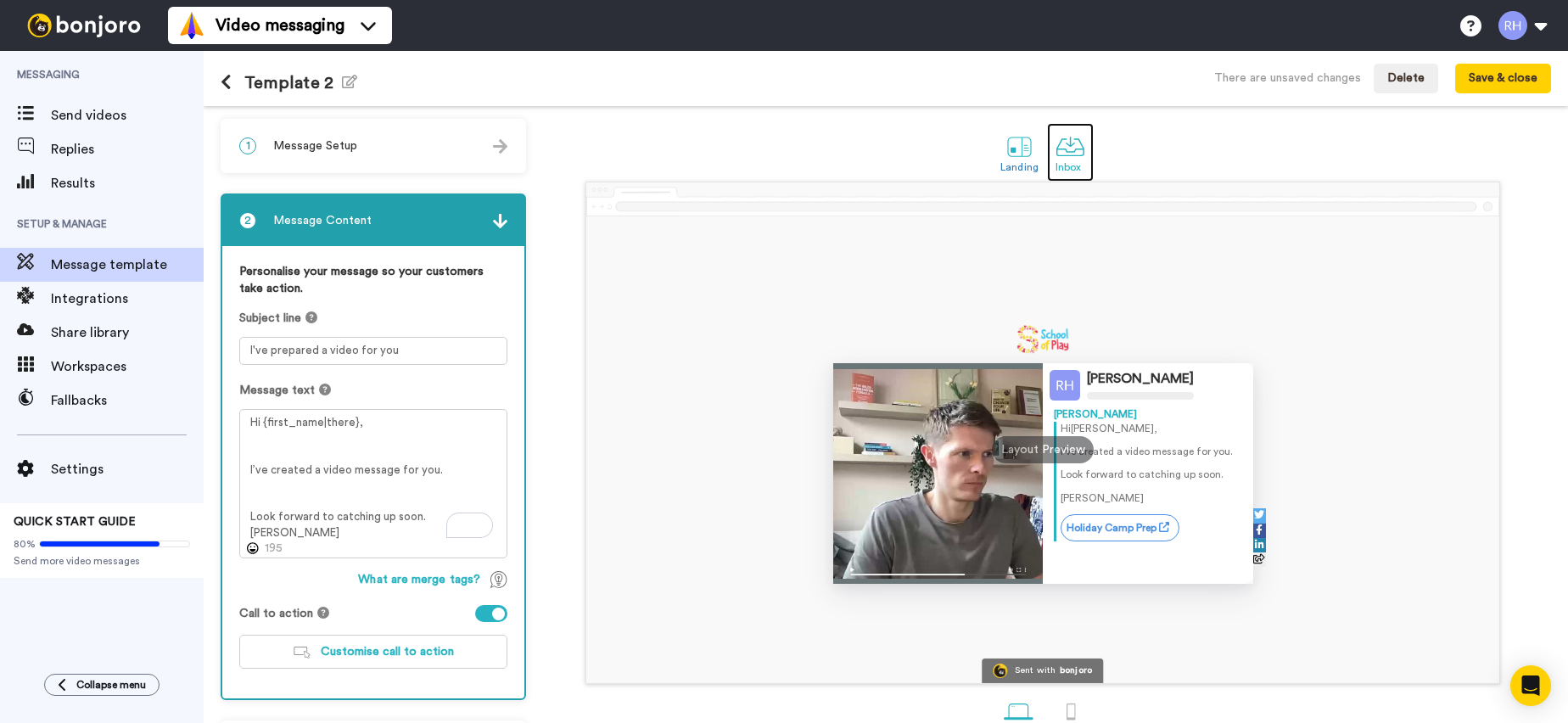
click at [1058, 149] on div at bounding box center [1070, 146] width 30 height 30
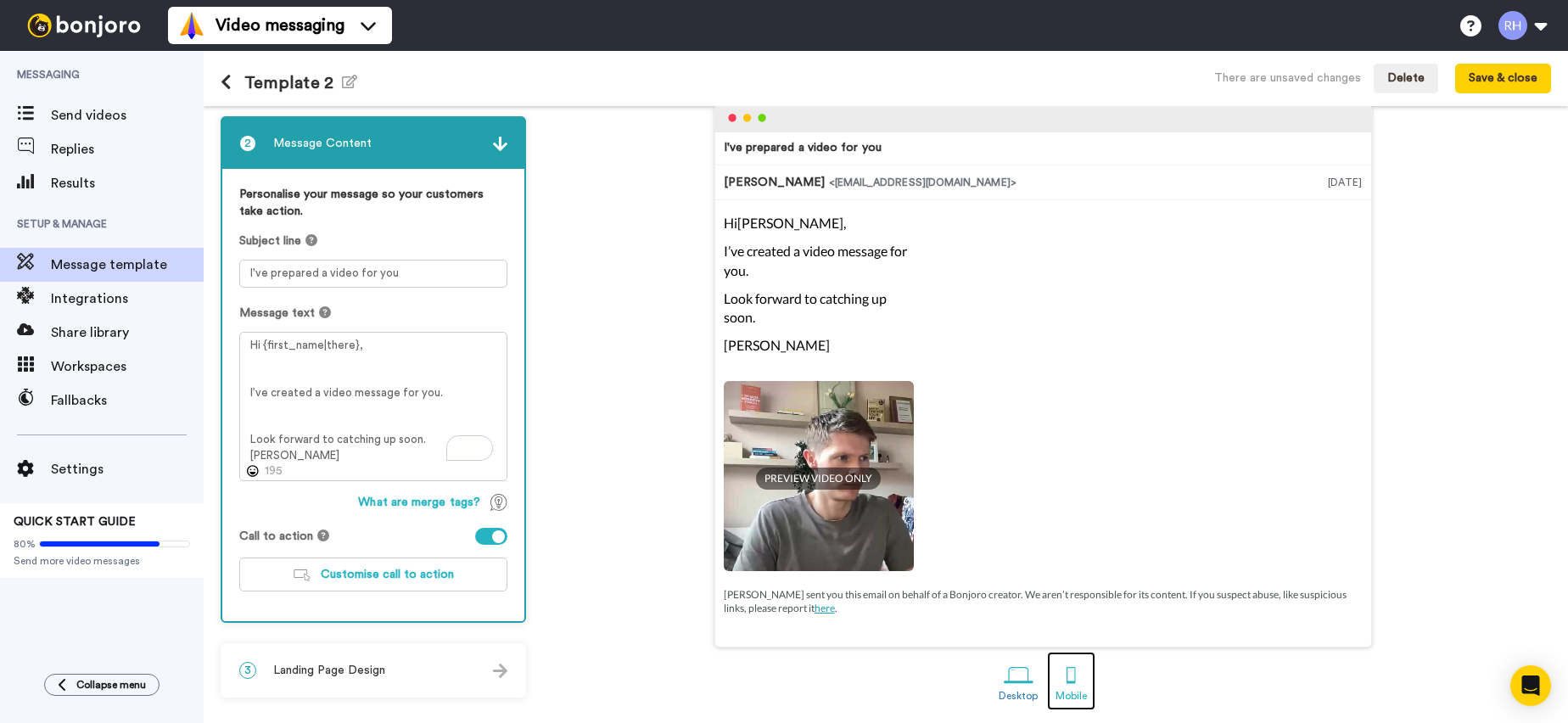
click at [1075, 677] on div at bounding box center [1070, 675] width 30 height 30
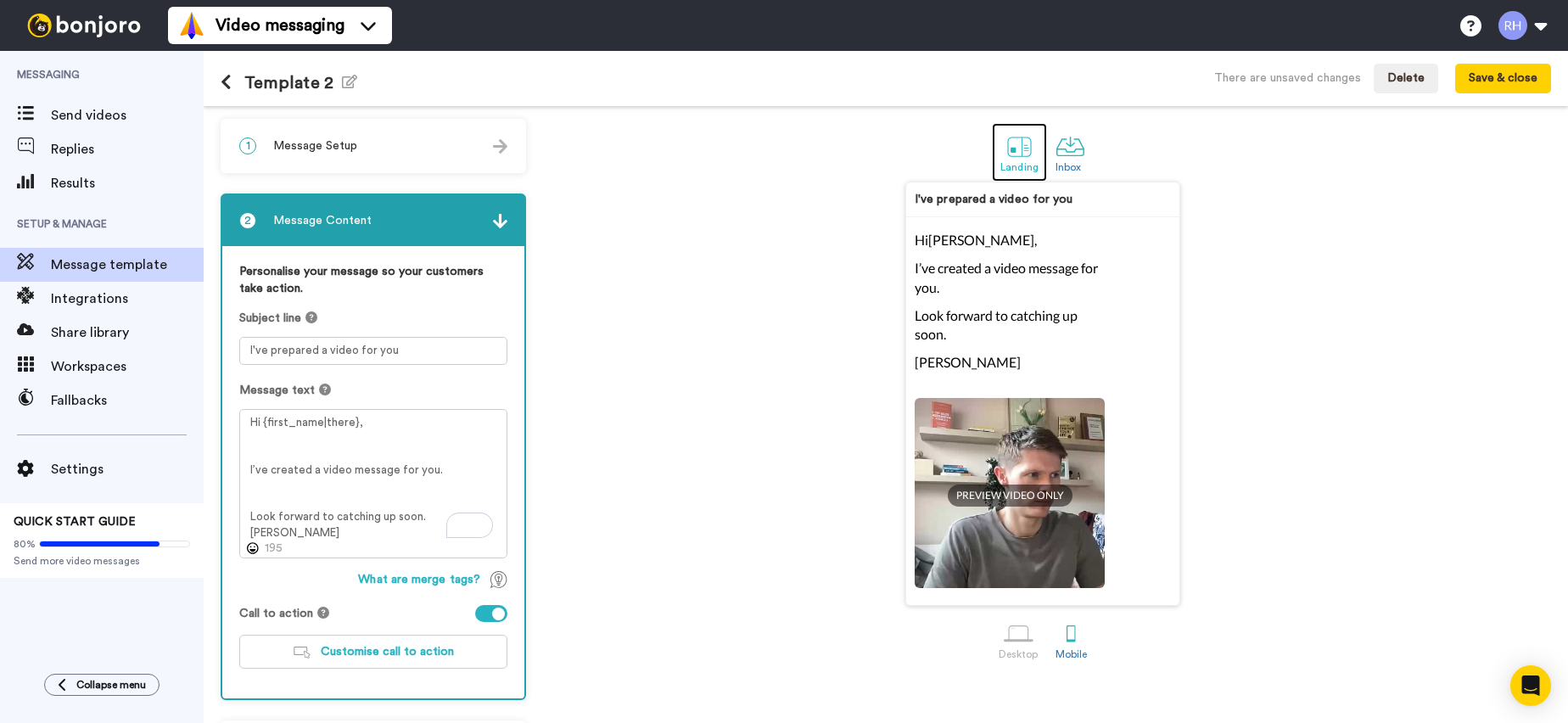
click at [1036, 152] on link "Landing" at bounding box center [1019, 152] width 56 height 58
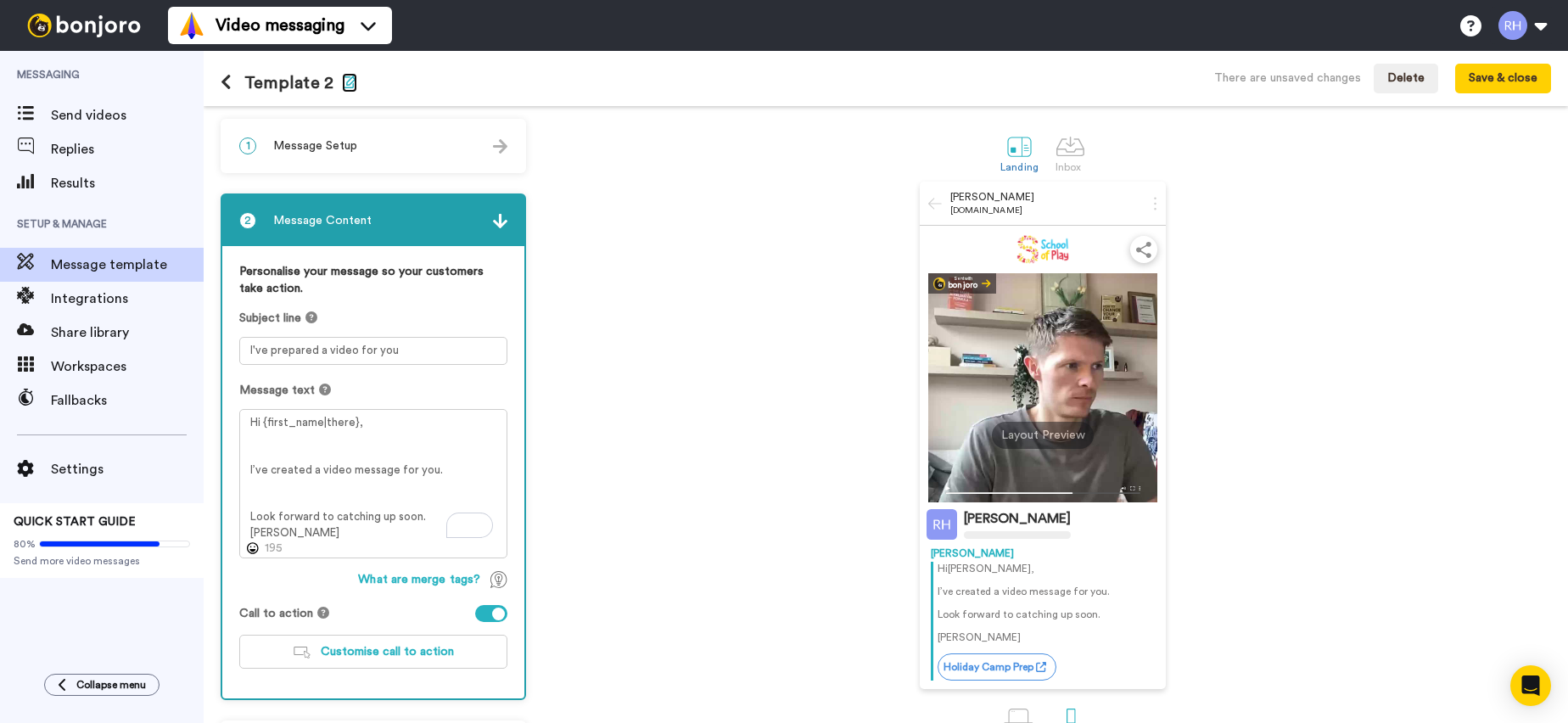
click at [345, 79] on icon "button" at bounding box center [349, 81] width 15 height 13
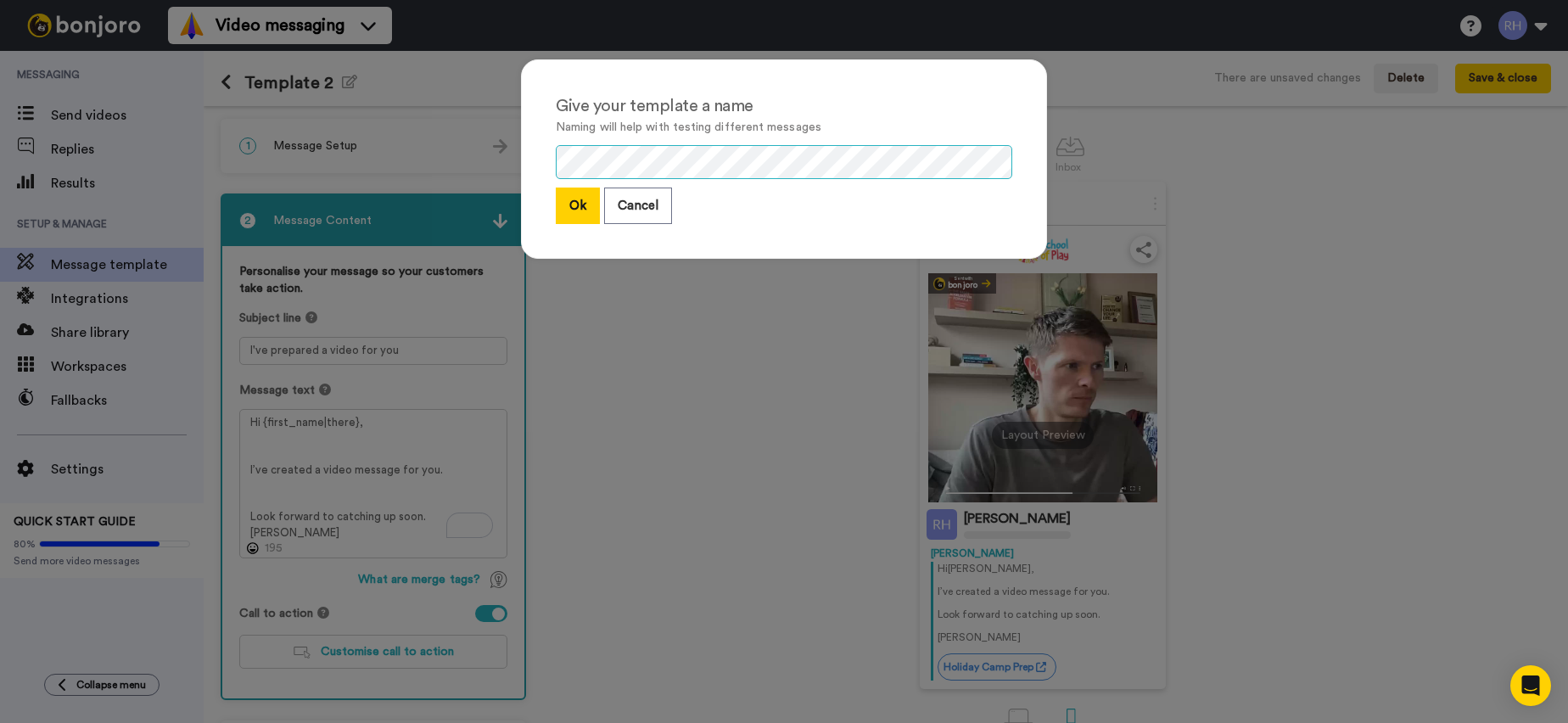
click at [545, 161] on div "Give your template a name Naming will help with testing different messages Ok C…" at bounding box center [784, 159] width 526 height 199
click at [576, 219] on button "Ok" at bounding box center [577, 205] width 44 height 37
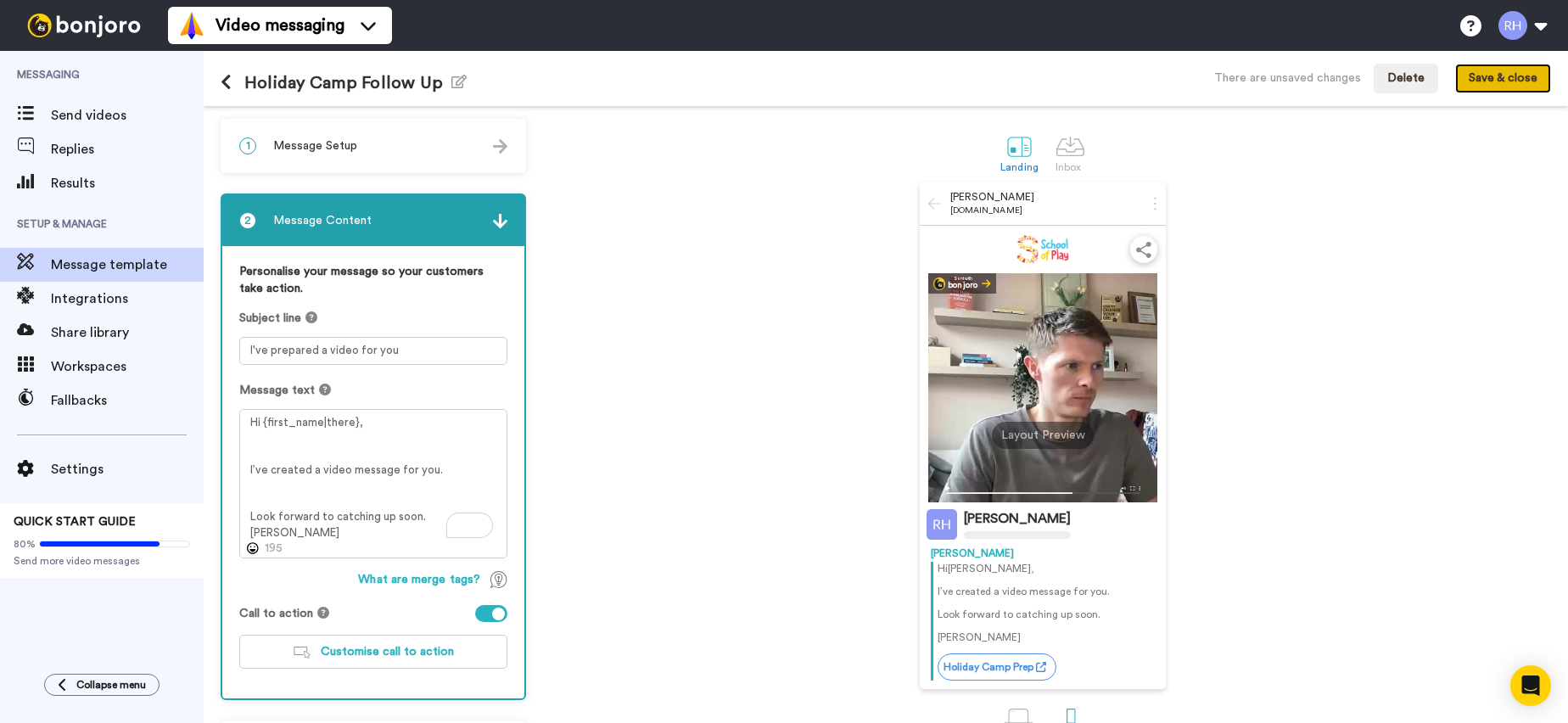
click at [1504, 83] on button "Save & close" at bounding box center [1503, 79] width 96 height 30
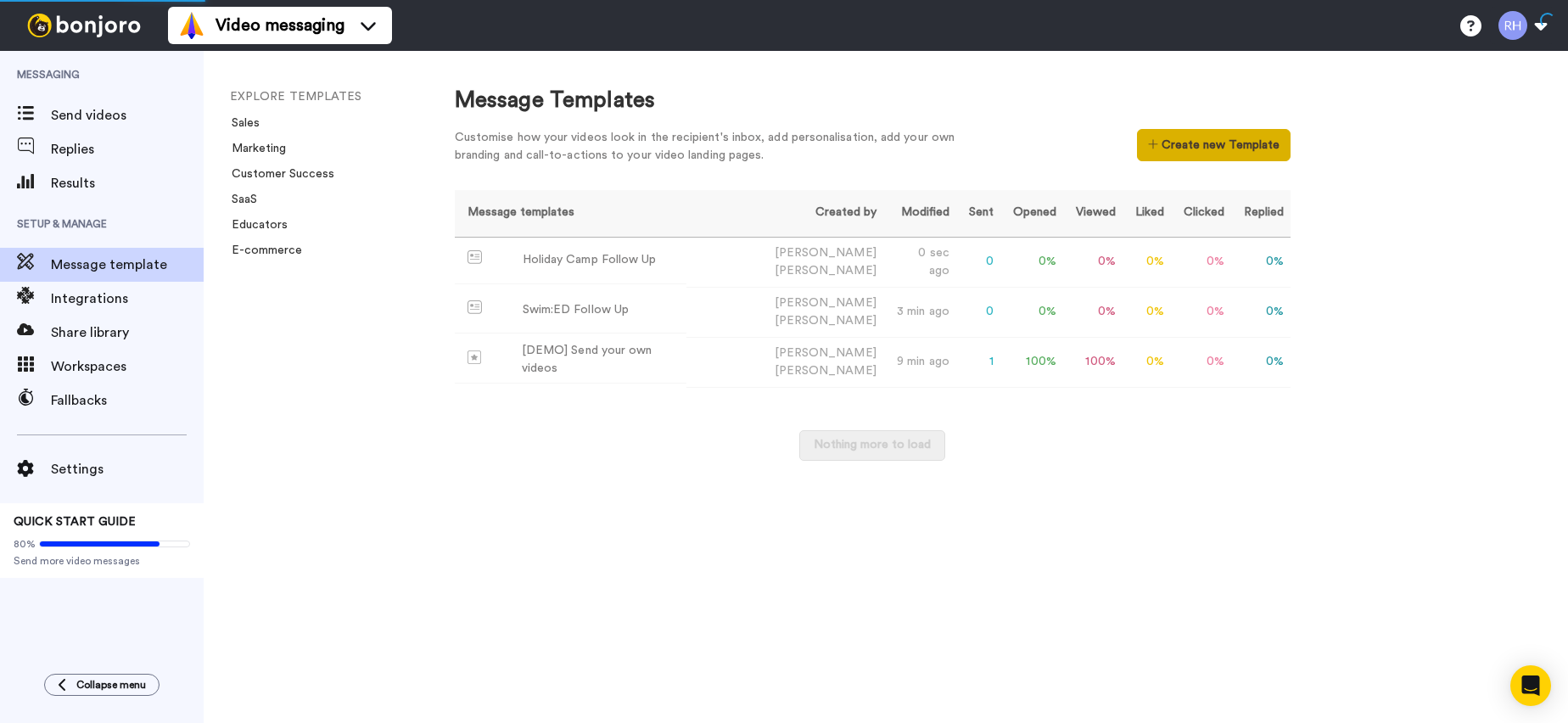
click at [1245, 153] on button "Create new Template" at bounding box center [1213, 145] width 153 height 32
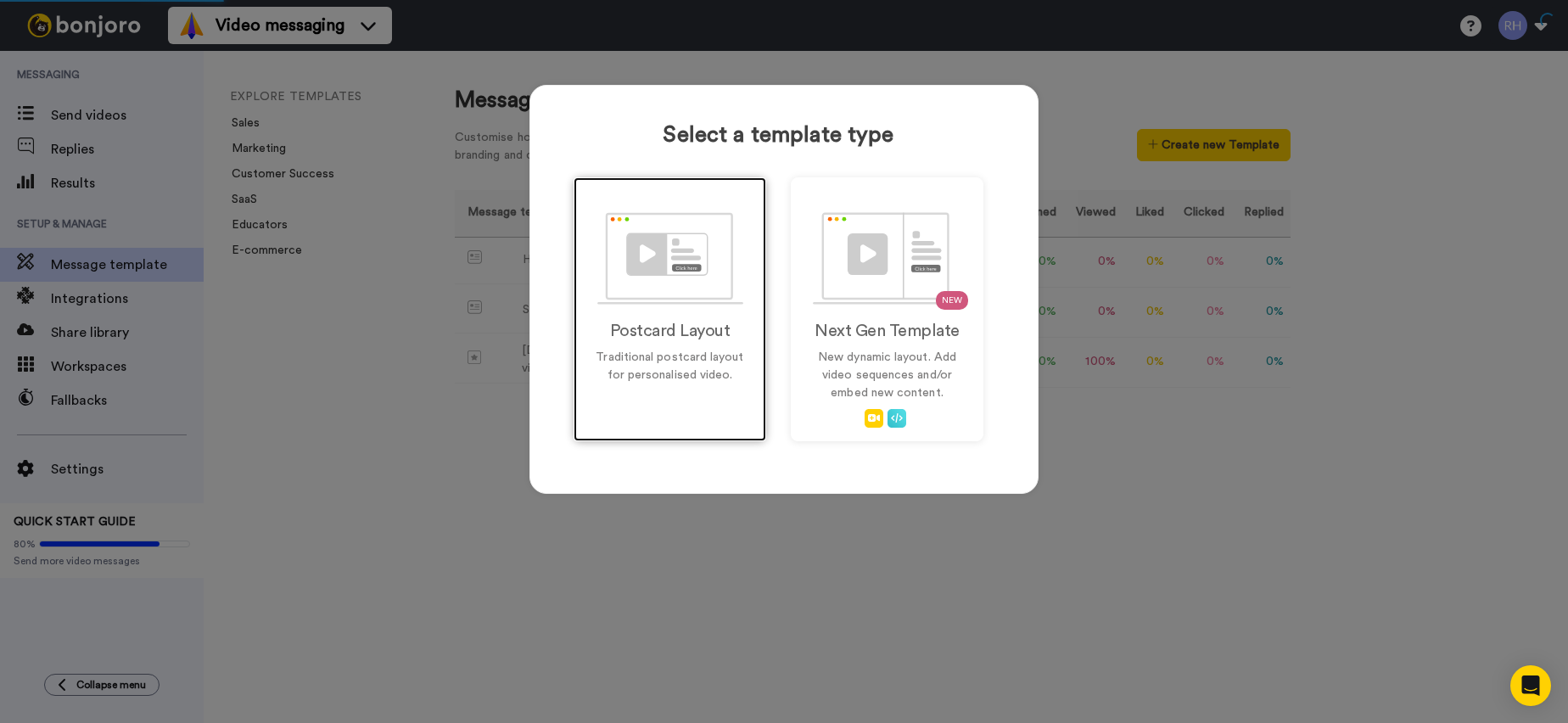
click at [689, 239] on img at bounding box center [670, 258] width 146 height 92
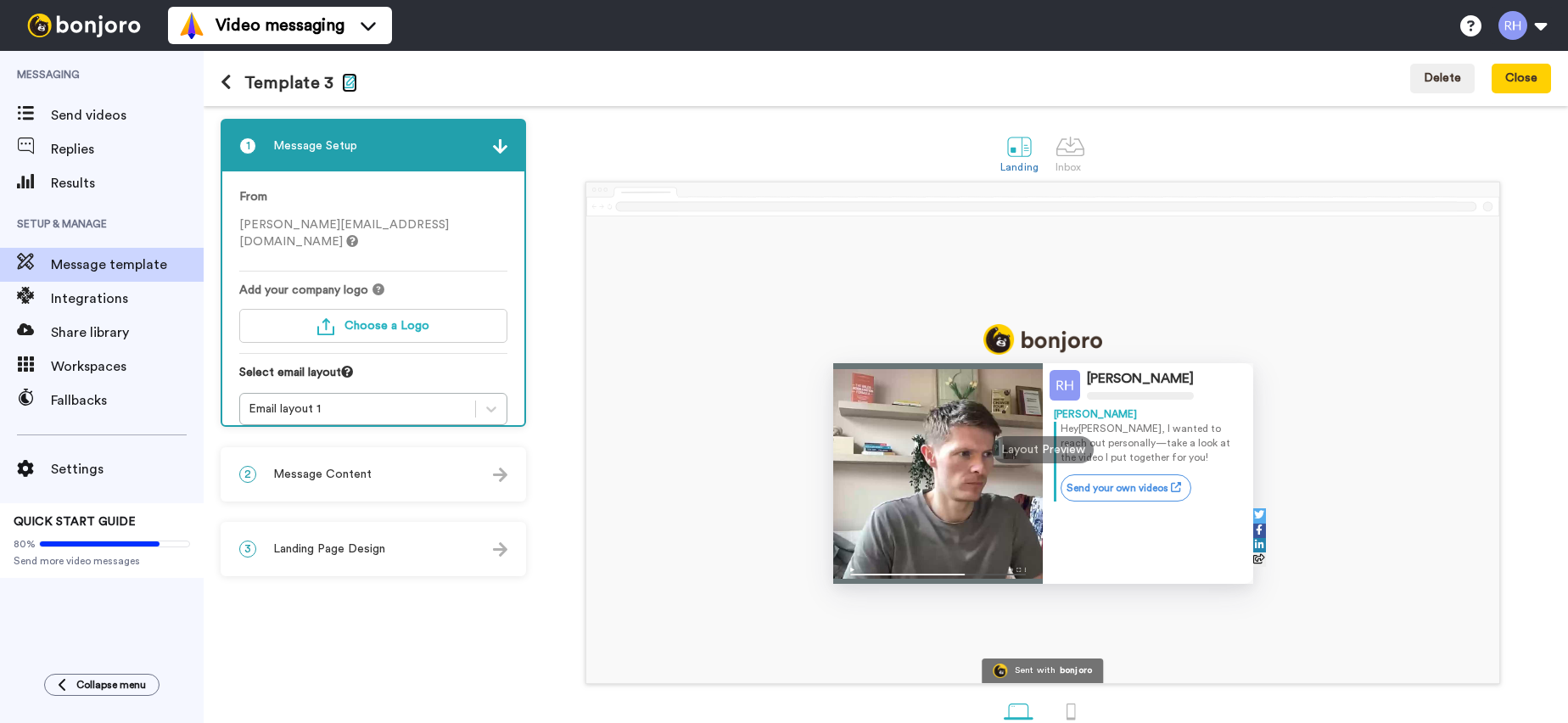
click at [342, 77] on icon "button" at bounding box center [349, 81] width 15 height 13
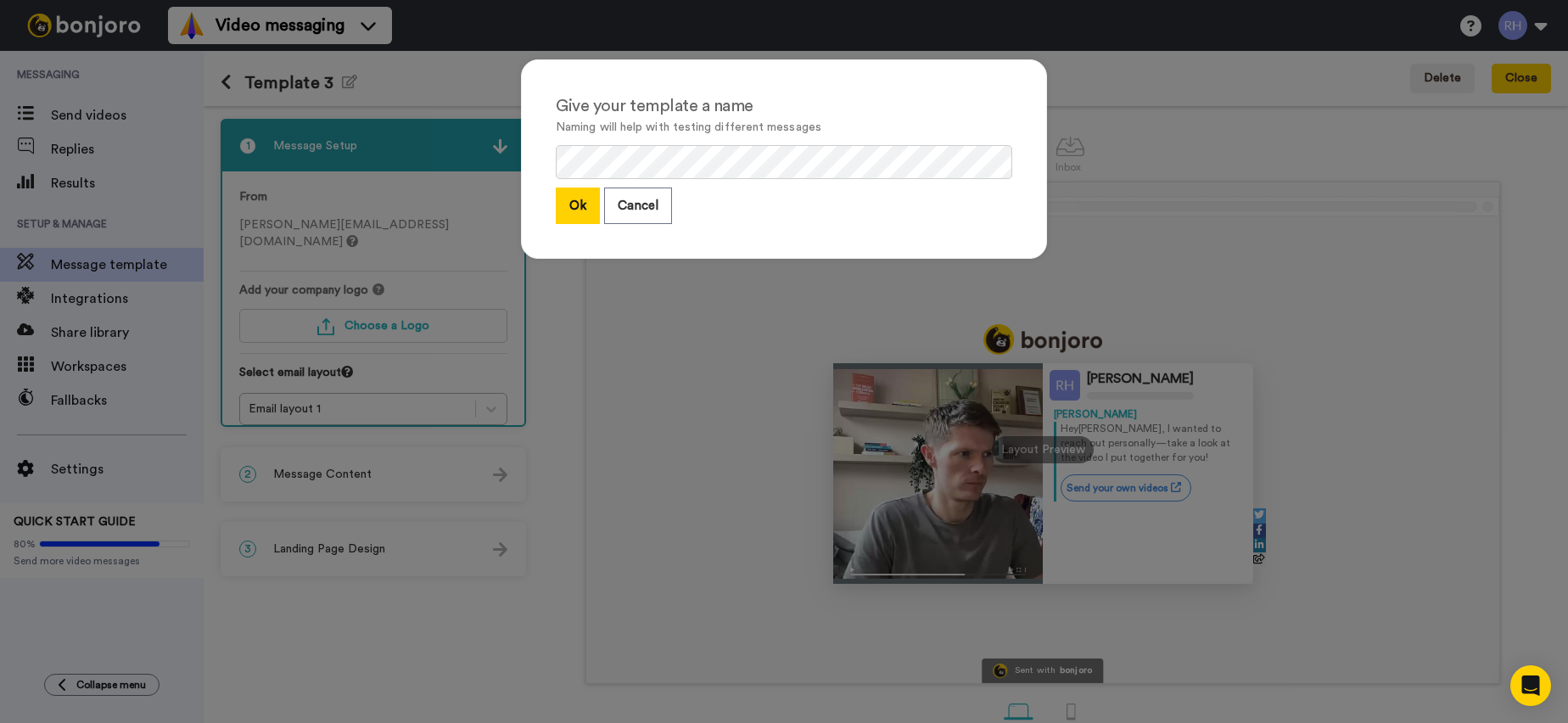
click at [571, 214] on button "Ok" at bounding box center [577, 205] width 44 height 37
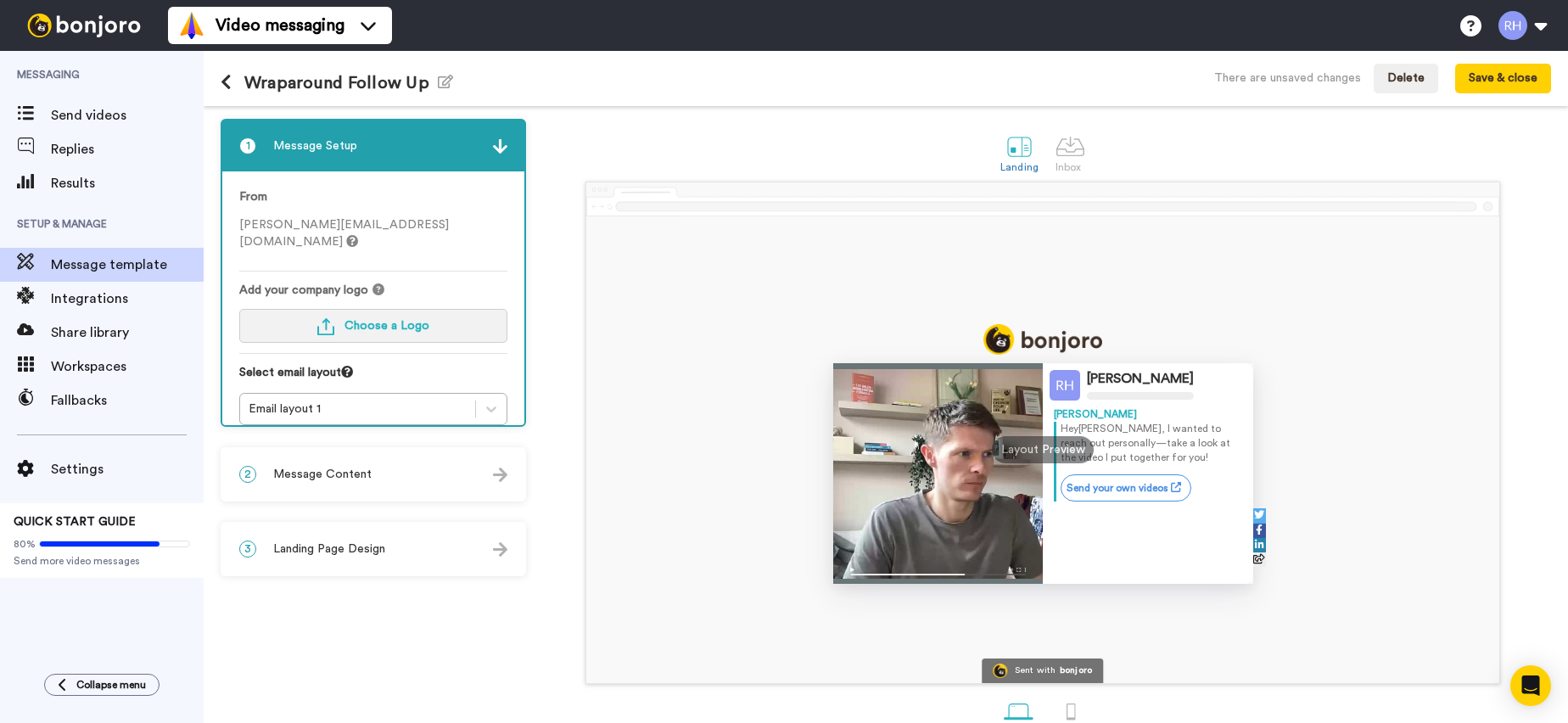
click at [416, 309] on button "Choose a Logo" at bounding box center [373, 327] width 268 height 34
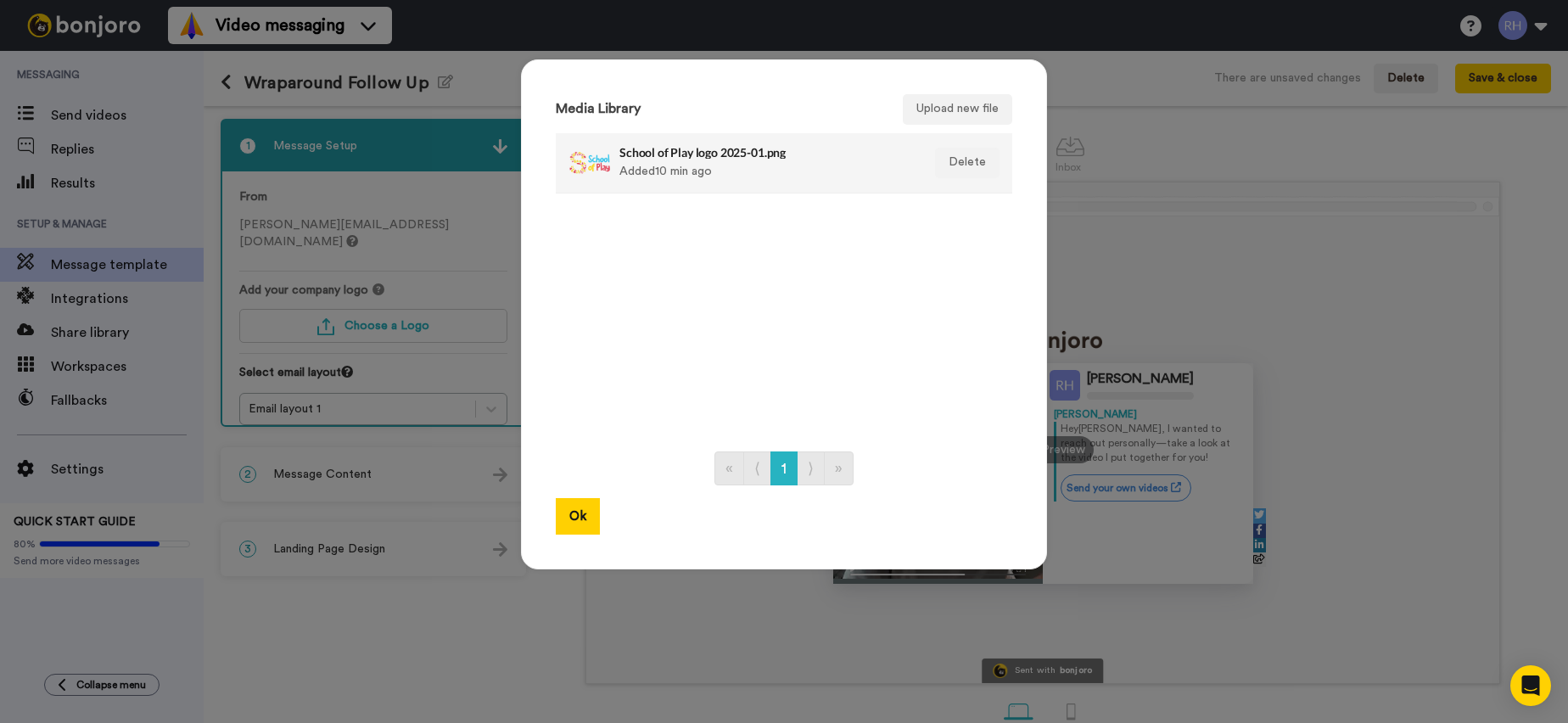
click at [669, 179] on div "School of Play logo 2025-01.png Added 10 min ago" at bounding box center [766, 162] width 293 height 42
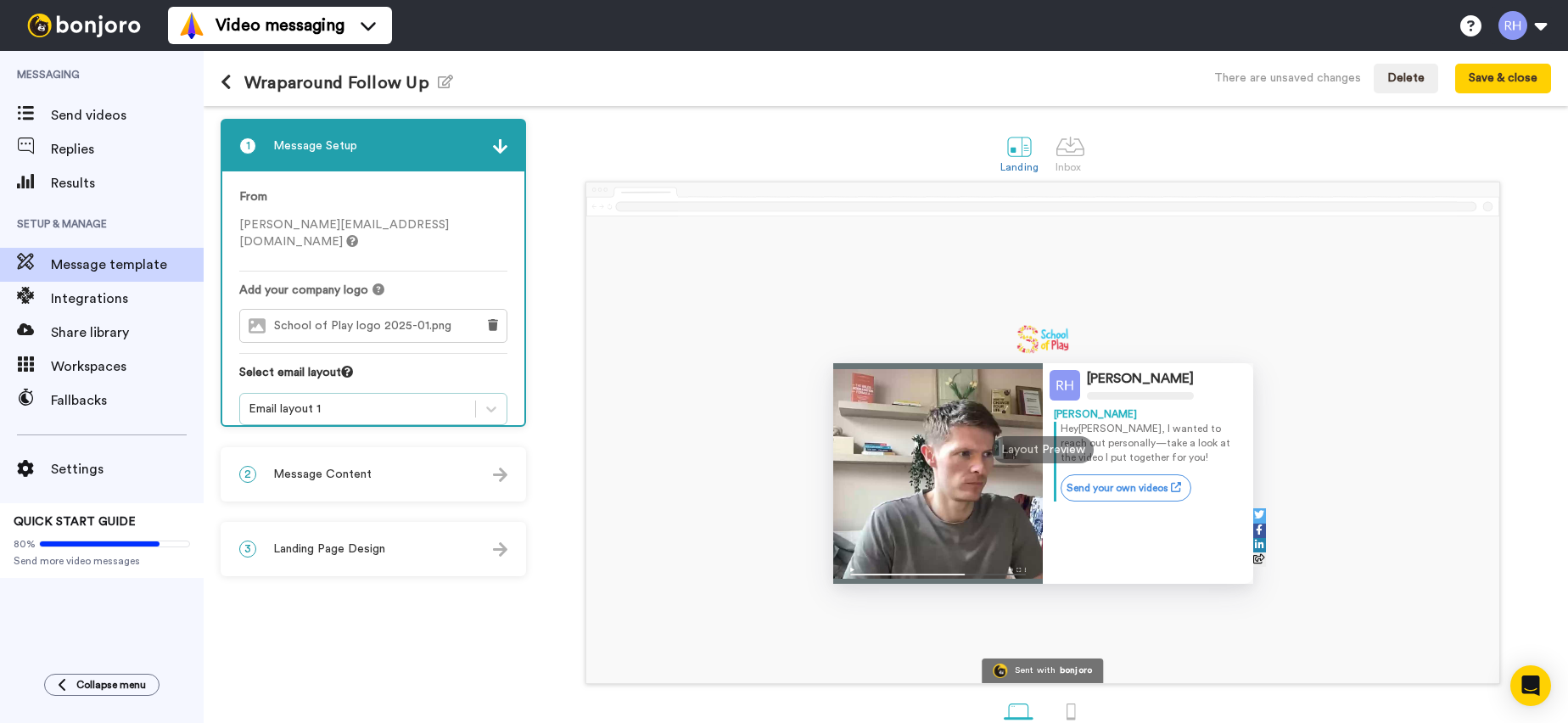
click at [363, 401] on div "Email layout 1" at bounding box center [357, 409] width 218 height 17
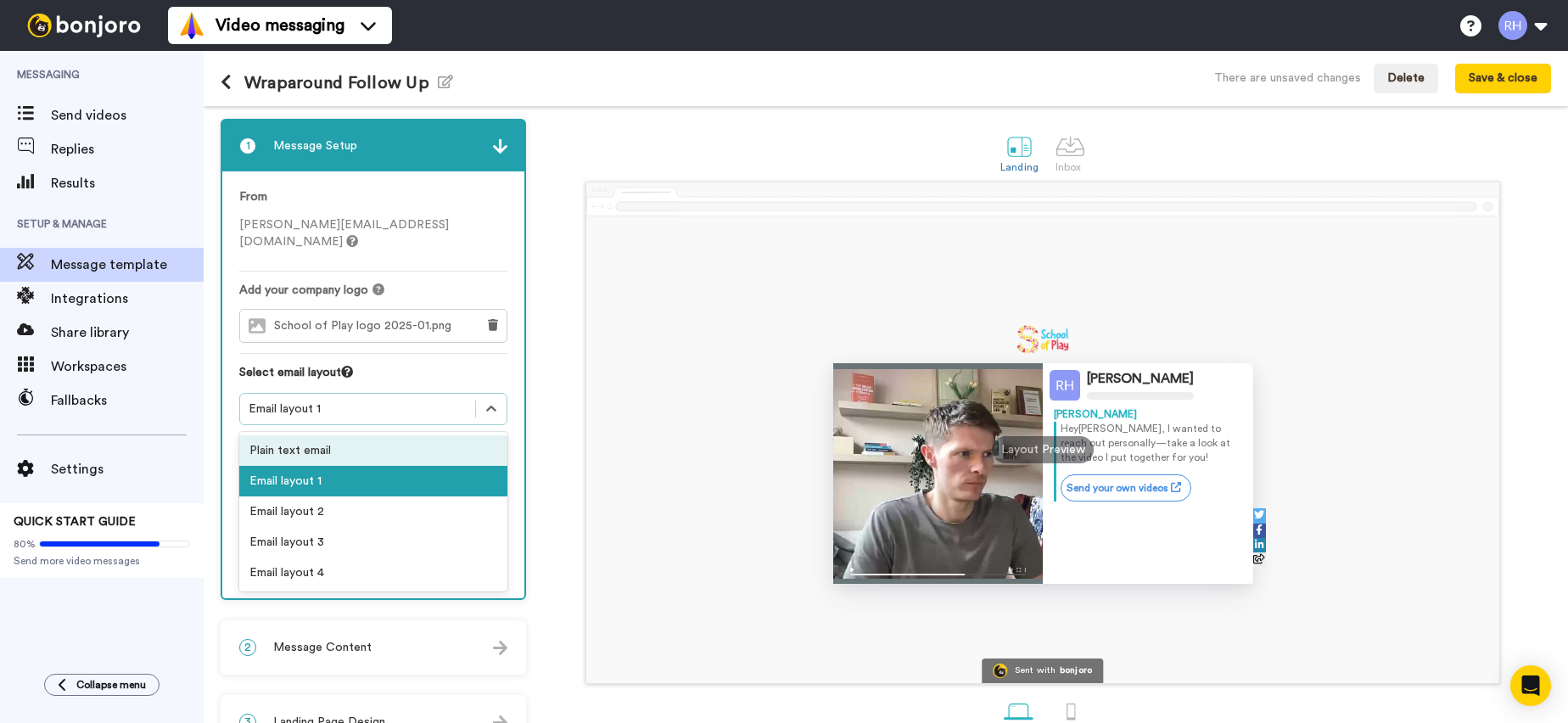
click at [331, 436] on div "Plain text email" at bounding box center [373, 451] width 268 height 30
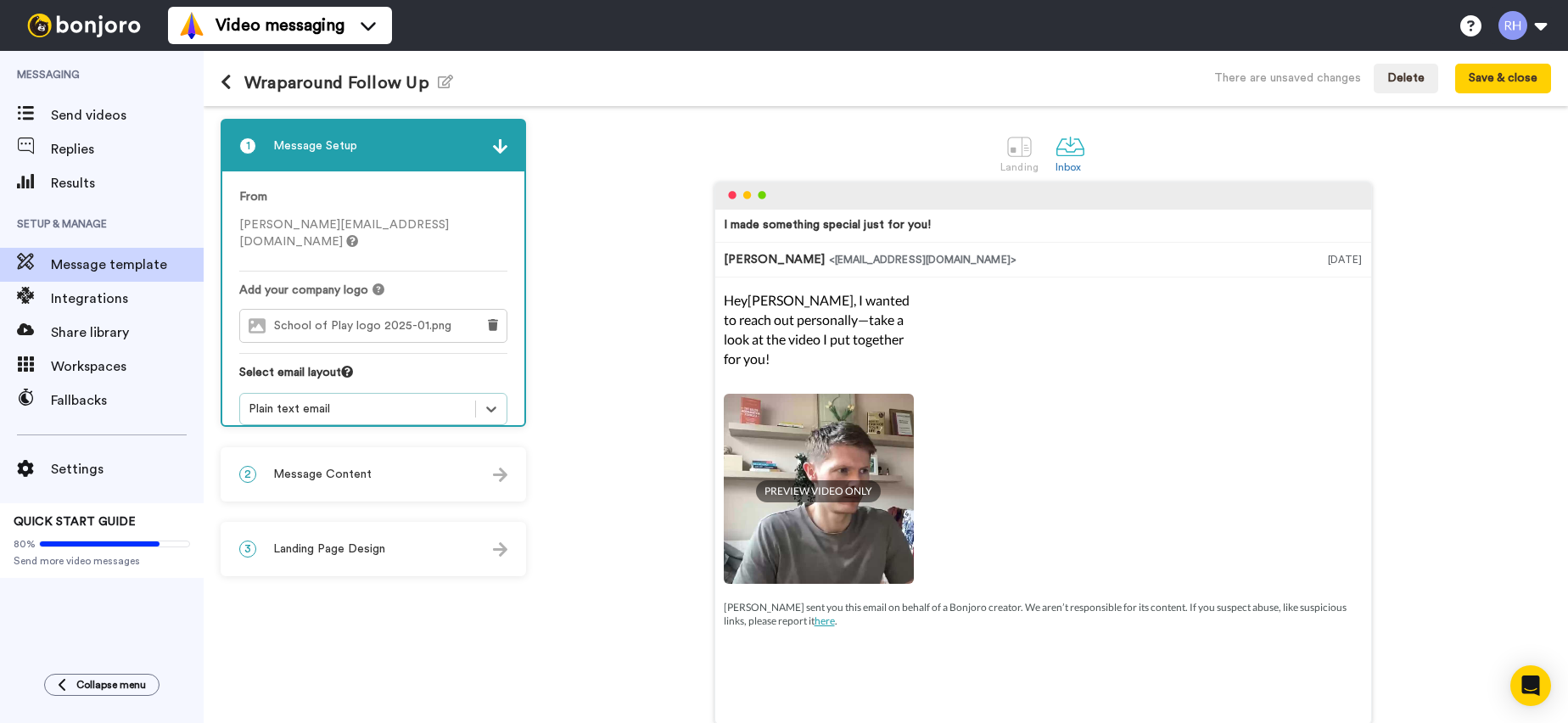
click at [360, 478] on span "Message Content" at bounding box center [323, 475] width 99 height 17
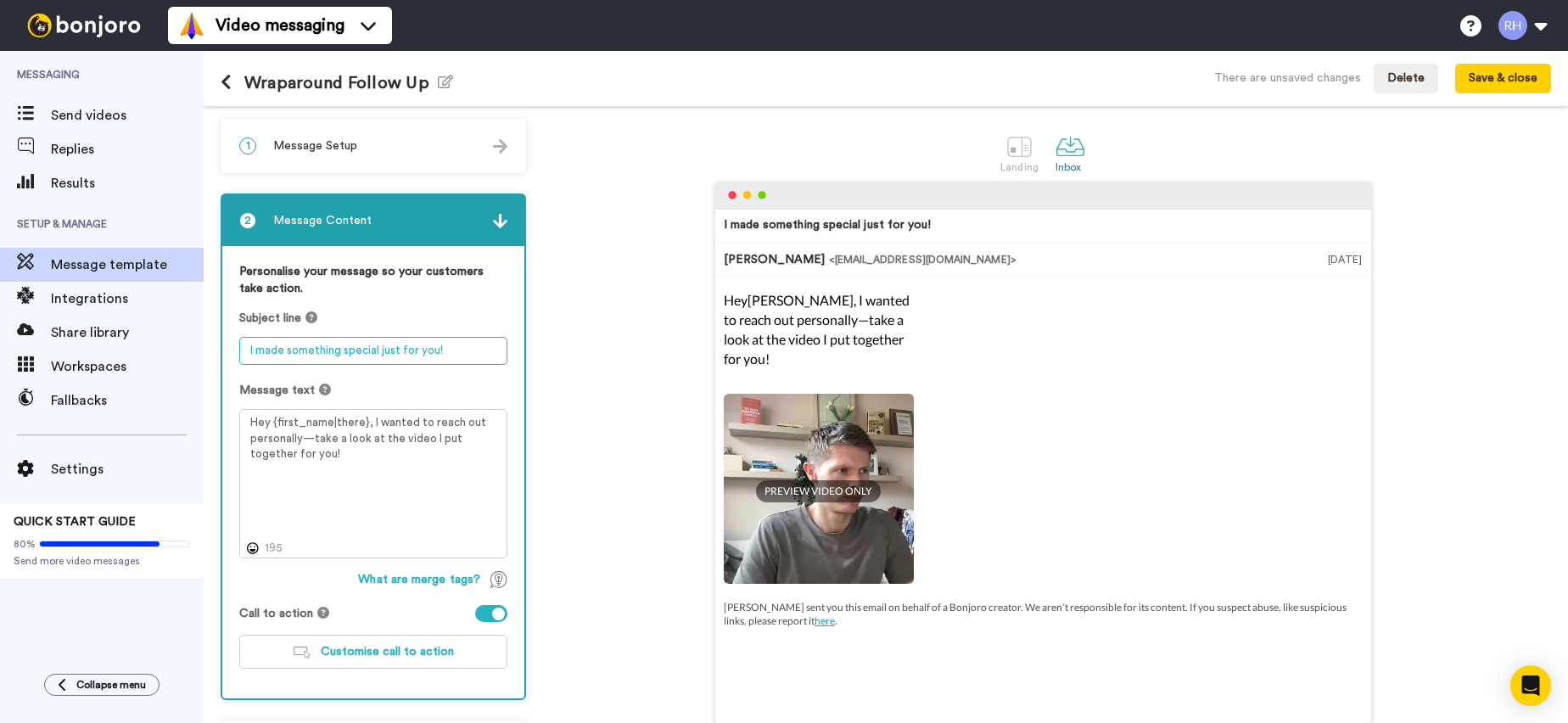
click at [316, 353] on textarea "I made something special just for you!" at bounding box center [373, 351] width 268 height 28
click at [316, 352] on textarea "I made something special just for you!" at bounding box center [373, 351] width 268 height 28
drag, startPoint x: 352, startPoint y: 422, endPoint x: 274, endPoint y: 421, distance: 78.0
click at [274, 421] on textarea "Hey {first_name|there}, I wanted to reach out personally—take a look at the vid…" at bounding box center [373, 483] width 268 height 150
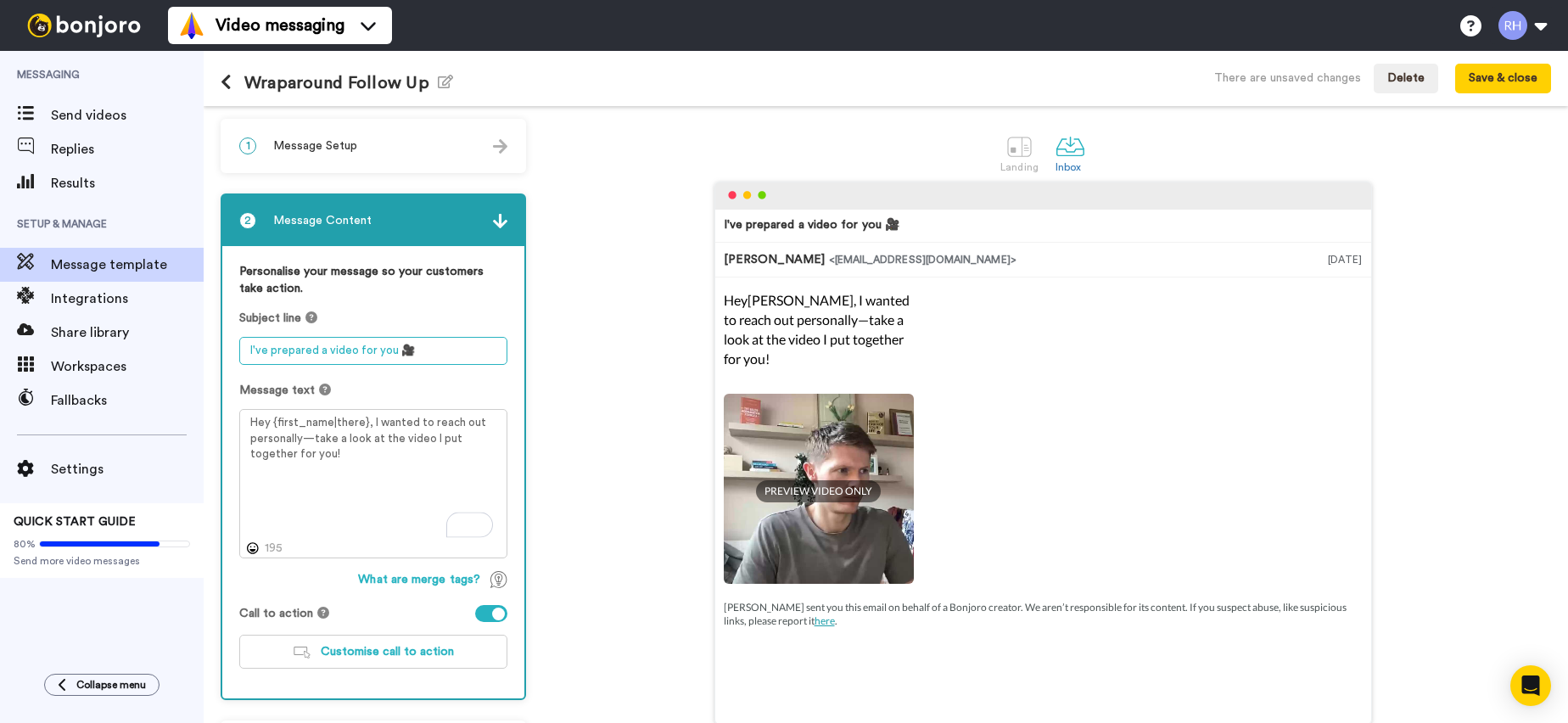
click at [248, 344] on textarea "I've prepared a video for you 🎥" at bounding box center [373, 351] width 268 height 28
paste textarea "{first_name|there}"
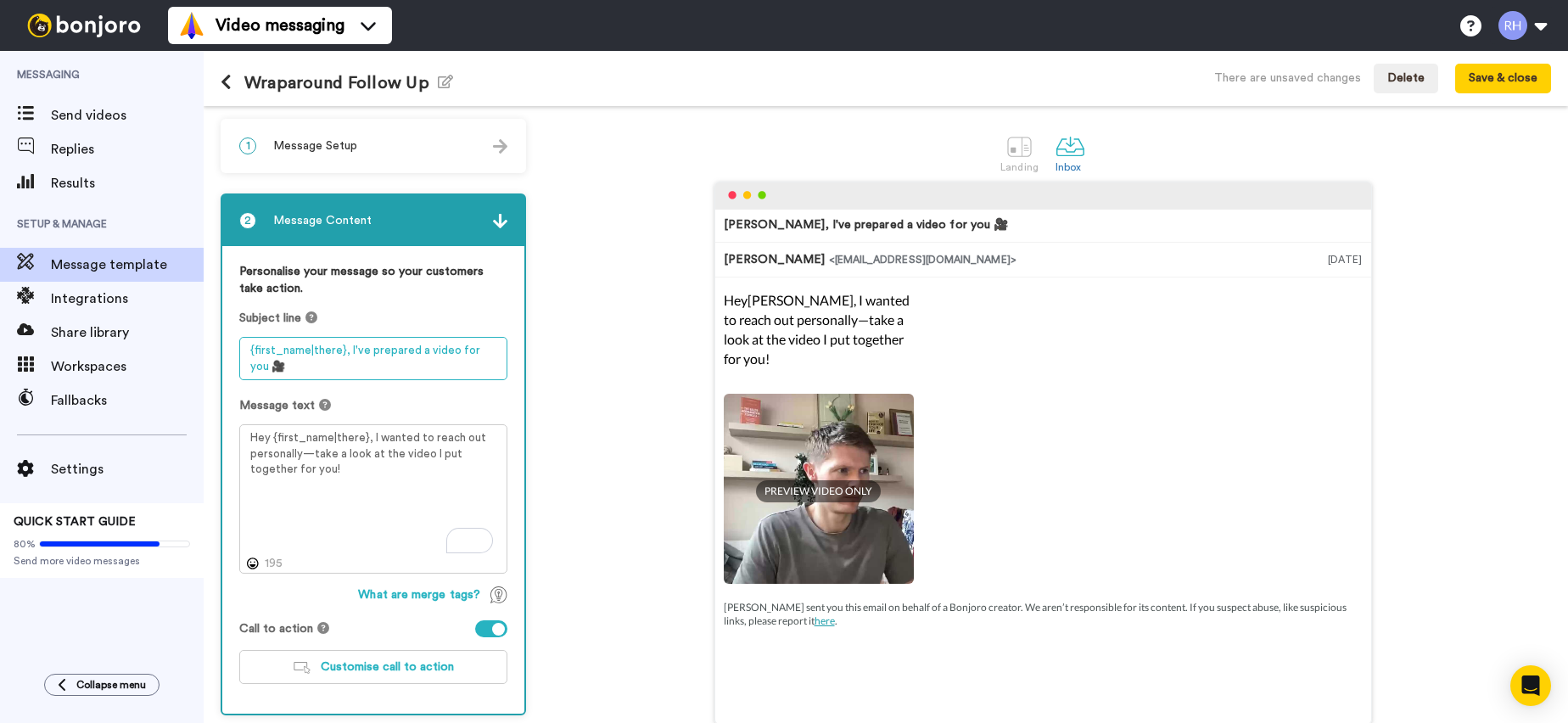
scroll to position [80, 0]
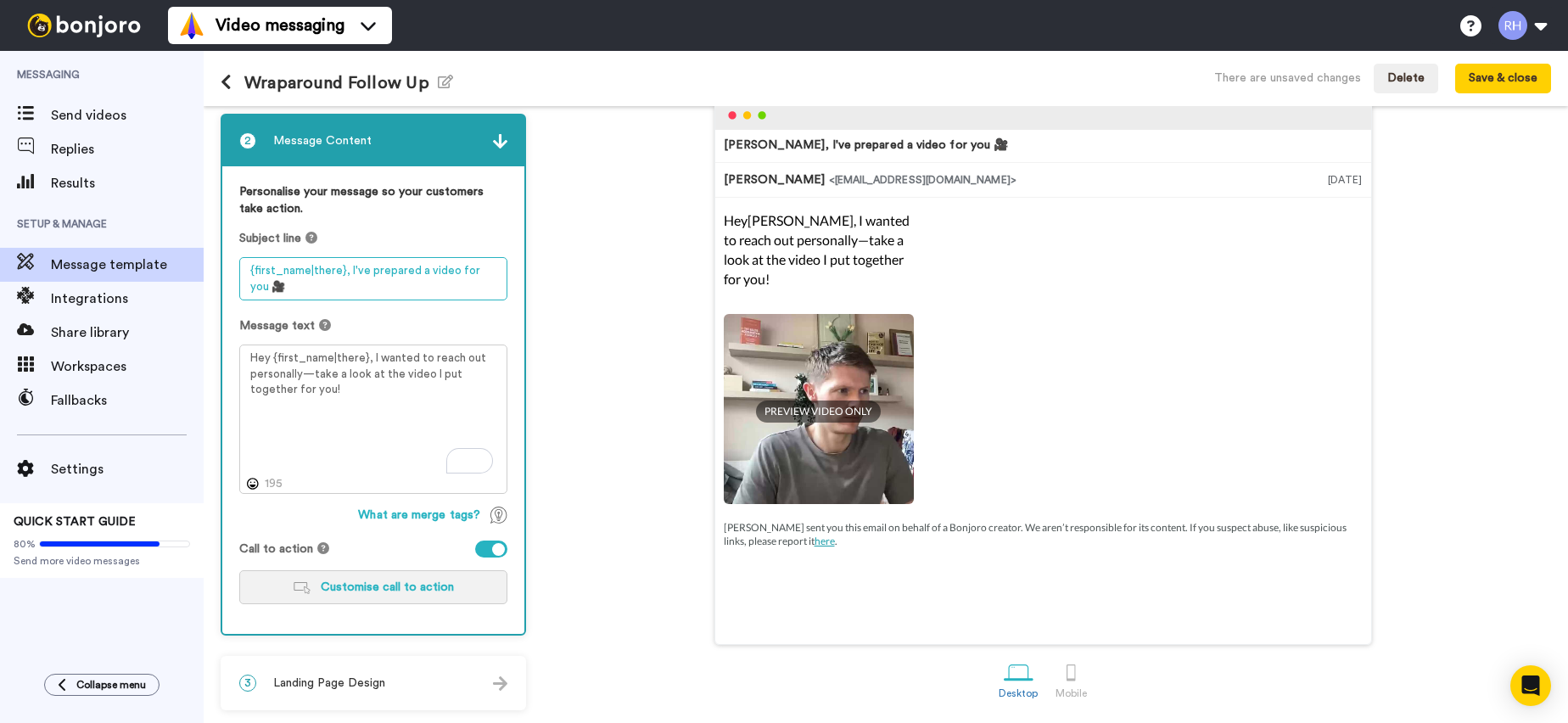
type textarea "{first_name|there}, I've prepared a video for you 🎥"
click at [393, 583] on span "Customise call to action" at bounding box center [387, 587] width 134 height 12
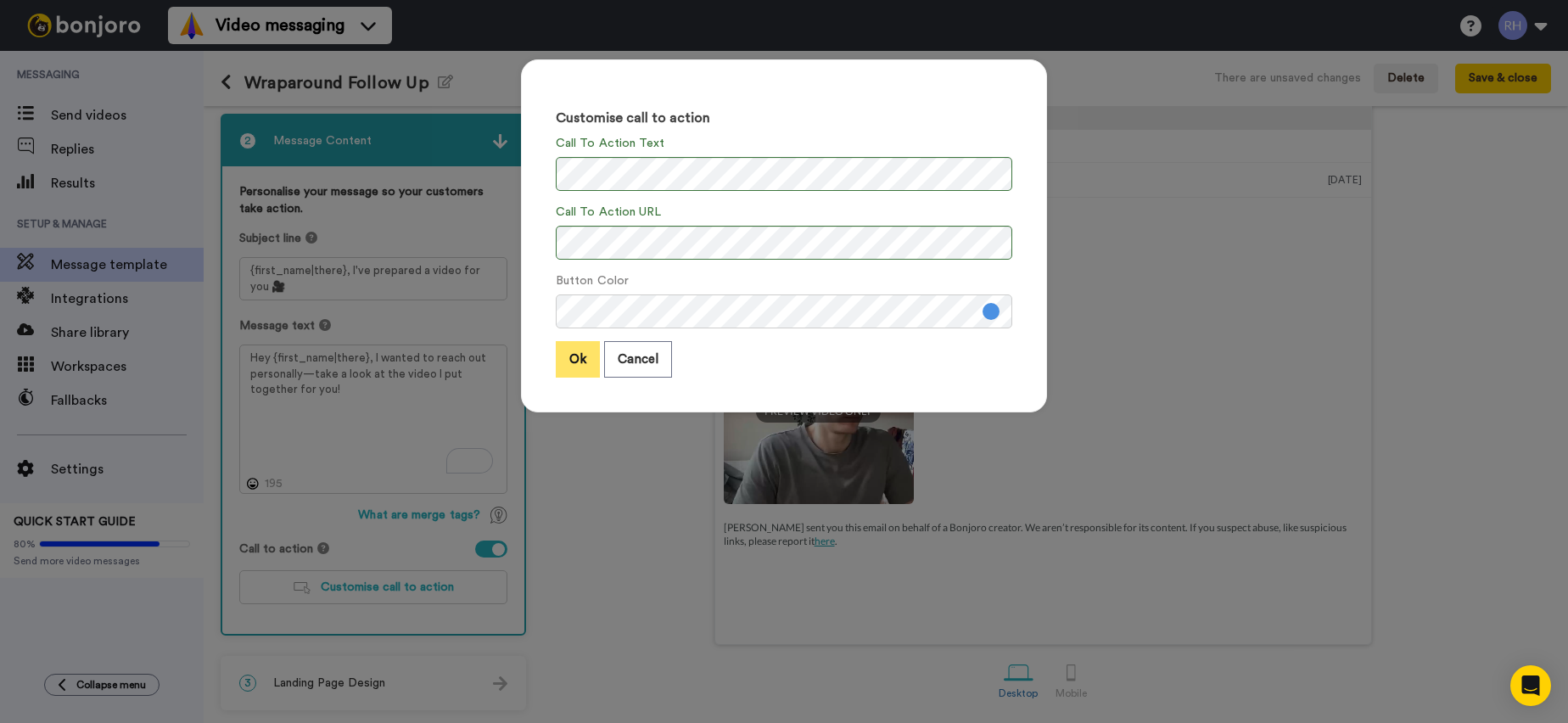
click at [569, 373] on button "Ok" at bounding box center [577, 359] width 44 height 37
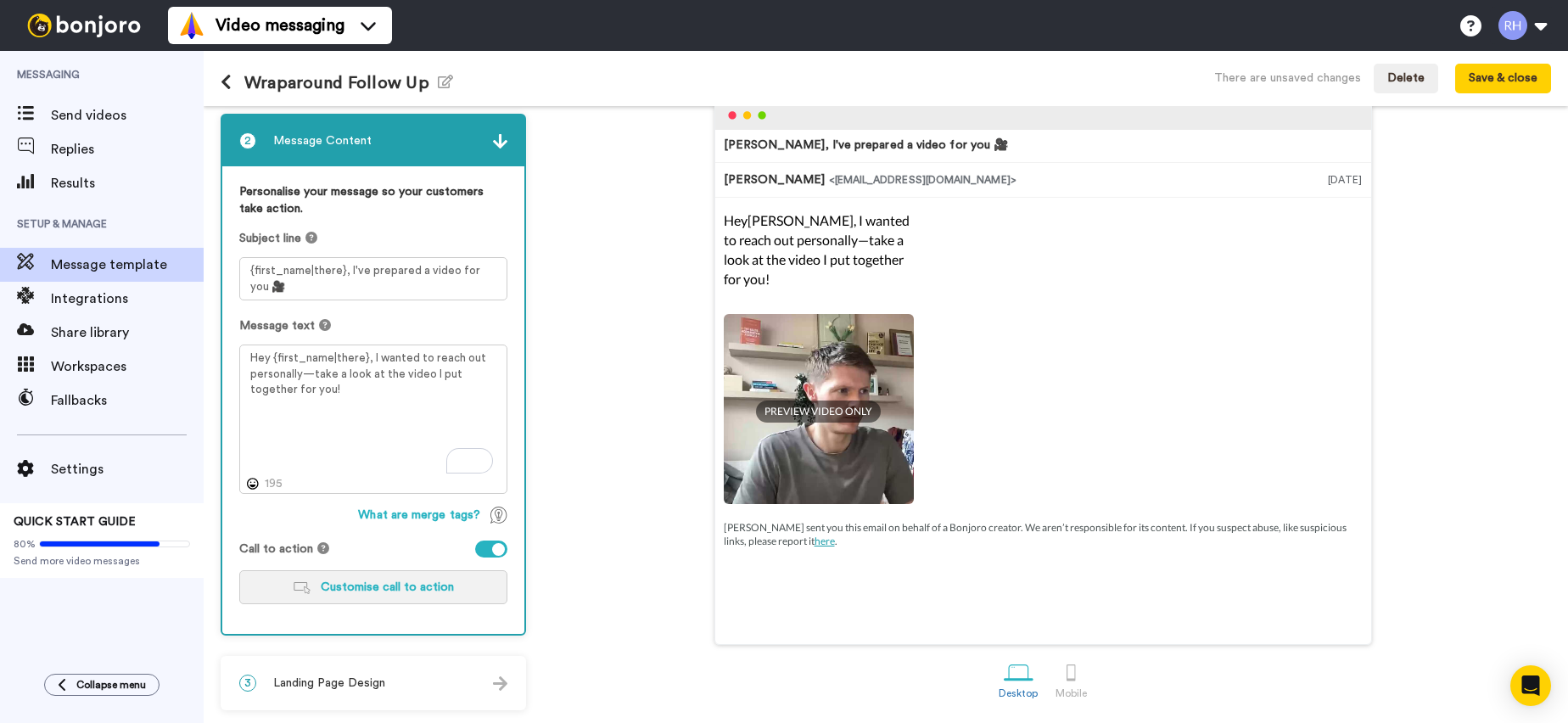
scroll to position [0, 0]
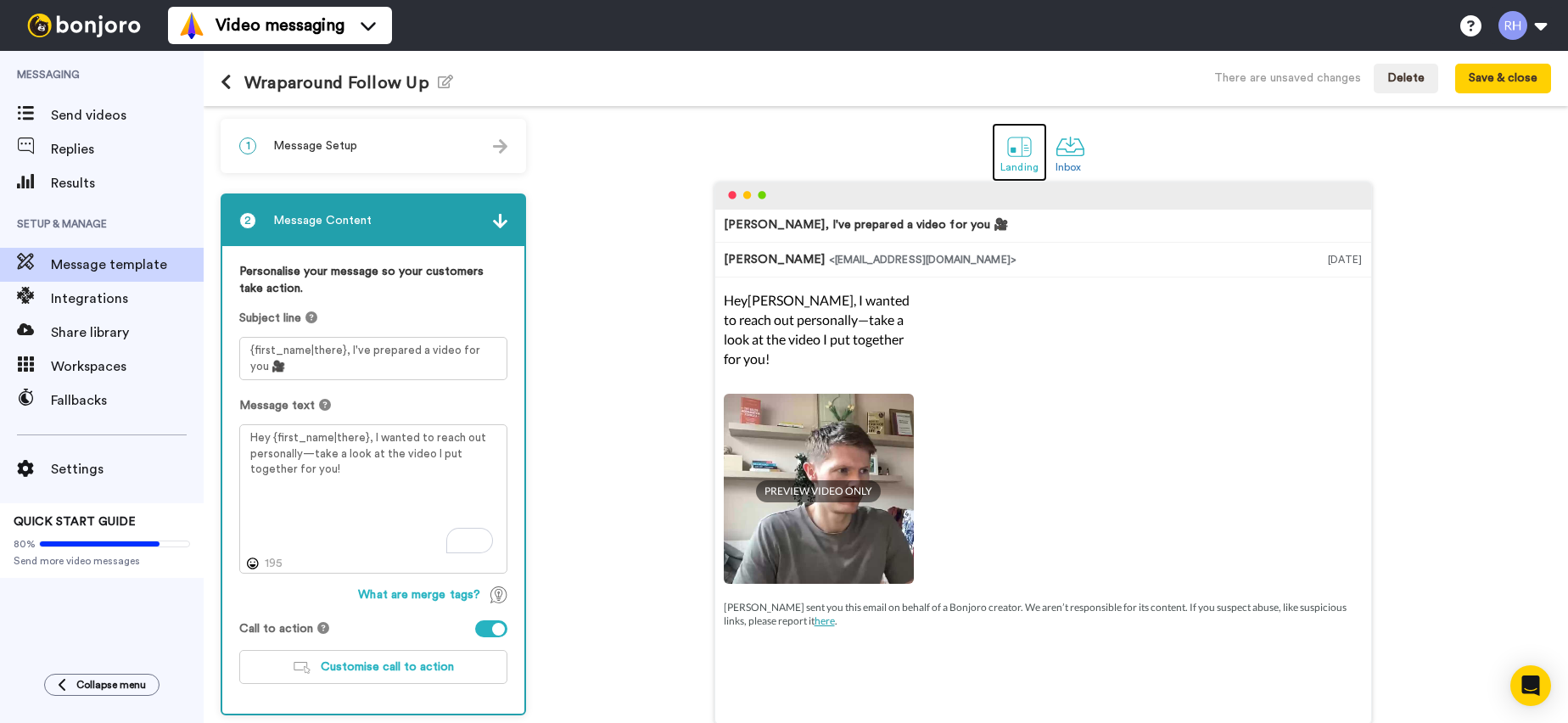
click at [1006, 142] on div at bounding box center [1019, 146] width 30 height 30
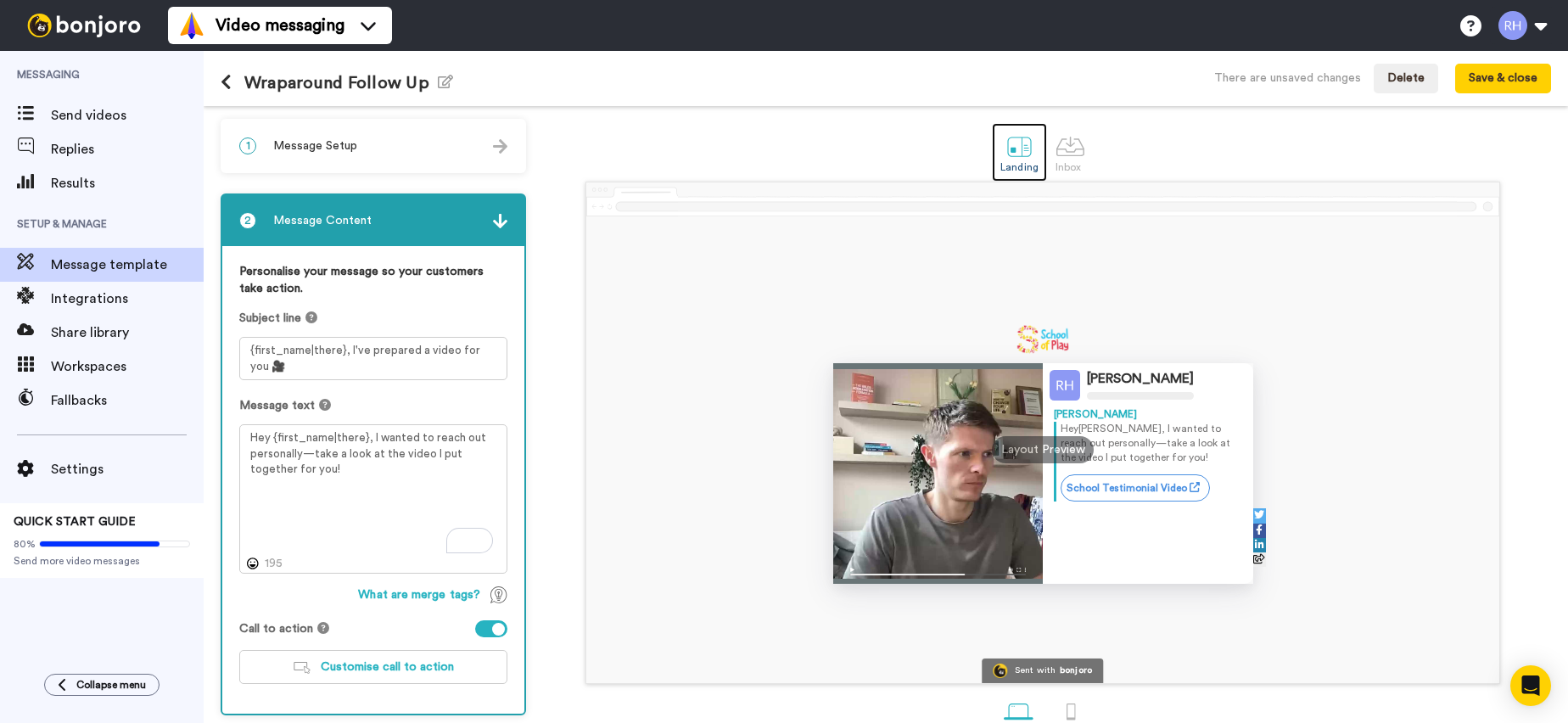
scroll to position [80, 0]
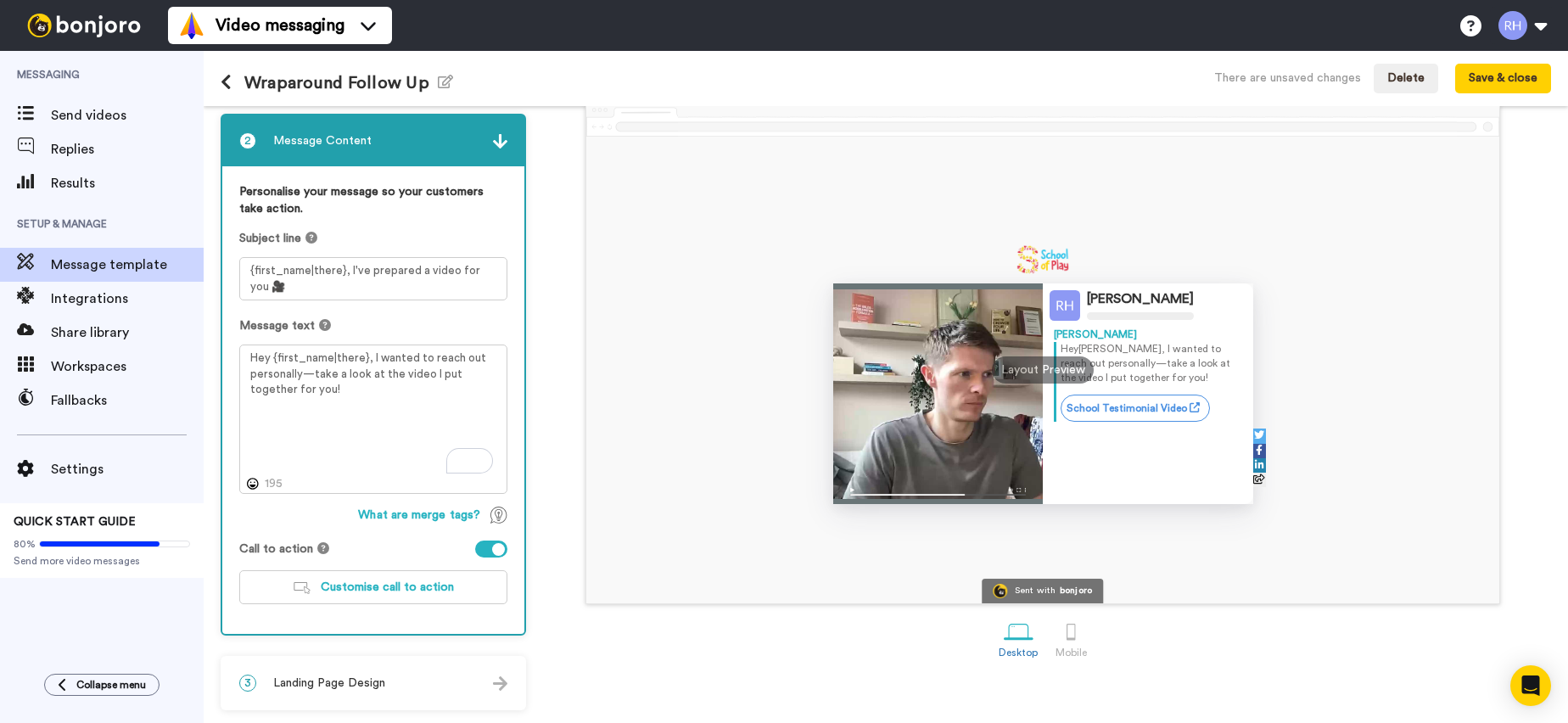
drag, startPoint x: 1510, startPoint y: 97, endPoint x: 1477, endPoint y: 107, distance: 34.5
click at [1510, 97] on div "Wraparound Follow Up Edit name There are unsaved changes Delete Save & close" at bounding box center [886, 79] width 1364 height 56
click at [1487, 86] on button "Save & close" at bounding box center [1503, 79] width 96 height 30
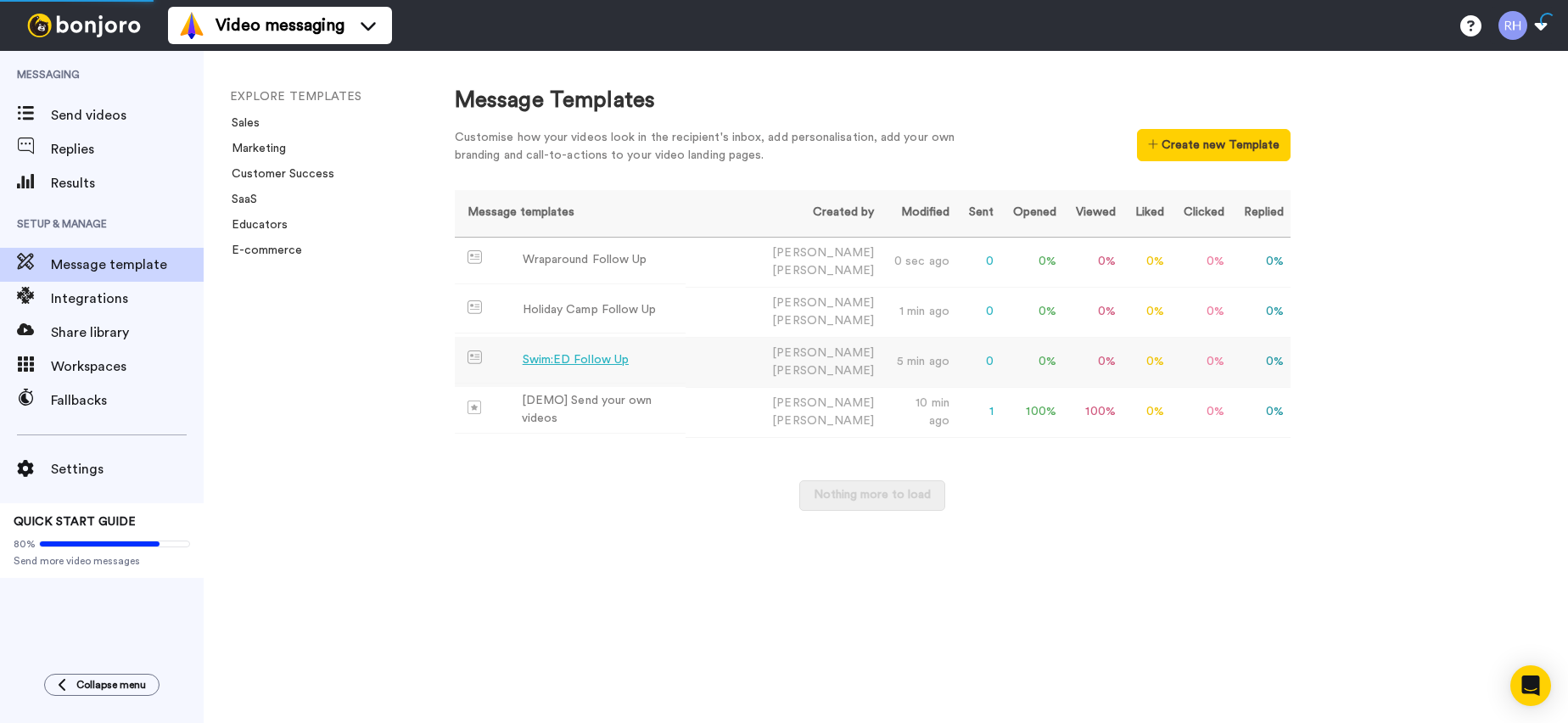
click at [665, 357] on td "Swim:ED Follow Up" at bounding box center [569, 361] width 230 height 47
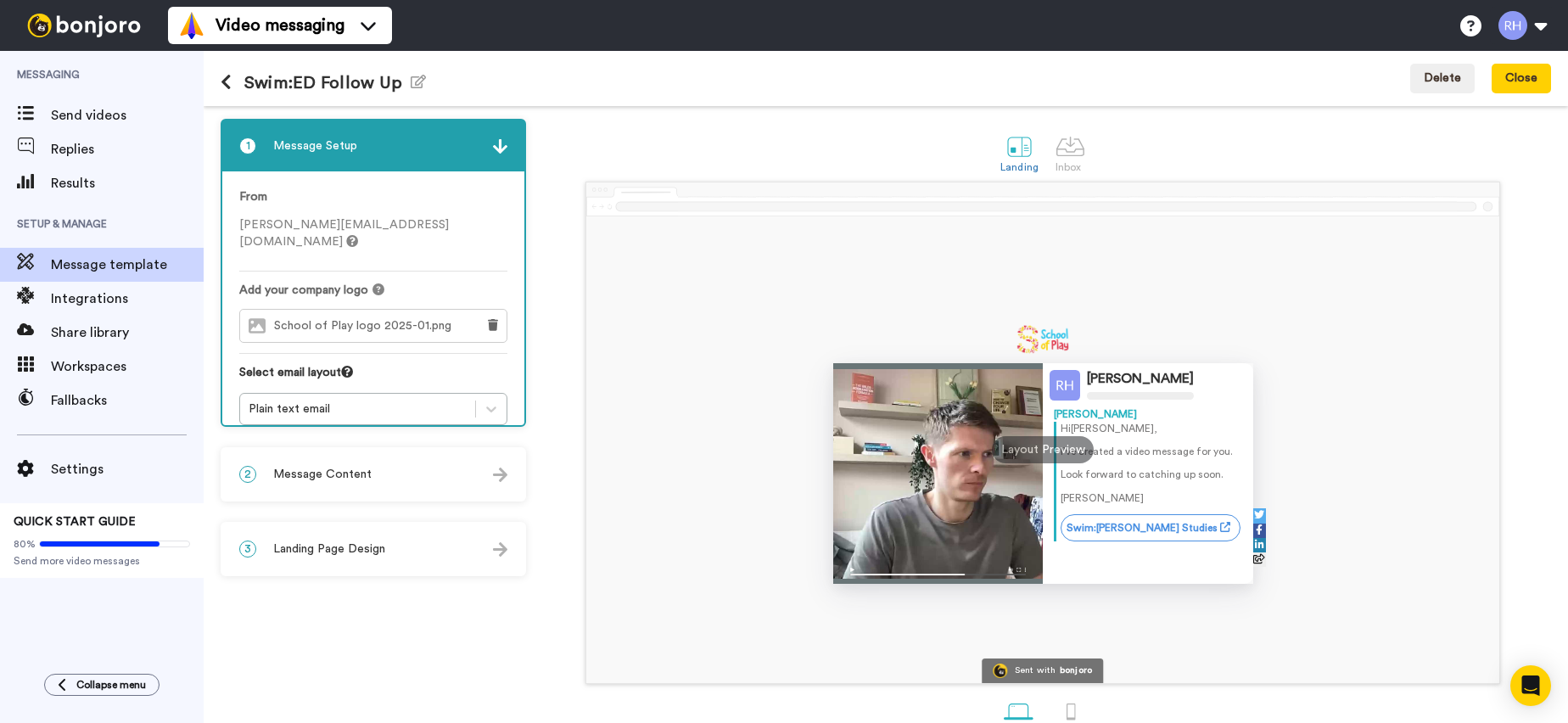
click at [393, 477] on div "2 Message Content" at bounding box center [373, 475] width 302 height 51
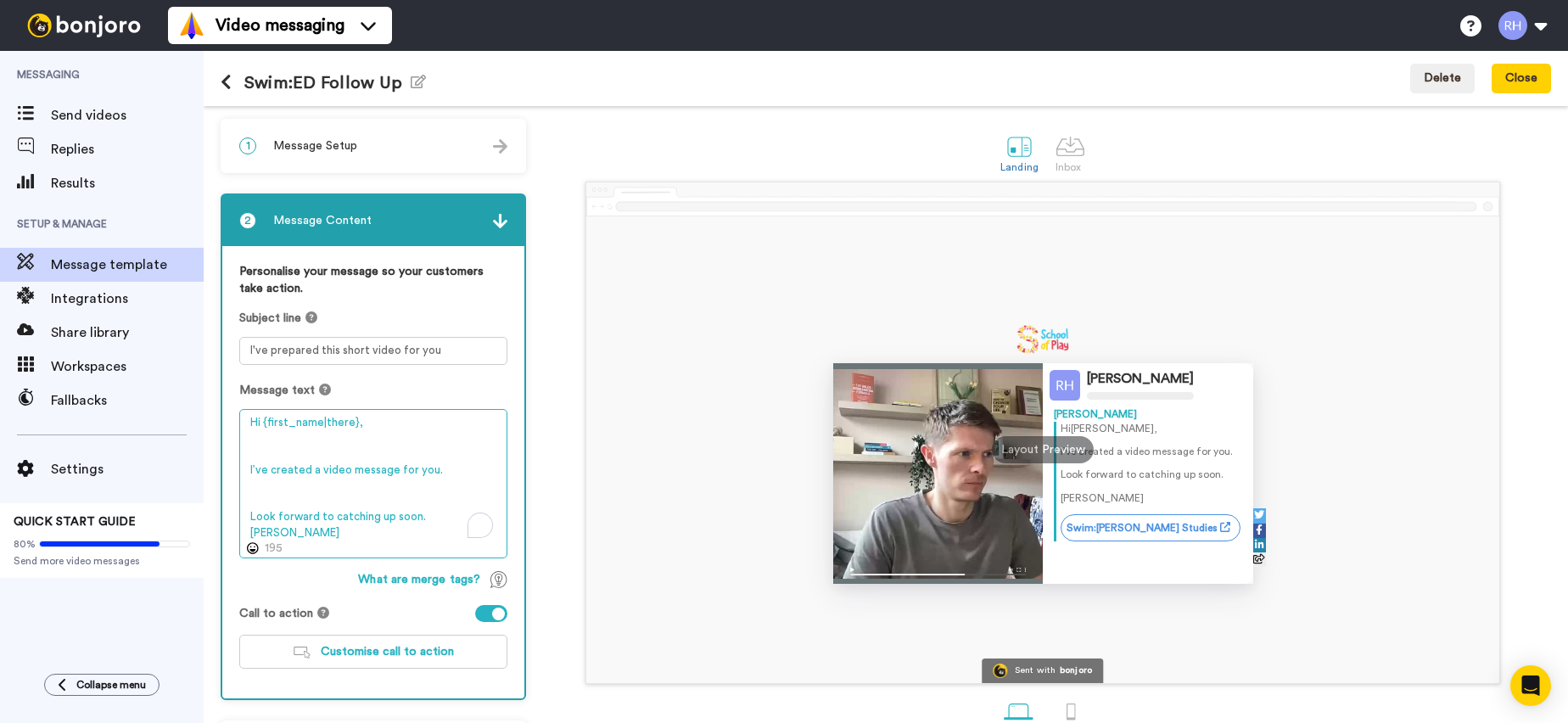
drag, startPoint x: 327, startPoint y: 535, endPoint x: 241, endPoint y: 421, distance: 142.8
click at [239, 421] on textarea "Hi {first_name|there}, I’ve created a video message for you. Look forward to ca…" at bounding box center [373, 483] width 268 height 150
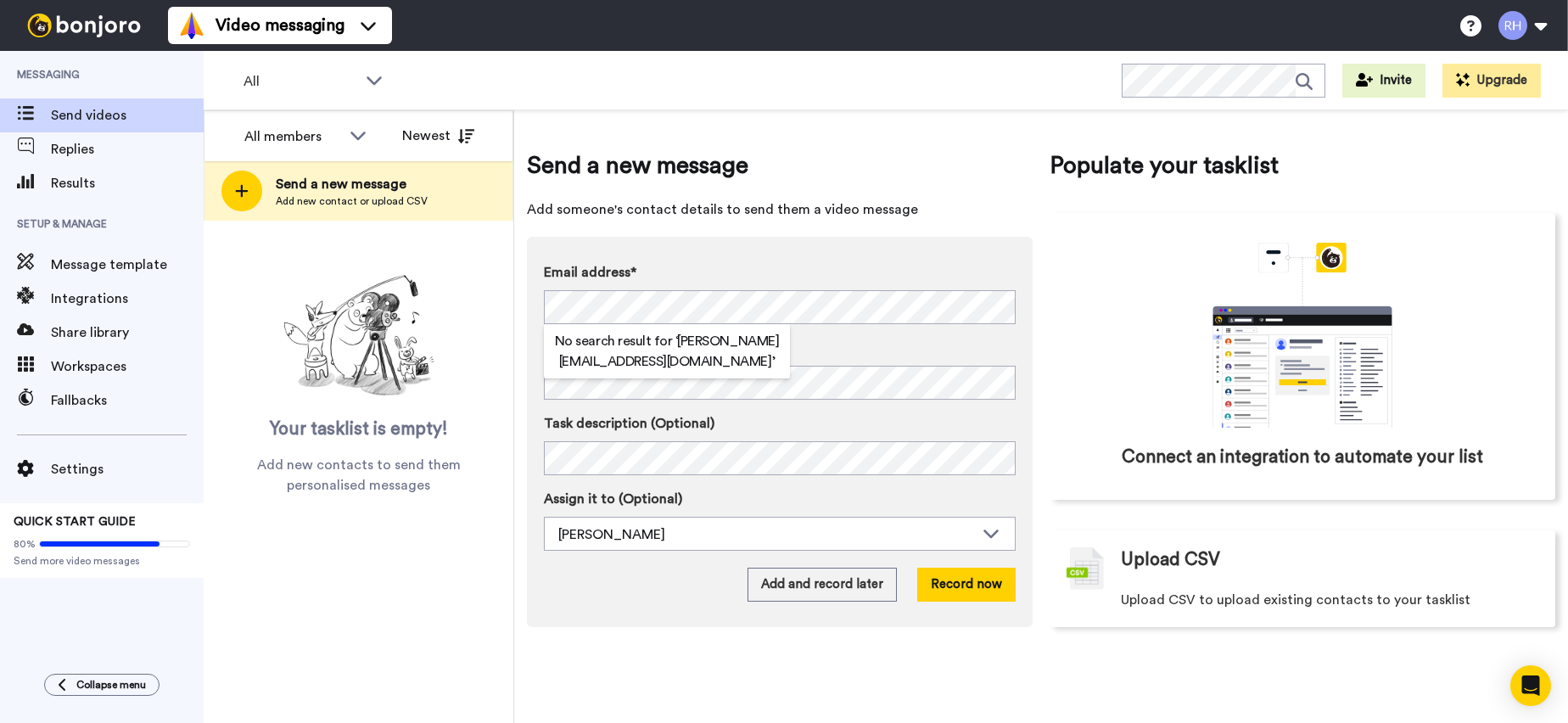
click at [769, 282] on label "Email address*" at bounding box center [780, 272] width 472 height 21
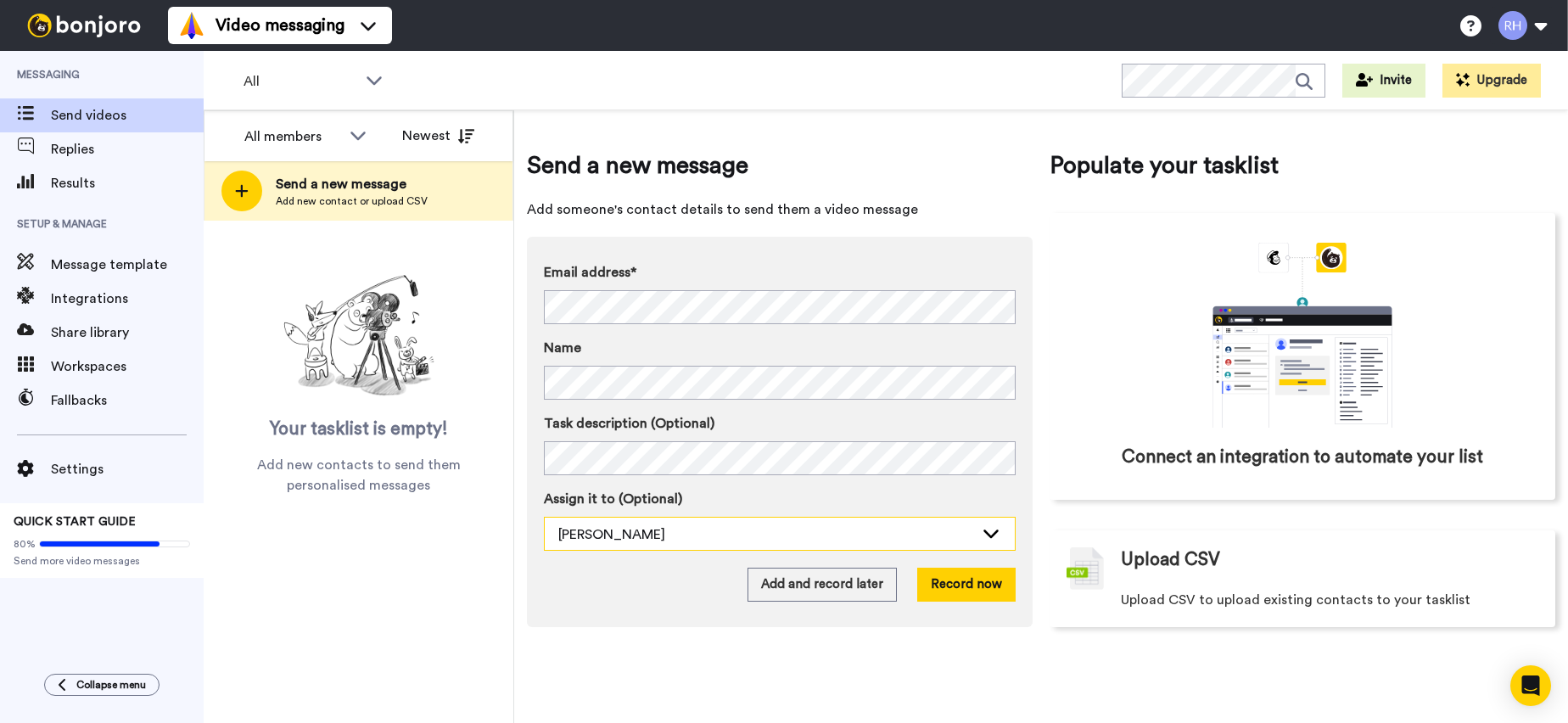
click at [673, 536] on div "[PERSON_NAME]" at bounding box center [767, 535] width 416 height 21
click at [693, 595] on div "Add and record later Record now" at bounding box center [780, 585] width 472 height 34
click at [956, 582] on button "Record now" at bounding box center [966, 585] width 99 height 34
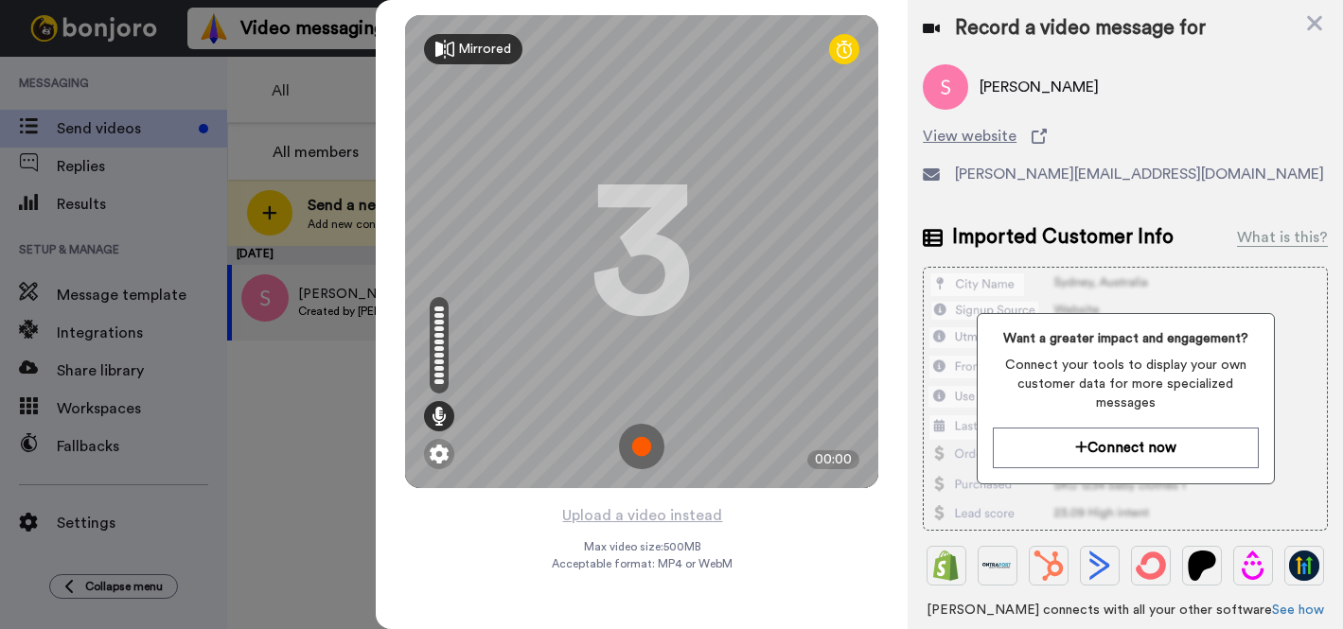
click at [464, 51] on div "Mirrored" at bounding box center [484, 49] width 53 height 19
click at [469, 44] on div "Mirror" at bounding box center [477, 49] width 38 height 19
click at [433, 462] on img at bounding box center [439, 454] width 19 height 19
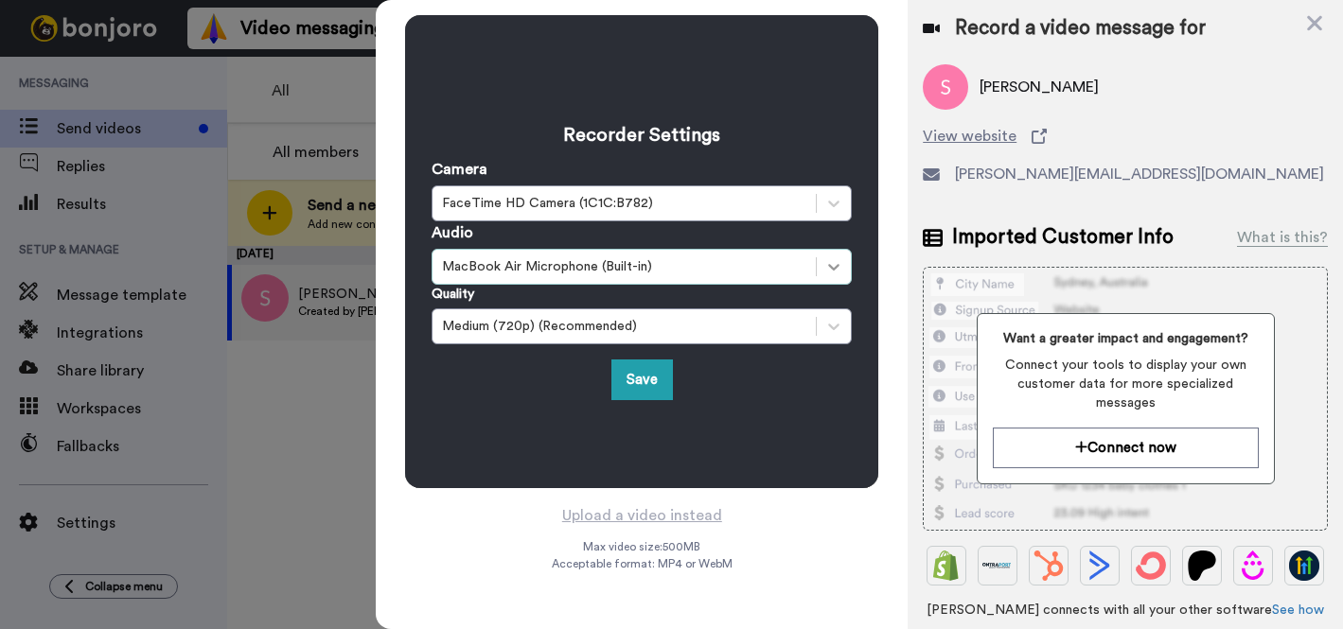
click at [831, 270] on icon at bounding box center [833, 266] width 19 height 19
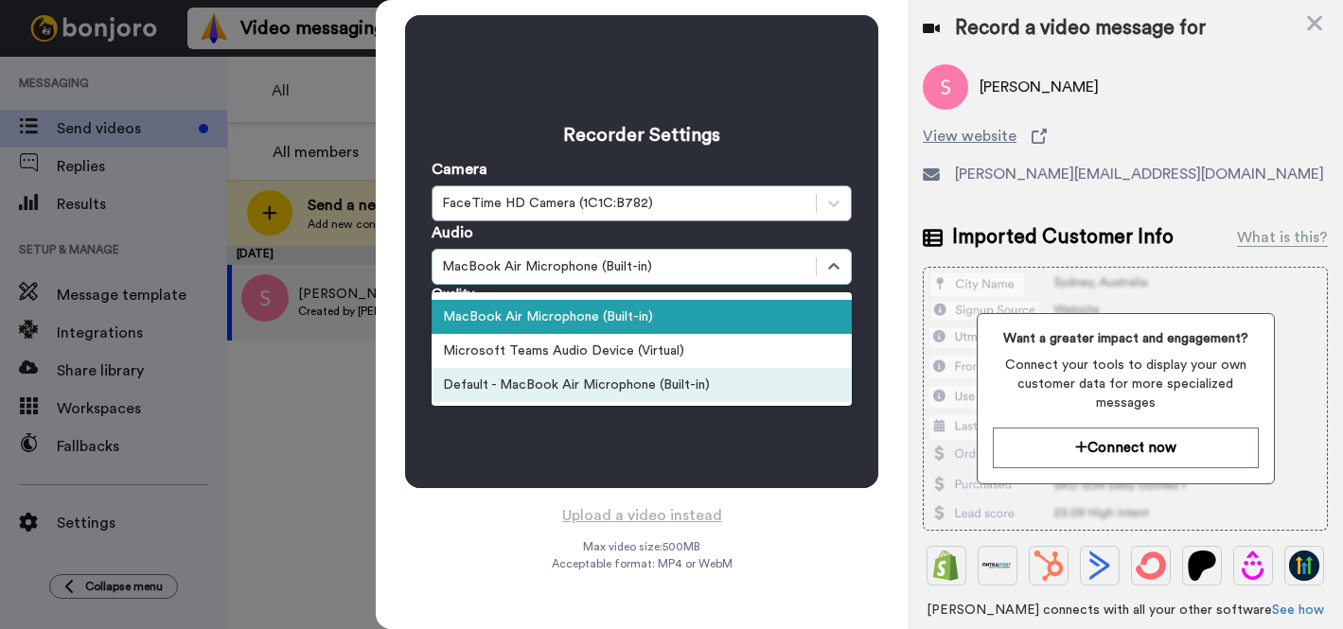
scroll to position [27, 0]
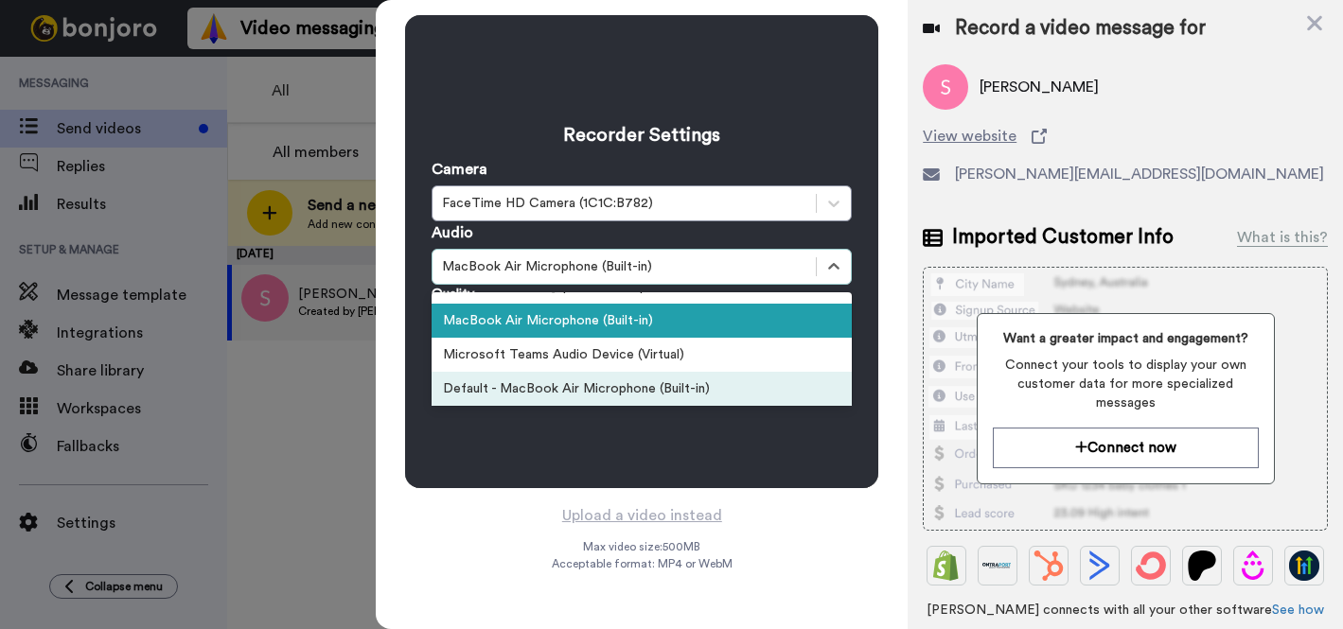
click at [761, 440] on div "Recorder Settings Camera FaceTime HD Camera (1C1C:B782) Audio option Default - …" at bounding box center [641, 251] width 473 height 473
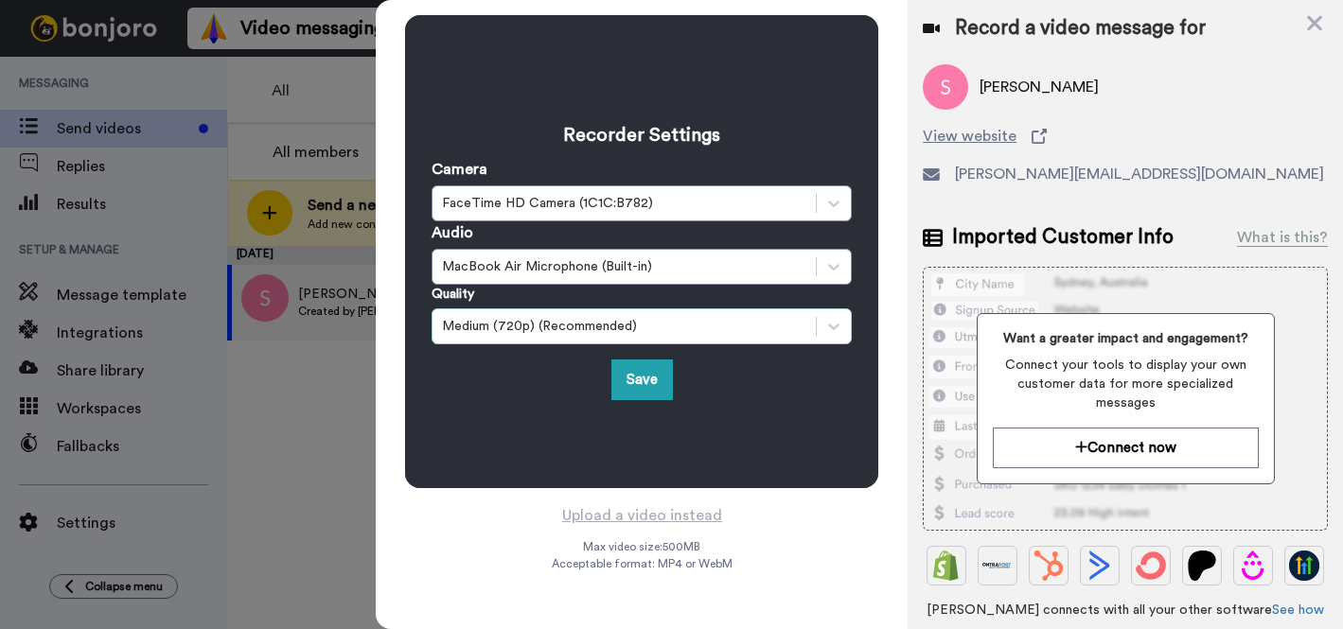
click at [749, 321] on div "Medium (720p) (Recommended)" at bounding box center [624, 326] width 364 height 19
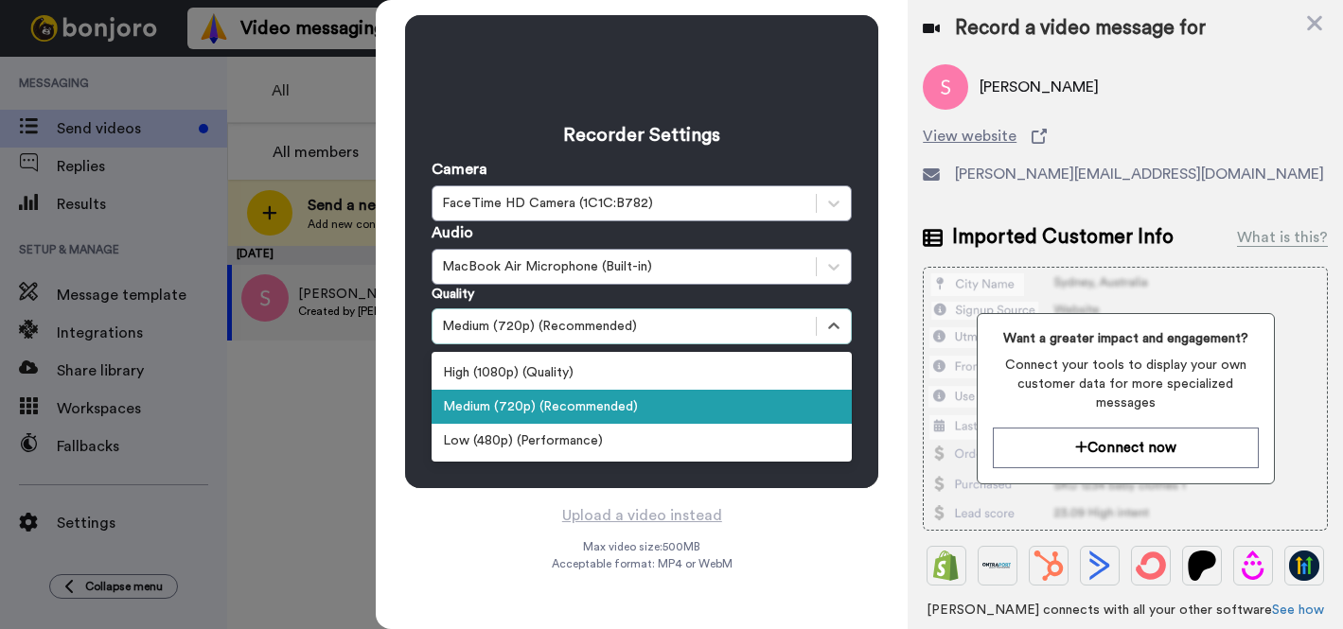
click at [797, 155] on div "Recorder Settings Camera FaceTime HD Camera (1C1C:B782) Audio MacBook Air Micro…" at bounding box center [642, 251] width 420 height 297
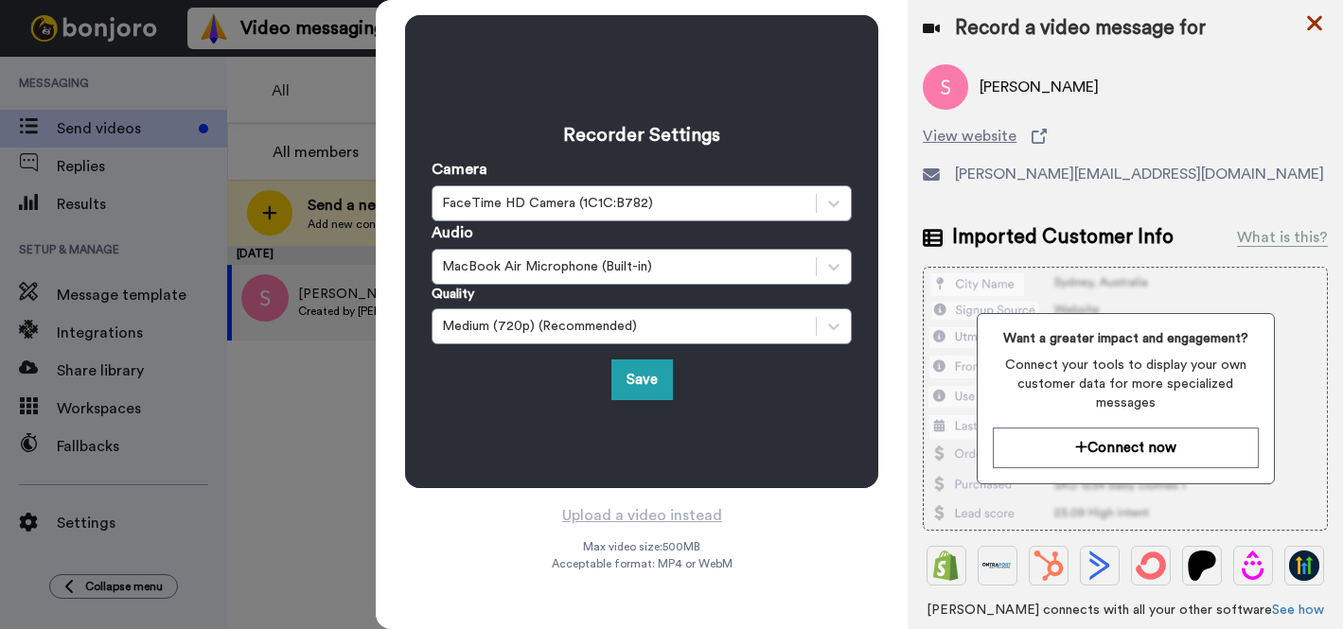
click at [1307, 28] on icon at bounding box center [1314, 23] width 15 height 15
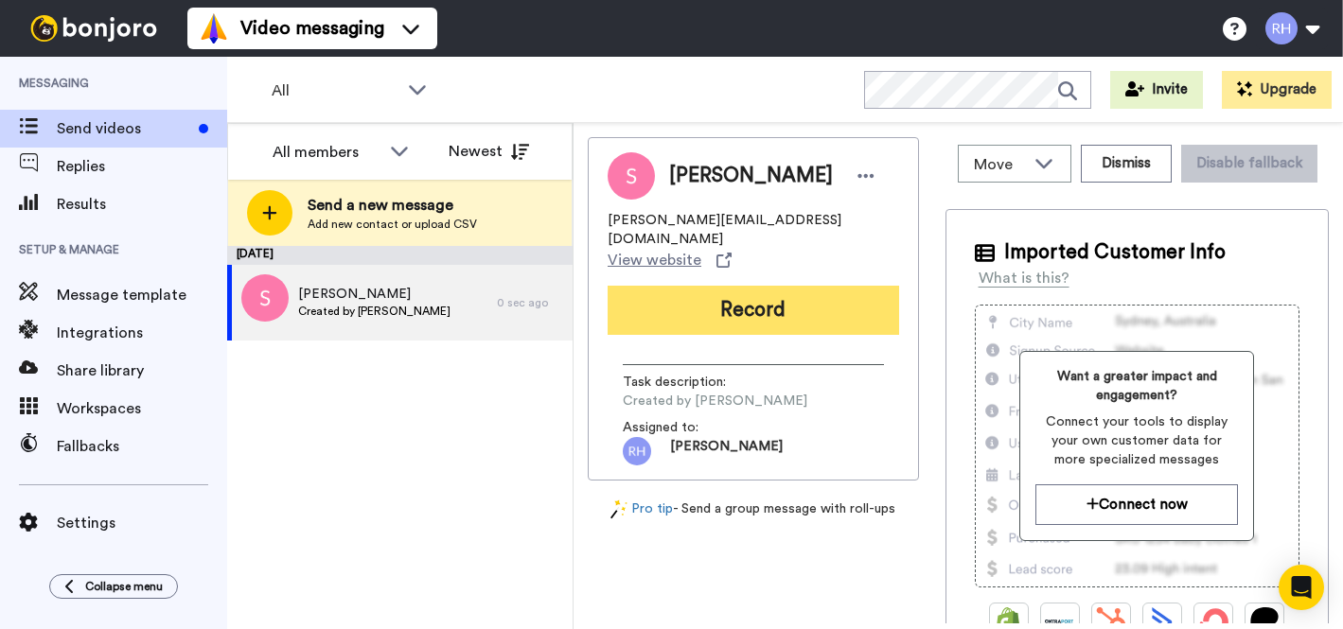
click at [741, 286] on button "Record" at bounding box center [754, 310] width 292 height 49
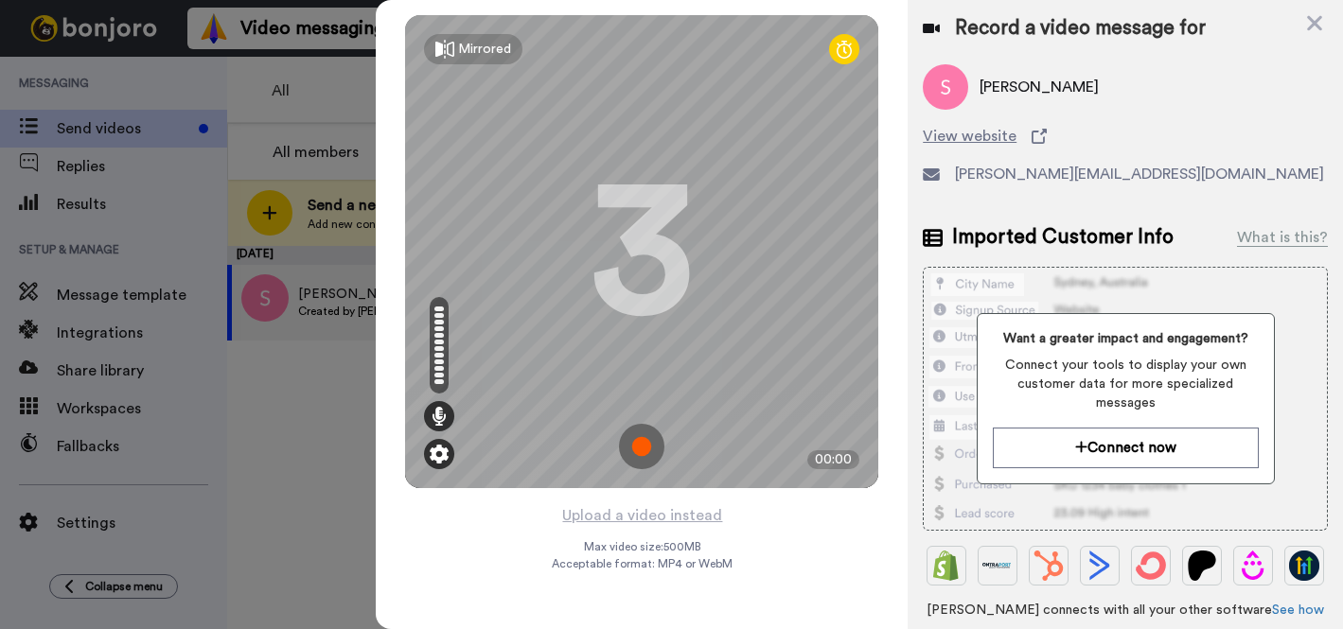
click at [440, 453] on img at bounding box center [439, 454] width 19 height 19
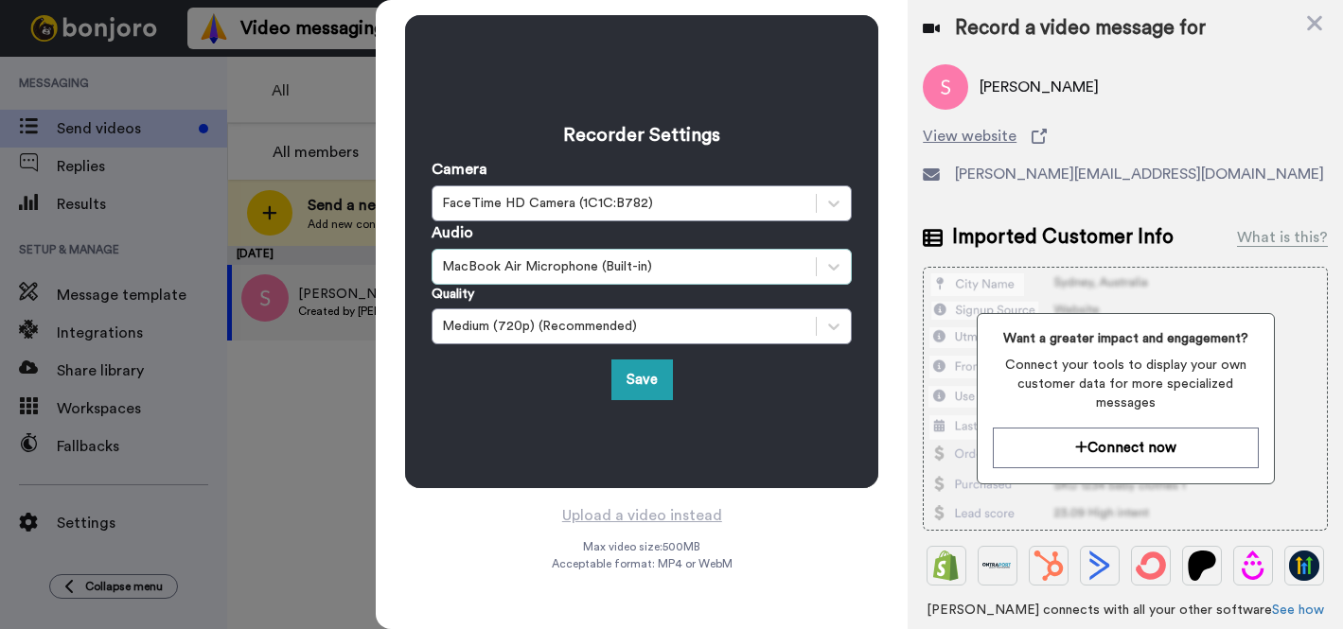
click at [710, 254] on div "MacBook Air Microphone (Built-in)" at bounding box center [642, 267] width 420 height 36
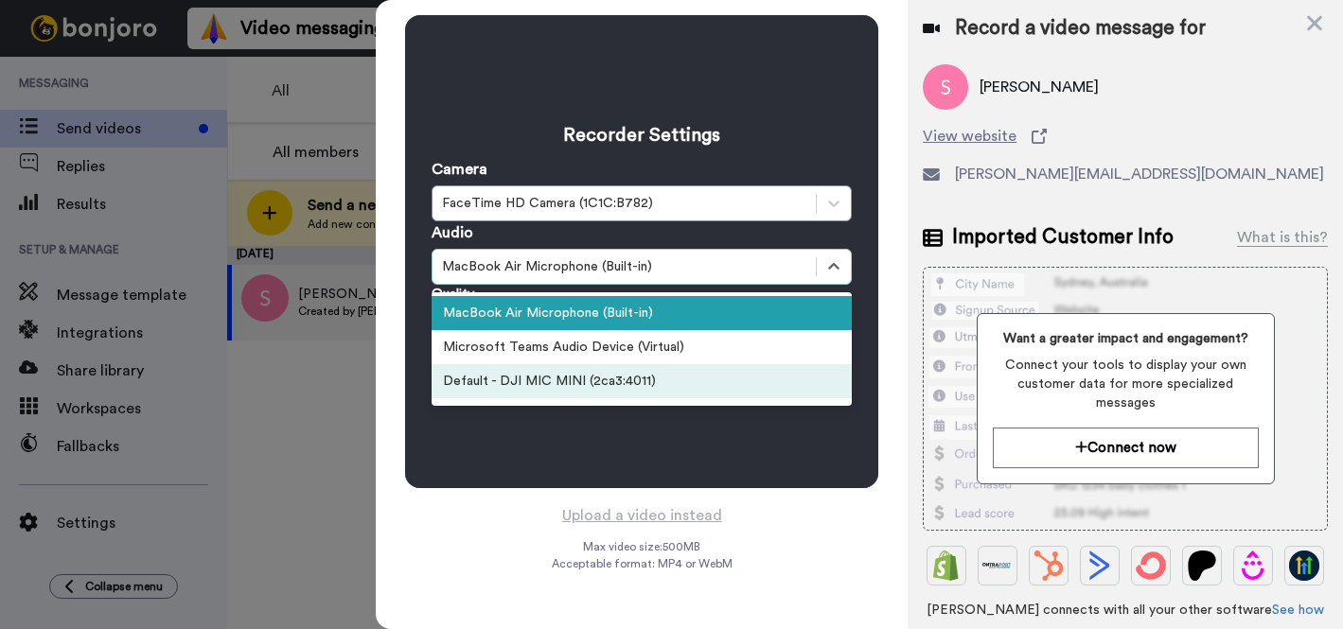
click at [675, 379] on div "Default - DJI MIC MINI (2ca3:4011)" at bounding box center [642, 381] width 420 height 34
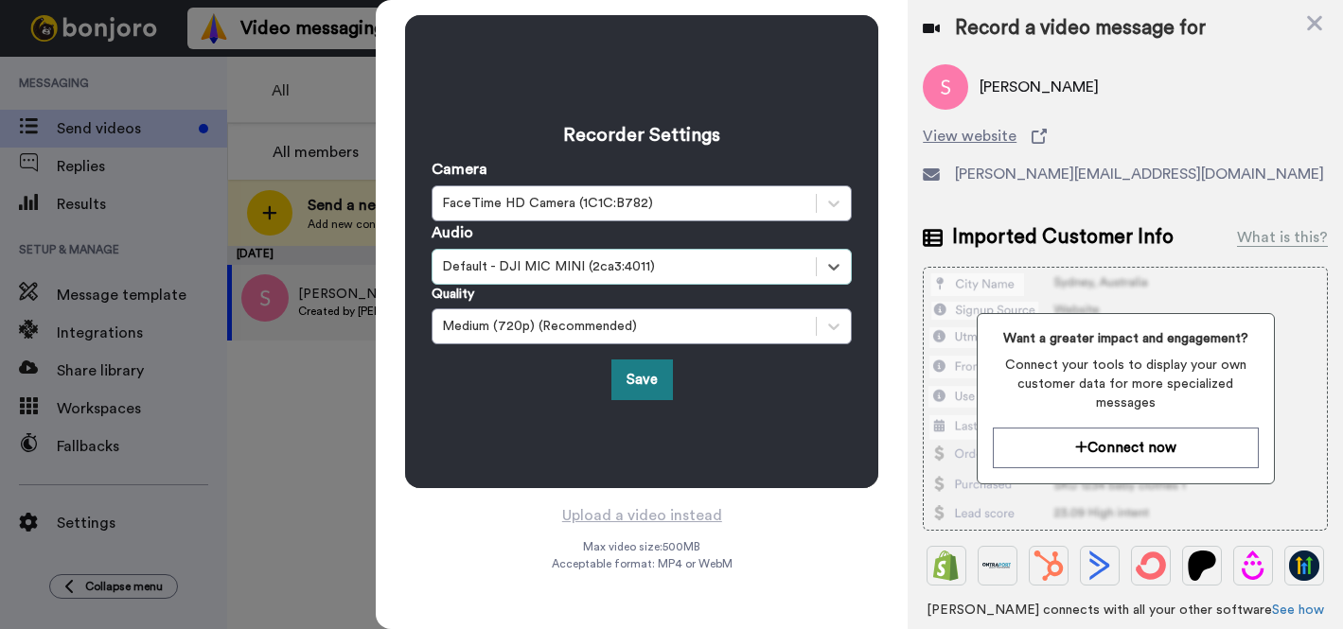
click at [647, 380] on button "Save" at bounding box center [642, 380] width 62 height 41
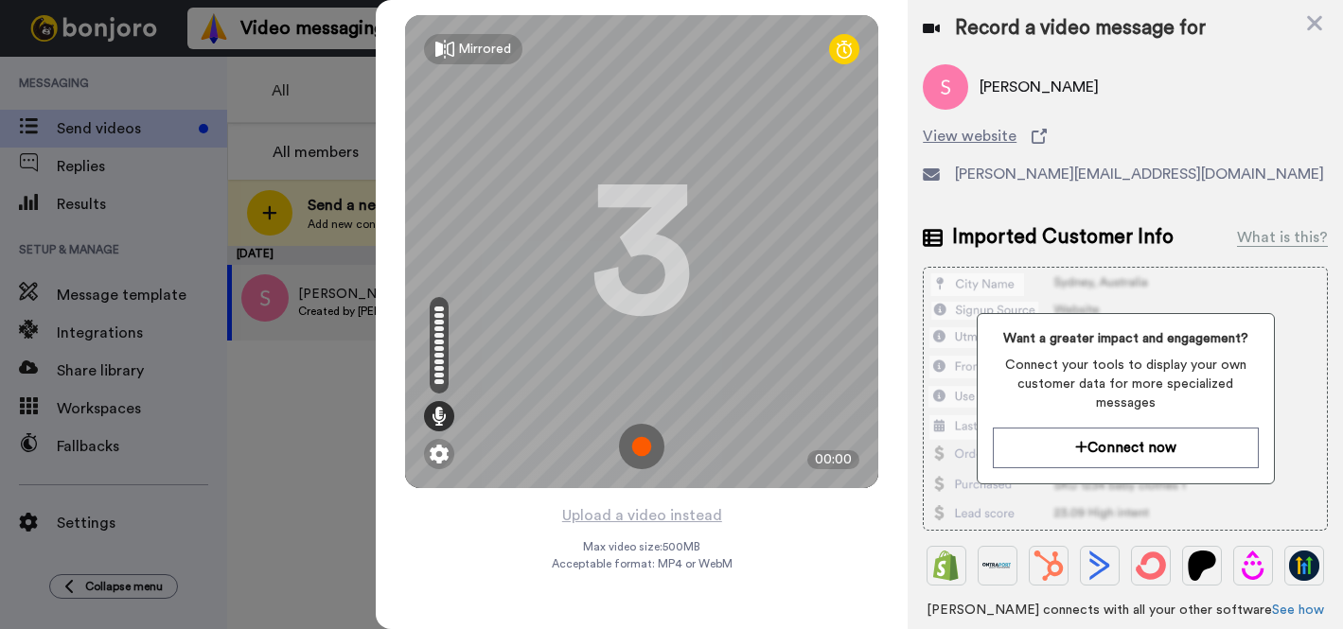
click at [643, 448] on img at bounding box center [641, 446] width 45 height 45
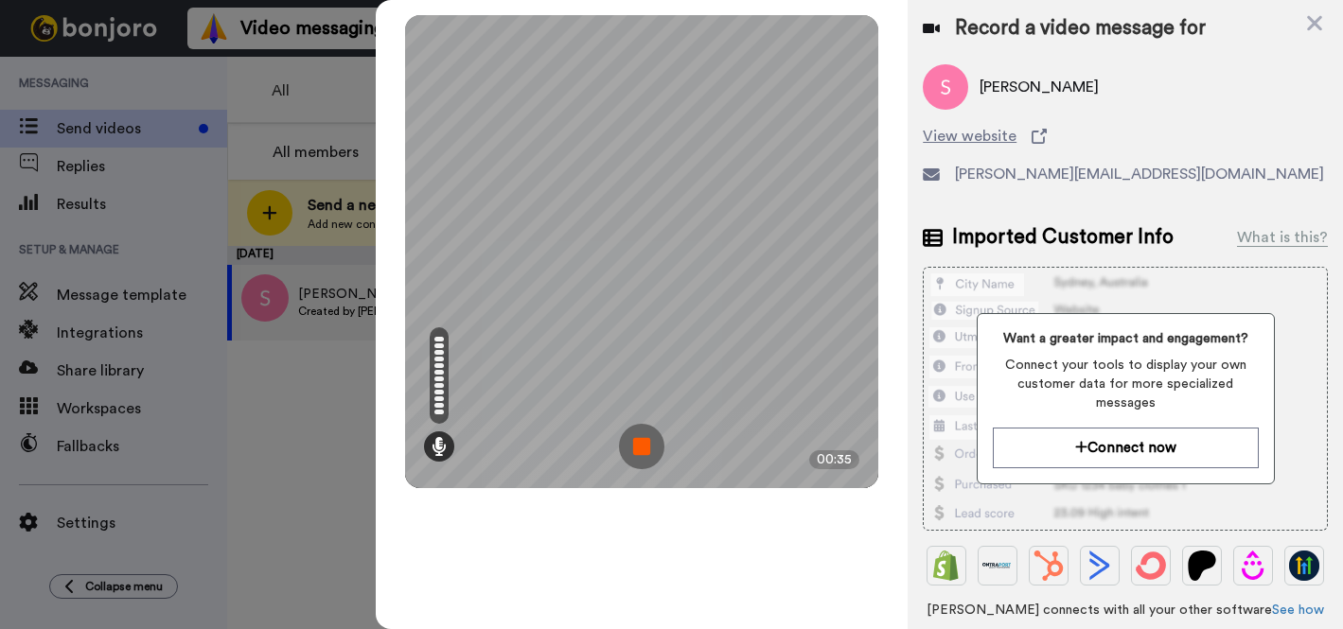
click at [638, 448] on img at bounding box center [641, 446] width 45 height 45
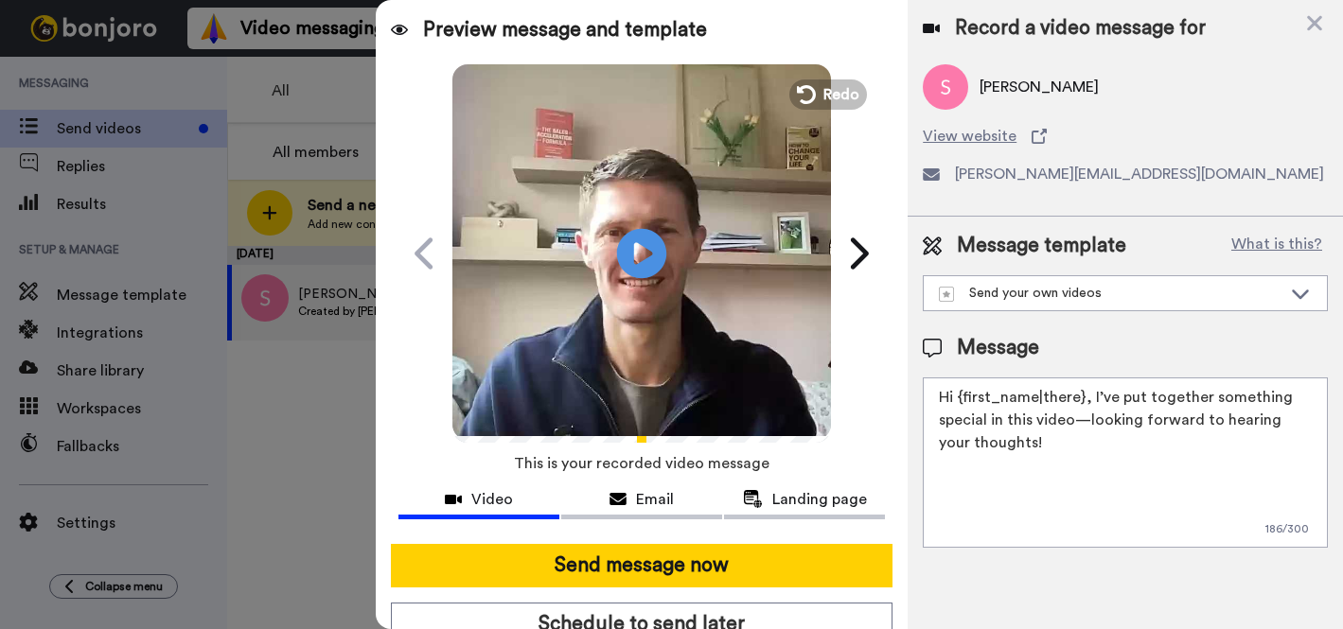
click at [646, 255] on icon "Play/Pause" at bounding box center [642, 253] width 50 height 90
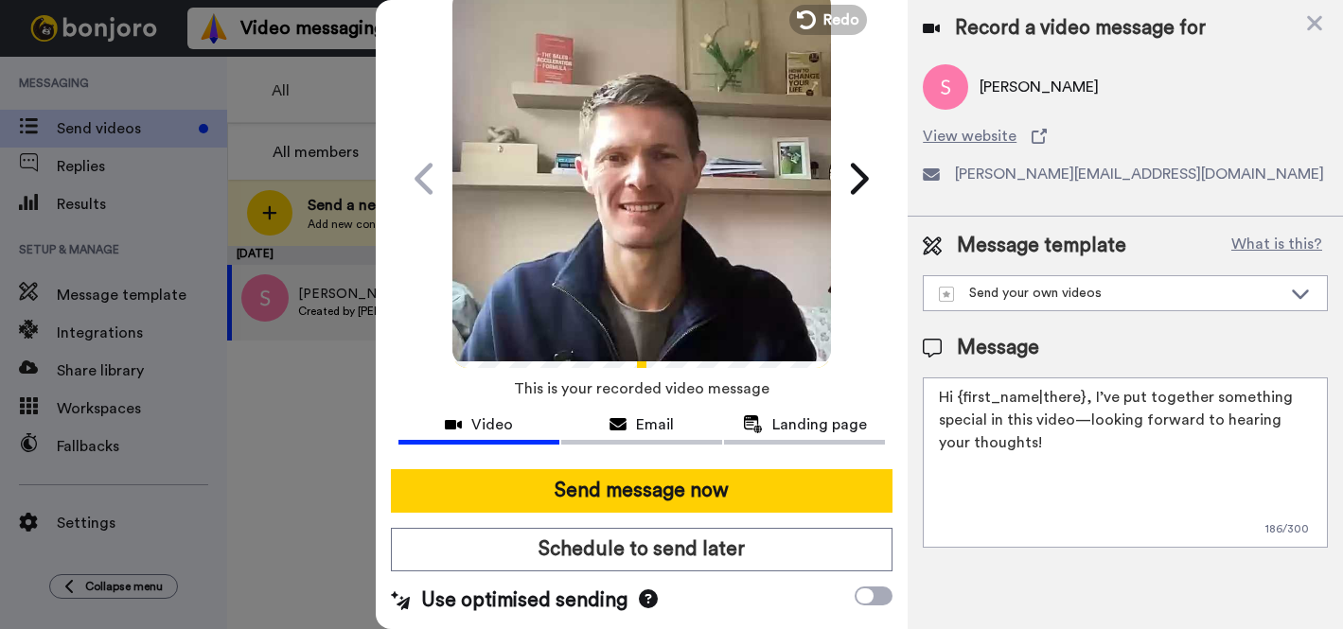
scroll to position [0, 0]
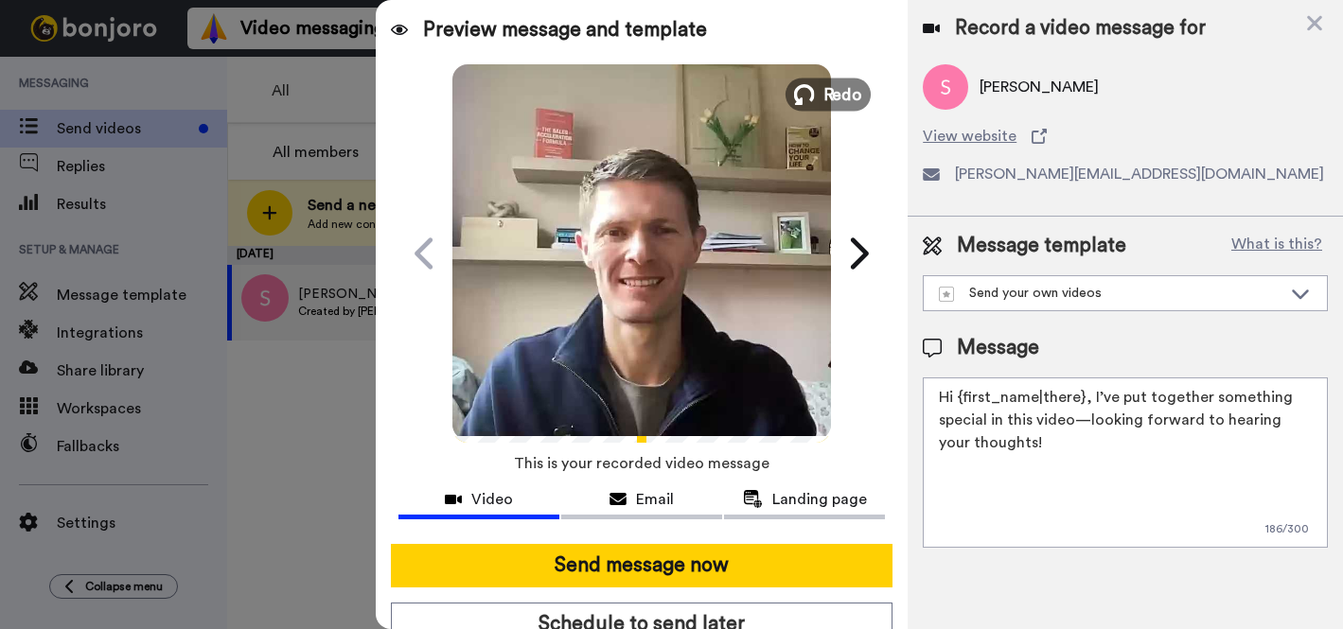
click at [840, 98] on span "Redo" at bounding box center [843, 93] width 40 height 25
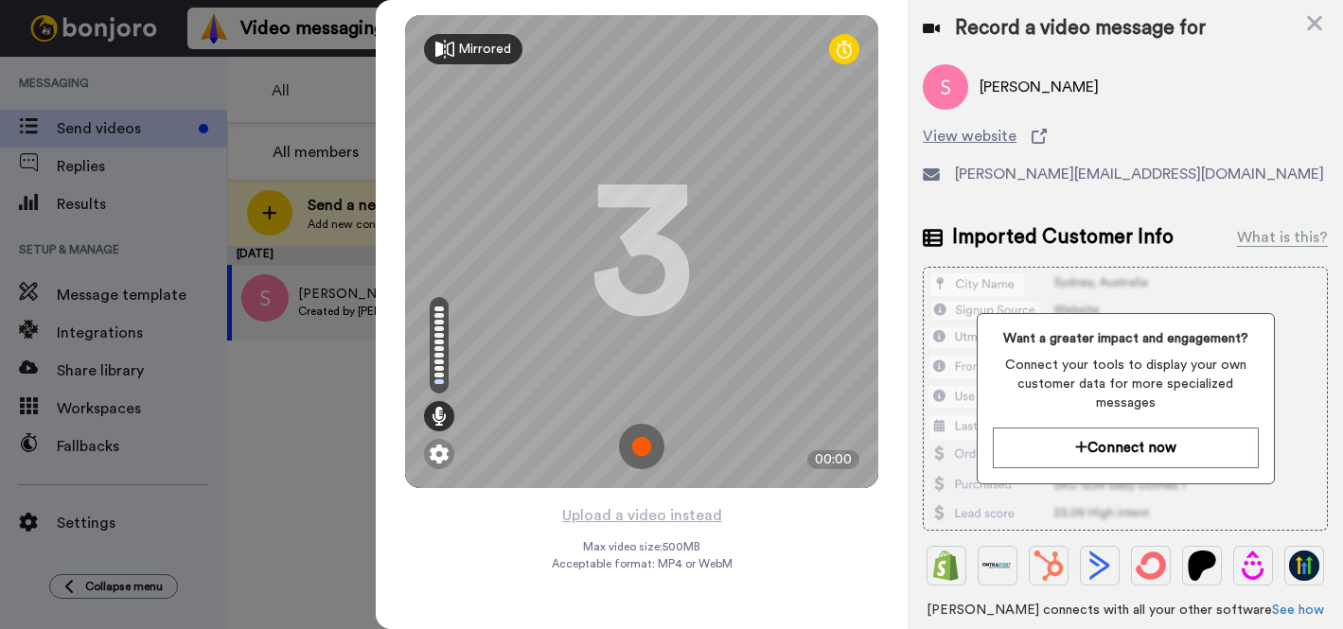
drag, startPoint x: 504, startPoint y: 49, endPoint x: 519, endPoint y: 67, distance: 22.9
click at [504, 50] on div "Mirrored" at bounding box center [484, 49] width 53 height 19
click at [646, 446] on img at bounding box center [641, 446] width 45 height 45
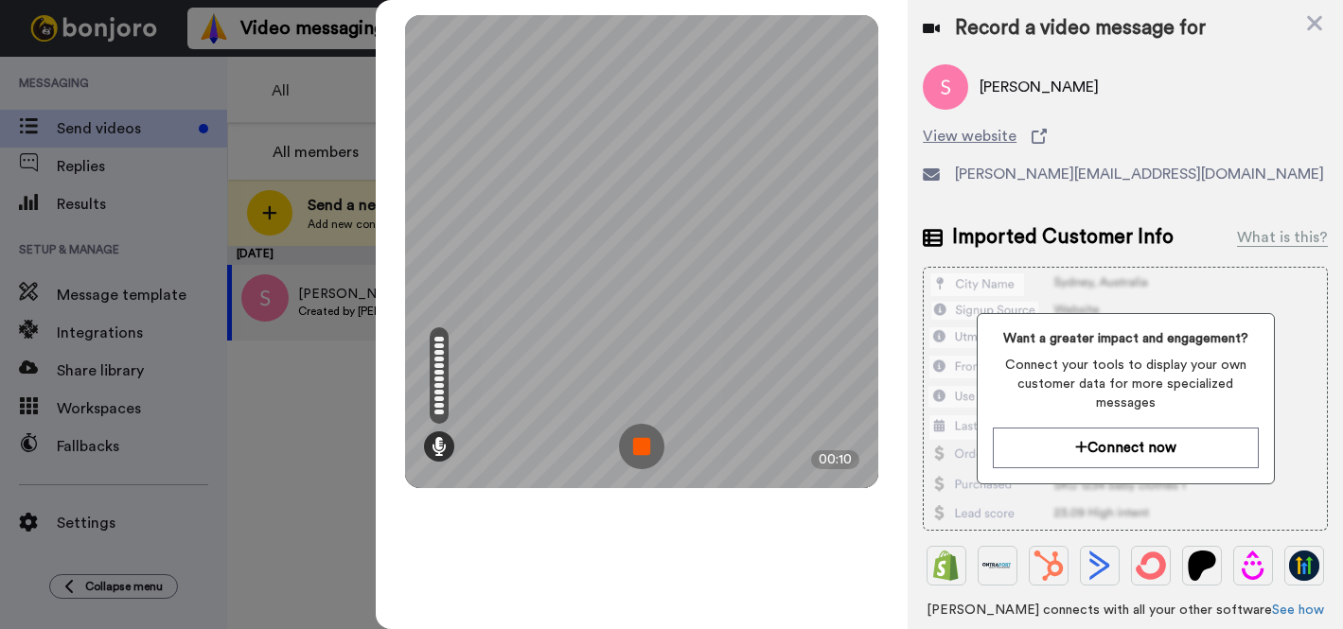
click at [637, 436] on img at bounding box center [641, 446] width 45 height 45
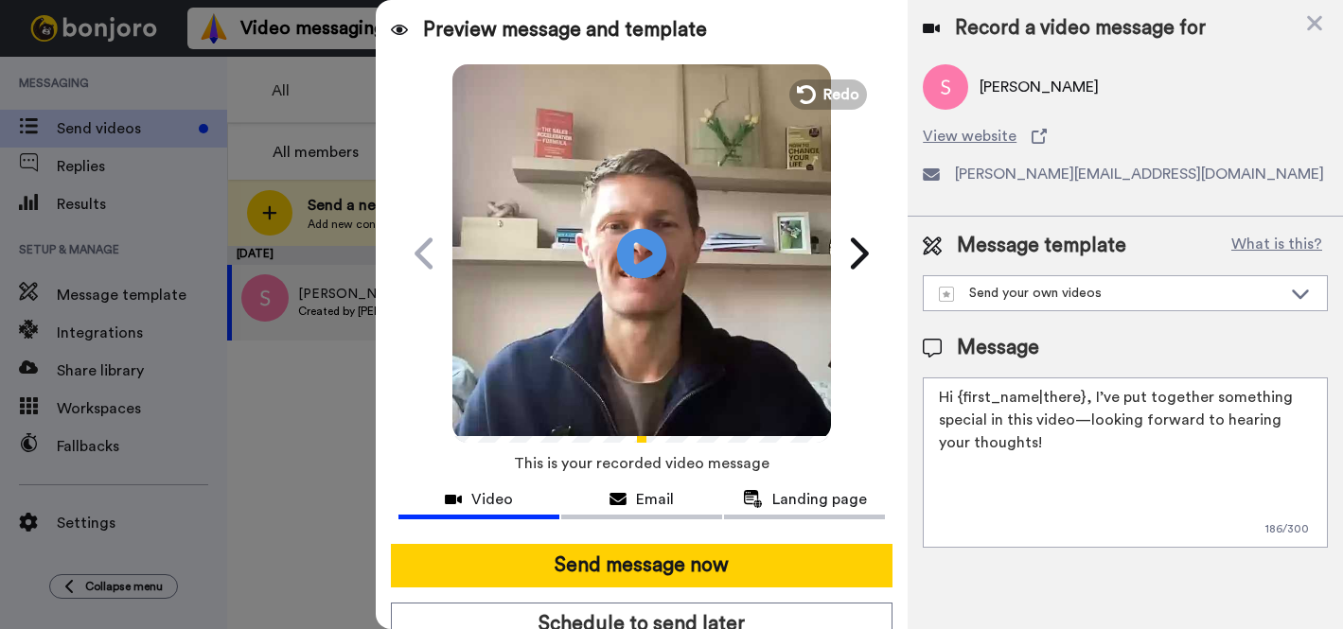
click at [635, 247] on icon "Play/Pause" at bounding box center [642, 253] width 50 height 90
click at [833, 89] on span "Redo" at bounding box center [843, 93] width 40 height 25
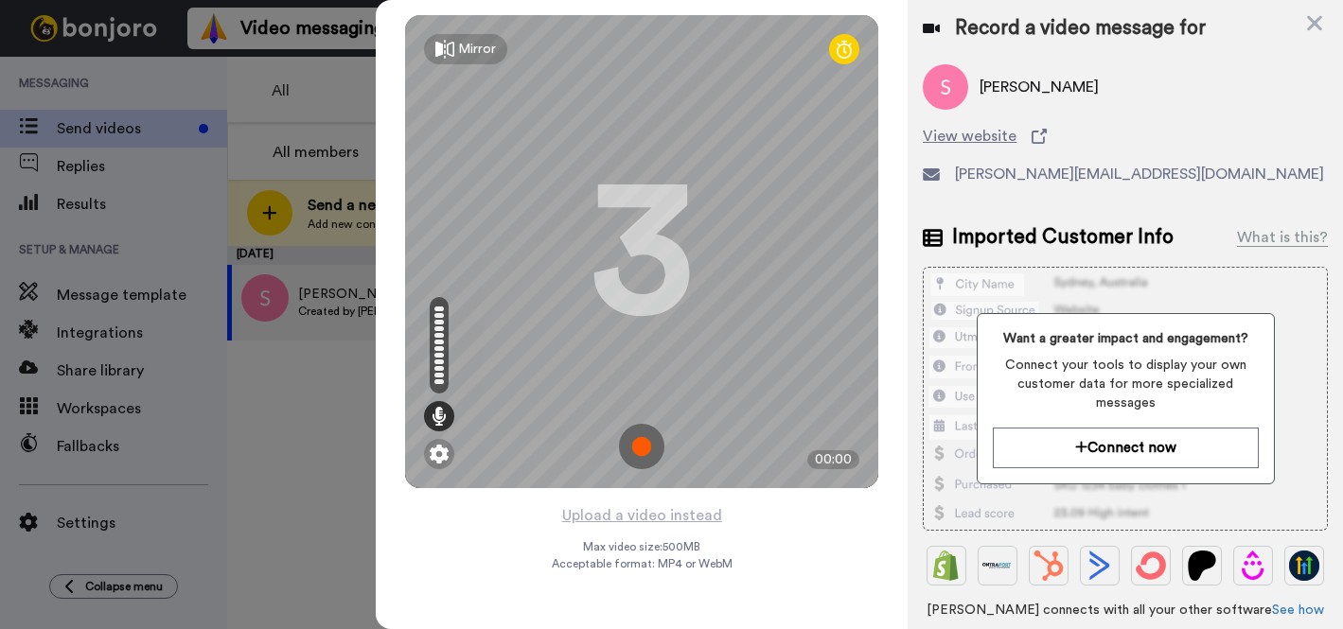
click at [471, 53] on div "Mirror" at bounding box center [477, 49] width 38 height 19
click at [646, 451] on img at bounding box center [641, 446] width 45 height 45
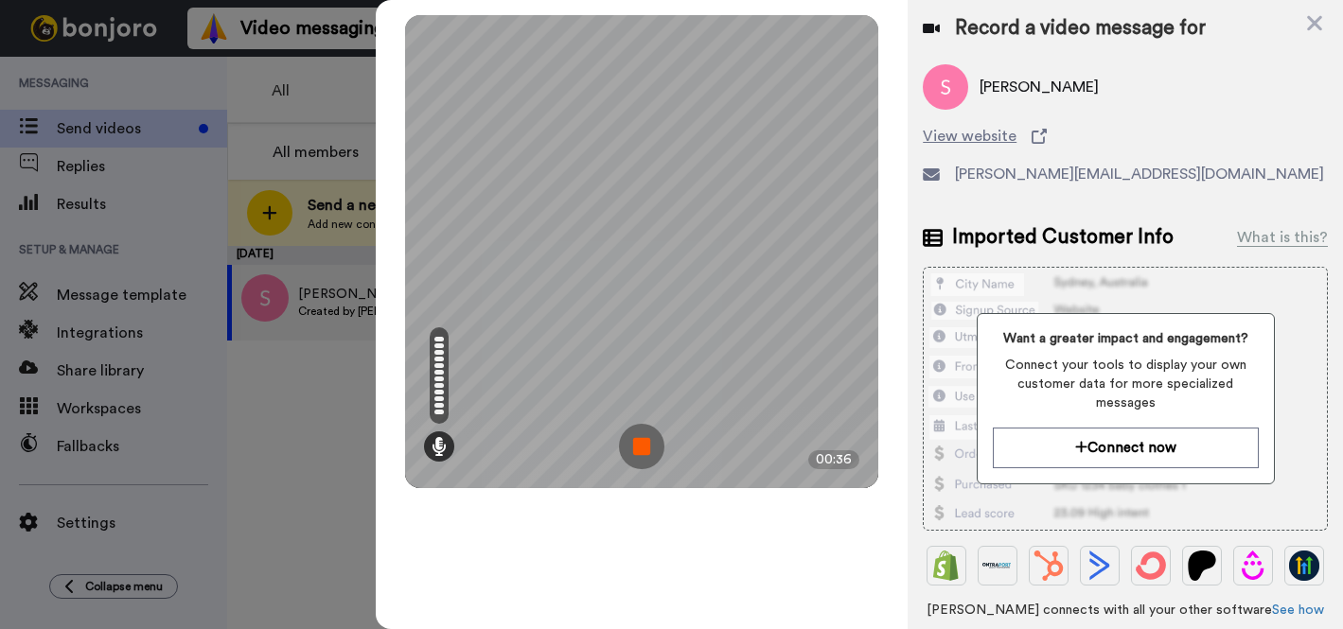
click at [652, 442] on img at bounding box center [641, 446] width 45 height 45
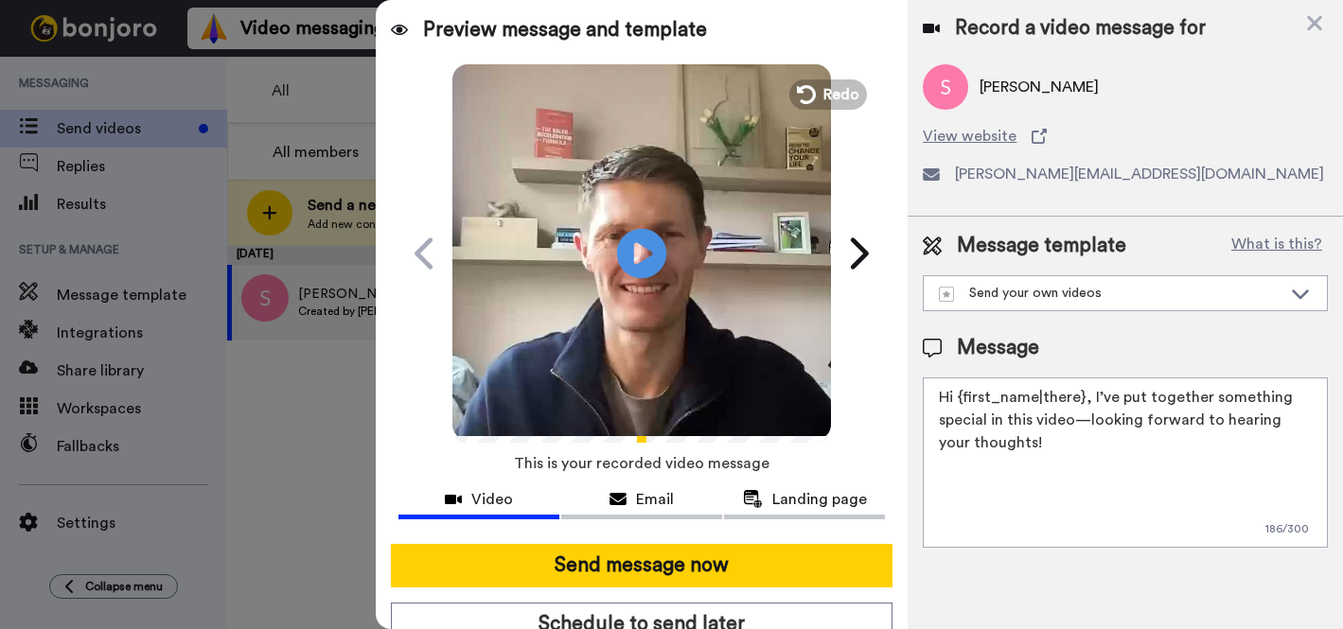
click at [649, 276] on icon at bounding box center [642, 253] width 50 height 50
drag, startPoint x: 817, startPoint y: 88, endPoint x: 825, endPoint y: 130, distance: 42.5
click at [817, 89] on button "Redo" at bounding box center [828, 95] width 78 height 30
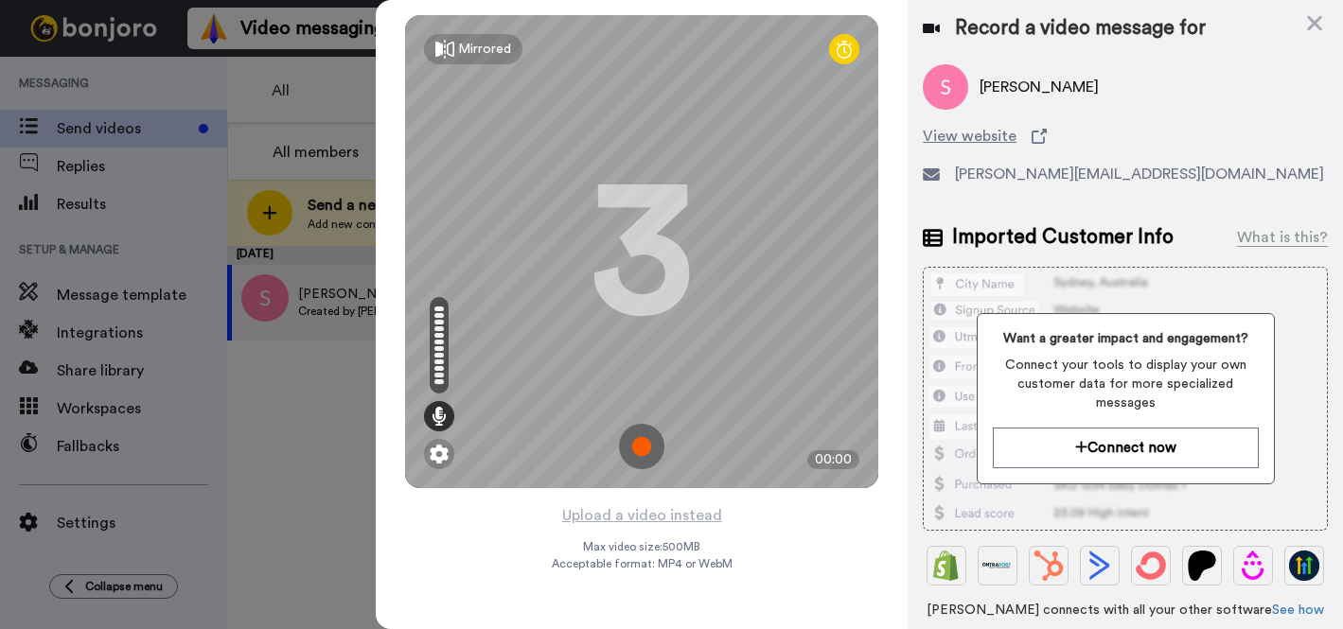
click at [640, 448] on img at bounding box center [641, 446] width 45 height 45
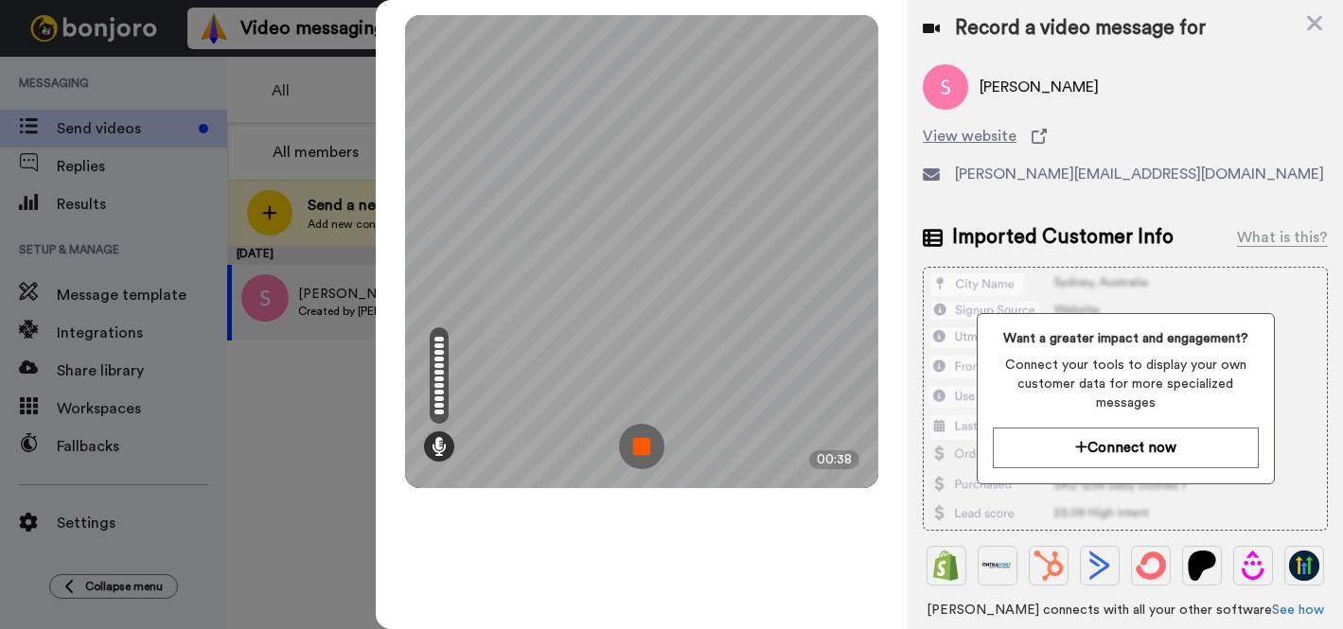
click at [626, 440] on img at bounding box center [641, 446] width 45 height 45
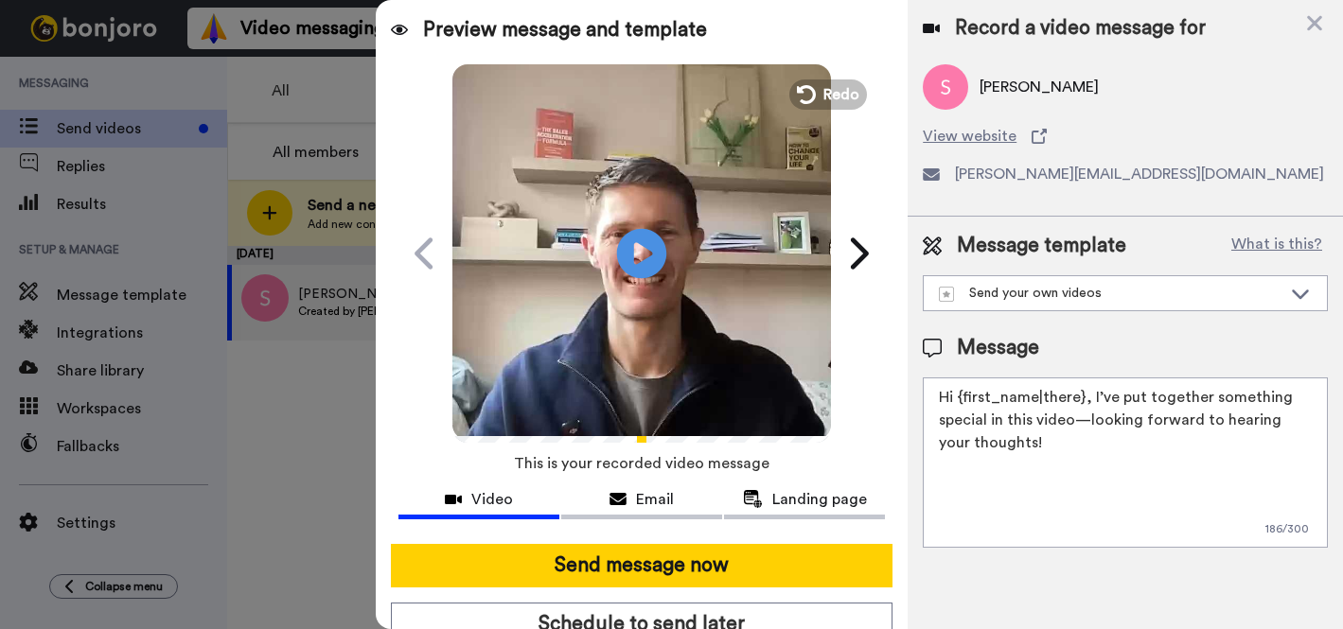
click at [646, 257] on icon "Play/Pause" at bounding box center [642, 253] width 50 height 90
click at [1134, 453] on textarea "Hi {first_name|there}, I’ve put together something special in this video—lookin…" at bounding box center [1125, 463] width 405 height 170
click at [1103, 296] on div "Send your own videos" at bounding box center [1110, 293] width 343 height 19
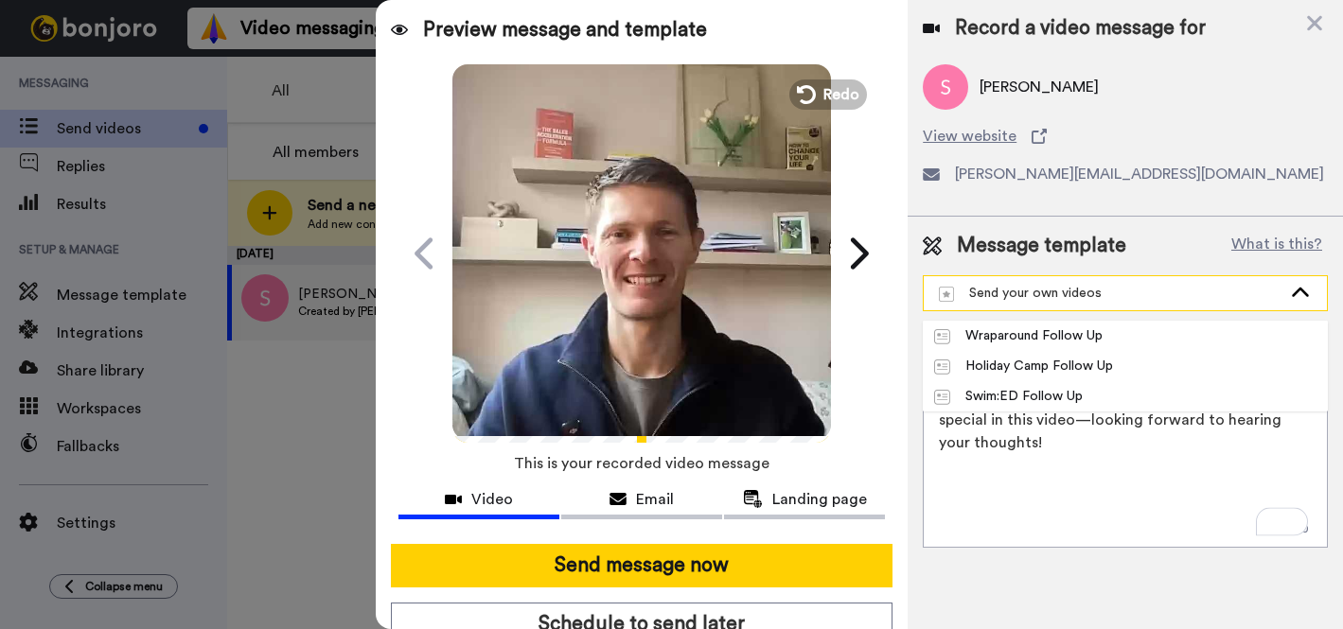
click at [1106, 292] on div "Send your own videos" at bounding box center [1110, 293] width 343 height 19
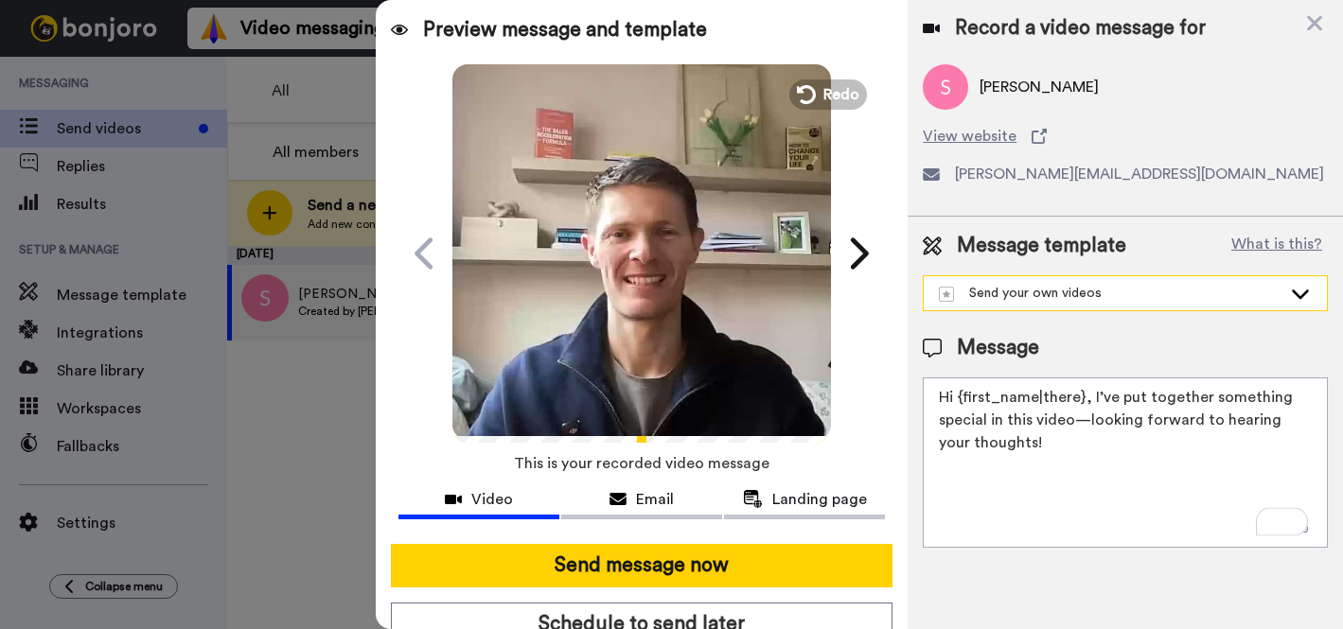
click at [1107, 292] on div "Send your own videos" at bounding box center [1110, 293] width 343 height 19
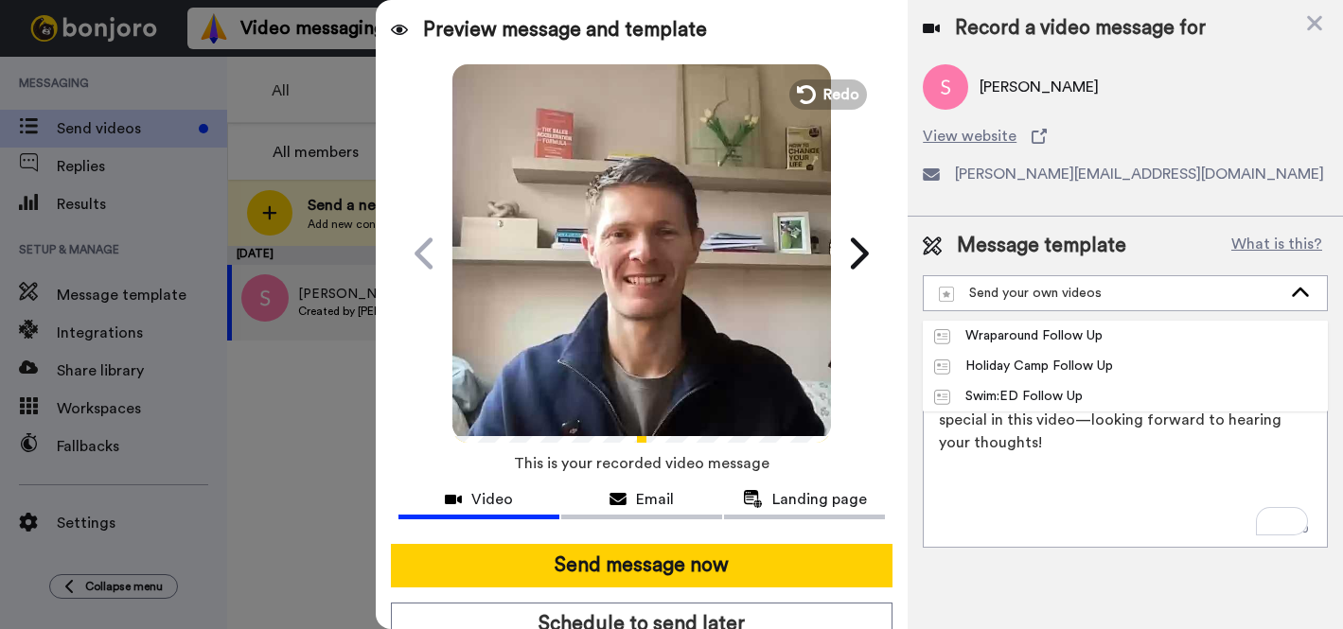
click at [1157, 234] on div "Message template What is this?" at bounding box center [1125, 246] width 405 height 28
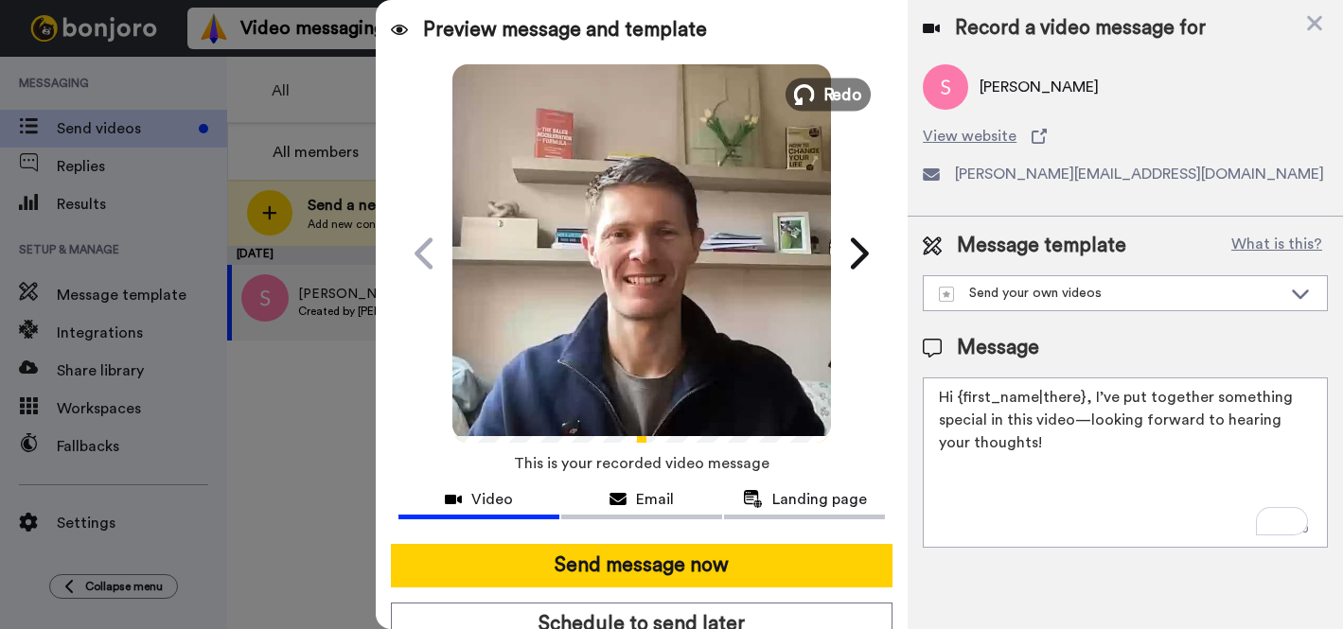
click at [808, 90] on icon at bounding box center [804, 94] width 21 height 21
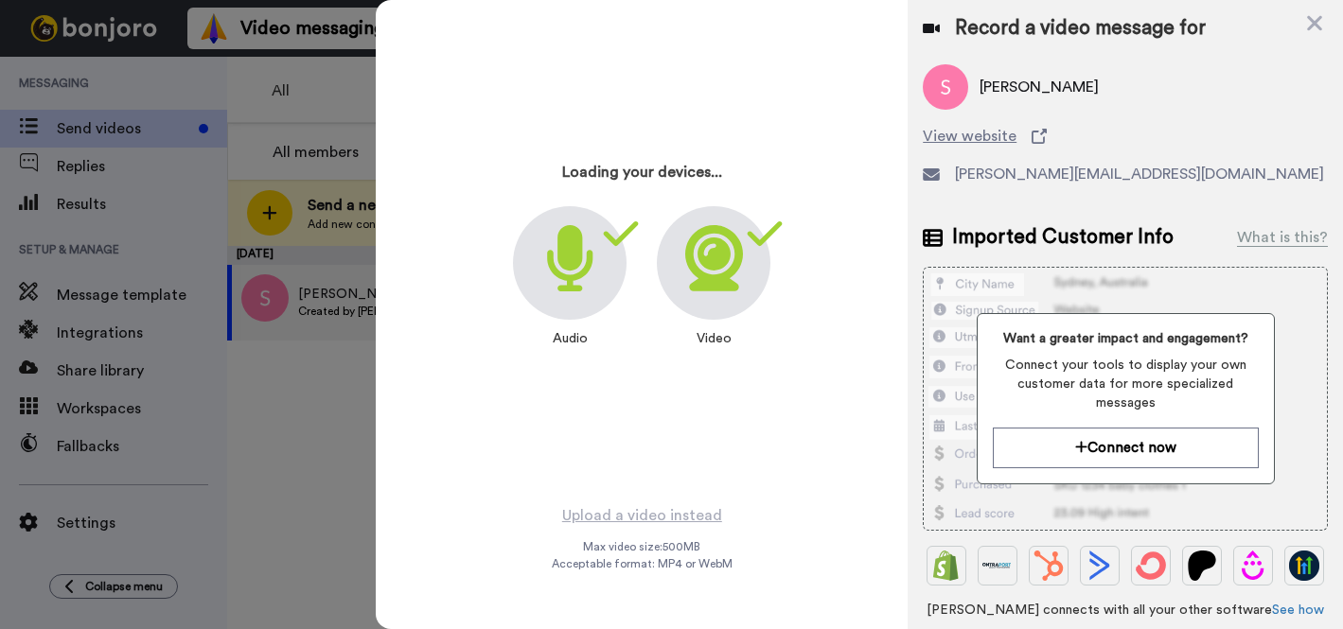
click at [1318, 22] on icon at bounding box center [1314, 23] width 19 height 24
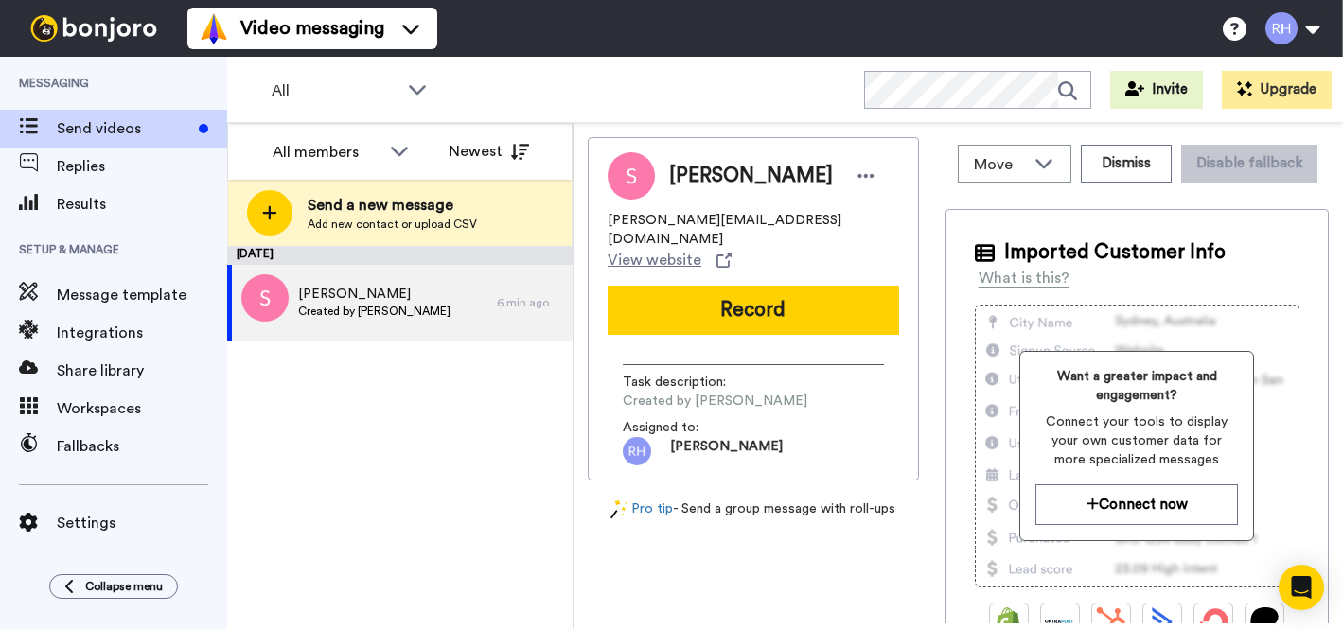
click at [129, 586] on span "Collapse menu" at bounding box center [124, 586] width 78 height 15
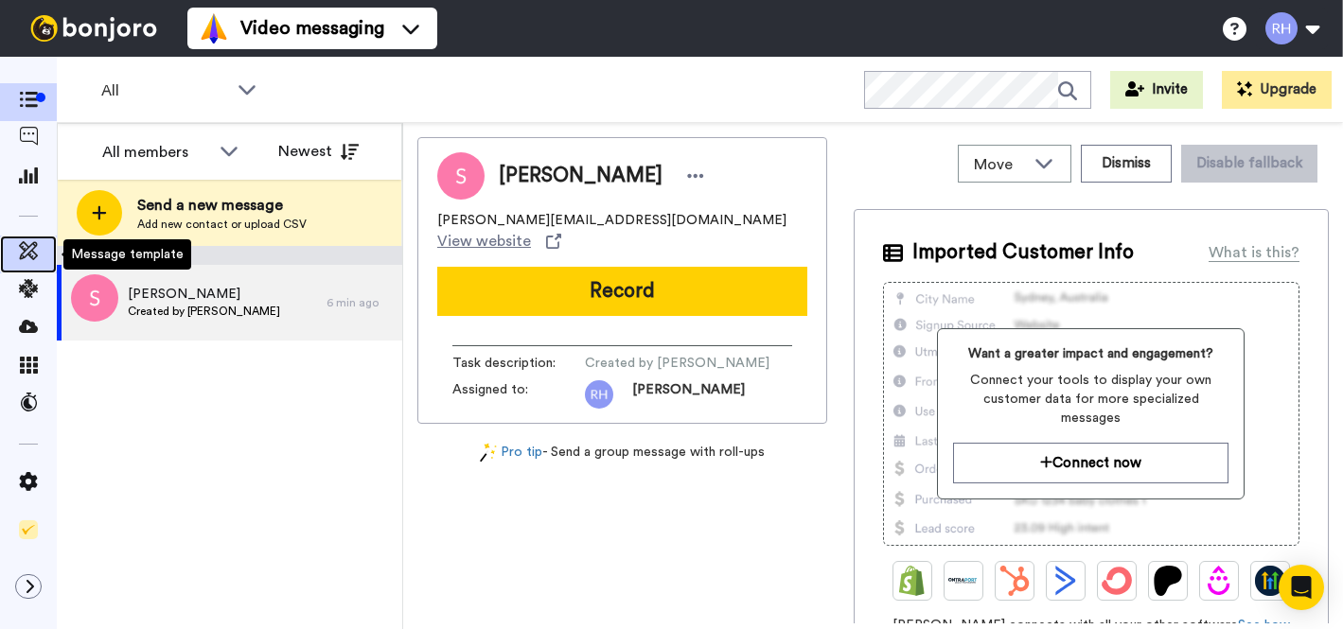
click at [25, 257] on icon at bounding box center [28, 250] width 19 height 19
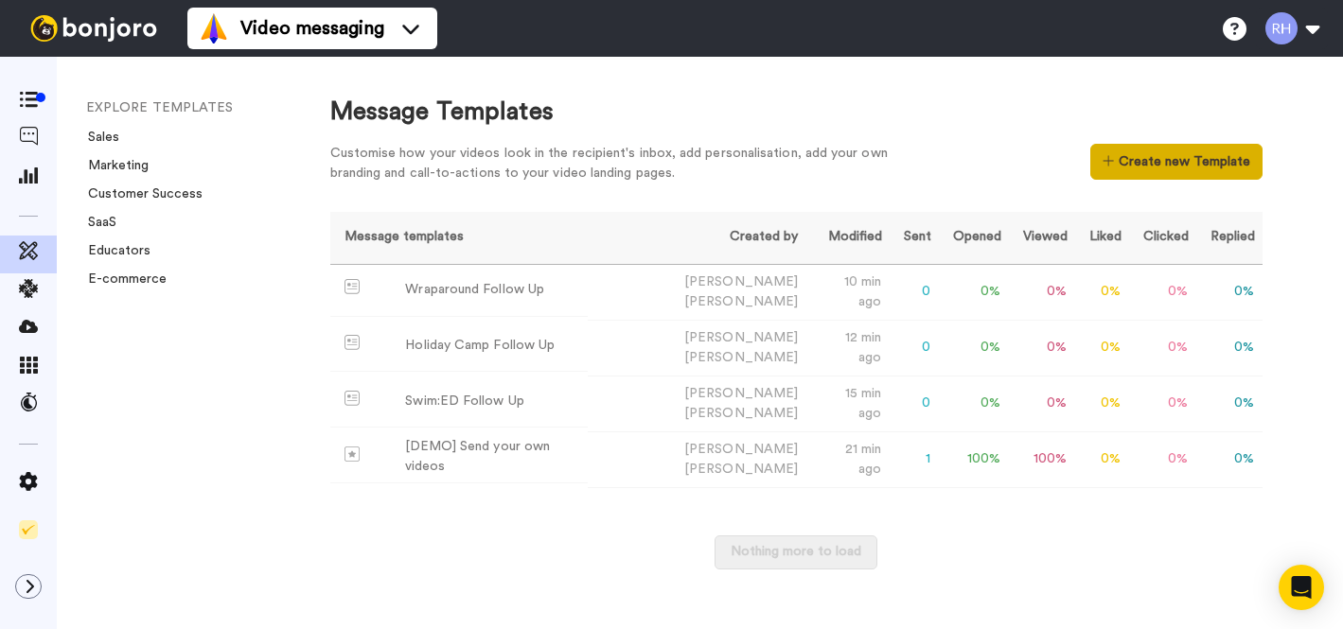
click at [1143, 168] on button "Create new Template" at bounding box center [1175, 162] width 171 height 36
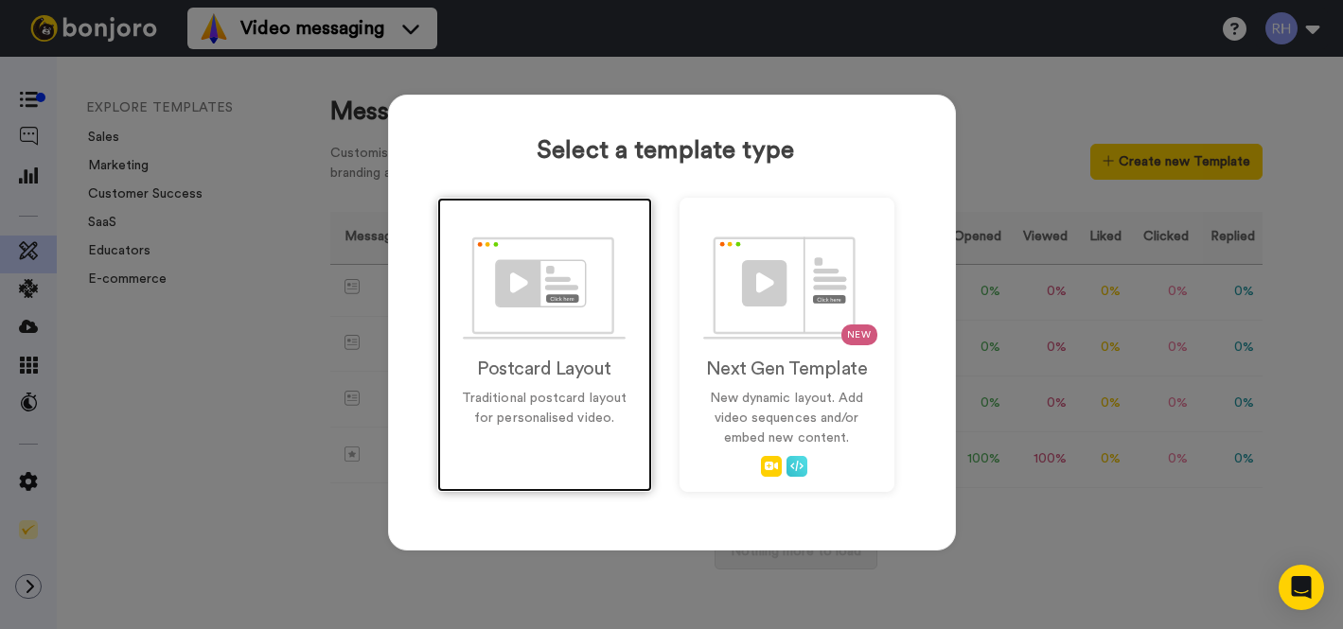
drag, startPoint x: 586, startPoint y: 259, endPoint x: 575, endPoint y: 260, distance: 10.5
click at [586, 259] on img at bounding box center [544, 288] width 163 height 103
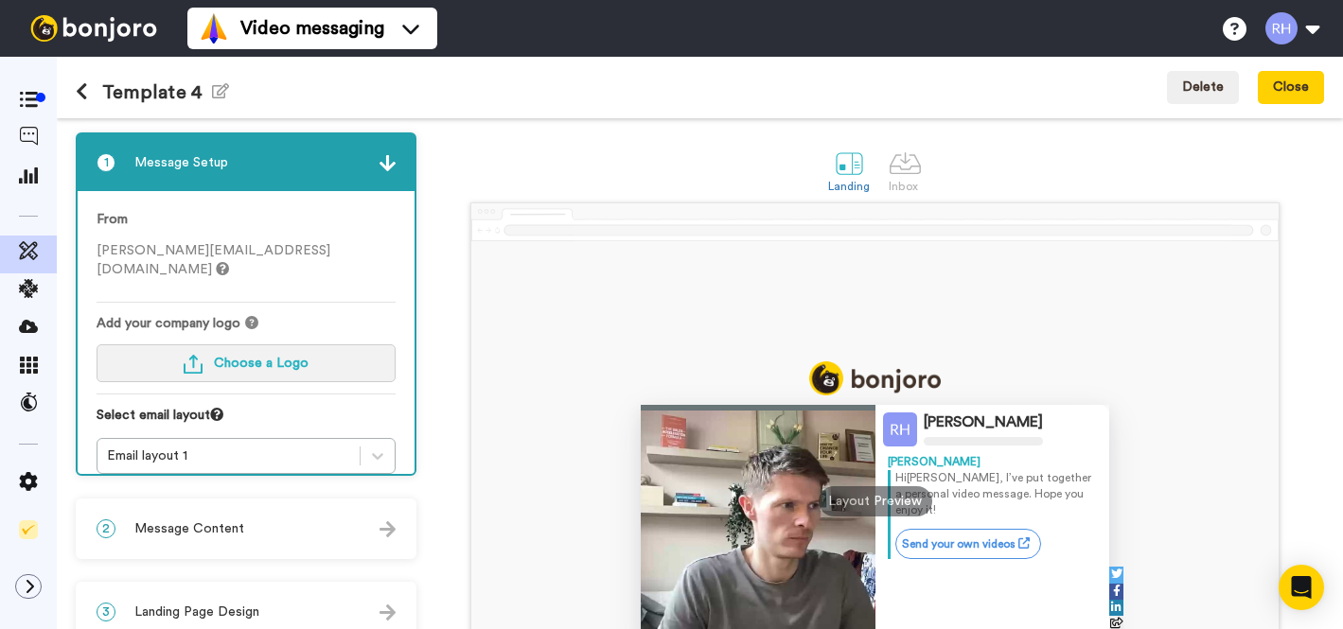
click at [239, 357] on span "Choose a Logo" at bounding box center [261, 363] width 95 height 13
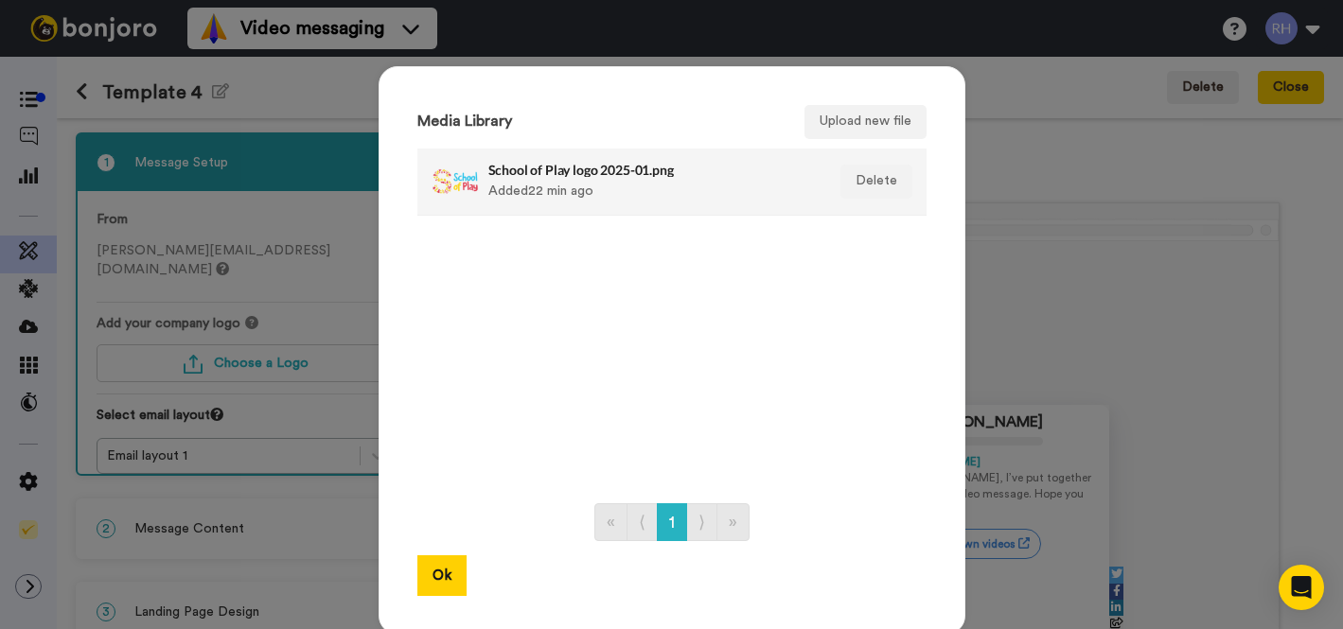
click at [555, 185] on div "School of Play logo 2025-01.png Added 22 min ago" at bounding box center [651, 181] width 327 height 47
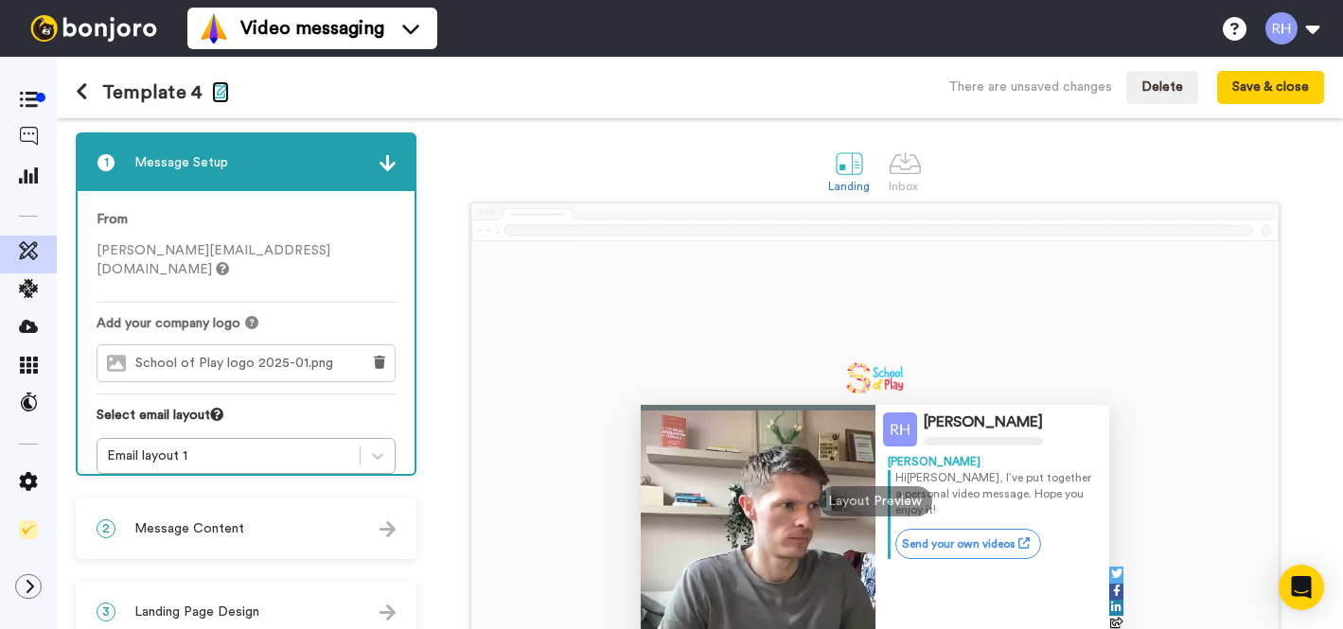
click at [212, 89] on icon "button" at bounding box center [220, 90] width 17 height 15
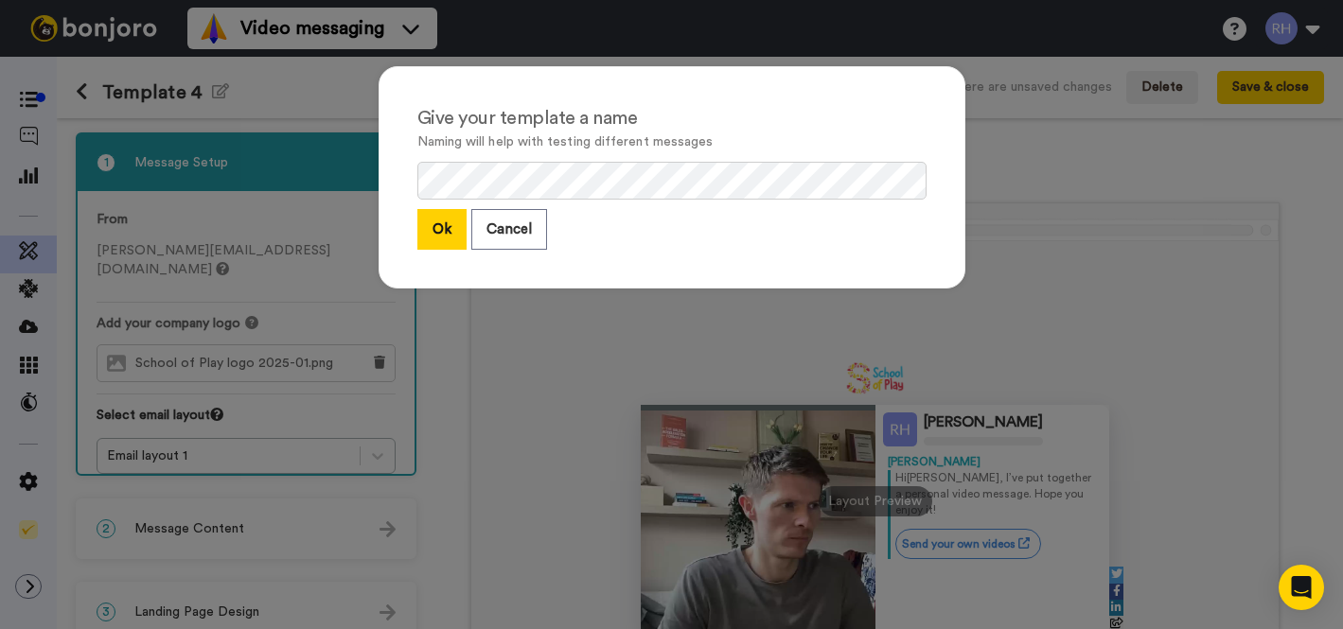
click at [437, 222] on button "Ok" at bounding box center [441, 229] width 49 height 41
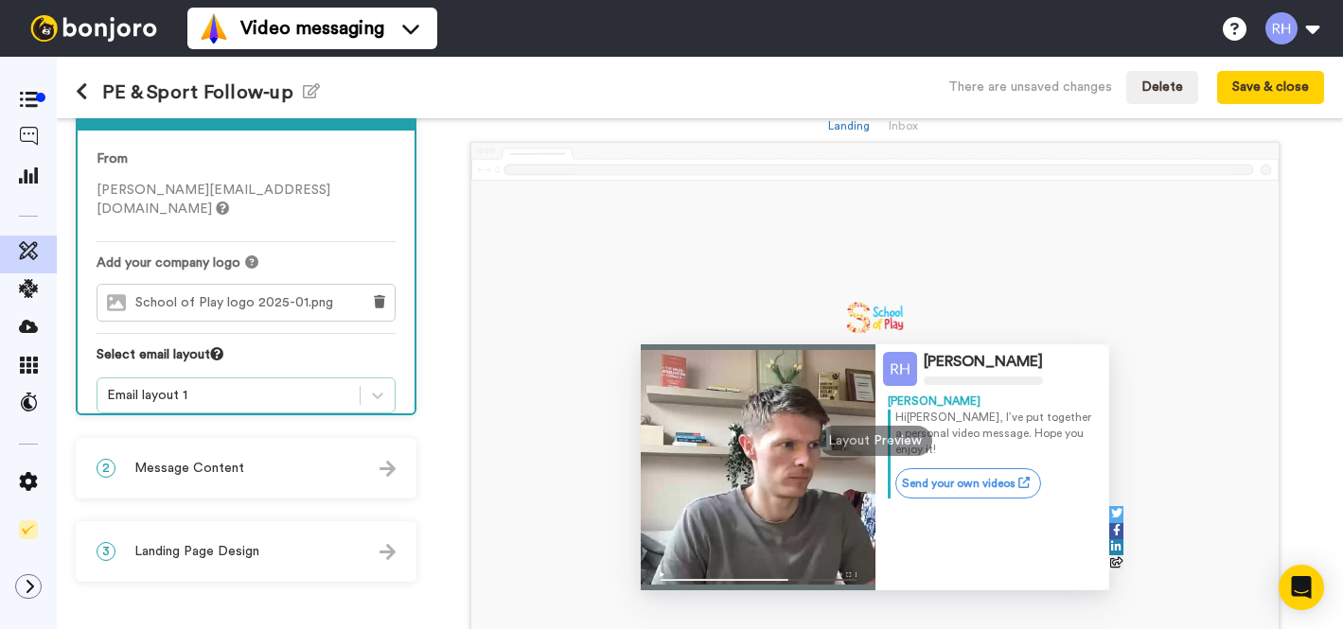
click at [252, 386] on div "Email layout 1" at bounding box center [228, 395] width 243 height 19
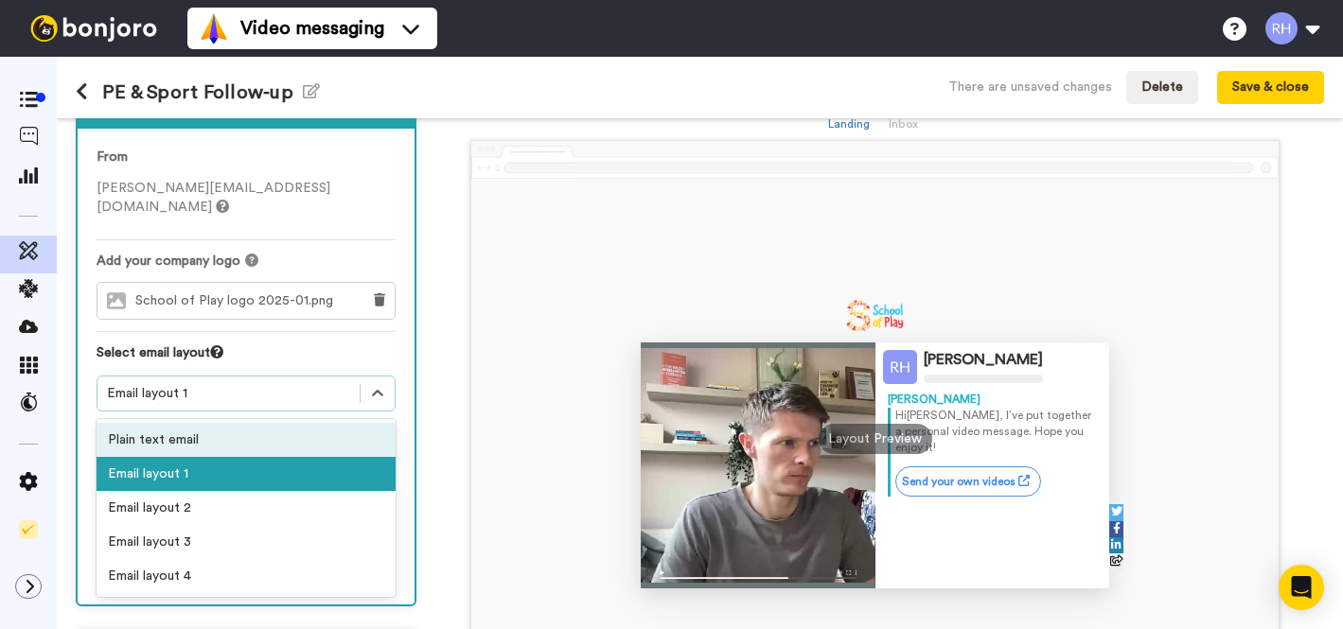
click at [176, 423] on div "Plain text email" at bounding box center [246, 440] width 299 height 34
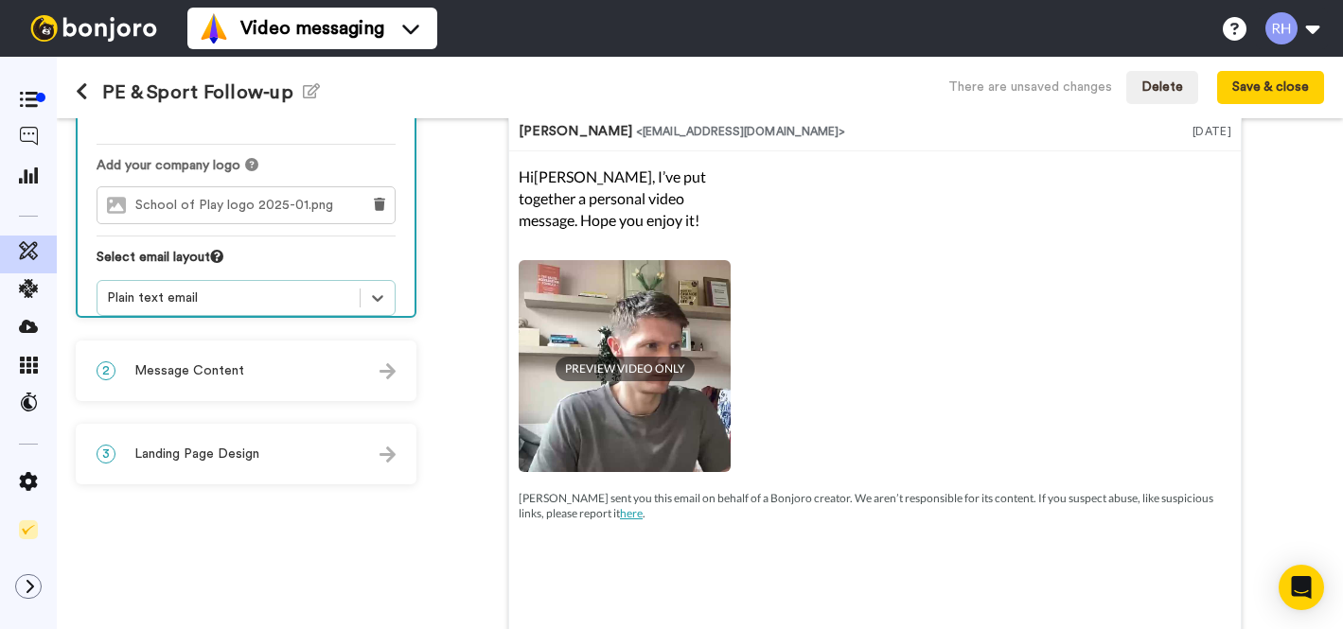
scroll to position [165, 0]
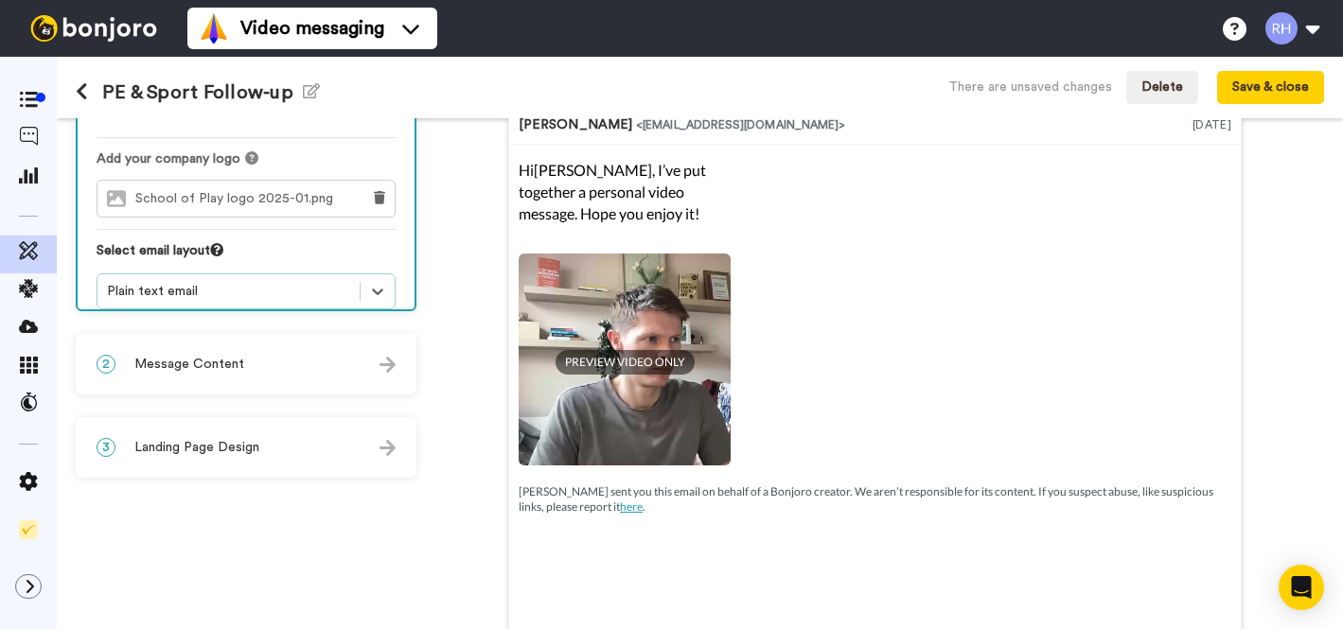
click at [318, 369] on div "2 Message Content" at bounding box center [246, 364] width 337 height 57
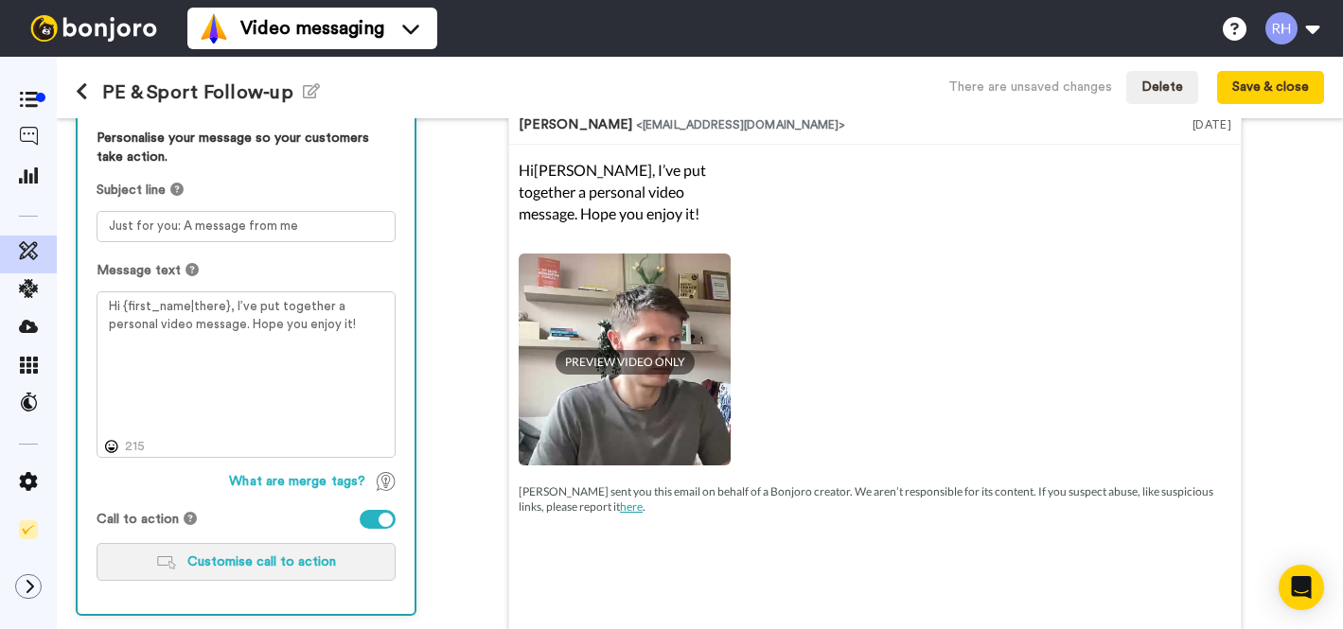
click at [258, 552] on button "Customise call to action" at bounding box center [246, 562] width 299 height 38
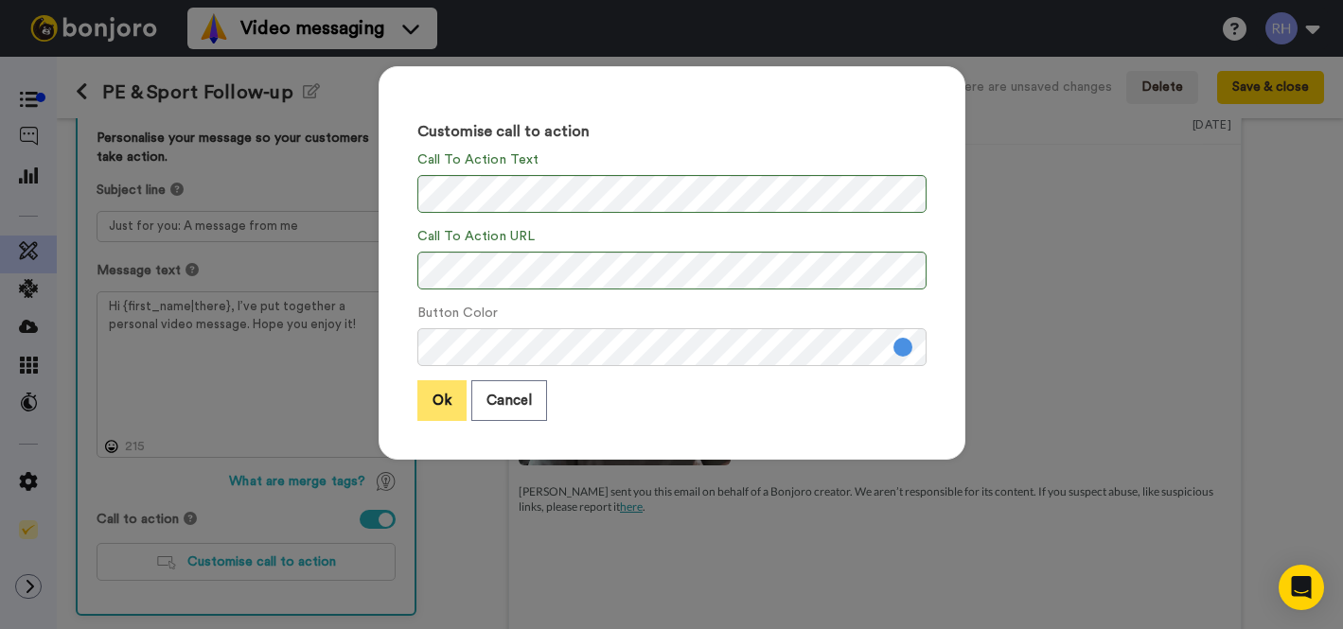
click at [458, 397] on button "Ok" at bounding box center [441, 400] width 49 height 41
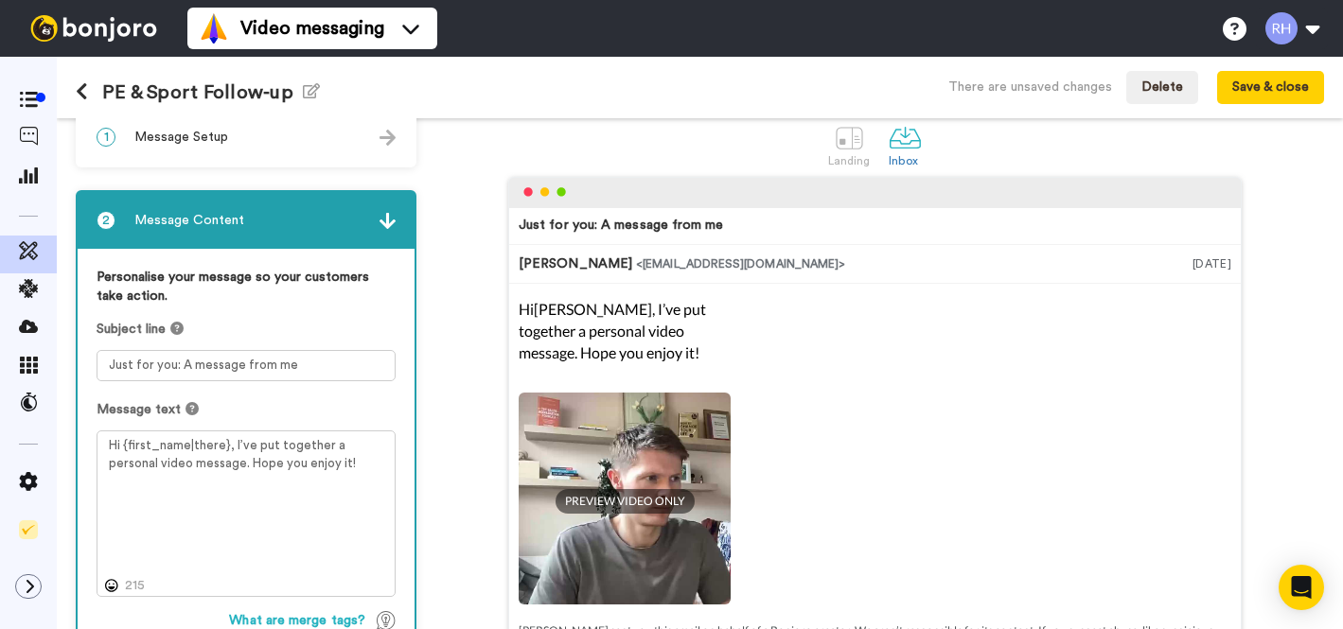
scroll to position [204, 0]
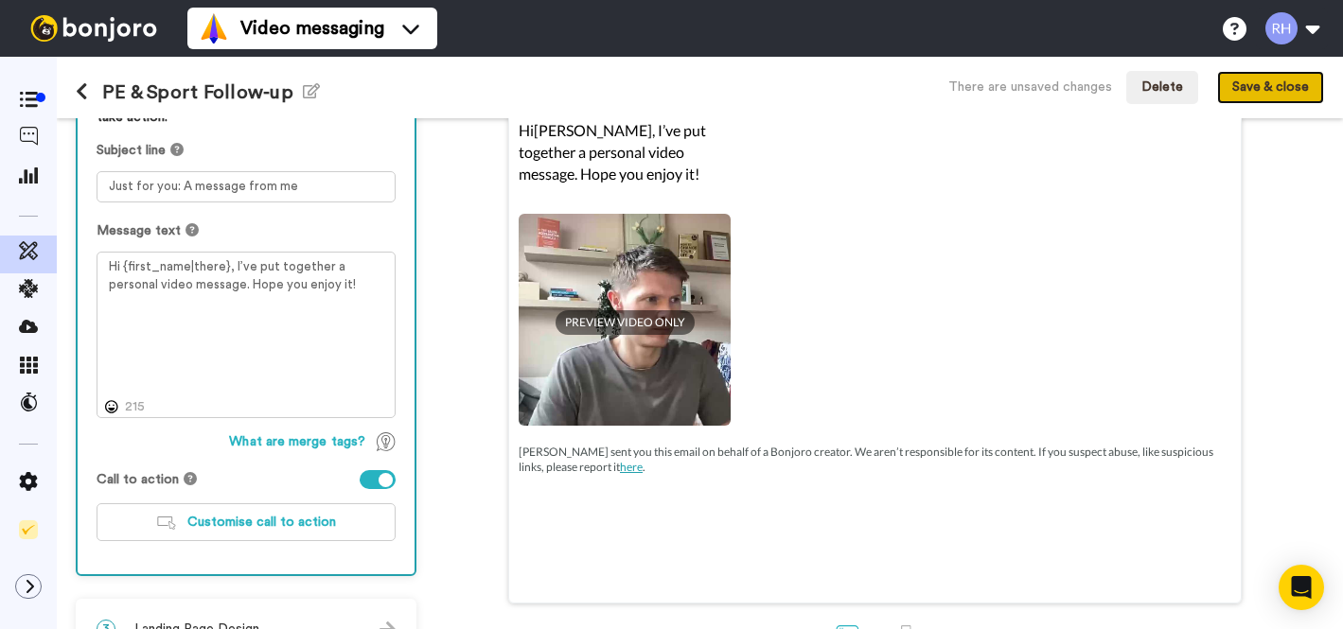
click at [1280, 80] on button "Save & close" at bounding box center [1270, 88] width 107 height 34
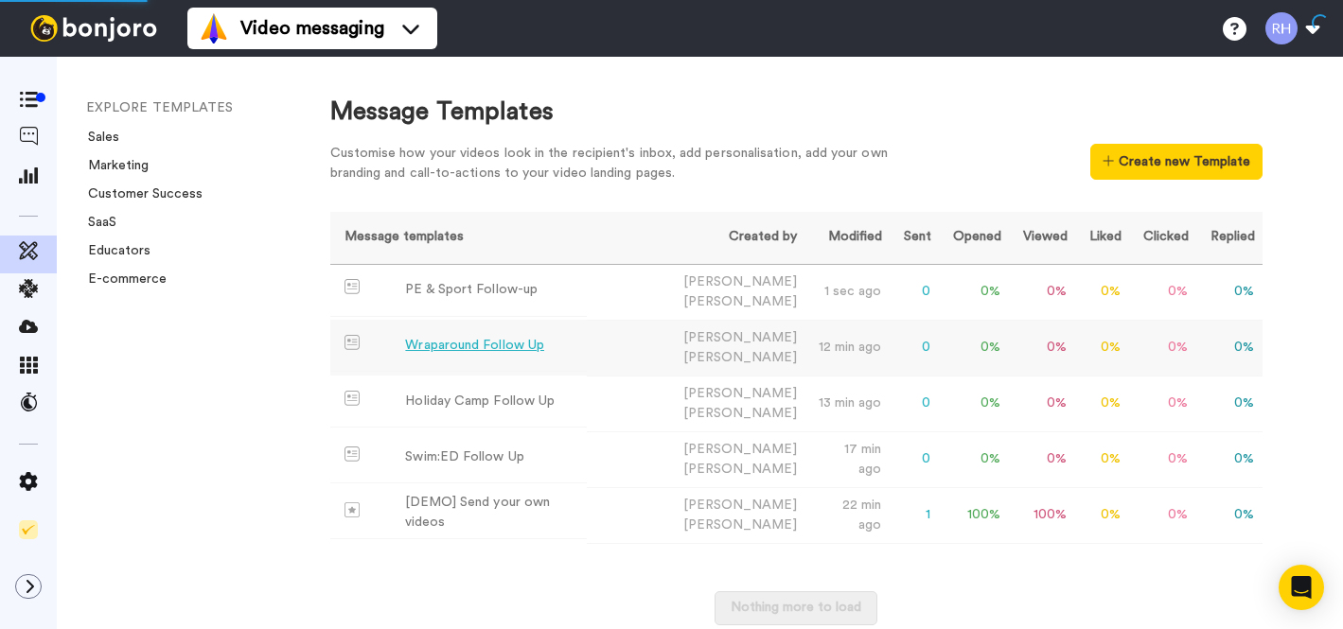
click at [498, 345] on div "Wraparound Follow Up" at bounding box center [474, 346] width 139 height 20
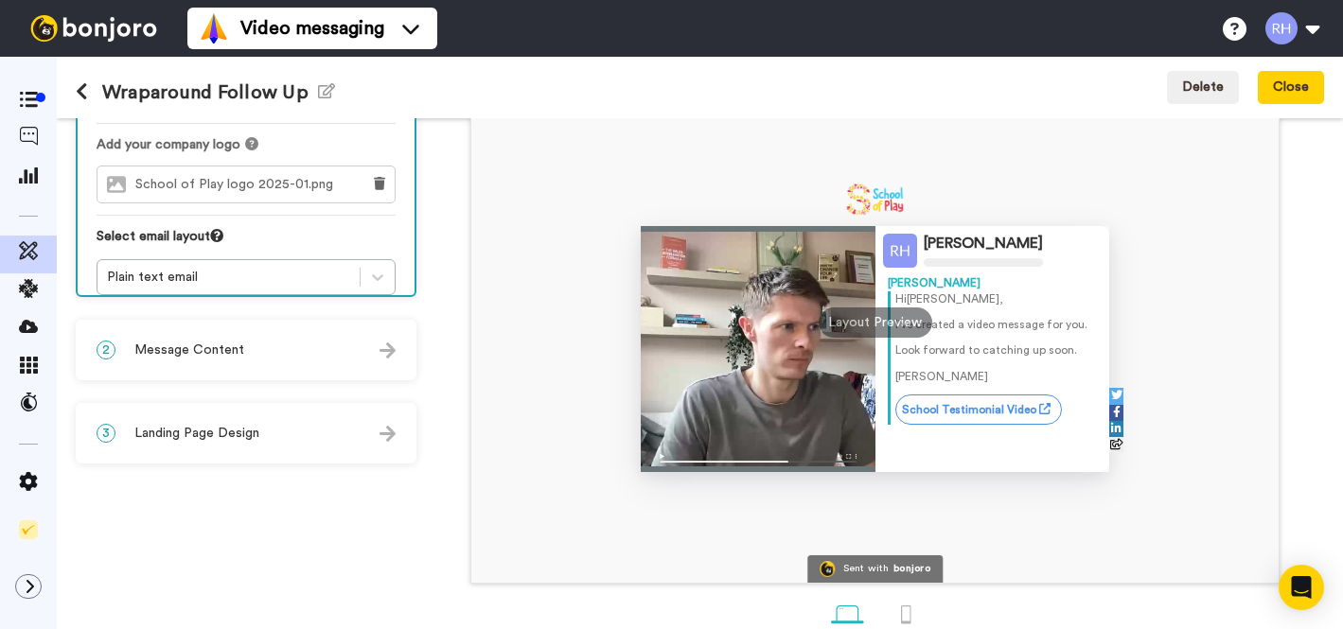
scroll to position [220, 0]
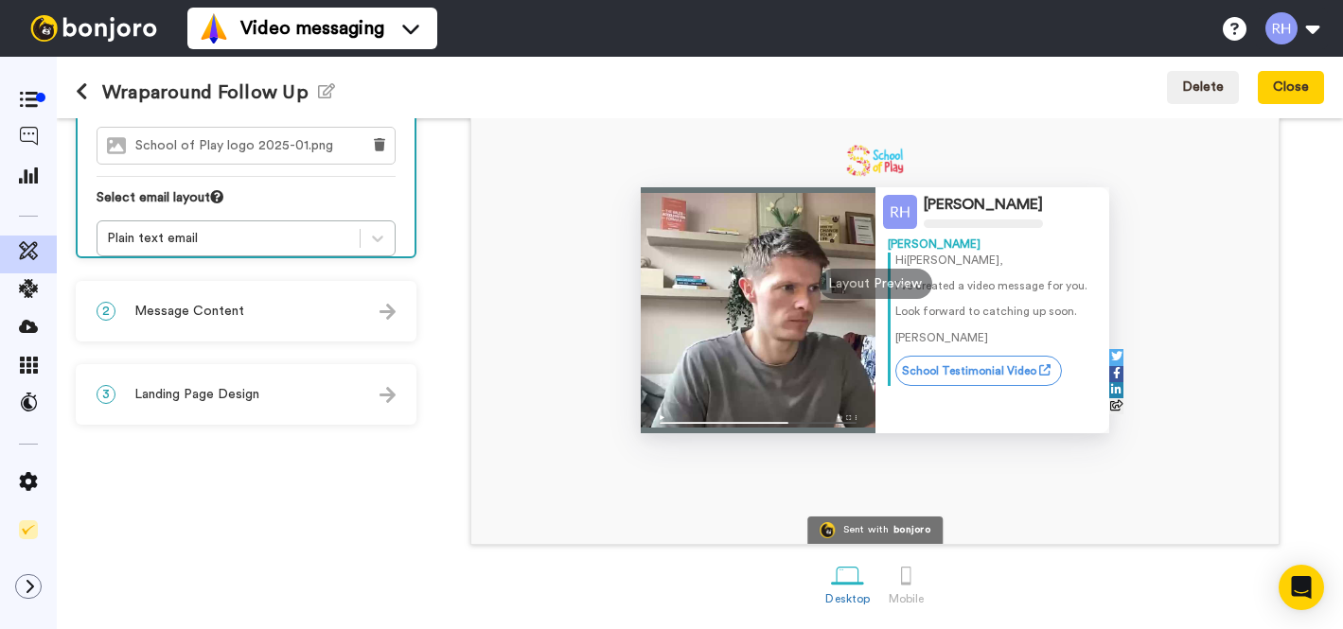
click at [259, 303] on div "2 Message Content" at bounding box center [246, 311] width 337 height 57
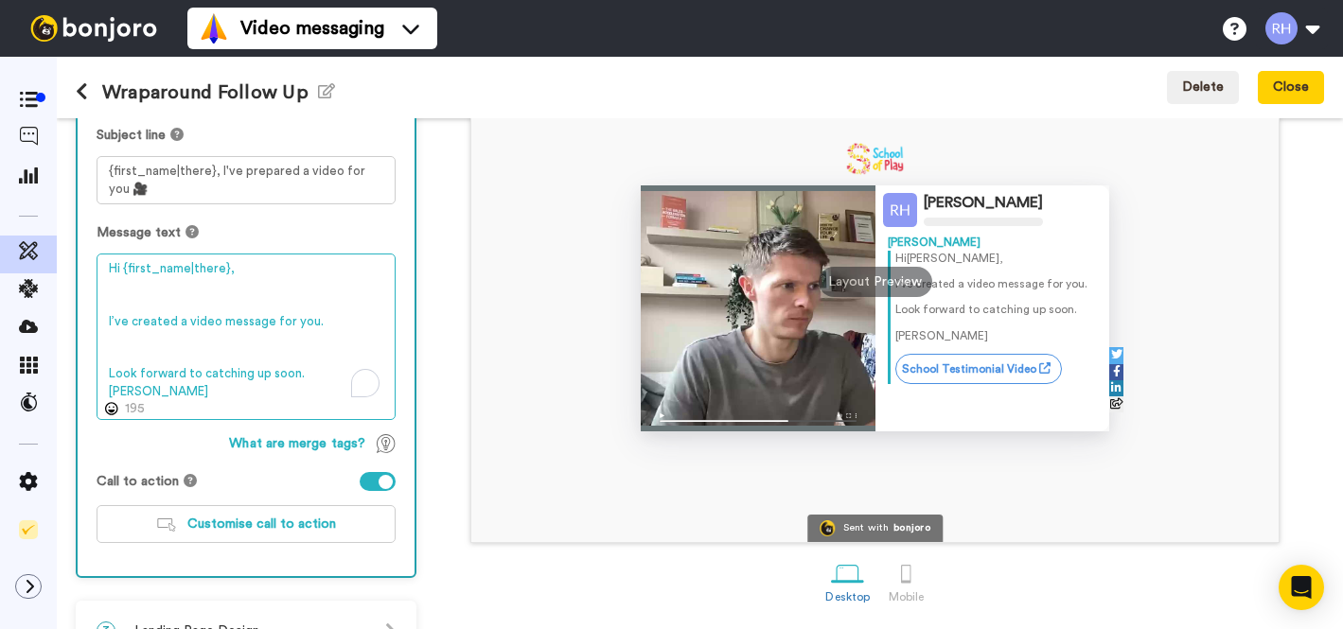
drag, startPoint x: 123, startPoint y: 295, endPoint x: 98, endPoint y: 266, distance: 38.3
click at [97, 262] on textarea "Hi {first_name|there}, I’ve created a video message for you. Look forward to ca…" at bounding box center [246, 337] width 299 height 167
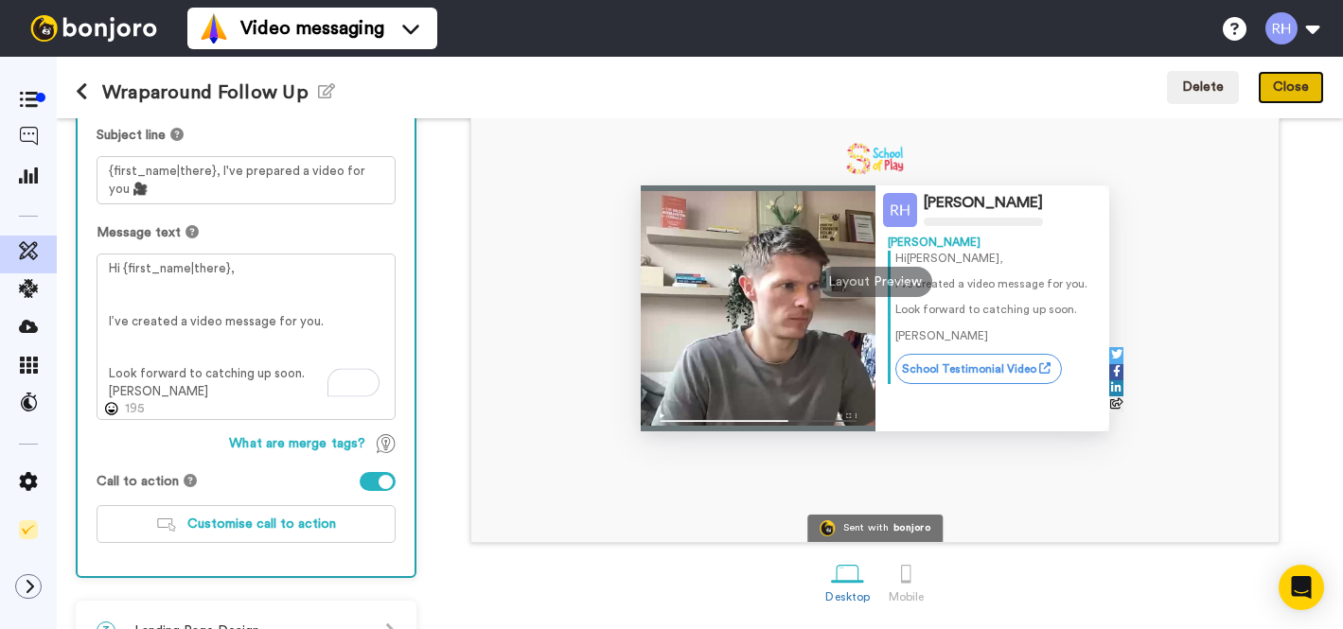
click at [1283, 83] on button "Close" at bounding box center [1291, 88] width 66 height 34
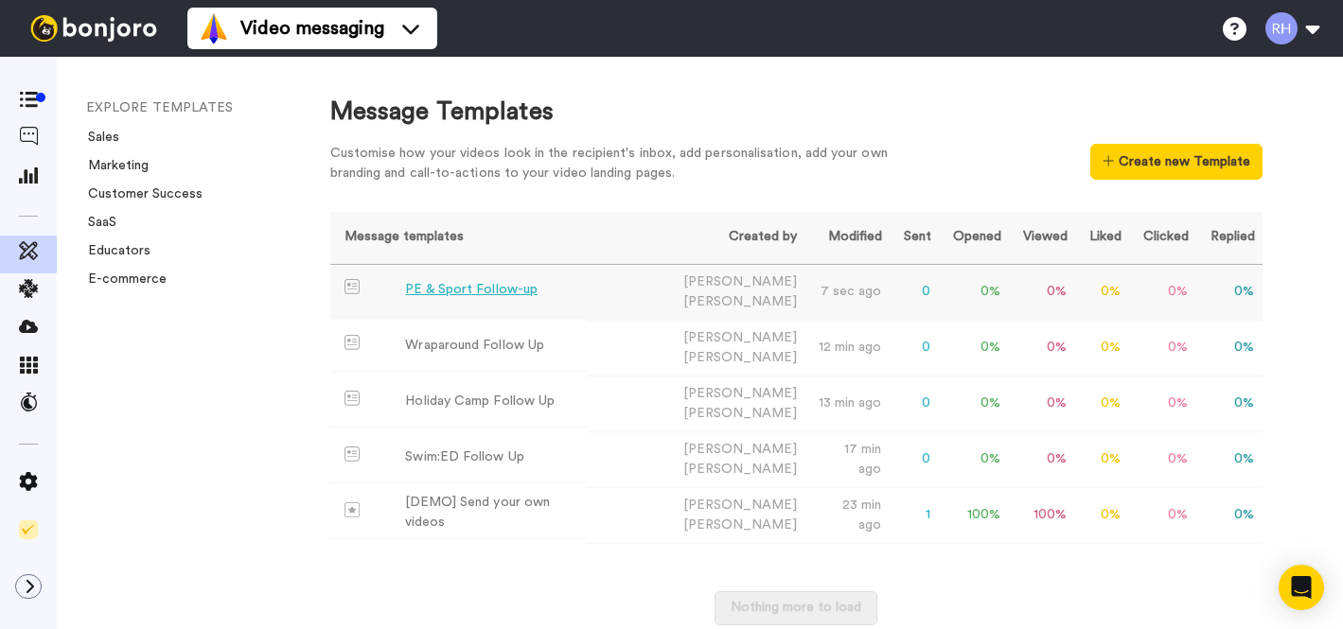
click at [483, 298] on div "PE & Sport Follow-up" at bounding box center [471, 290] width 133 height 20
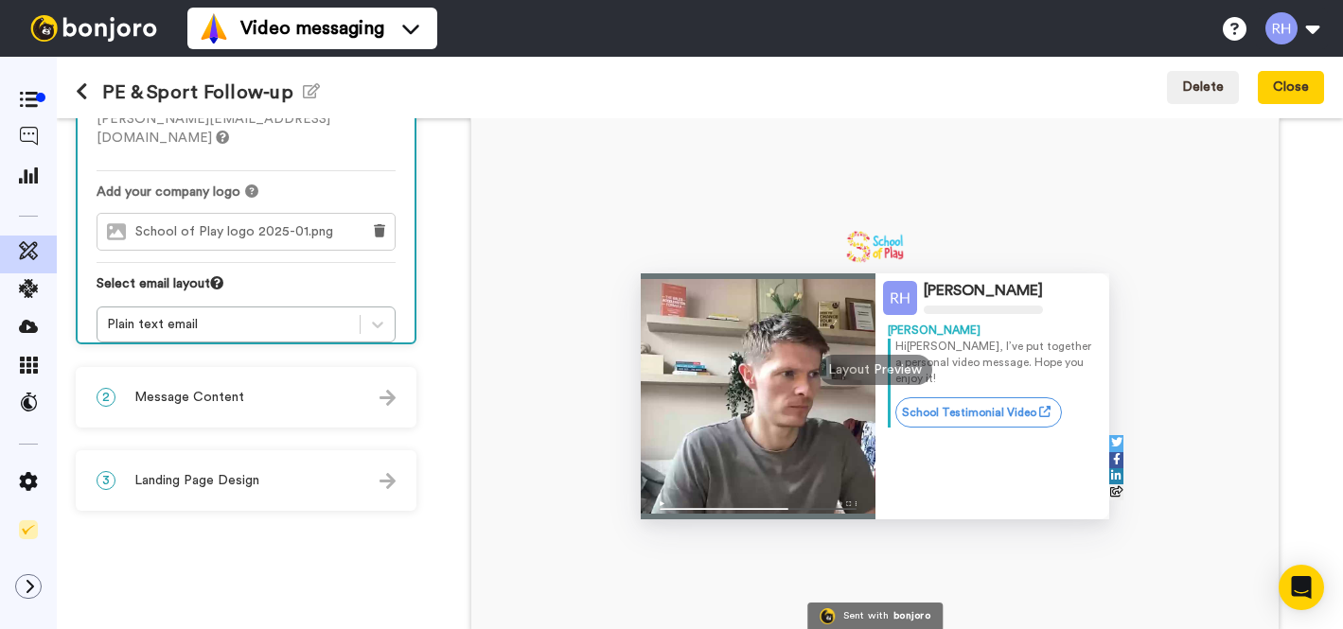
scroll to position [218, 0]
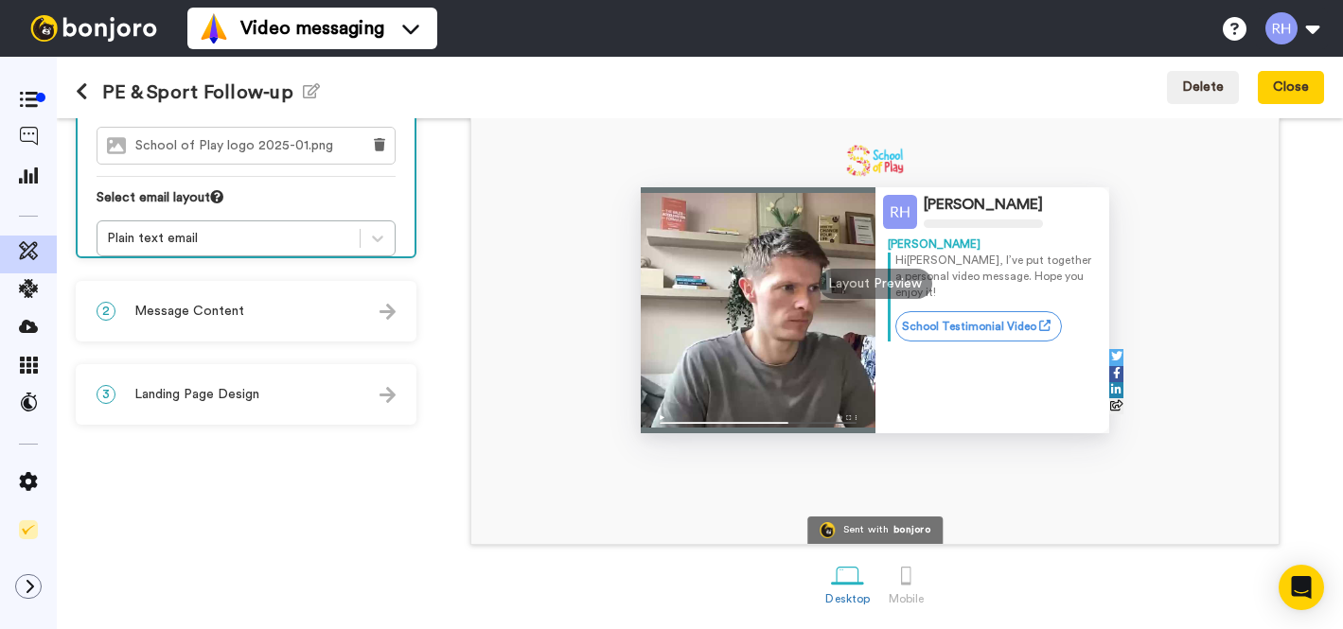
click at [203, 309] on span "Message Content" at bounding box center [189, 311] width 110 height 19
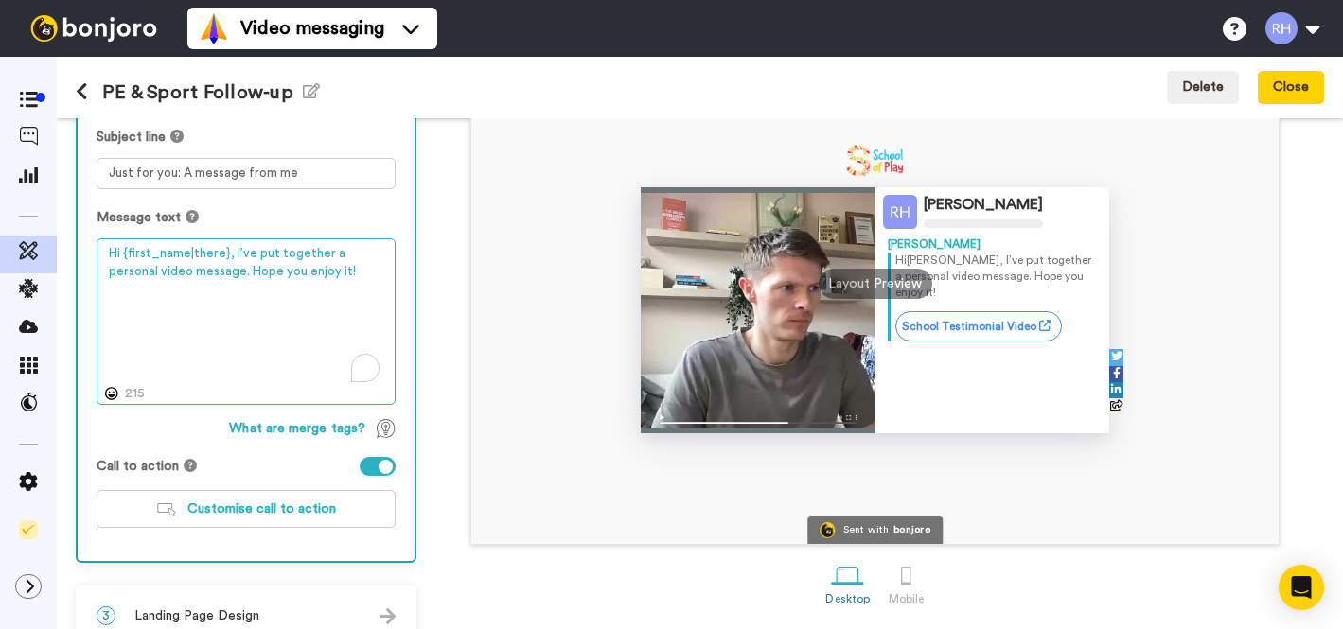
drag, startPoint x: 294, startPoint y: 302, endPoint x: 130, endPoint y: 219, distance: 184.6
click at [129, 218] on div "Message text Hi {first_name|there}, I’ve put together a personal video message.…" at bounding box center [246, 306] width 299 height 197
paste textarea "I’ve created a video message for you. Look forward to catching up soon. [PERSON…"
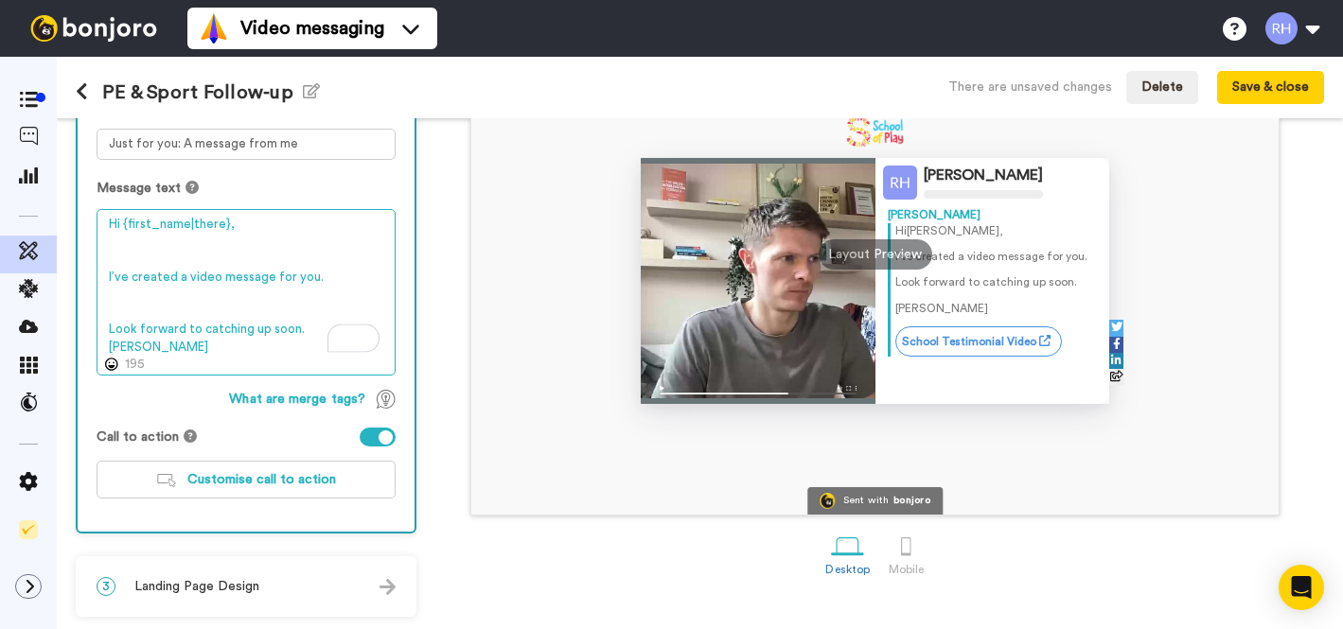
scroll to position [249, 0]
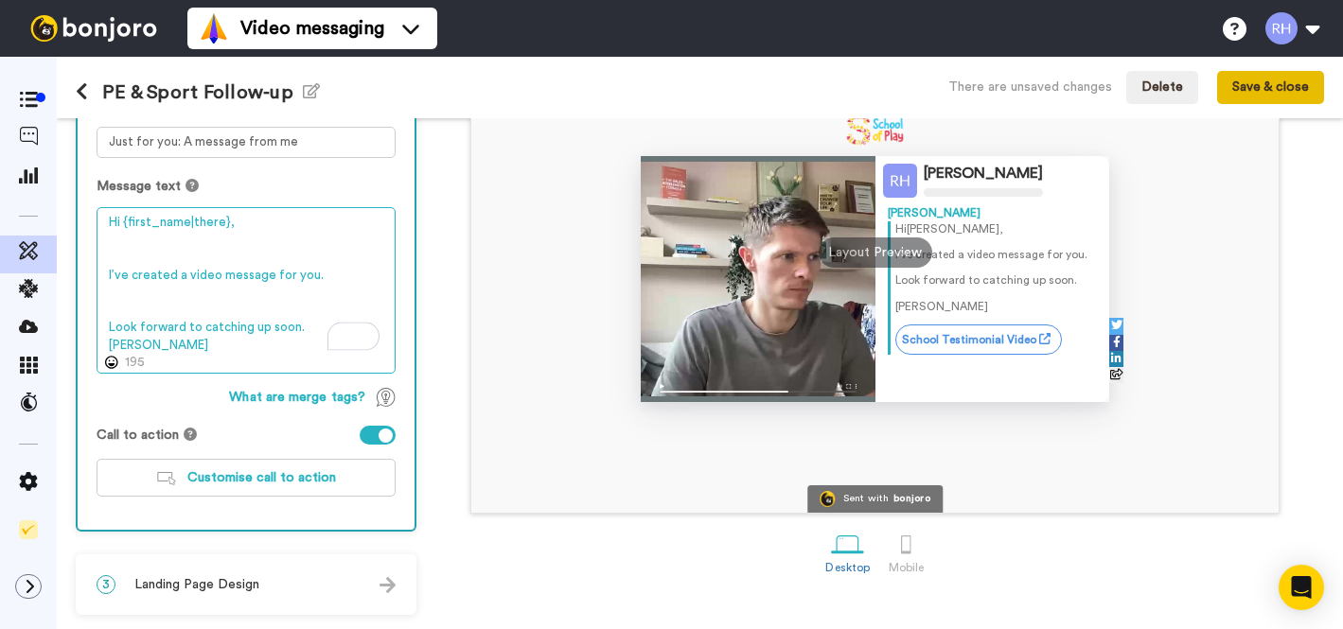
type textarea "Hi {first_name|there}, I’ve created a video message for you. Look forward to ca…"
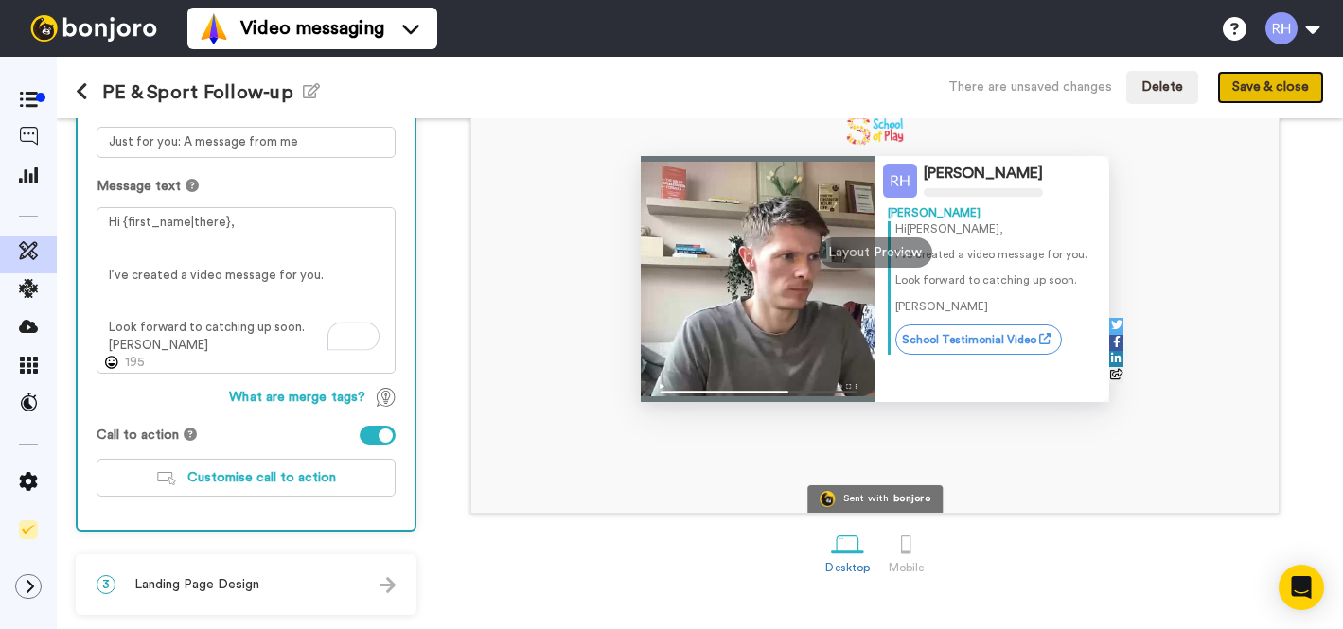
click at [1283, 84] on button "Save & close" at bounding box center [1270, 88] width 107 height 34
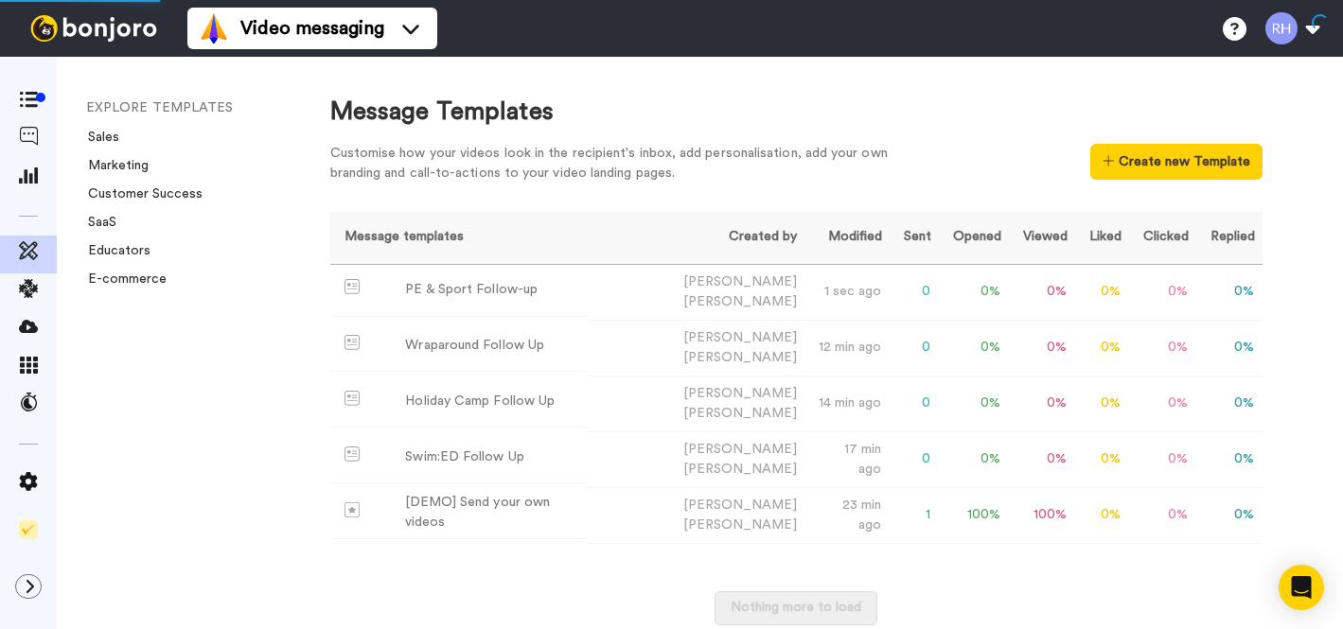
click at [119, 138] on li "Sales" at bounding box center [214, 137] width 256 height 19
click at [94, 138] on link "Sales" at bounding box center [98, 137] width 43 height 13
click at [26, 143] on icon at bounding box center [28, 136] width 19 height 19
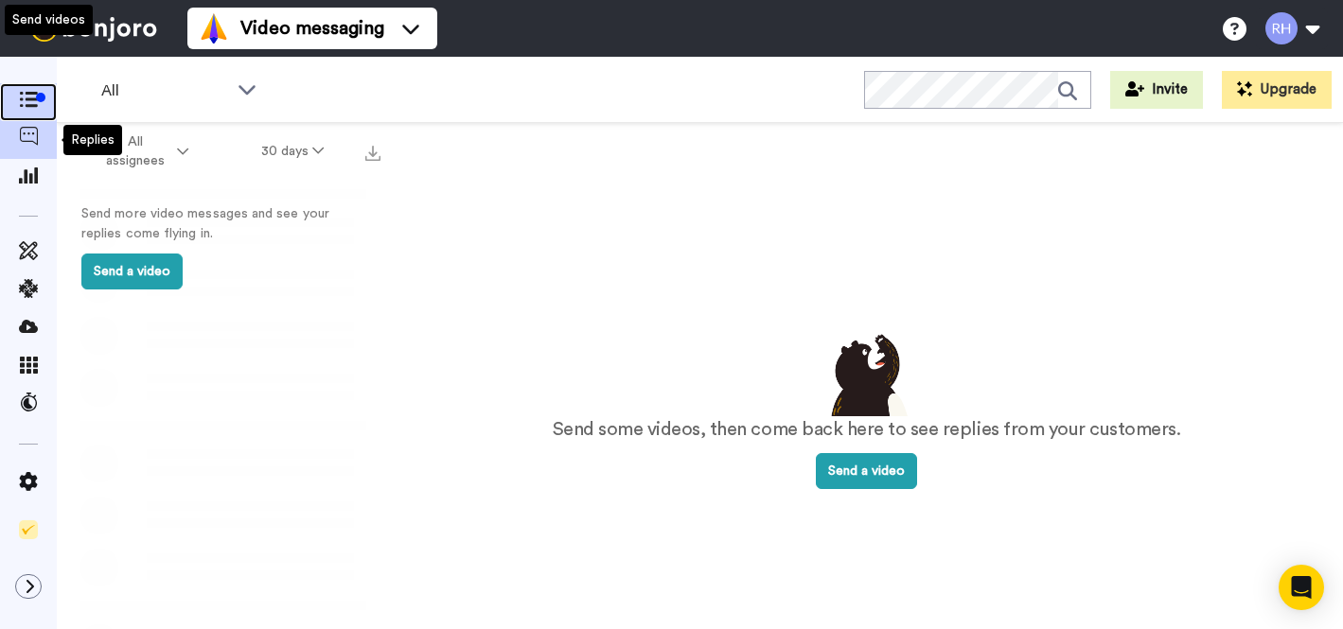
click at [19, 112] on span at bounding box center [28, 102] width 57 height 19
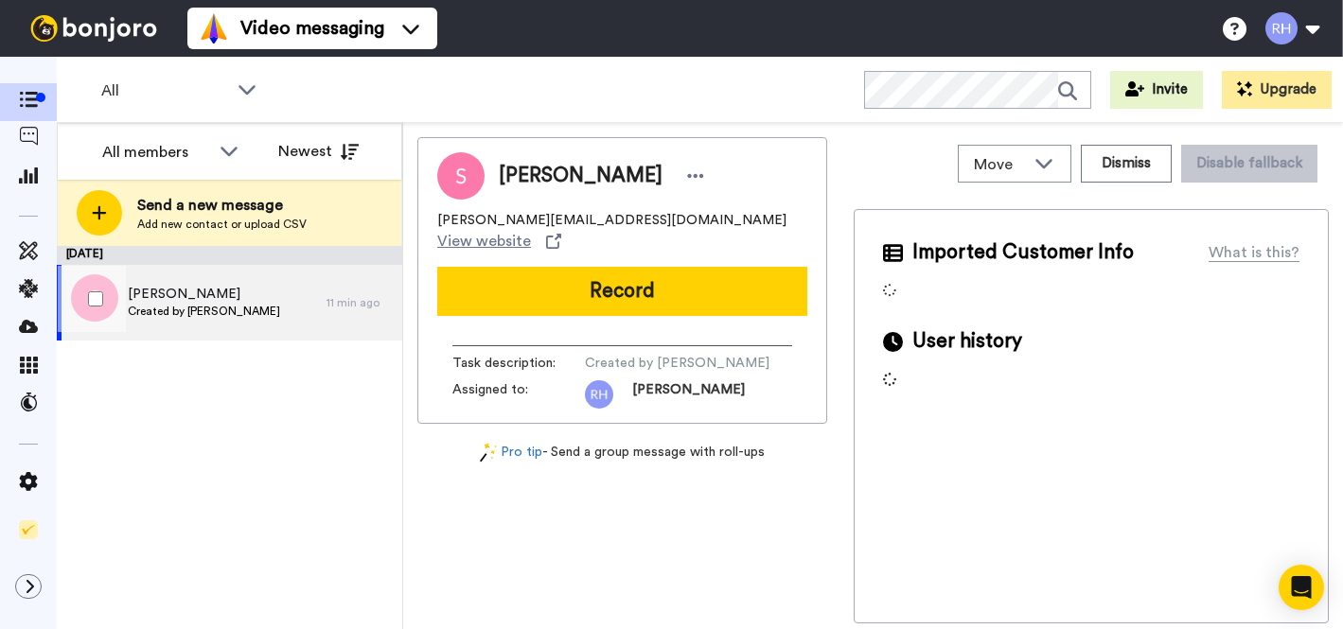
click at [217, 303] on span "Sam" at bounding box center [204, 294] width 152 height 19
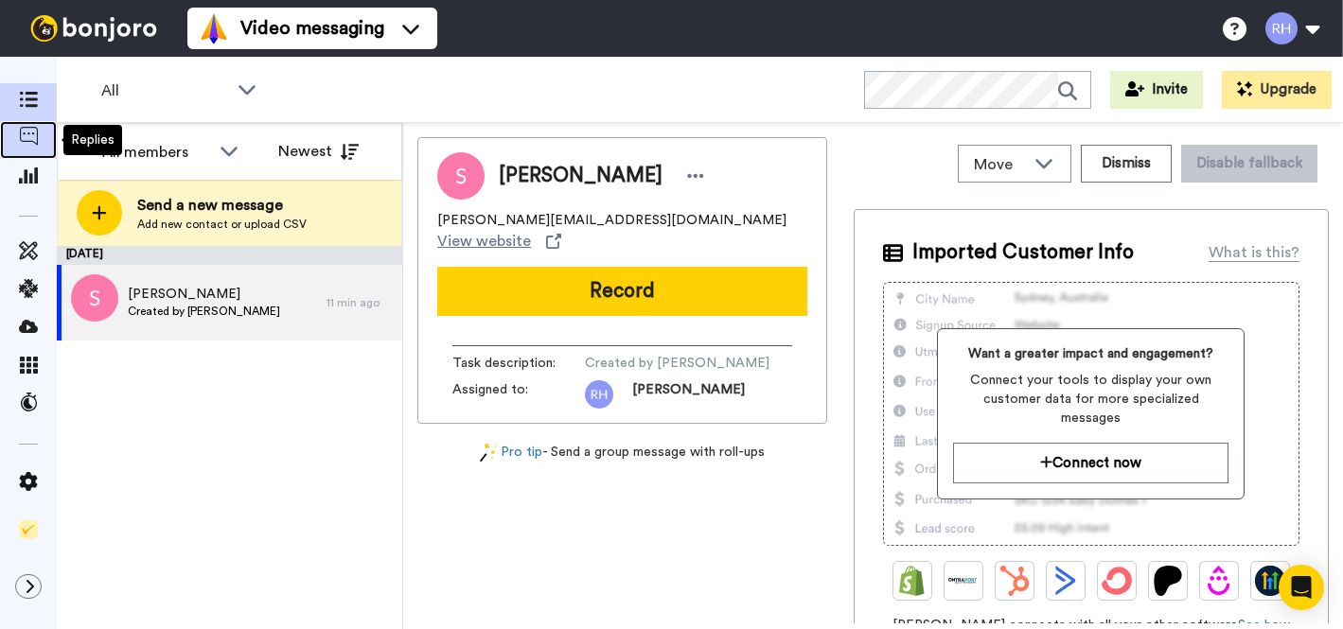
click at [26, 142] on icon at bounding box center [28, 136] width 19 height 19
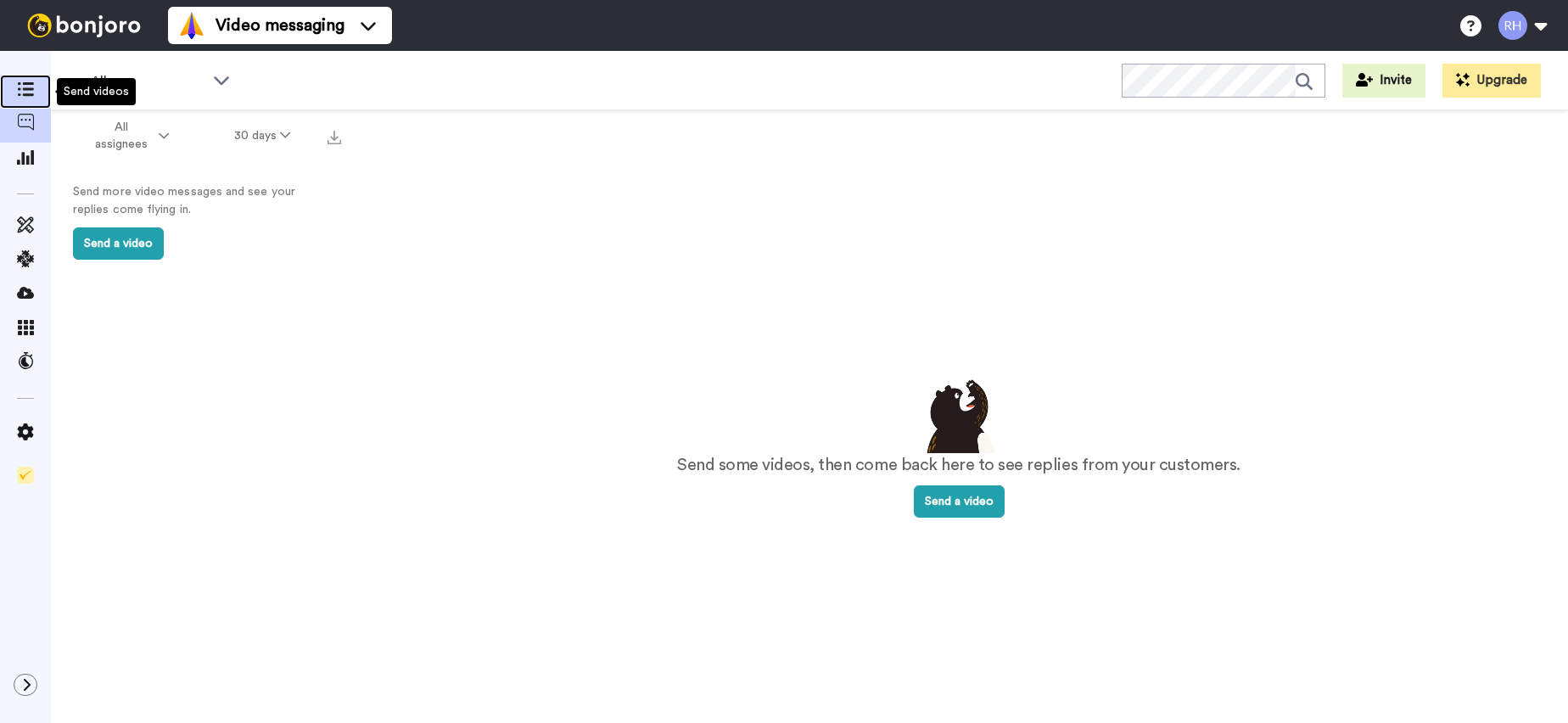
click at [27, 102] on div at bounding box center [25, 91] width 51 height 24
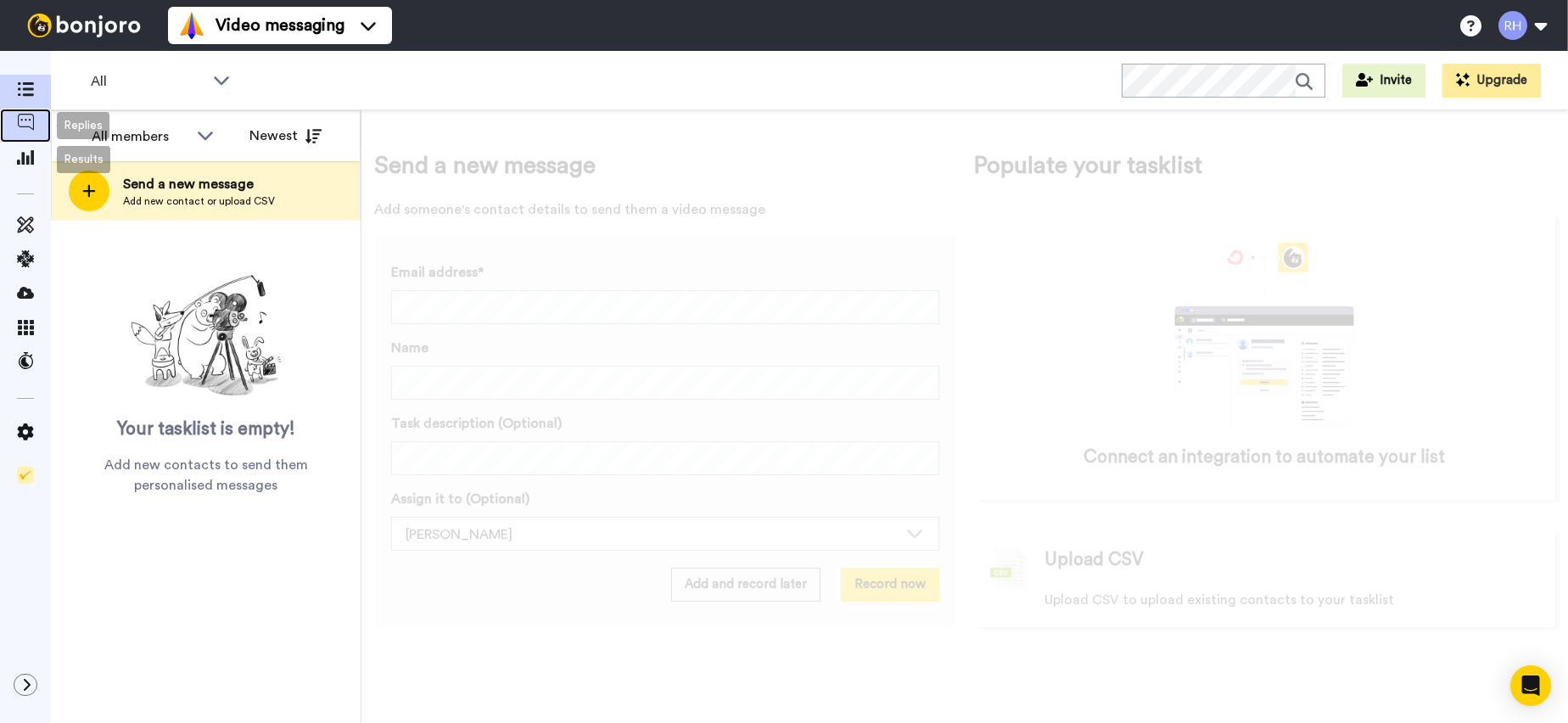
click at [21, 122] on icon at bounding box center [25, 122] width 17 height 17
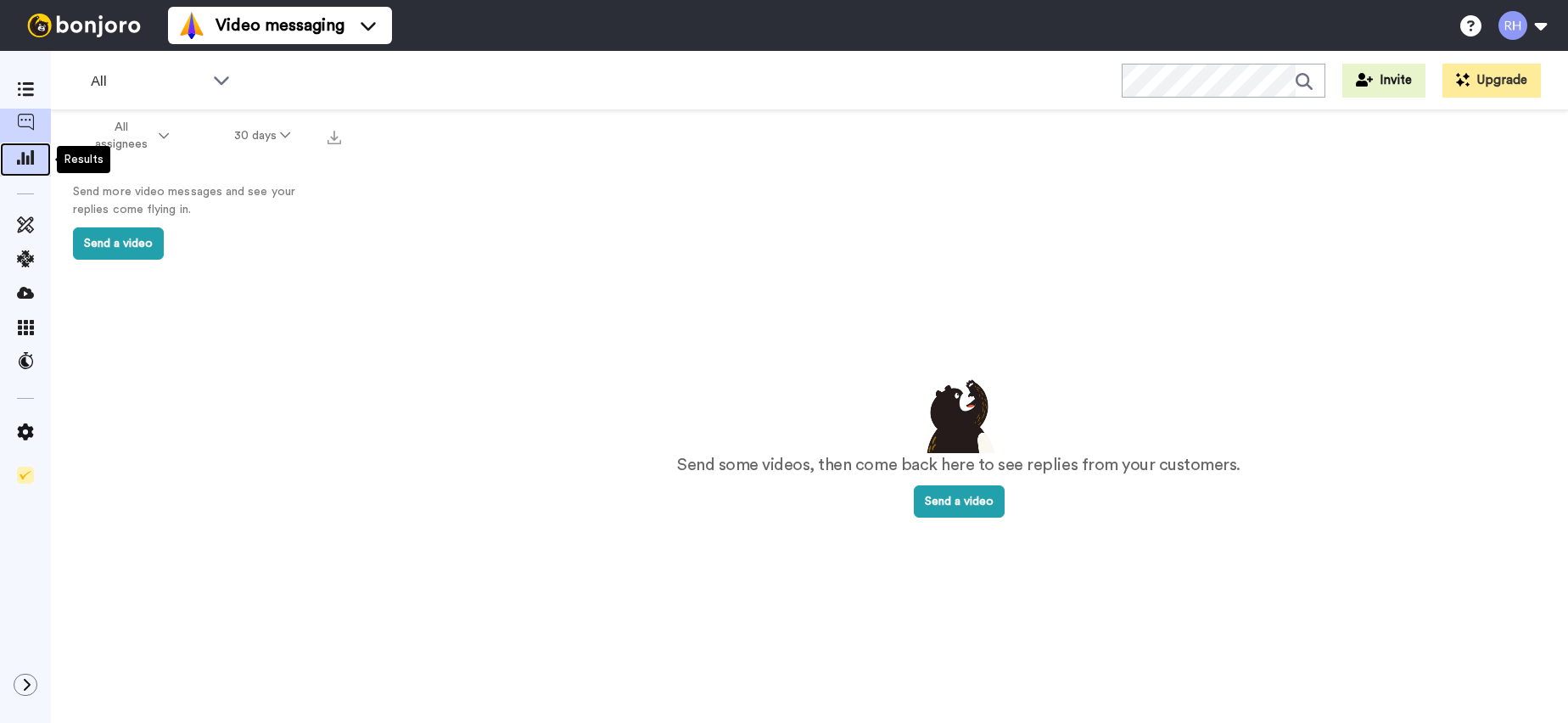
click at [21, 158] on icon at bounding box center [25, 157] width 17 height 15
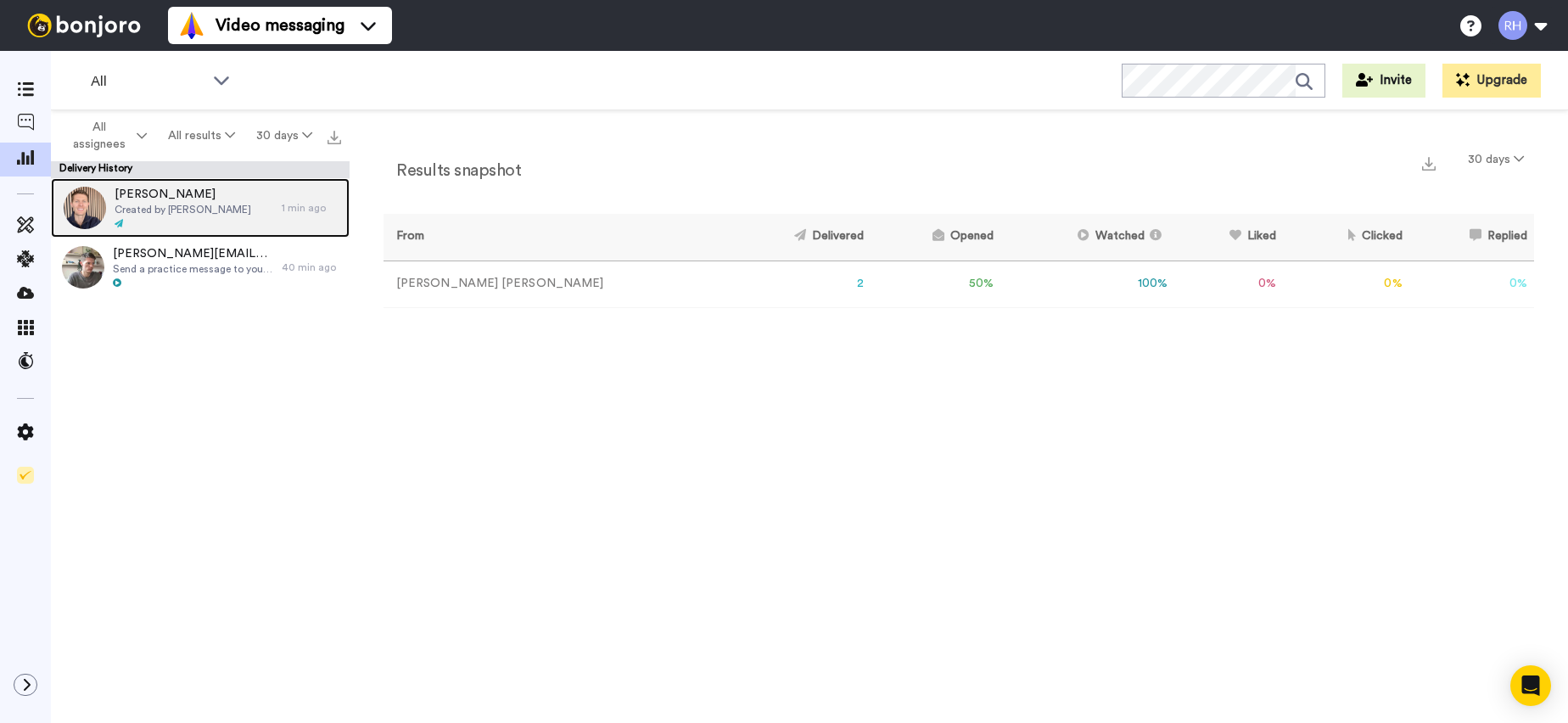
click at [193, 214] on span "Created by Ryan Harris" at bounding box center [183, 209] width 136 height 13
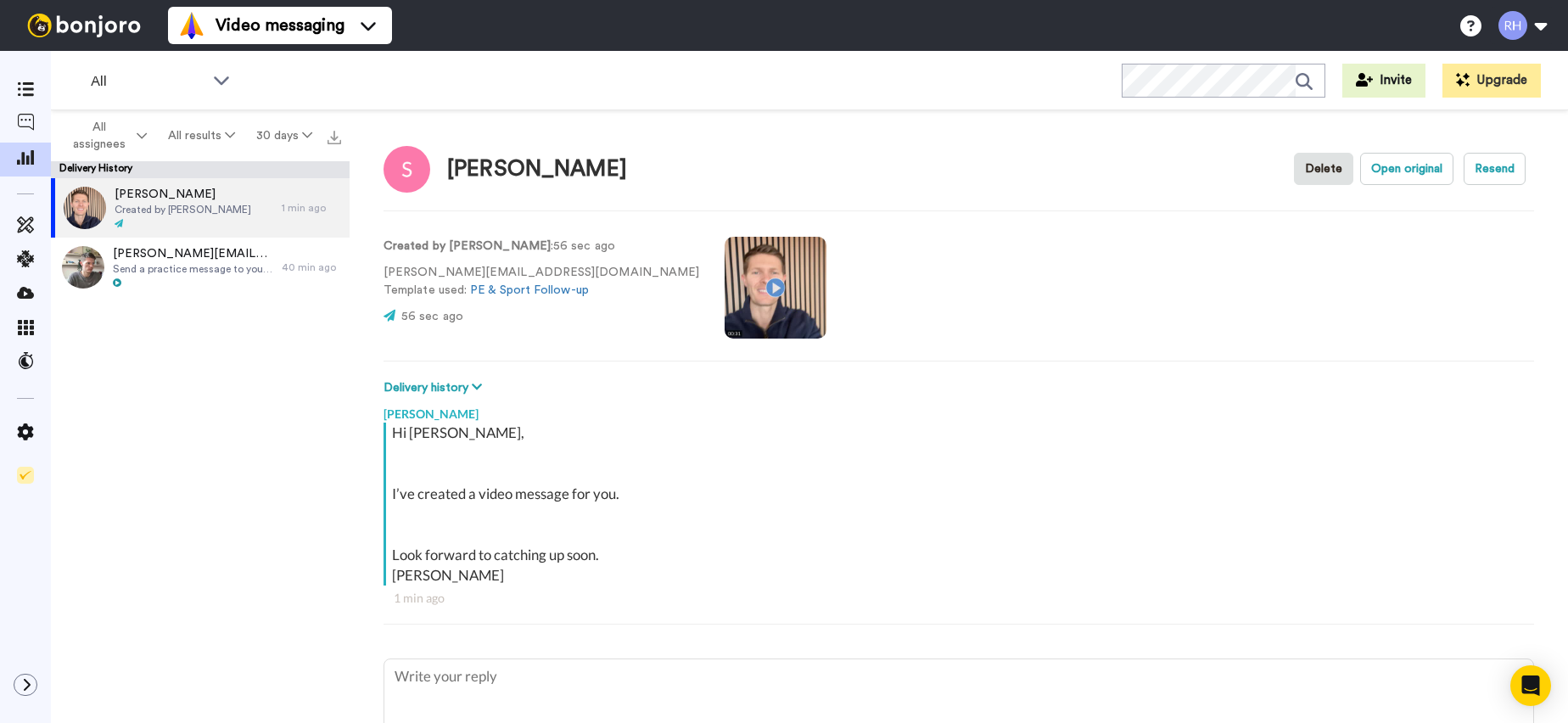
click at [724, 284] on video at bounding box center [775, 288] width 102 height 102
click at [1416, 172] on button "Open original" at bounding box center [1407, 169] width 93 height 32
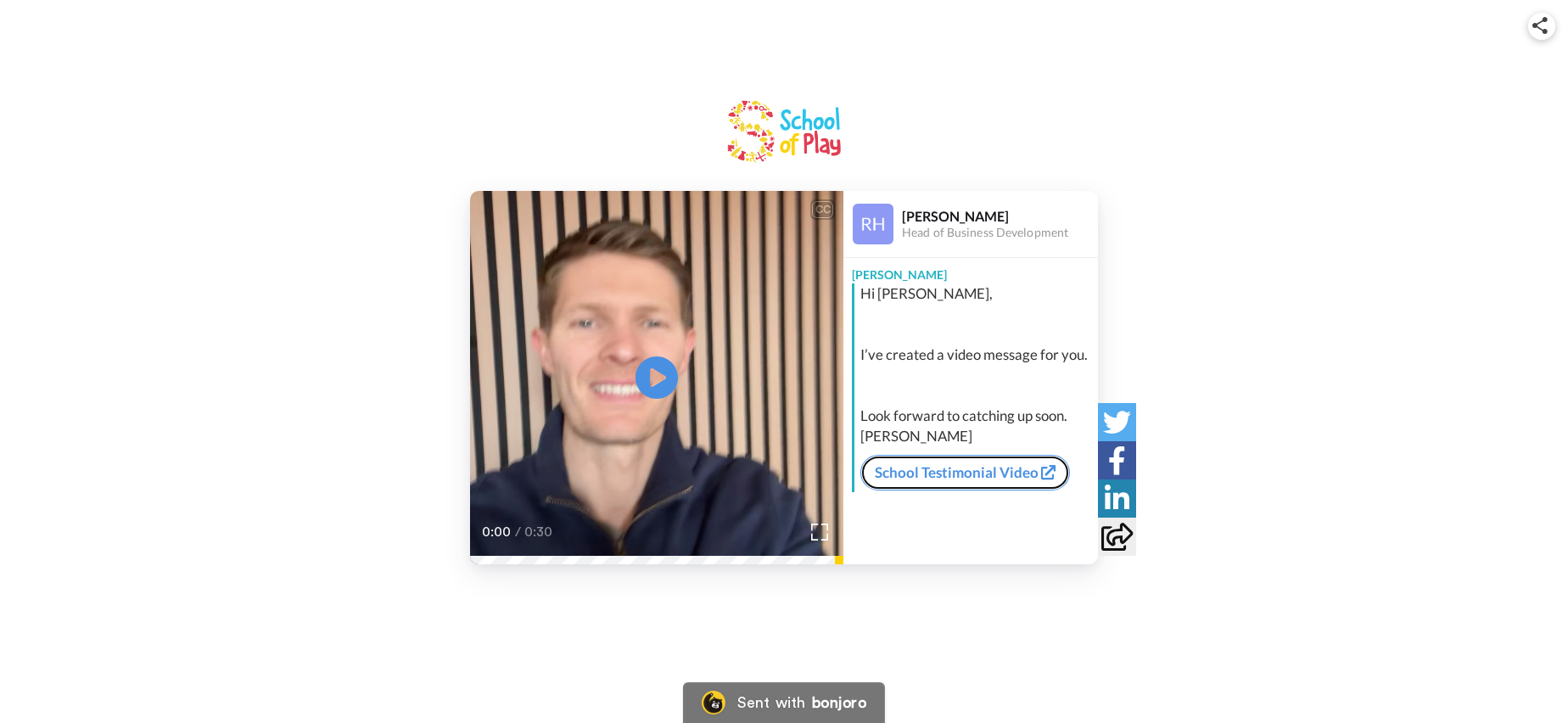
click at [1017, 479] on link "School Testimonial Video" at bounding box center [966, 473] width 210 height 36
click at [668, 390] on icon at bounding box center [657, 379] width 45 height 45
click at [647, 442] on video at bounding box center [656, 378] width 373 height 373
click at [657, 377] on icon "Play/Pause" at bounding box center [657, 379] width 45 height 81
click at [963, 477] on link "School Testimonial Video" at bounding box center [966, 473] width 210 height 36
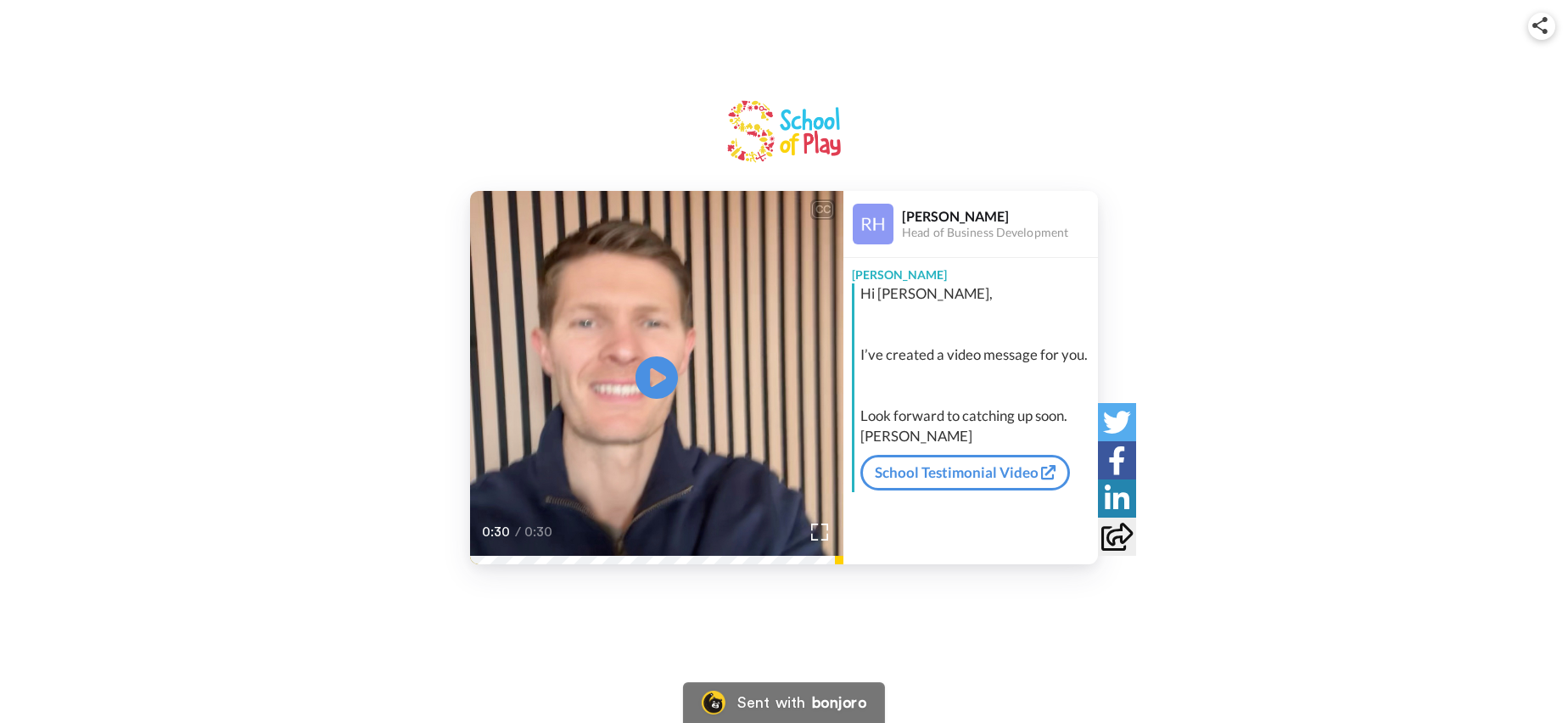
click at [1387, 91] on div "CC Play/Pause 0:30 / 0:30 [PERSON_NAME] Head of Business Development [PERSON_NA…" at bounding box center [784, 318] width 1568 height 492
drag, startPoint x: 49, startPoint y: 30, endPoint x: 150, endPoint y: 4, distance: 104.3
click at [49, 30] on div "CC Play/Pause 0:30 / 0:30 [PERSON_NAME] Head of Business Development [PERSON_NA…" at bounding box center [784, 308] width 1568 height 615
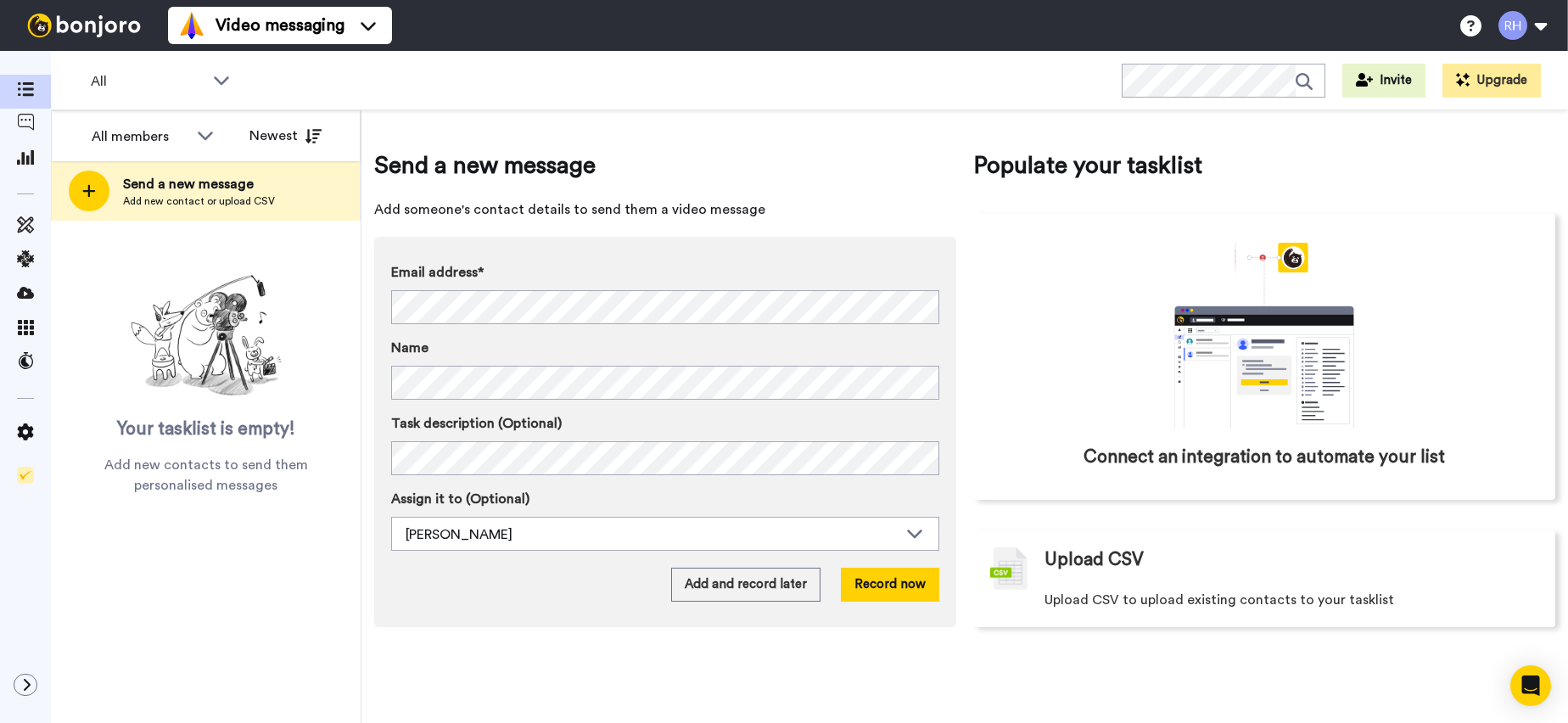
click at [60, 29] on img at bounding box center [84, 25] width 127 height 24
click at [26, 158] on icon at bounding box center [25, 157] width 17 height 15
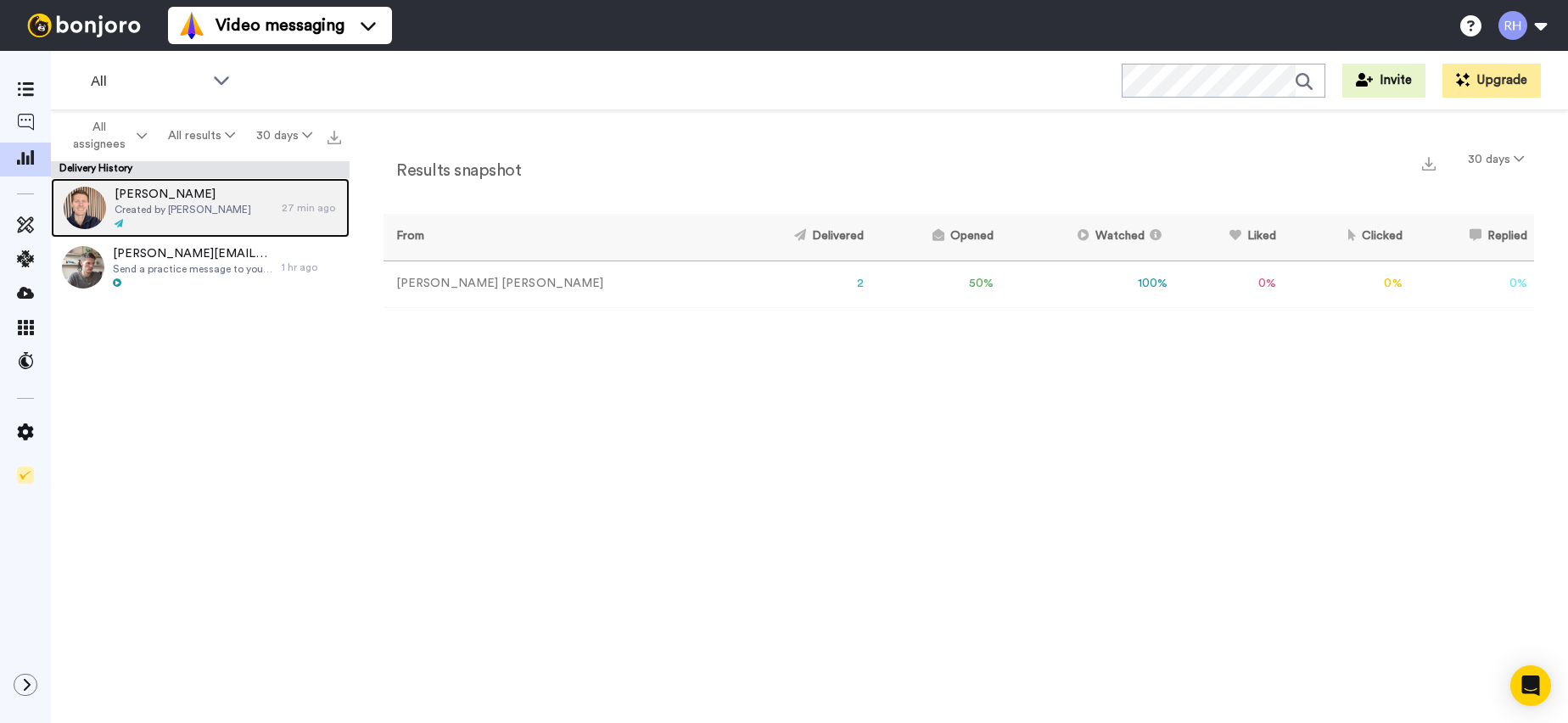
click at [172, 207] on span "Created by [PERSON_NAME]" at bounding box center [183, 209] width 136 height 13
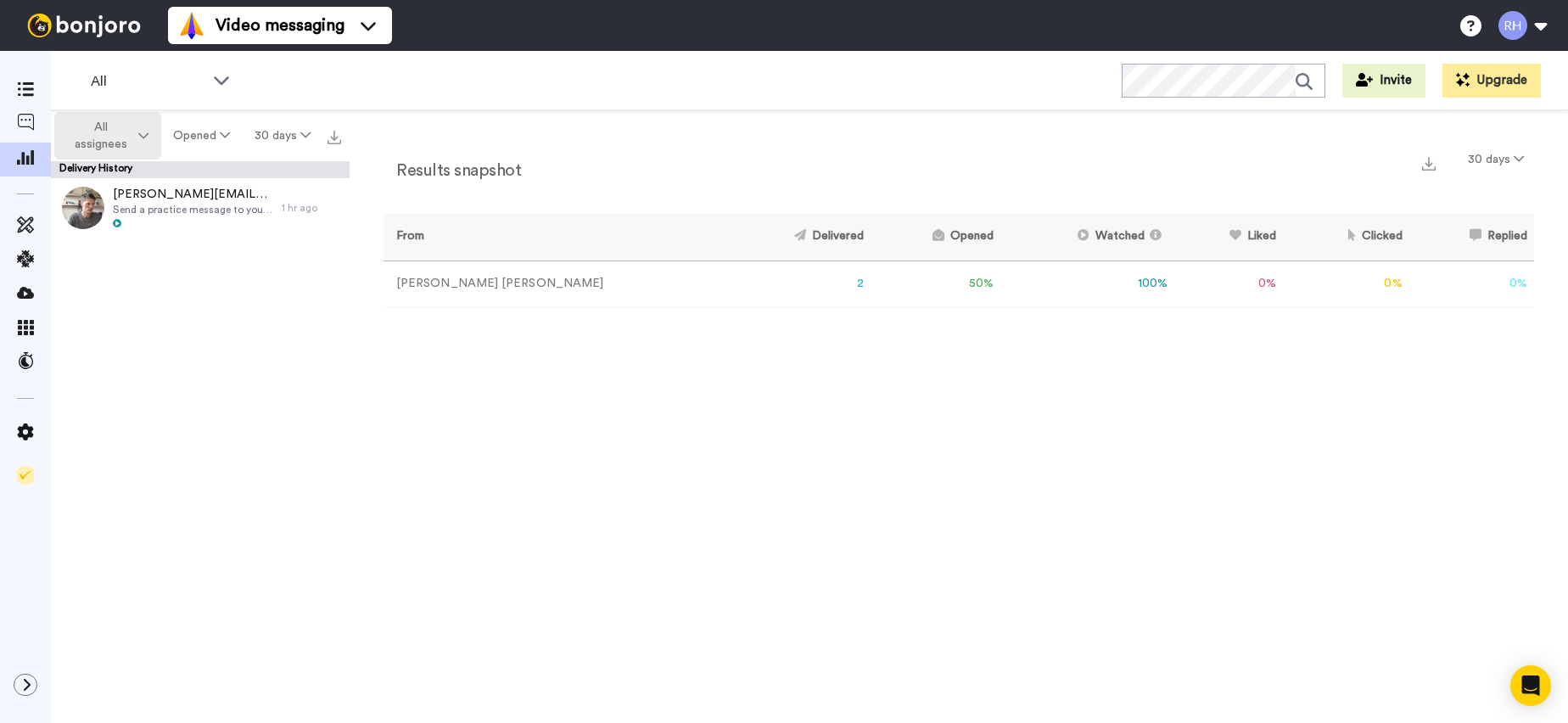
click at [126, 144] on span "All assignees" at bounding box center [100, 136] width 69 height 34
click at [103, 209] on span "[PERSON_NAME]" at bounding box center [125, 209] width 109 height 13
click at [200, 132] on button "Opened" at bounding box center [202, 135] width 82 height 30
click at [109, 135] on span "[PERSON_NAME]" at bounding box center [100, 135] width 69 height 17
click at [211, 144] on button "Opened" at bounding box center [202, 135] width 82 height 30
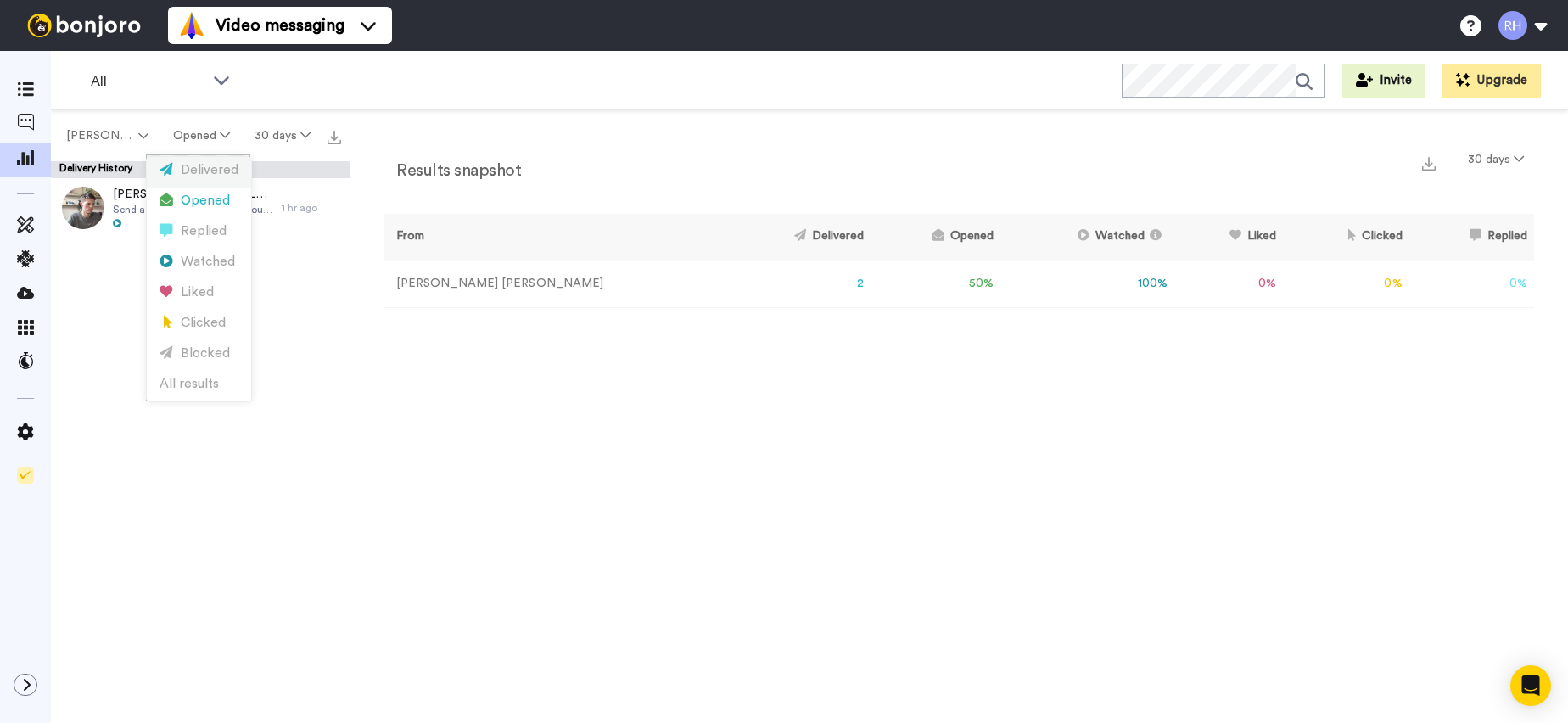
click at [208, 169] on div "Delivered" at bounding box center [199, 170] width 79 height 19
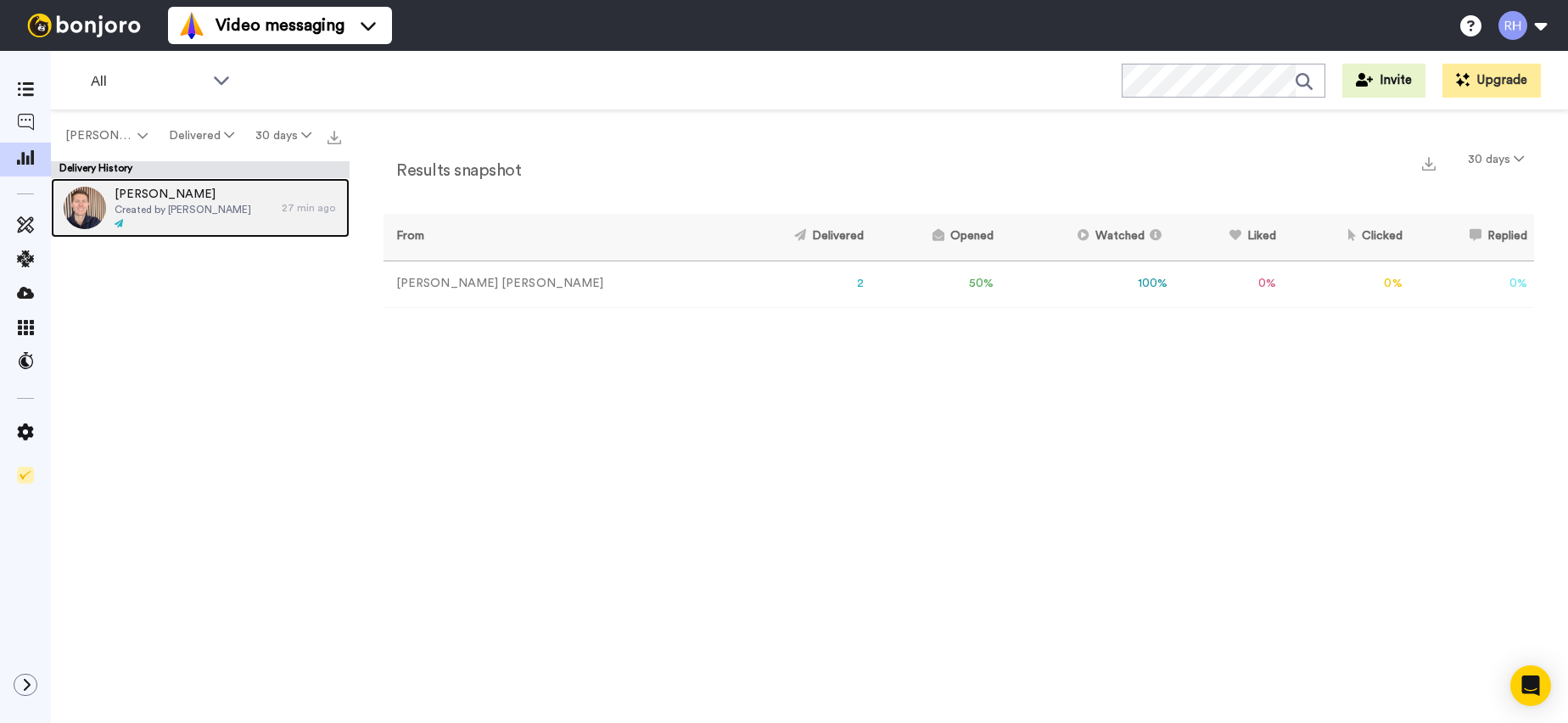
click at [214, 190] on span "[PERSON_NAME]" at bounding box center [183, 194] width 136 height 17
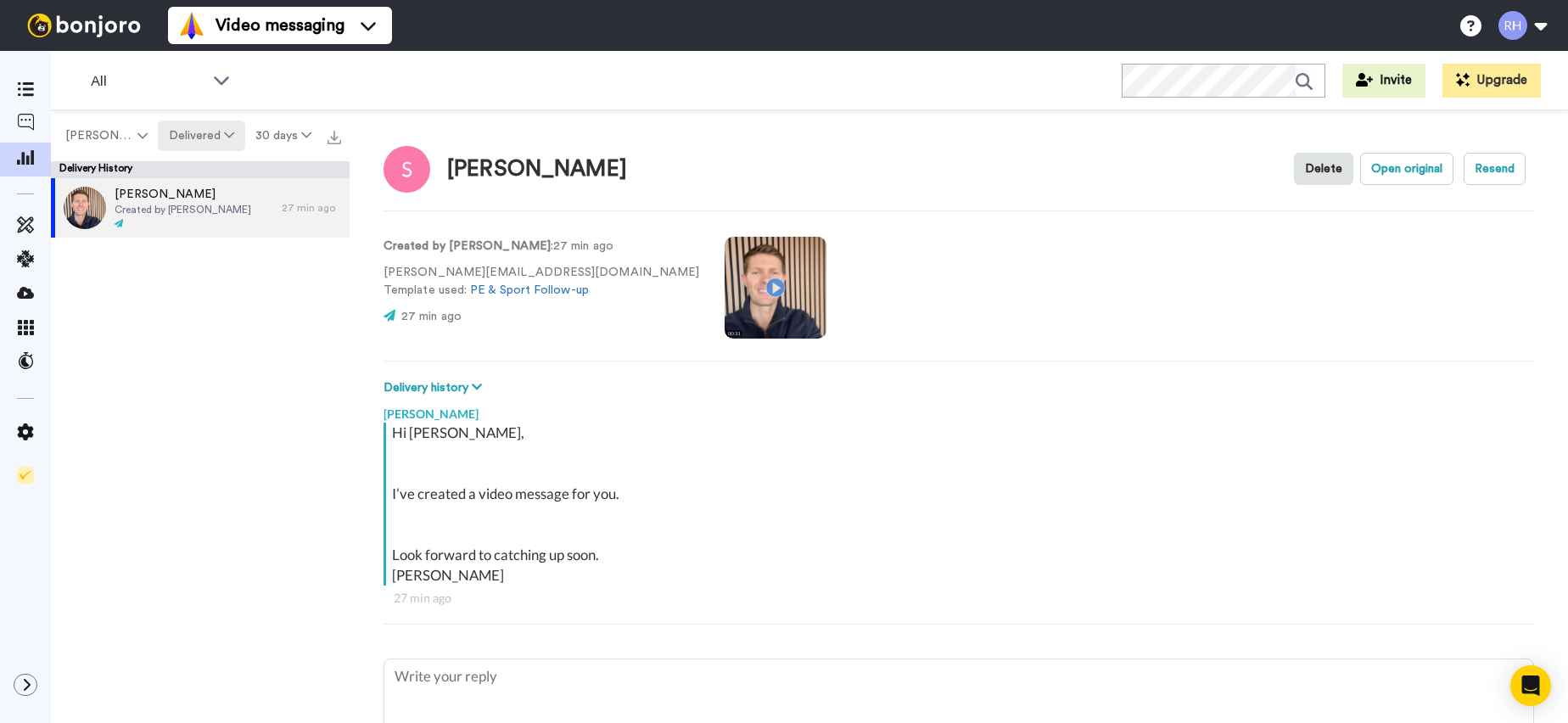
click at [224, 135] on icon at bounding box center [229, 135] width 10 height 12
click at [198, 205] on div "Opened" at bounding box center [199, 201] width 79 height 19
type textarea "x"
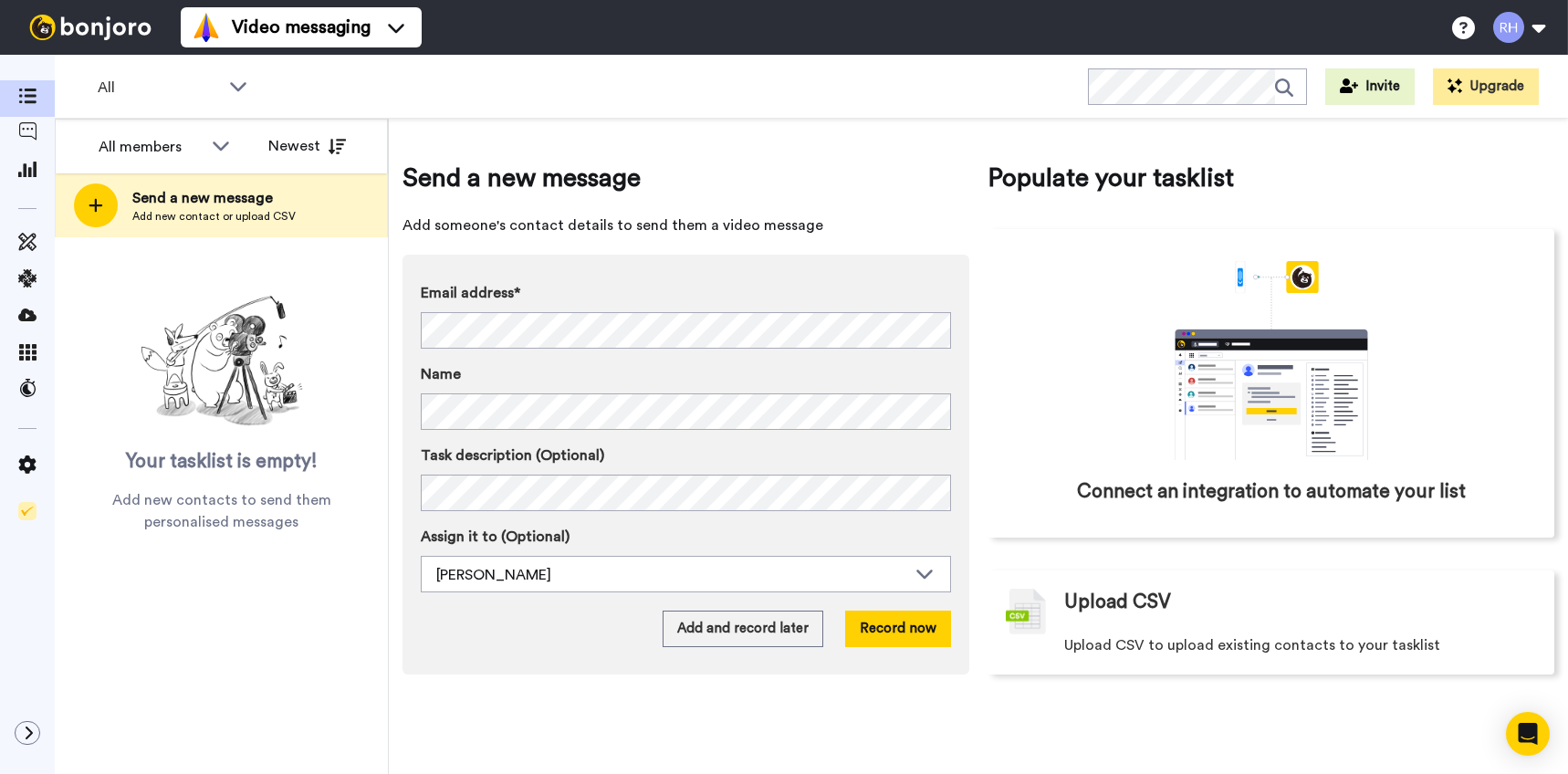
click at [628, 281] on label "Email address*" at bounding box center [686, 292] width 530 height 22
click at [727, 627] on button "Add and record later" at bounding box center [743, 628] width 161 height 37
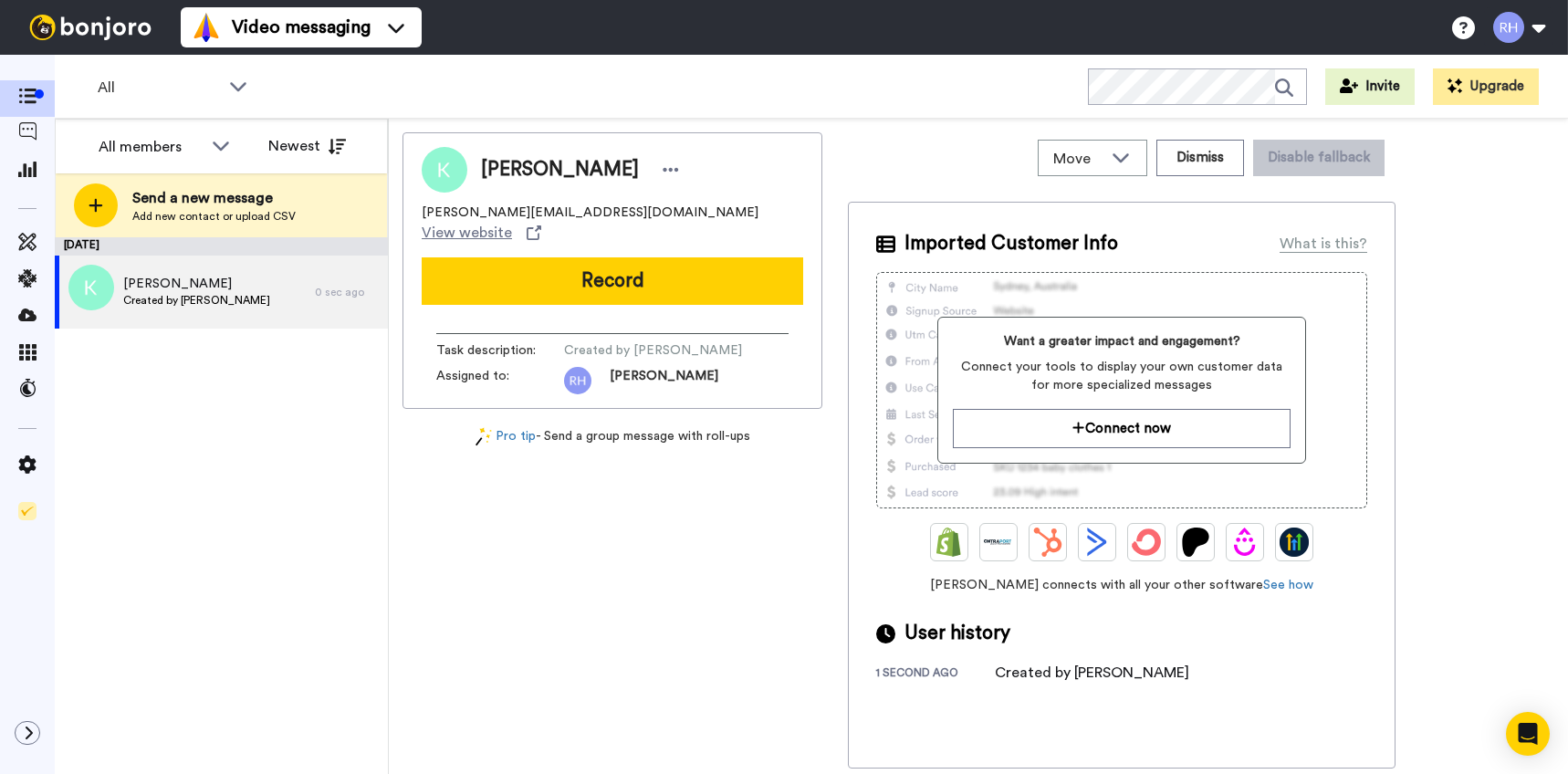
drag, startPoint x: 255, startPoint y: 316, endPoint x: 245, endPoint y: 318, distance: 10.2
click at [249, 317] on div "[PERSON_NAME] Created by [PERSON_NAME]" at bounding box center [185, 292] width 260 height 73
click at [19, 130] on icon at bounding box center [27, 131] width 18 height 18
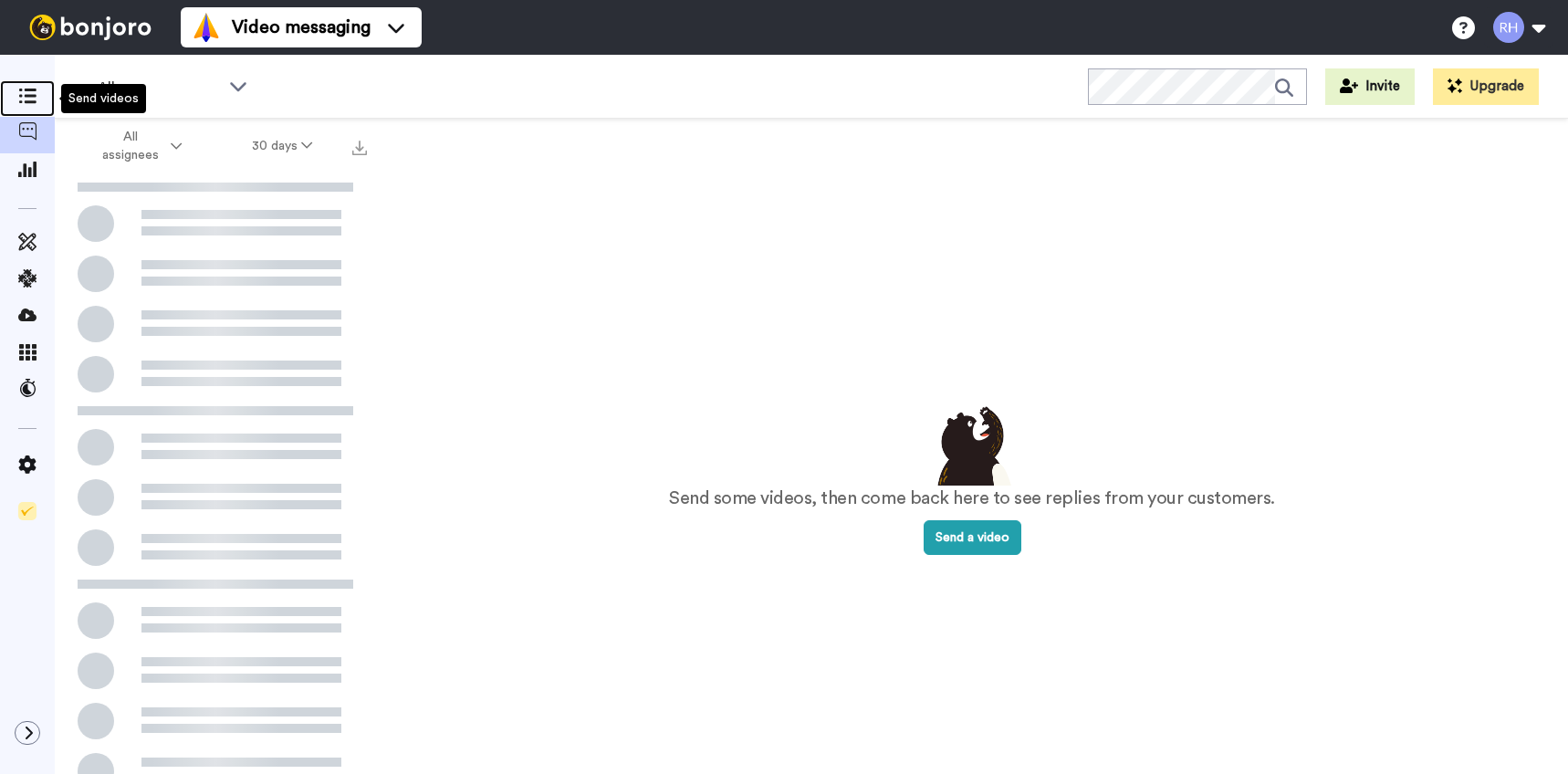
click at [26, 93] on icon at bounding box center [27, 96] width 18 height 15
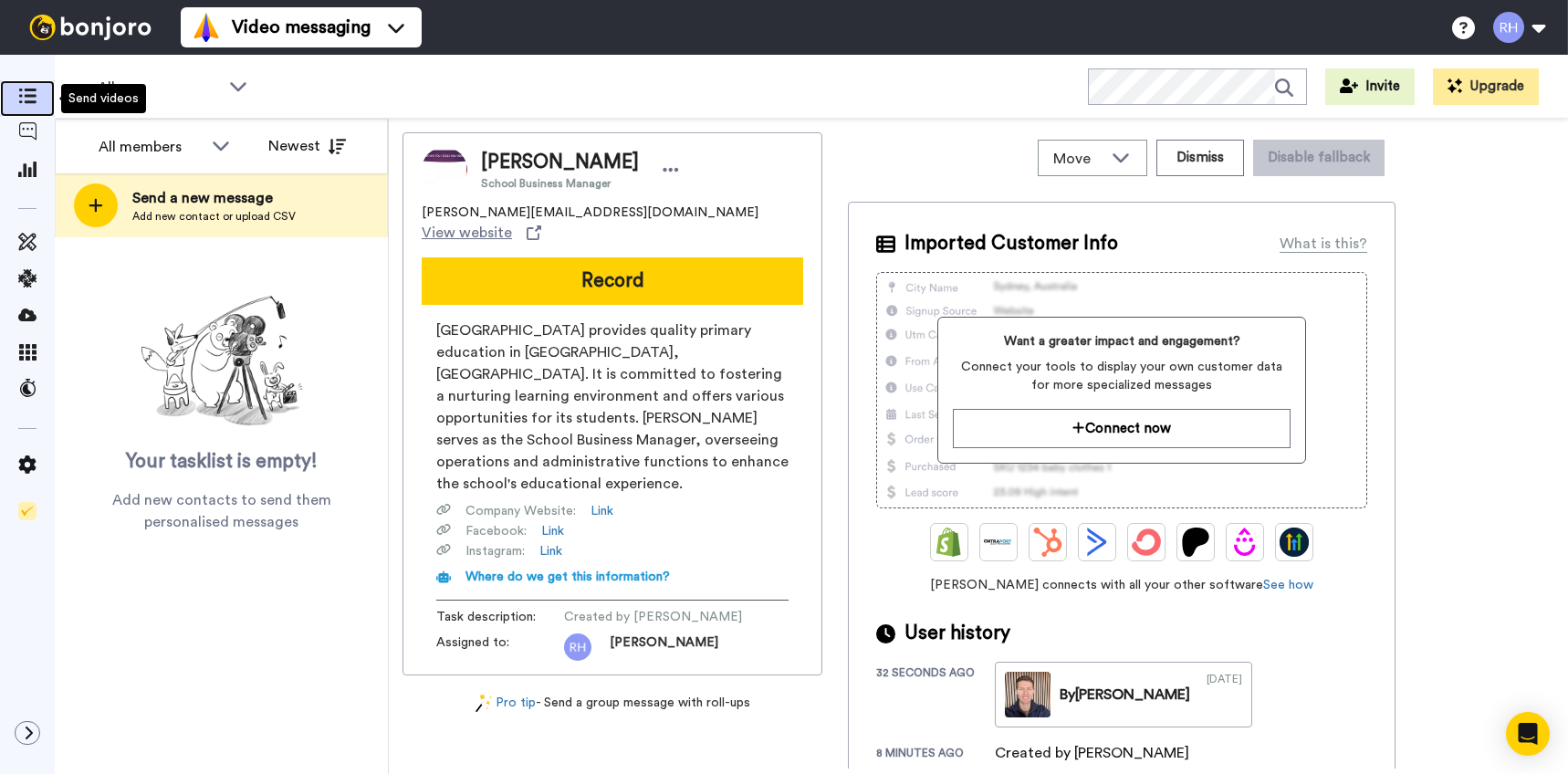
click at [22, 101] on icon at bounding box center [27, 96] width 18 height 15
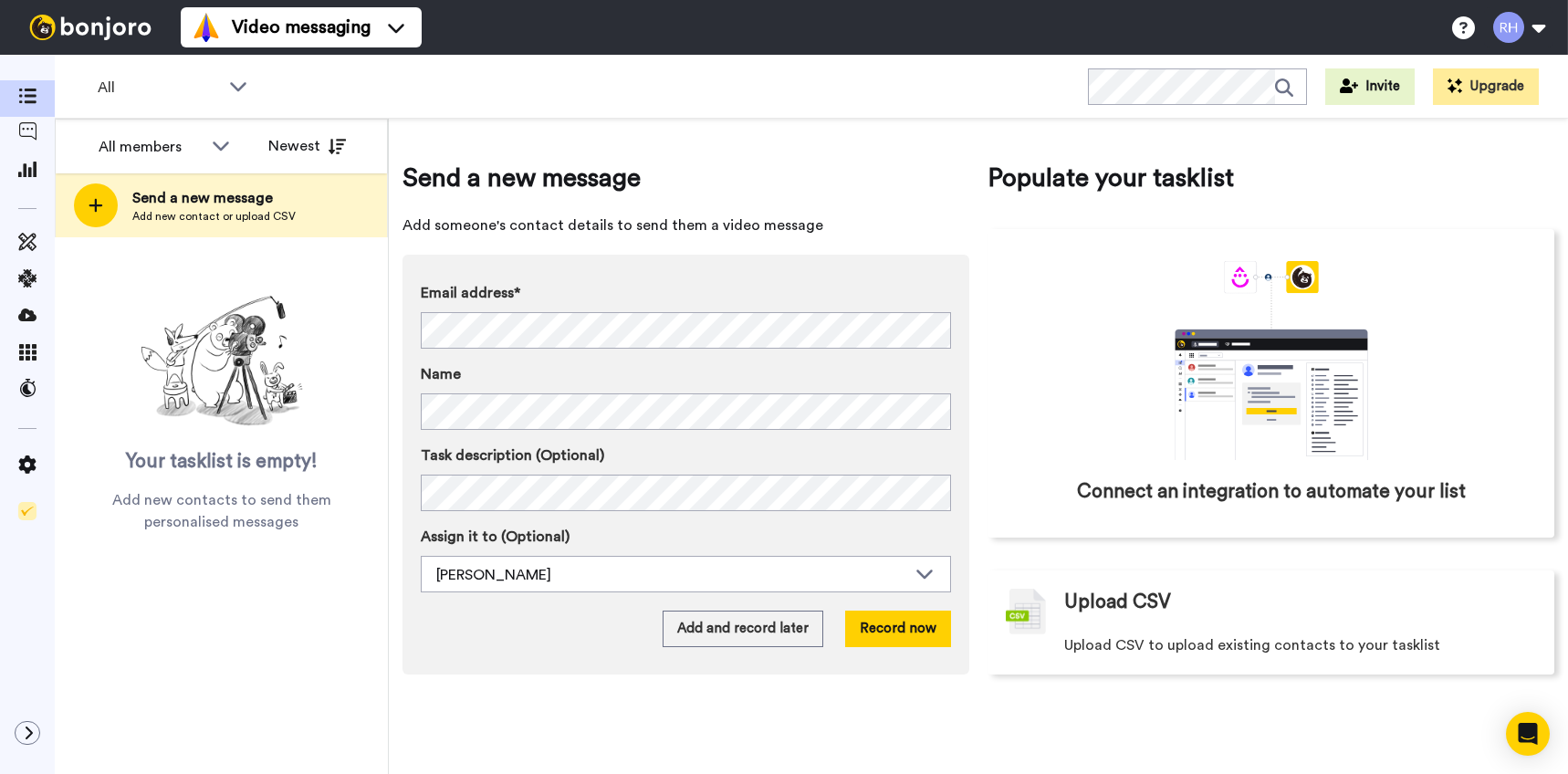
click at [635, 303] on label "Email address*" at bounding box center [686, 292] width 530 height 22
click at [743, 625] on button "Add and record later" at bounding box center [743, 628] width 161 height 37
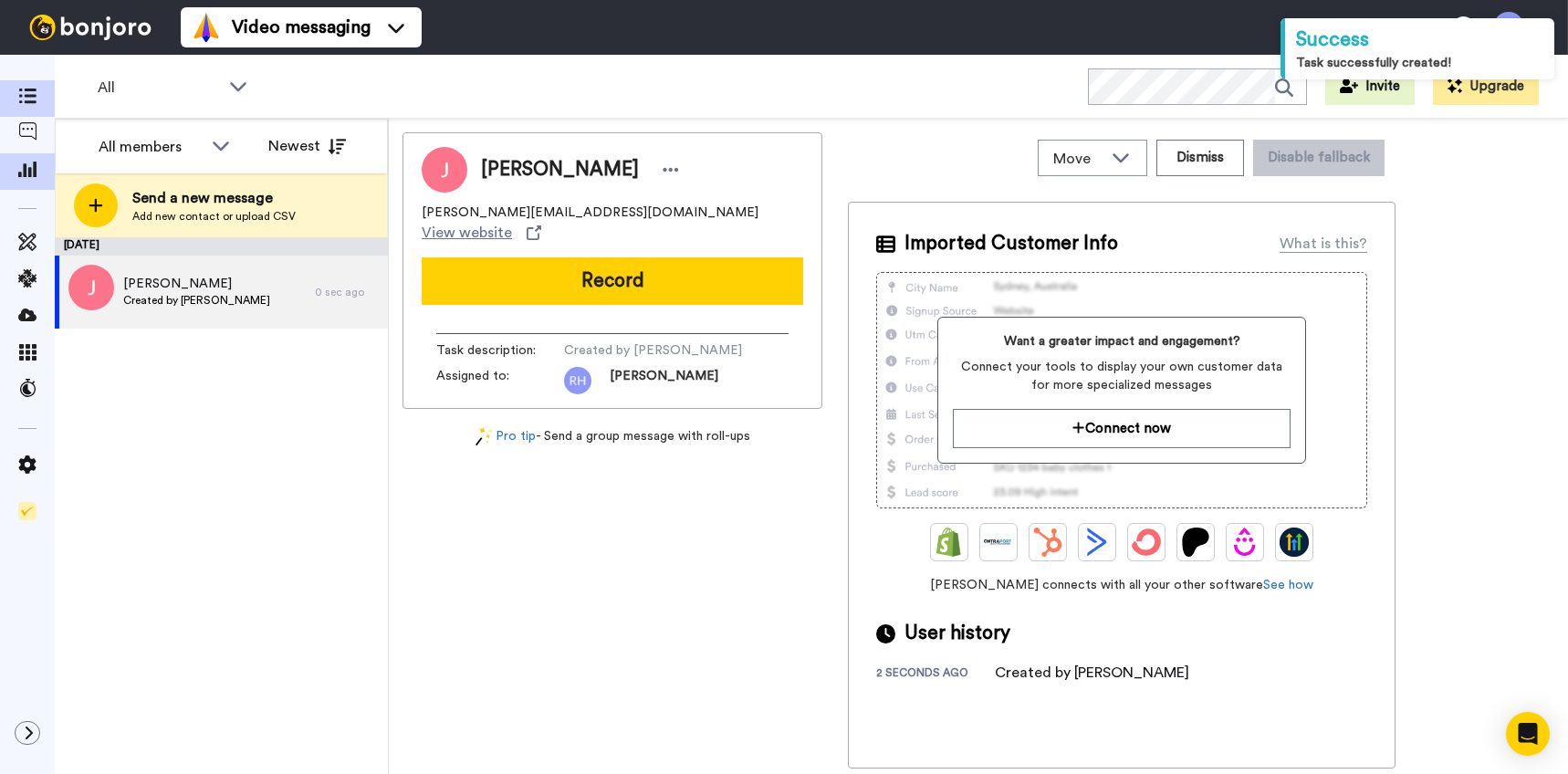
drag, startPoint x: 218, startPoint y: 475, endPoint x: 30, endPoint y: 179, distance: 350.7
click at [216, 473] on div "[DATE] [PERSON_NAME] Created by [PERSON_NAME] 0 sec ago" at bounding box center [221, 505] width 333 height 537
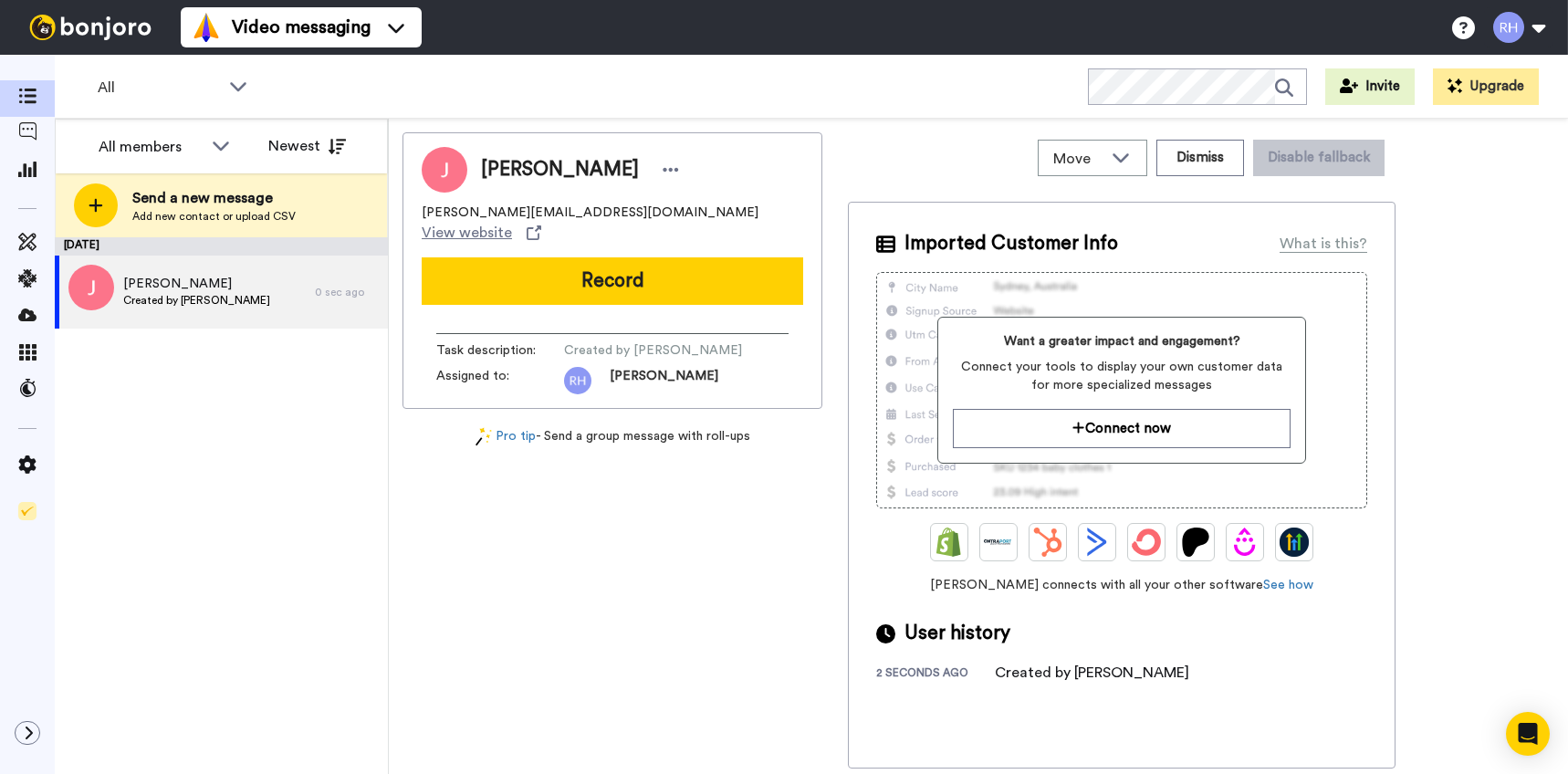
click at [36, 34] on img at bounding box center [91, 27] width 137 height 26
